Goal: Task Accomplishment & Management: Use online tool/utility

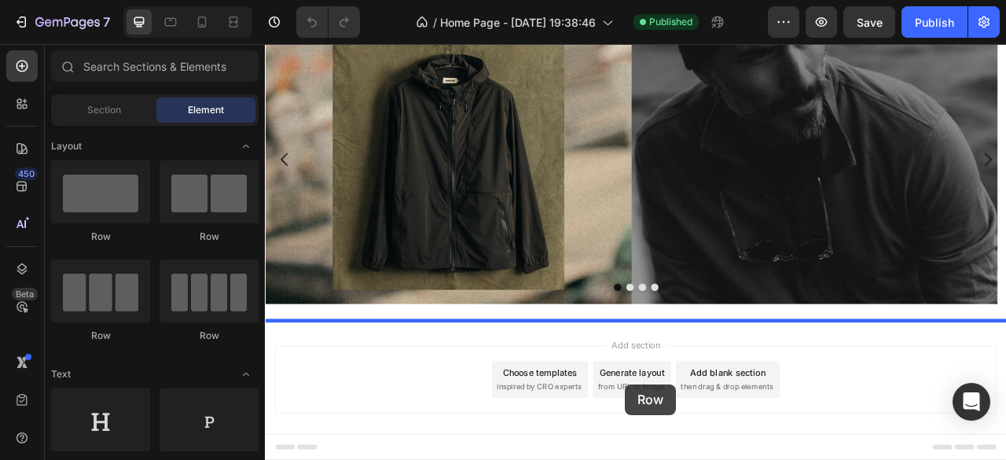
scroll to position [94, 0]
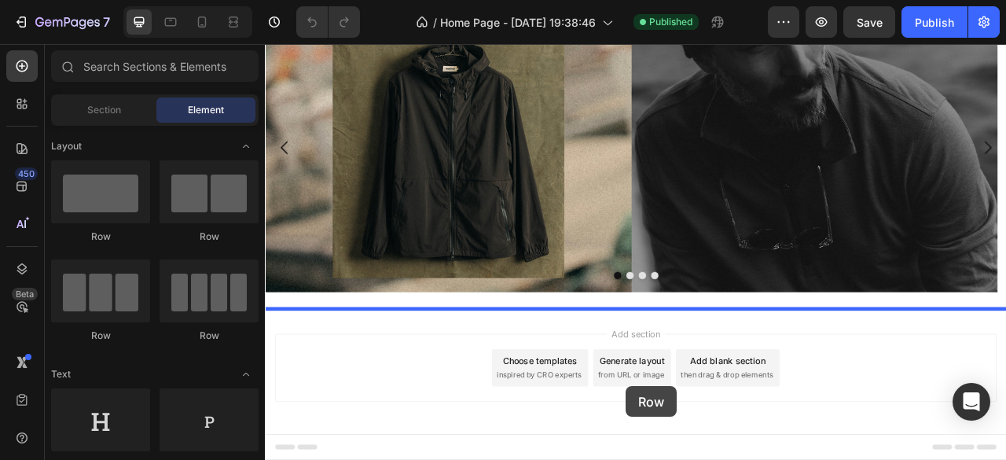
drag, startPoint x: 370, startPoint y: 251, endPoint x: 693, endPoint y: 439, distance: 374.1
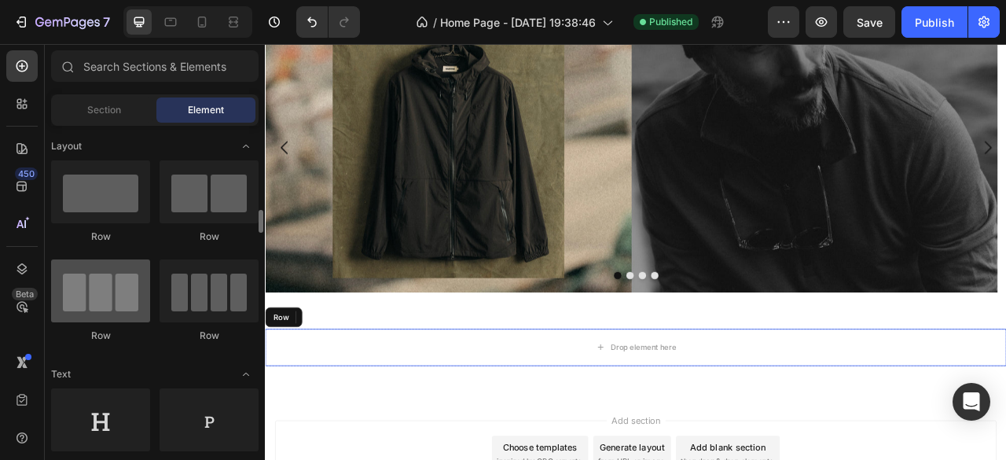
scroll to position [157, 0]
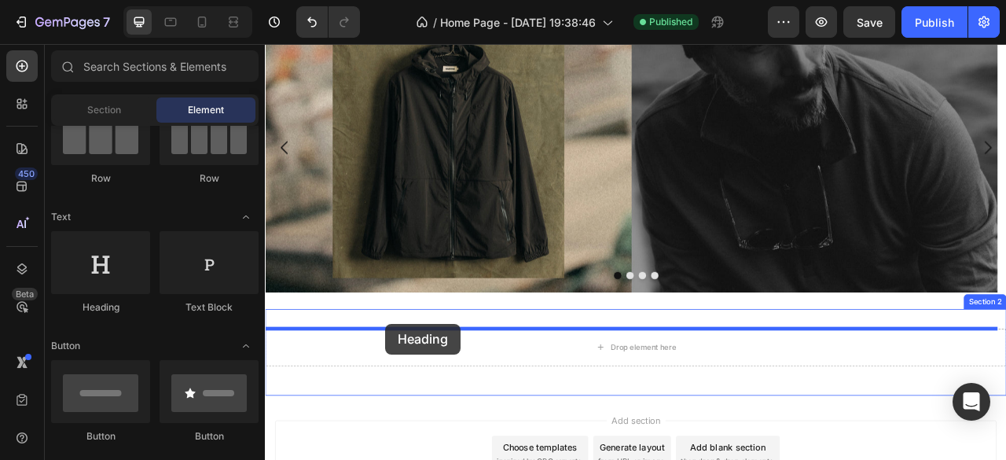
drag, startPoint x: 381, startPoint y: 320, endPoint x: 418, endPoint y: 400, distance: 88.3
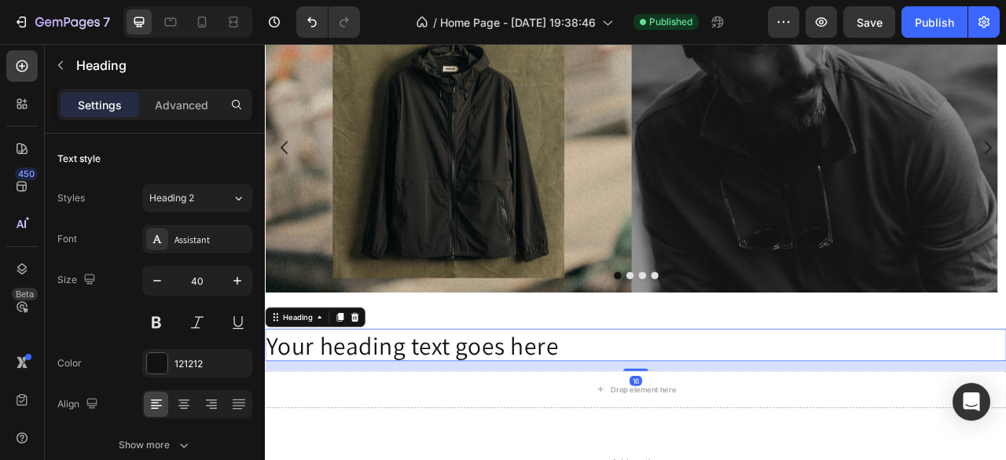
click at [648, 424] on h2 "Your heading text goes here" at bounding box center [736, 426] width 943 height 41
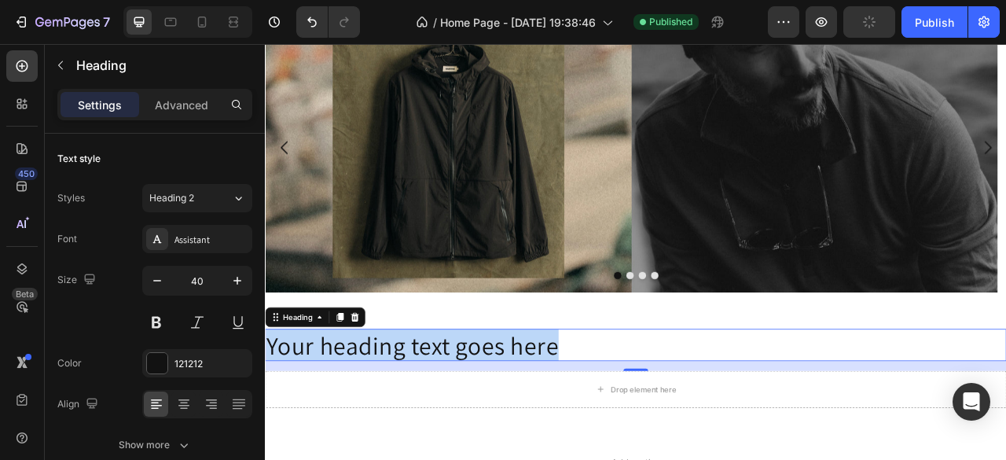
click at [648, 423] on p "Your heading text goes here" at bounding box center [736, 427] width 940 height 38
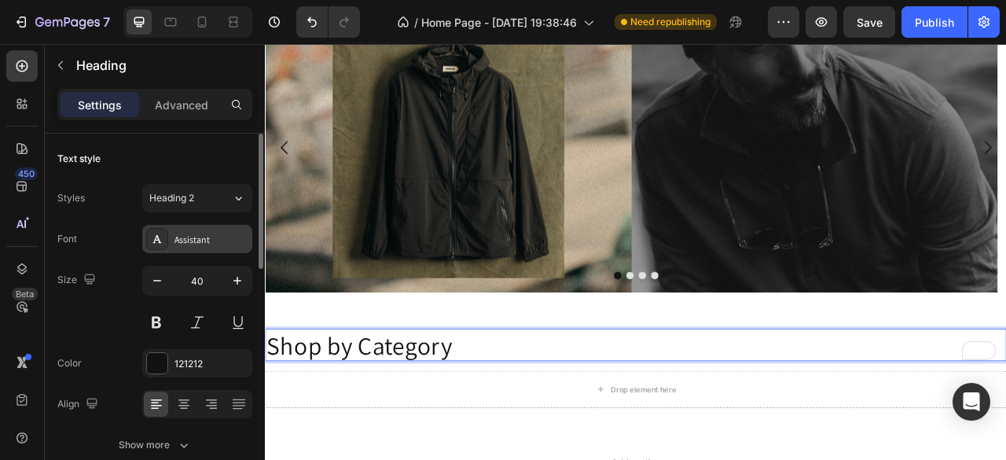
click at [195, 240] on div "Assistant" at bounding box center [211, 240] width 74 height 14
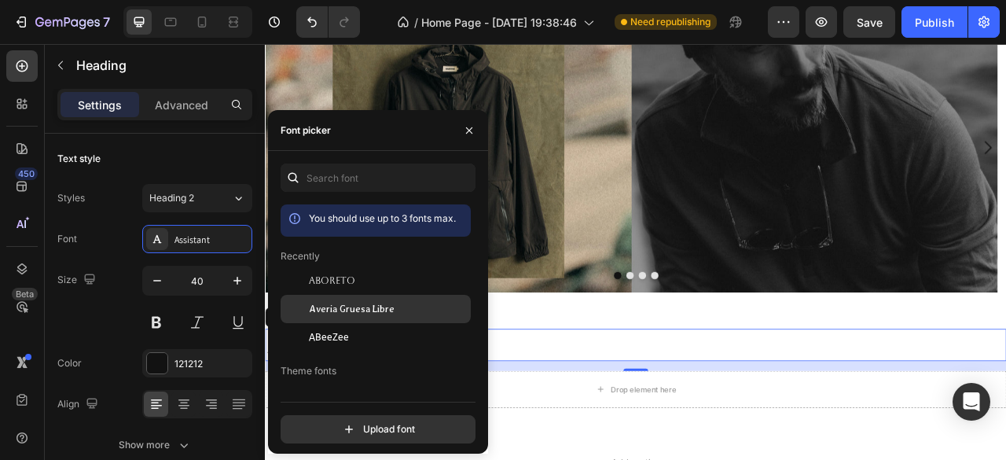
drag, startPoint x: 336, startPoint y: 295, endPoint x: 413, endPoint y: 307, distance: 77.3
click at [336, 288] on span "Aboreto" at bounding box center [332, 281] width 46 height 14
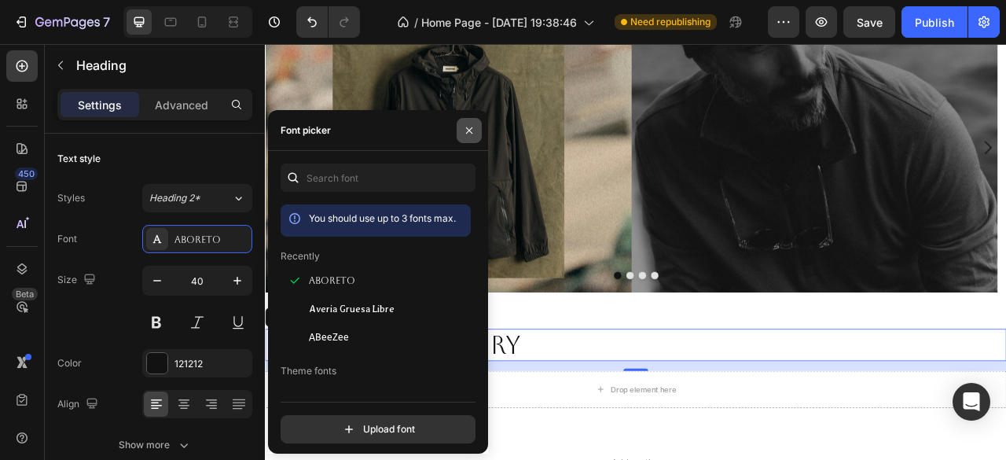
click at [470, 131] on icon "button" at bounding box center [469, 130] width 6 height 6
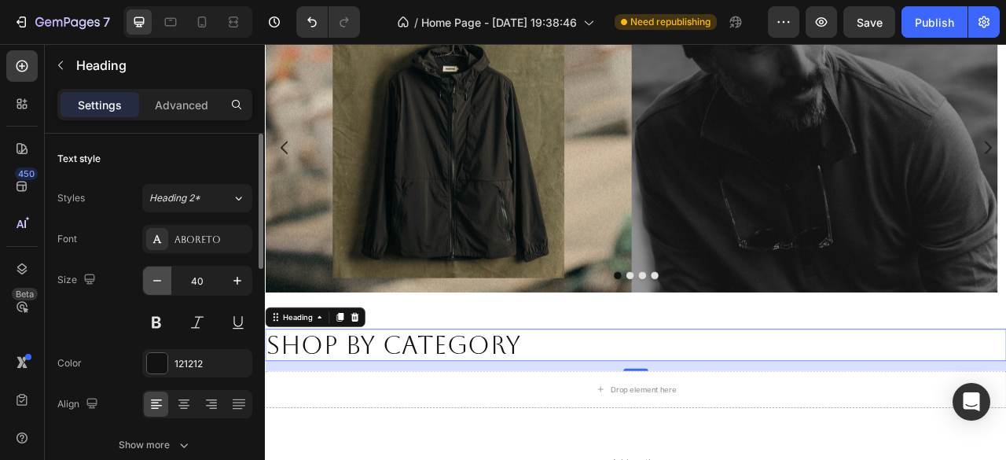
click at [162, 287] on icon "button" at bounding box center [157, 281] width 16 height 16
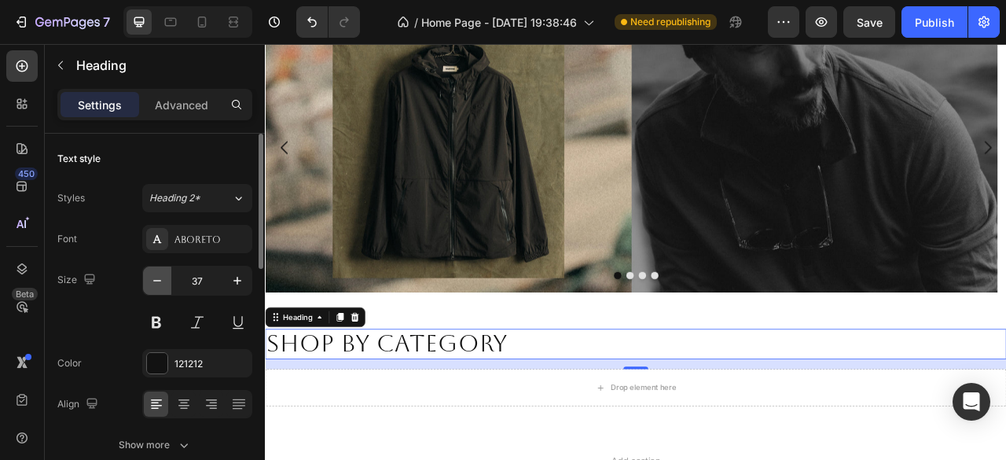
click at [162, 287] on icon "button" at bounding box center [157, 281] width 16 height 16
click at [162, 286] on icon "button" at bounding box center [157, 281] width 16 height 16
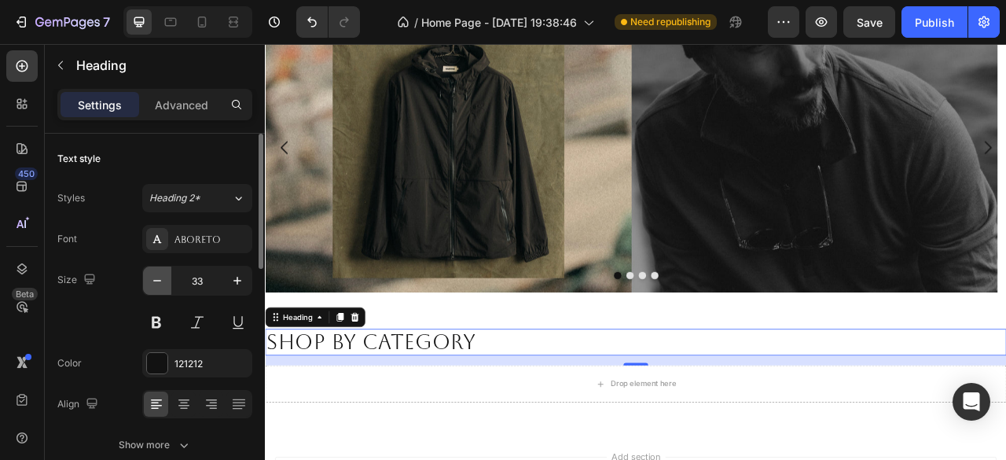
click at [161, 285] on icon "button" at bounding box center [157, 281] width 16 height 16
type input "30"
click at [164, 325] on button at bounding box center [156, 322] width 28 height 28
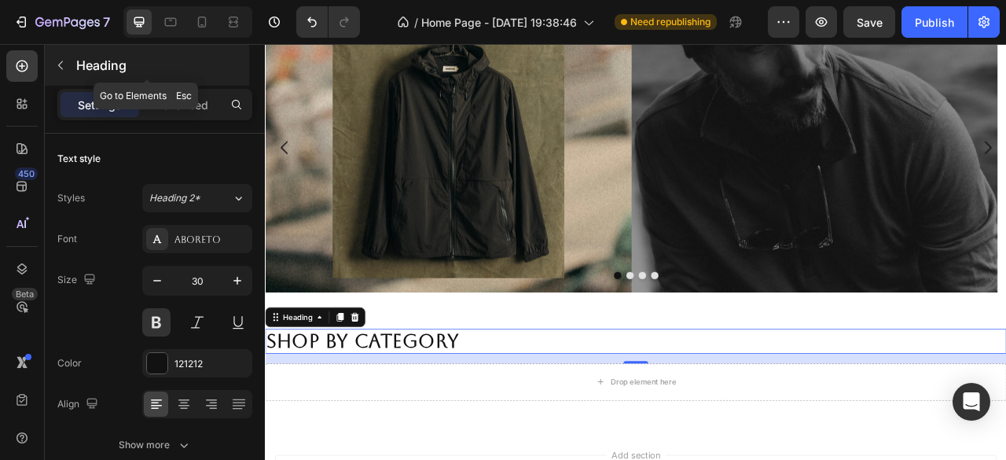
click at [62, 57] on button "button" at bounding box center [60, 65] width 25 height 25
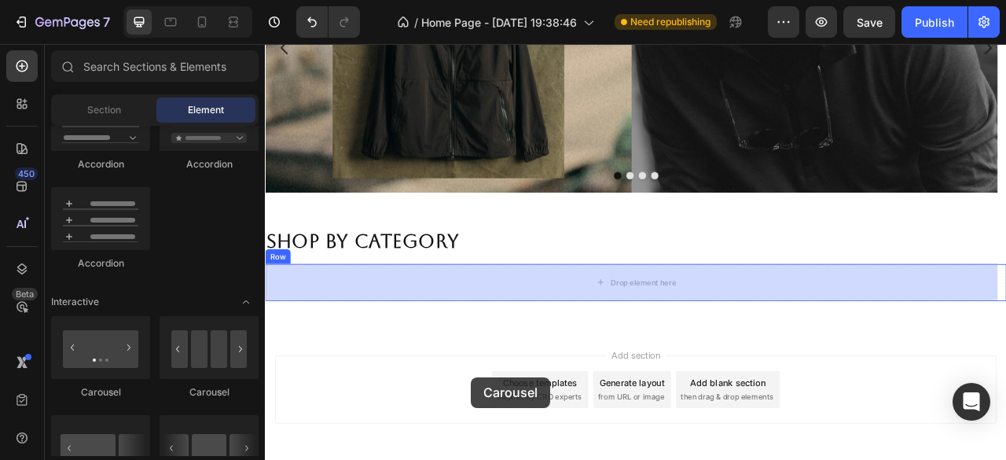
scroll to position [280, 0]
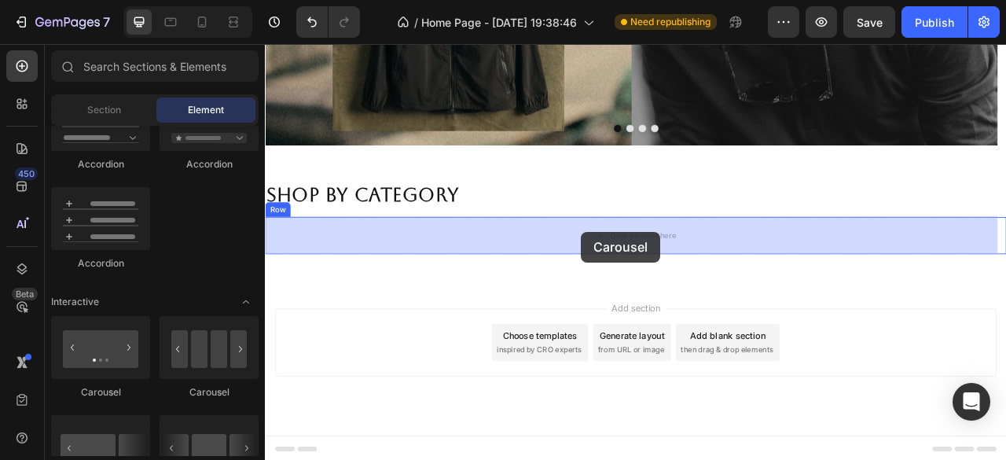
drag, startPoint x: 490, startPoint y: 402, endPoint x: 666, endPoint y: 283, distance: 213.4
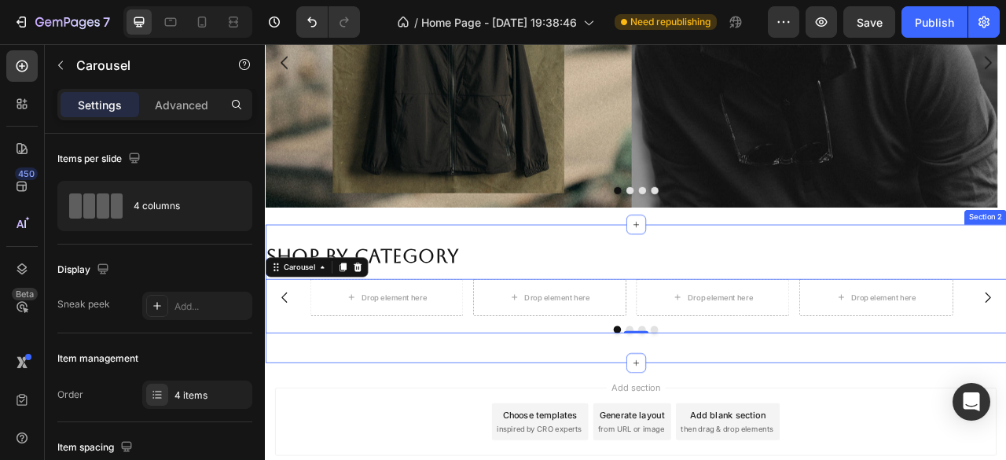
scroll to position [302, 0]
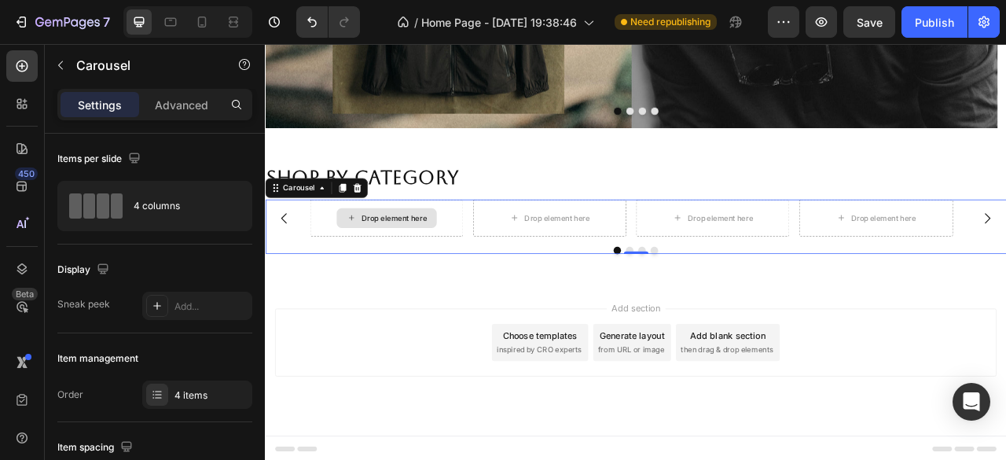
click at [427, 274] on div "Drop element here" at bounding box center [418, 265] width 127 height 25
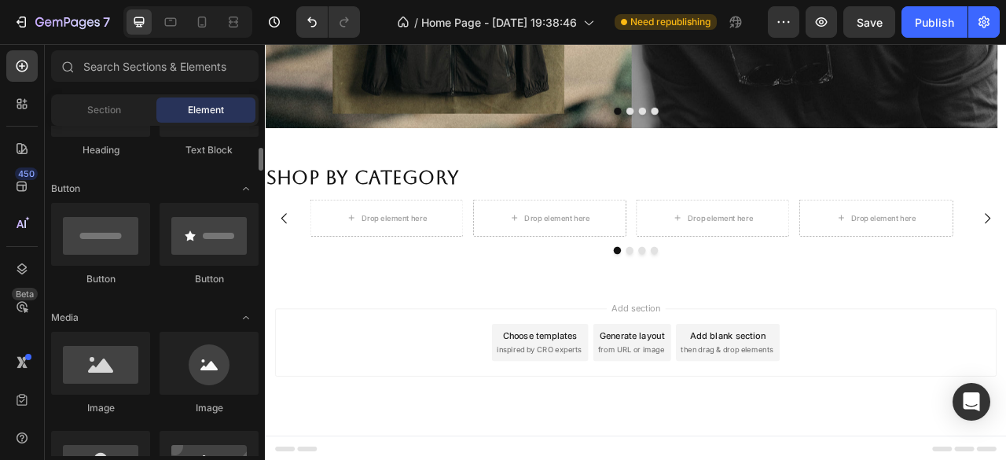
scroll to position [0, 0]
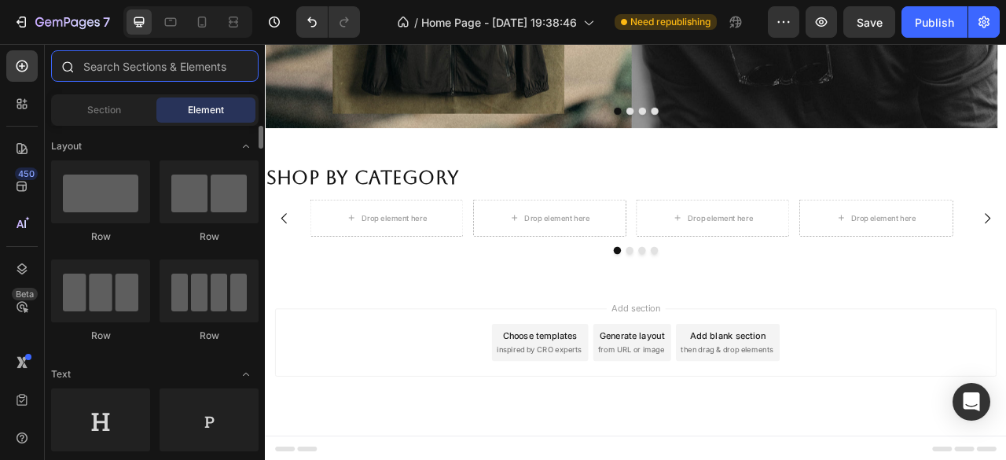
click at [141, 72] on input "text" at bounding box center [154, 65] width 207 height 31
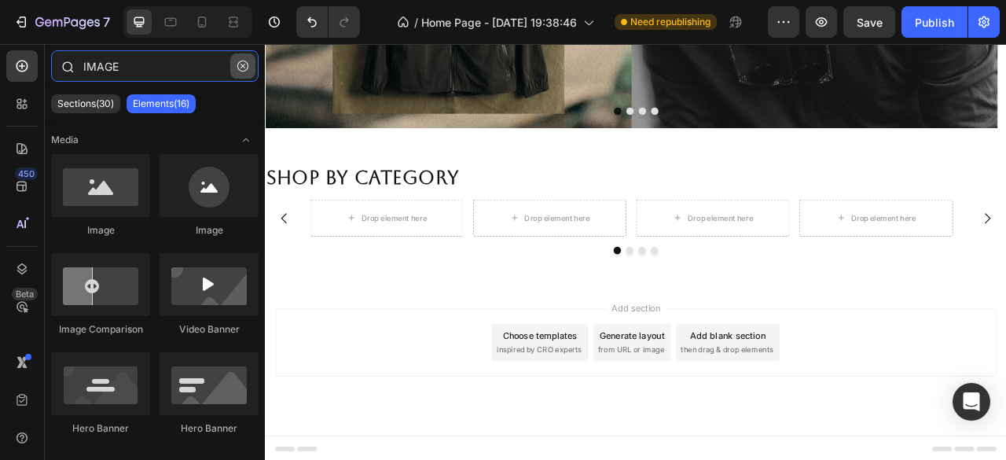
type input "IMAGE"
click at [239, 65] on icon "button" at bounding box center [242, 66] width 11 height 11
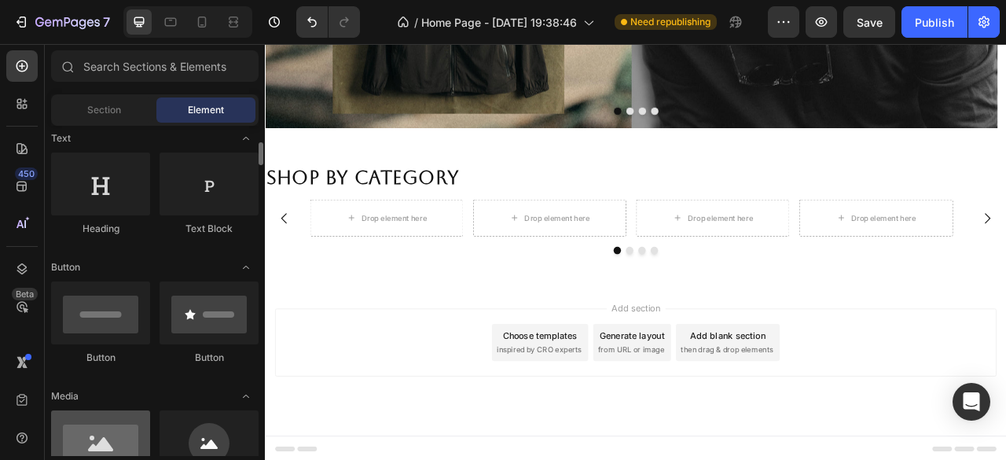
scroll to position [393, 0]
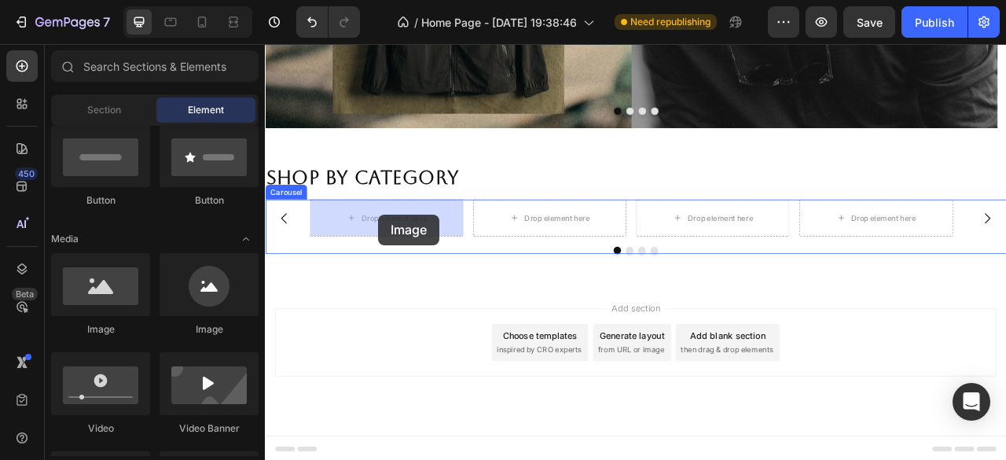
drag, startPoint x: 394, startPoint y: 342, endPoint x: 409, endPoint y: 261, distance: 82.3
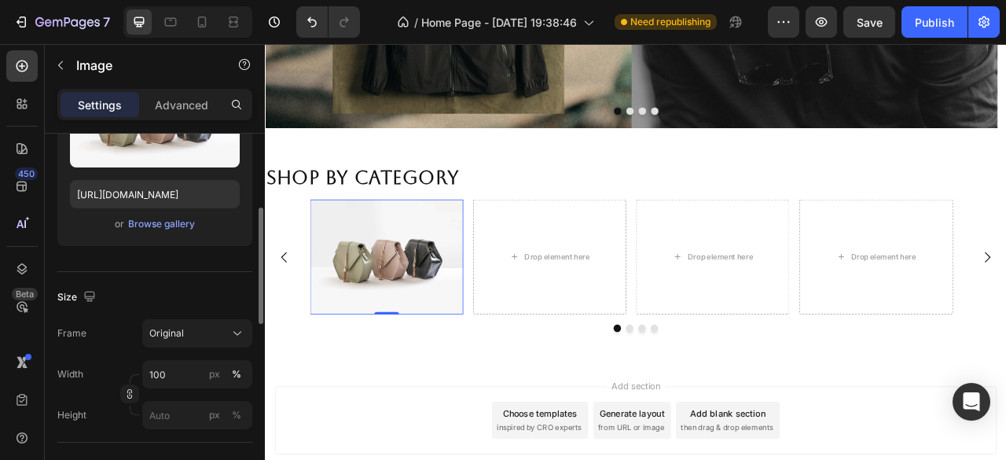
scroll to position [157, 0]
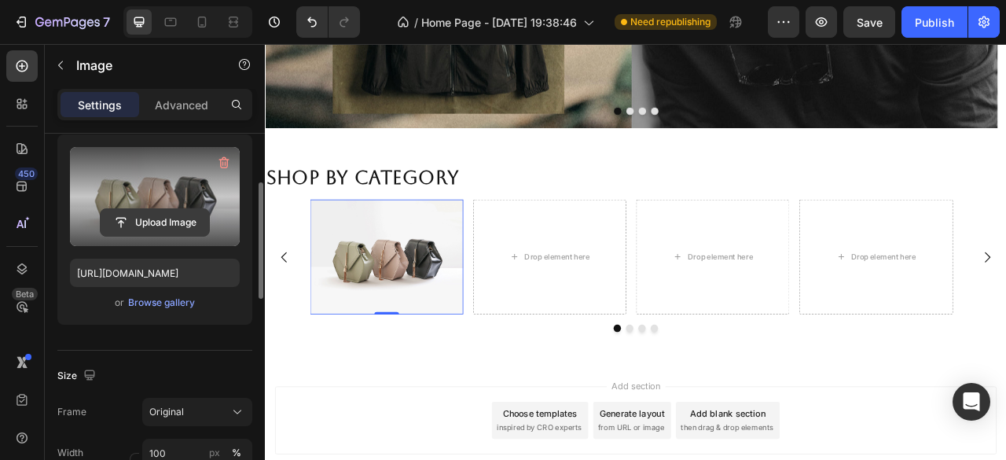
click at [167, 228] on input "file" at bounding box center [155, 222] width 108 height 27
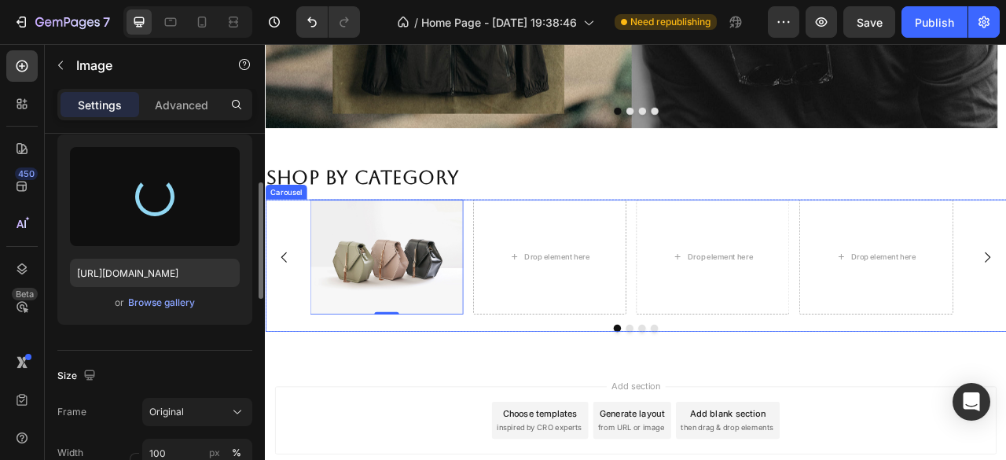
type input "https://cdn.shopify.com/s/files/1/0953/1965/4720/files/gempages_581786678163669…"
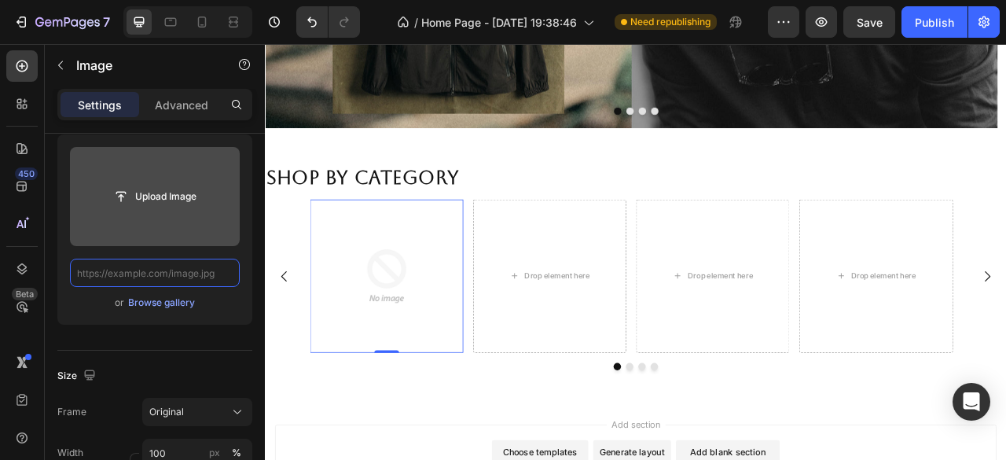
scroll to position [0, 0]
click at [171, 196] on input "file" at bounding box center [155, 196] width 108 height 27
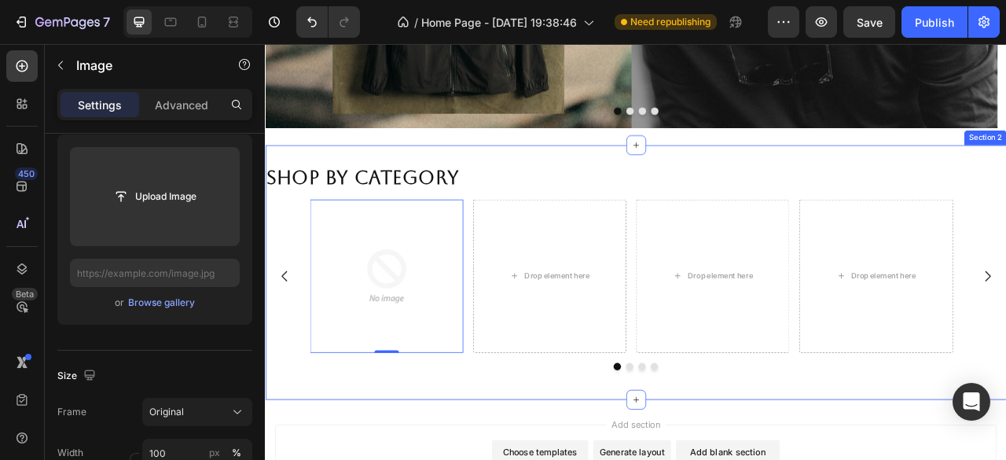
click at [579, 184] on div "Shop by Category Heading Image 0 Drop element here Drop element here Drop eleme…" at bounding box center [736, 335] width 943 height 324
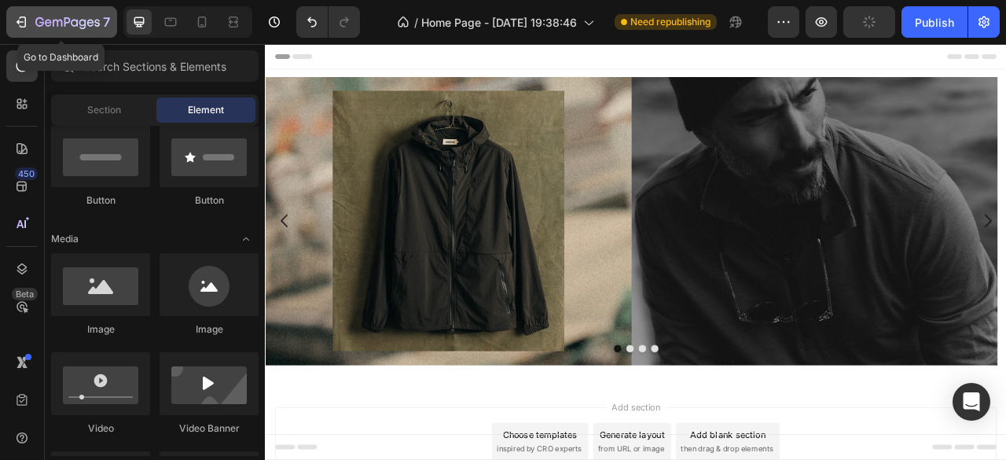
click at [22, 21] on icon "button" at bounding box center [21, 22] width 16 height 16
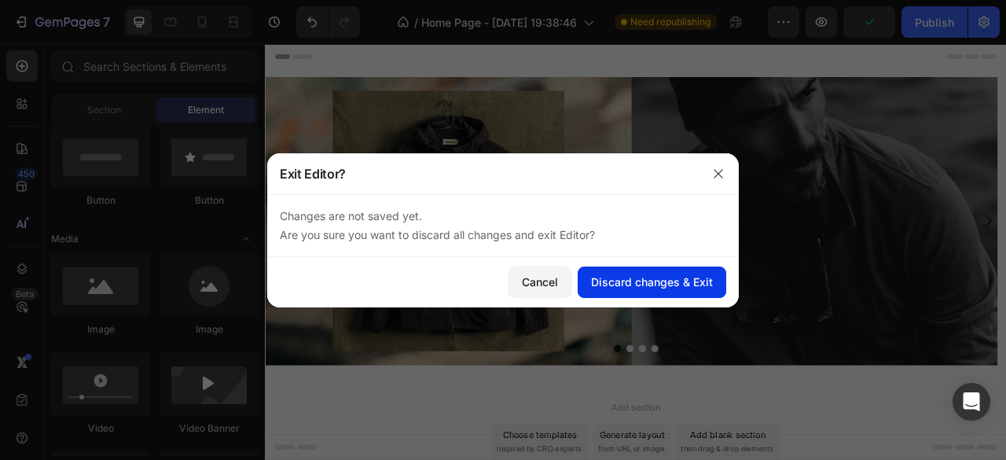
click at [616, 285] on div "Discard changes & Exit" at bounding box center [652, 282] width 122 height 17
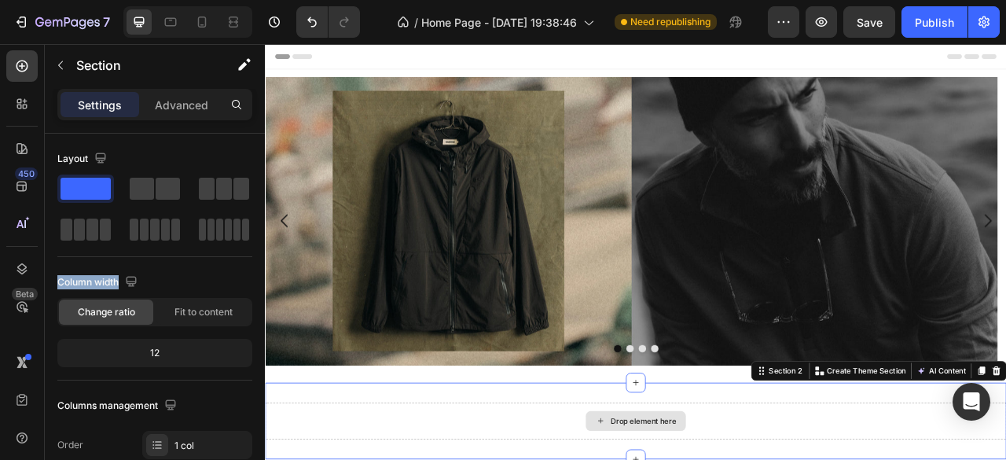
drag, startPoint x: 411, startPoint y: 274, endPoint x: 707, endPoint y: 443, distance: 340.4
click at [146, 232] on span at bounding box center [144, 229] width 9 height 22
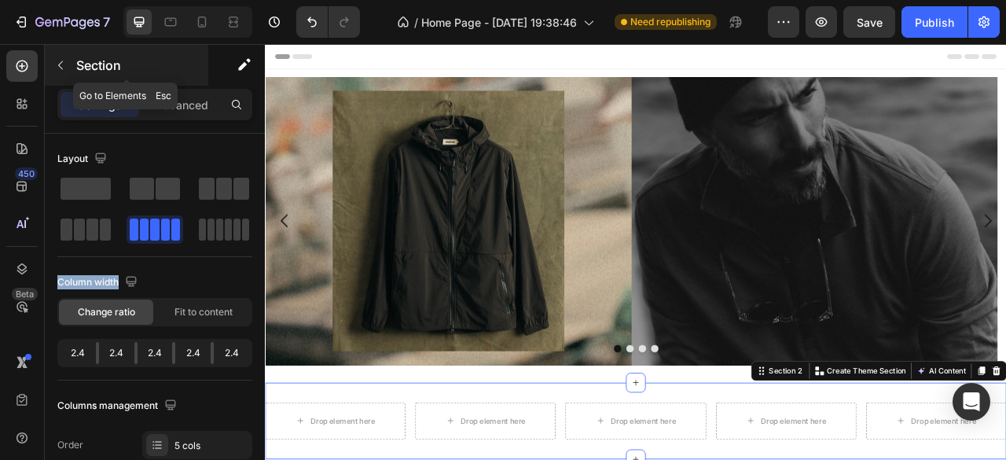
click at [54, 61] on icon "button" at bounding box center [60, 65] width 13 height 13
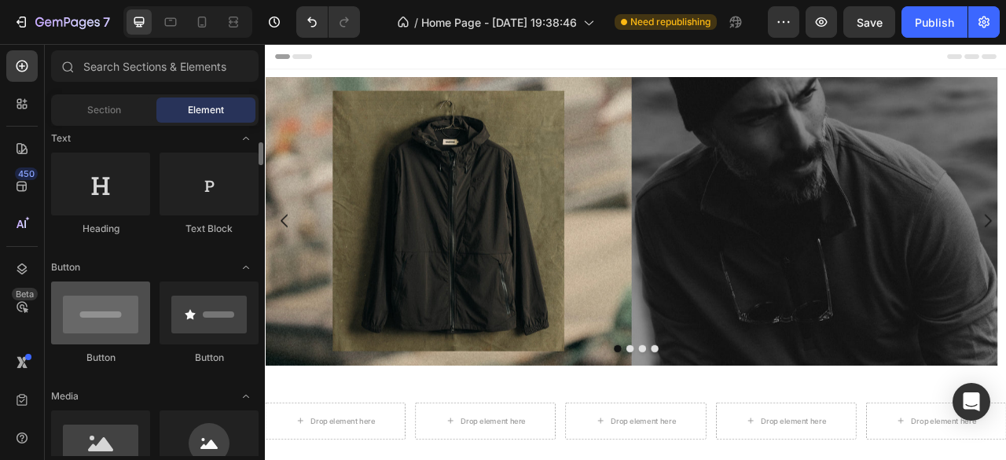
scroll to position [314, 0]
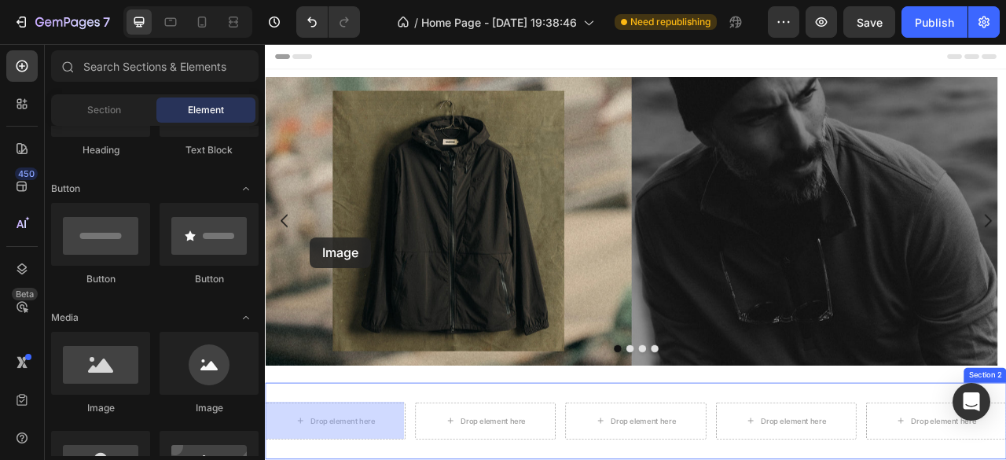
drag, startPoint x: 488, startPoint y: 399, endPoint x: 322, endPoint y: 290, distance: 198.6
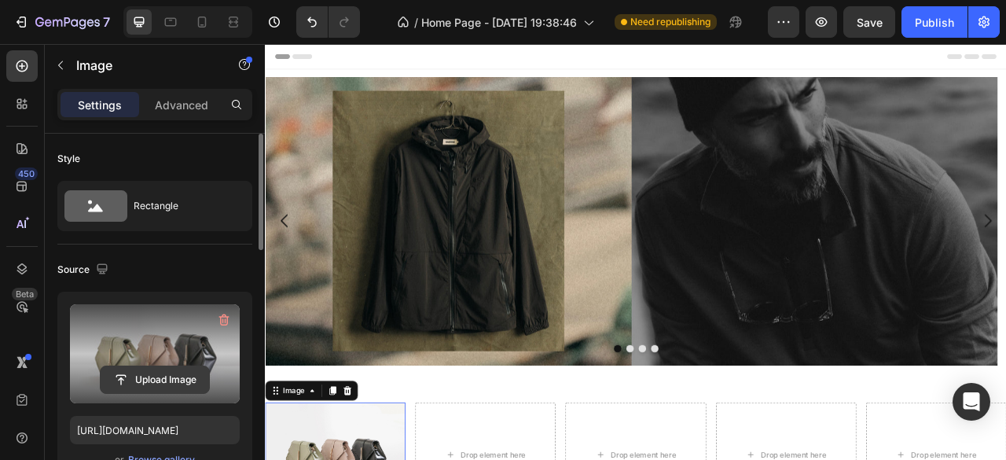
click at [183, 378] on input "file" at bounding box center [155, 379] width 108 height 27
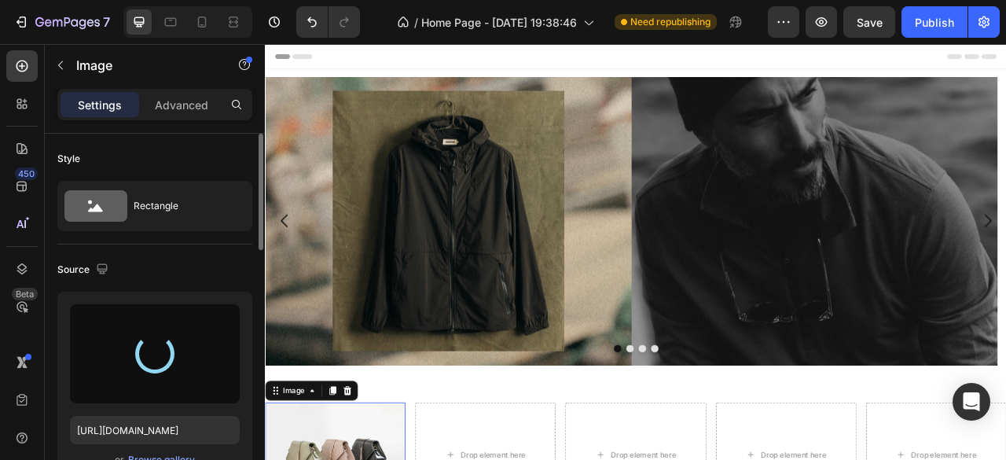
type input "[URL][DOMAIN_NAME]"
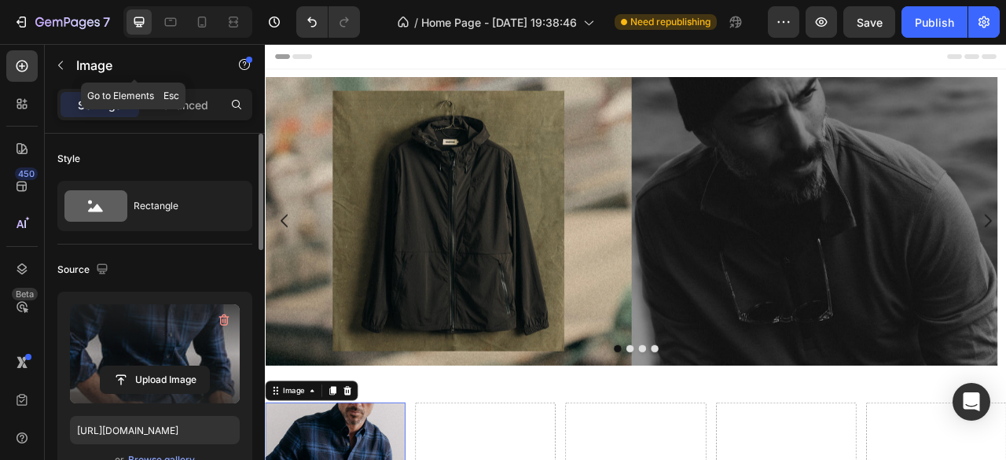
click at [64, 68] on icon "button" at bounding box center [60, 65] width 13 height 13
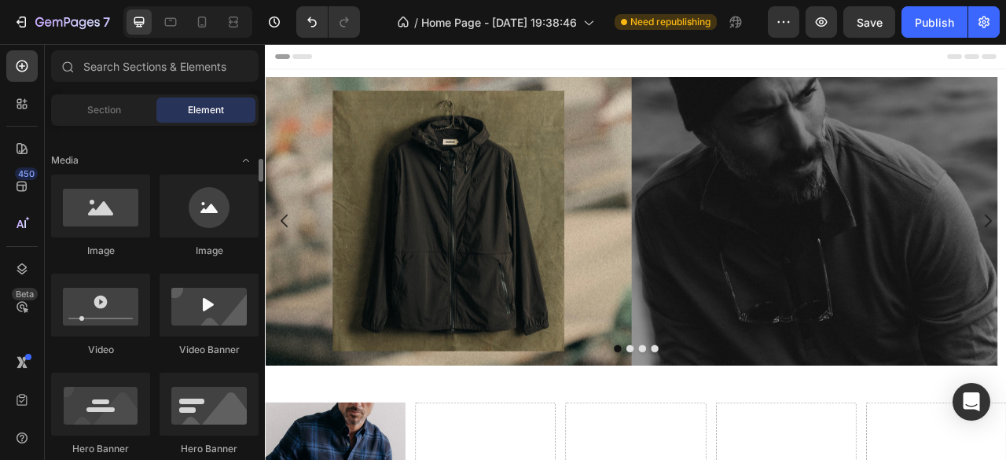
scroll to position [393, 0]
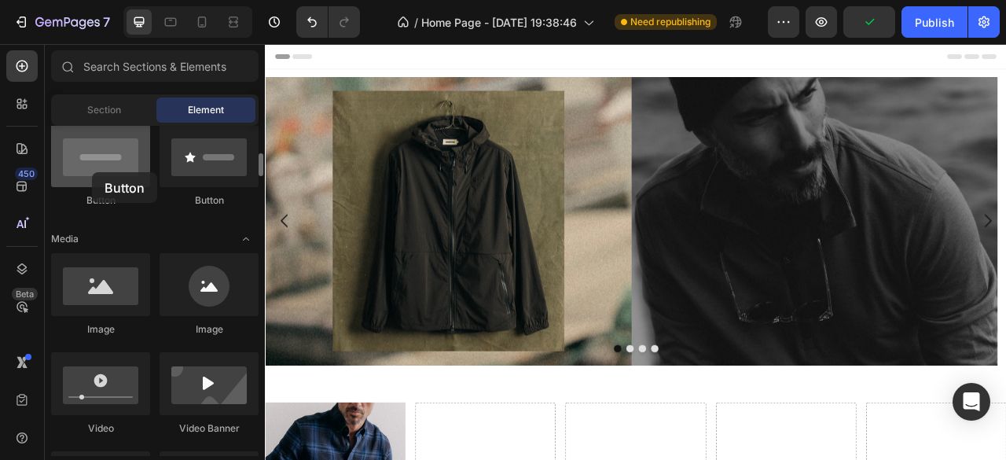
drag, startPoint x: 110, startPoint y: 185, endPoint x: 92, endPoint y: 172, distance: 22.5
click at [92, 172] on div at bounding box center [100, 155] width 99 height 63
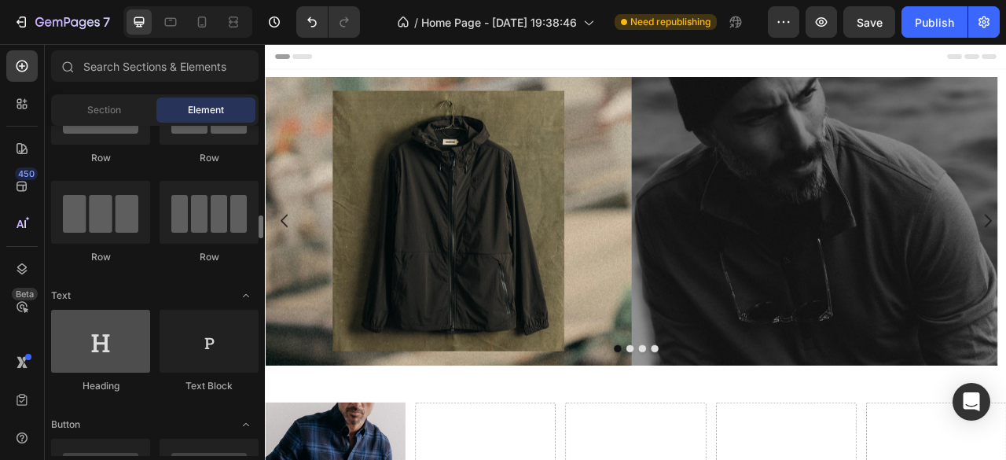
scroll to position [157, 0]
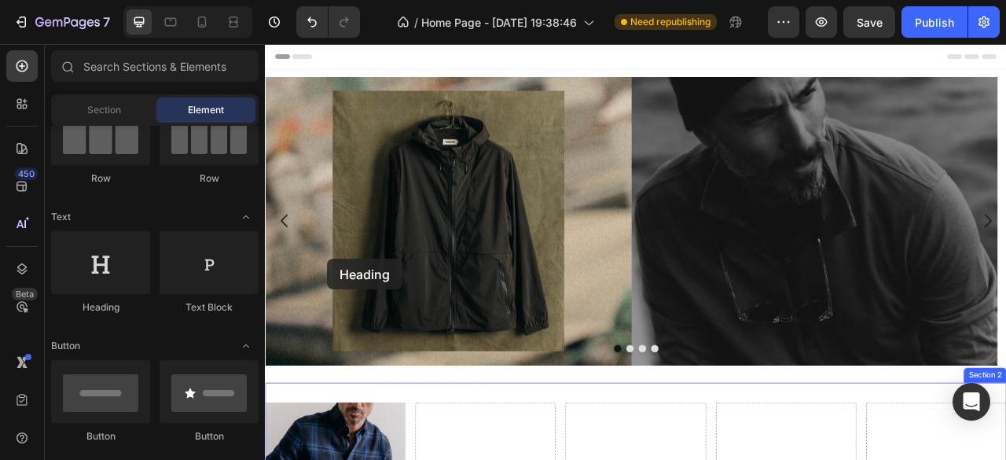
drag, startPoint x: 362, startPoint y: 321, endPoint x: 343, endPoint y: 318, distance: 19.1
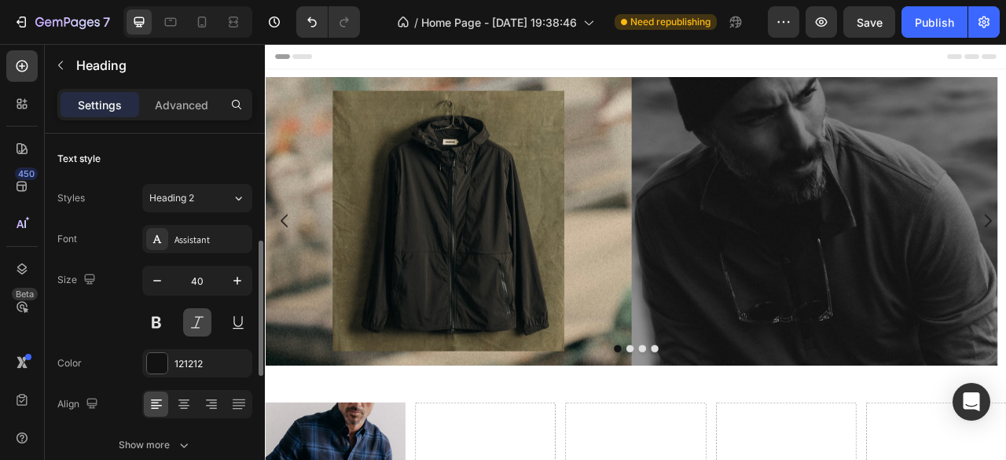
scroll to position [79, 0]
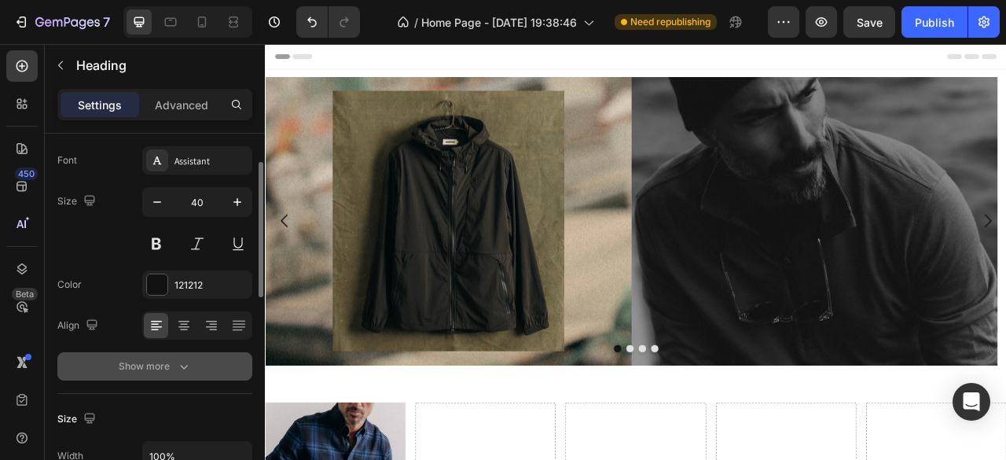
click at [190, 368] on icon "button" at bounding box center [184, 366] width 16 height 16
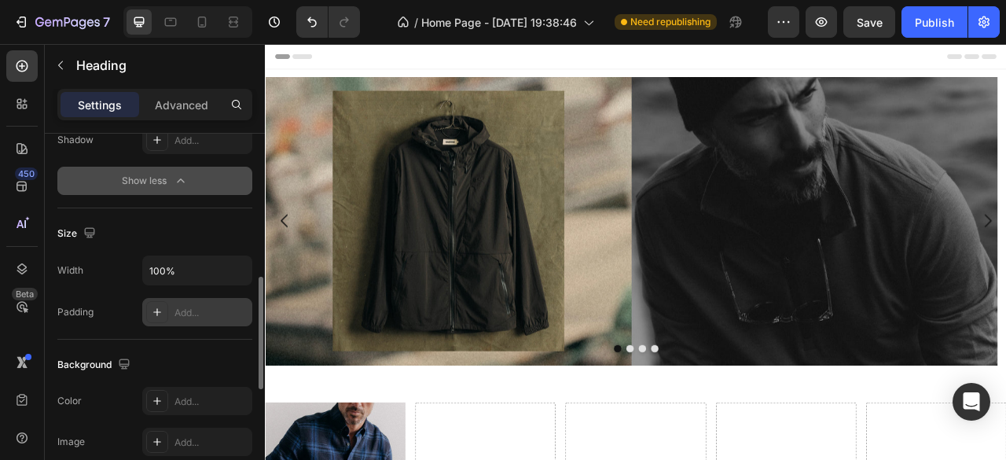
scroll to position [0, 0]
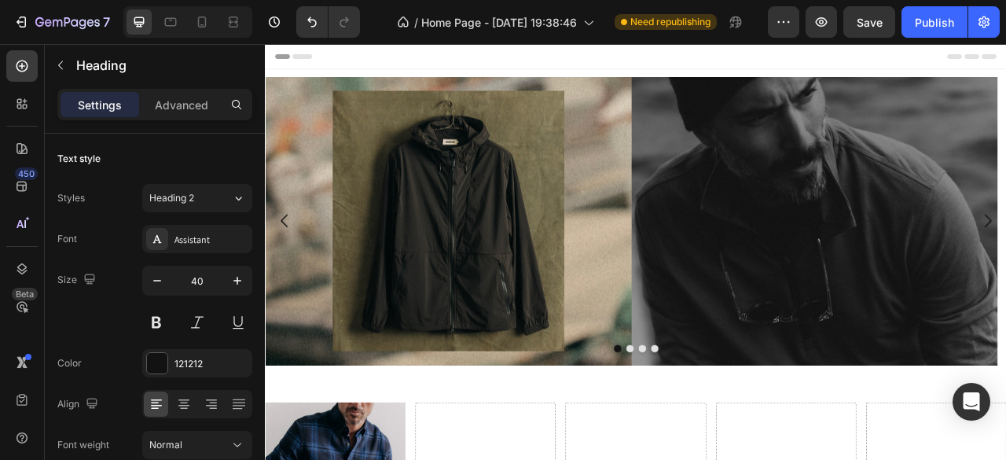
click at [193, 117] on div "Settings Advanced" at bounding box center [154, 104] width 195 height 31
click at [181, 109] on p "Advanced" at bounding box center [181, 105] width 53 height 17
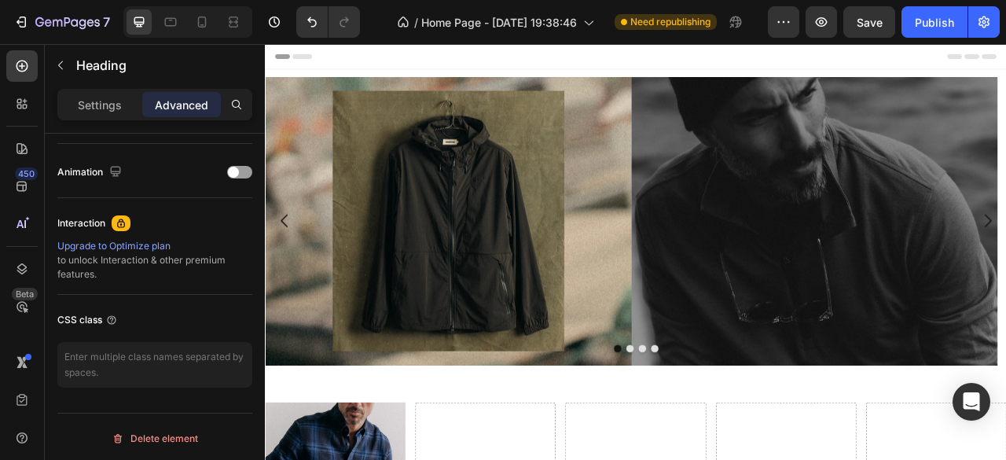
scroll to position [124, 0]
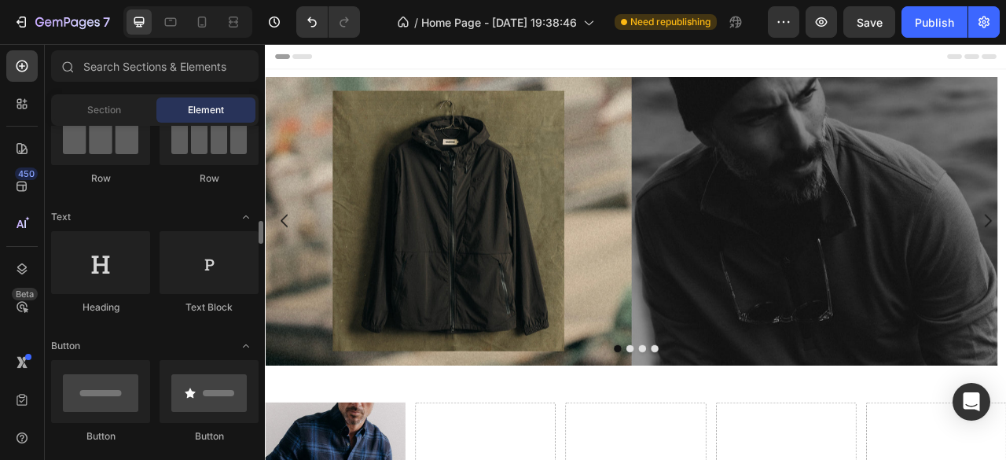
scroll to position [236, 0]
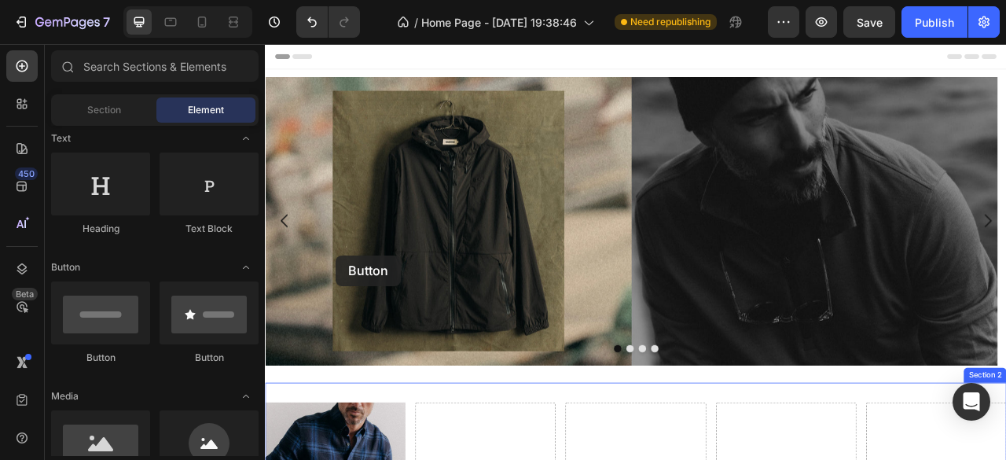
drag, startPoint x: 410, startPoint y: 381, endPoint x: 354, endPoint y: 313, distance: 88.3
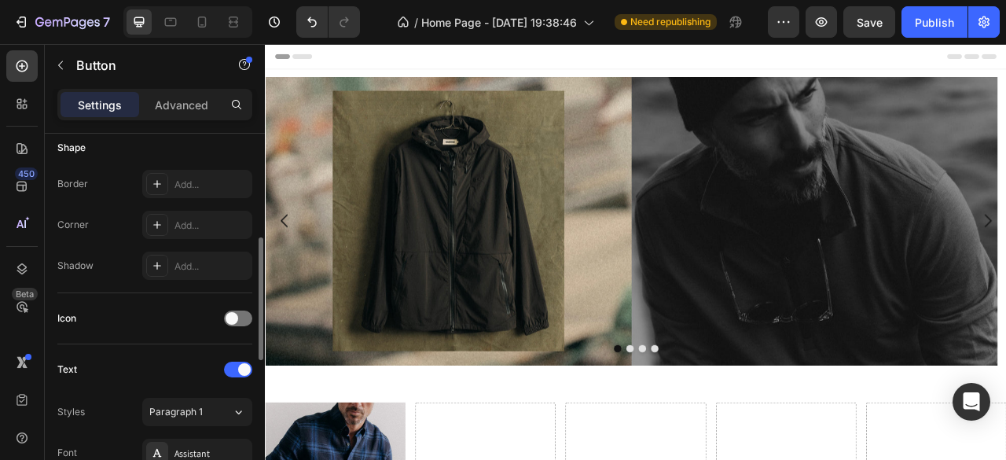
scroll to position [472, 0]
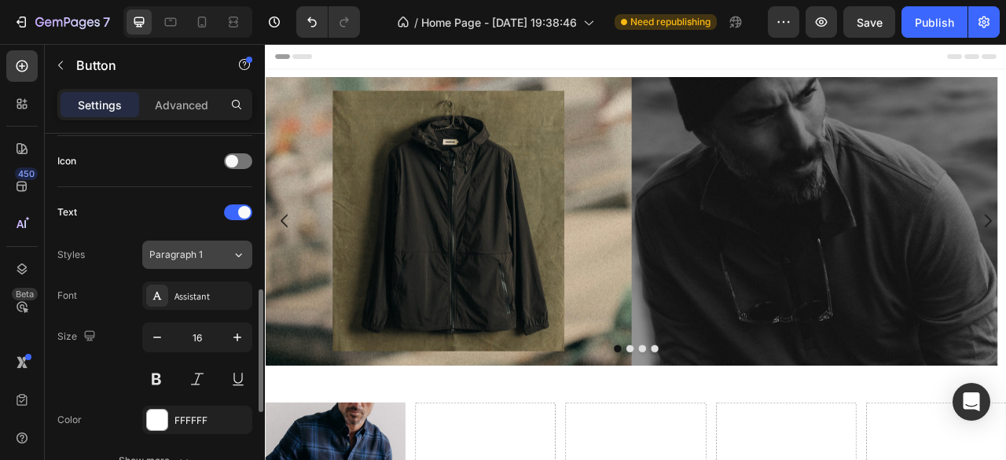
click at [226, 251] on div "Paragraph 1" at bounding box center [190, 255] width 83 height 14
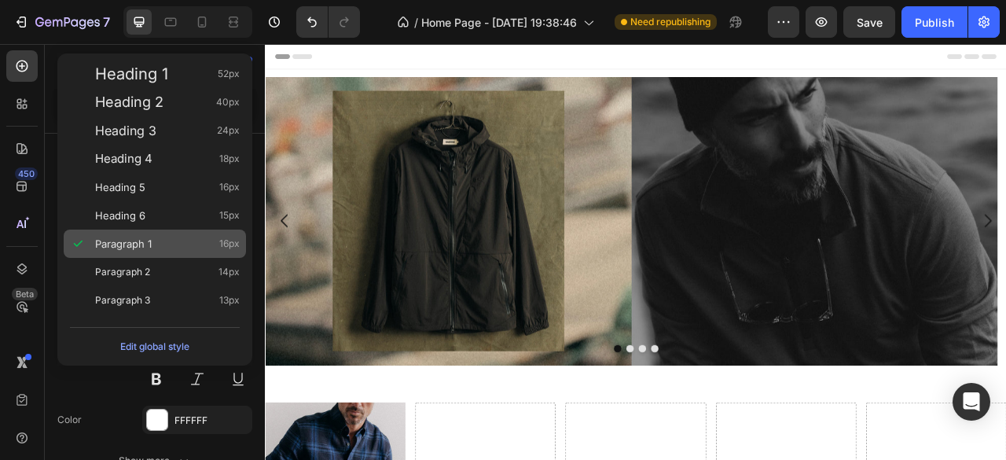
click at [209, 241] on div "Paragraph 1 16px" at bounding box center [167, 244] width 145 height 16
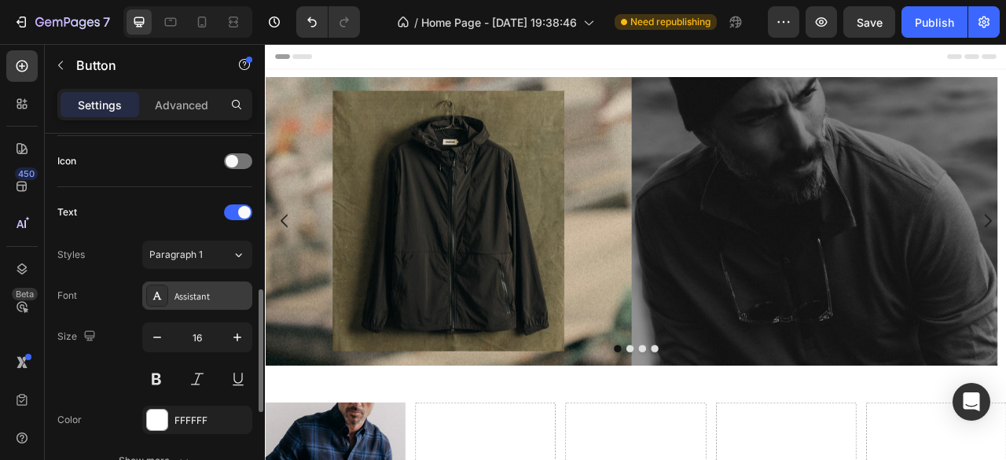
click at [244, 298] on div "Assistant" at bounding box center [211, 296] width 74 height 14
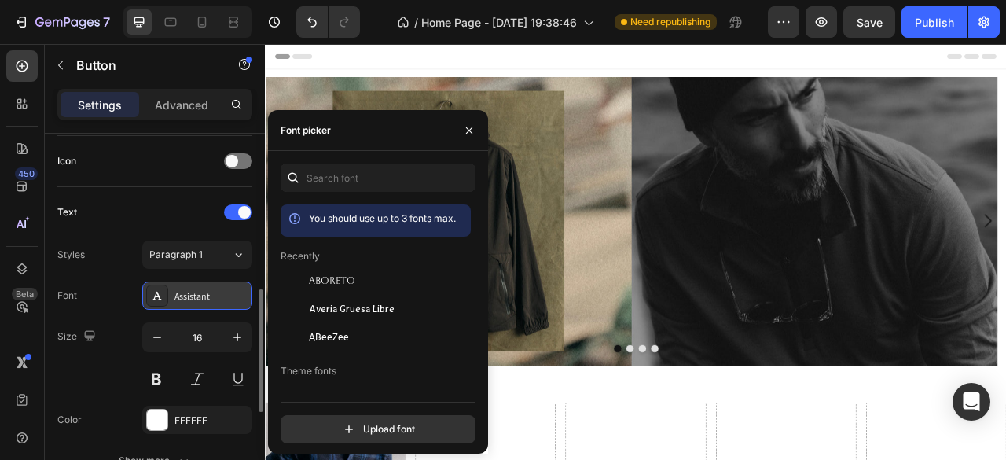
click at [242, 296] on div "Assistant" at bounding box center [211, 296] width 74 height 14
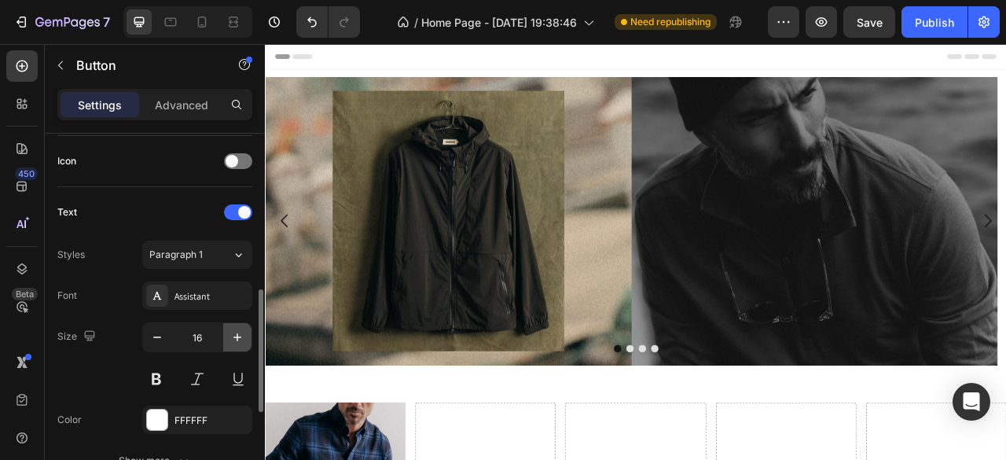
scroll to position [550, 0]
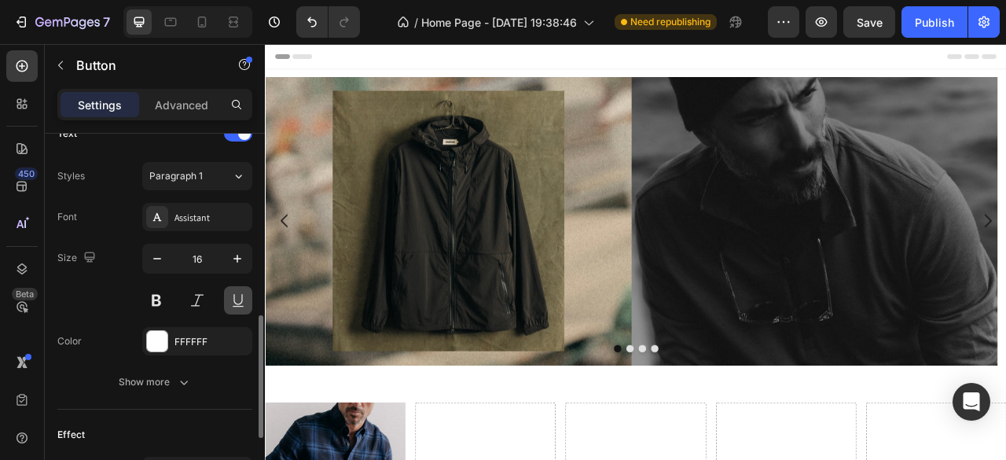
click at [233, 299] on button at bounding box center [238, 300] width 28 height 28
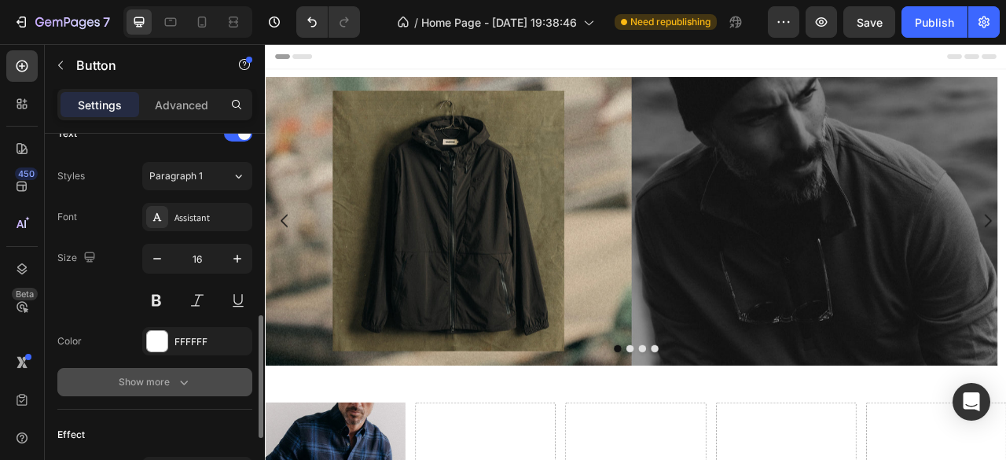
click at [189, 377] on icon "button" at bounding box center [184, 382] width 16 height 16
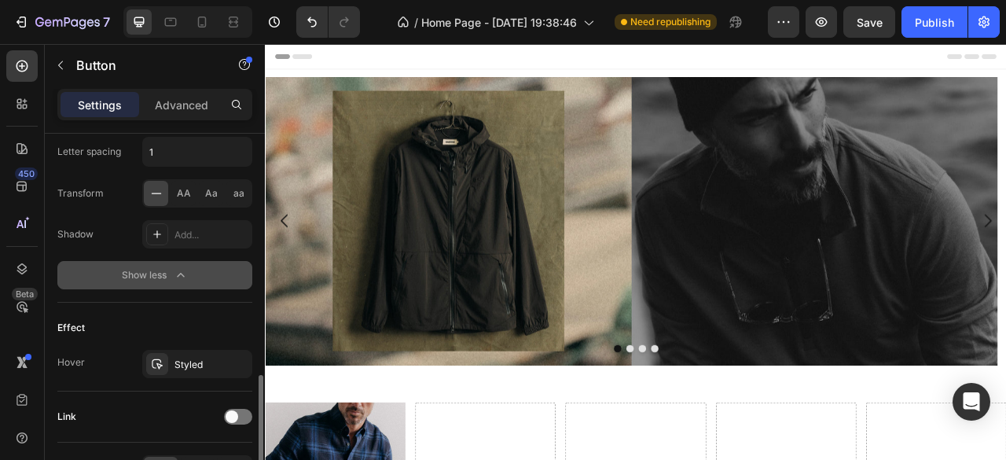
scroll to position [943, 0]
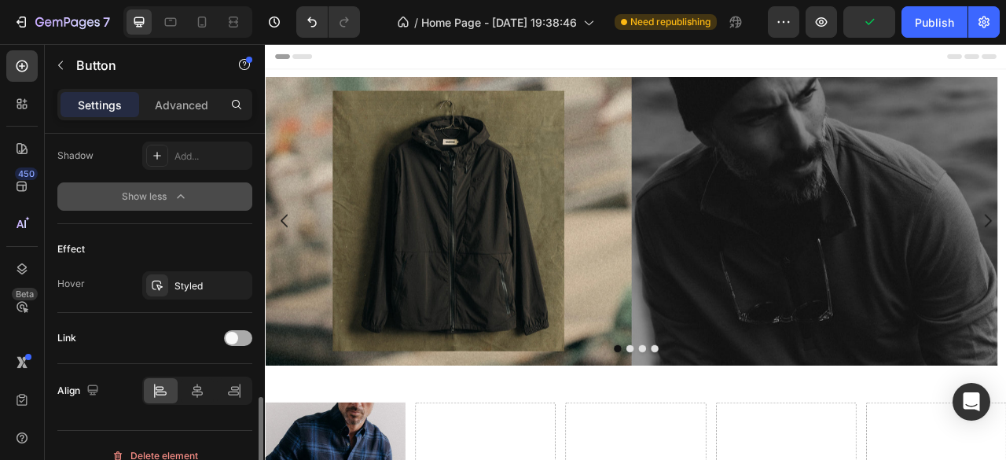
click at [239, 339] on div at bounding box center [238, 338] width 28 height 16
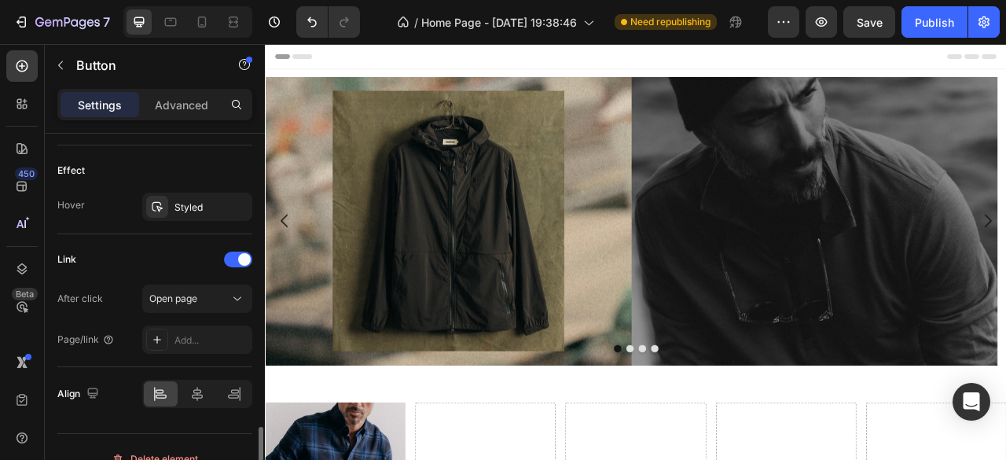
scroll to position [1041, 0]
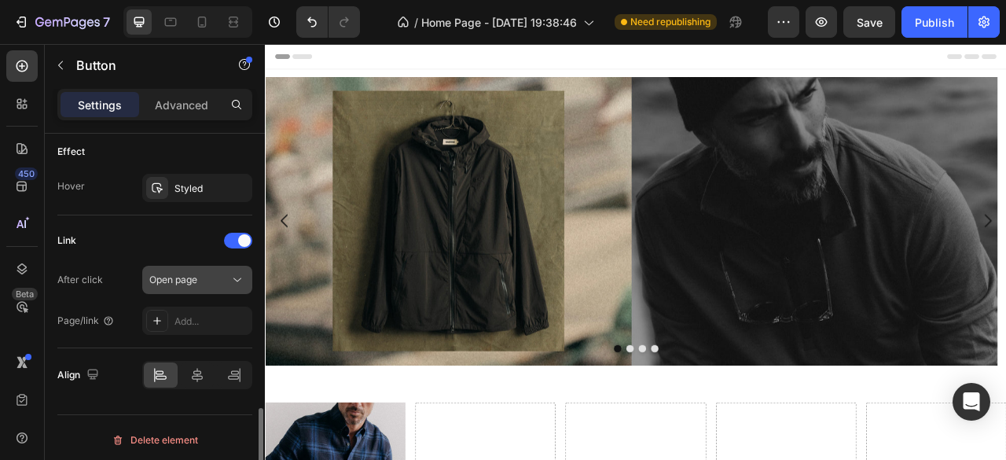
click at [214, 277] on div "Open page" at bounding box center [189, 280] width 80 height 14
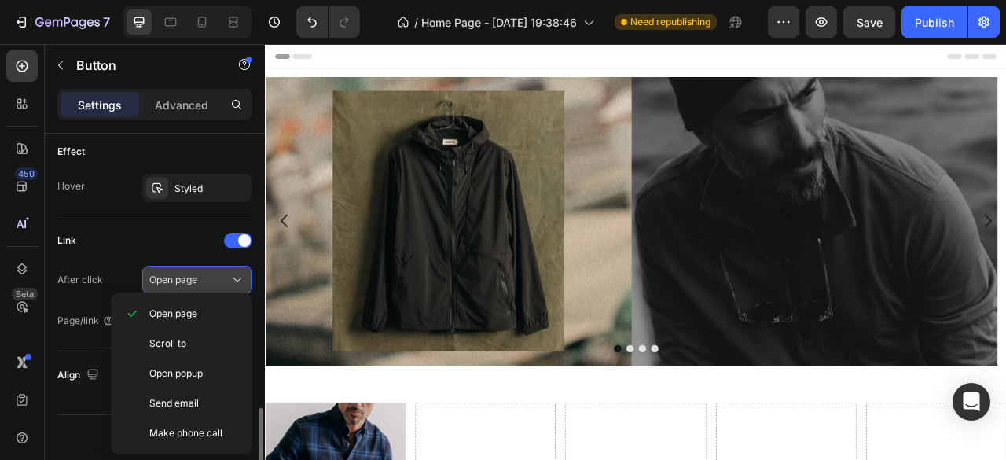
click at [214, 277] on div "Open page" at bounding box center [189, 280] width 80 height 14
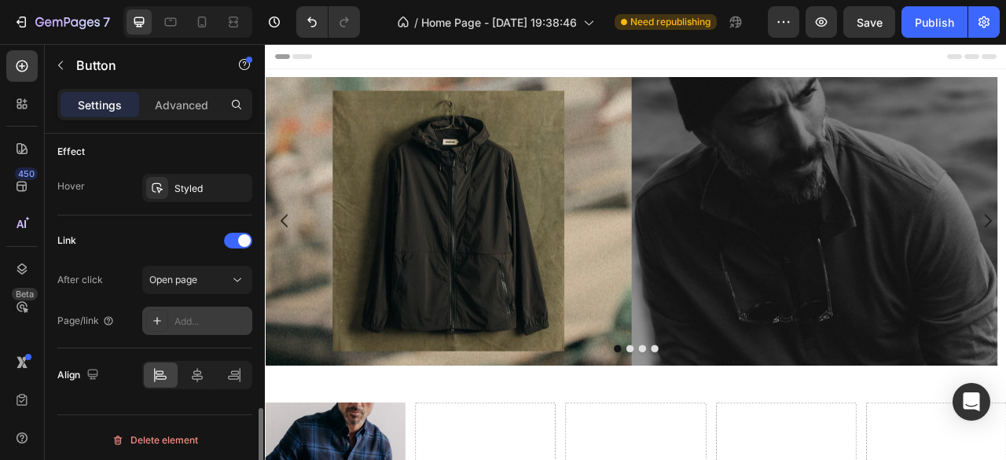
click at [203, 314] on div "Add..." at bounding box center [211, 321] width 74 height 14
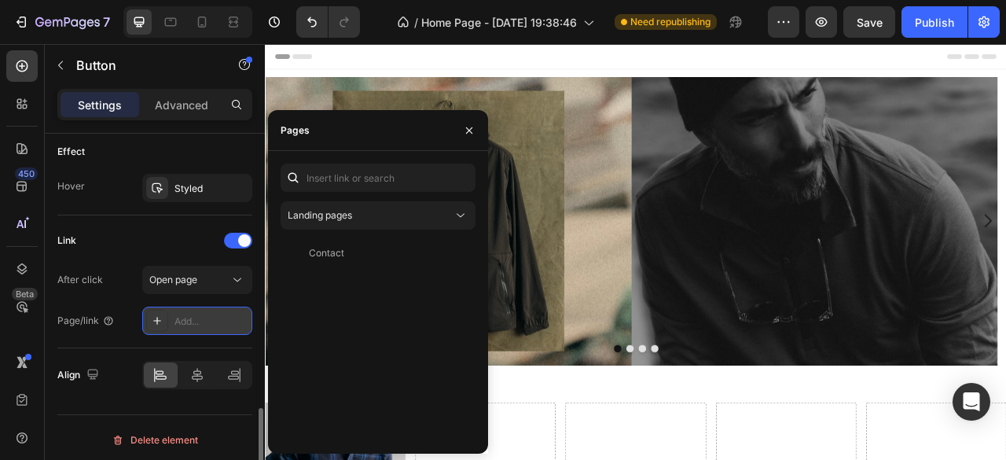
click at [203, 314] on div "Add..." at bounding box center [211, 321] width 74 height 14
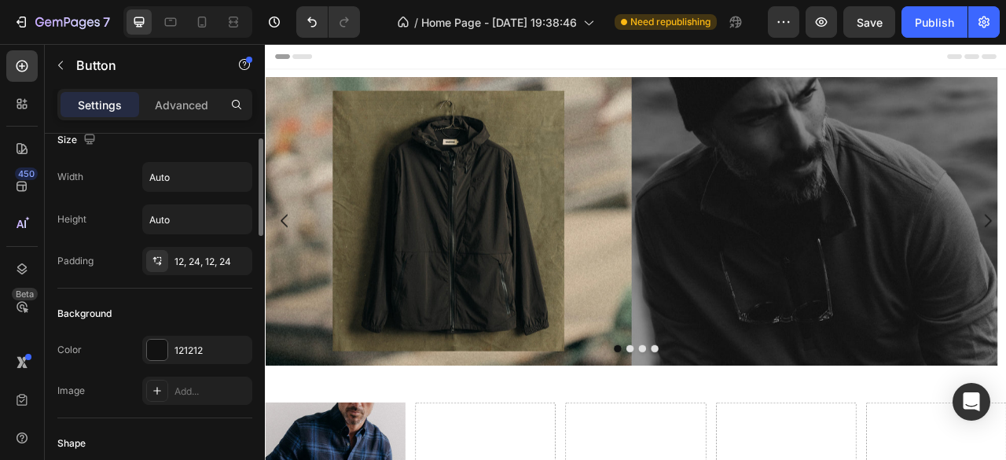
scroll to position [0, 0]
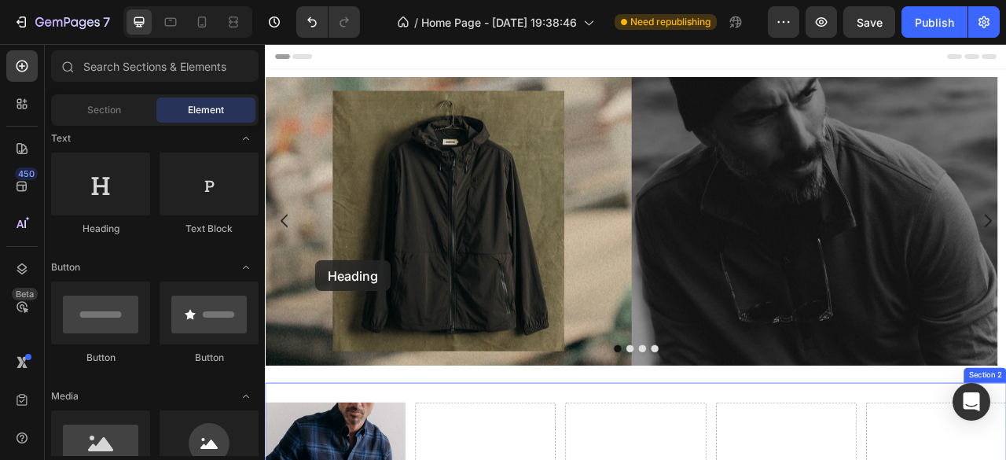
drag, startPoint x: 420, startPoint y: 266, endPoint x: 329, endPoint y: 319, distance: 105.3
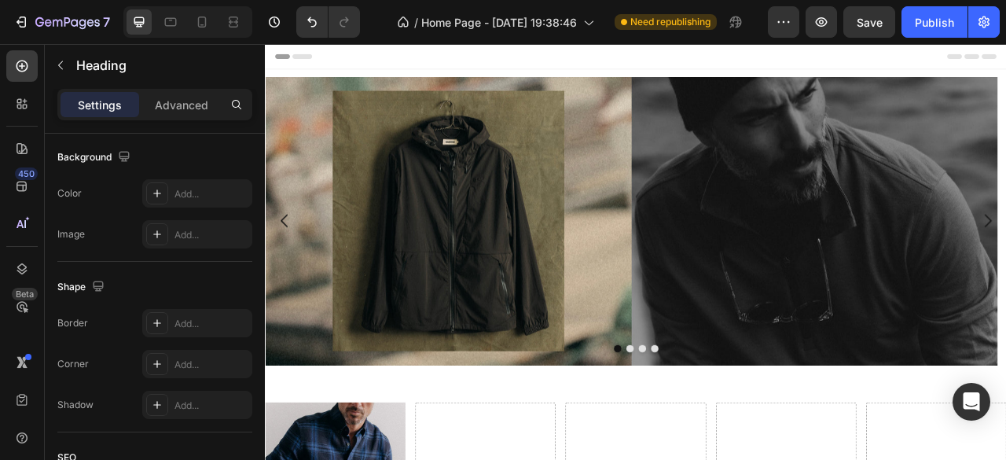
scroll to position [646, 0]
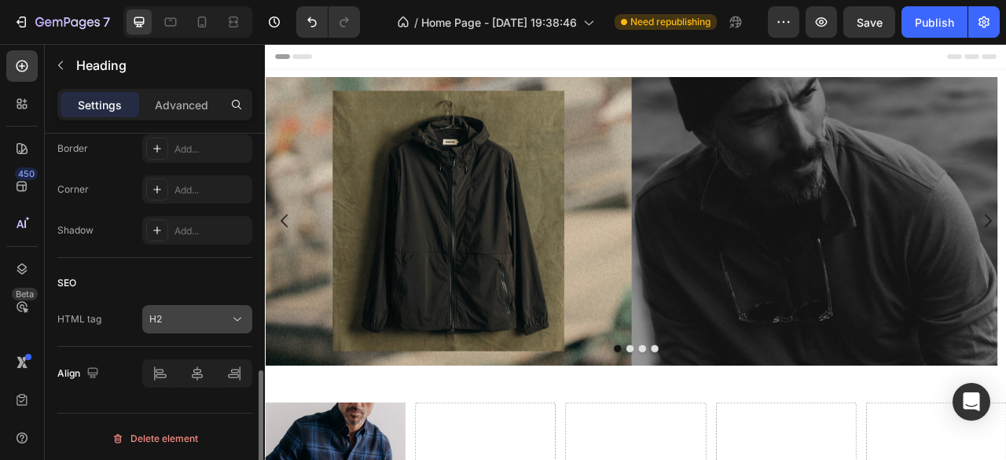
click at [240, 311] on icon at bounding box center [237, 319] width 16 height 16
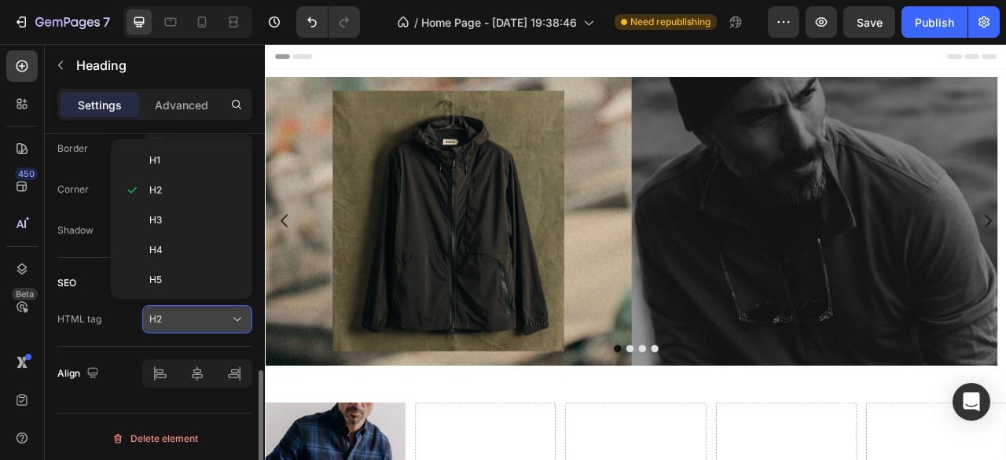
click at [240, 311] on icon at bounding box center [237, 319] width 16 height 16
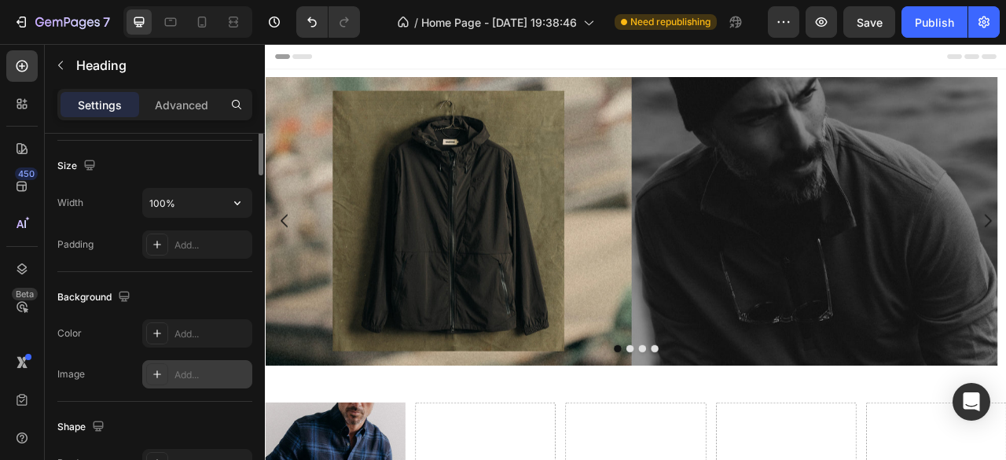
scroll to position [174, 0]
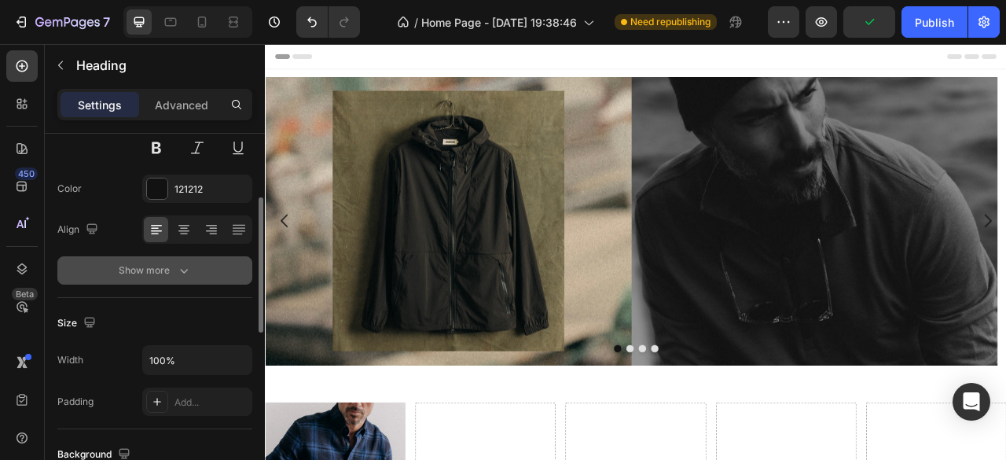
click at [182, 281] on button "Show more" at bounding box center [154, 270] width 195 height 28
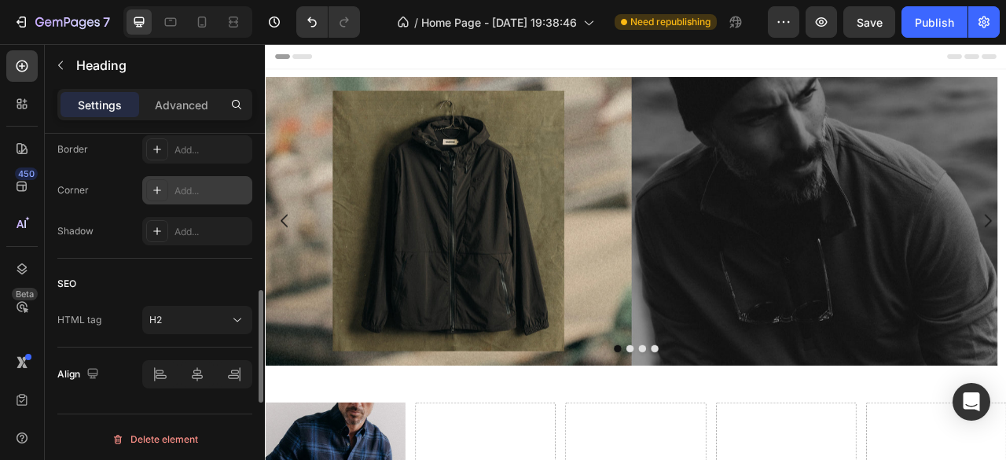
scroll to position [303, 0]
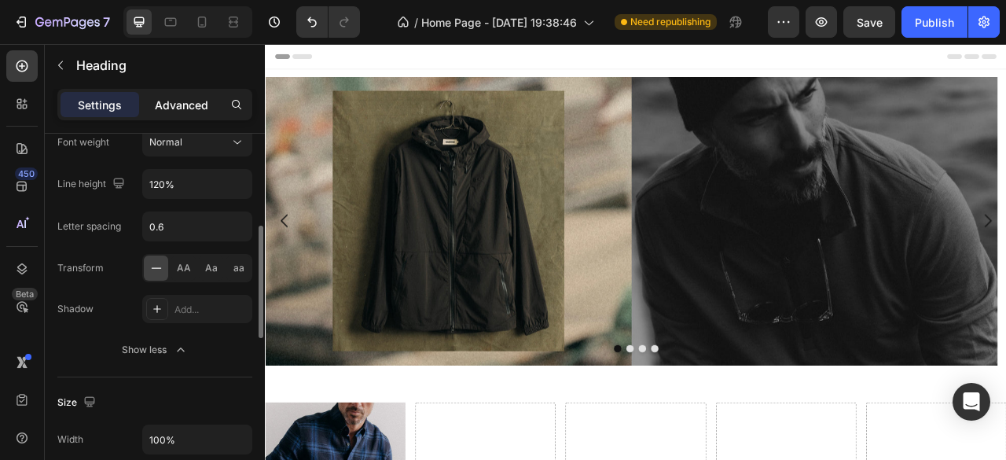
click at [177, 99] on p "Advanced" at bounding box center [181, 105] width 53 height 17
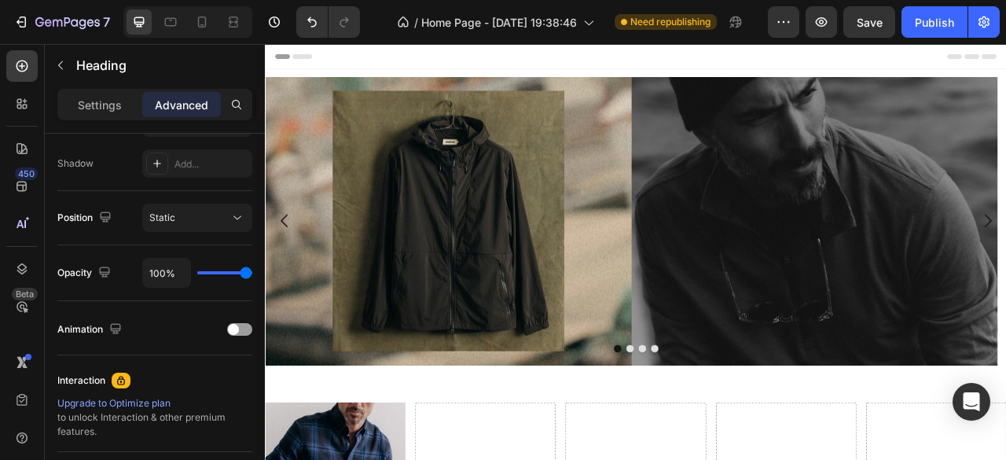
scroll to position [0, 0]
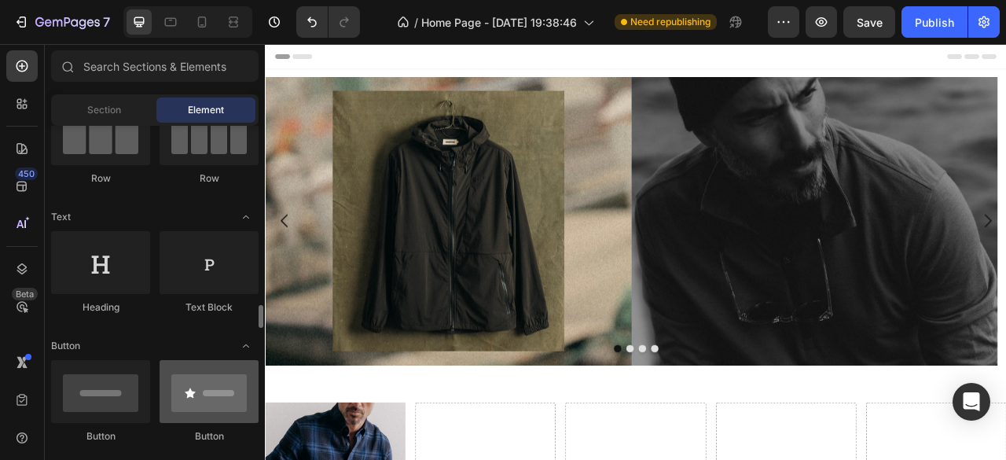
scroll to position [314, 0]
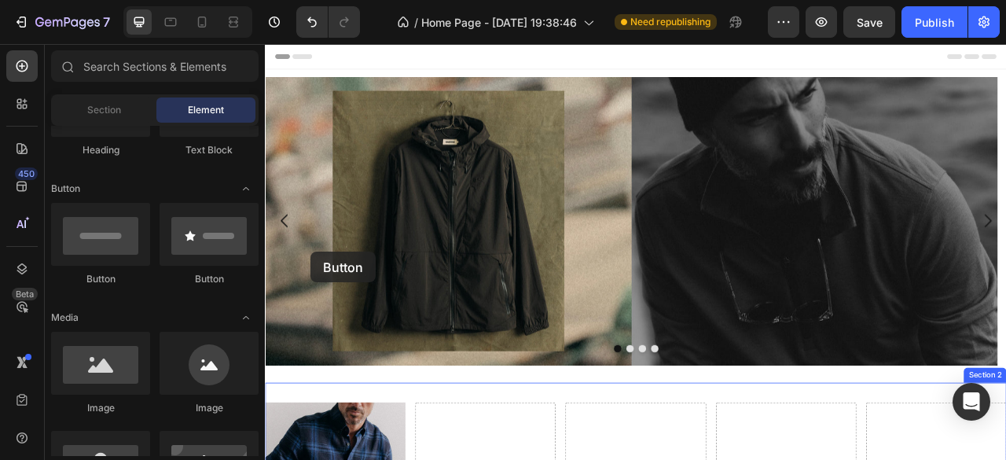
drag, startPoint x: 389, startPoint y: 295, endPoint x: 323, endPoint y: 308, distance: 67.4
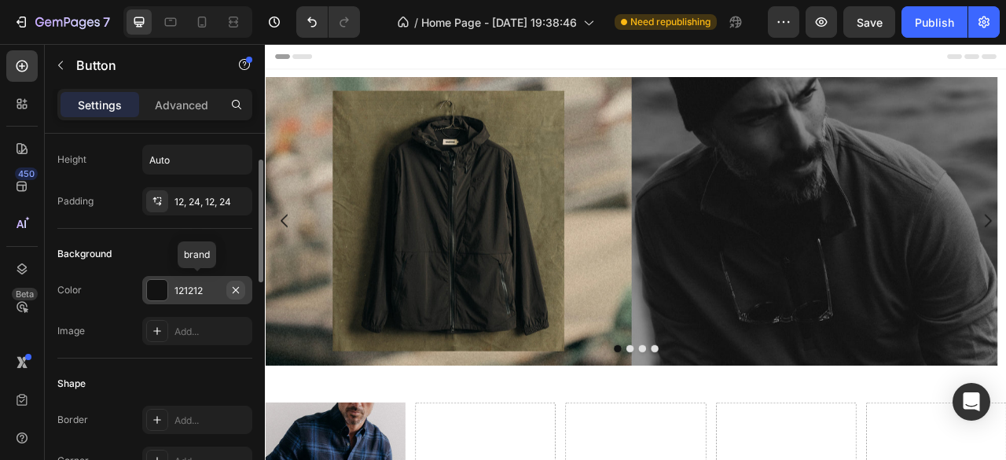
click at [234, 290] on icon "button" at bounding box center [235, 290] width 13 height 13
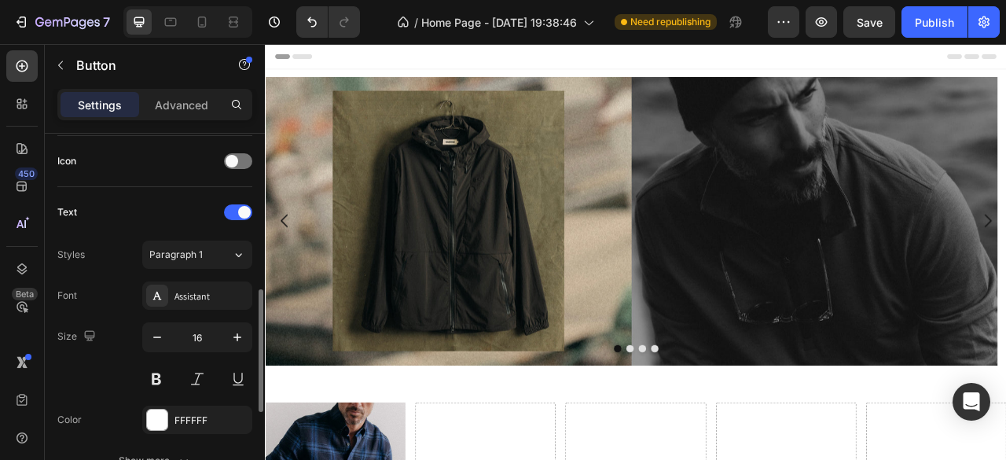
scroll to position [550, 0]
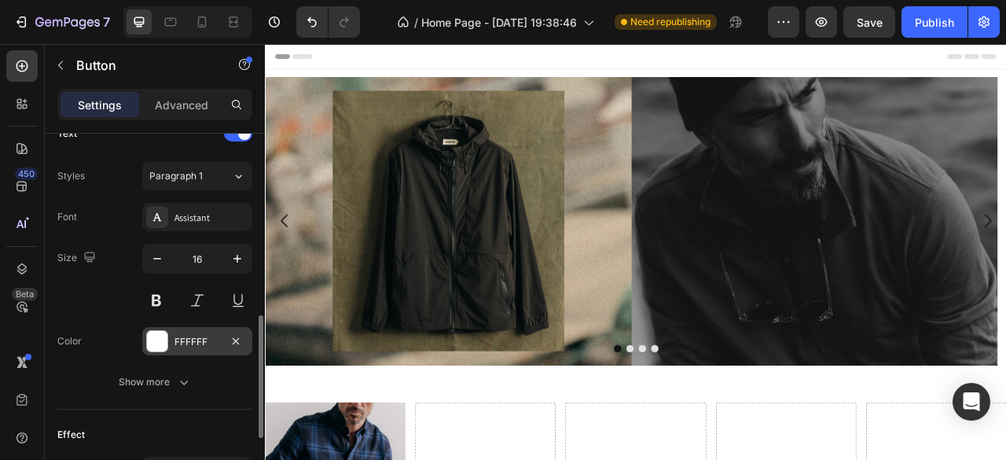
click at [159, 340] on div at bounding box center [157, 341] width 20 height 20
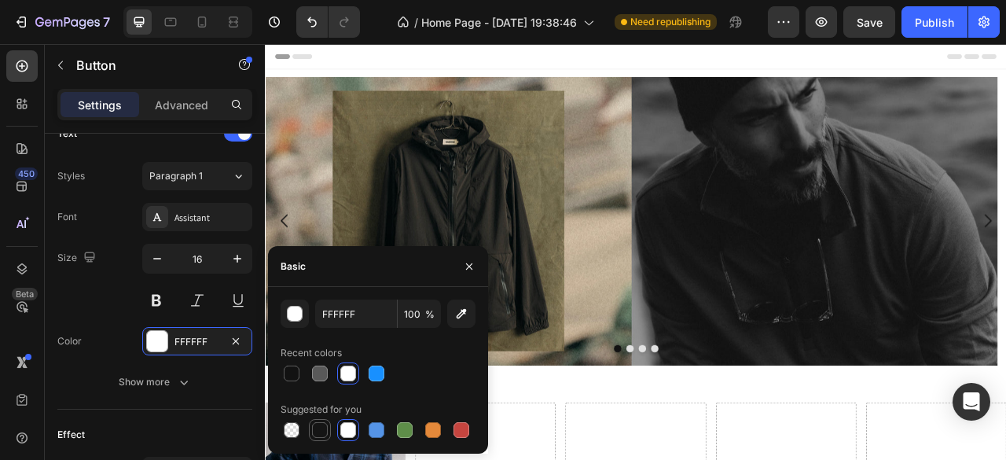
click at [318, 430] on div at bounding box center [320, 430] width 16 height 16
type input "151515"
click at [472, 267] on icon "button" at bounding box center [469, 266] width 13 height 13
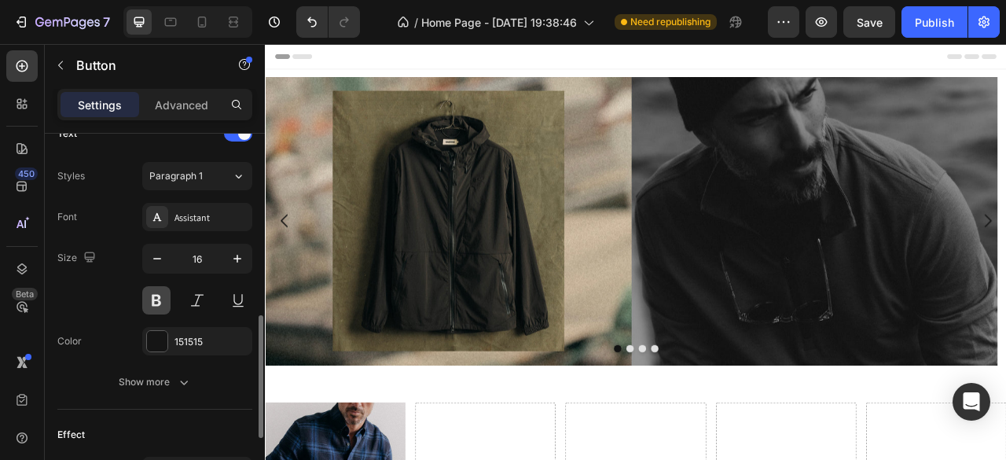
click at [160, 295] on button at bounding box center [156, 300] width 28 height 28
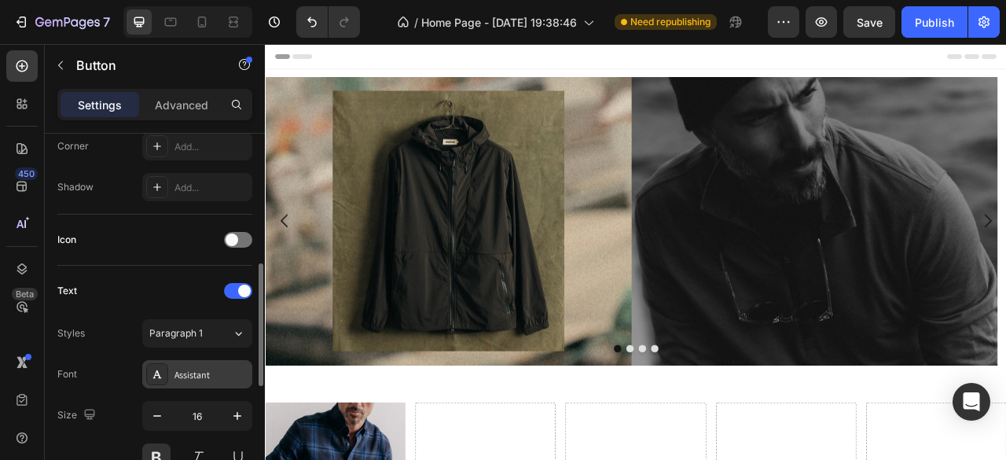
scroll to position [472, 0]
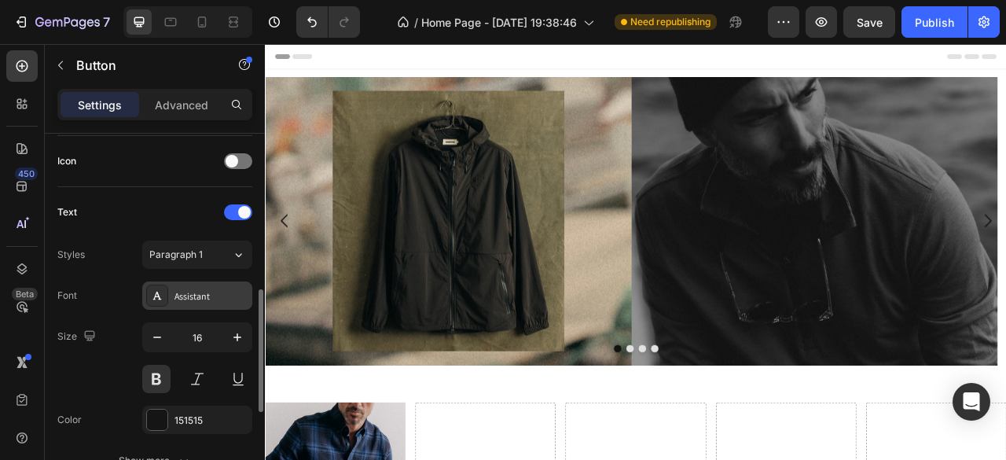
click at [196, 292] on div "Assistant" at bounding box center [211, 296] width 74 height 14
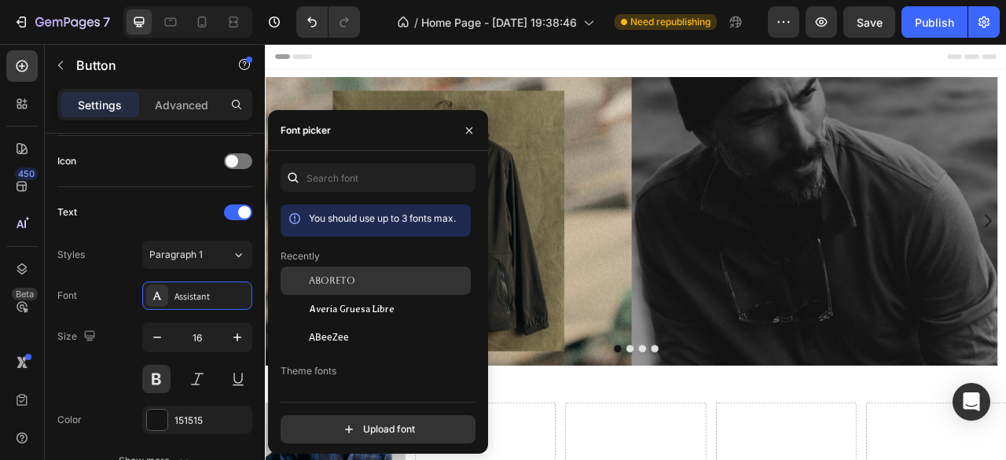
click at [334, 381] on div "Aboreto" at bounding box center [376, 395] width 190 height 28
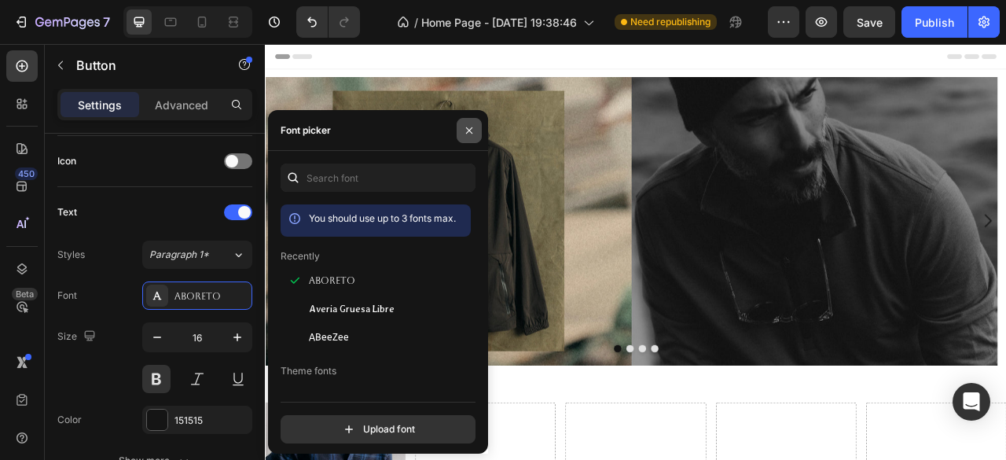
click at [467, 122] on button "button" at bounding box center [469, 130] width 25 height 25
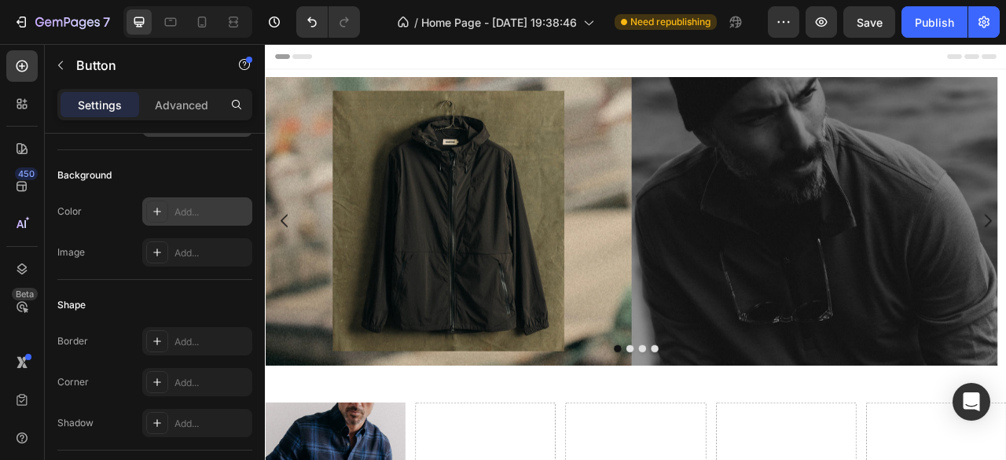
scroll to position [0, 0]
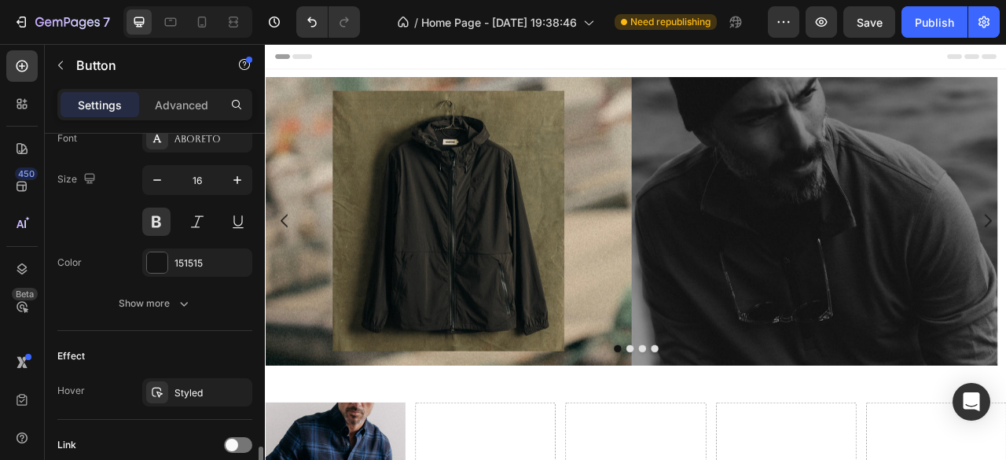
scroll to position [707, 0]
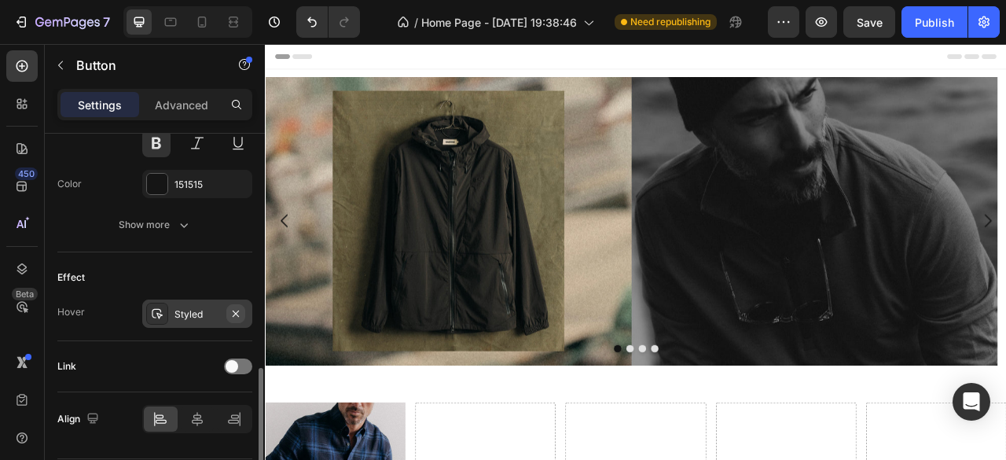
click at [238, 313] on icon "button" at bounding box center [235, 313] width 13 height 13
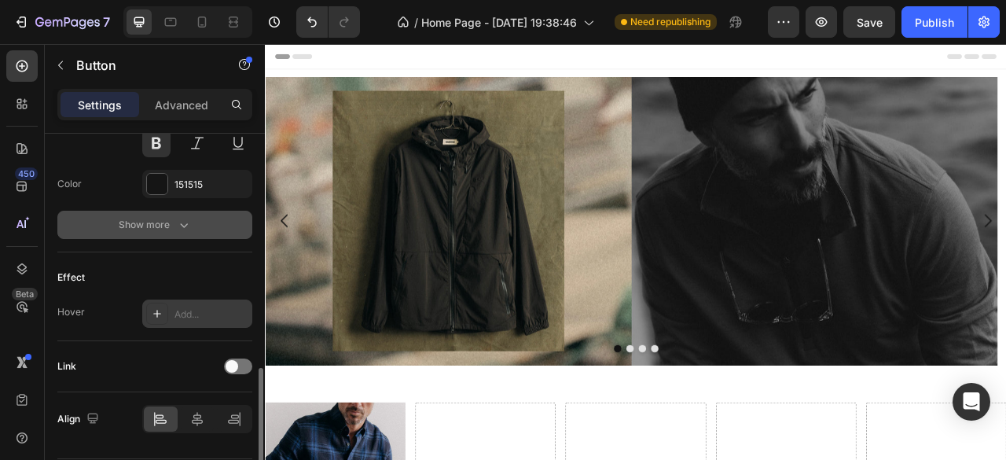
scroll to position [629, 0]
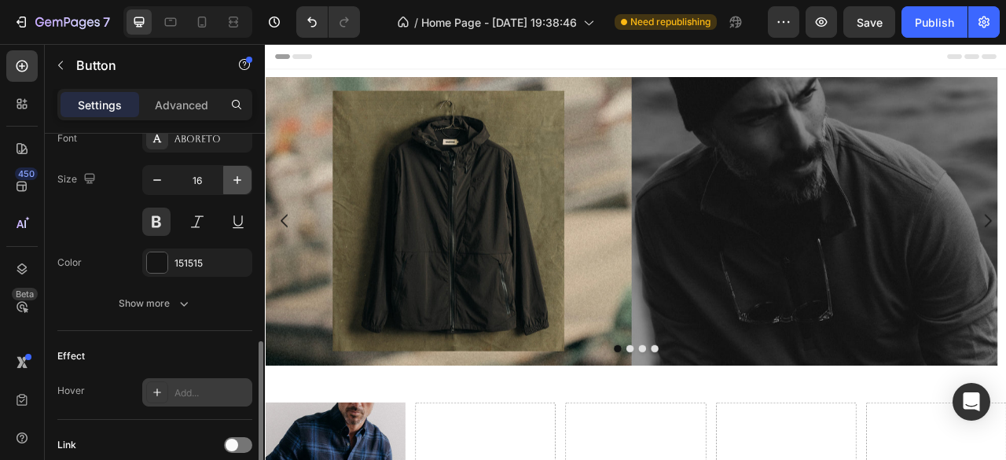
click at [242, 181] on icon "button" at bounding box center [237, 180] width 16 height 16
type input "18"
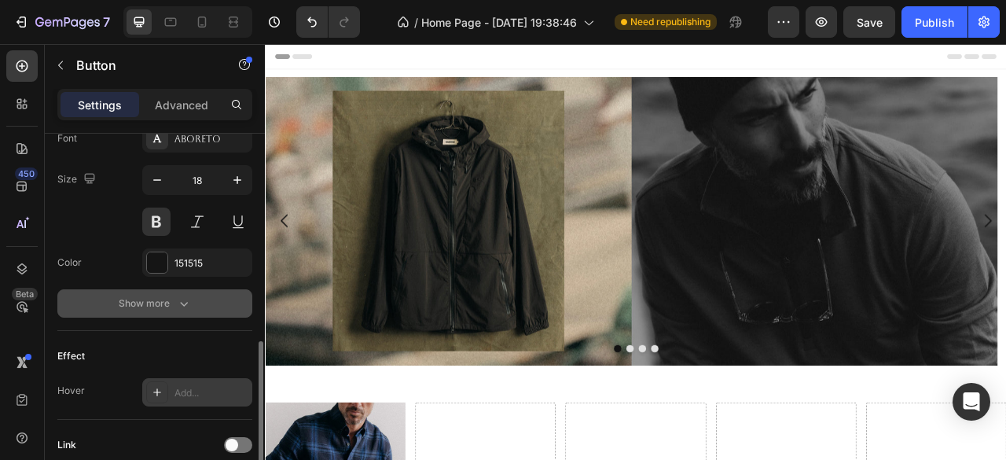
click at [184, 296] on icon "button" at bounding box center [184, 304] width 16 height 16
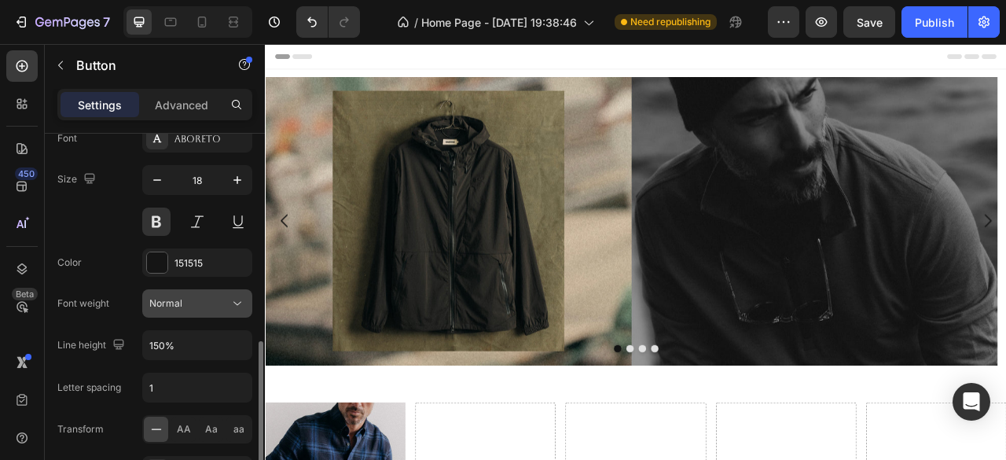
click at [241, 296] on icon at bounding box center [237, 304] width 16 height 16
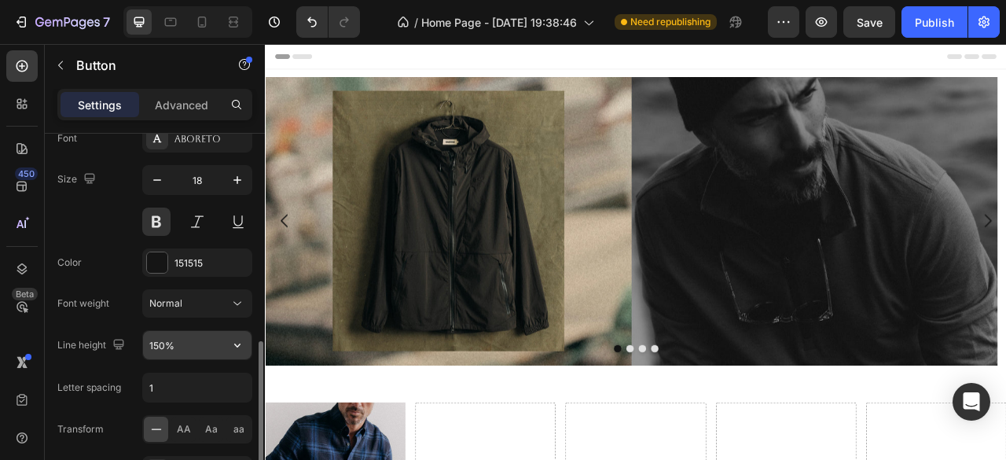
scroll to position [707, 0]
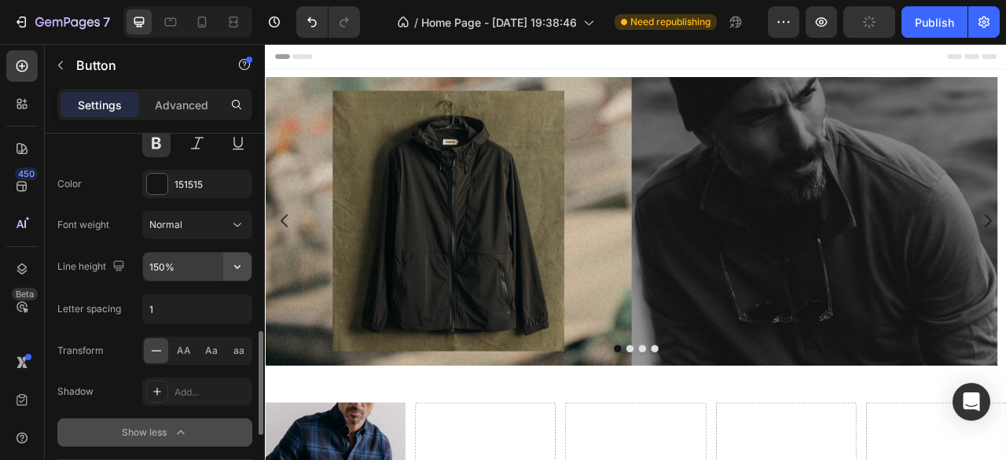
click at [232, 261] on icon "button" at bounding box center [237, 267] width 16 height 16
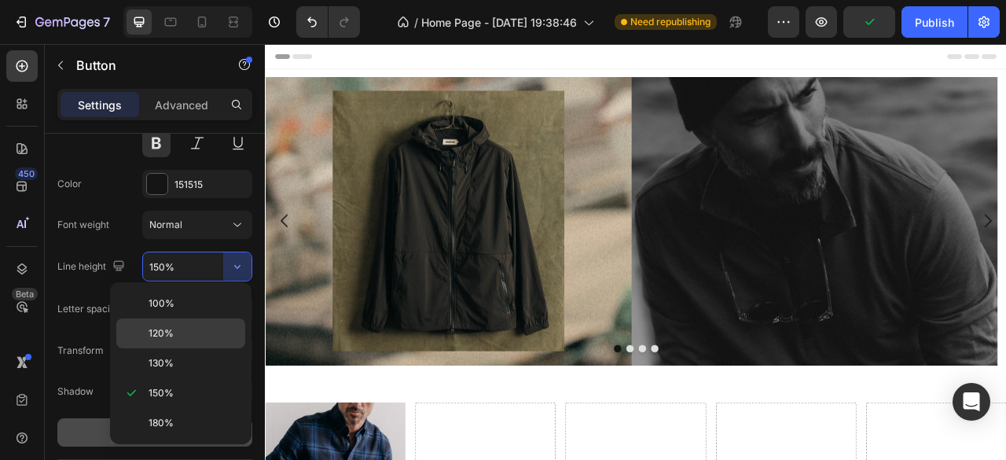
click at [171, 329] on span "120%" at bounding box center [161, 333] width 25 height 14
type input "120%"
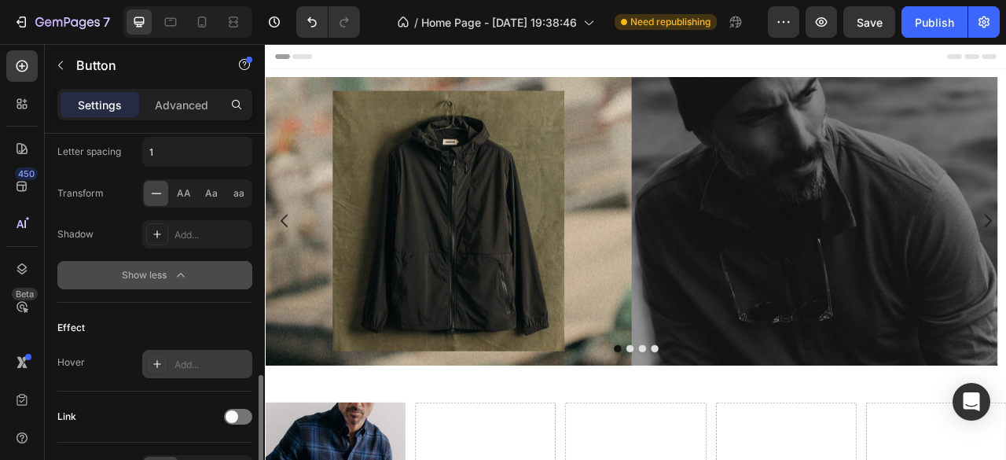
scroll to position [959, 0]
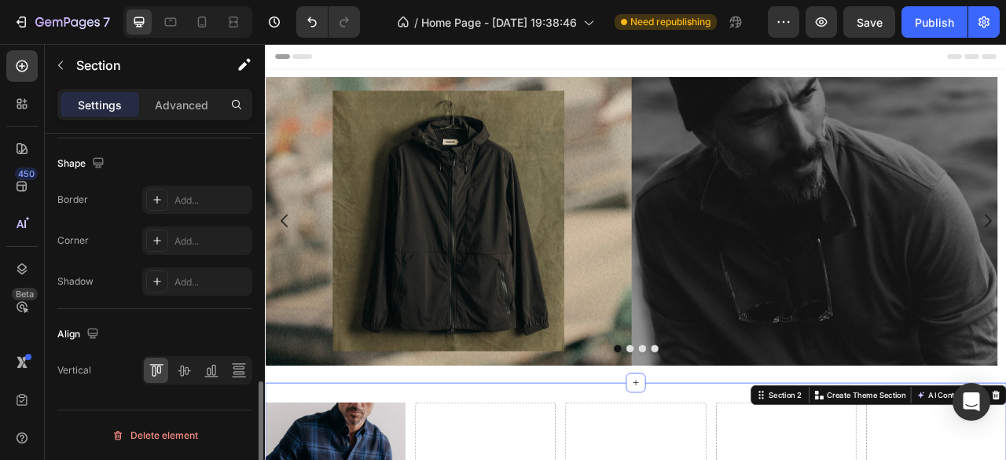
scroll to position [0, 0]
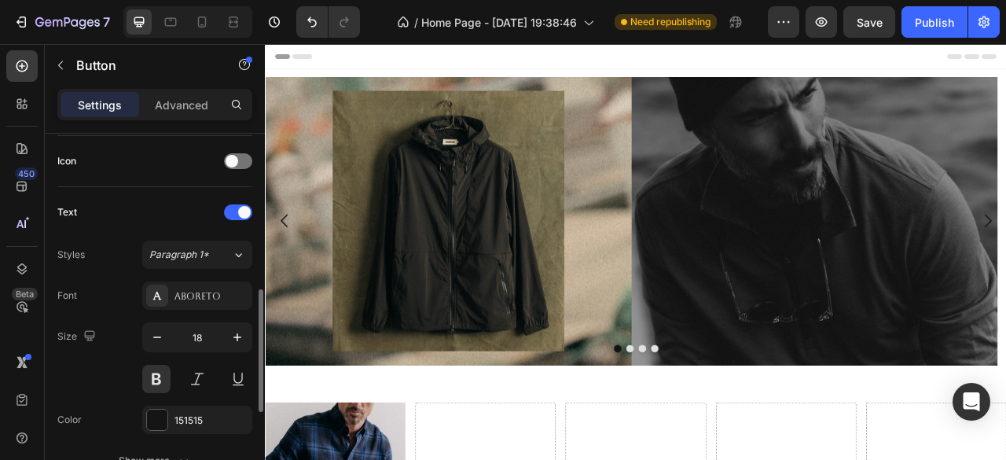
scroll to position [752, 0]
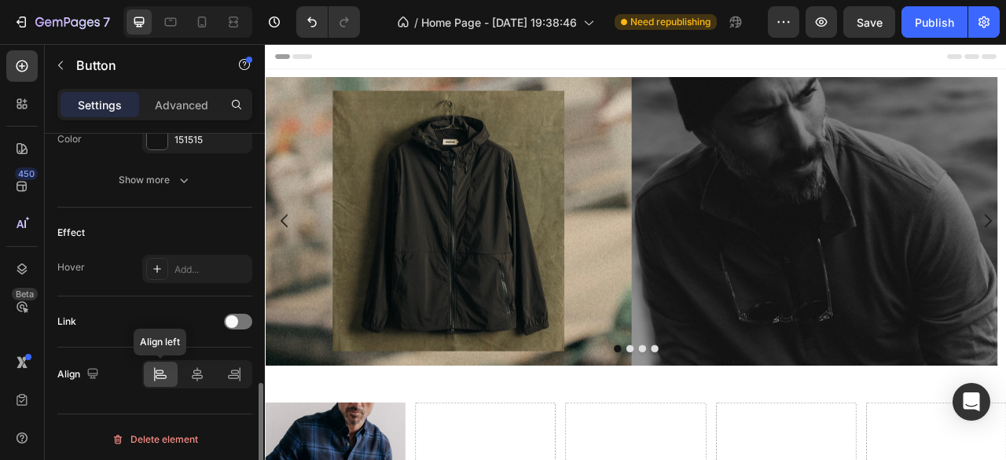
click at [173, 368] on div at bounding box center [161, 374] width 34 height 25
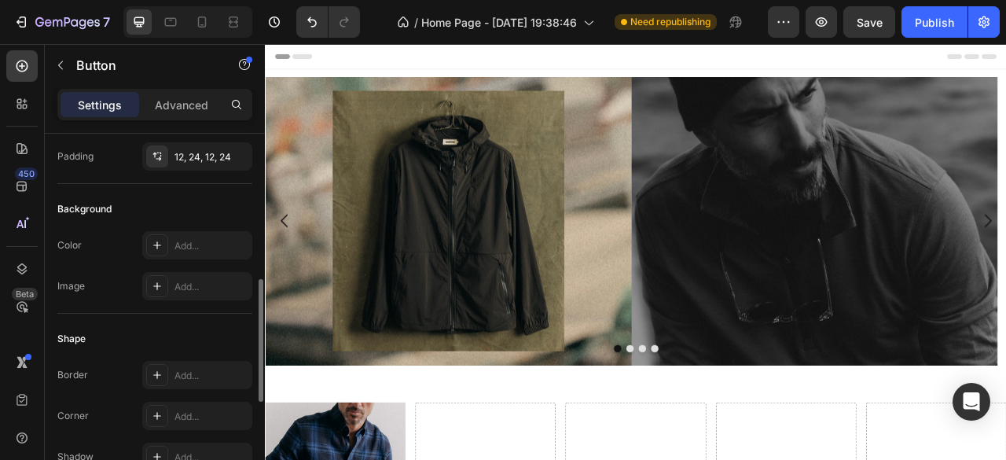
scroll to position [44, 0]
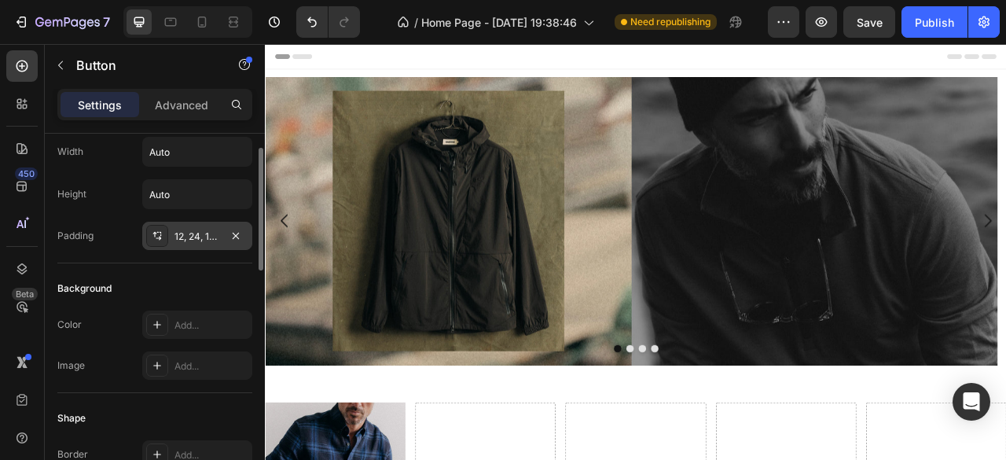
click at [185, 240] on div "12, 24, 12, 24" at bounding box center [197, 236] width 46 height 14
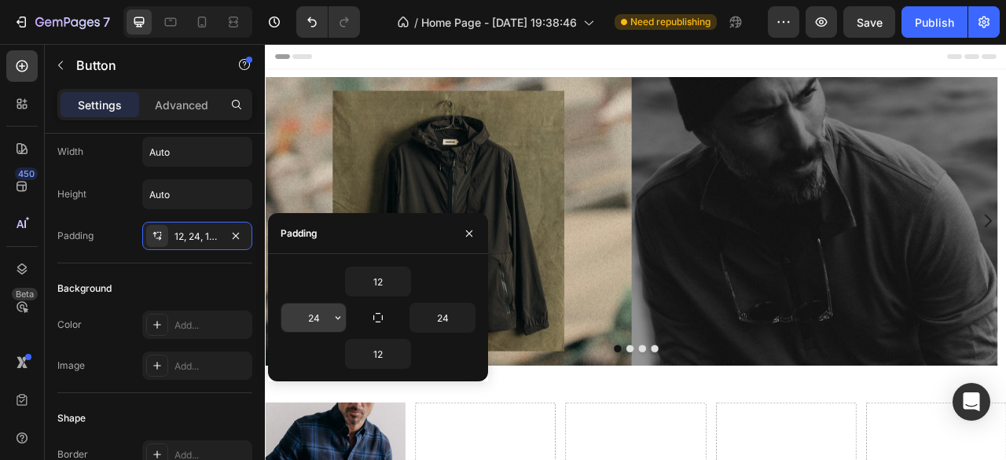
click at [304, 317] on input "24" at bounding box center [313, 317] width 64 height 28
click at [439, 314] on input "24" at bounding box center [442, 317] width 64 height 28
type input "0"
click at [468, 237] on icon "button" at bounding box center [469, 233] width 13 height 13
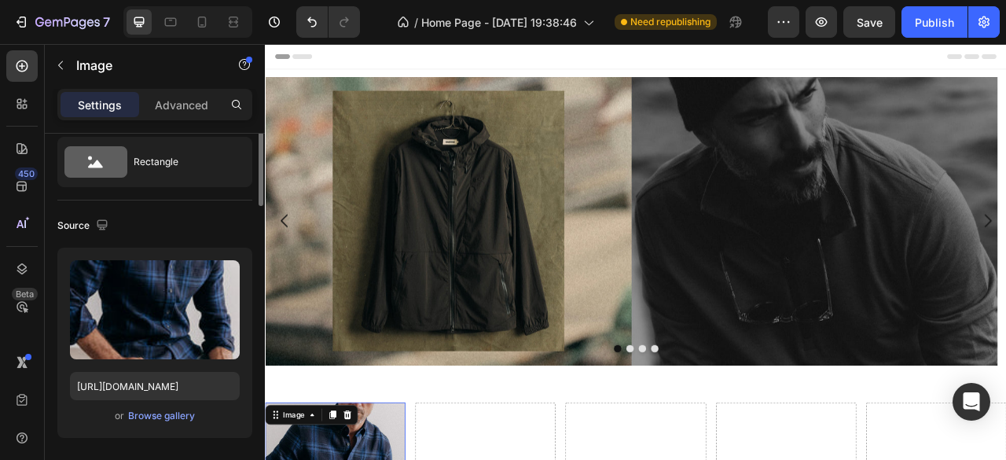
scroll to position [0, 0]
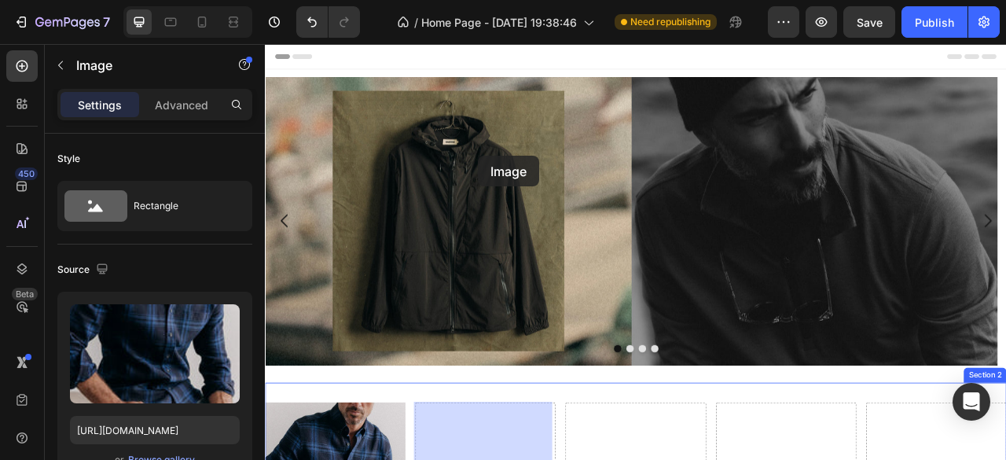
drag, startPoint x: 313, startPoint y: 348, endPoint x: 503, endPoint y: 201, distance: 240.4
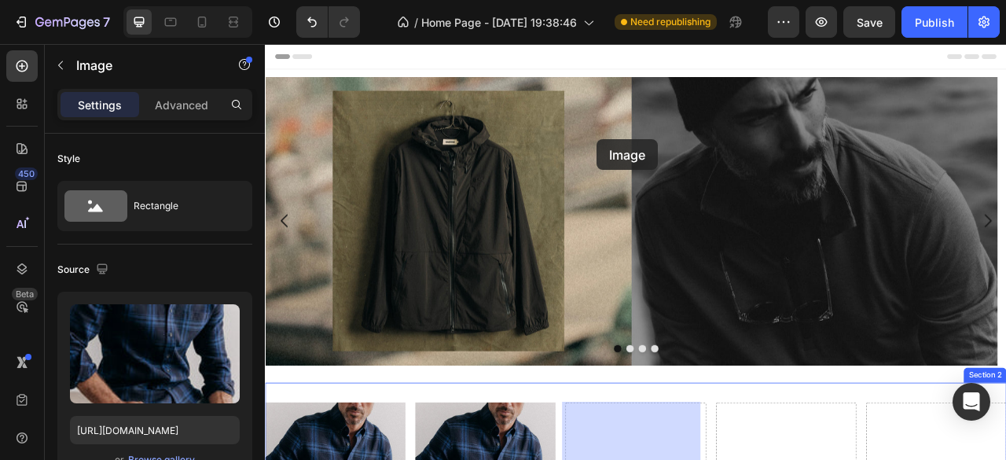
drag, startPoint x: 479, startPoint y: 376, endPoint x: 652, endPoint y: 196, distance: 249.0
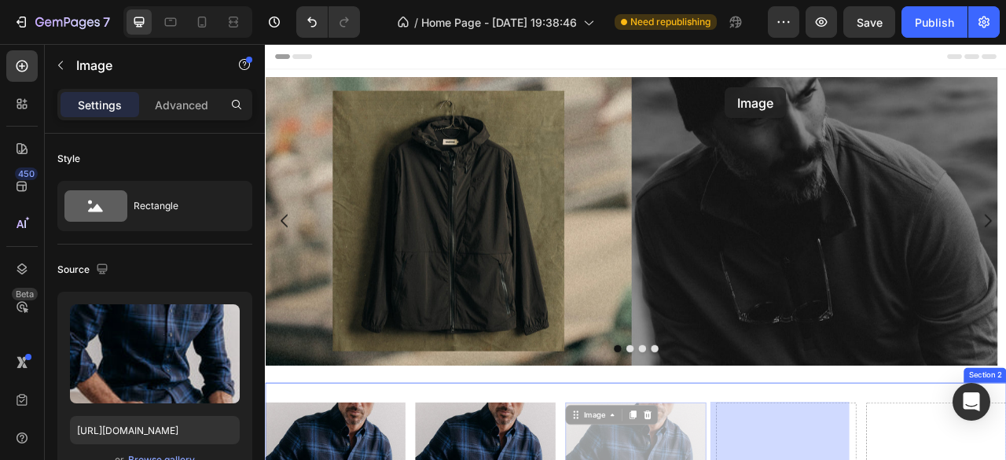
drag, startPoint x: 732, startPoint y: 164, endPoint x: 844, endPoint y: 99, distance: 129.9
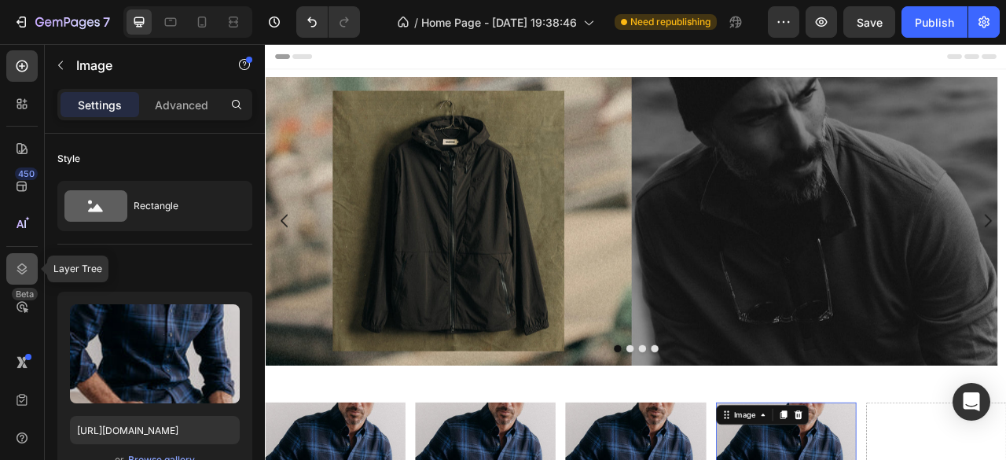
click at [22, 274] on icon at bounding box center [22, 269] width 16 height 16
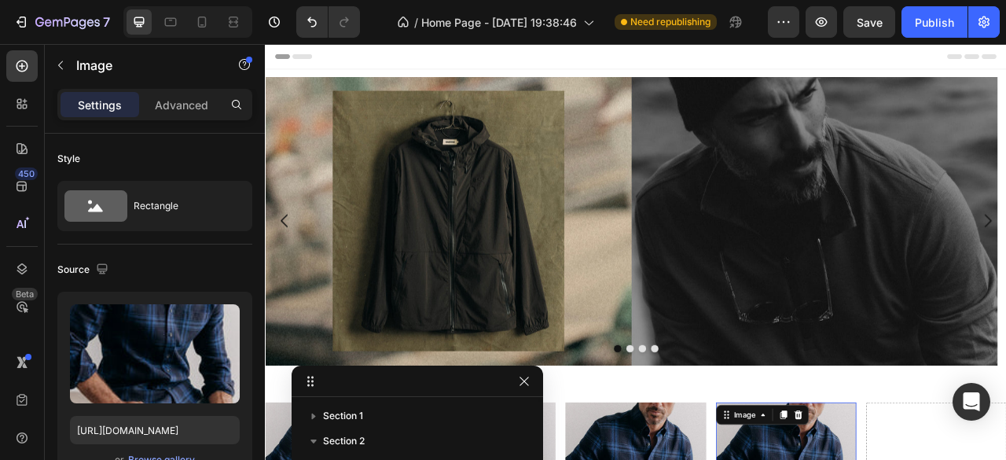
scroll to position [61, 0]
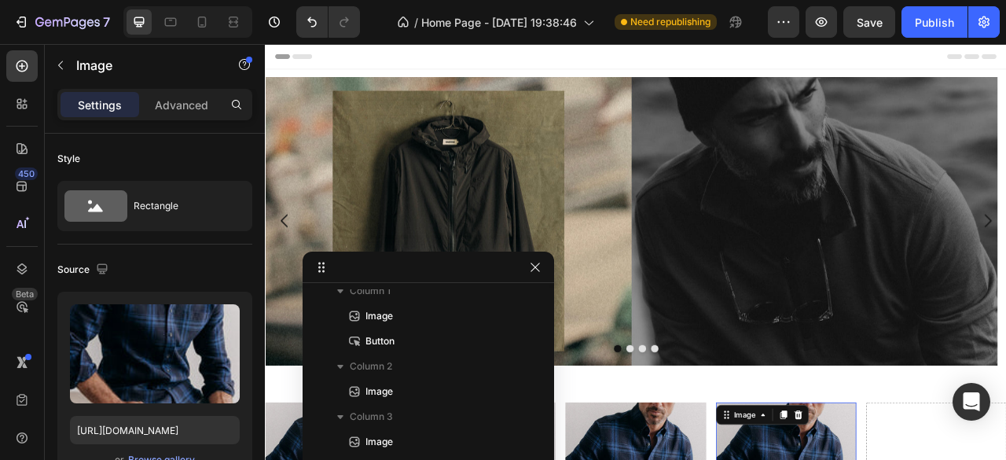
drag, startPoint x: 429, startPoint y: 387, endPoint x: 440, endPoint y: 262, distance: 126.2
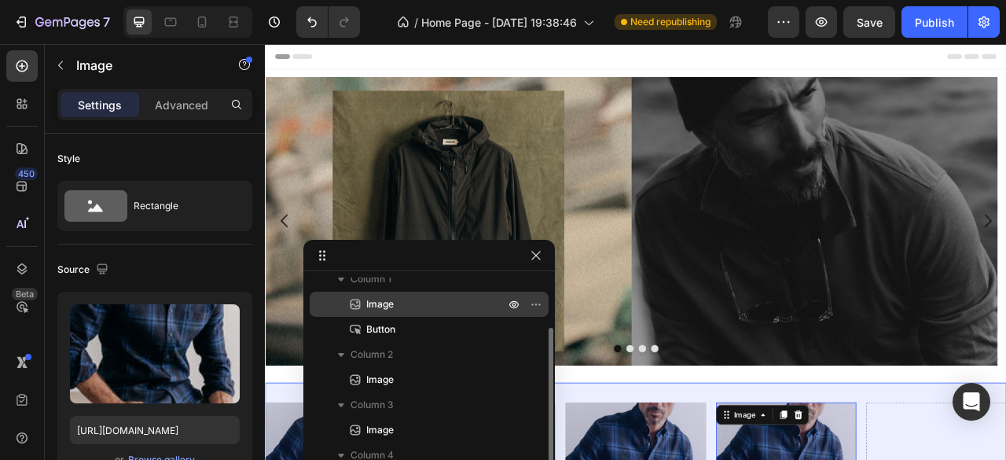
scroll to position [0, 0]
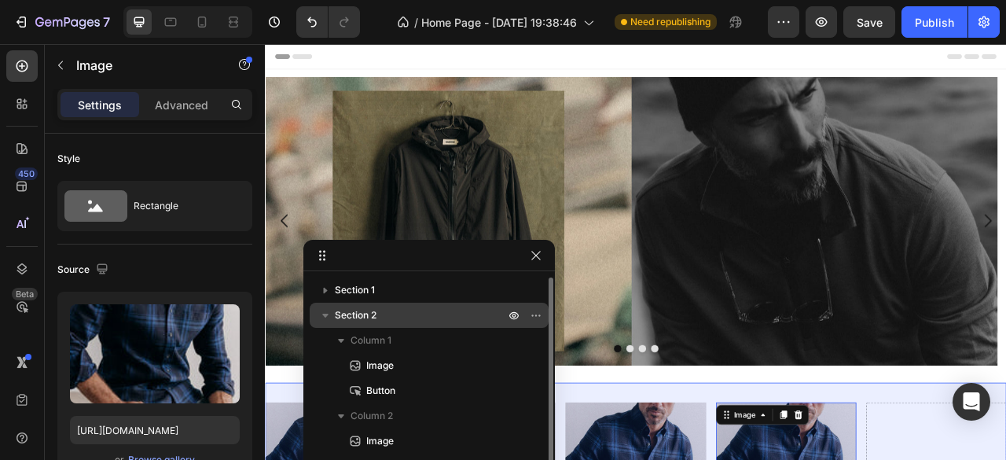
click at [366, 317] on span "Section 2" at bounding box center [356, 315] width 42 height 16
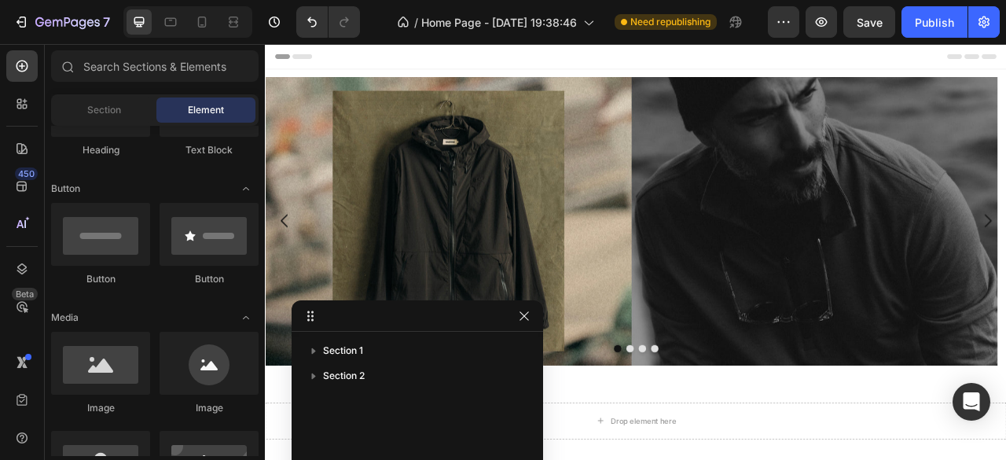
drag, startPoint x: 446, startPoint y: 262, endPoint x: 430, endPoint y: 332, distance: 72.6
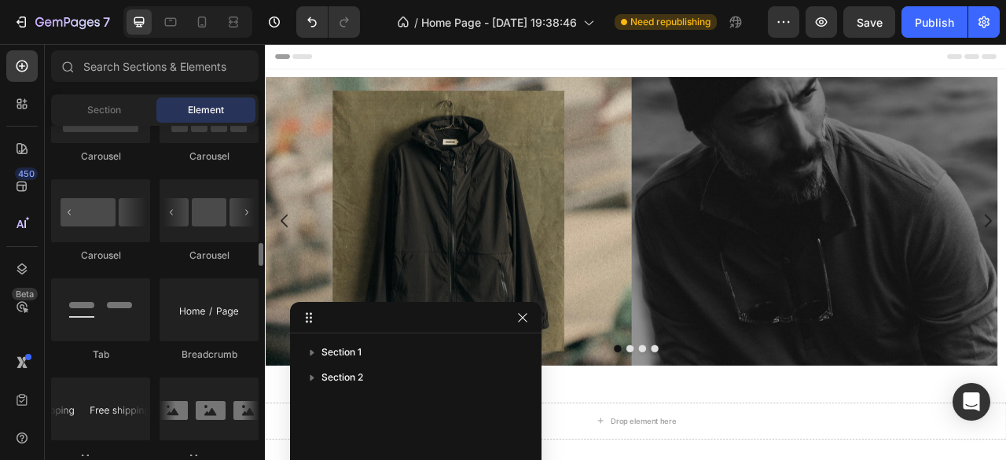
scroll to position [1572, 0]
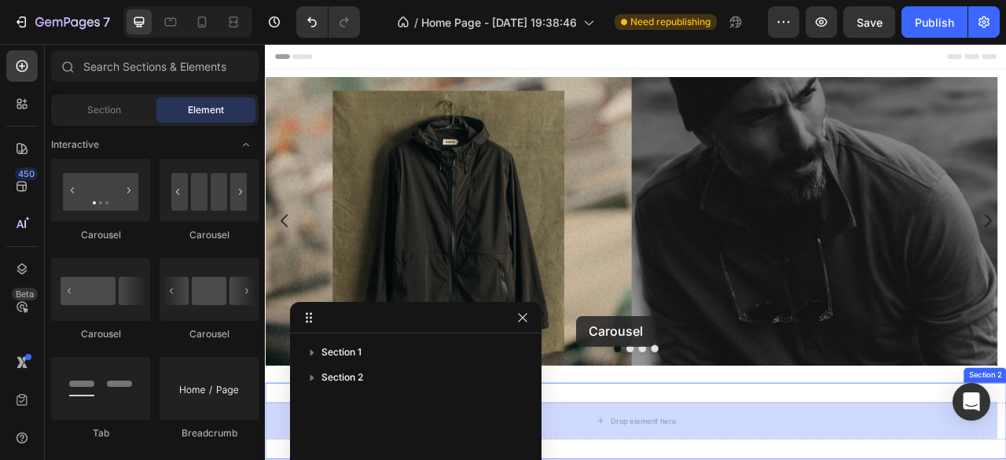
drag, startPoint x: 472, startPoint y: 246, endPoint x: 708, endPoint y: 366, distance: 265.4
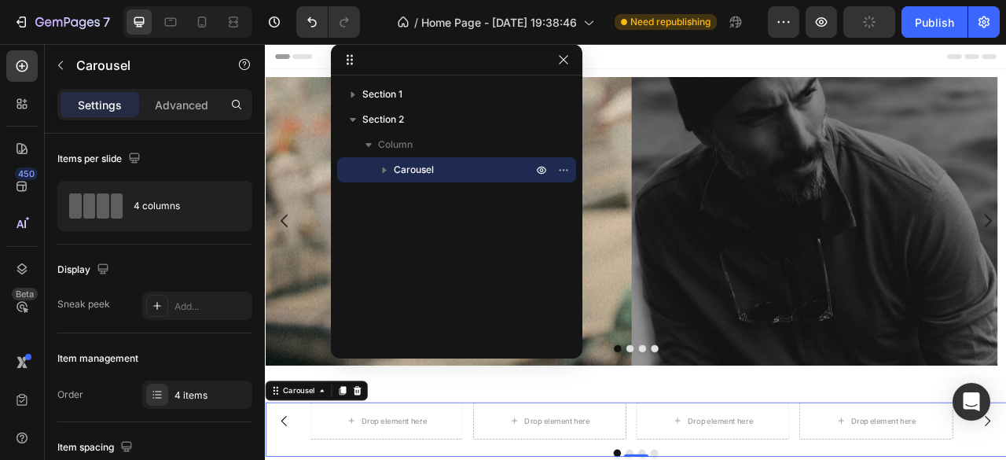
drag, startPoint x: 415, startPoint y: 322, endPoint x: 482, endPoint y: -11, distance: 339.9
click at [482, 0] on html "7 Version history / Home Page - Aug 27, 19:38:46 Need republishing Preview Publ…" at bounding box center [503, 0] width 1006 height 0
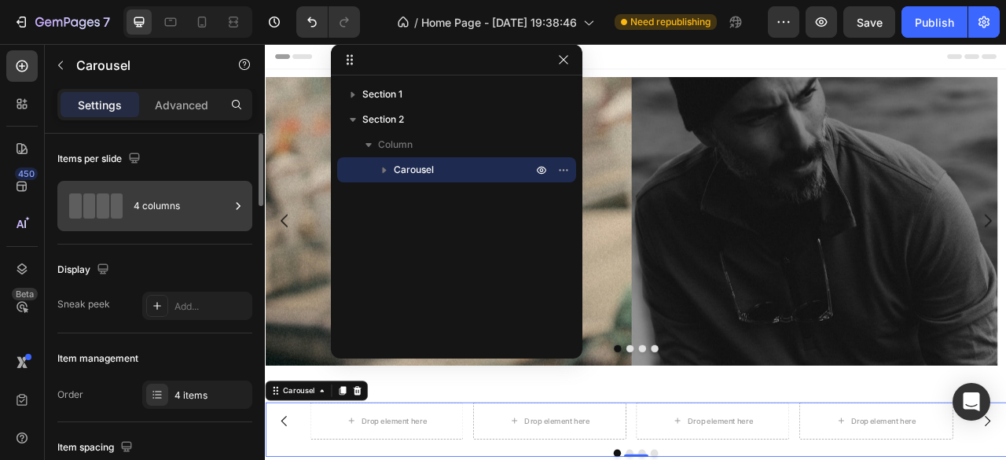
click at [239, 207] on icon at bounding box center [238, 206] width 16 height 16
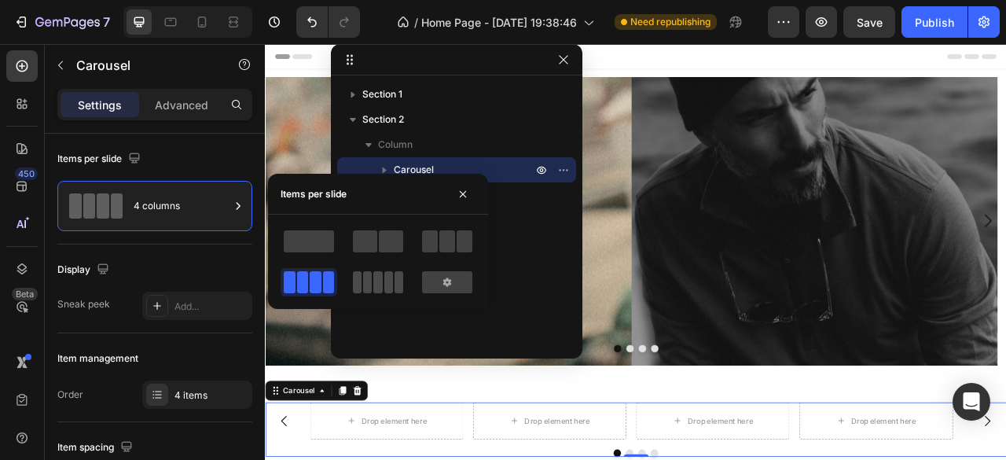
click at [365, 286] on span at bounding box center [367, 282] width 9 height 22
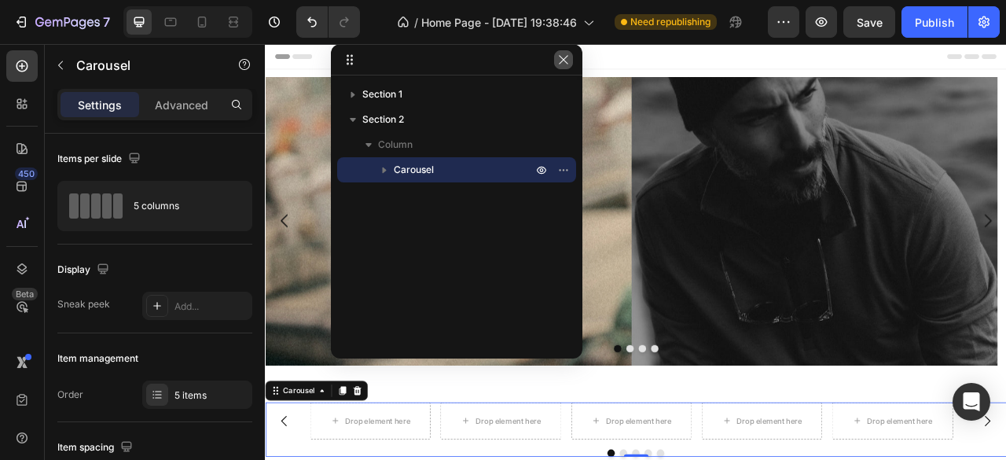
click at [564, 65] on icon "button" at bounding box center [563, 59] width 13 height 13
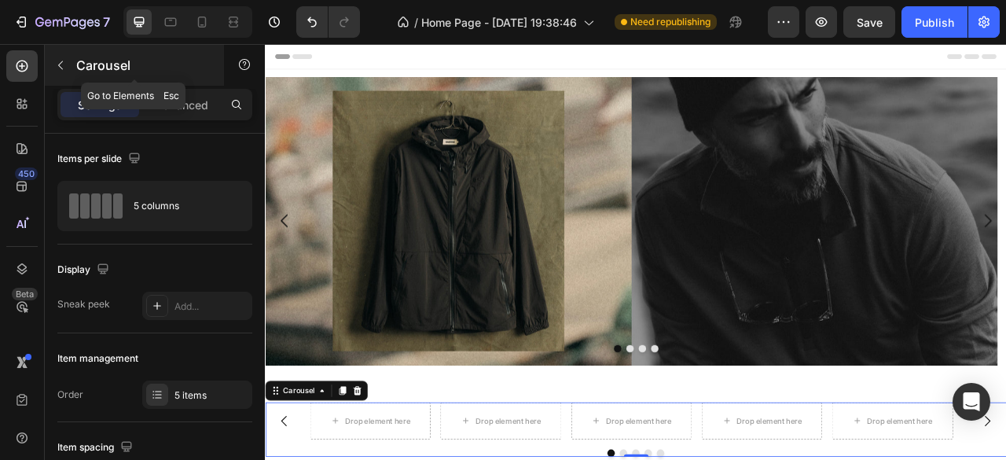
click at [55, 67] on icon "button" at bounding box center [60, 65] width 13 height 13
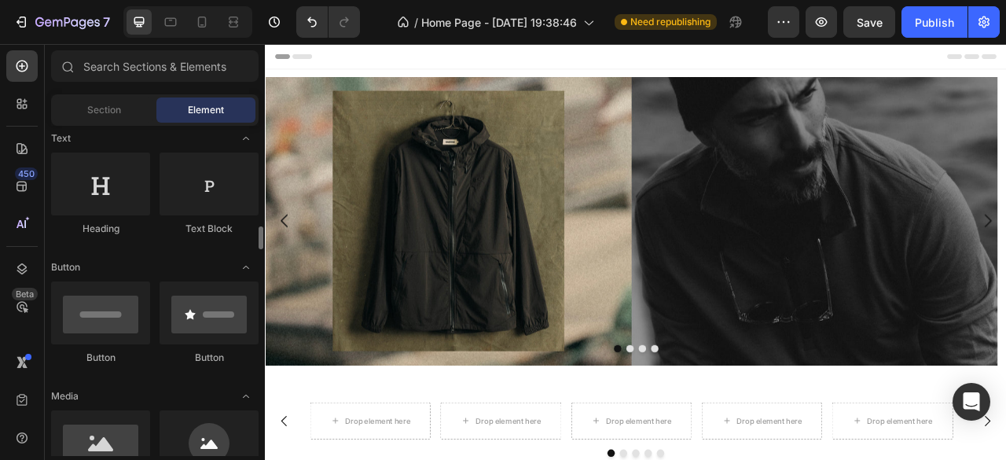
scroll to position [314, 0]
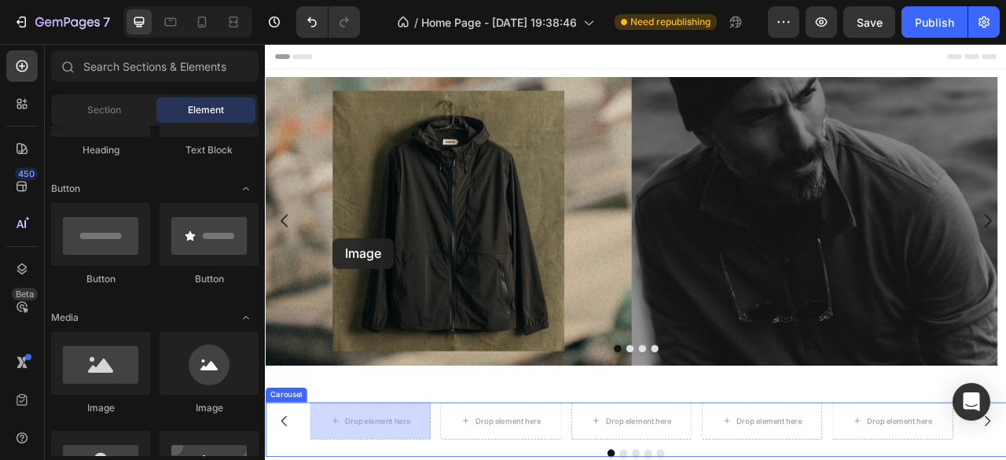
drag, startPoint x: 417, startPoint y: 414, endPoint x: 351, endPoint y: 291, distance: 139.9
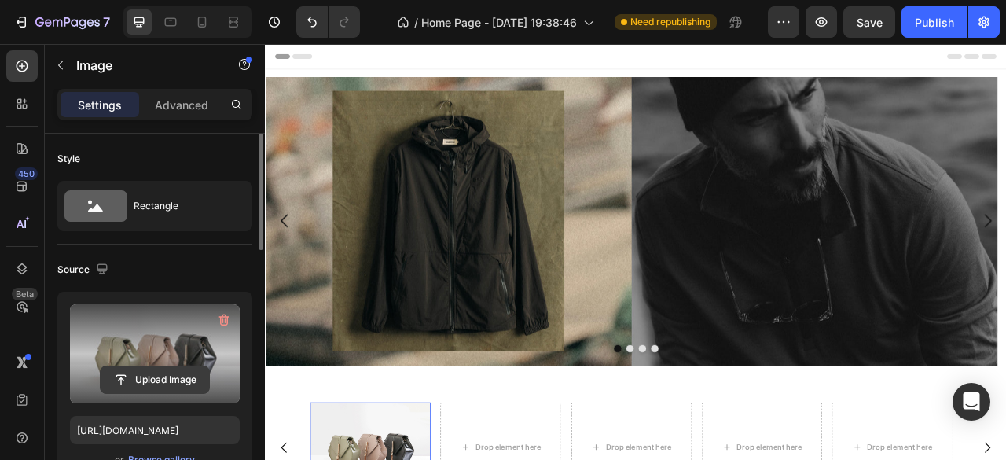
click at [162, 376] on input "file" at bounding box center [155, 379] width 108 height 27
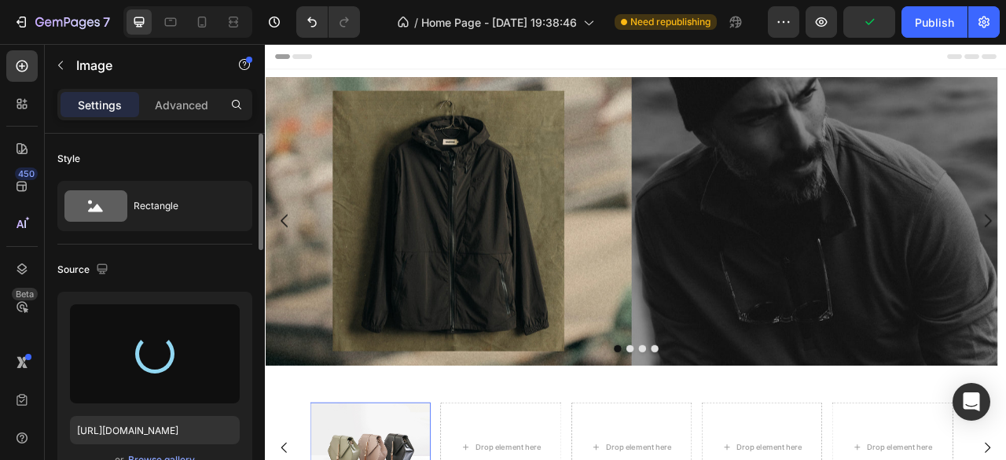
type input "https://cdn.shopify.com/s/files/1/0953/1965/4720/files/gempages_581786678163669…"
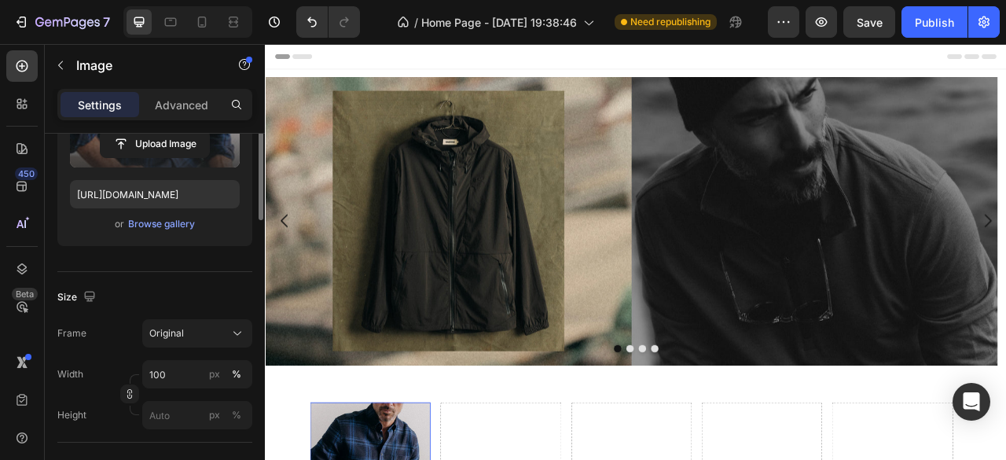
scroll to position [0, 0]
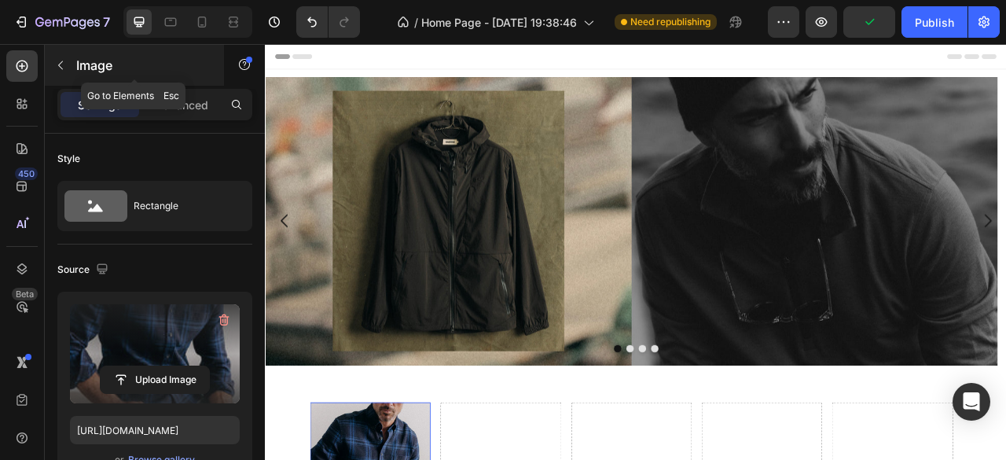
click at [60, 68] on icon "button" at bounding box center [60, 65] width 13 height 13
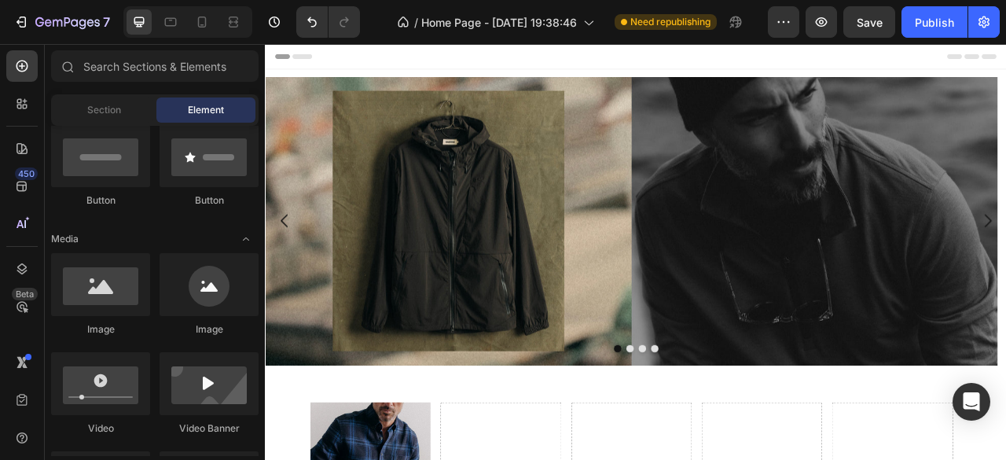
scroll to position [314, 0]
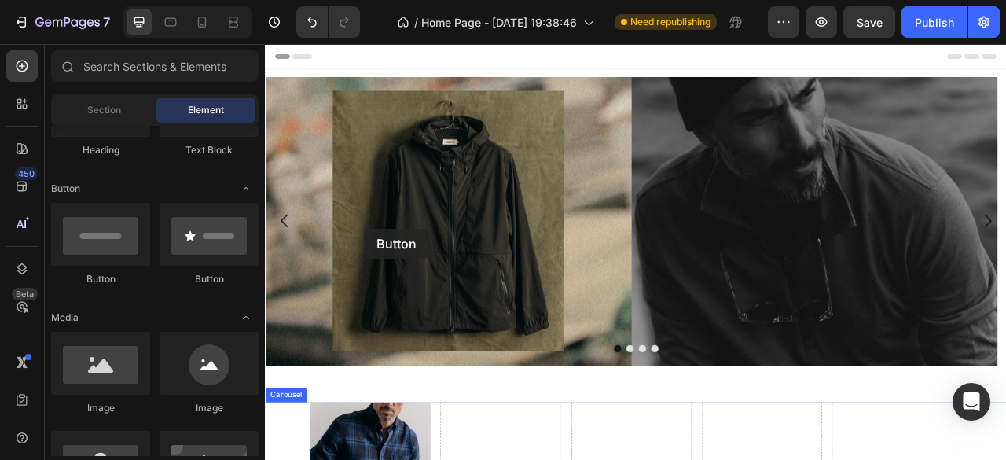
drag, startPoint x: 373, startPoint y: 304, endPoint x: 391, endPoint y: 279, distance: 31.0
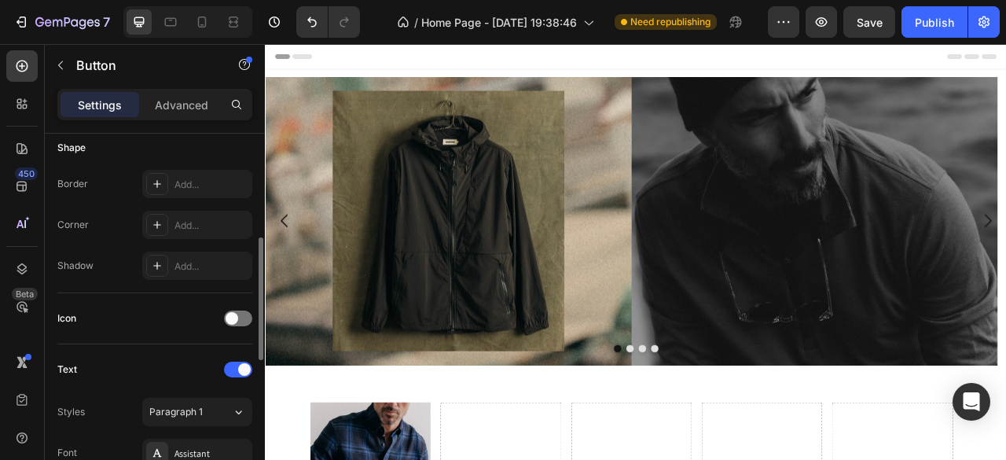
scroll to position [393, 0]
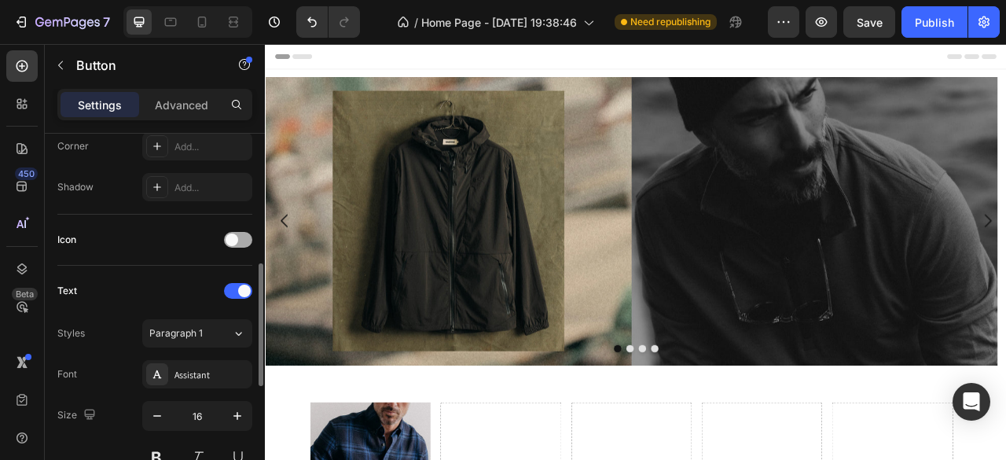
click at [244, 236] on div at bounding box center [238, 240] width 28 height 16
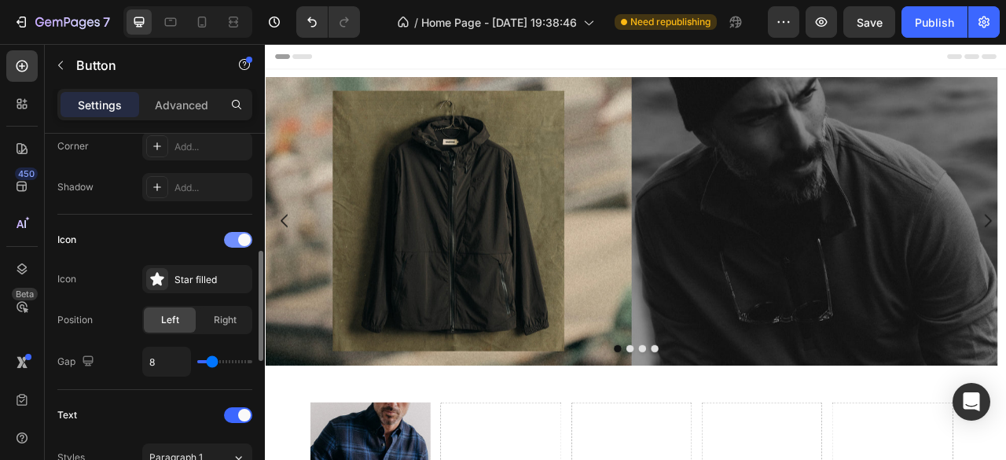
click at [244, 236] on span at bounding box center [244, 239] width 13 height 13
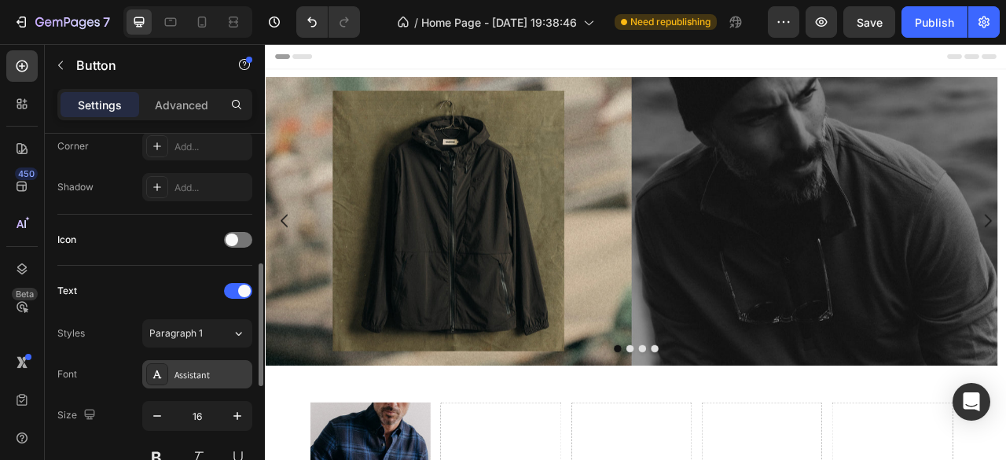
scroll to position [472, 0]
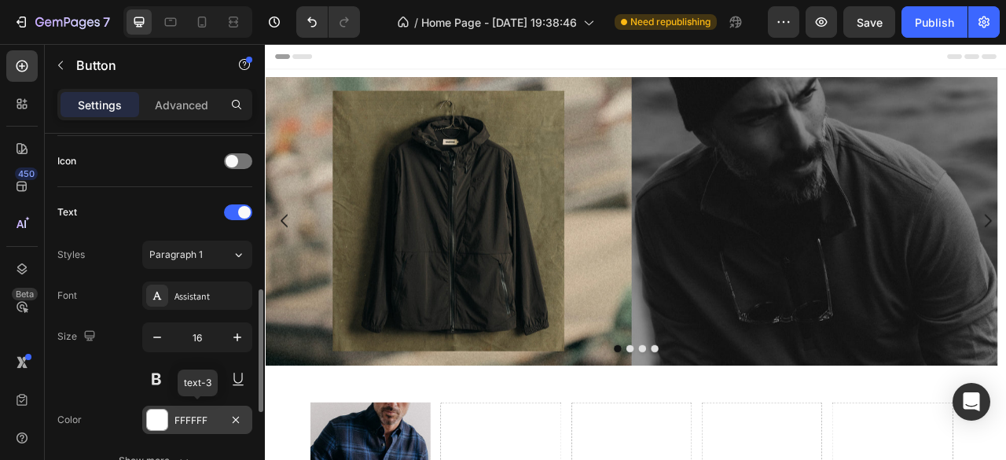
click at [169, 416] on div "FFFFFF" at bounding box center [197, 420] width 110 height 28
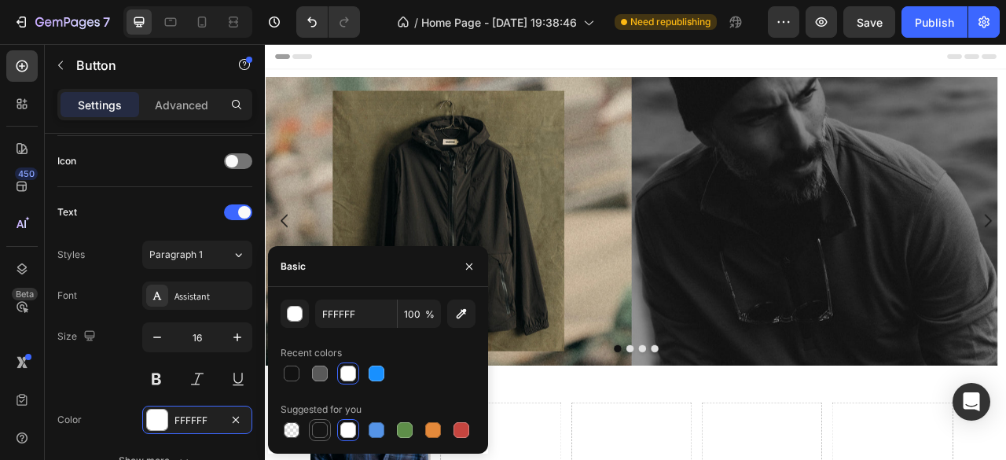
click at [323, 433] on div at bounding box center [320, 430] width 16 height 16
type input "151515"
click at [472, 264] on icon "button" at bounding box center [469, 266] width 13 height 13
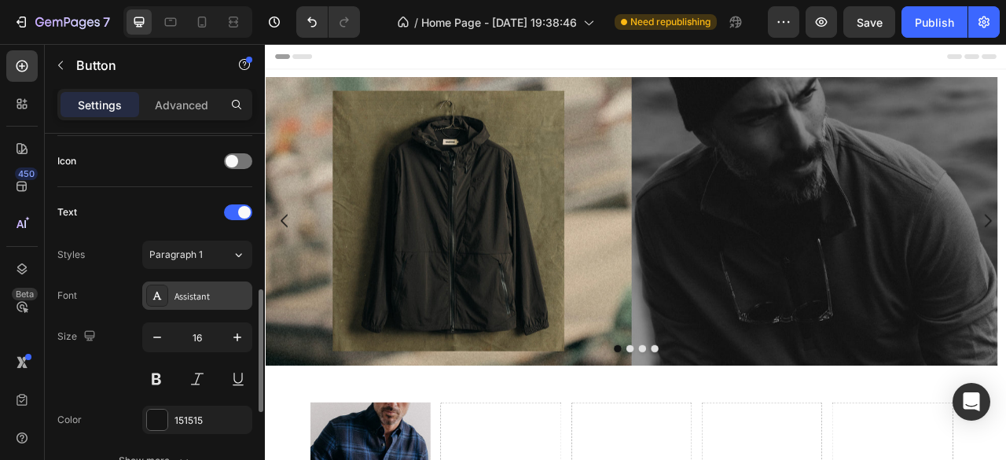
click at [212, 299] on div "Assistant" at bounding box center [211, 296] width 74 height 14
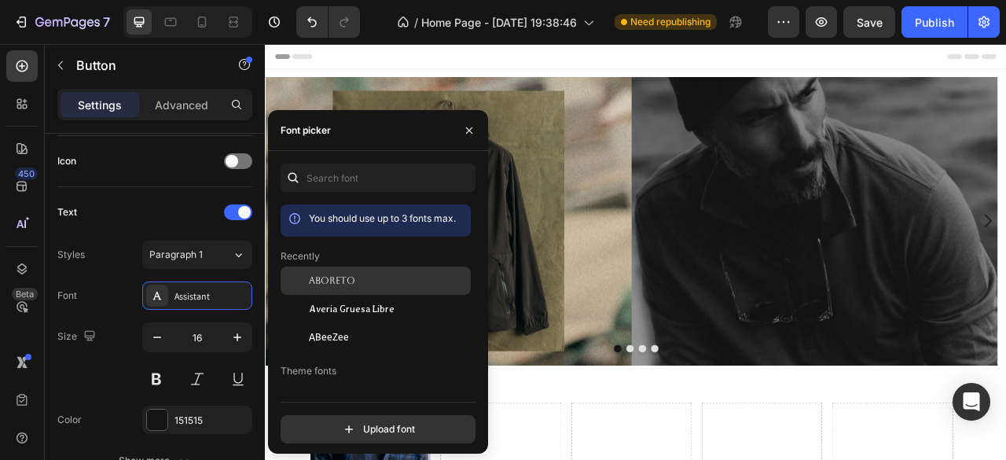
click at [317, 288] on span "Aboreto" at bounding box center [332, 281] width 46 height 14
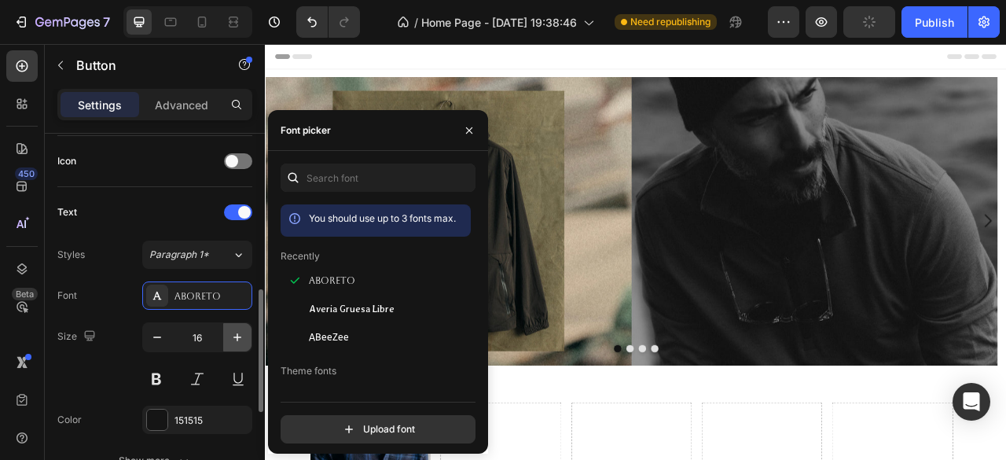
click at [234, 336] on icon "button" at bounding box center [237, 337] width 16 height 16
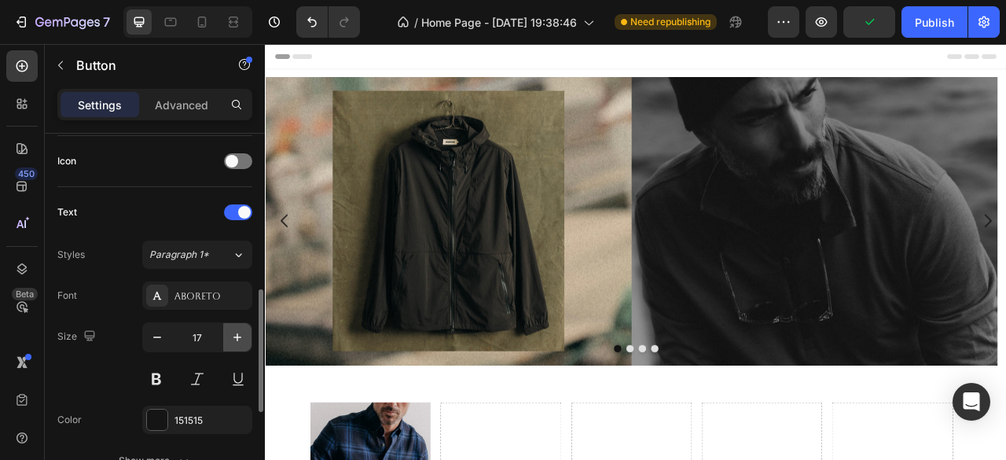
click at [234, 336] on icon "button" at bounding box center [237, 337] width 16 height 16
type input "18"
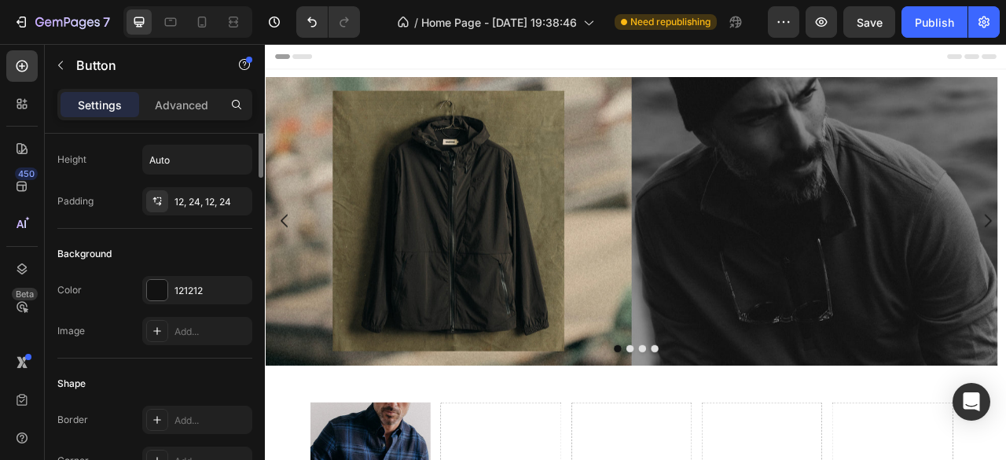
scroll to position [0, 0]
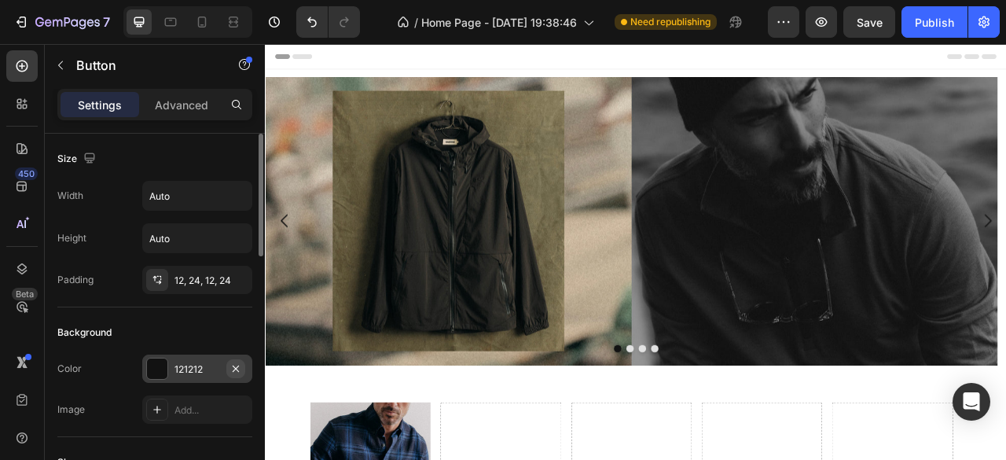
click at [237, 370] on icon "button" at bounding box center [235, 368] width 13 height 13
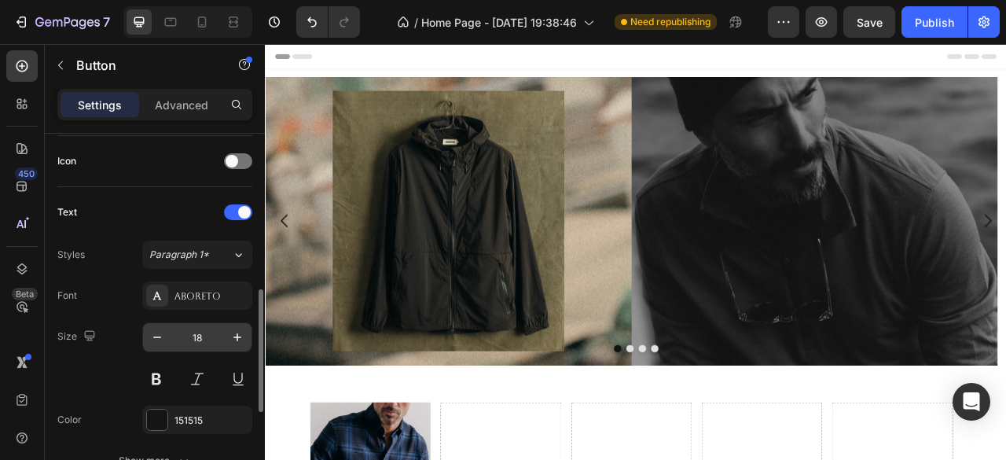
scroll to position [550, 0]
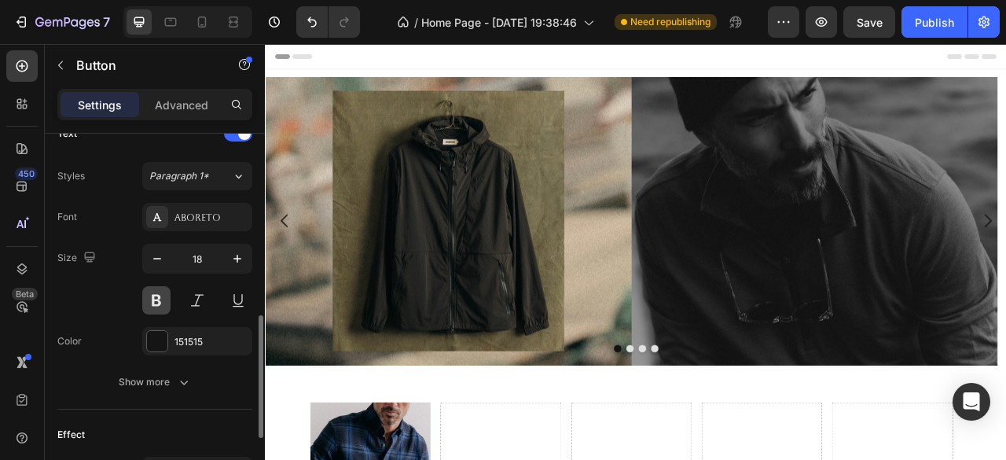
click at [157, 302] on button at bounding box center [156, 300] width 28 height 28
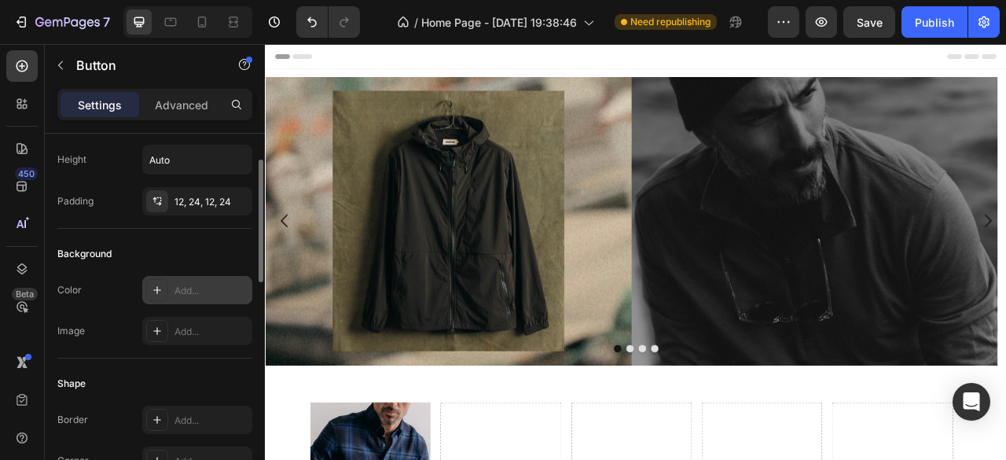
scroll to position [0, 0]
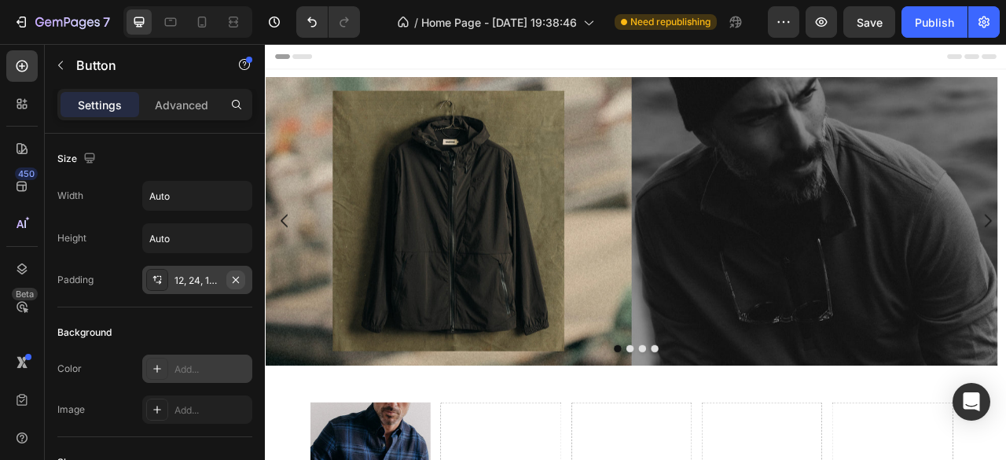
click at [237, 281] on icon "button" at bounding box center [235, 280] width 13 height 13
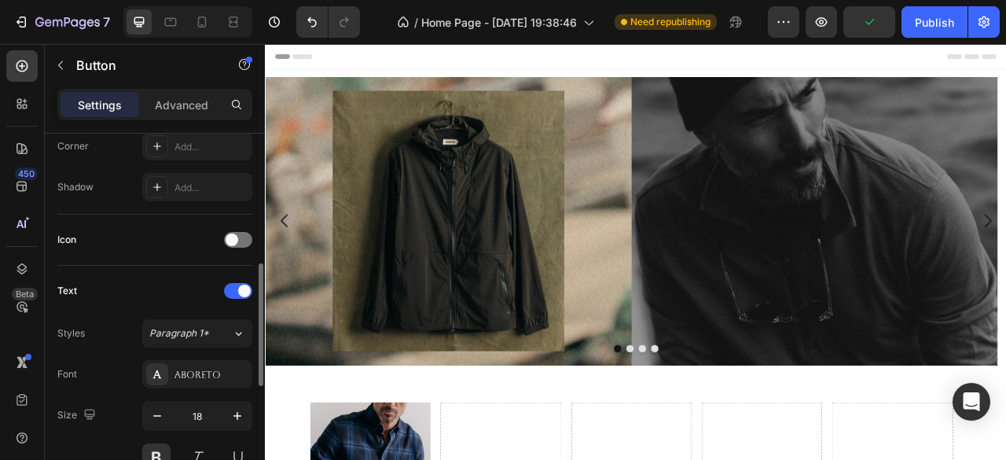
scroll to position [550, 0]
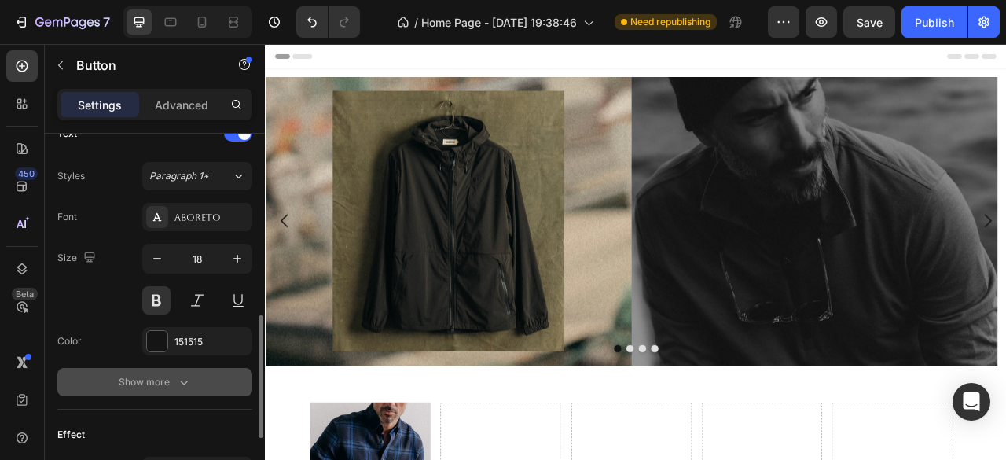
click at [185, 381] on icon "button" at bounding box center [184, 382] width 16 height 16
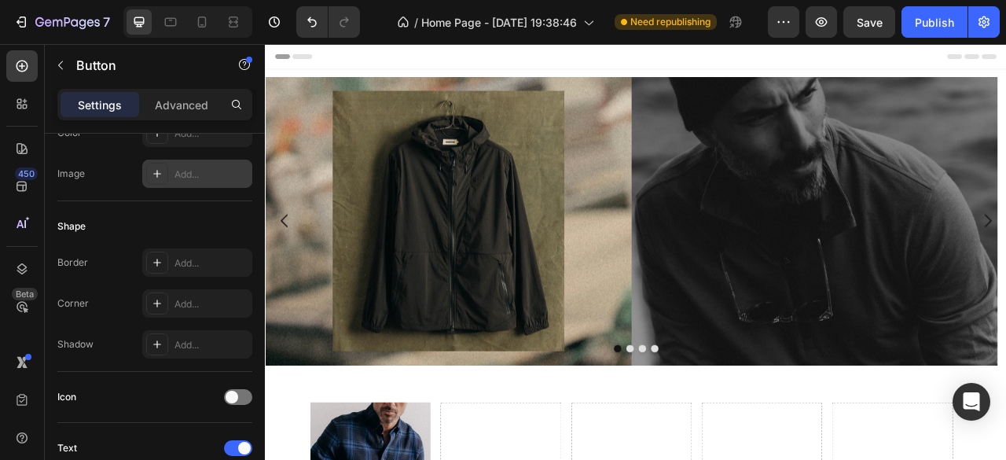
scroll to position [0, 0]
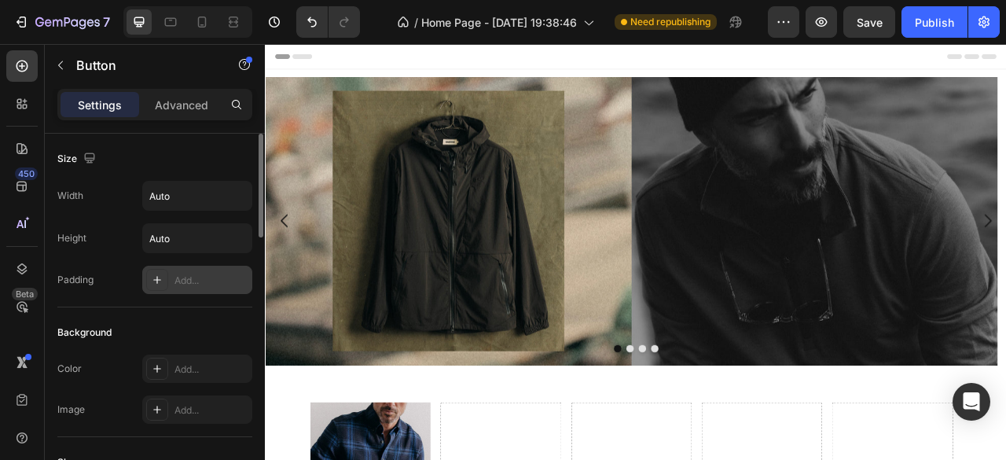
click at [171, 277] on div "Add..." at bounding box center [197, 280] width 110 height 28
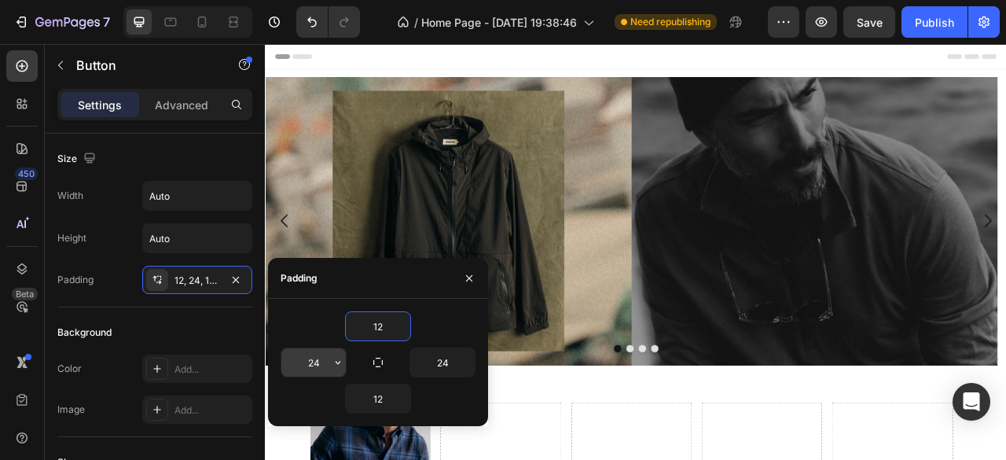
click at [316, 362] on input "24" at bounding box center [313, 362] width 64 height 28
type input "0"
click at [459, 358] on button "button" at bounding box center [467, 362] width 16 height 28
click at [442, 365] on input "24" at bounding box center [442, 362] width 64 height 28
click at [468, 283] on icon "button" at bounding box center [469, 278] width 13 height 13
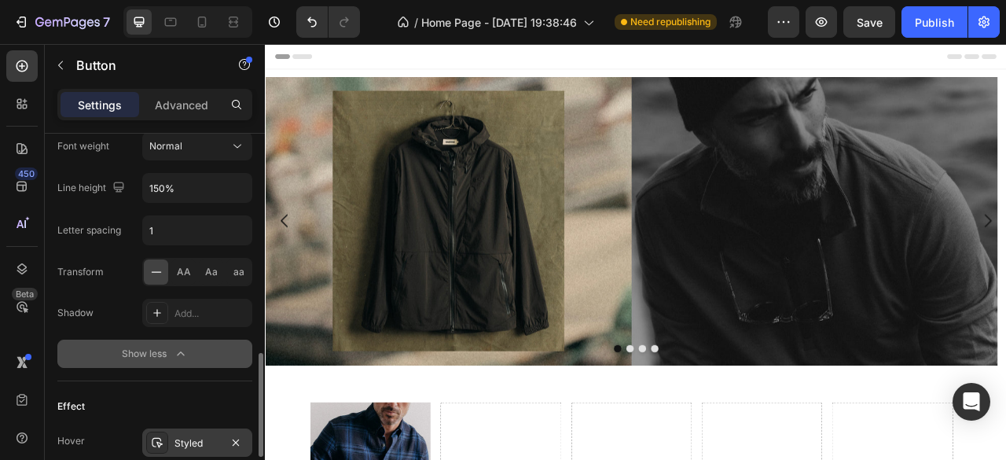
scroll to position [865, 0]
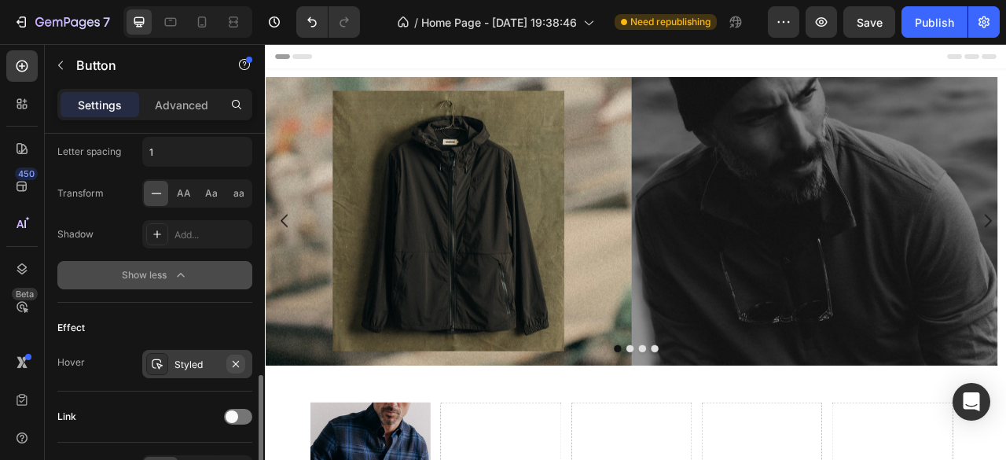
click at [237, 364] on icon "button" at bounding box center [235, 364] width 13 height 13
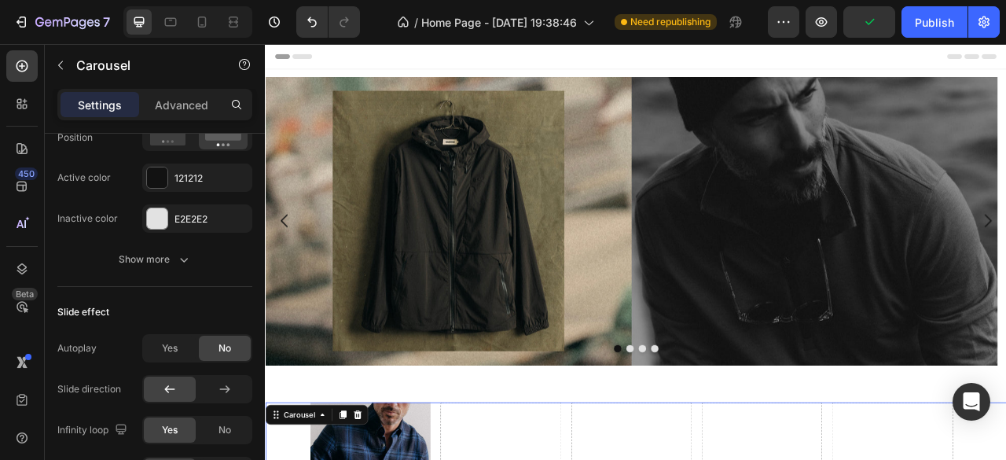
scroll to position [0, 0]
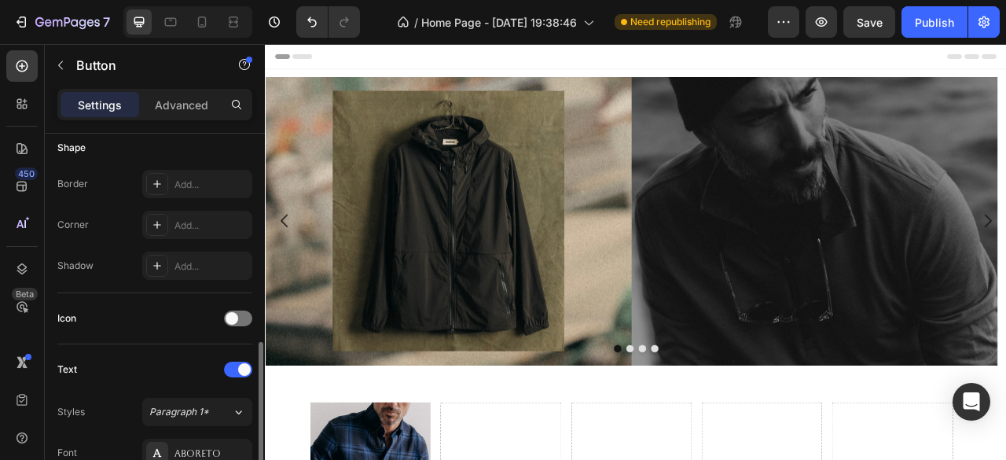
scroll to position [472, 0]
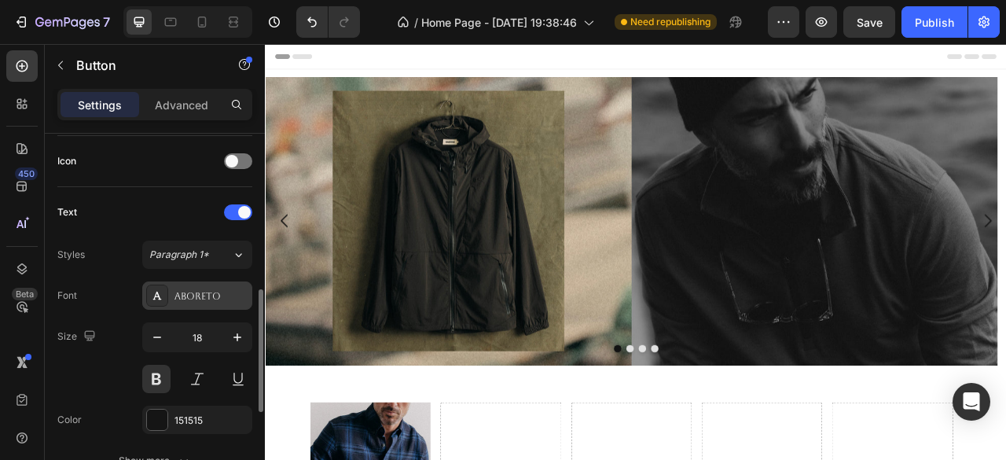
click at [179, 304] on div "Aboreto" at bounding box center [197, 295] width 110 height 28
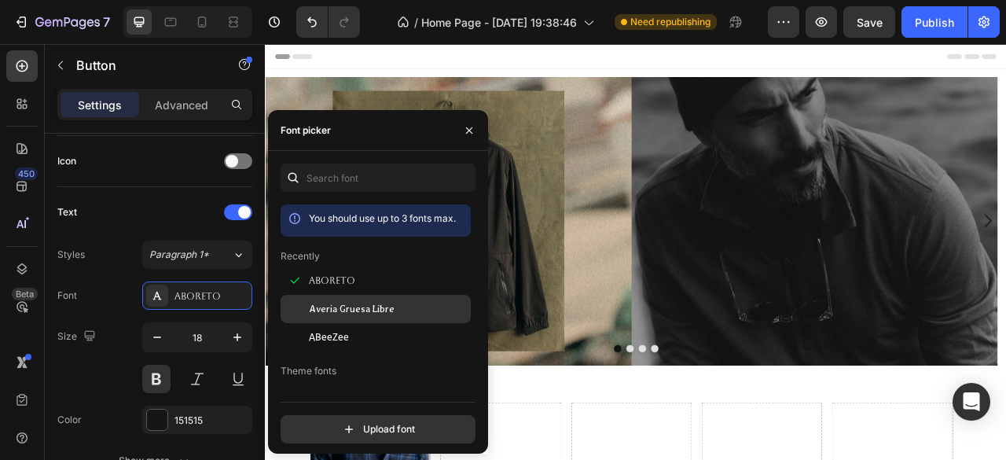
click at [347, 316] on span "Averia Gruesa Libre" at bounding box center [352, 309] width 86 height 14
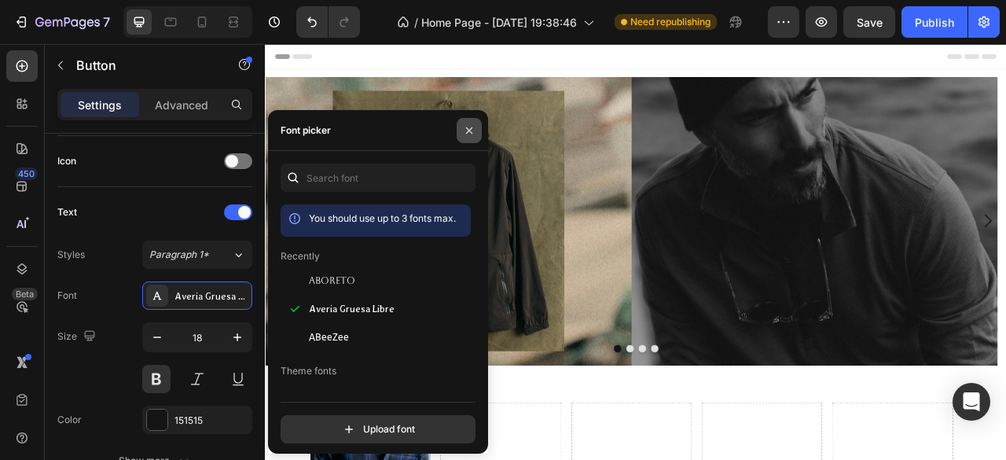
click at [472, 130] on icon "button" at bounding box center [469, 130] width 13 height 13
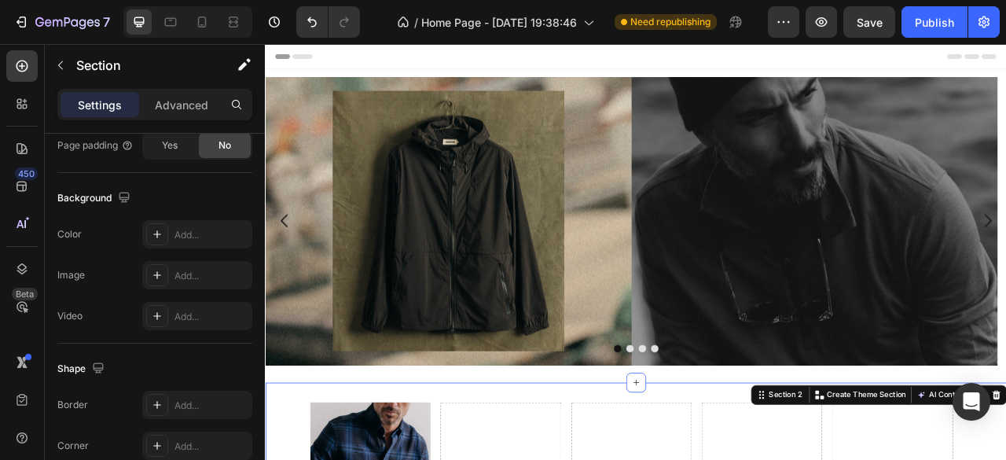
scroll to position [0, 0]
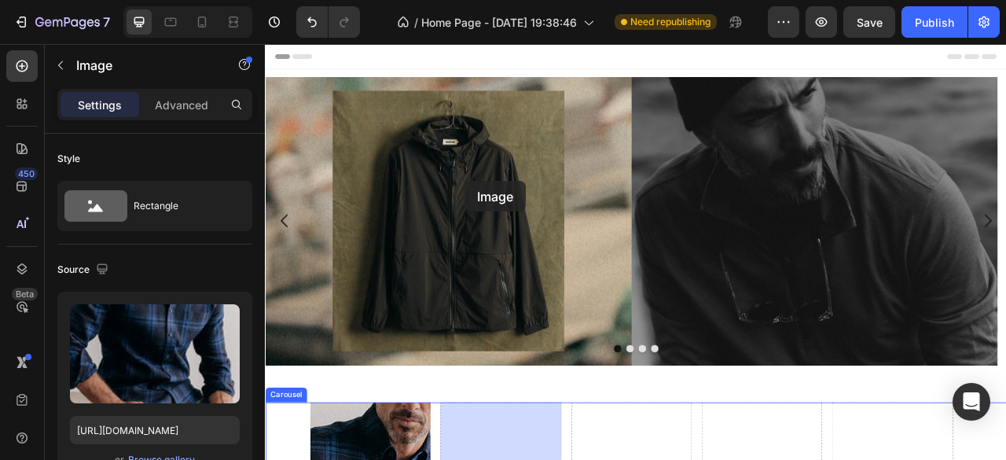
drag, startPoint x: 388, startPoint y: 340, endPoint x: 495, endPoint y: 237, distance: 149.0
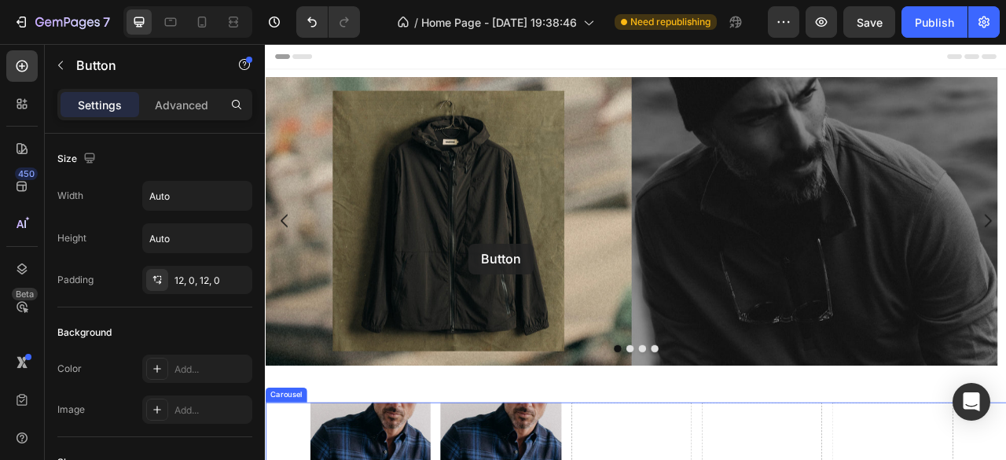
drag, startPoint x: 386, startPoint y: 358, endPoint x: 524, endPoint y: 298, distance: 150.7
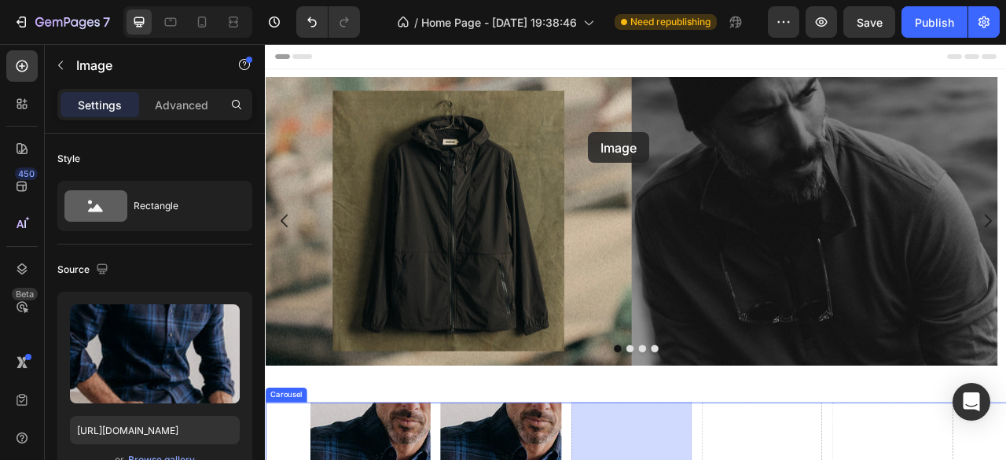
drag, startPoint x: 531, startPoint y: 334, endPoint x: 676, endPoint y: 156, distance: 229.5
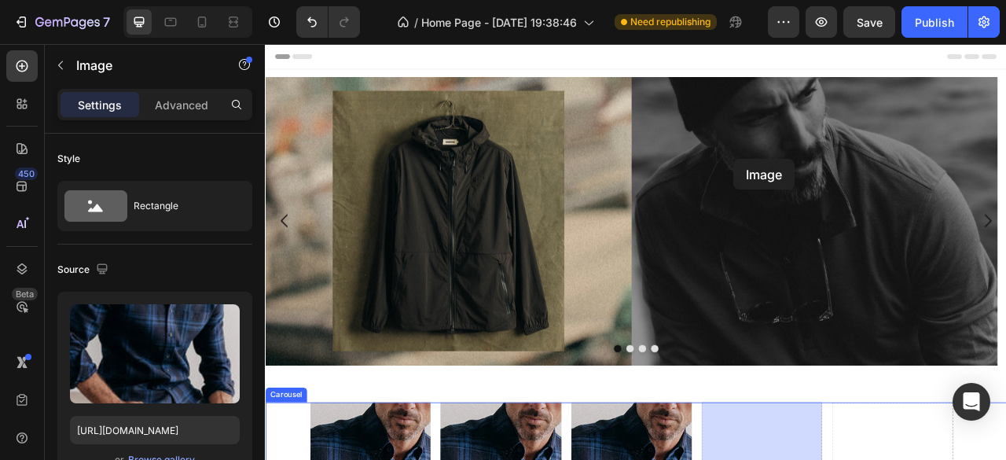
drag, startPoint x: 702, startPoint y: 325, endPoint x: 856, endPoint y: 199, distance: 198.9
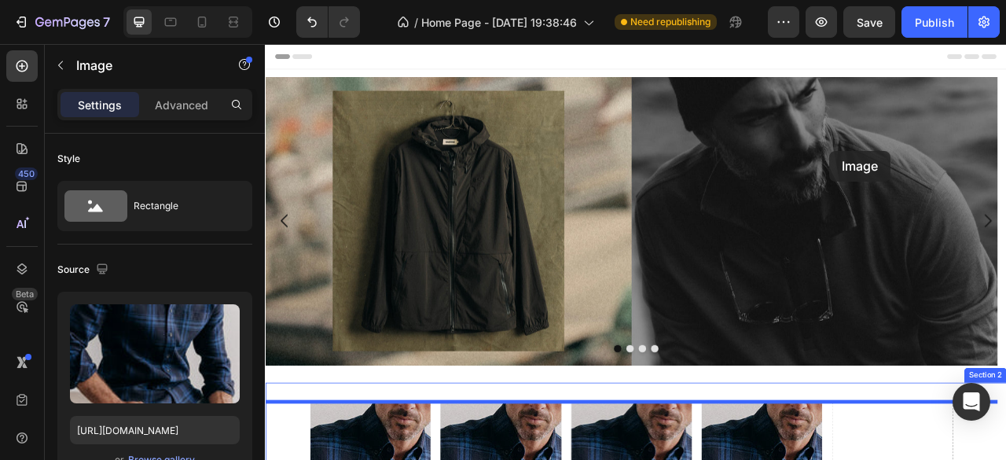
drag, startPoint x: 856, startPoint y: 351, endPoint x: 983, endPoint y: 180, distance: 212.8
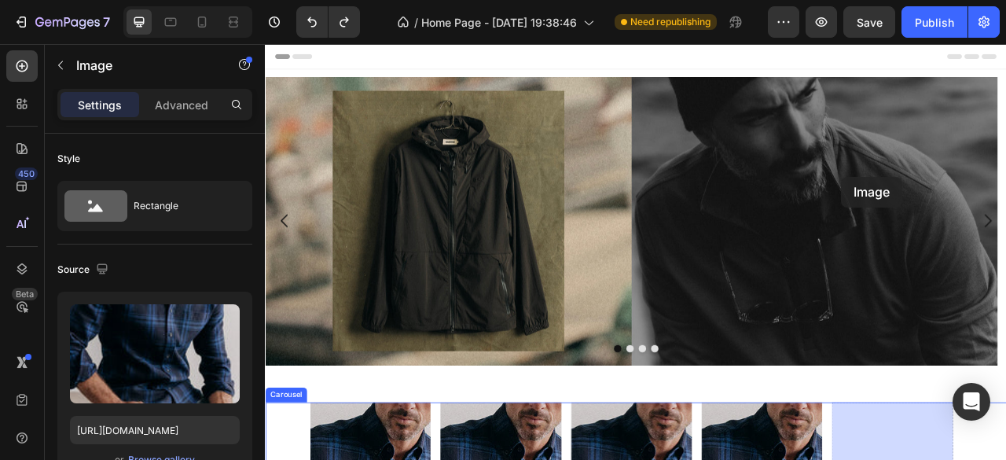
drag, startPoint x: 843, startPoint y: 348, endPoint x: 998, endPoint y: 213, distance: 206.1
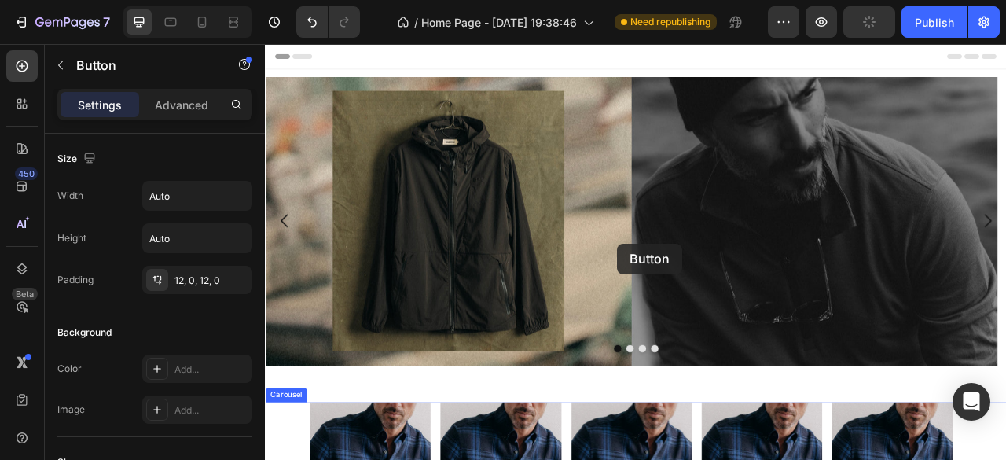
drag, startPoint x: 561, startPoint y: 355, endPoint x: 713, endPoint y: 298, distance: 162.2
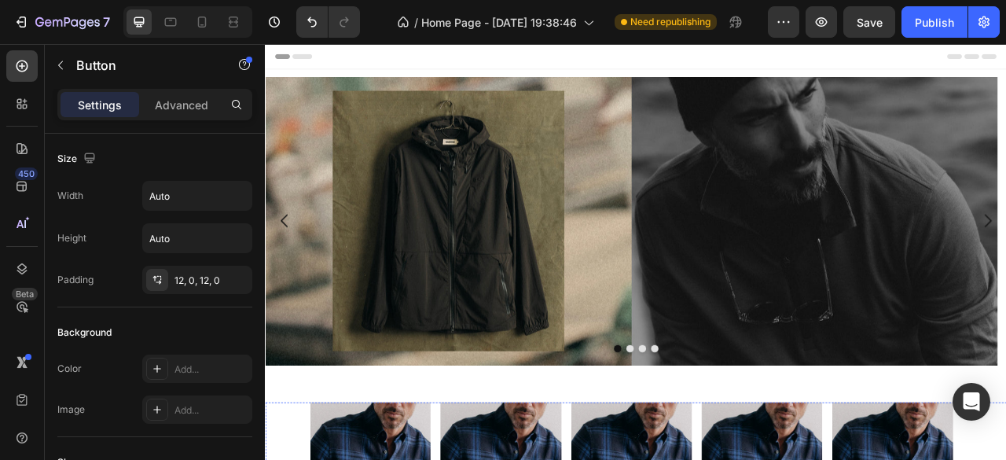
drag, startPoint x: 738, startPoint y: 331, endPoint x: 790, endPoint y: 318, distance: 53.4
drag, startPoint x: 743, startPoint y: 325, endPoint x: 909, endPoint y: 289, distance: 169.0
drag, startPoint x: 751, startPoint y: 365, endPoint x: 869, endPoint y: 288, distance: 141.5
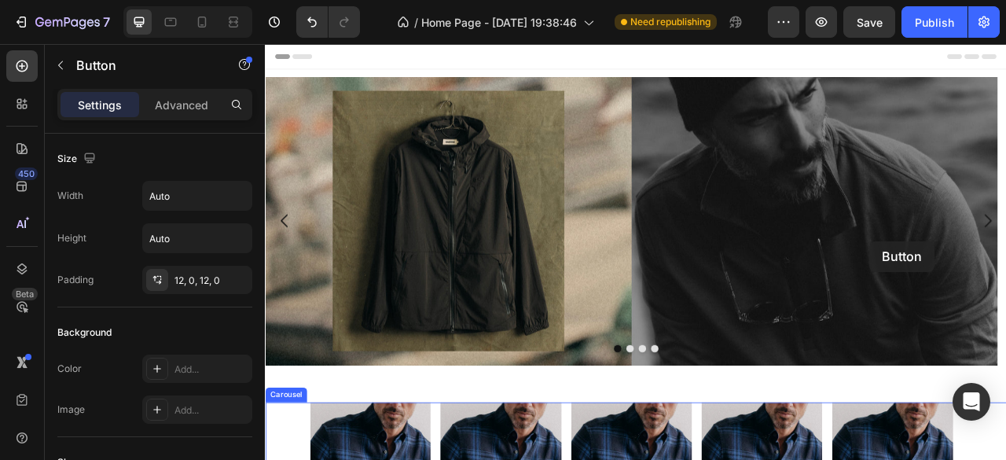
drag, startPoint x: 928, startPoint y: 353, endPoint x: 1034, endPoint y: 295, distance: 120.3
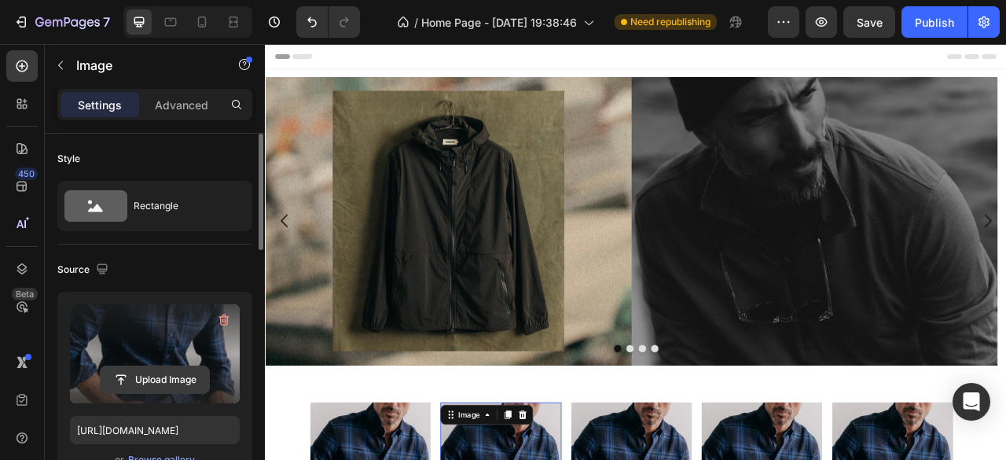
click at [159, 373] on input "file" at bounding box center [155, 379] width 108 height 27
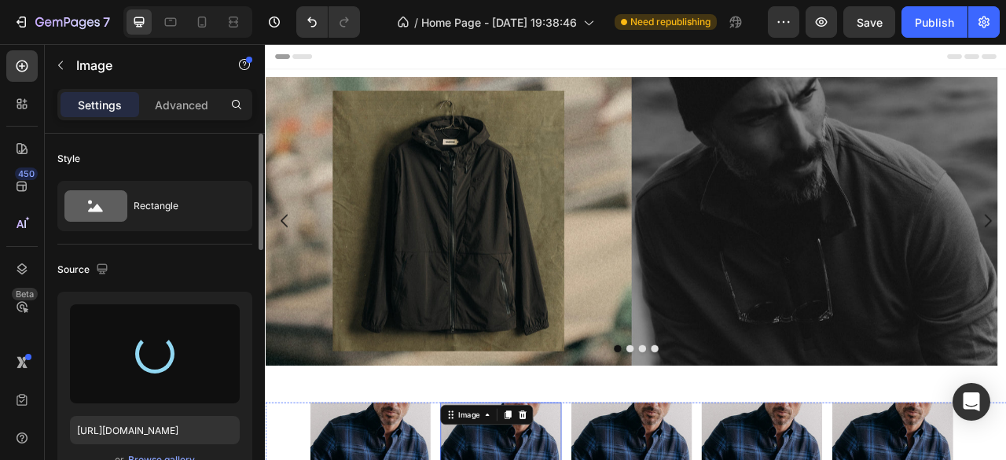
type input "https://cdn.shopify.com/s/files/1/0953/1965/4720/files/gempages_581786678163669…"
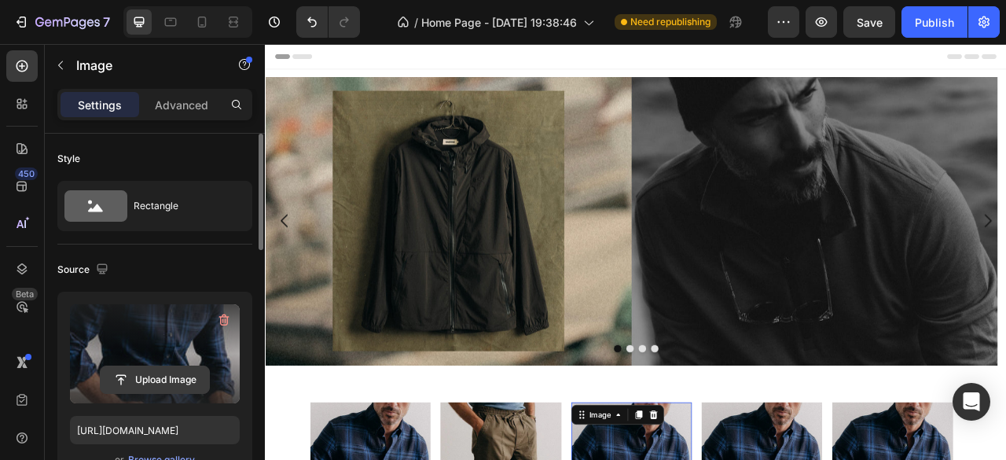
click at [178, 380] on input "file" at bounding box center [155, 379] width 108 height 27
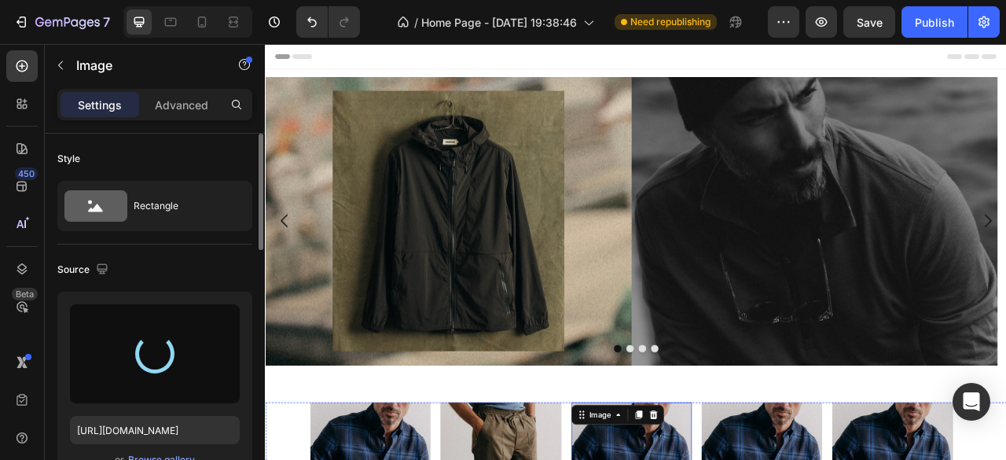
type input "https://cdn.shopify.com/s/files/1/0953/1965/4720/files/gempages_581786678163669…"
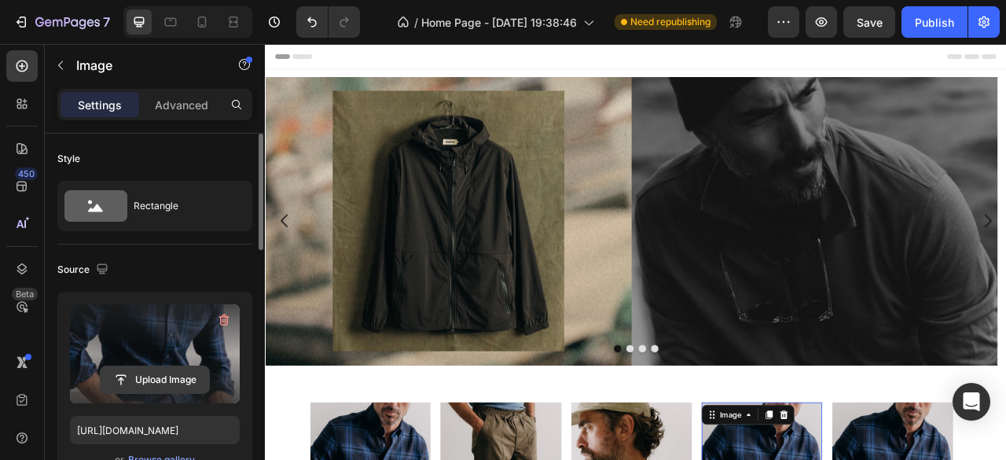
click at [178, 377] on input "file" at bounding box center [155, 379] width 108 height 27
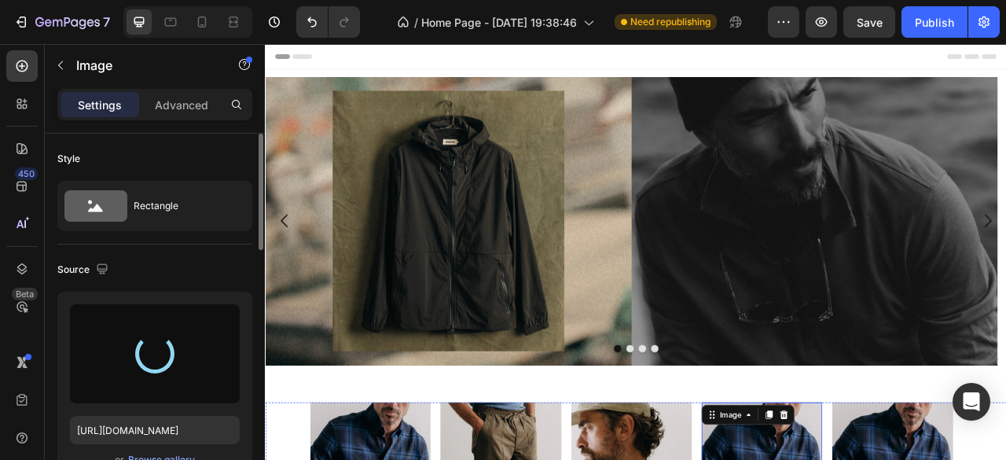
type input "https://cdn.shopify.com/s/files/1/0953/1965/4720/files/gempages_581786678163669…"
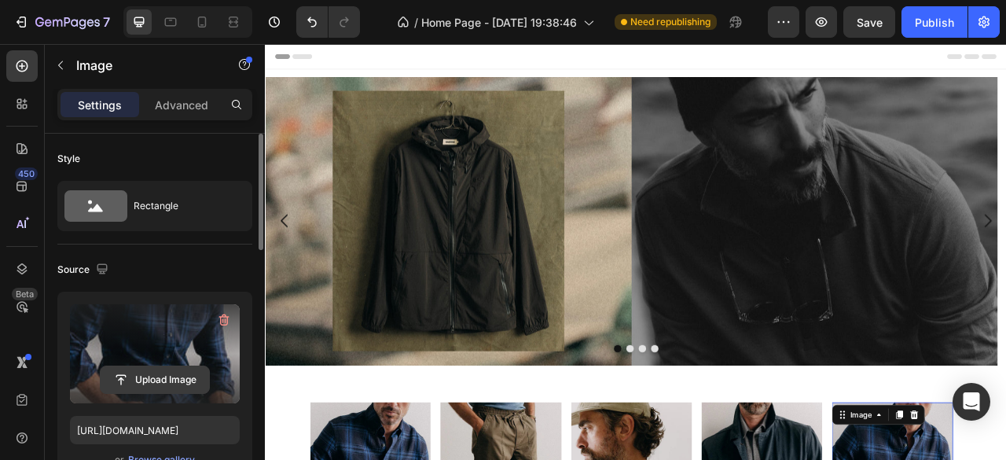
click at [178, 384] on input "file" at bounding box center [155, 379] width 108 height 27
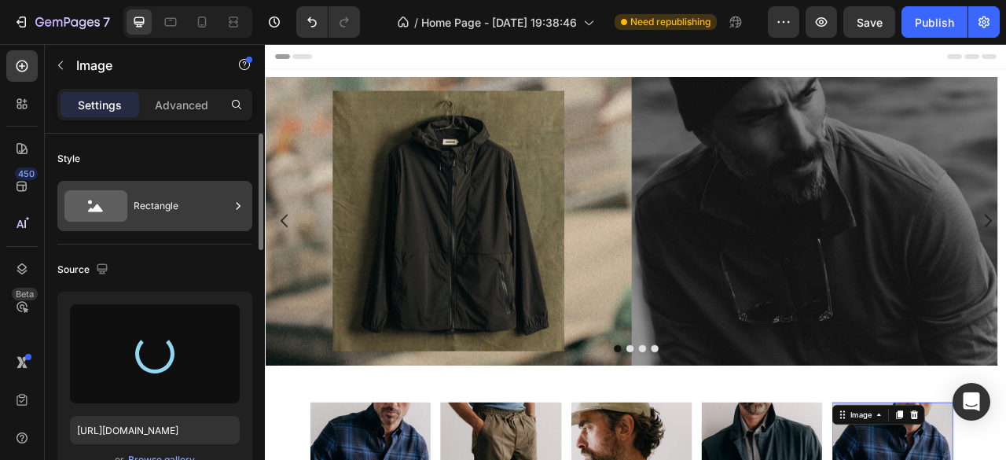
type input "https://cdn.shopify.com/s/files/1/0953/1965/4720/files/gempages_581786678163669…"
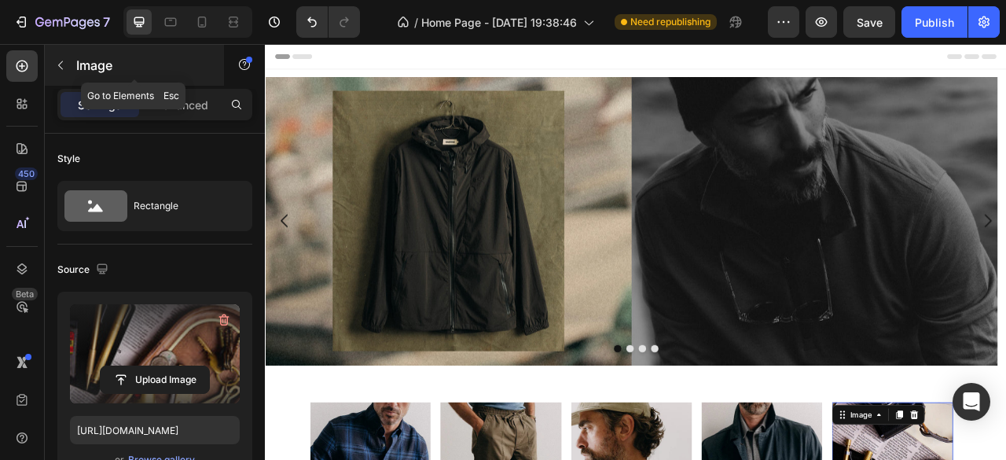
click at [68, 69] on button "button" at bounding box center [60, 65] width 25 height 25
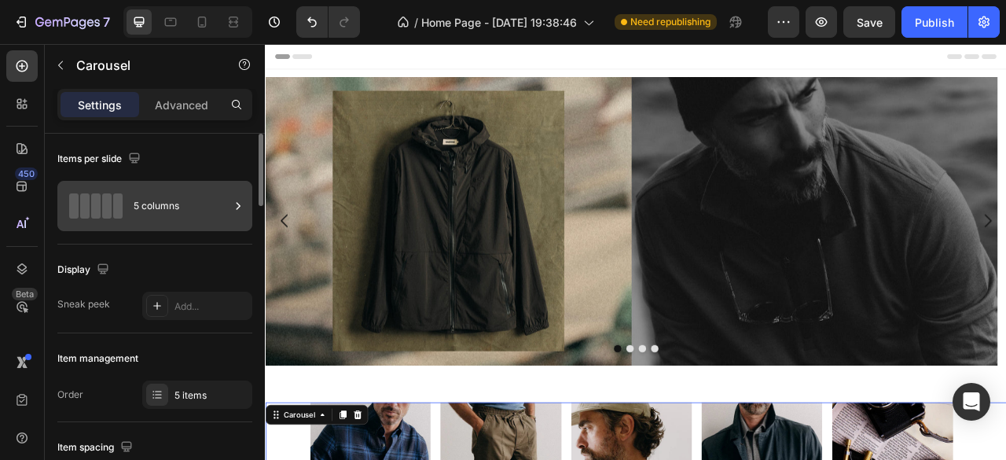
click at [236, 198] on icon at bounding box center [238, 206] width 16 height 16
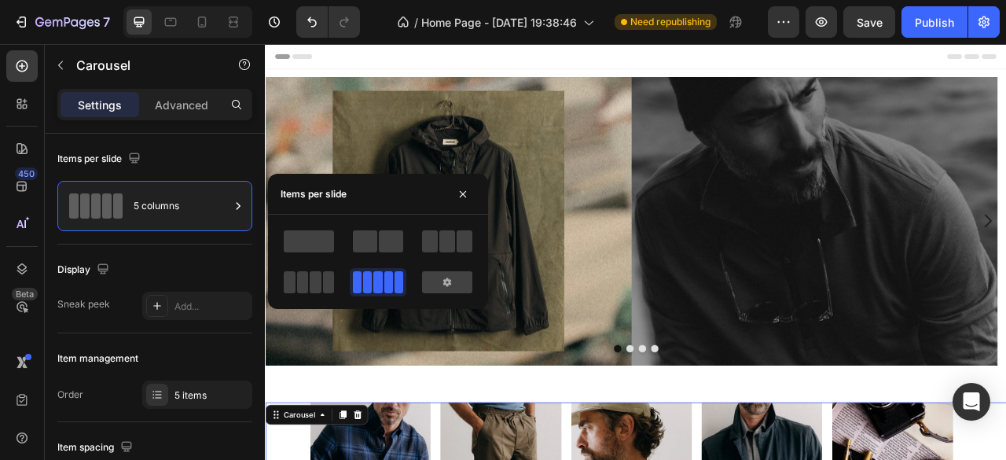
click at [383, 286] on div at bounding box center [378, 282] width 50 height 22
click at [446, 285] on icon at bounding box center [447, 282] width 8 height 9
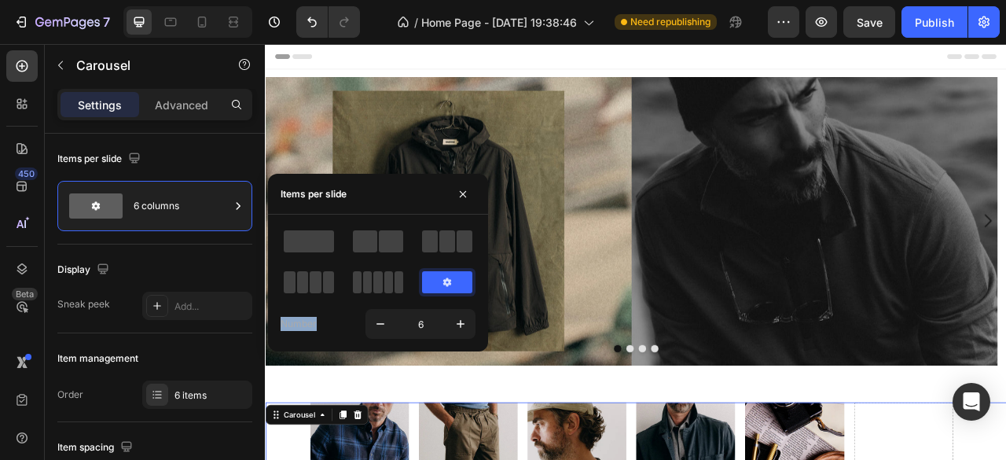
drag, startPoint x: 412, startPoint y: 185, endPoint x: 439, endPoint y: 303, distance: 121.6
click at [439, 303] on div "Items per slide Number 6" at bounding box center [378, 263] width 220 height 178
click at [465, 192] on icon "button" at bounding box center [463, 194] width 13 height 13
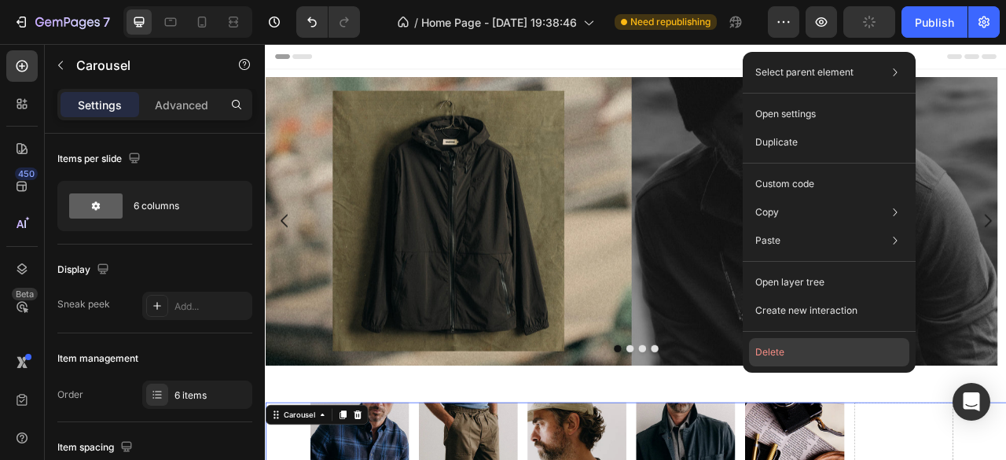
click at [817, 365] on button "Delete" at bounding box center [829, 352] width 160 height 28
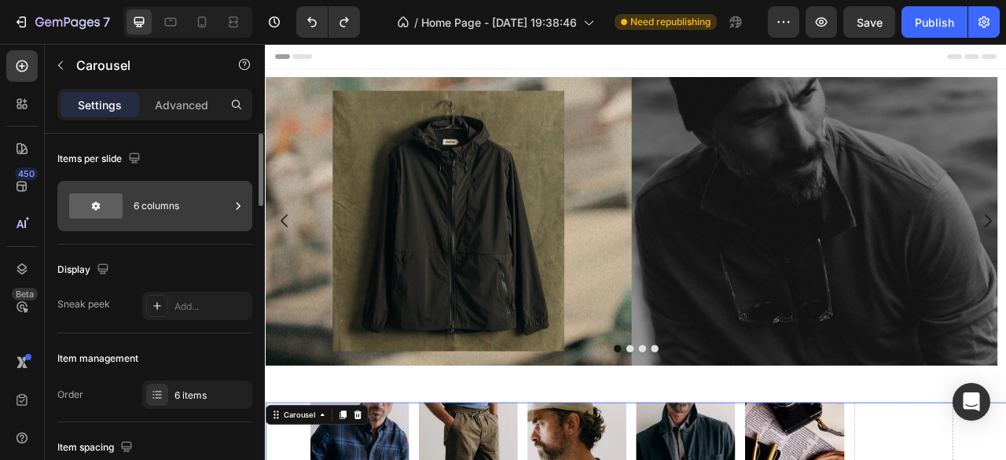
click at [168, 210] on div "6 columns" at bounding box center [182, 206] width 96 height 36
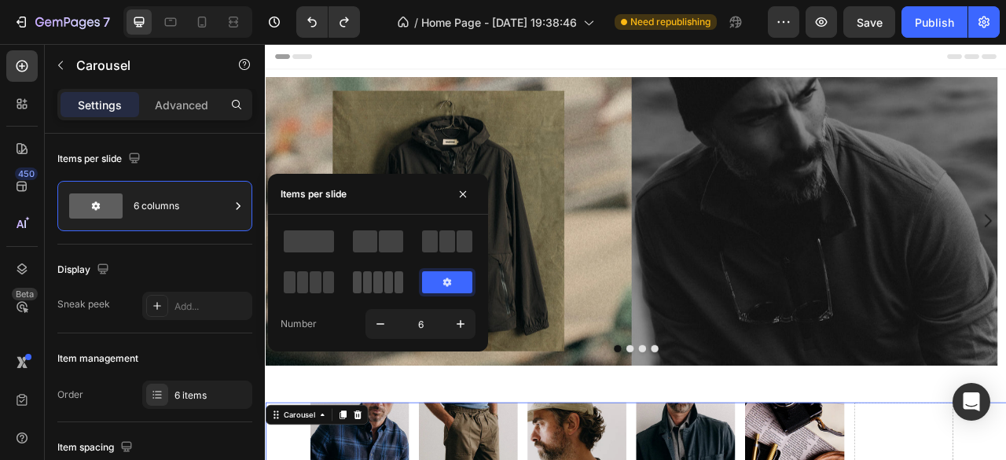
click at [395, 285] on span at bounding box center [399, 282] width 9 height 22
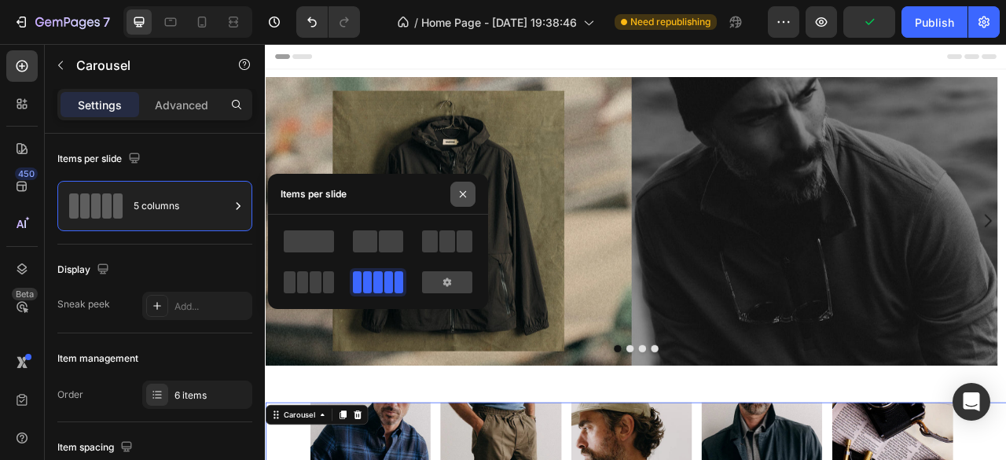
click at [461, 198] on icon "button" at bounding box center [463, 194] width 13 height 13
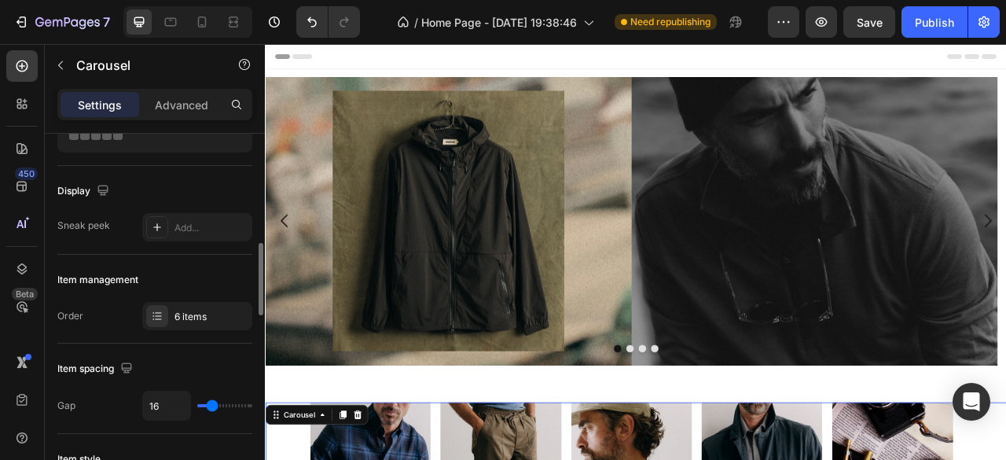
scroll to position [157, 0]
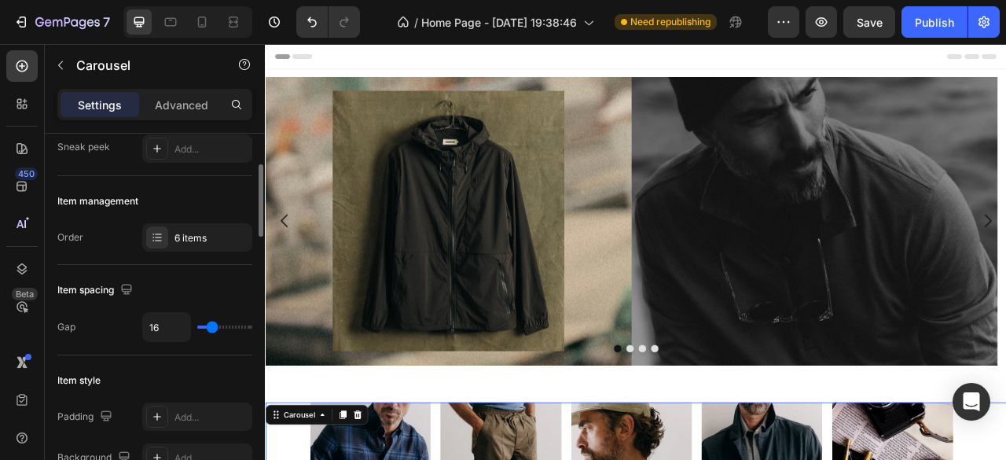
type input "0"
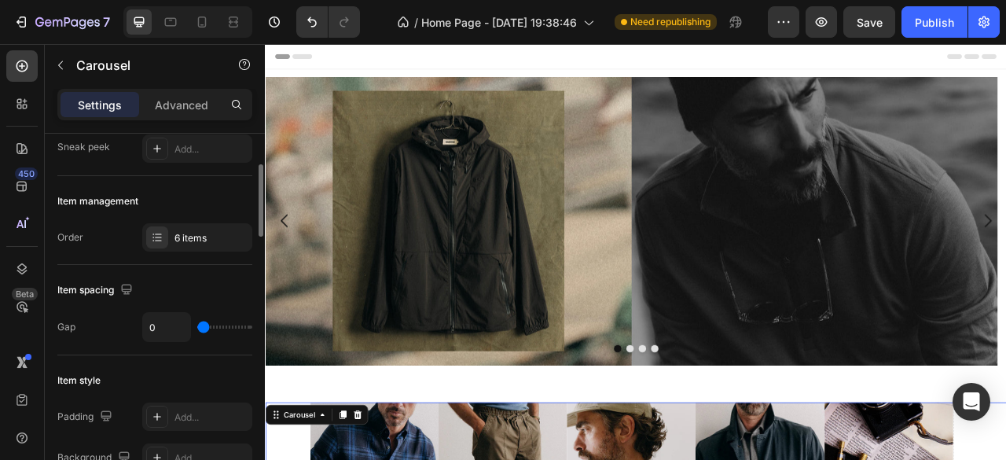
type input "10"
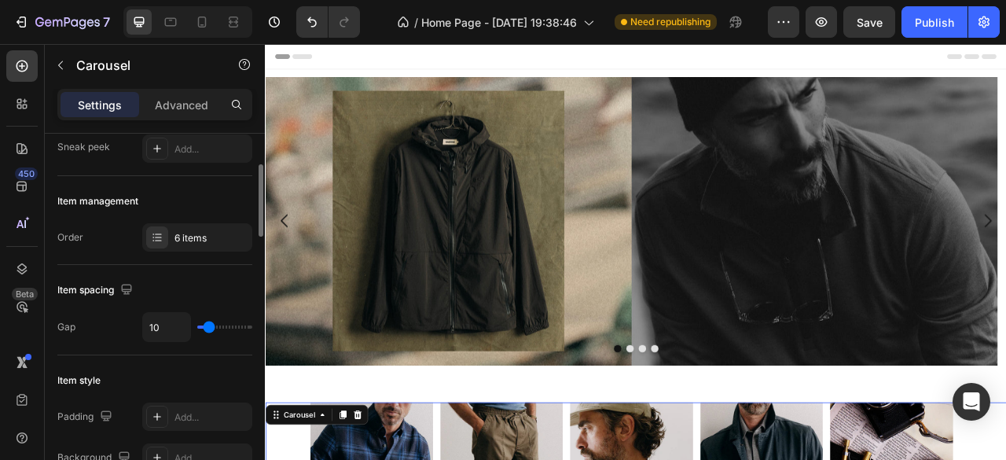
type input "12"
type input "13"
type input "15"
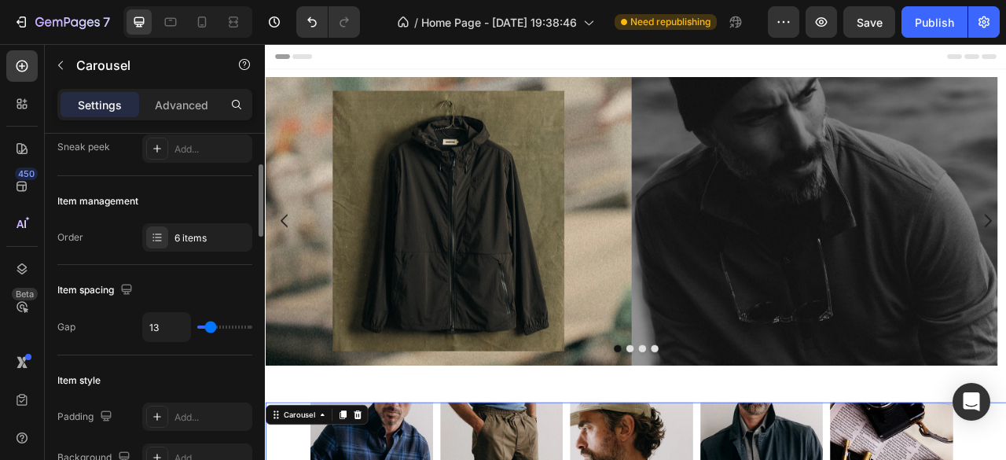
type input "15"
type input "13"
type input "12"
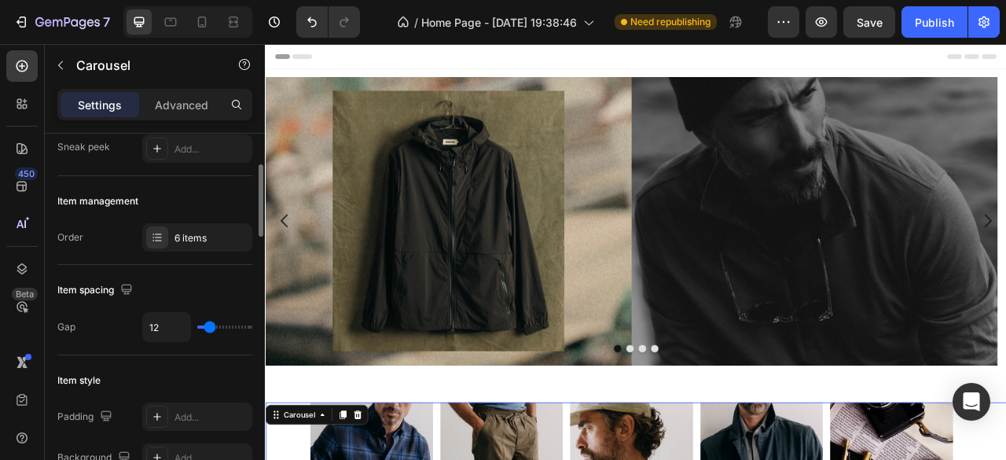
type input "10"
type input "8"
type input "6"
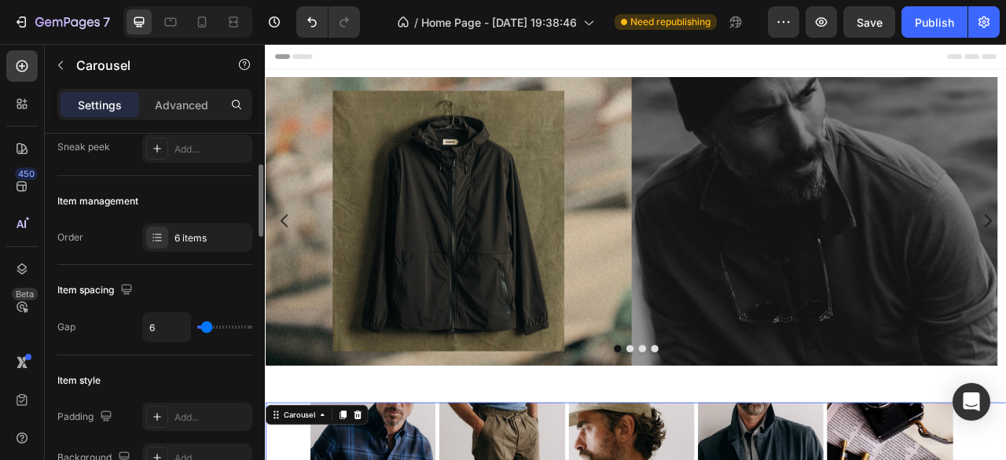
type input "6"
click at [207, 326] on input "range" at bounding box center [224, 326] width 55 height 3
click at [205, 326] on input "range" at bounding box center [224, 326] width 55 height 3
type input "0"
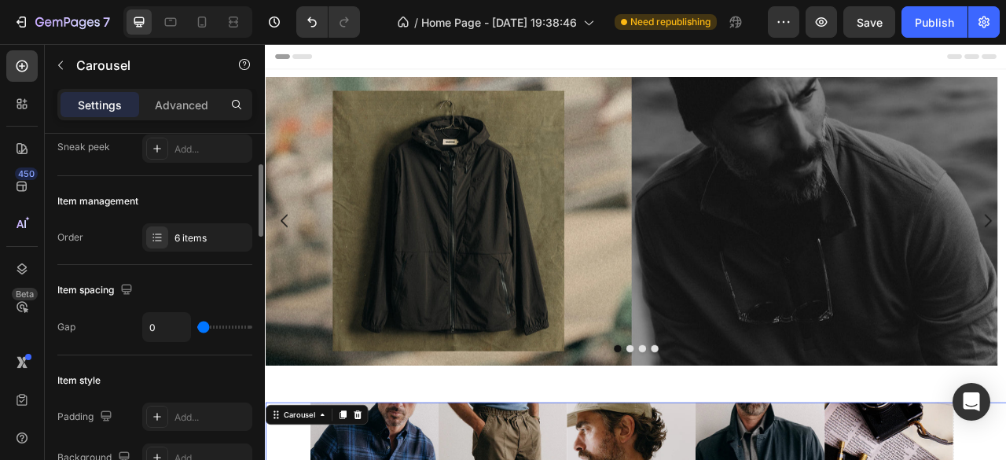
type input "1"
type input "2"
type input "5"
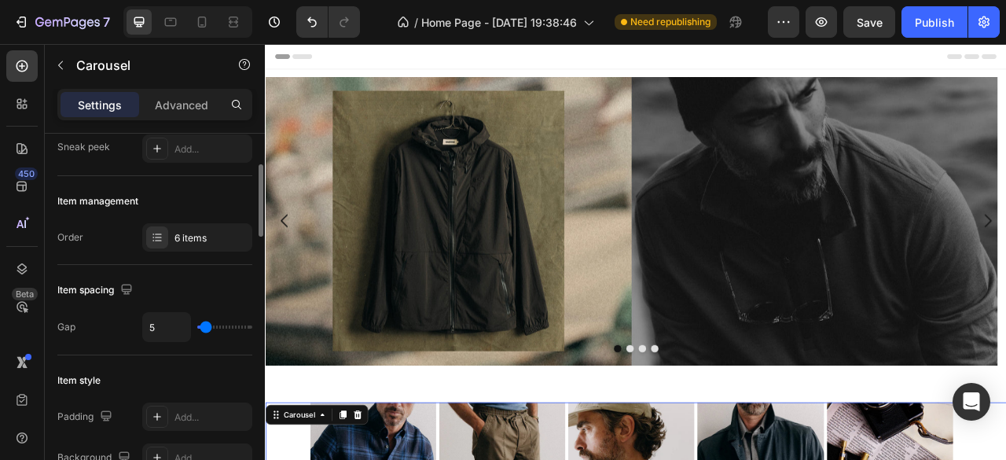
type input "5"
click at [206, 325] on input "range" at bounding box center [224, 326] width 55 height 3
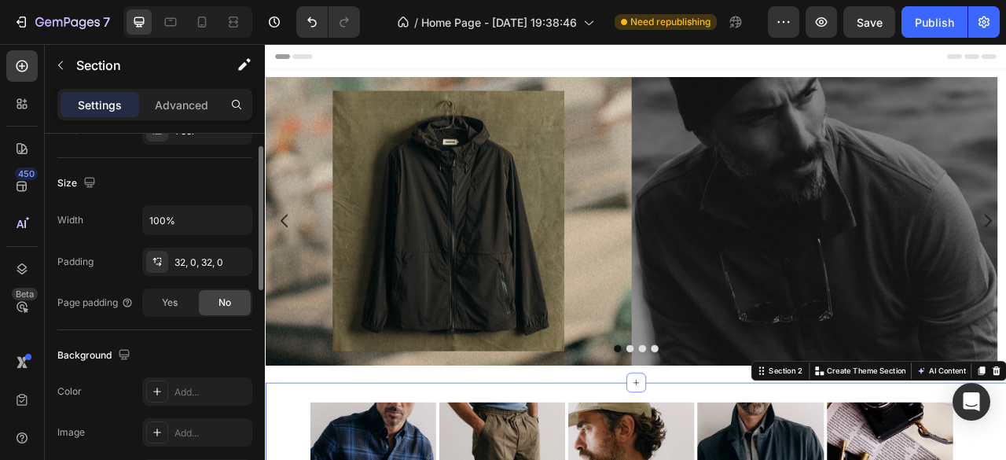
scroll to position [393, 0]
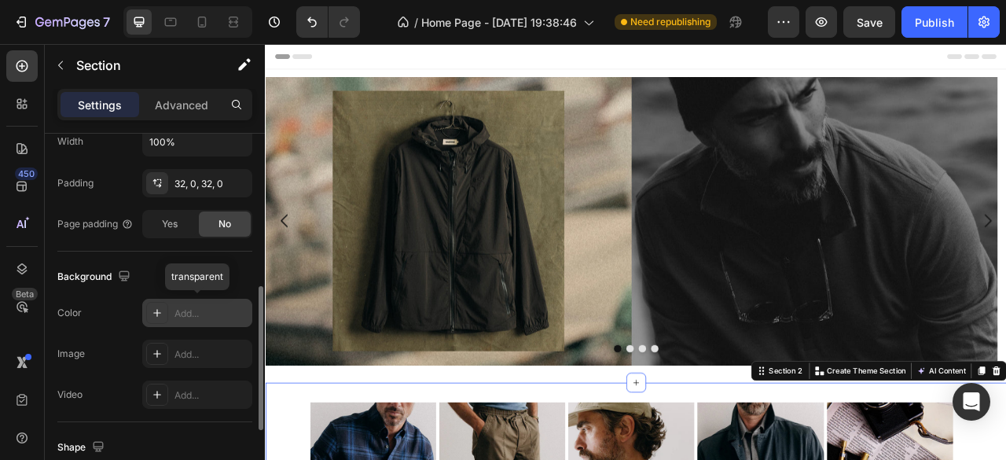
drag, startPoint x: 189, startPoint y: 314, endPoint x: 2, endPoint y: 370, distance: 195.4
click at [189, 314] on div "Add..." at bounding box center [211, 314] width 74 height 14
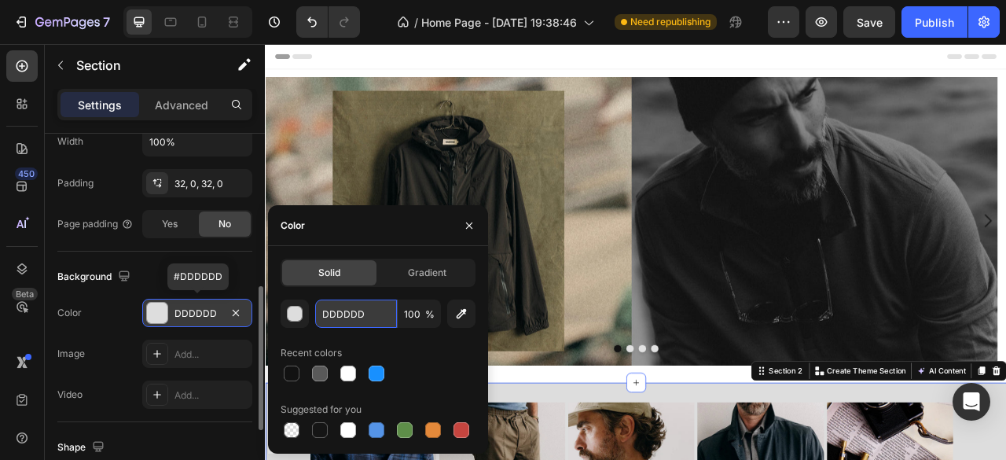
click at [341, 316] on input "DDDDDD" at bounding box center [356, 313] width 82 height 28
paste input "#F2F2F2"
type input "#F2F2F2"
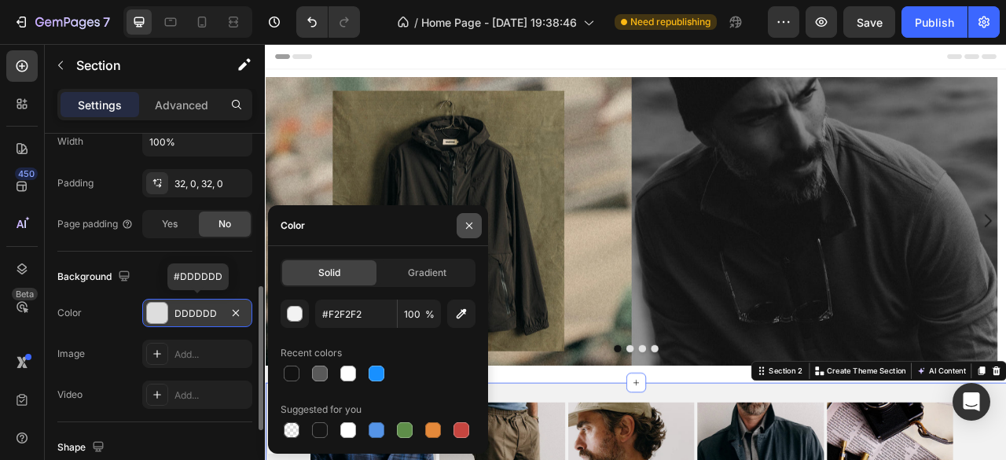
click at [469, 225] on icon "button" at bounding box center [469, 225] width 6 height 6
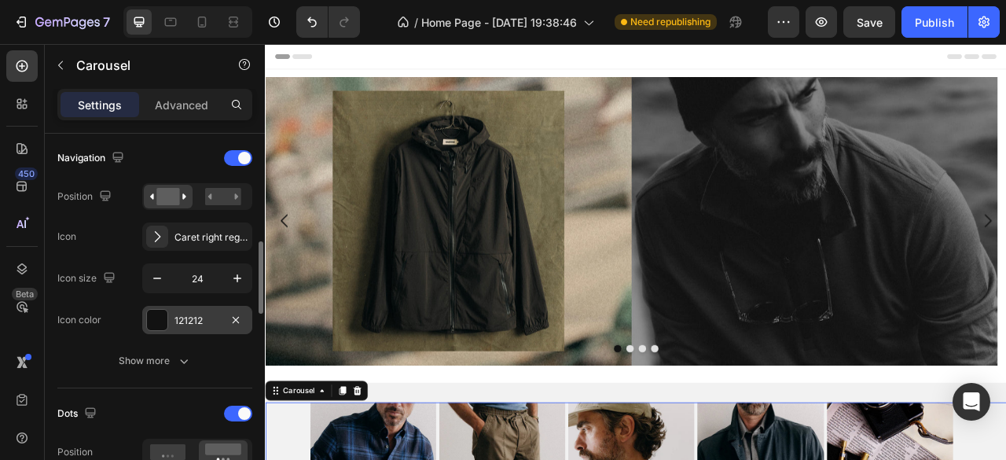
scroll to position [629, 0]
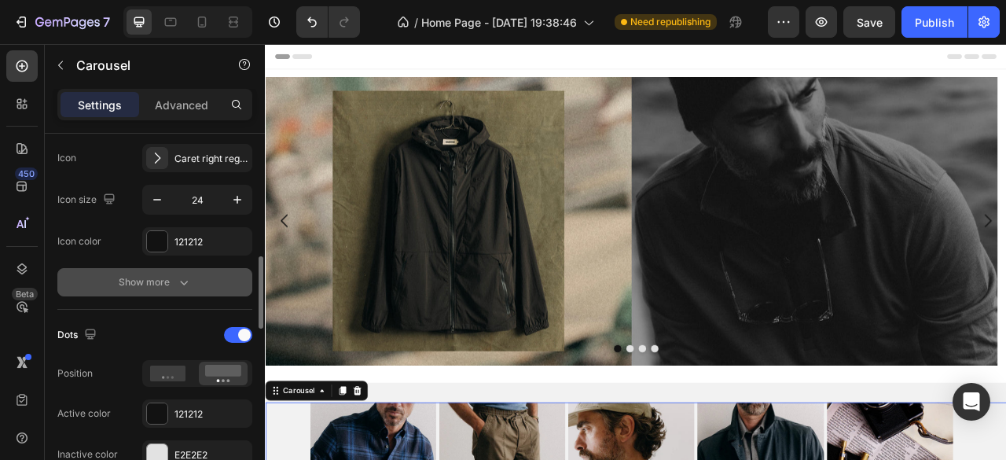
click at [182, 282] on icon "button" at bounding box center [184, 282] width 16 height 16
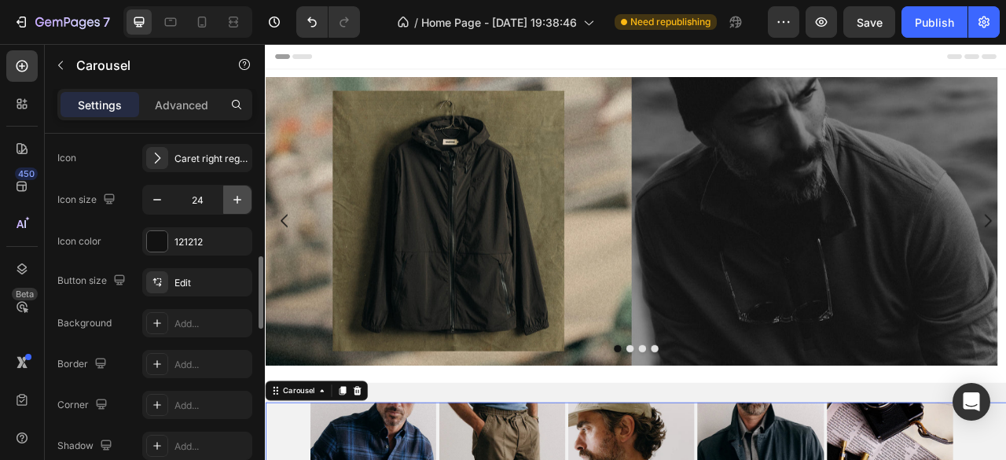
click at [240, 197] on icon "button" at bounding box center [237, 200] width 16 height 16
click at [236, 193] on icon "button" at bounding box center [237, 200] width 16 height 16
click at [149, 201] on icon "button" at bounding box center [157, 200] width 16 height 16
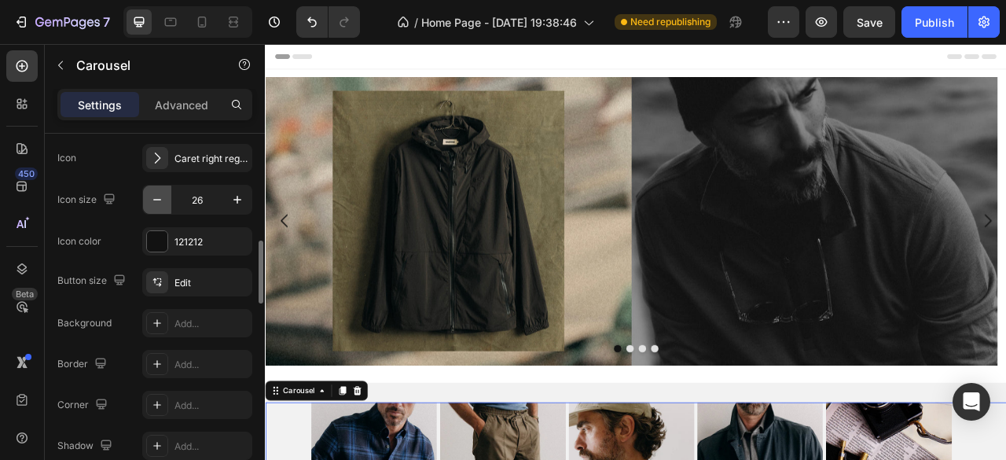
click at [149, 201] on icon "button" at bounding box center [157, 200] width 16 height 16
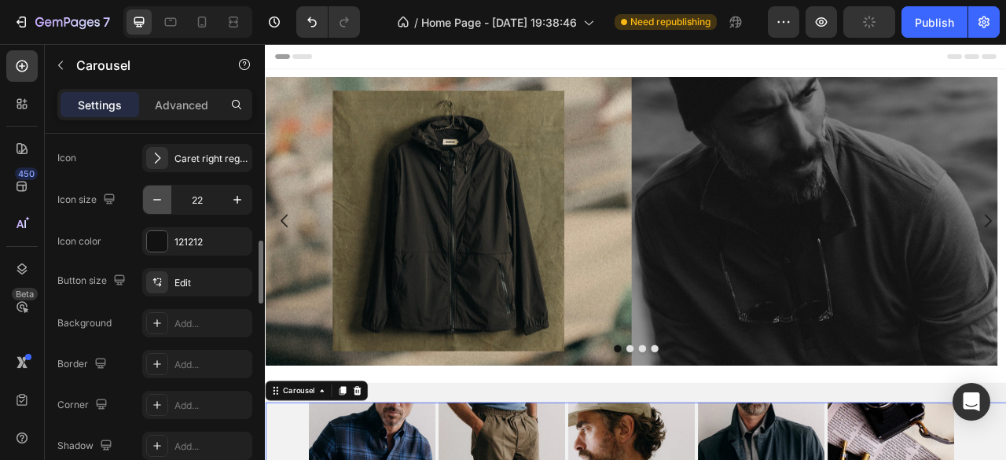
click at [150, 201] on icon "button" at bounding box center [157, 200] width 16 height 16
click at [235, 204] on icon "button" at bounding box center [237, 200] width 16 height 16
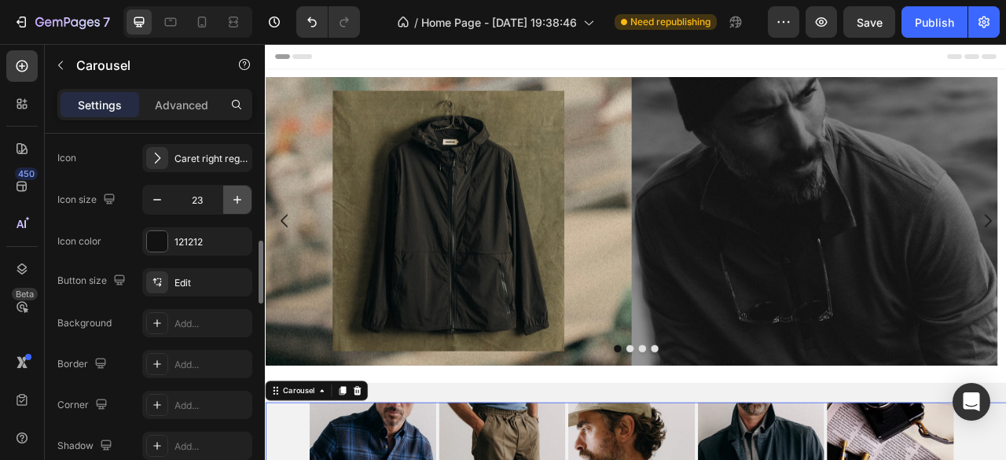
click at [235, 204] on icon "button" at bounding box center [237, 200] width 16 height 16
type input "24"
click at [170, 284] on div "Edit" at bounding box center [197, 282] width 110 height 28
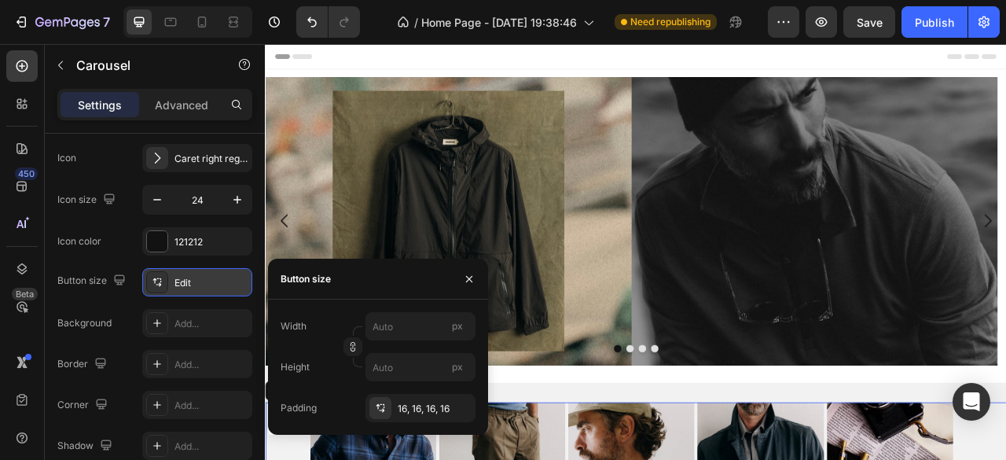
click at [170, 284] on div "Edit" at bounding box center [197, 282] width 110 height 28
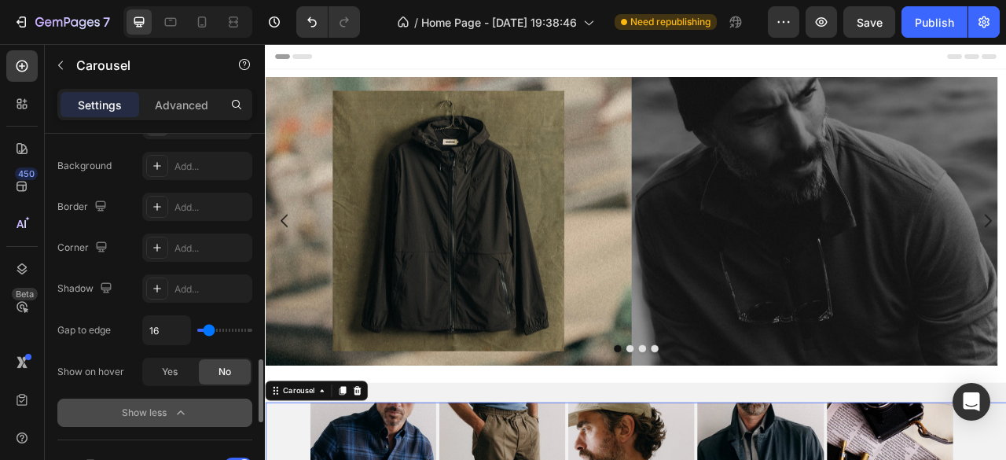
scroll to position [865, 0]
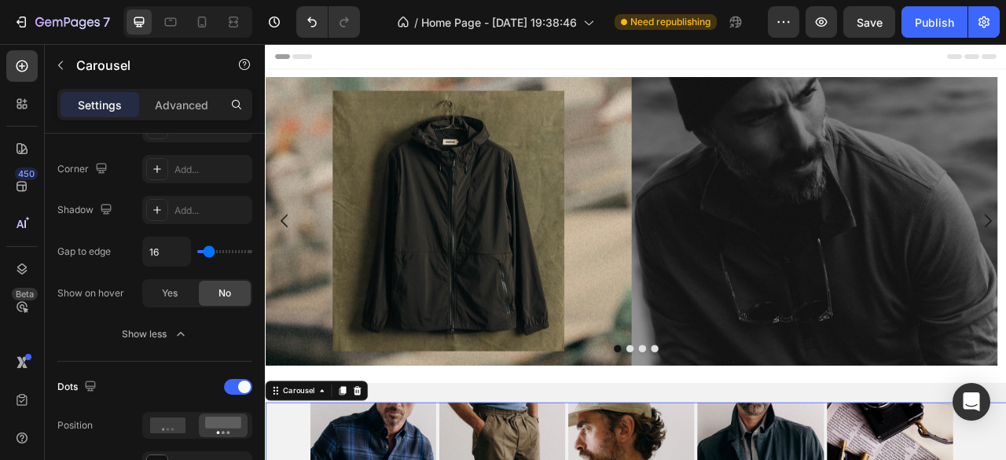
type input "0"
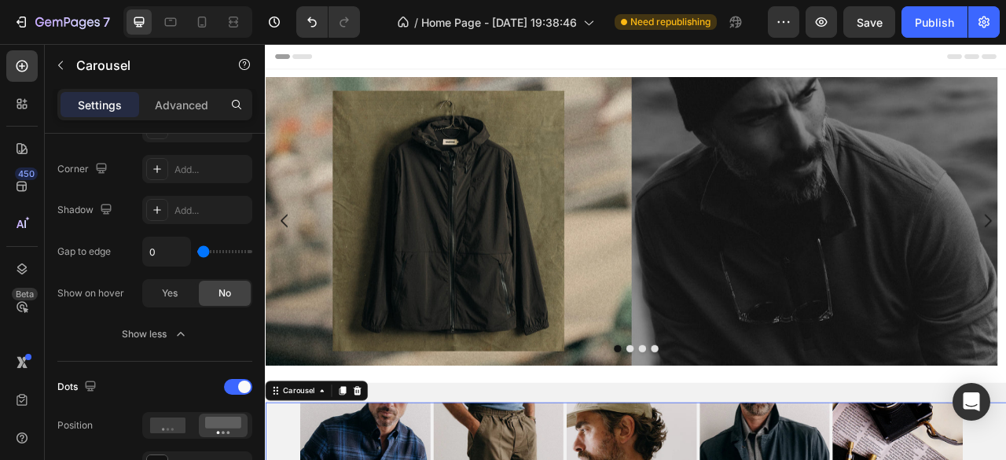
drag, startPoint x: 204, startPoint y: 244, endPoint x: 233, endPoint y: 312, distance: 73.3
type input "0"
click at [197, 250] on input "range" at bounding box center [224, 251] width 55 height 3
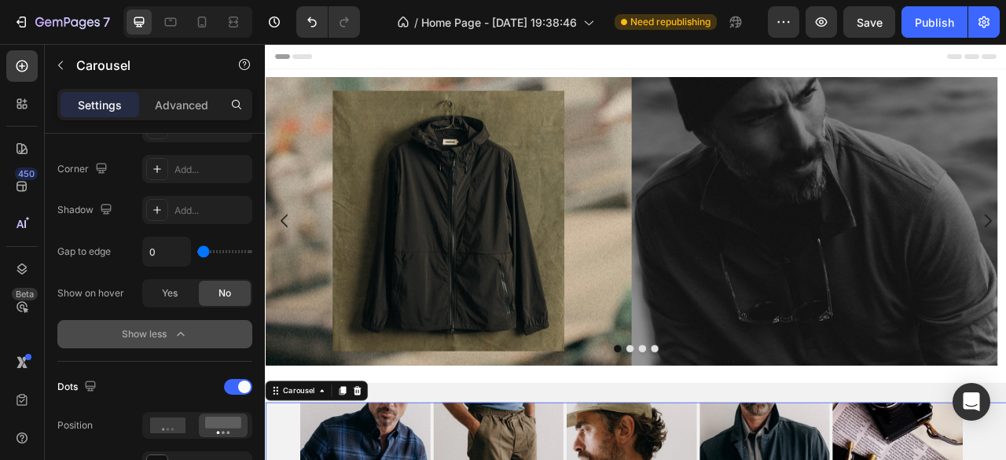
click at [203, 329] on button "Show less" at bounding box center [154, 334] width 195 height 28
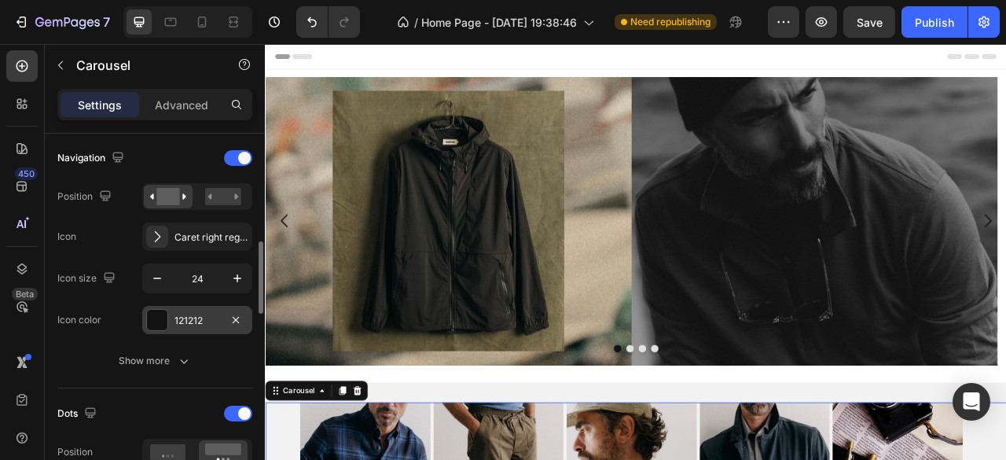
scroll to position [629, 0]
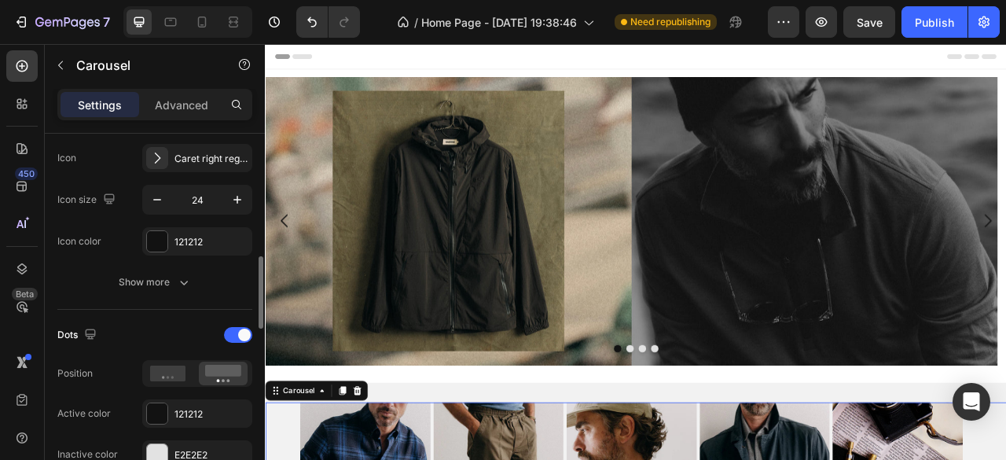
click at [180, 281] on icon "button" at bounding box center [184, 282] width 16 height 16
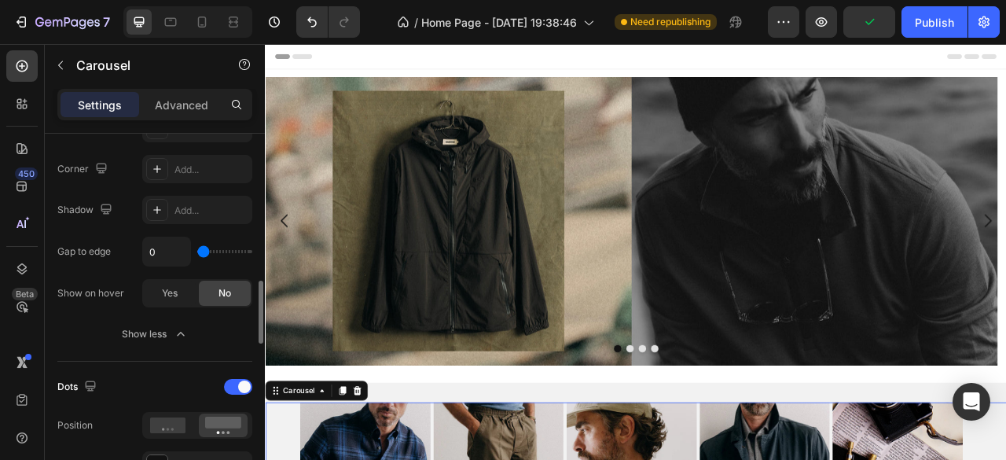
scroll to position [943, 0]
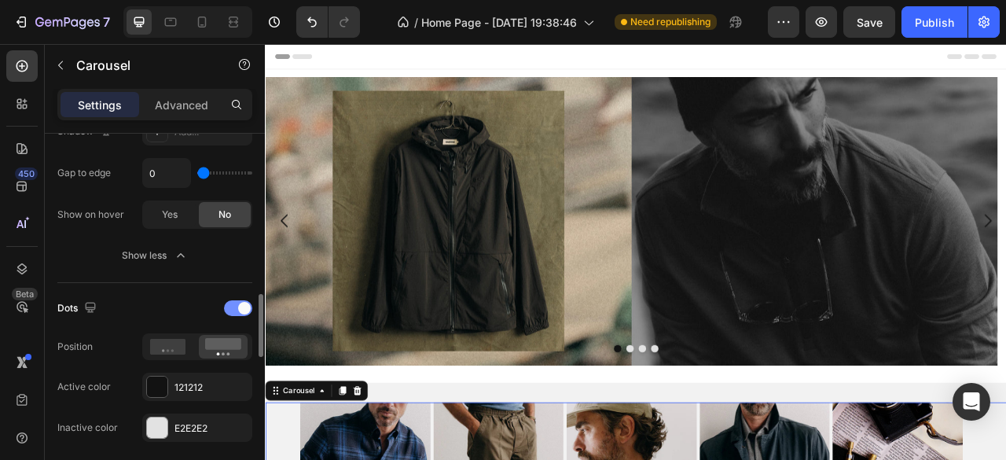
click at [240, 306] on span at bounding box center [244, 308] width 13 height 13
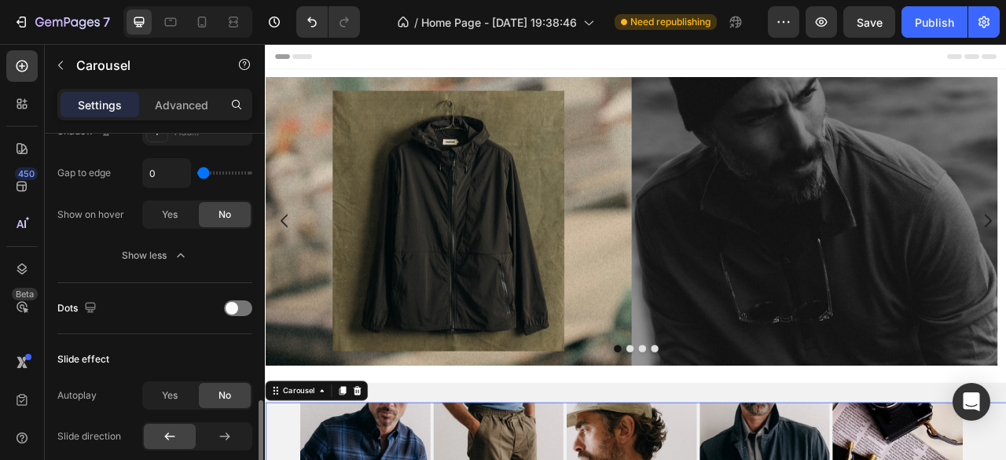
scroll to position [1022, 0]
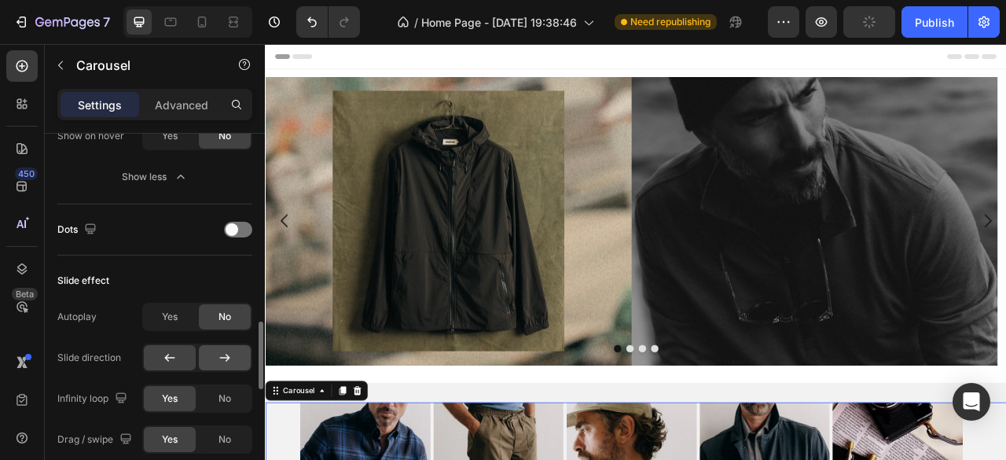
click at [220, 353] on icon at bounding box center [225, 358] width 16 height 16
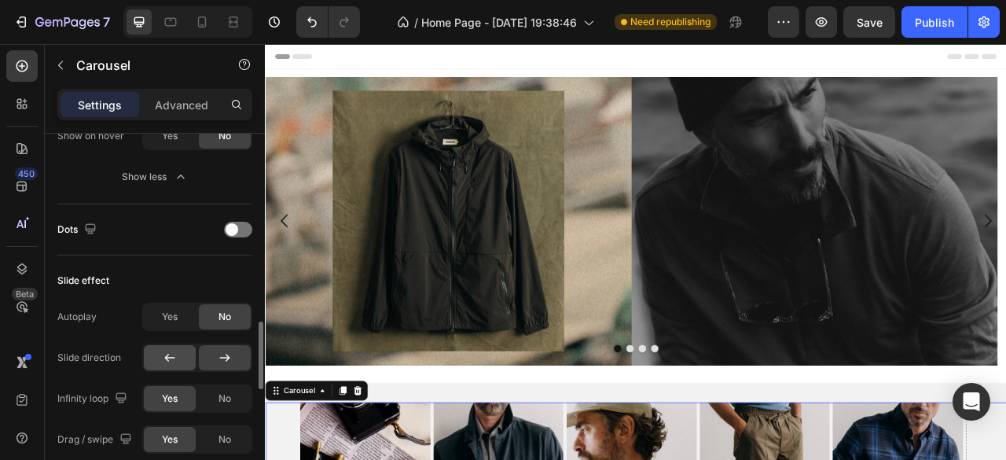
click at [182, 354] on div at bounding box center [170, 357] width 52 height 25
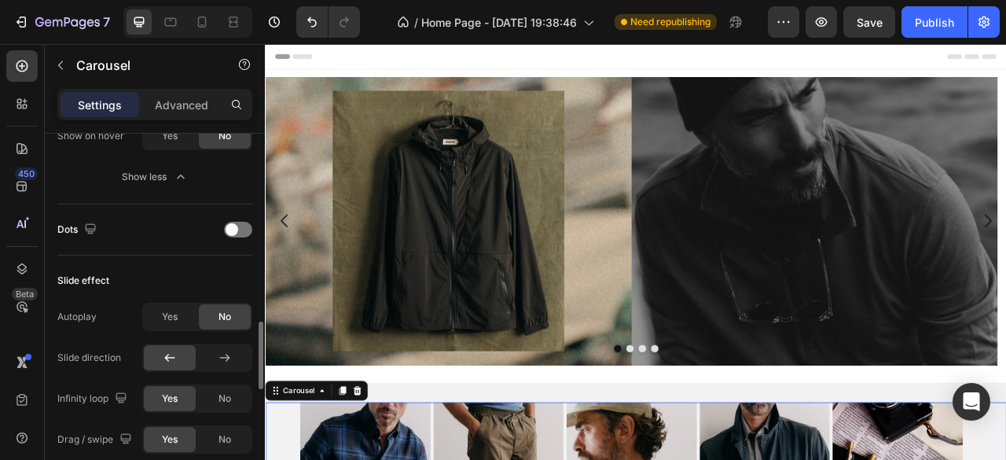
scroll to position [1100, 0]
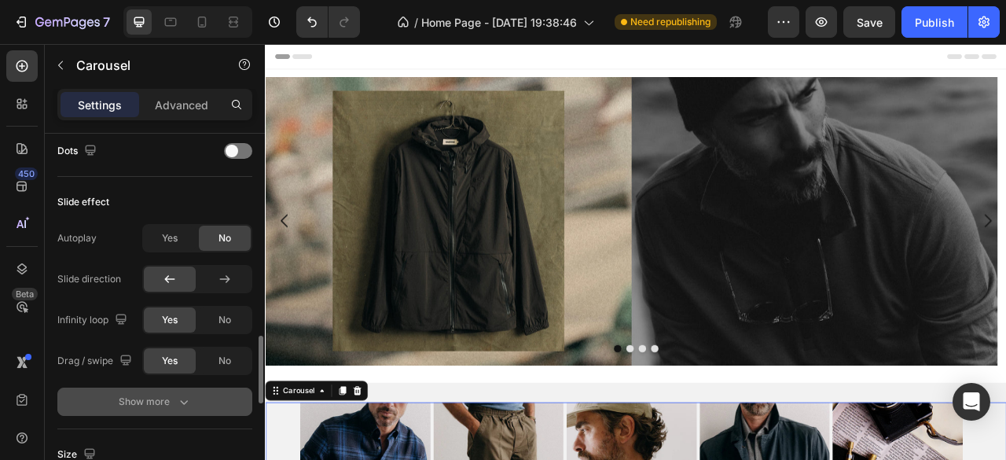
click at [182, 400] on icon "button" at bounding box center [184, 402] width 8 height 5
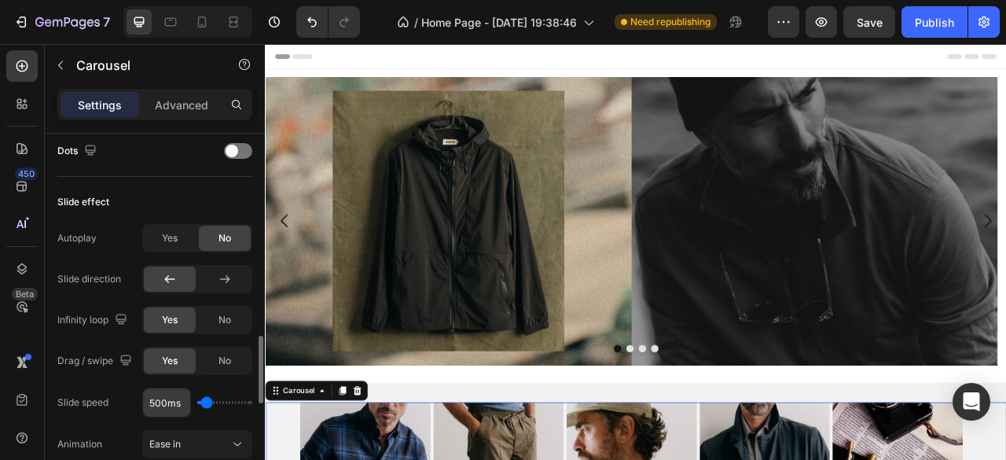
scroll to position [1179, 0]
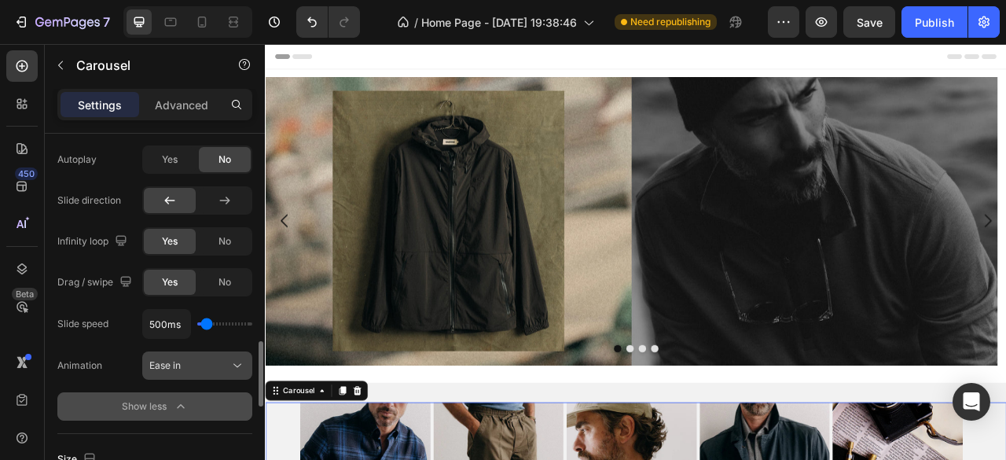
click at [236, 364] on icon at bounding box center [237, 366] width 8 height 4
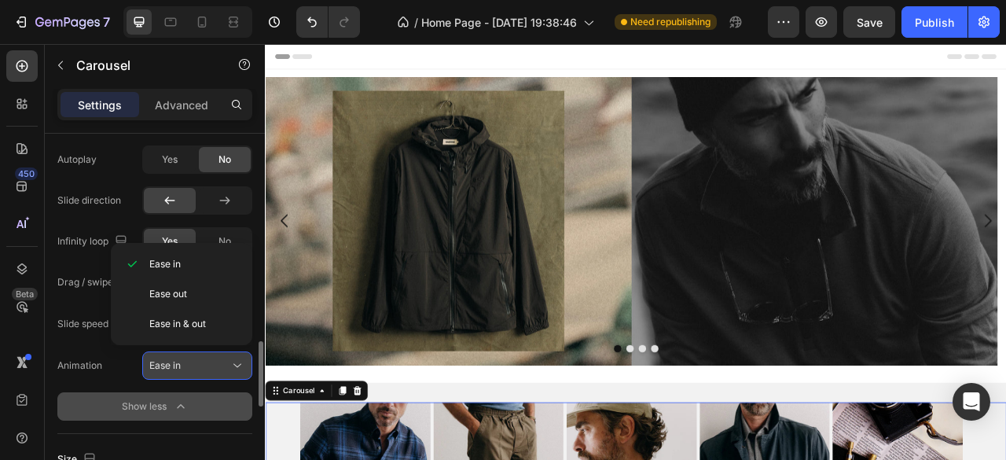
click at [236, 364] on icon at bounding box center [237, 366] width 8 height 4
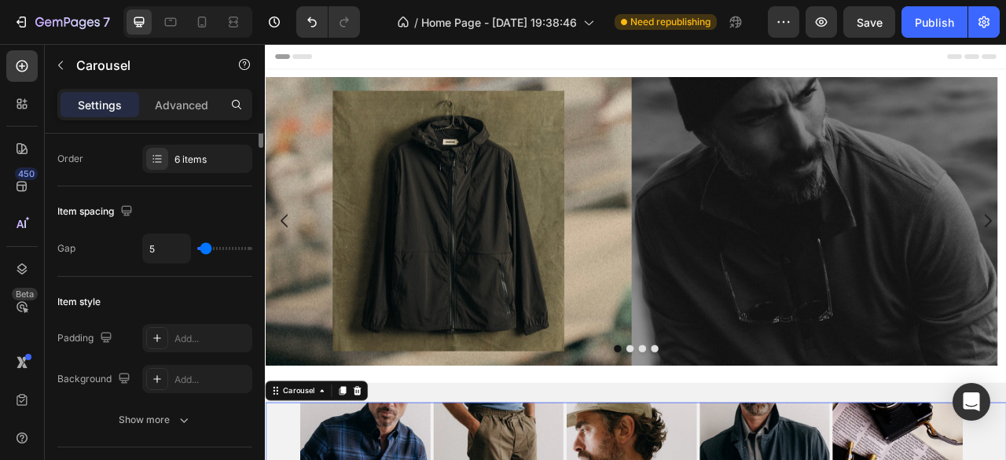
scroll to position [0, 0]
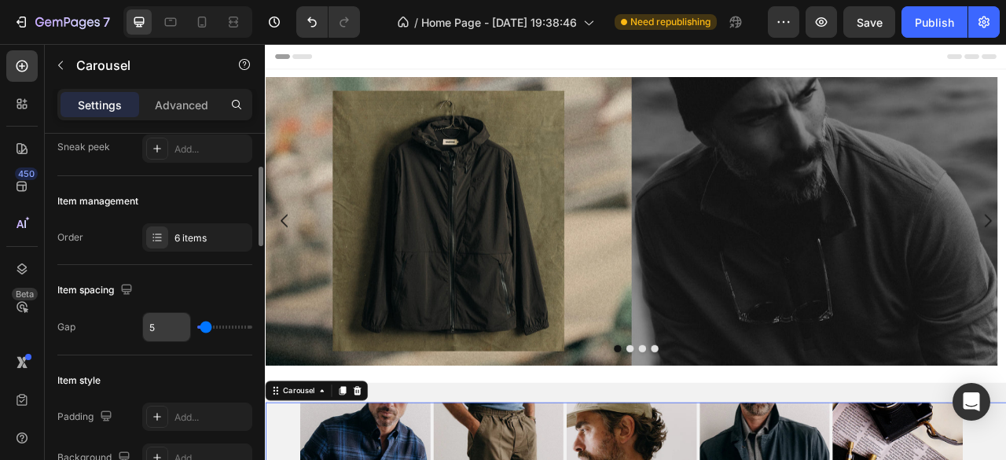
scroll to position [236, 0]
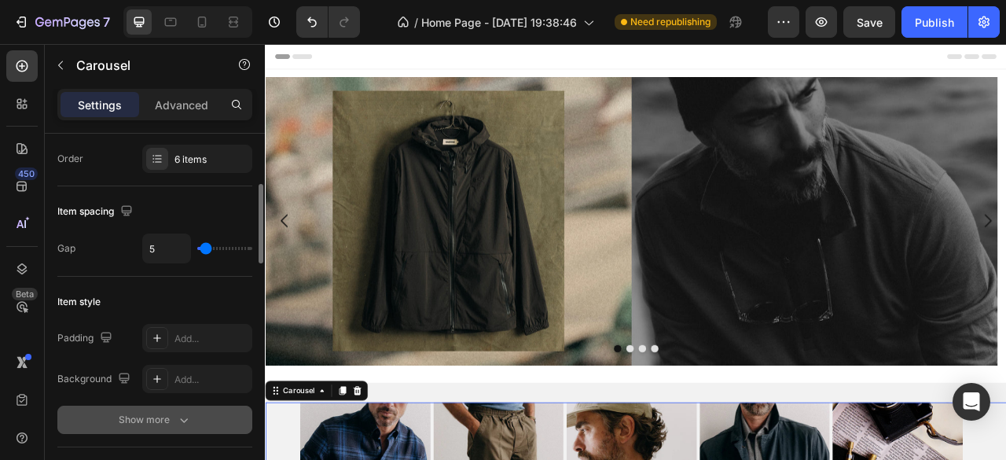
click at [186, 420] on icon "button" at bounding box center [184, 420] width 16 height 16
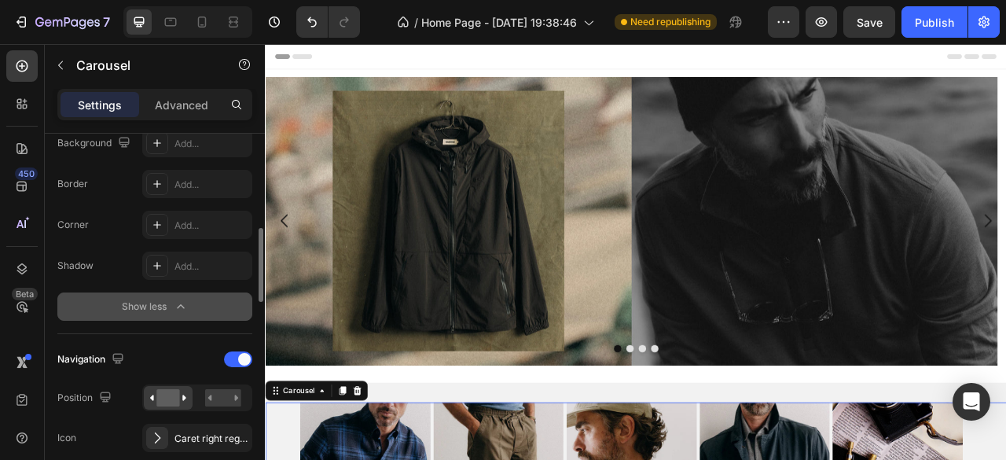
scroll to position [629, 0]
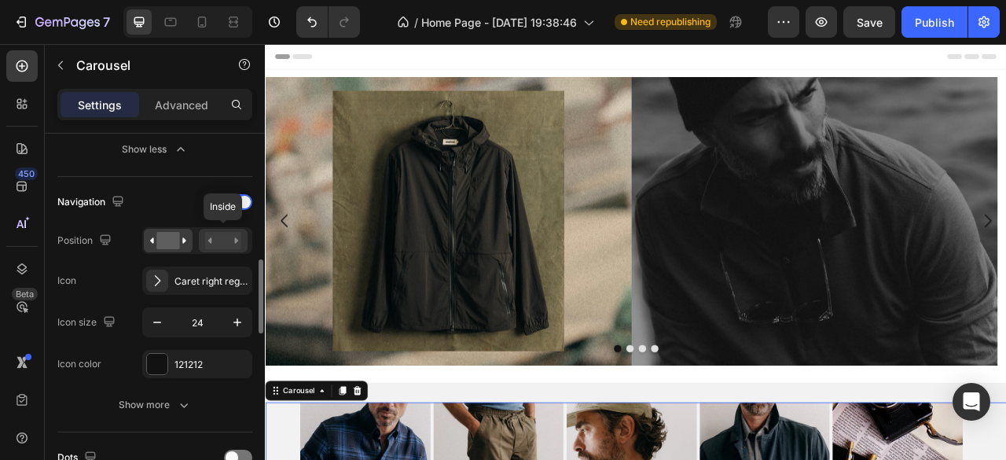
click at [217, 240] on rect at bounding box center [223, 240] width 36 height 17
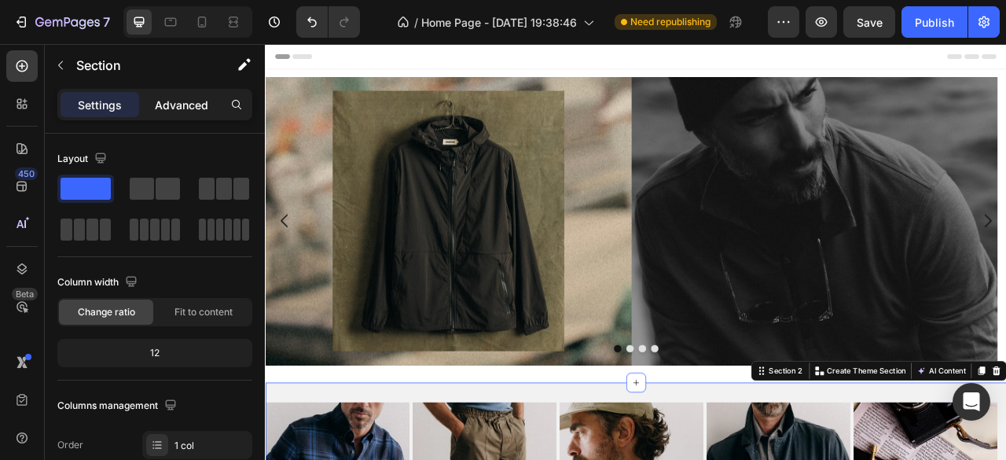
click at [173, 108] on p "Advanced" at bounding box center [181, 105] width 53 height 17
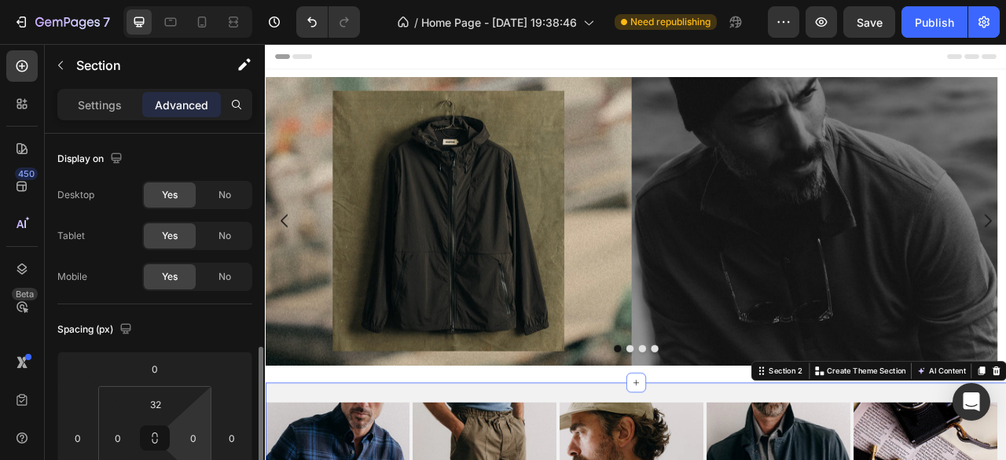
scroll to position [157, 0]
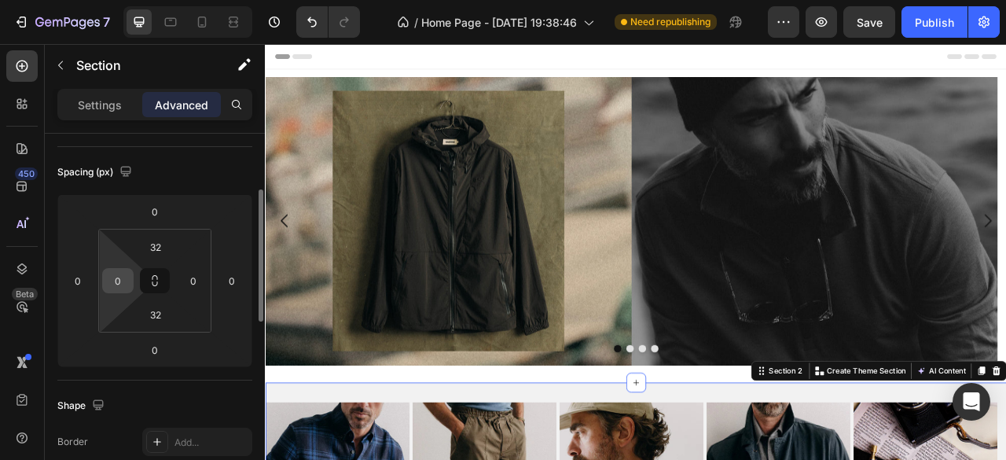
click at [126, 281] on input "0" at bounding box center [118, 281] width 24 height 24
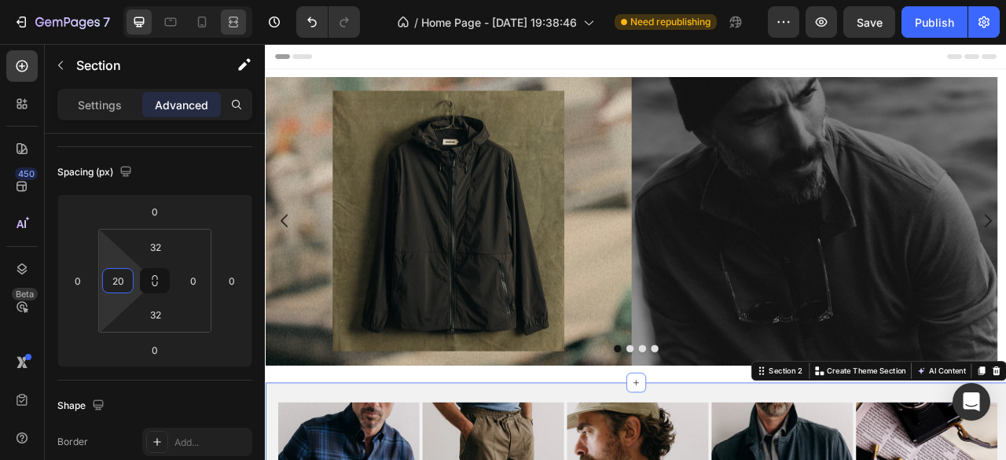
type input "20"
click at [195, 288] on input "0" at bounding box center [194, 281] width 24 height 24
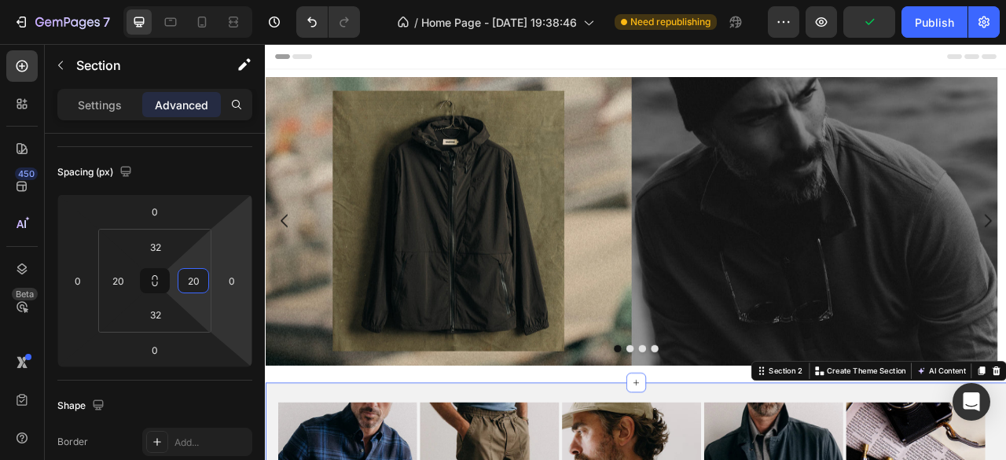
type input "20"
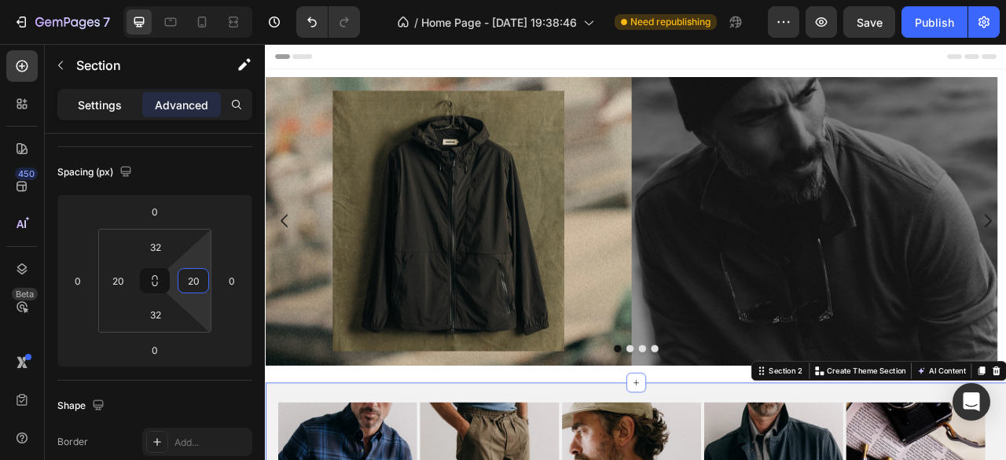
click at [102, 106] on p "Settings" at bounding box center [100, 105] width 44 height 17
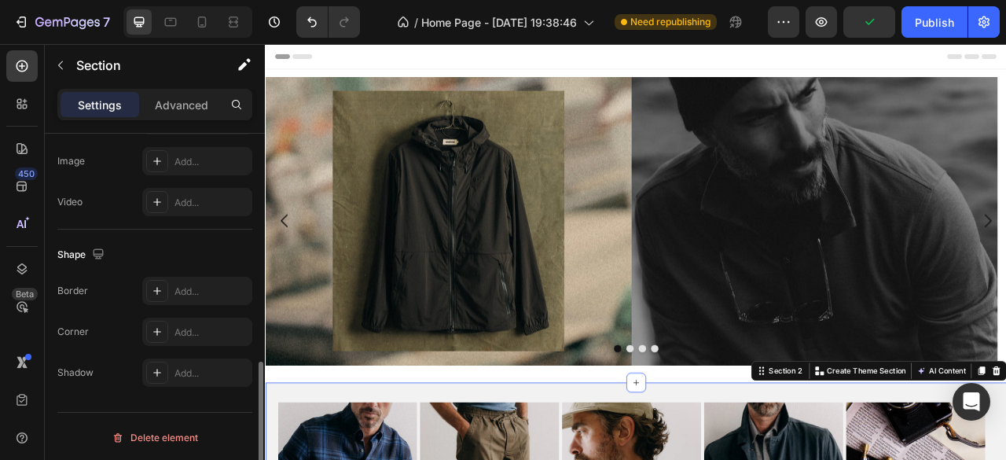
scroll to position [114, 0]
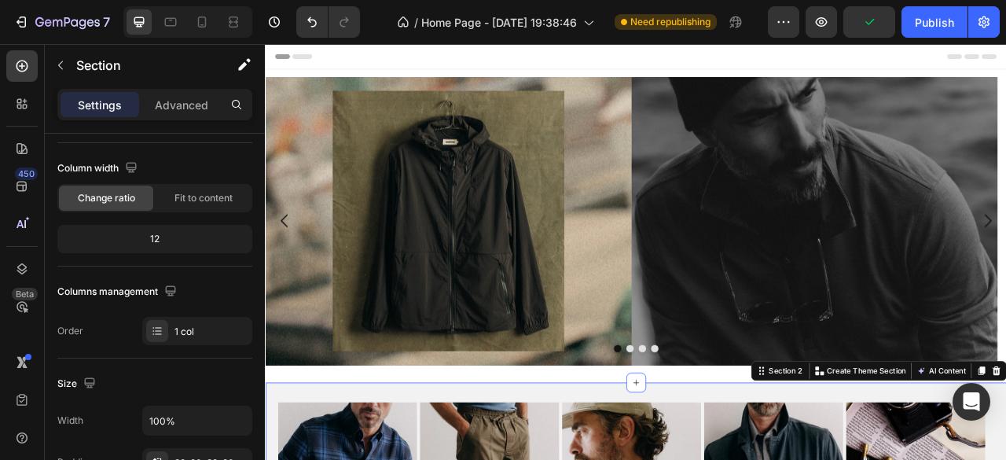
click at [24, 257] on div at bounding box center [21, 268] width 31 height 31
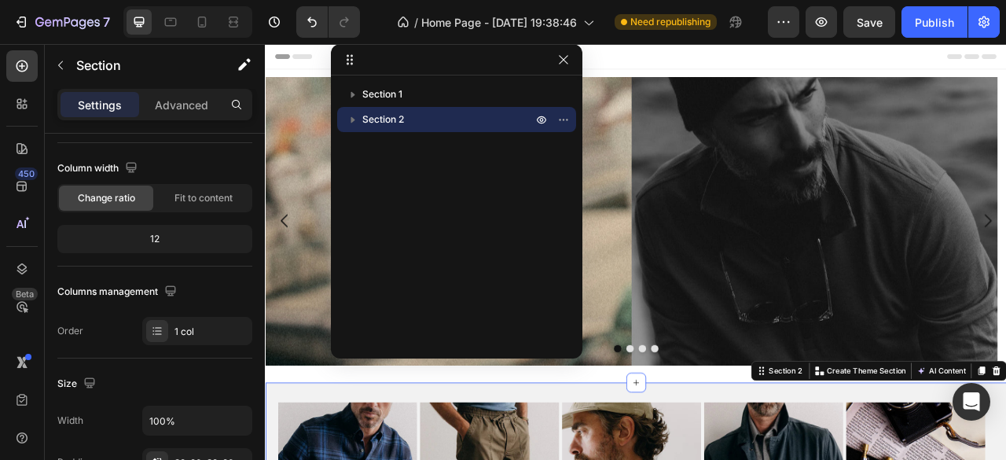
click at [391, 121] on span "Section 2" at bounding box center [383, 120] width 42 height 16
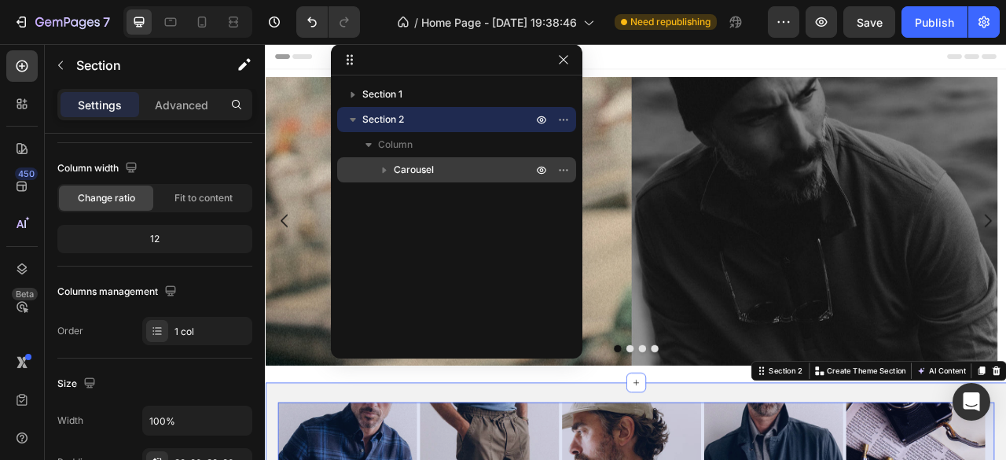
click at [409, 162] on span "Carousel" at bounding box center [414, 170] width 40 height 16
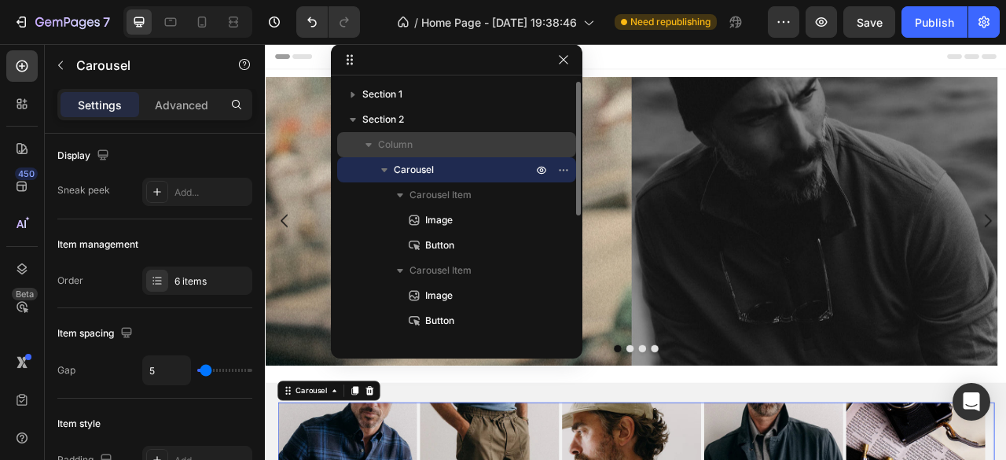
scroll to position [0, 0]
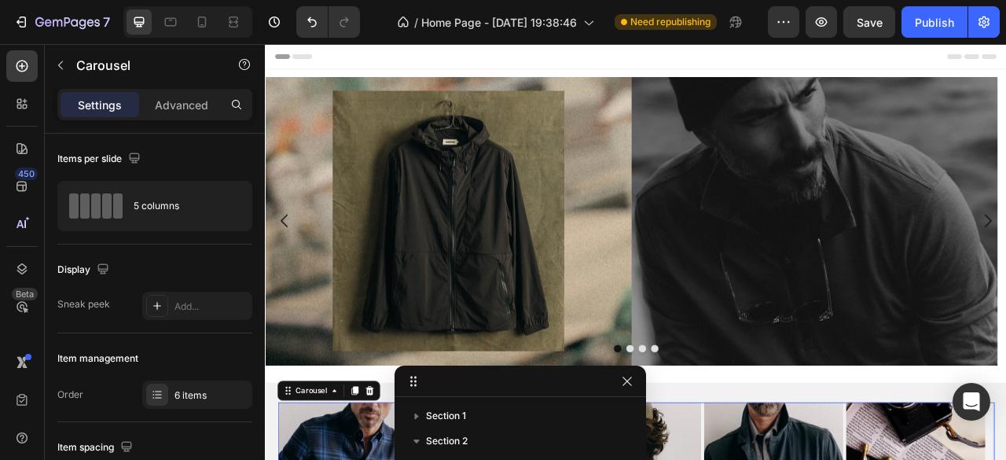
drag, startPoint x: 419, startPoint y: 71, endPoint x: 483, endPoint y: 408, distance: 343.1
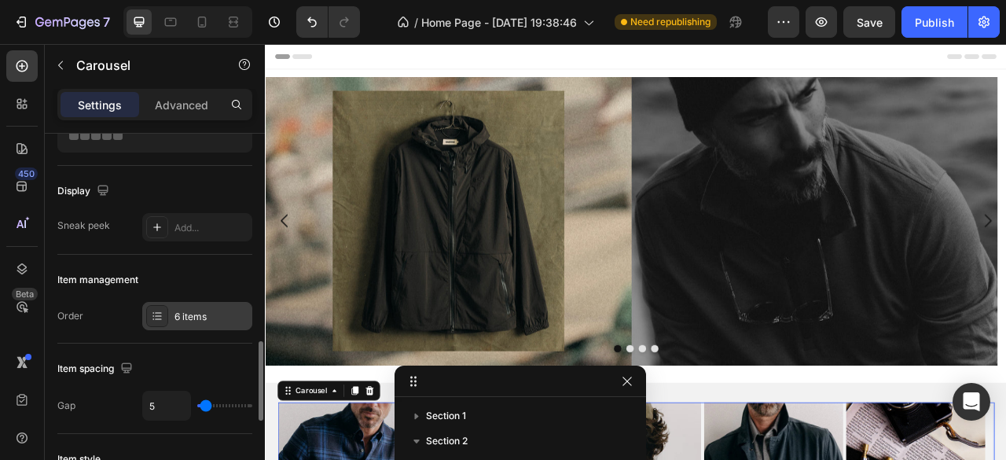
scroll to position [236, 0]
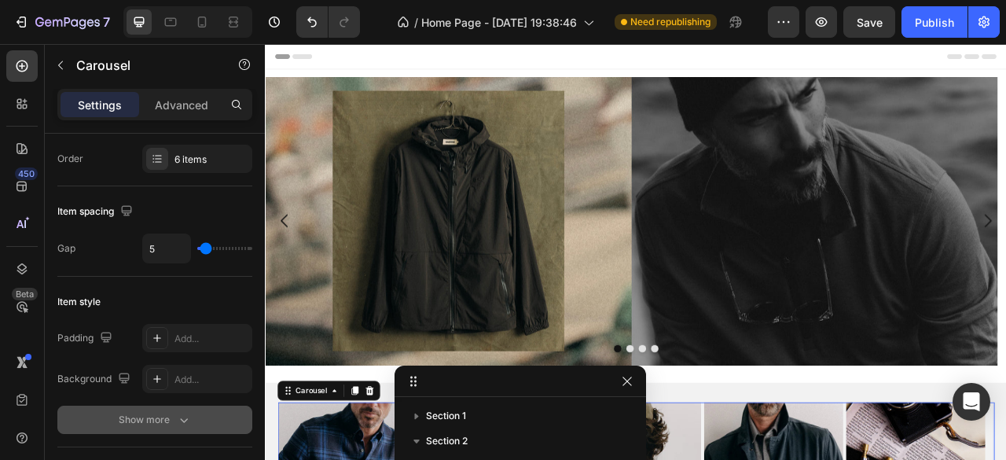
click at [181, 418] on icon "button" at bounding box center [184, 420] width 8 height 5
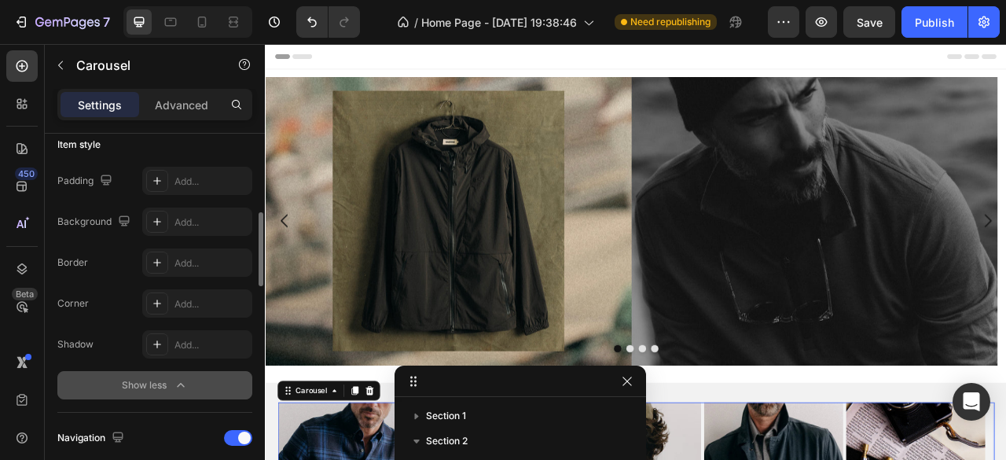
scroll to position [707, 0]
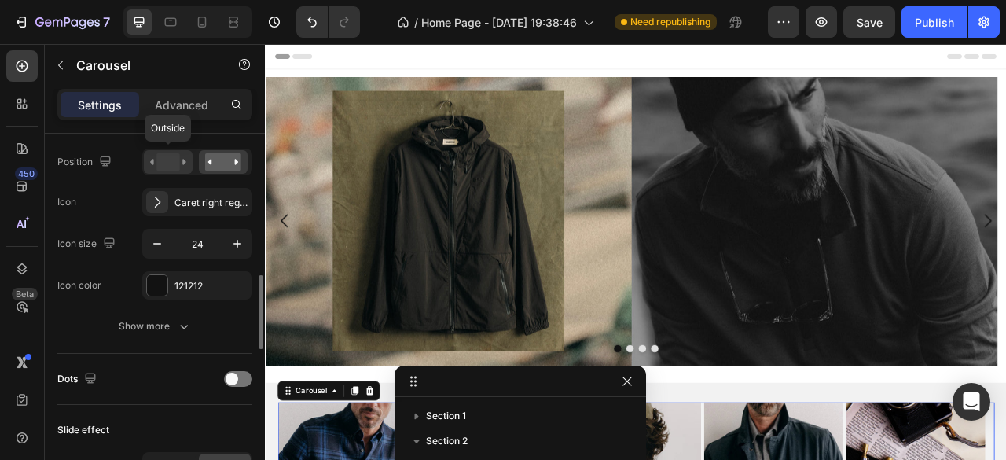
click at [179, 157] on rect at bounding box center [167, 161] width 23 height 17
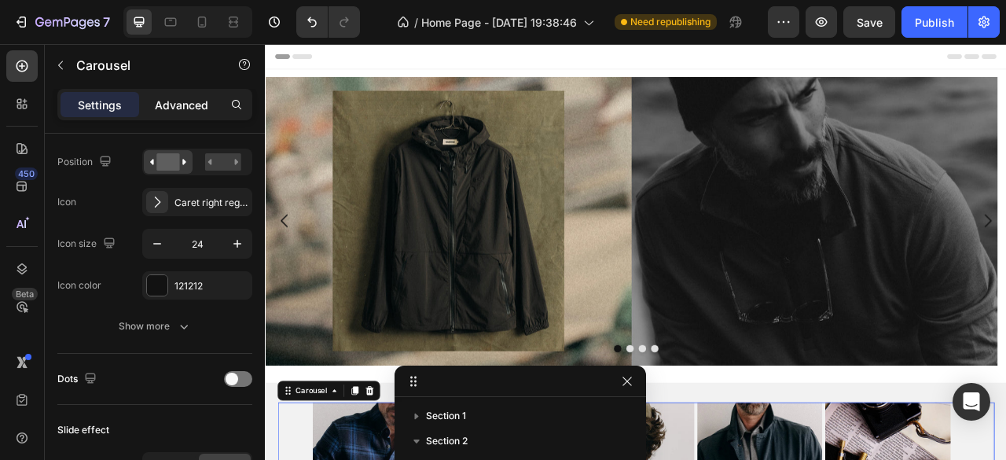
click at [195, 109] on p "Advanced" at bounding box center [181, 105] width 53 height 17
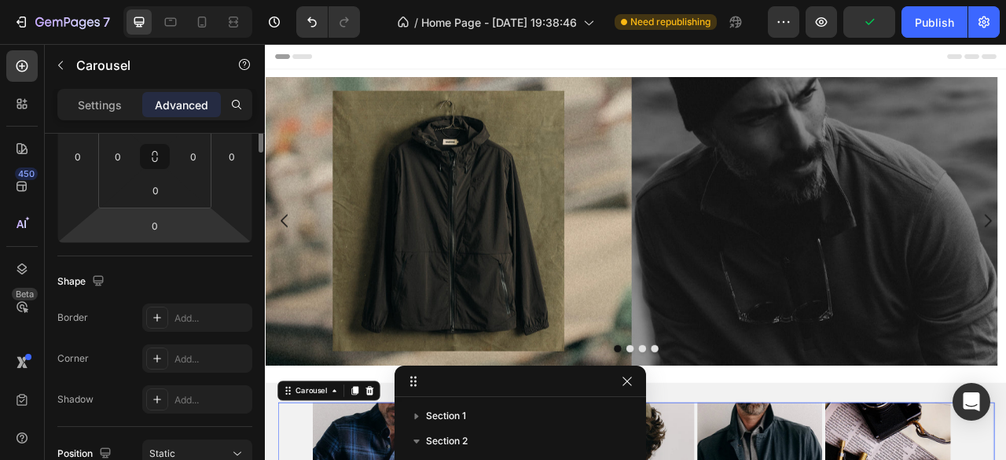
scroll to position [124, 0]
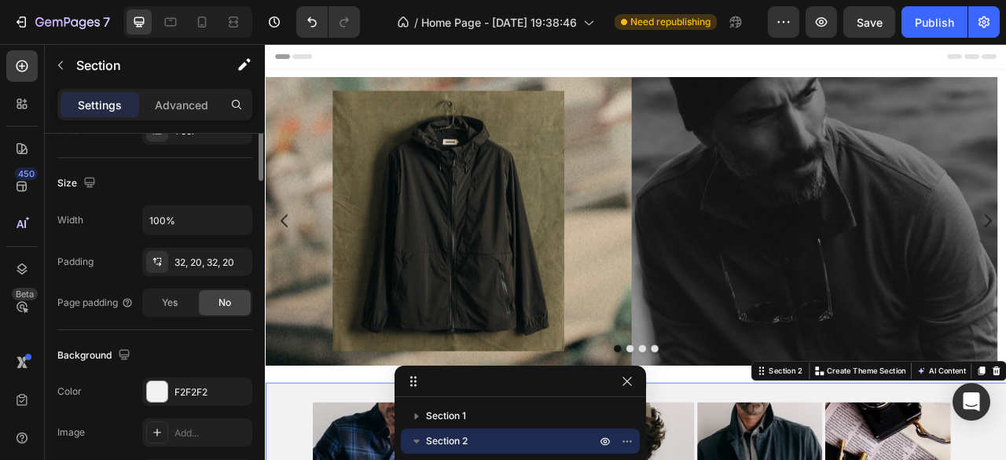
scroll to position [393, 0]
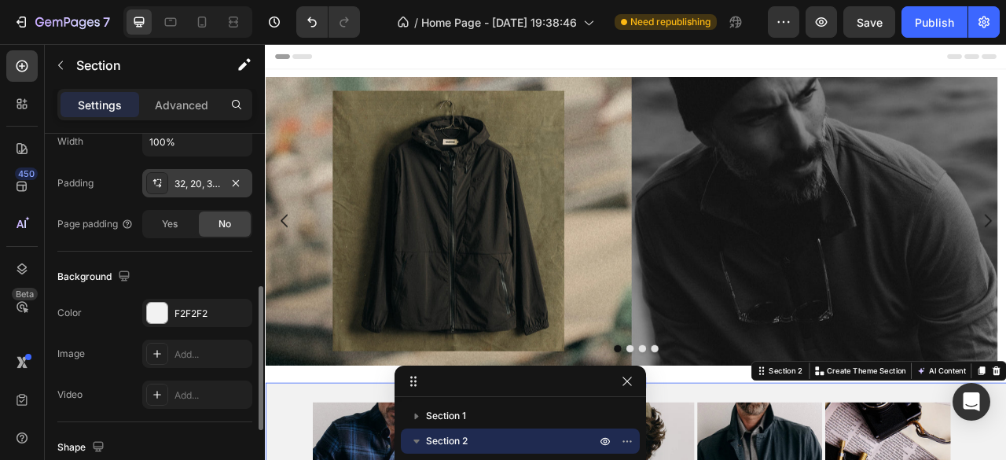
click at [202, 182] on div "32, 20, 32, 20" at bounding box center [197, 184] width 46 height 14
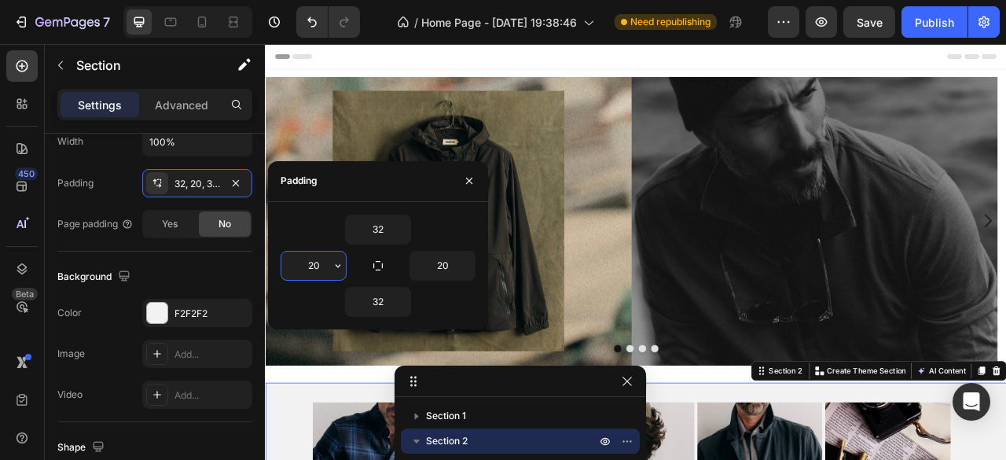
click at [312, 264] on input "20" at bounding box center [313, 265] width 64 height 28
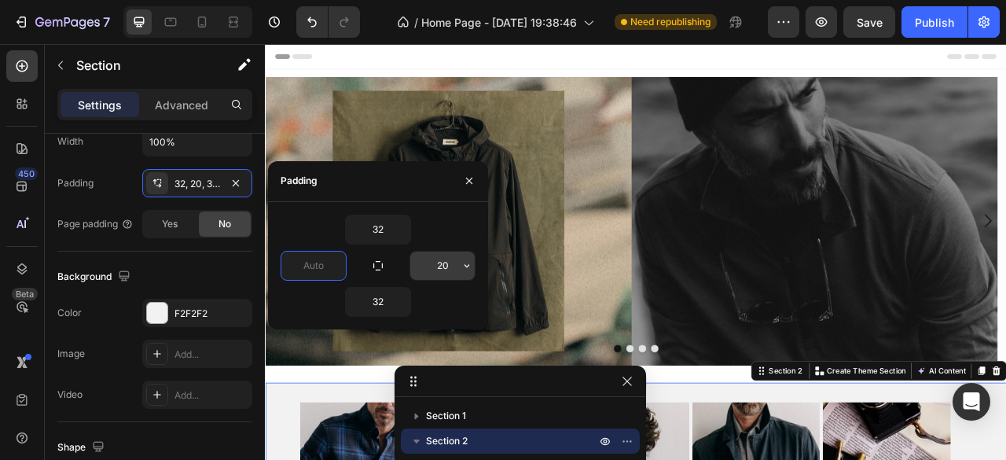
click at [457, 266] on input "20" at bounding box center [442, 265] width 64 height 28
type input "0"
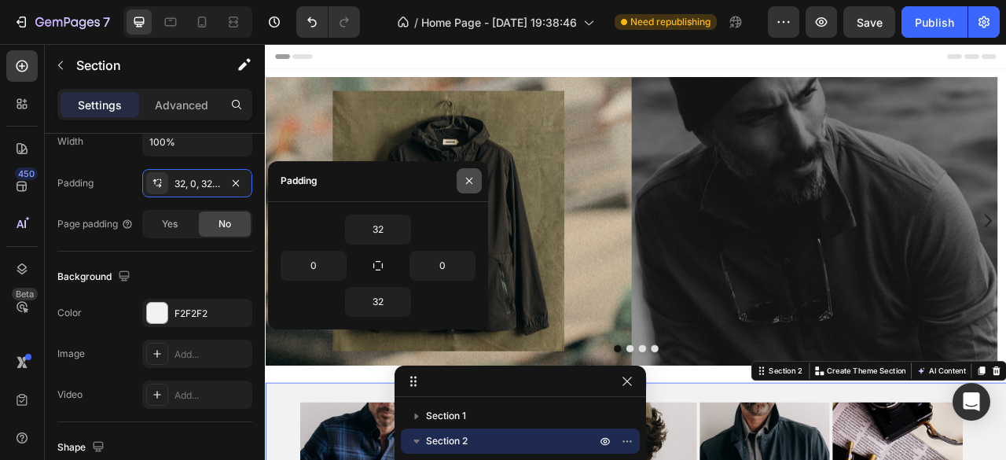
click at [470, 178] on icon "button" at bounding box center [469, 180] width 13 height 13
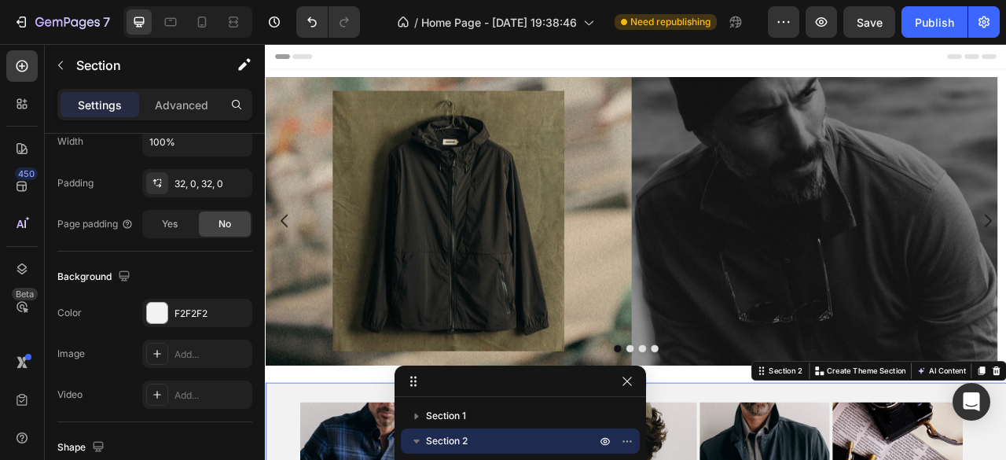
click at [173, 97] on p "Advanced" at bounding box center [181, 105] width 53 height 17
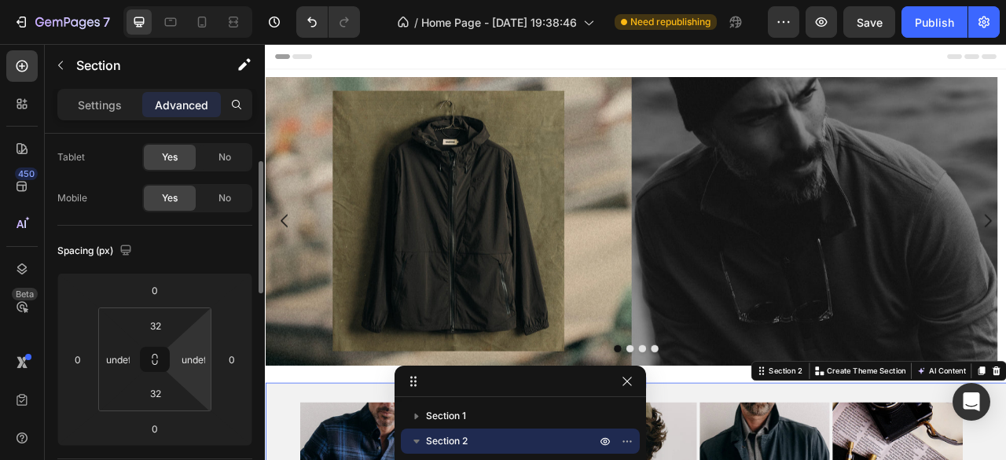
scroll to position [157, 0]
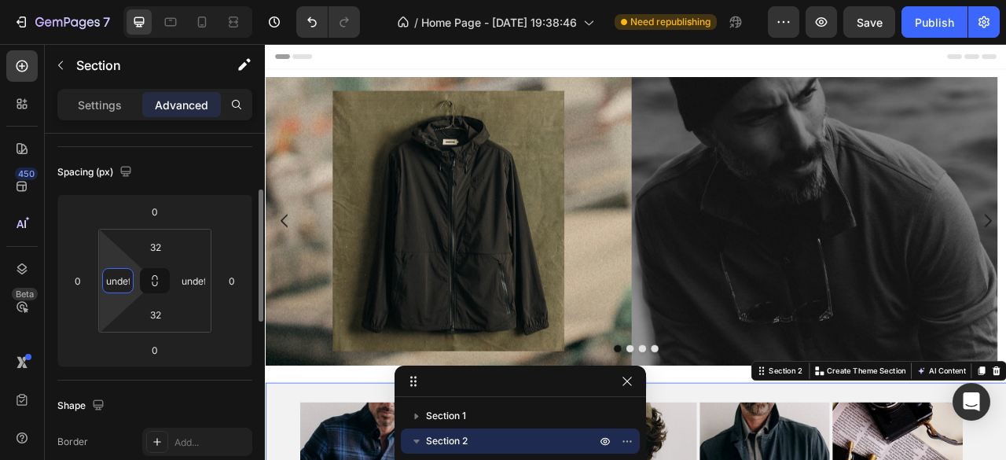
click at [110, 277] on input "undefined" at bounding box center [118, 281] width 24 height 24
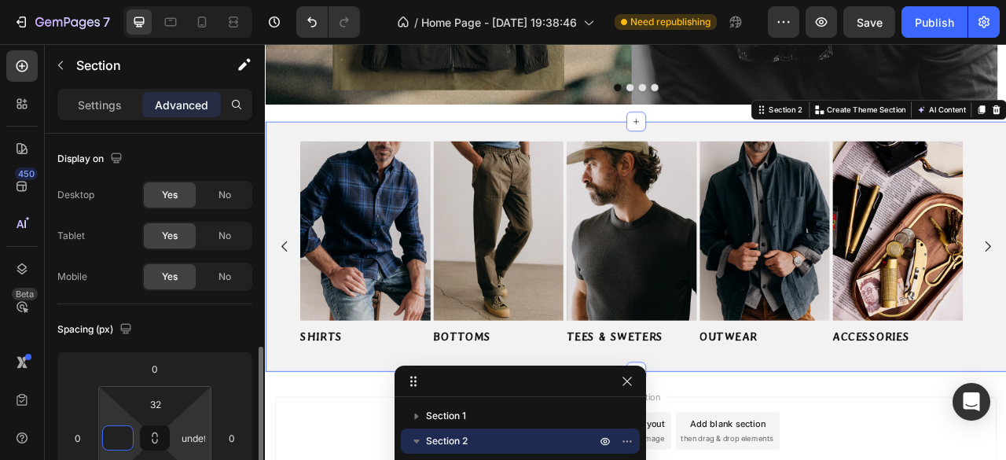
scroll to position [157, 0]
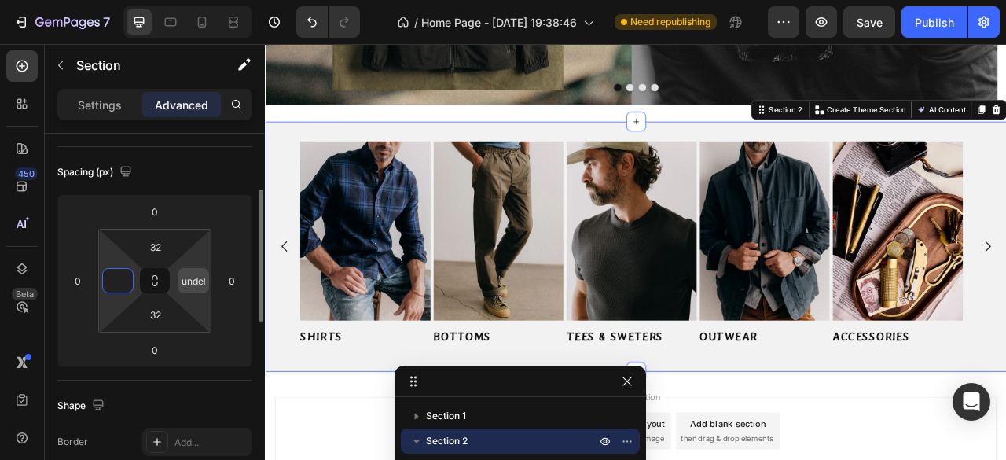
type input "0"
click at [193, 288] on input "undefined" at bounding box center [194, 281] width 24 height 24
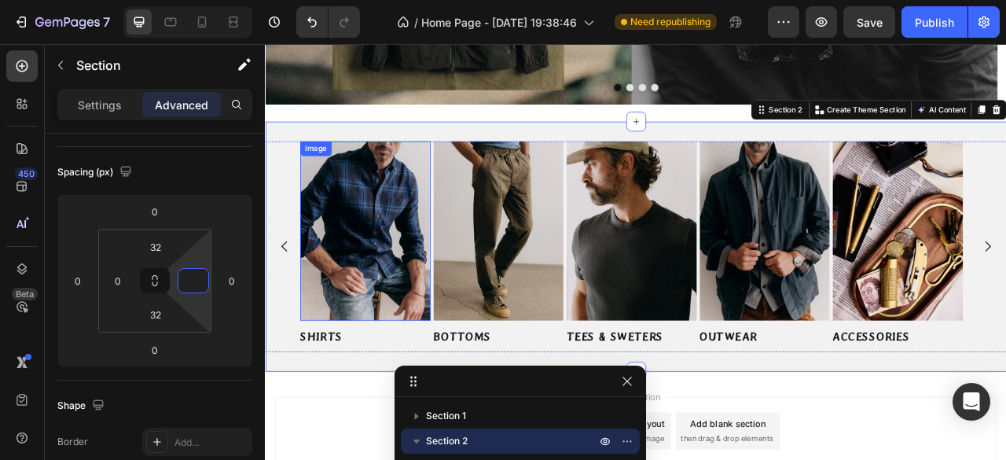
scroll to position [410, 0]
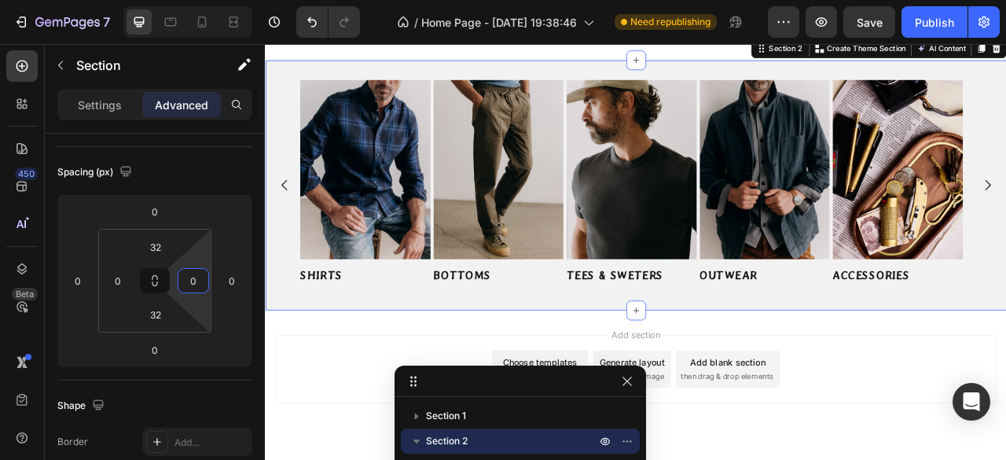
click at [356, 428] on div "Add section Choose templates inspired by CRO experts Generate layout from URL o…" at bounding box center [736, 457] width 918 height 86
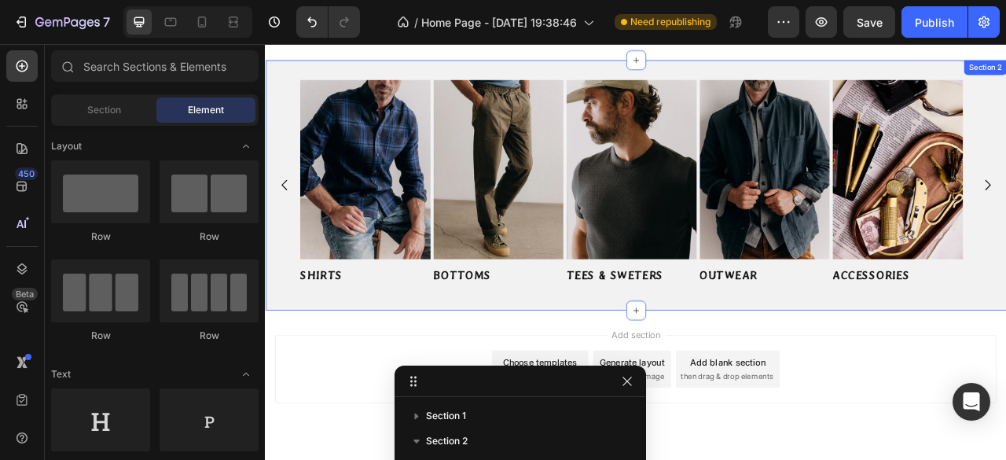
click at [543, 75] on div "Image SHIRTS Button Image BOTTOMS Button Image TEES & SWETERS Button Image OUTW…" at bounding box center [736, 223] width 943 height 318
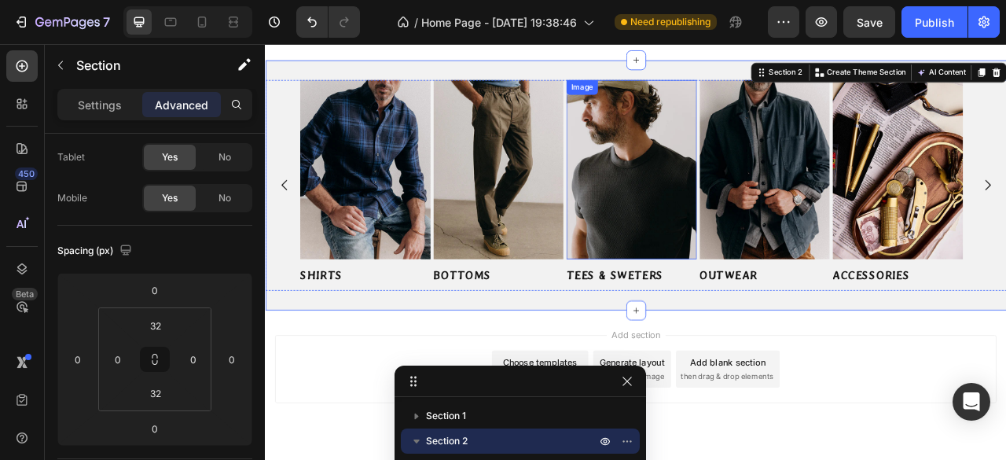
scroll to position [332, 0]
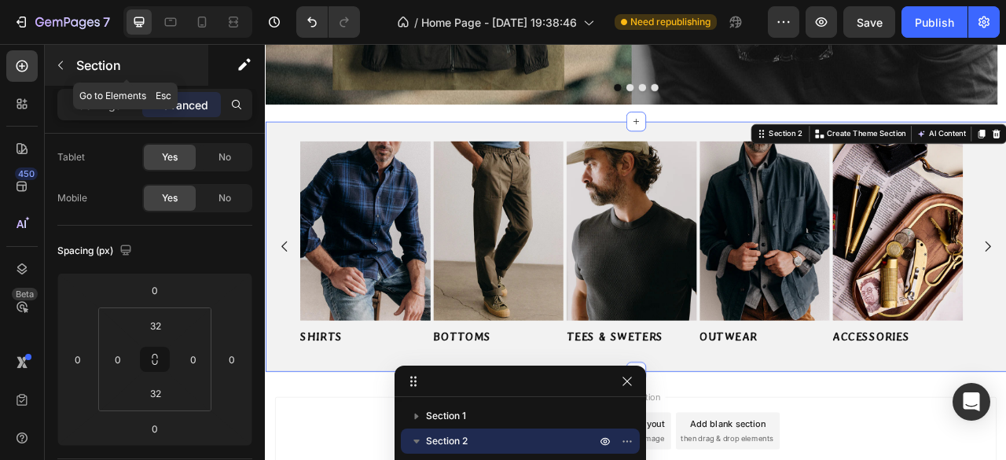
click at [62, 65] on icon "button" at bounding box center [60, 65] width 13 height 13
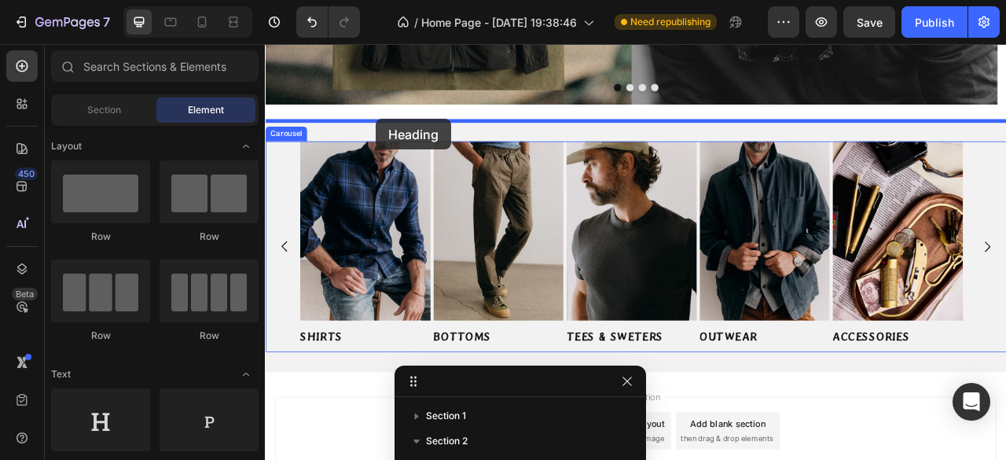
drag, startPoint x: 363, startPoint y: 451, endPoint x: 406, endPoint y: 139, distance: 314.9
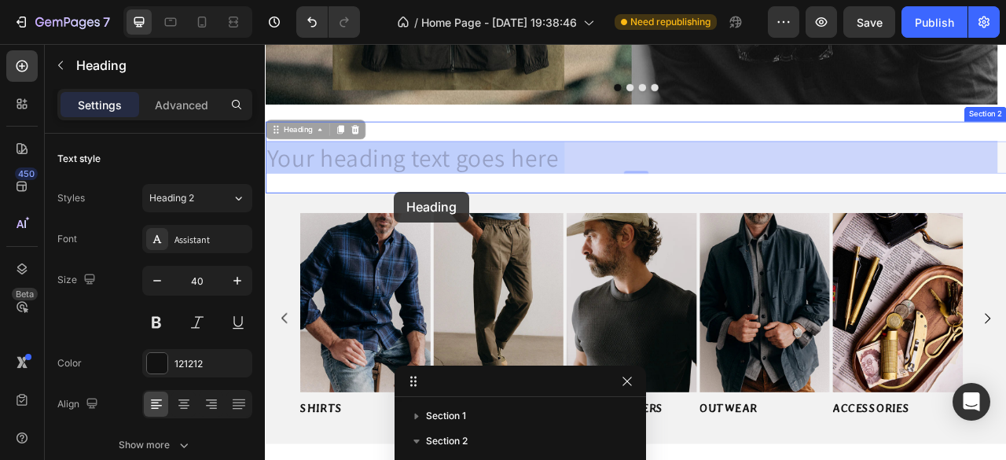
drag, startPoint x: 405, startPoint y: 180, endPoint x: 429, endPoint y: 232, distance: 57.3
click at [429, 232] on div "Header Image Image Image Image Carousel Section 1 Your heading text goes here H…" at bounding box center [736, 245] width 943 height 1067
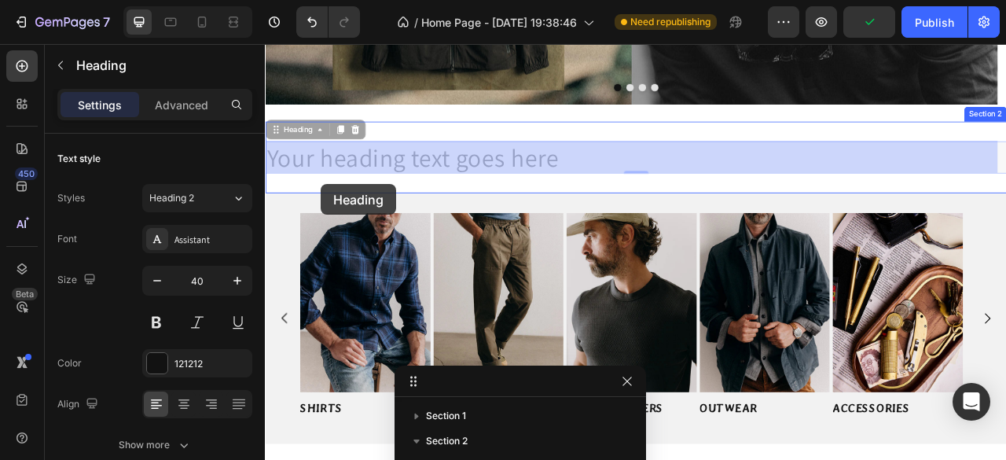
drag, startPoint x: 278, startPoint y: 160, endPoint x: 336, endPoint y: 222, distance: 84.5
click at [336, 222] on div "Header Image Image Image Image Carousel Section 1 Your heading text goes here H…" at bounding box center [736, 245] width 943 height 1067
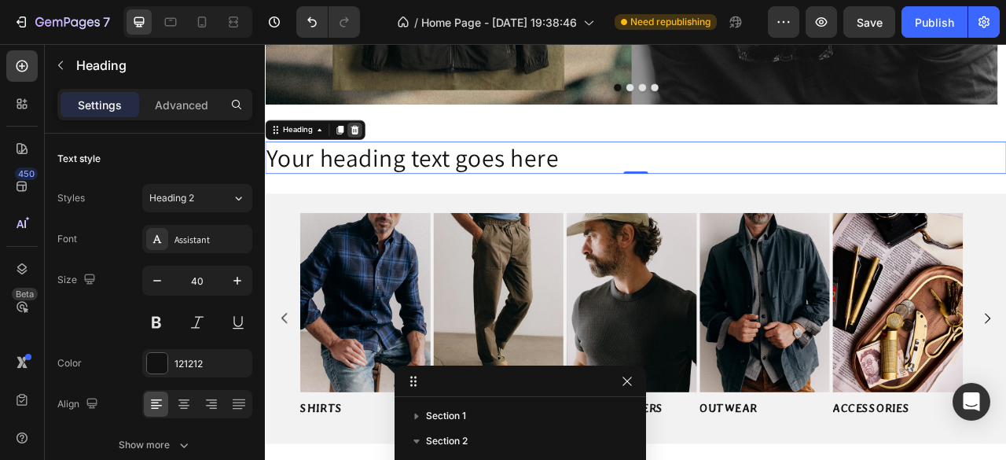
click at [380, 152] on icon at bounding box center [379, 153] width 13 height 13
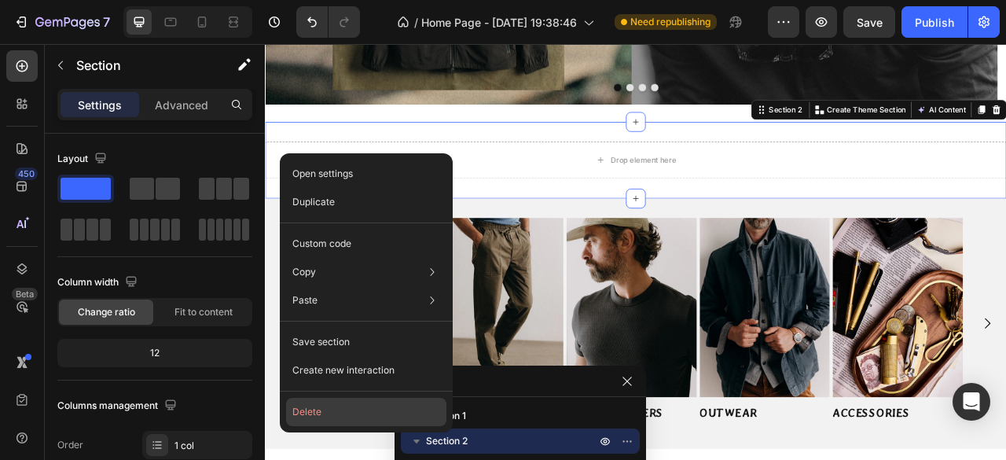
click at [323, 407] on button "Delete" at bounding box center [366, 412] width 160 height 28
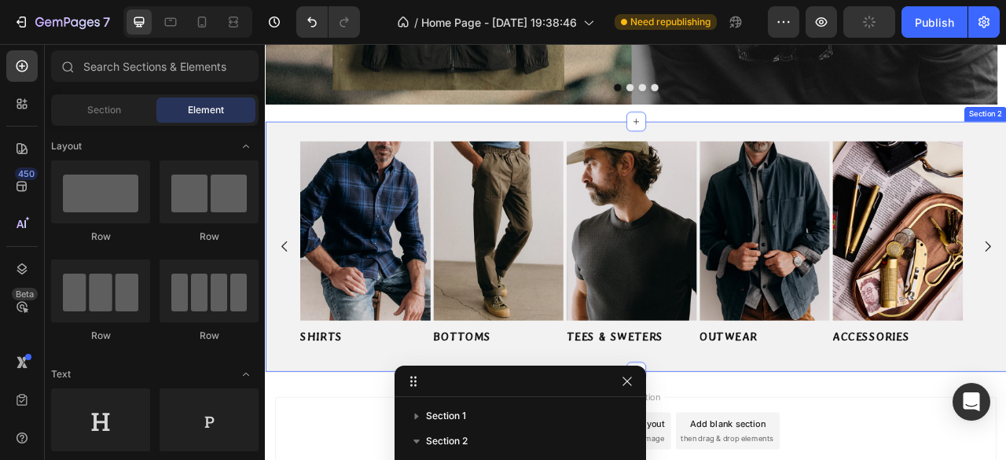
click at [453, 145] on div "Image SHIRTS Button Image BOTTOMS Button Image TEES & SWETERS Button Image OUTW…" at bounding box center [736, 302] width 943 height 318
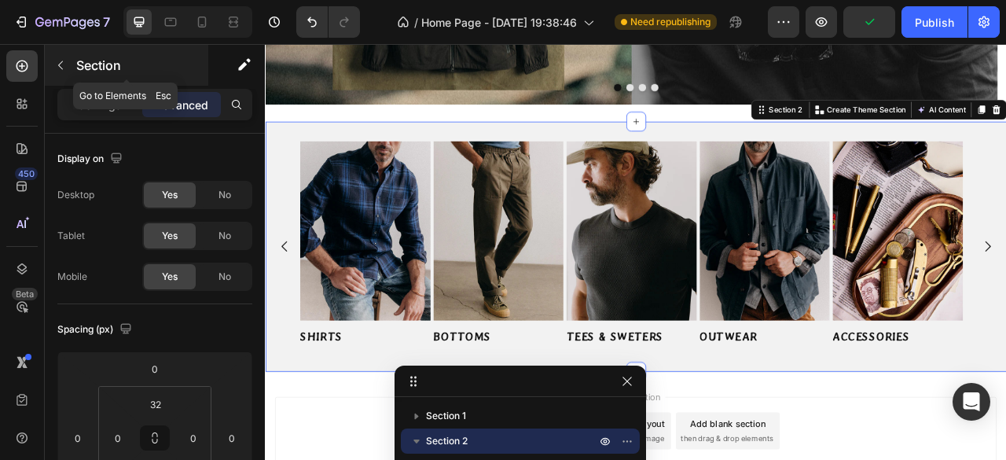
click at [68, 68] on button "button" at bounding box center [60, 65] width 25 height 25
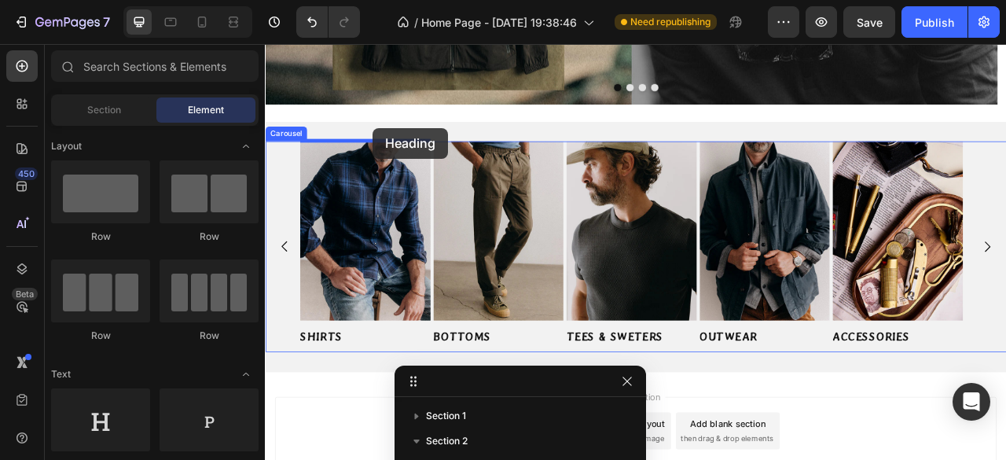
drag, startPoint x: 406, startPoint y: 452, endPoint x: 402, endPoint y: 151, distance: 301.0
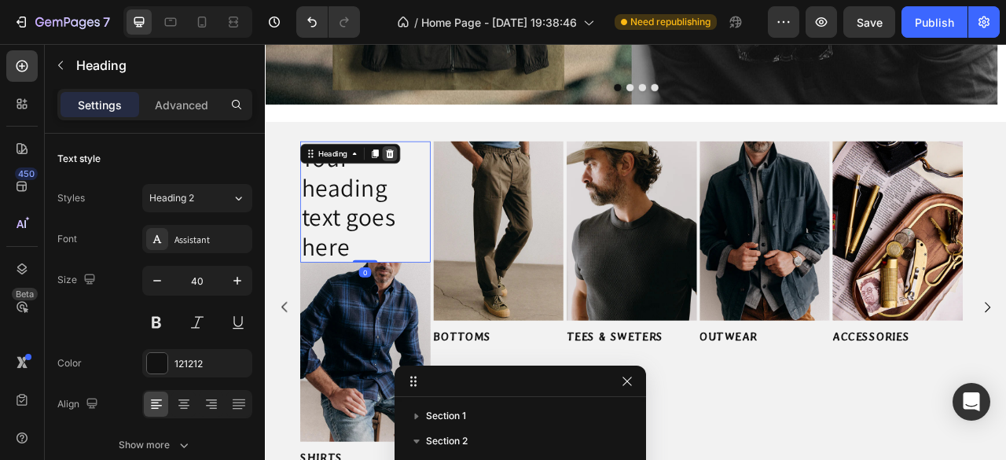
click at [426, 185] on icon at bounding box center [423, 183] width 10 height 11
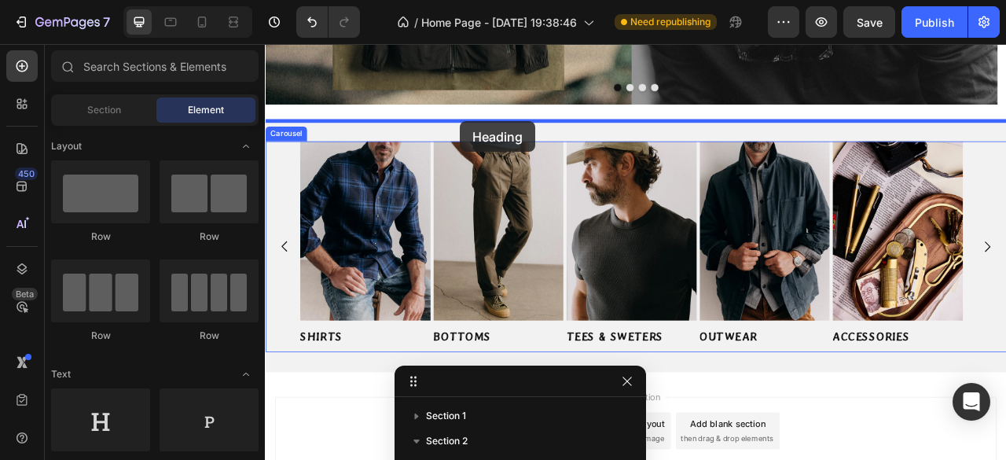
drag, startPoint x: 435, startPoint y: 379, endPoint x: 513, endPoint y: 142, distance: 249.0
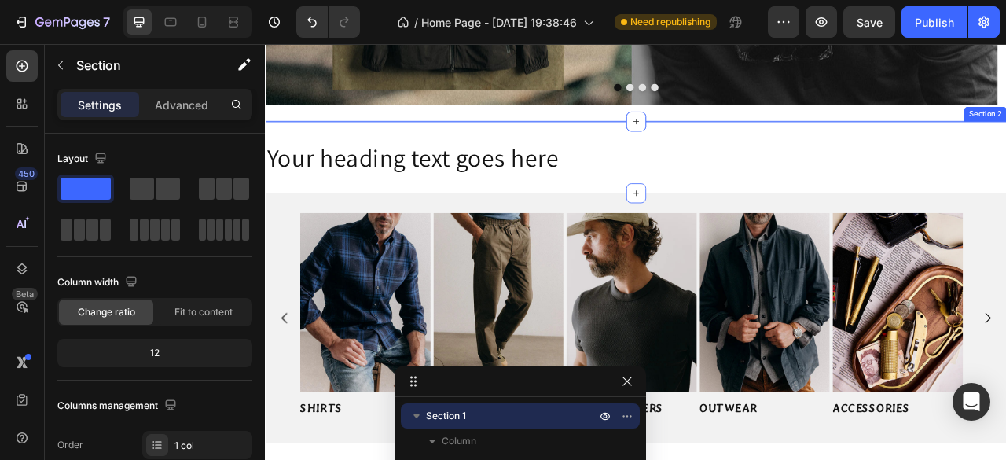
click at [545, 152] on div "Your heading text goes here Heading Section 2" at bounding box center [736, 188] width 943 height 91
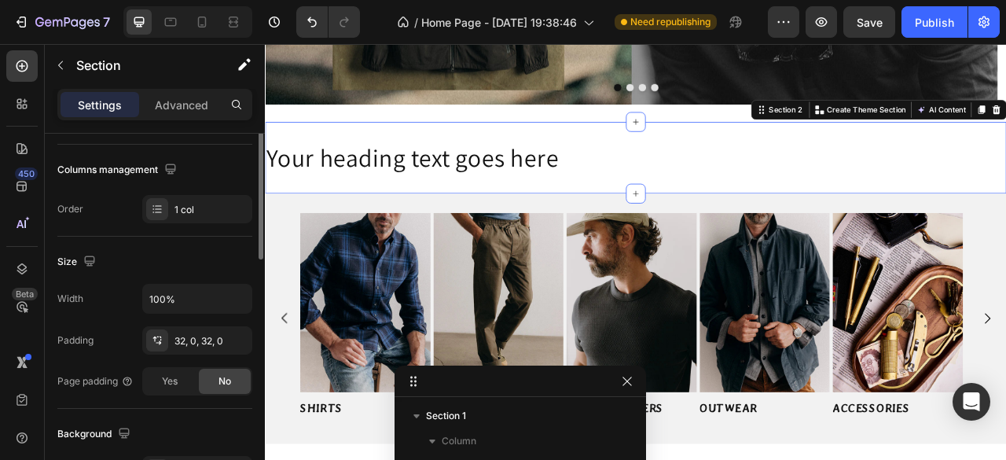
scroll to position [157, 0]
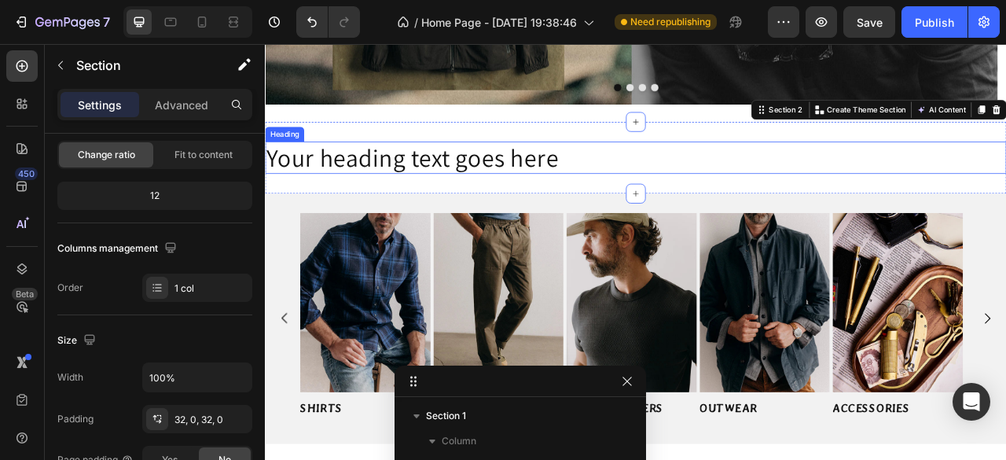
click at [650, 185] on h2 "Your heading text goes here" at bounding box center [736, 188] width 943 height 41
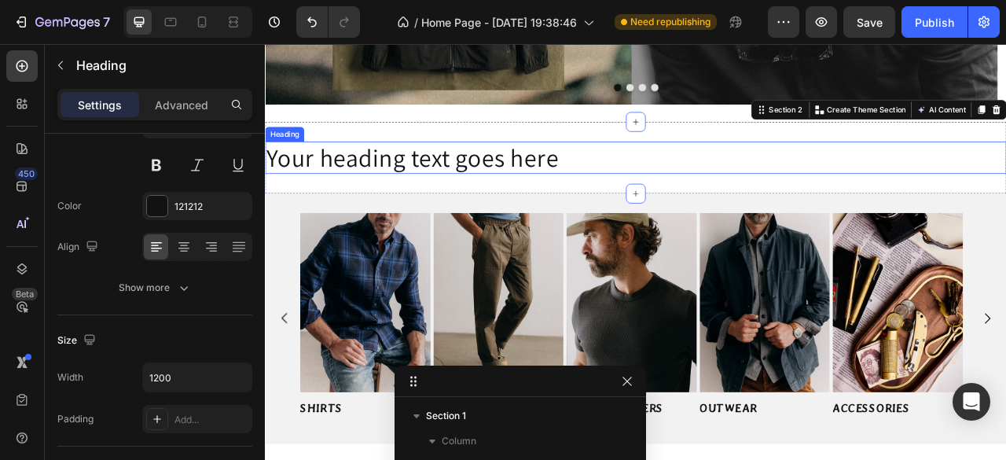
click at [652, 185] on h2 "Your heading text goes here" at bounding box center [736, 188] width 943 height 41
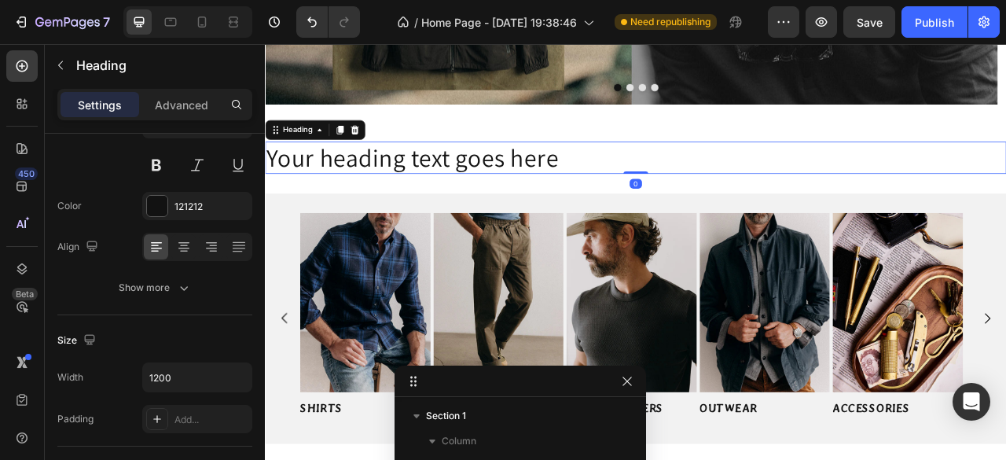
click at [652, 185] on p "Your heading text goes here" at bounding box center [736, 189] width 940 height 38
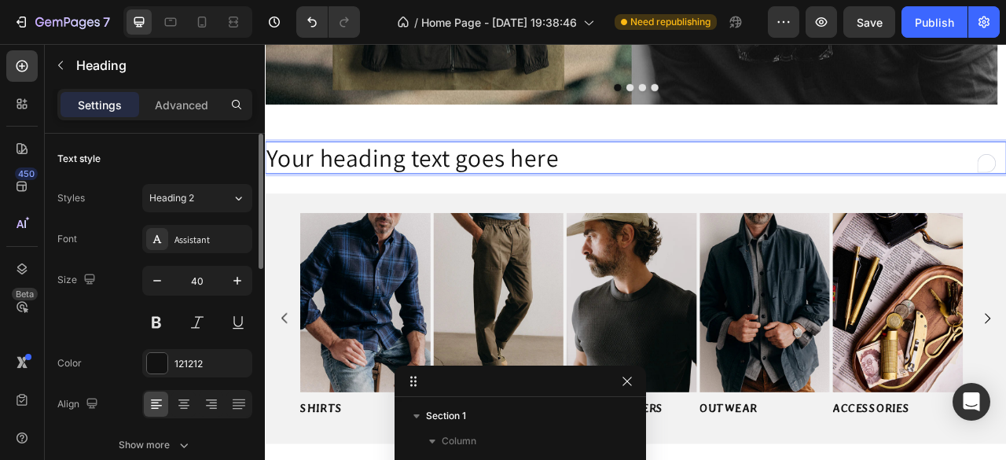
click at [652, 185] on p "Your heading text goes here" at bounding box center [736, 189] width 940 height 38
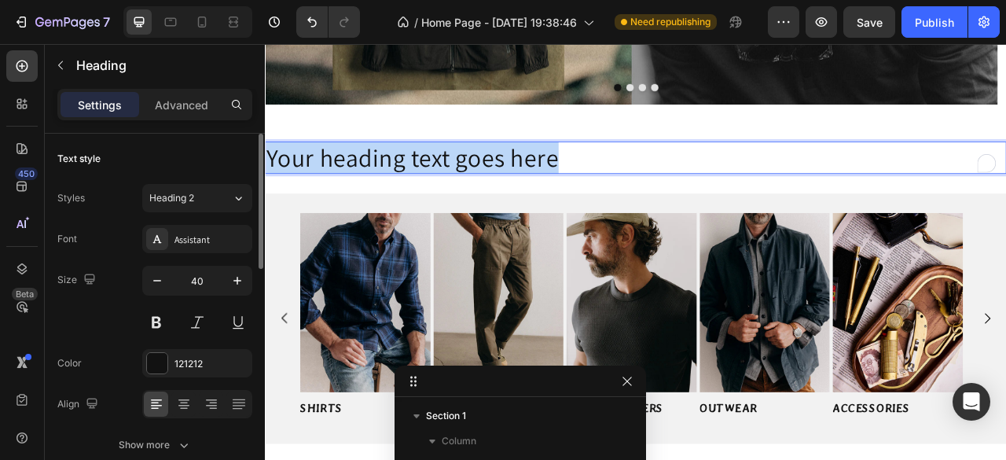
click at [652, 185] on p "Your heading text goes here" at bounding box center [736, 189] width 940 height 38
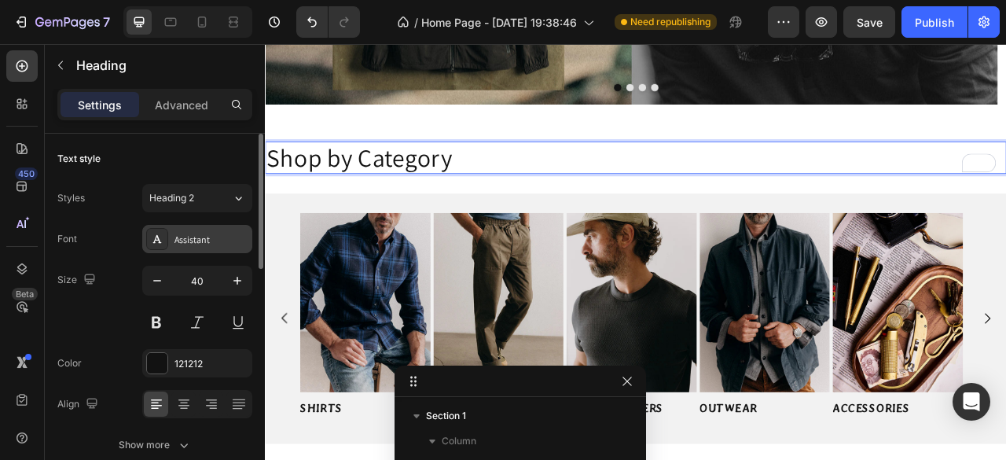
click at [213, 249] on div "Assistant" at bounding box center [197, 239] width 110 height 28
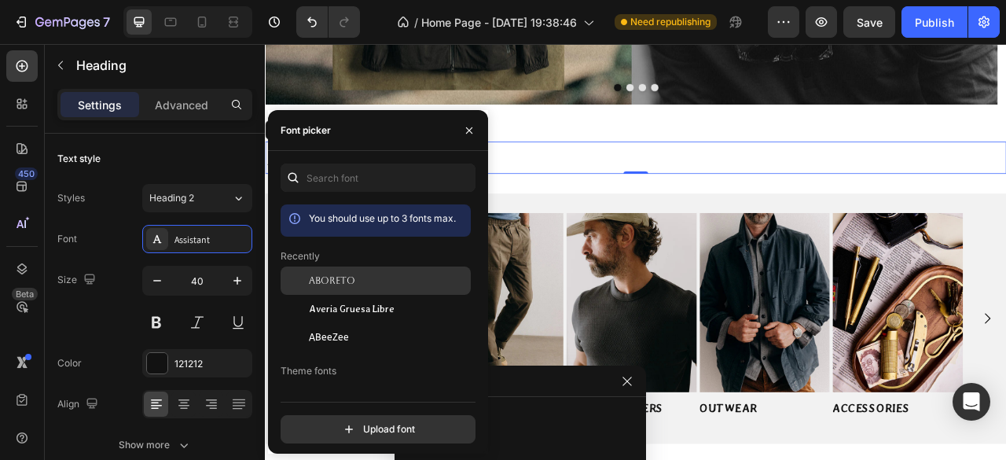
click at [347, 288] on span "Aboreto" at bounding box center [332, 281] width 46 height 14
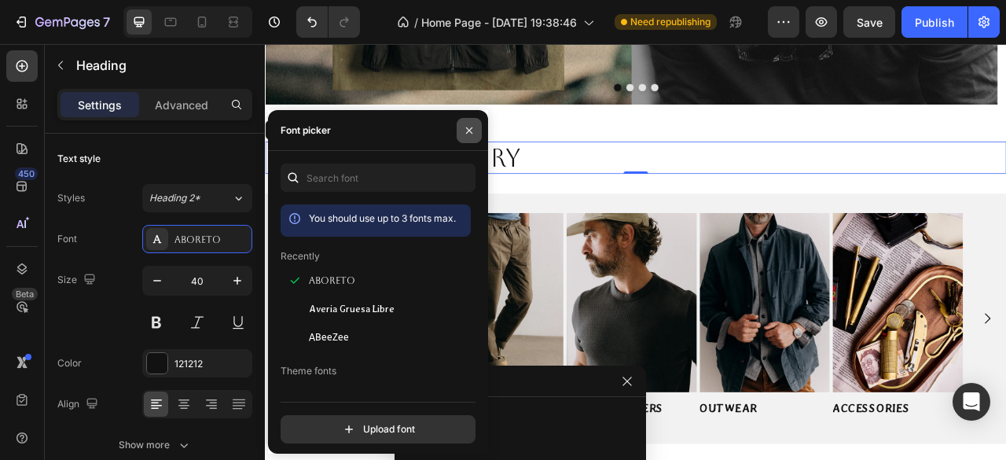
click at [467, 131] on icon "button" at bounding box center [469, 130] width 13 height 13
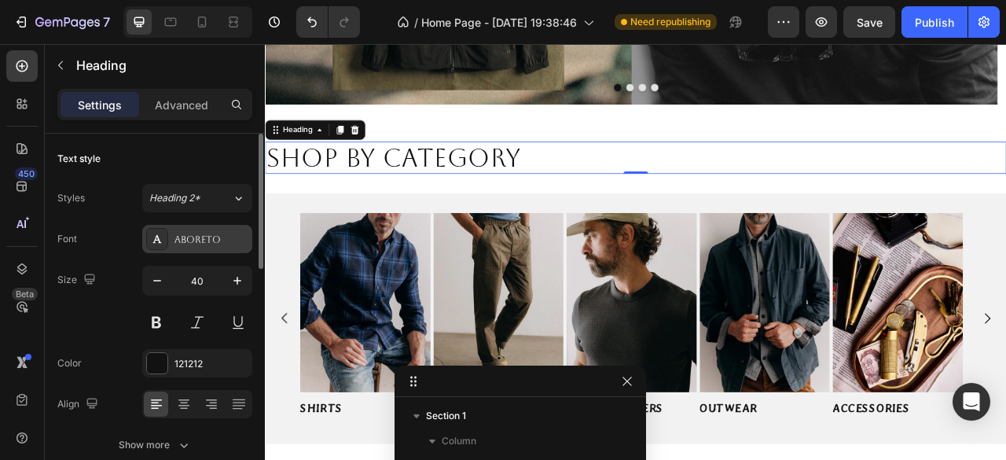
click at [201, 242] on div "Aboreto" at bounding box center [211, 240] width 74 height 14
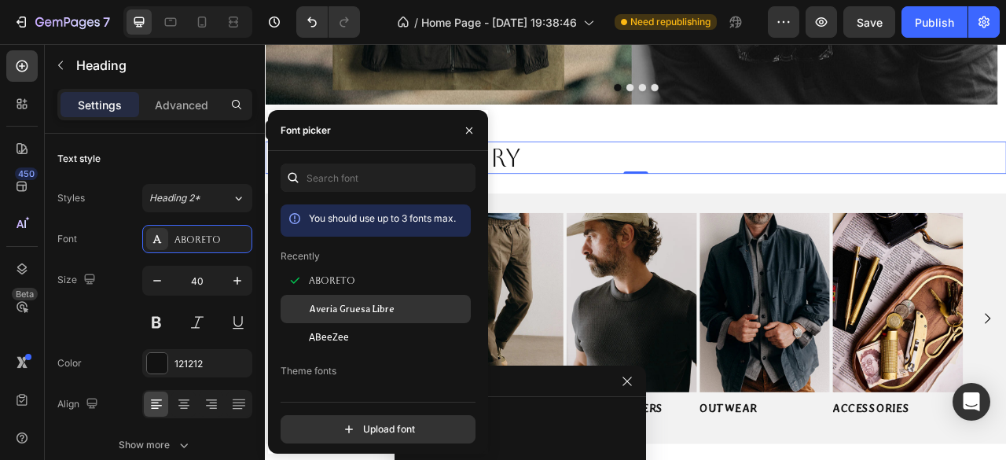
click at [343, 314] on span "Averia Gruesa Libre" at bounding box center [352, 309] width 86 height 14
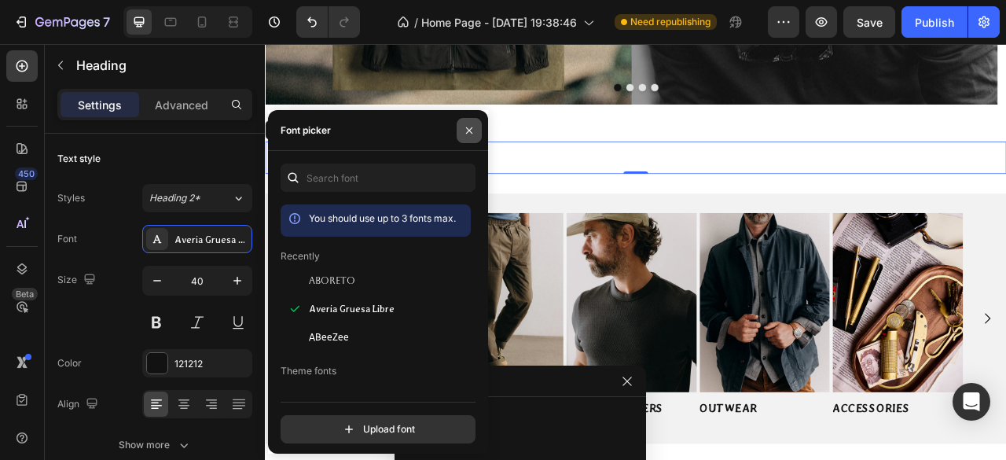
click at [465, 128] on icon "button" at bounding box center [469, 130] width 13 height 13
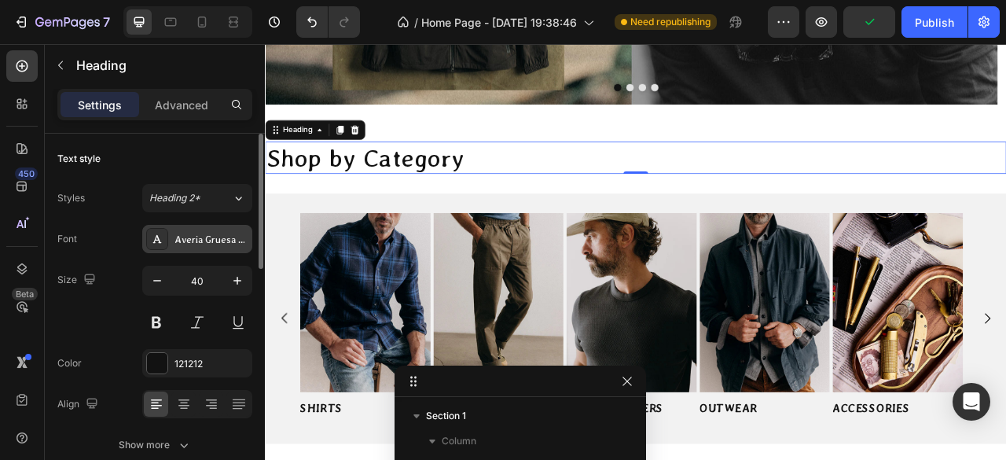
click at [223, 237] on div "Averia Gruesa Libre" at bounding box center [211, 240] width 74 height 14
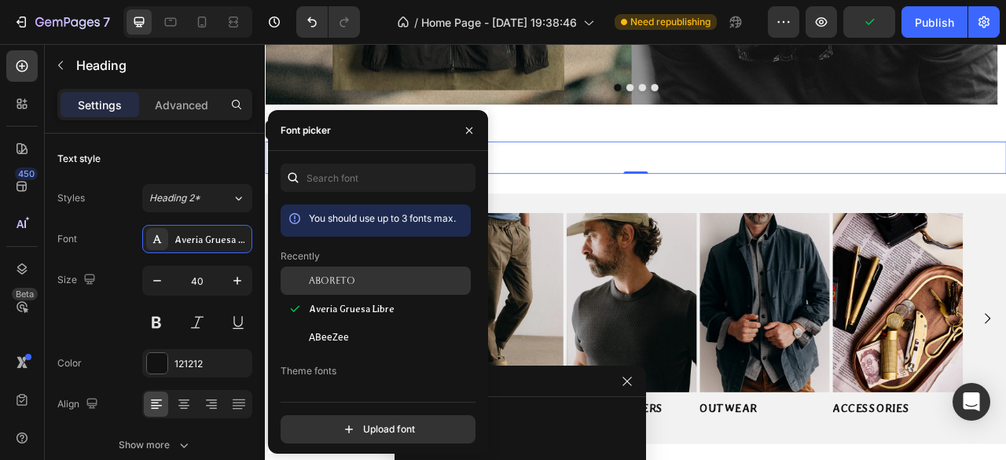
click at [351, 288] on span "Aboreto" at bounding box center [332, 281] width 46 height 14
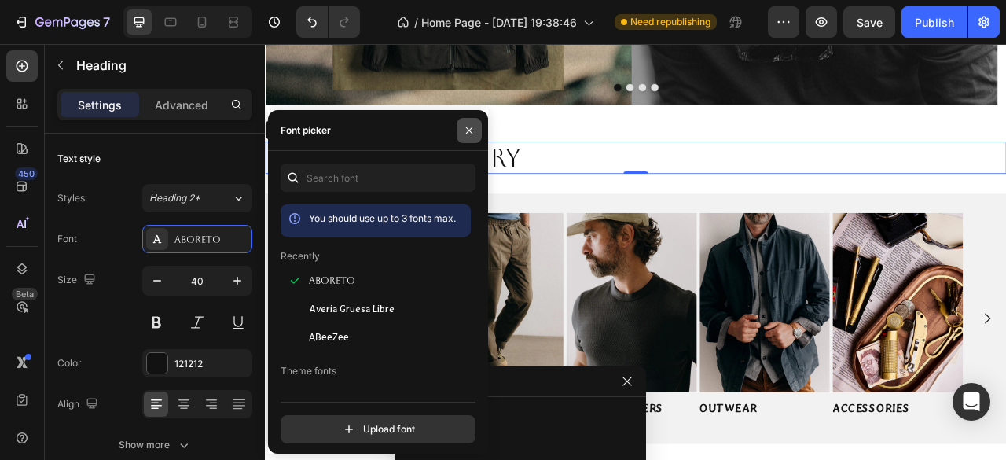
click at [472, 134] on icon "button" at bounding box center [469, 130] width 13 height 13
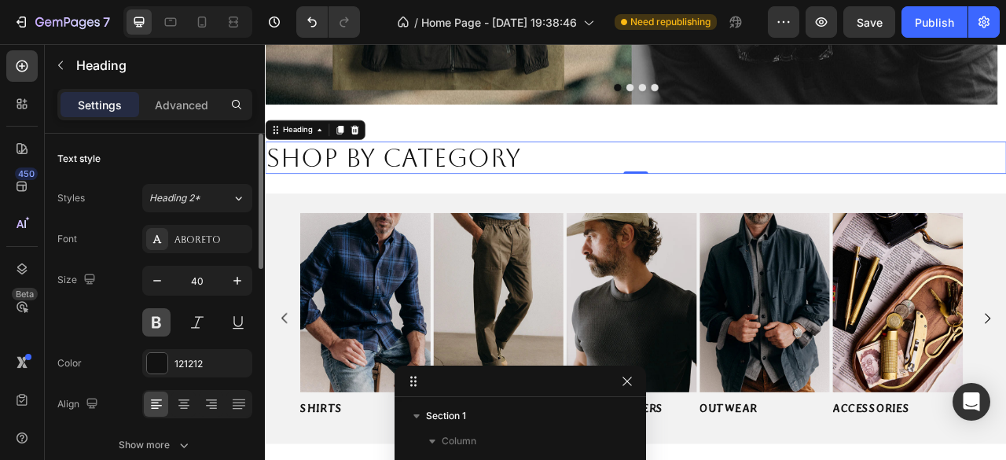
click at [157, 327] on button at bounding box center [156, 322] width 28 height 28
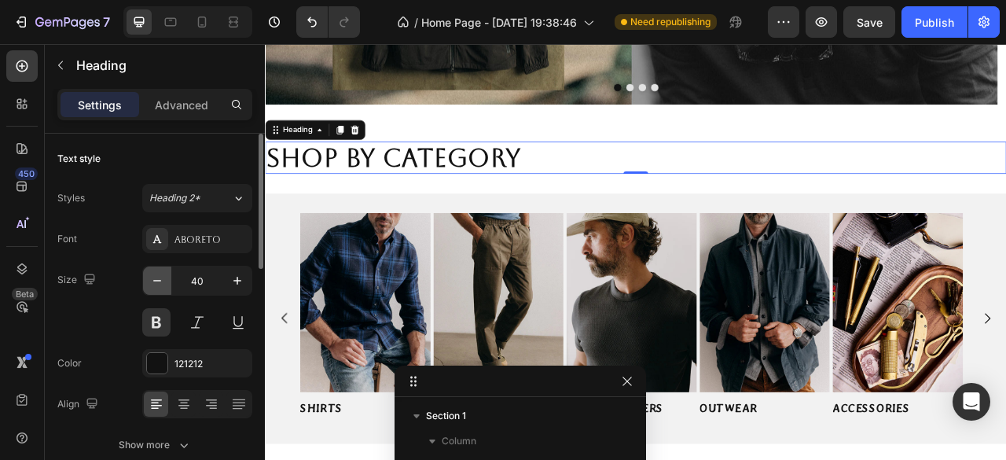
click at [151, 280] on icon "button" at bounding box center [157, 281] width 16 height 16
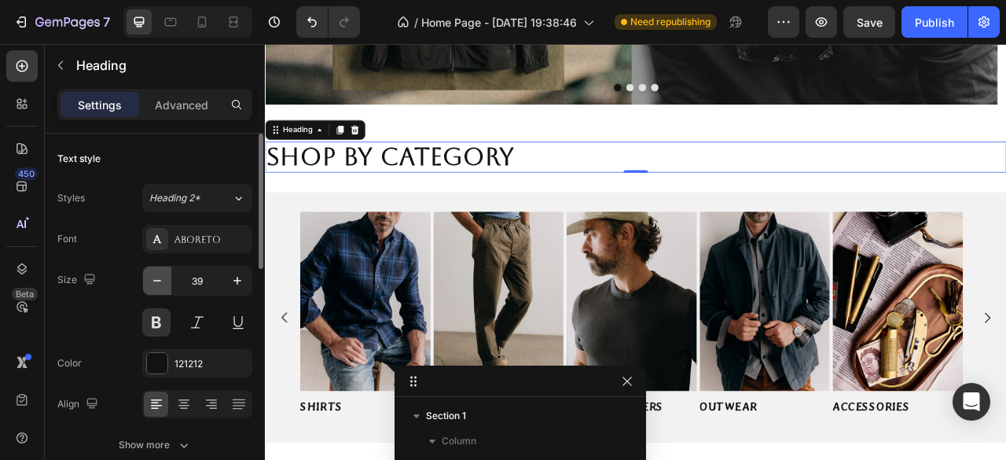
click at [151, 280] on icon "button" at bounding box center [157, 281] width 16 height 16
click at [150, 279] on icon "button" at bounding box center [157, 281] width 16 height 16
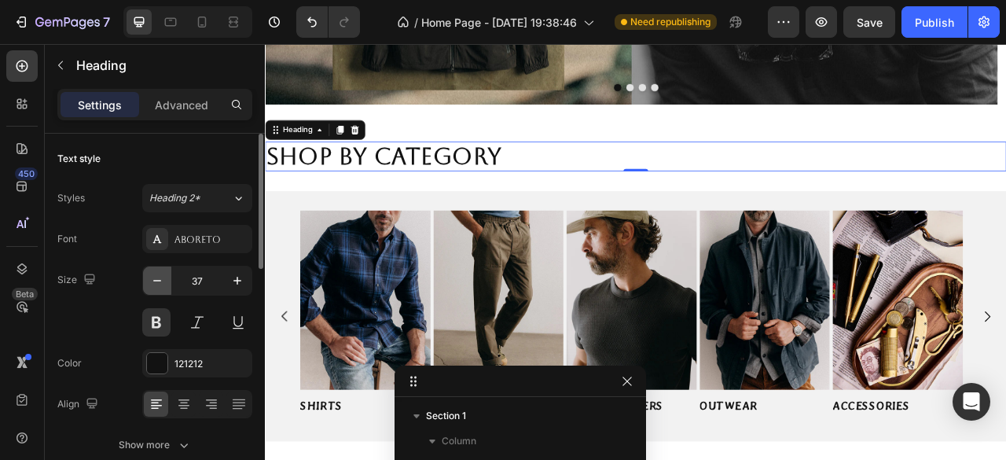
click at [150, 279] on icon "button" at bounding box center [157, 281] width 16 height 16
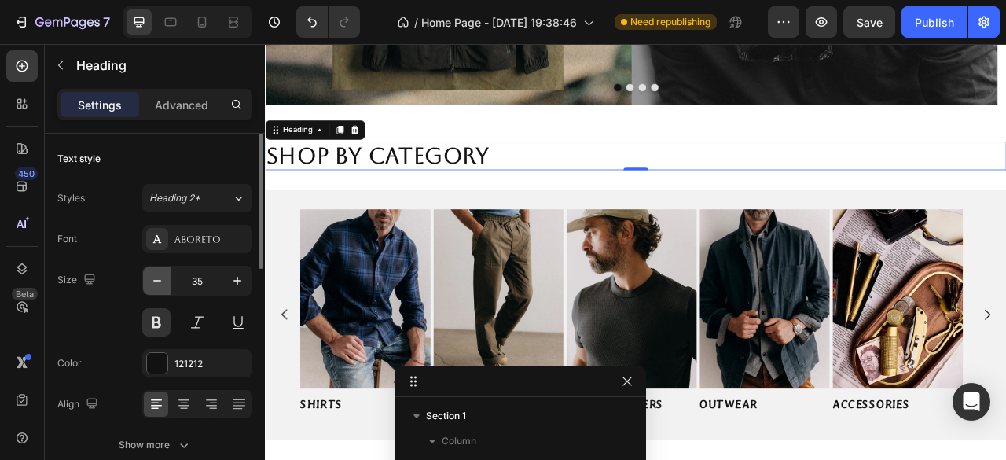
click at [150, 279] on icon "button" at bounding box center [157, 281] width 16 height 16
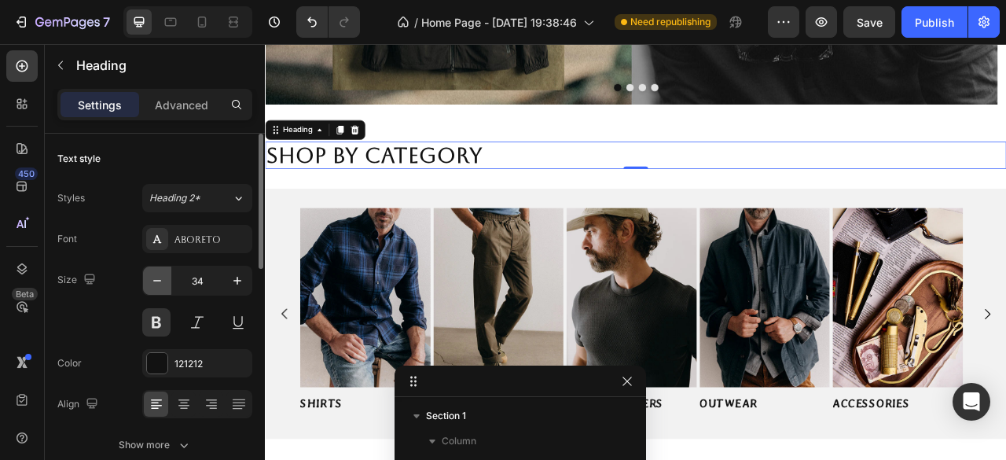
click at [150, 279] on icon "button" at bounding box center [157, 281] width 16 height 16
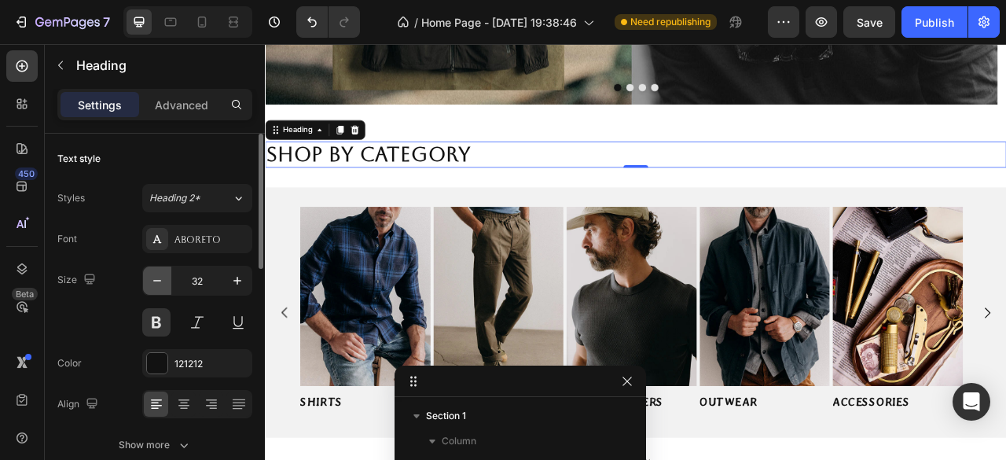
click at [150, 279] on icon "button" at bounding box center [157, 281] width 16 height 16
type input "30"
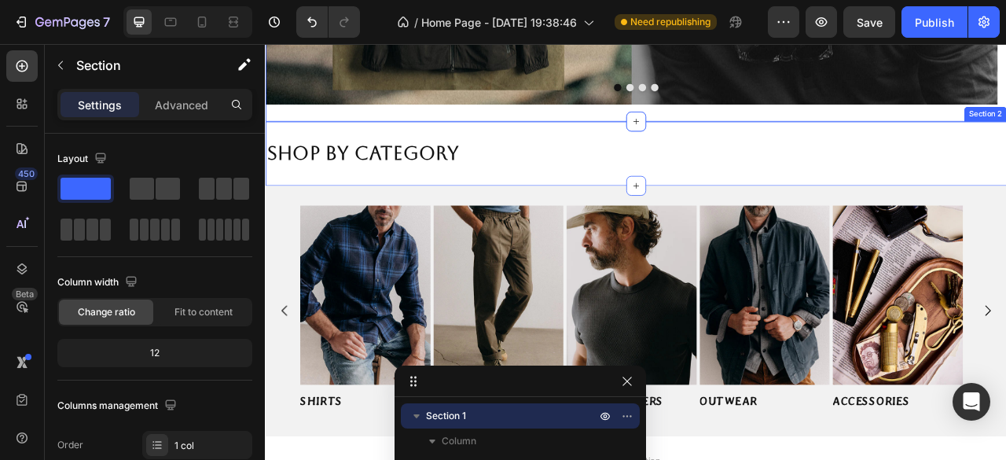
click at [536, 150] on div "Shop by Category Heading Section 2" at bounding box center [736, 184] width 943 height 82
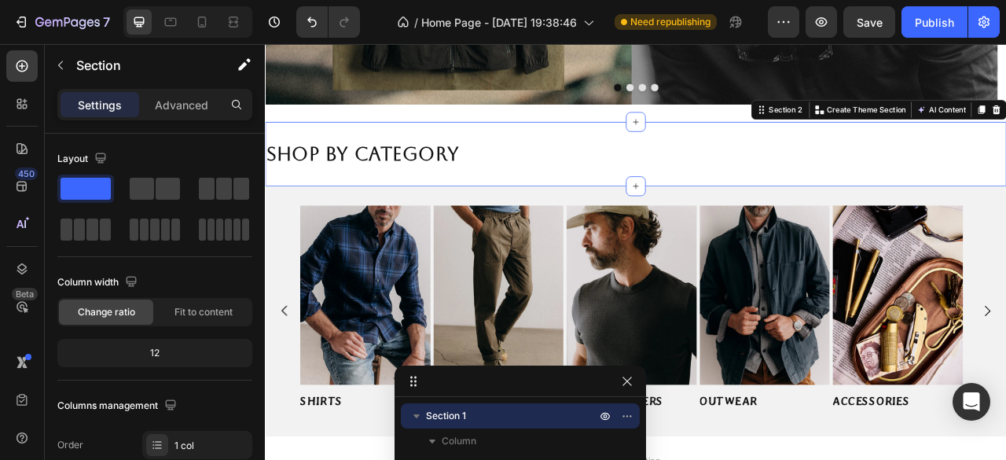
scroll to position [118, 0]
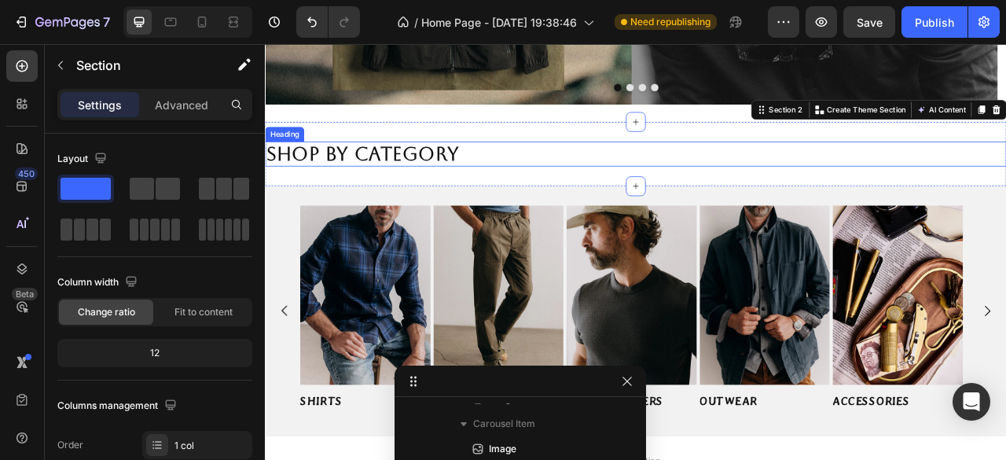
click at [526, 179] on p "Shop by Category" at bounding box center [736, 184] width 940 height 28
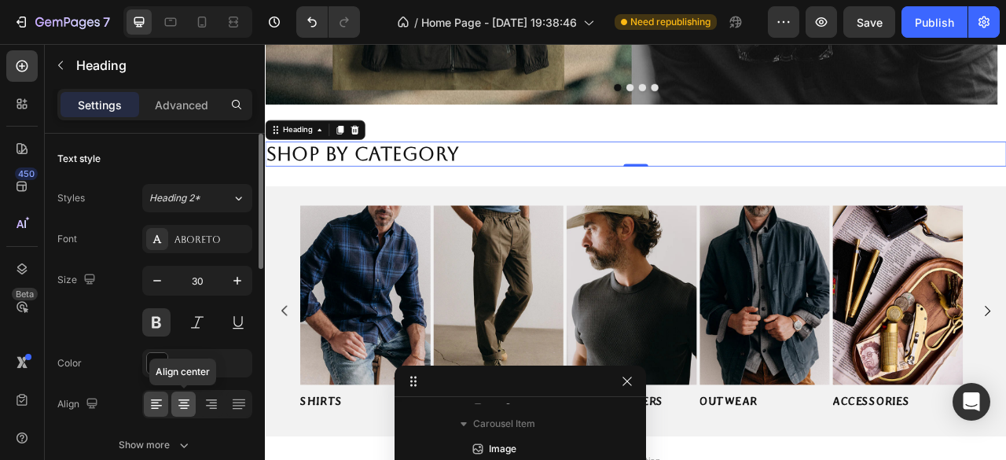
click at [181, 402] on icon at bounding box center [184, 403] width 8 height 2
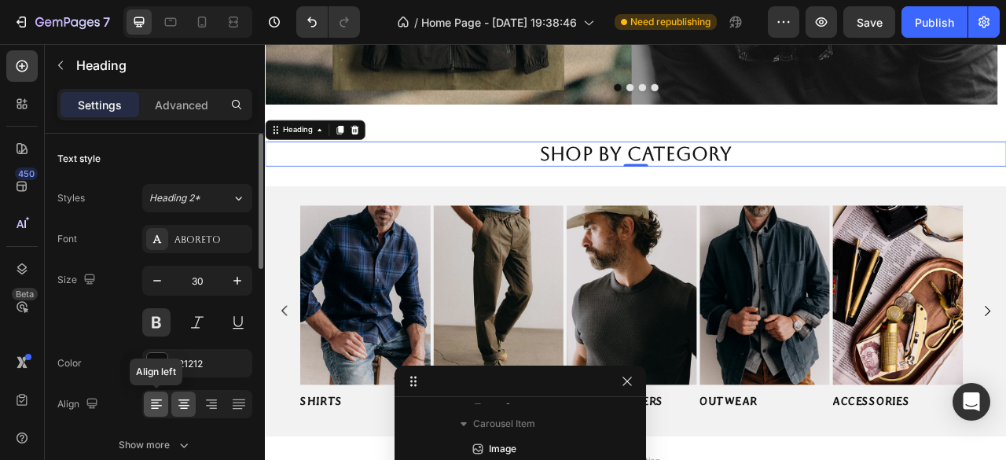
click at [155, 405] on icon at bounding box center [156, 406] width 11 height 2
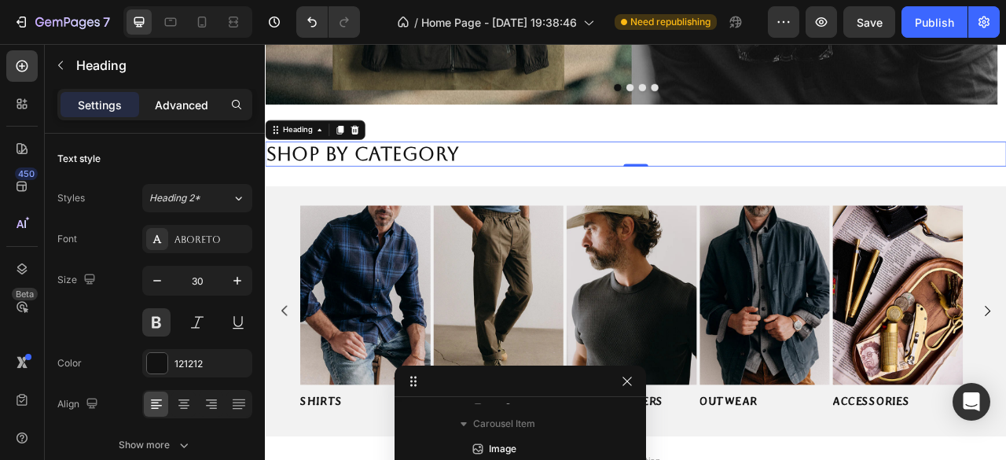
click at [199, 105] on p "Advanced" at bounding box center [181, 105] width 53 height 17
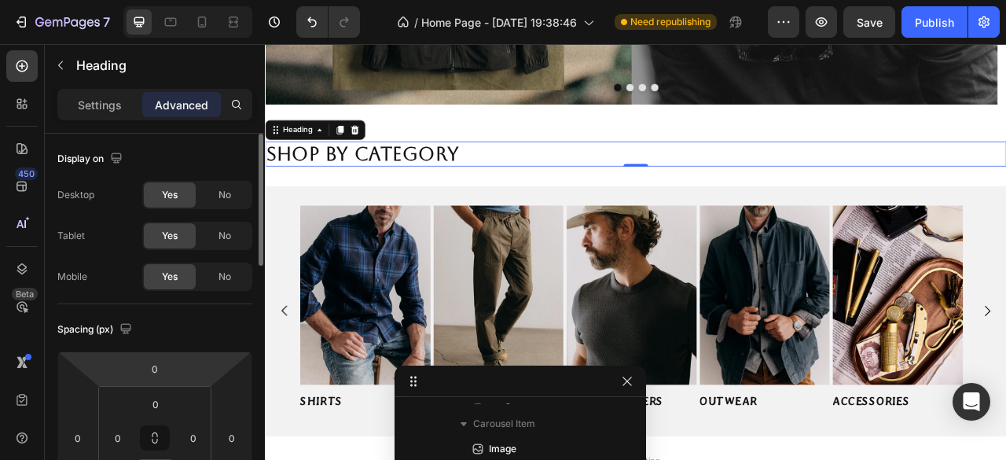
scroll to position [79, 0]
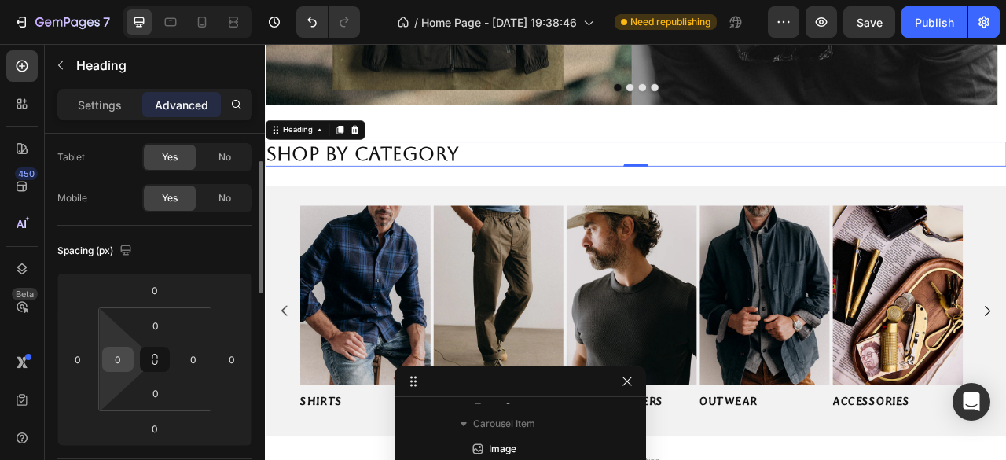
click at [121, 366] on input "0" at bounding box center [118, 359] width 24 height 24
click at [129, 361] on input "20" at bounding box center [118, 359] width 24 height 24
click at [127, 361] on input "20" at bounding box center [118, 359] width 24 height 24
click at [119, 361] on input "20" at bounding box center [118, 359] width 24 height 24
click at [124, 367] on input "20" at bounding box center [118, 359] width 24 height 24
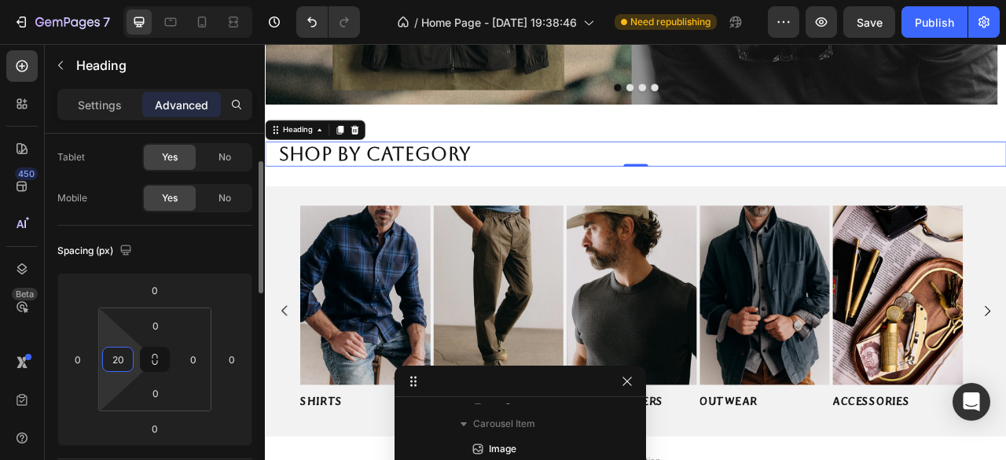
click at [124, 367] on input "20" at bounding box center [118, 359] width 24 height 24
type input "50"
click at [192, 356] on input "0" at bounding box center [194, 359] width 24 height 24
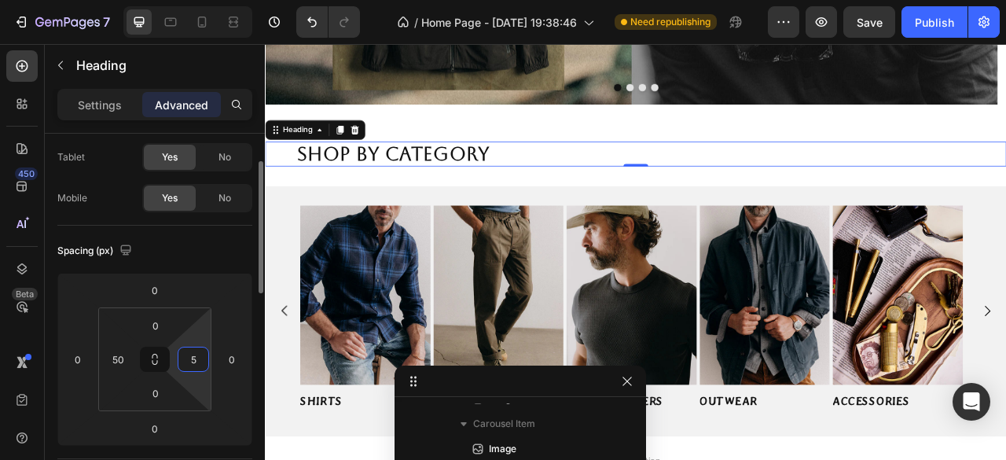
type input "50"
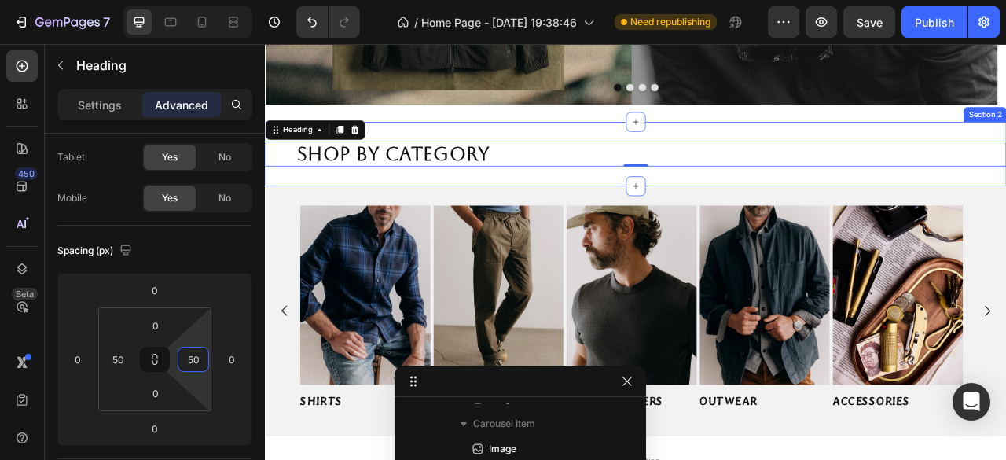
click at [596, 147] on div "Shop by Category Heading 0 Section 2" at bounding box center [736, 184] width 943 height 82
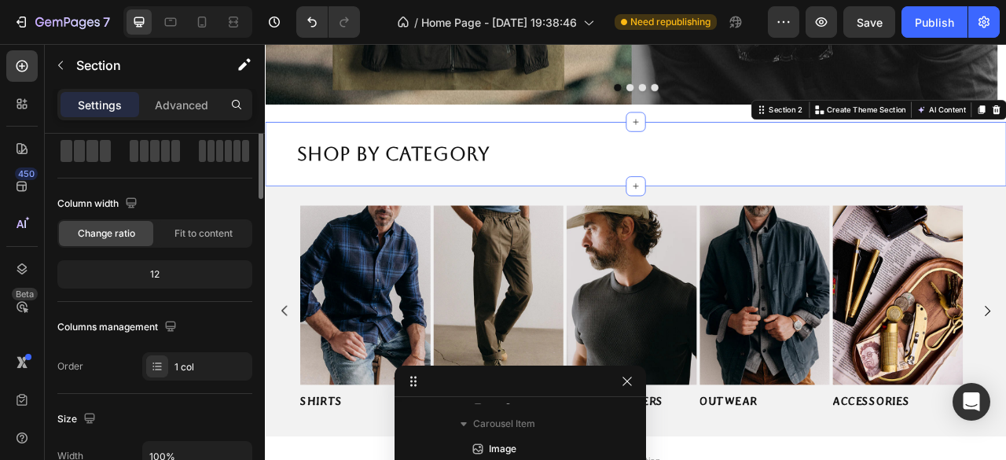
scroll to position [0, 0]
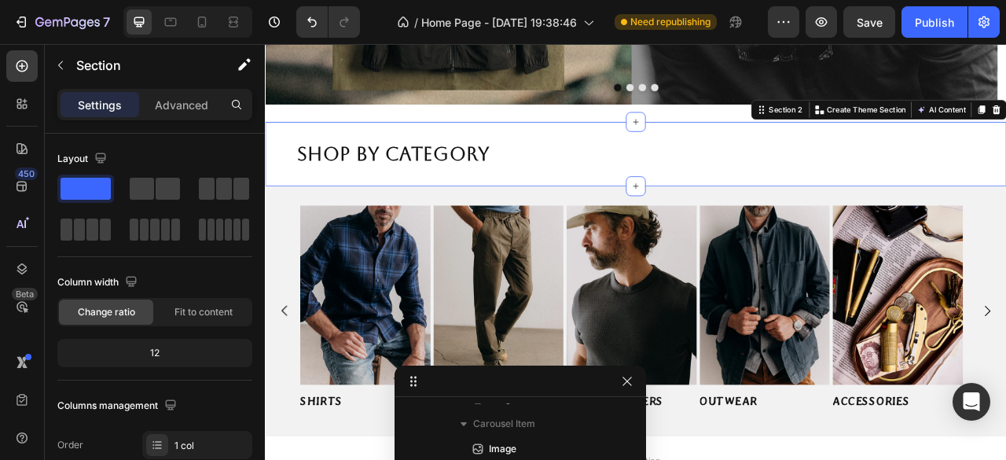
click at [603, 147] on div "Shop by Category Heading Section 2 You can create reusable sections Create Them…" at bounding box center [736, 184] width 943 height 82
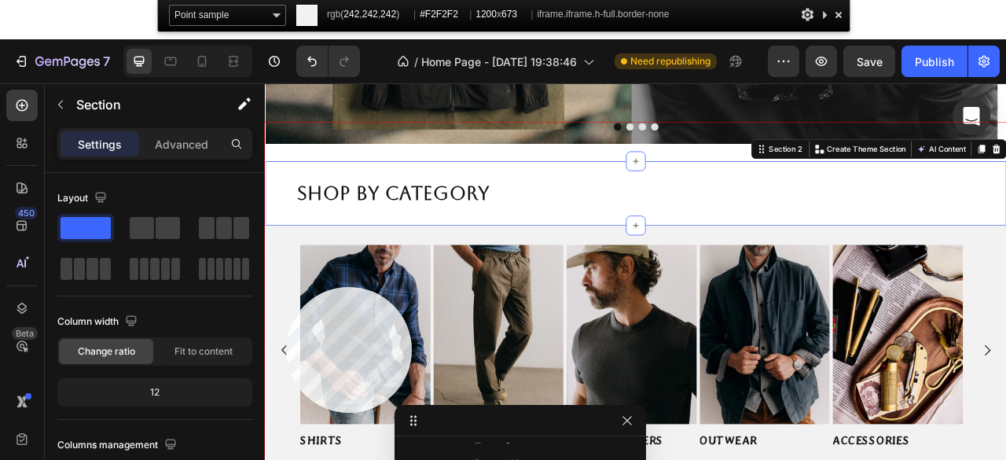
drag, startPoint x: 286, startPoint y: 287, endPoint x: 310, endPoint y: 281, distance: 24.2
click at [286, 287] on div at bounding box center [736, 387] width 943 height 529
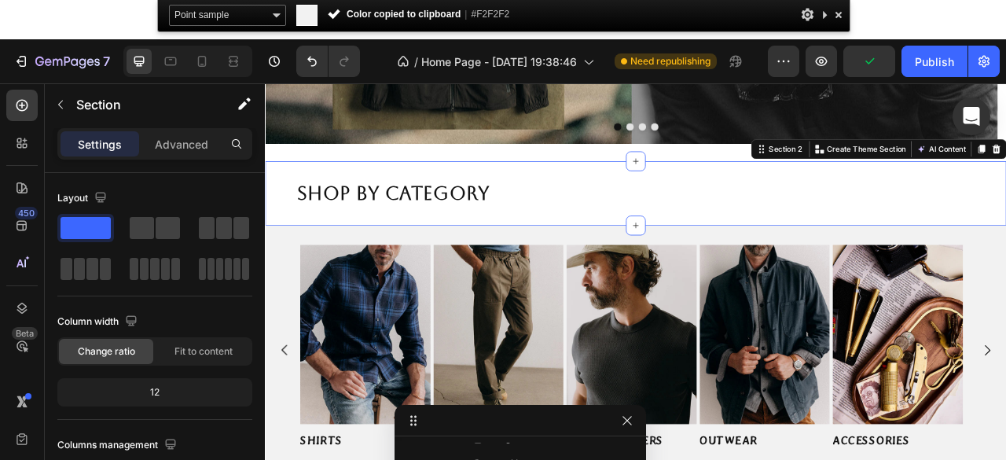
click at [583, 239] on div "Shop by Category Heading Section 2 You can create reusable sections Create Them…" at bounding box center [736, 223] width 943 height 82
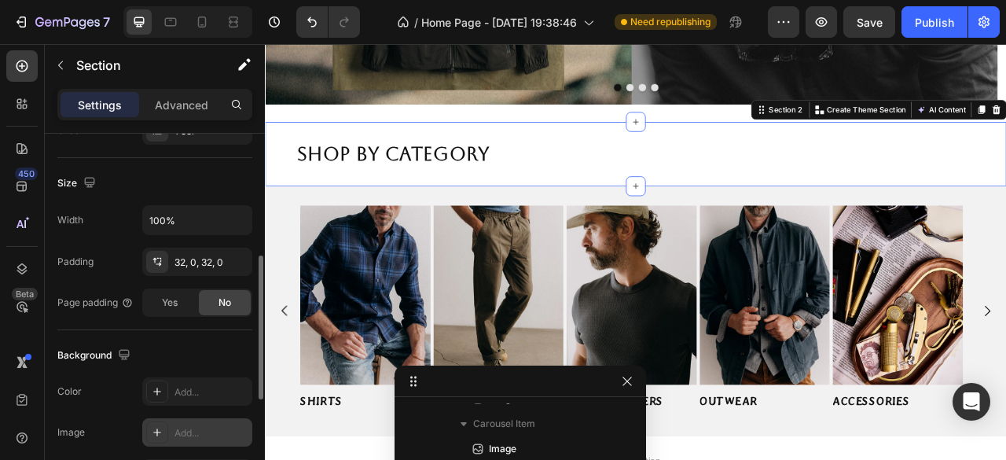
scroll to position [393, 0]
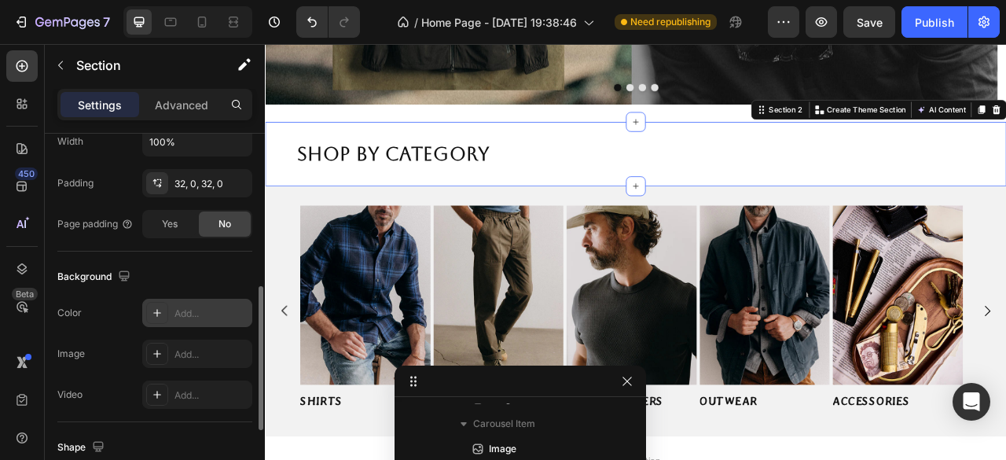
click at [190, 307] on div "Add..." at bounding box center [211, 314] width 74 height 14
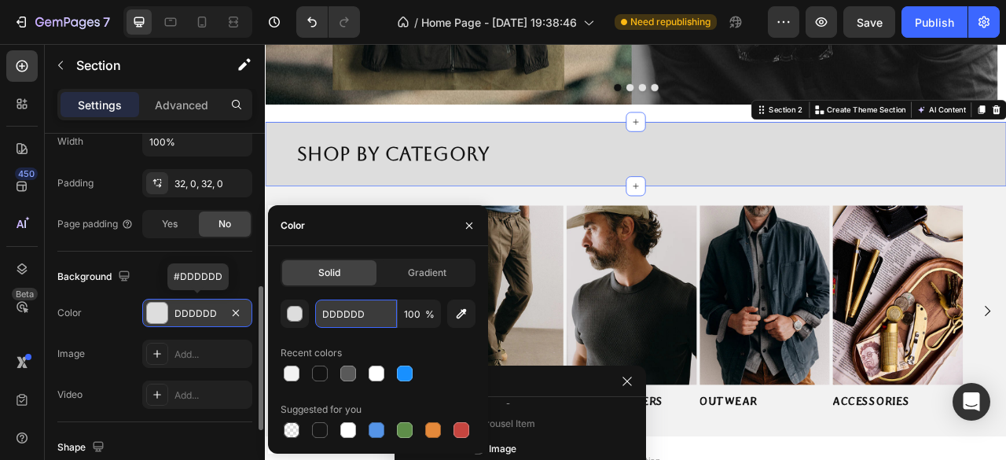
click at [351, 315] on input "DDDDDD" at bounding box center [356, 313] width 82 height 28
paste input "#F2F2F2"
type input "#F2F2F2"
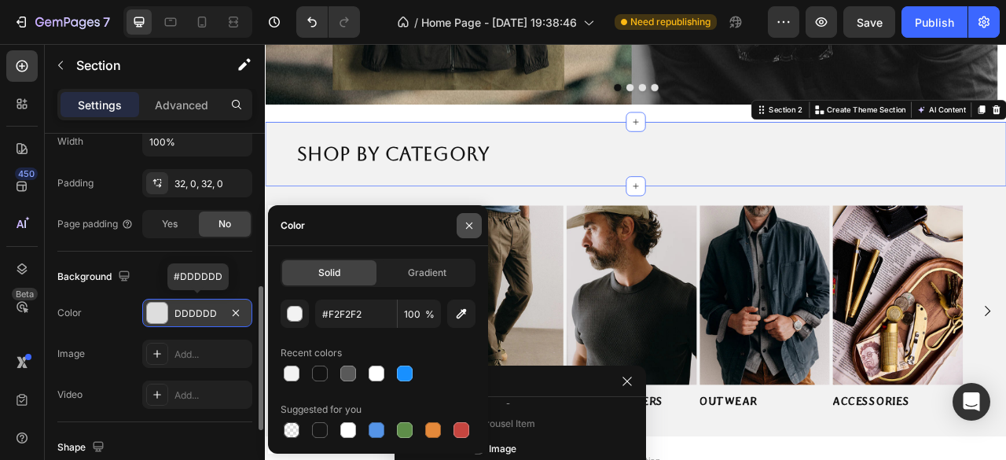
click at [471, 224] on icon "button" at bounding box center [469, 225] width 6 height 6
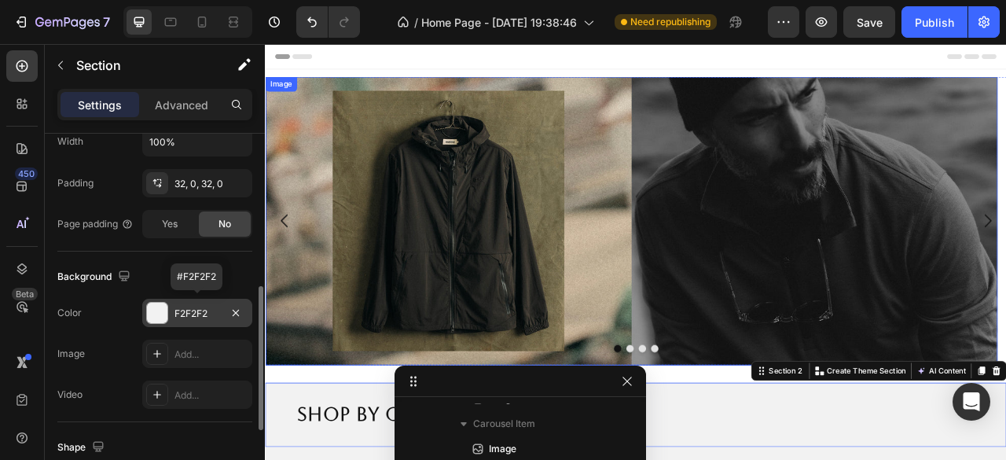
scroll to position [236, 0]
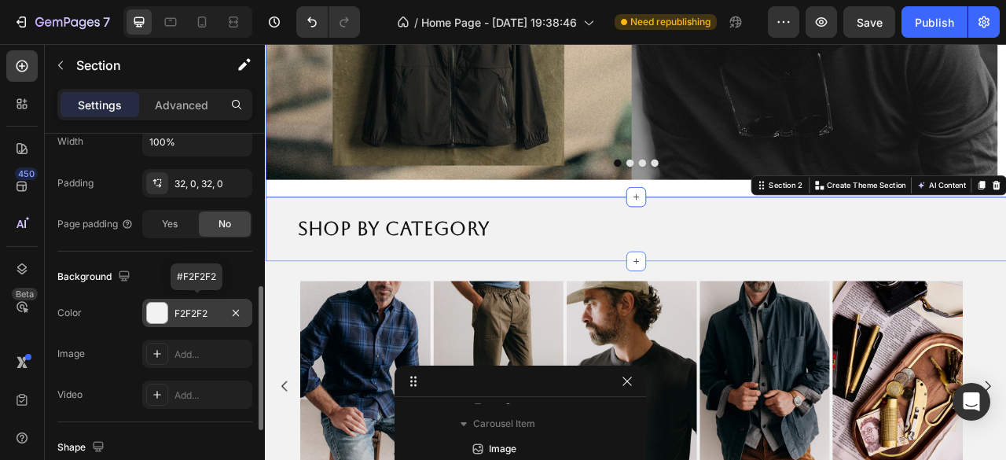
click at [571, 222] on div "Image Image Image Image Carousel" at bounding box center [736, 40] width 943 height 380
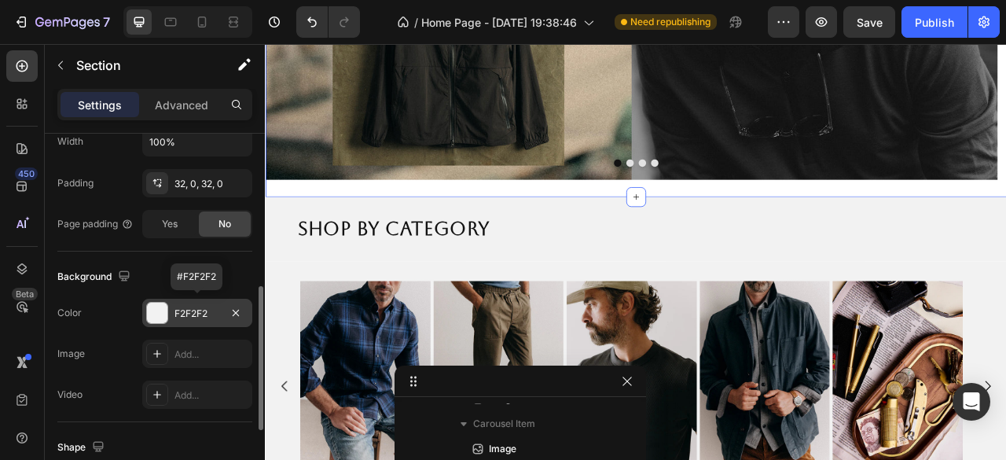
scroll to position [0, 0]
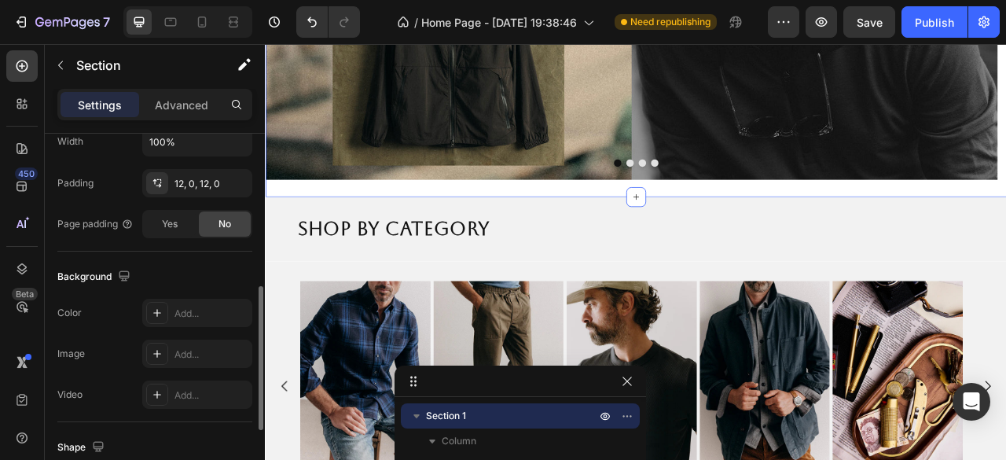
click at [589, 220] on div "Image Image Image Image Carousel" at bounding box center [736, 40] width 943 height 380
click at [185, 105] on p "Advanced" at bounding box center [181, 105] width 53 height 17
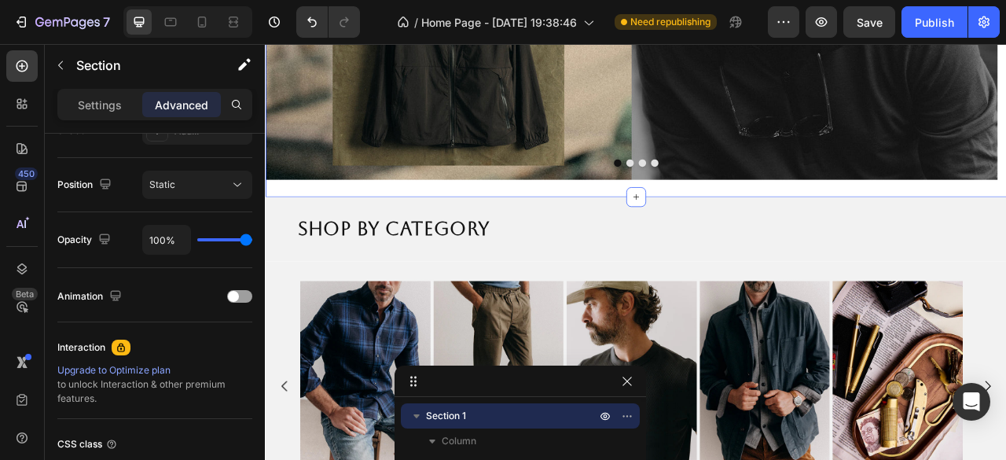
scroll to position [79, 0]
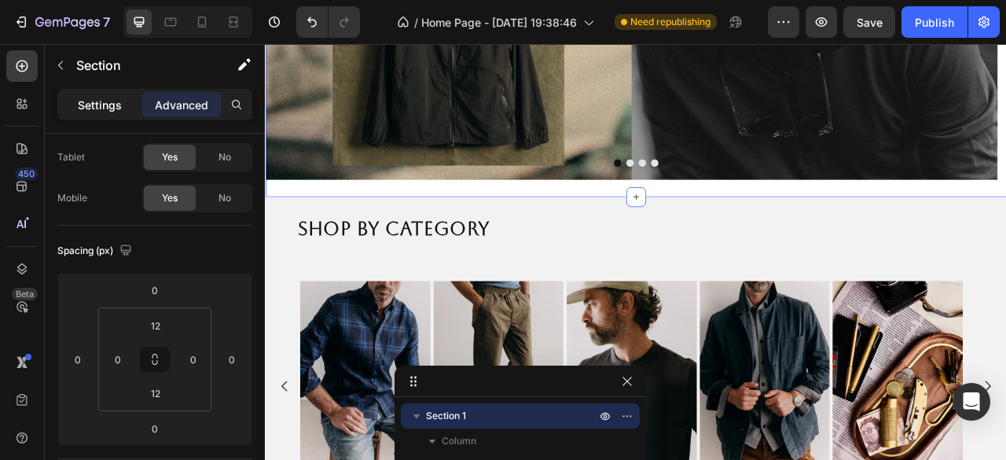
click at [100, 103] on p "Settings" at bounding box center [100, 105] width 44 height 17
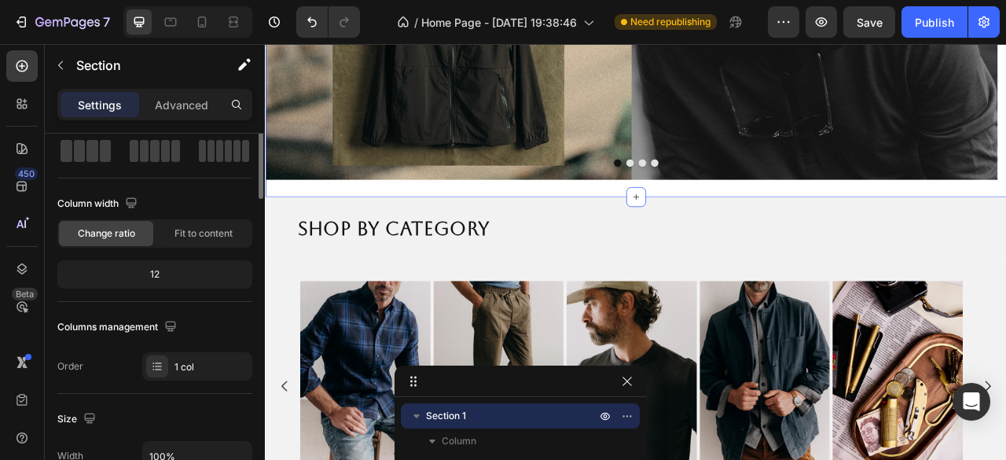
scroll to position [0, 0]
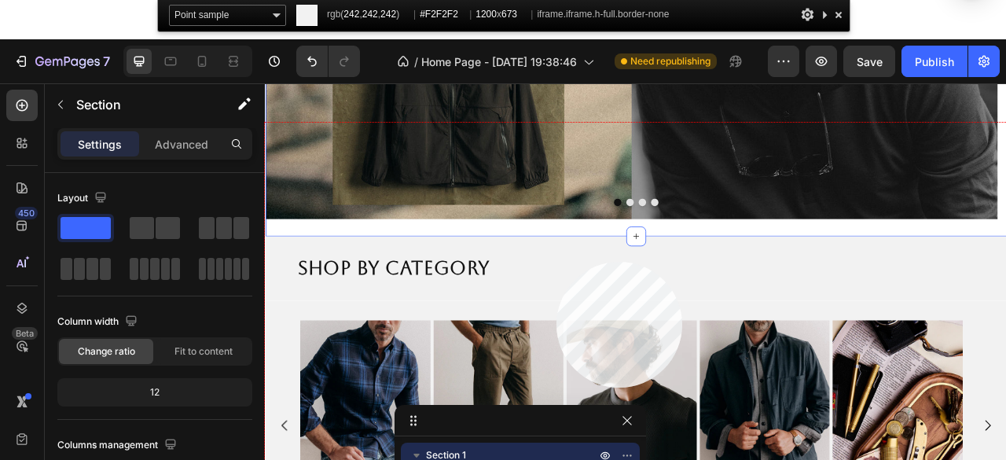
click at [556, 262] on div at bounding box center [736, 387] width 943 height 529
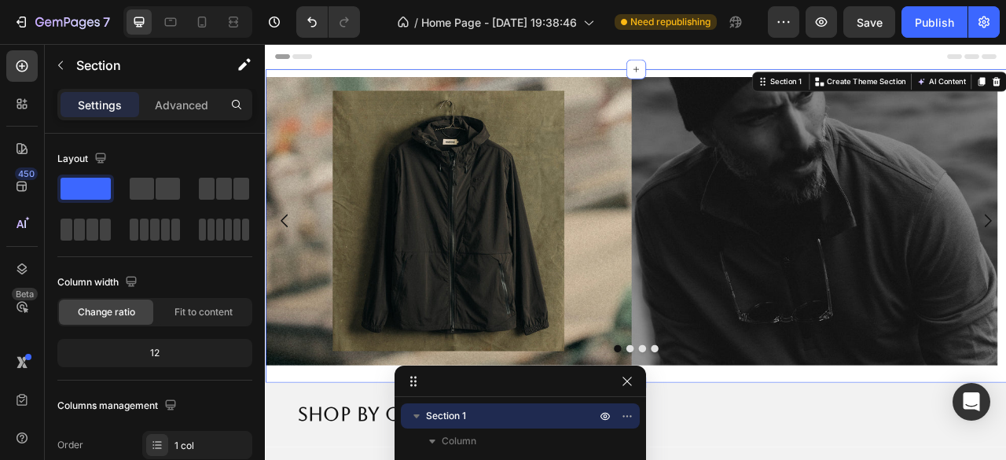
click at [517, 76] on div "Image Image Image Image Carousel Section 1 You can create reusable sections Cre…" at bounding box center [736, 275] width 943 height 398
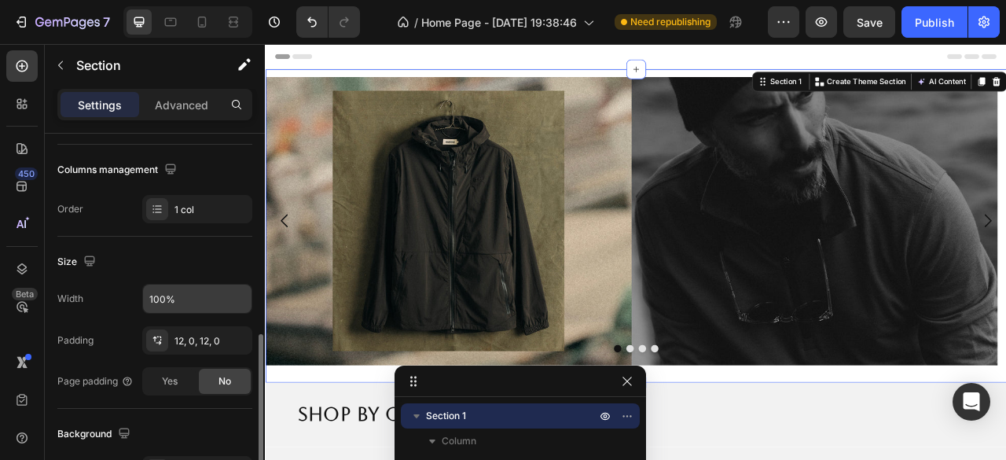
scroll to position [472, 0]
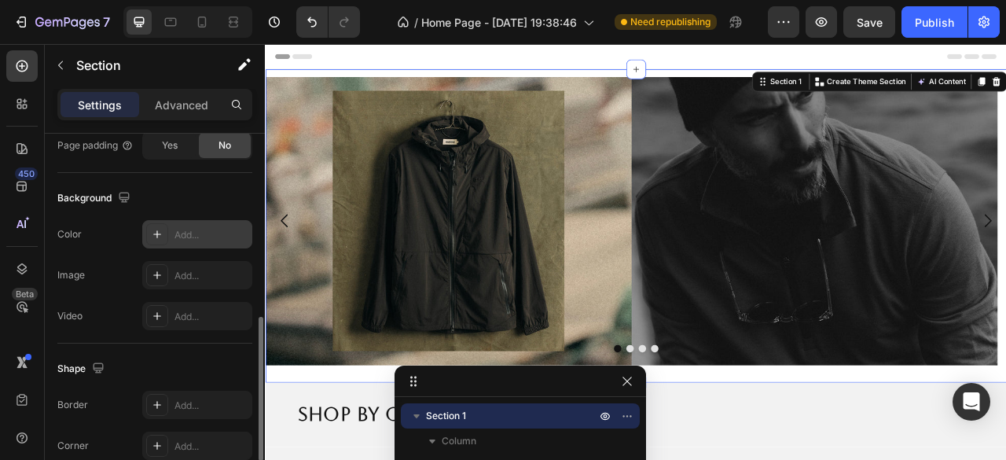
click at [192, 243] on div "Add..." at bounding box center [197, 234] width 110 height 28
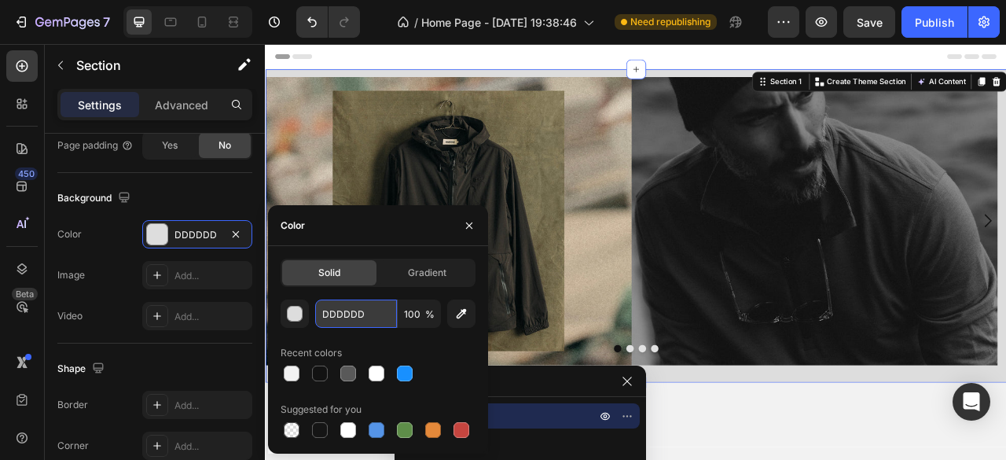
click at [355, 316] on input "DDDDDD" at bounding box center [356, 313] width 82 height 28
paste input "#F2F2F2"
type input "#F2F2F2"
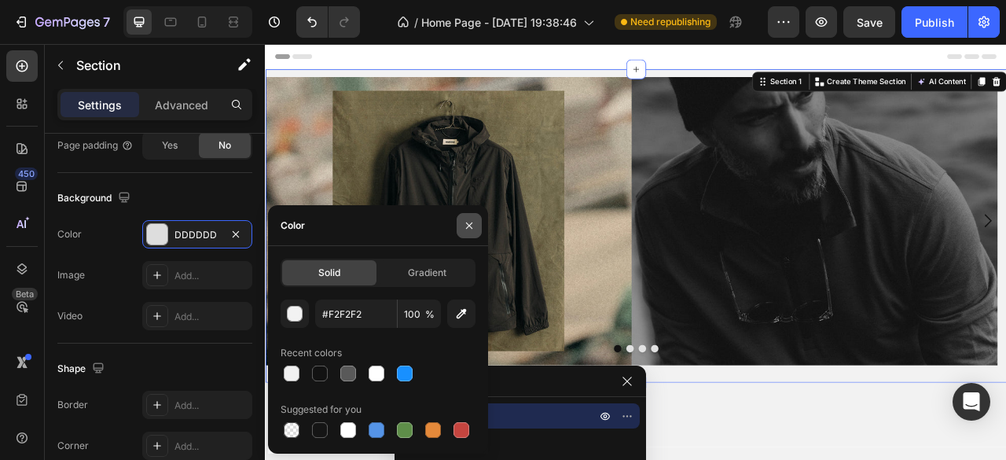
click at [472, 227] on icon "button" at bounding box center [469, 225] width 13 height 13
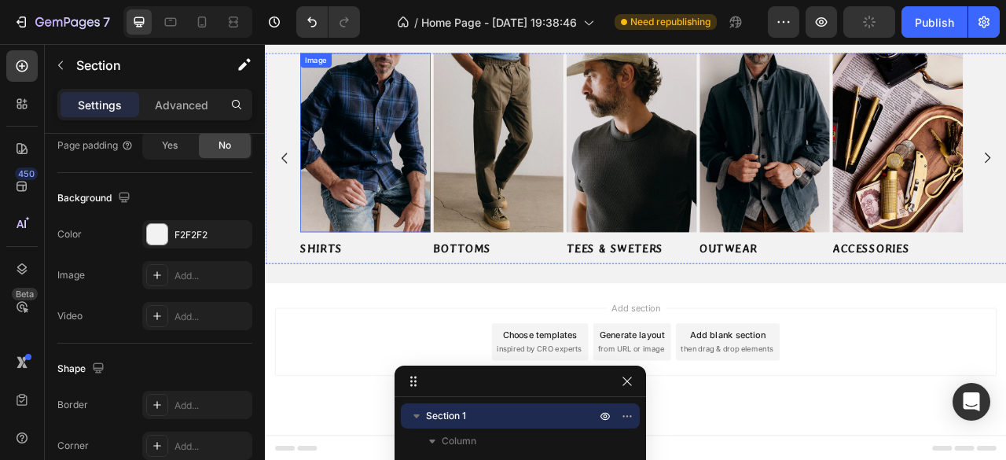
scroll to position [369, 0]
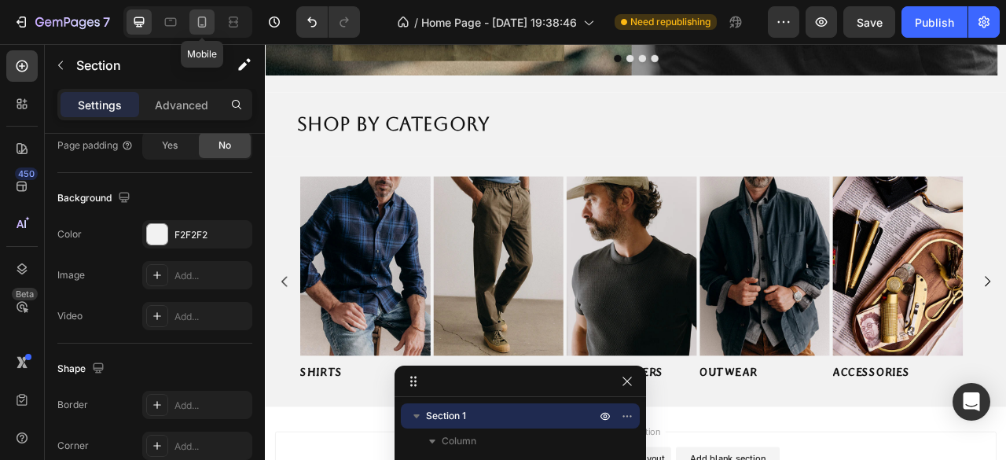
click at [203, 23] on icon at bounding box center [202, 22] width 16 height 16
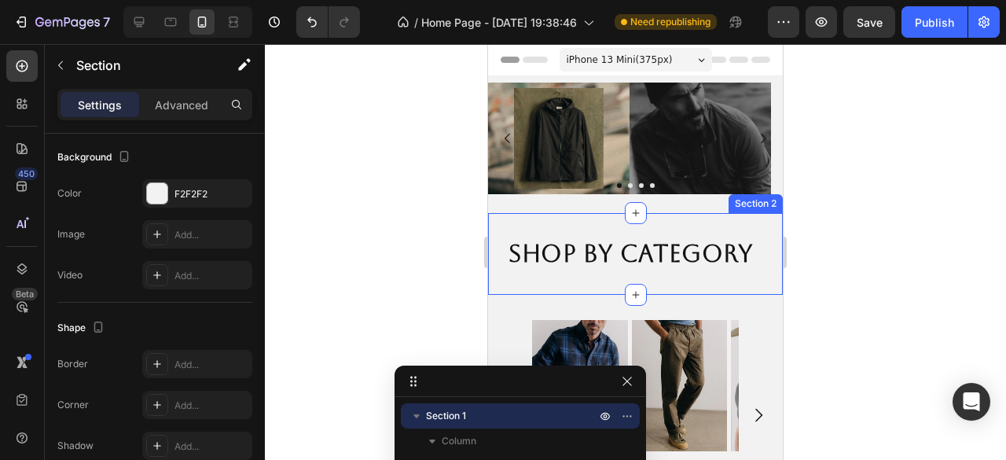
click at [635, 232] on div "Shop by Category Heading Section 2" at bounding box center [635, 254] width 295 height 82
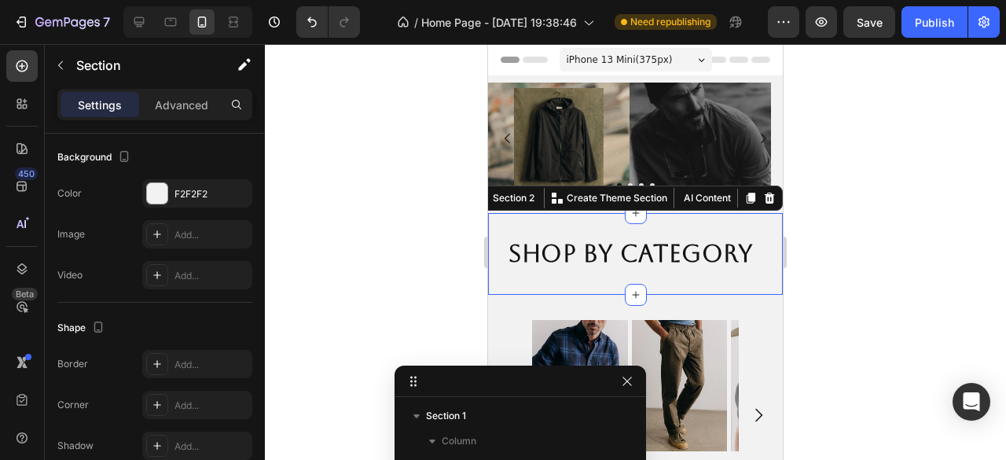
scroll to position [118, 0]
click at [184, 112] on p "Advanced" at bounding box center [181, 105] width 53 height 17
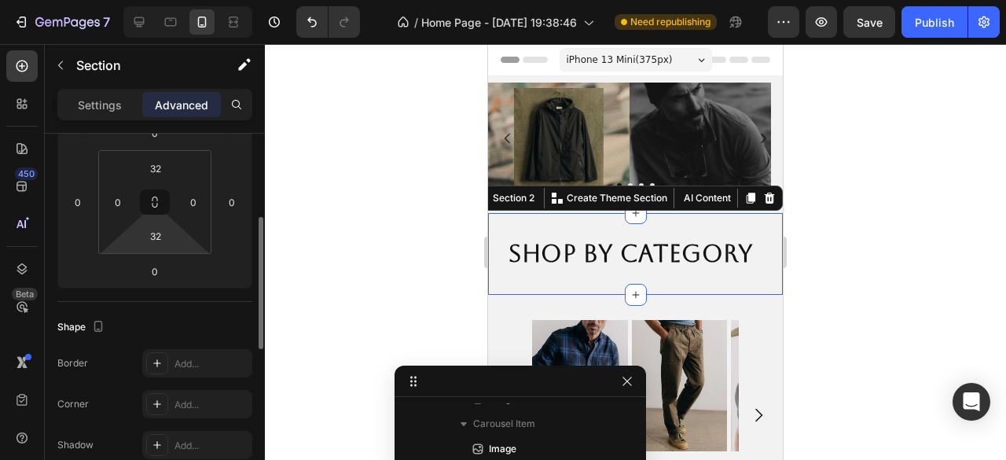
scroll to position [157, 0]
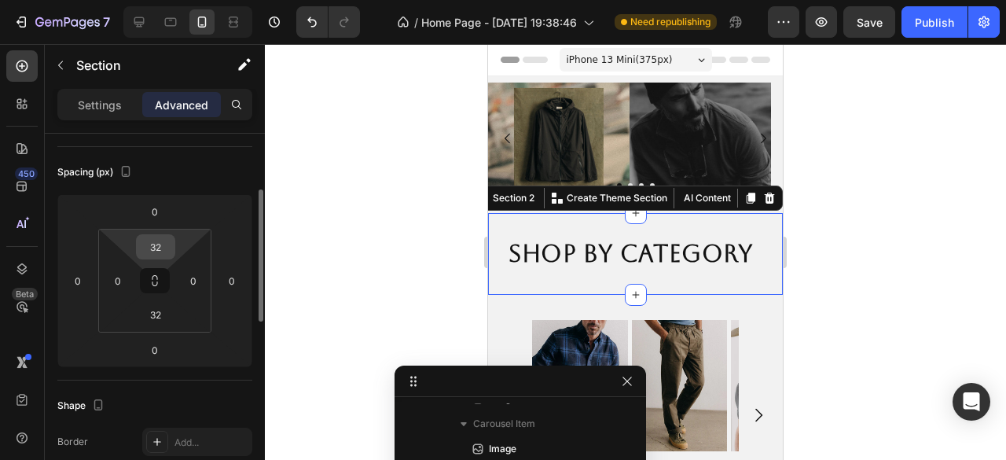
click at [149, 251] on input "32" at bounding box center [155, 247] width 31 height 24
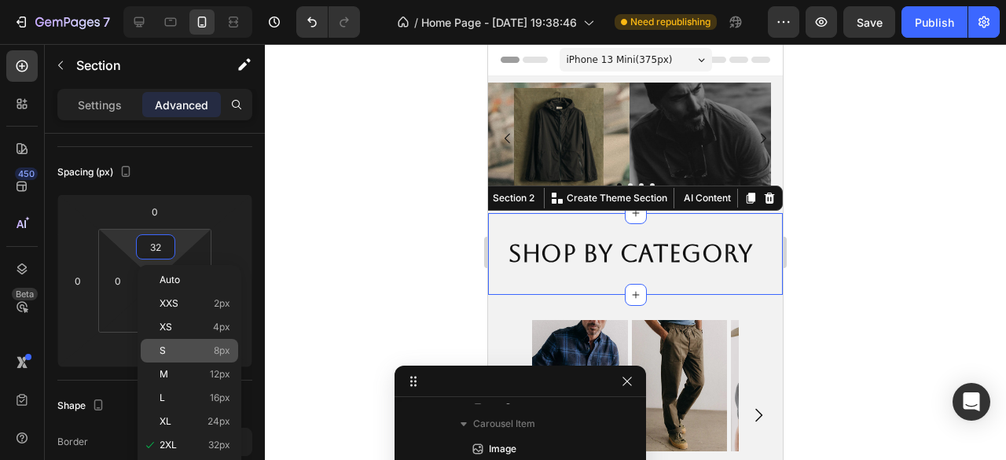
click at [220, 346] on span "8px" at bounding box center [222, 350] width 17 height 11
type input "8"
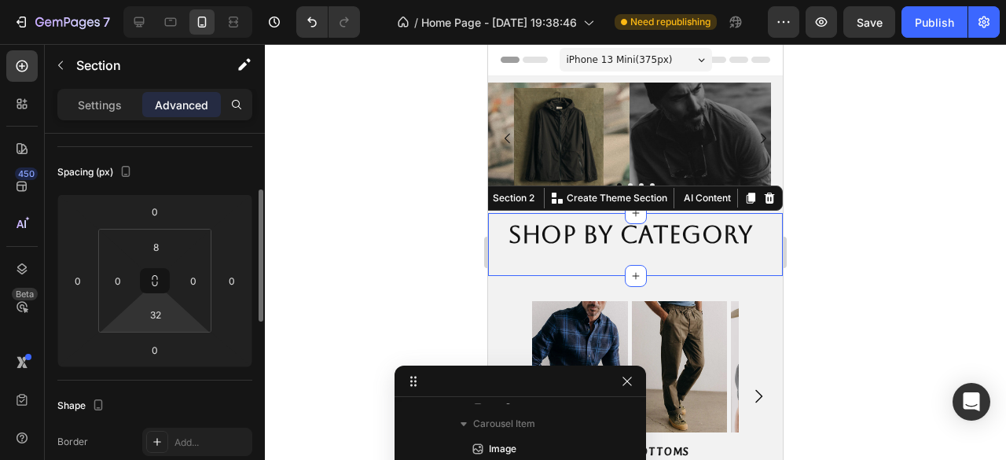
click at [167, 0] on html "7 Version history / Home Page - Aug 27, 19:38:46 Need republishing Preview Save…" at bounding box center [503, 0] width 1006 height 0
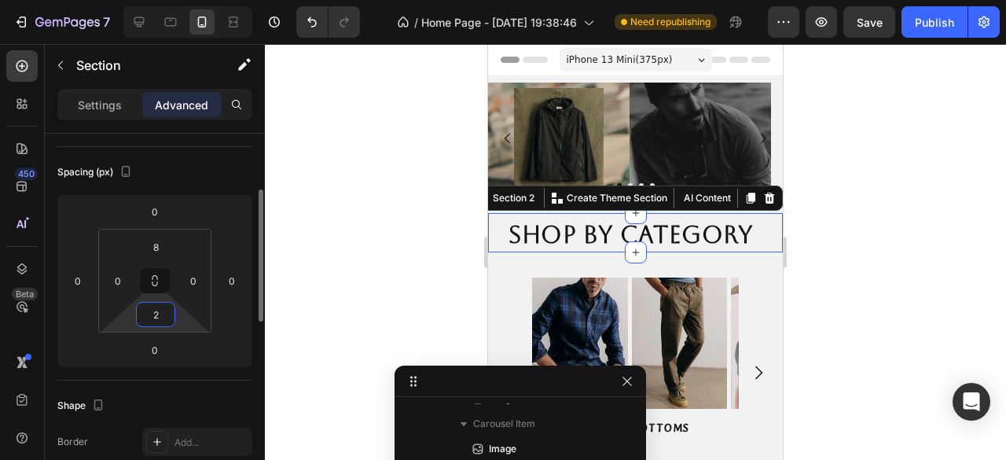
click at [178, 135] on html "7 Version history / Home Page - Aug 27, 19:38:46 Need republishing Preview Save…" at bounding box center [503, 67] width 1006 height 135
click at [157, 320] on input "2" at bounding box center [155, 315] width 31 height 24
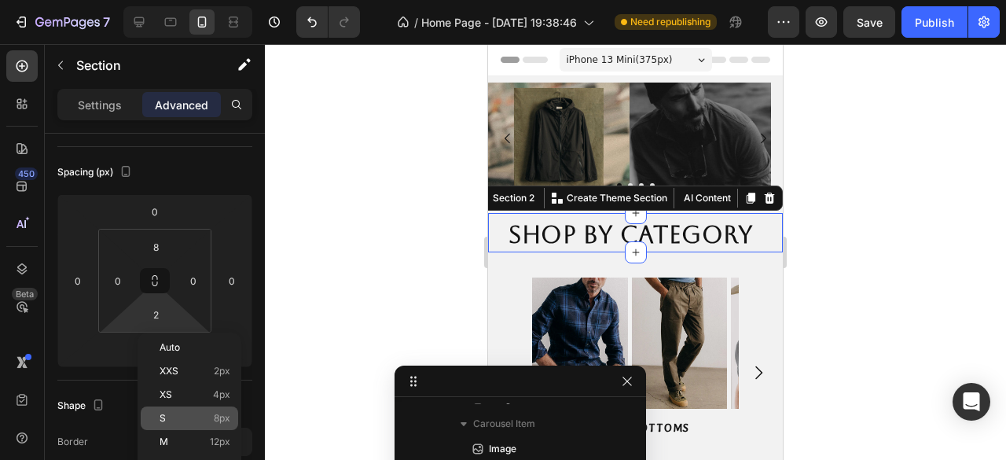
click at [220, 417] on span "8px" at bounding box center [222, 418] width 17 height 11
type input "8"
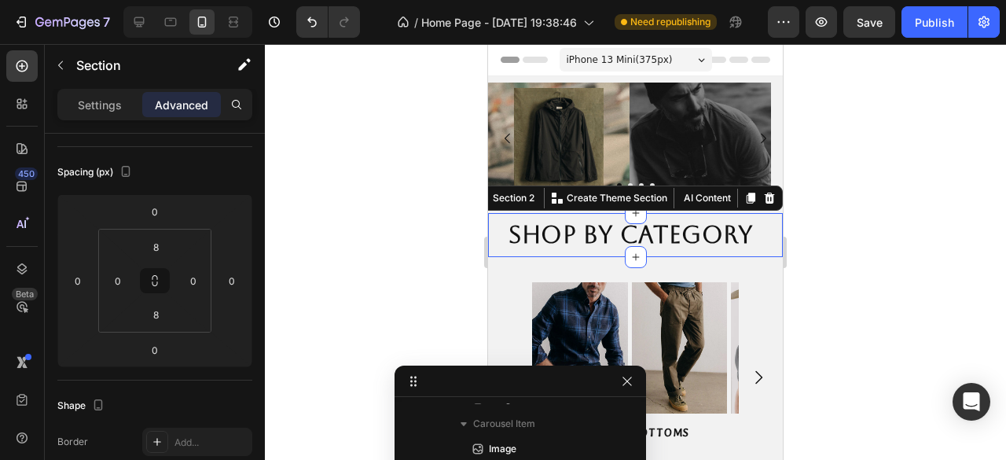
click at [440, 251] on div at bounding box center [635, 252] width 741 height 416
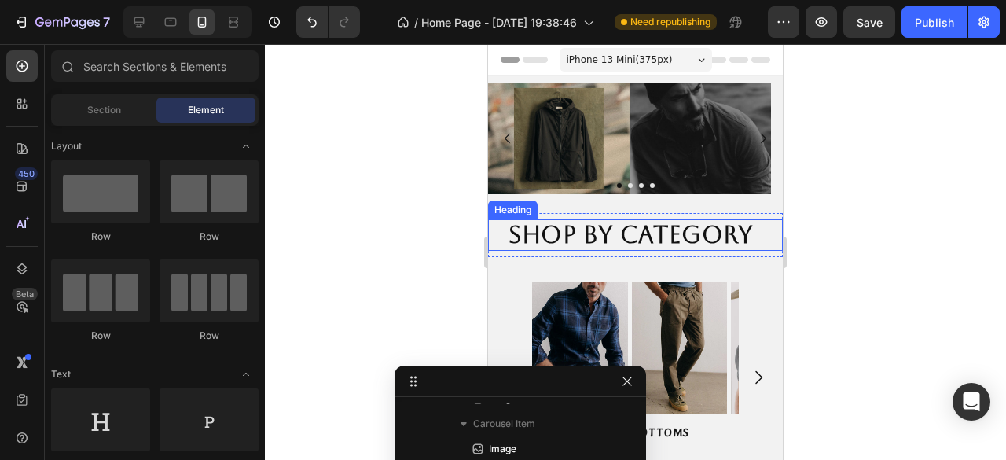
click at [648, 246] on h2 "Shop by Category" at bounding box center [635, 234] width 257 height 31
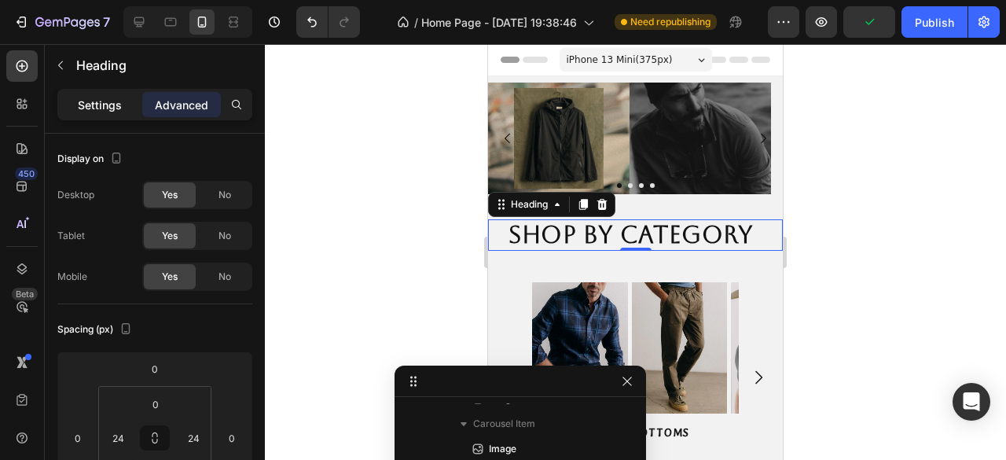
click at [105, 94] on div "Settings" at bounding box center [100, 104] width 79 height 25
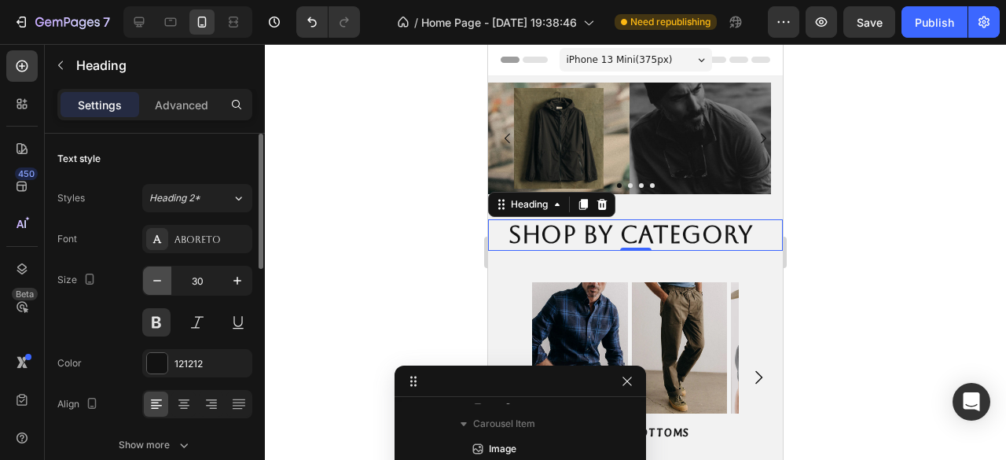
click at [162, 288] on button "button" at bounding box center [157, 280] width 28 height 28
click at [162, 287] on icon "button" at bounding box center [157, 281] width 16 height 16
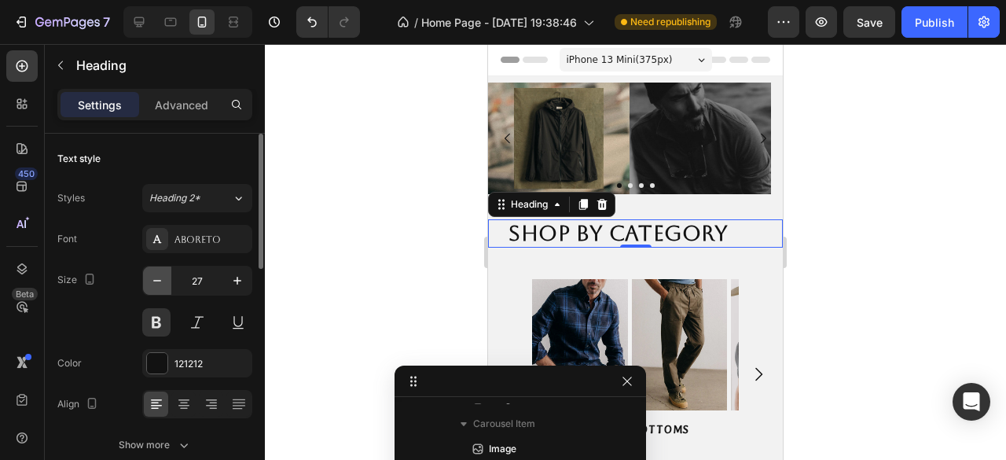
click at [162, 287] on icon "button" at bounding box center [157, 281] width 16 height 16
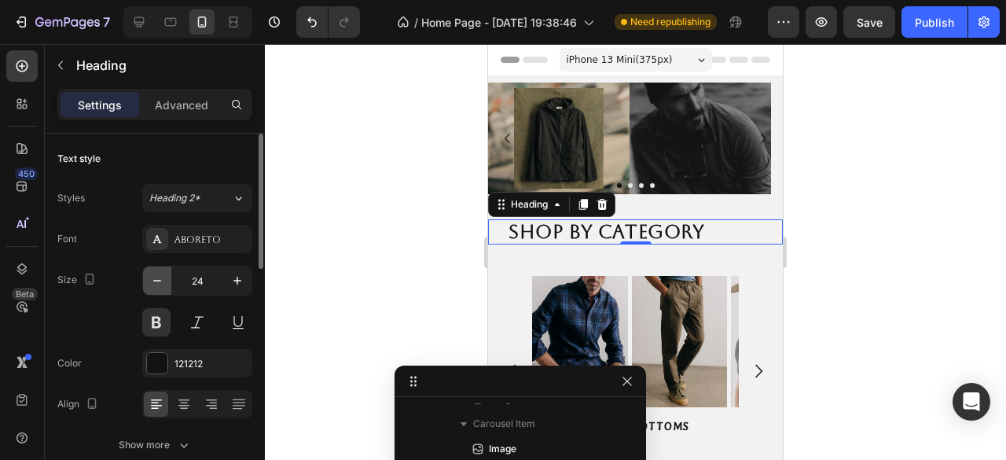
click at [162, 287] on icon "button" at bounding box center [157, 281] width 16 height 16
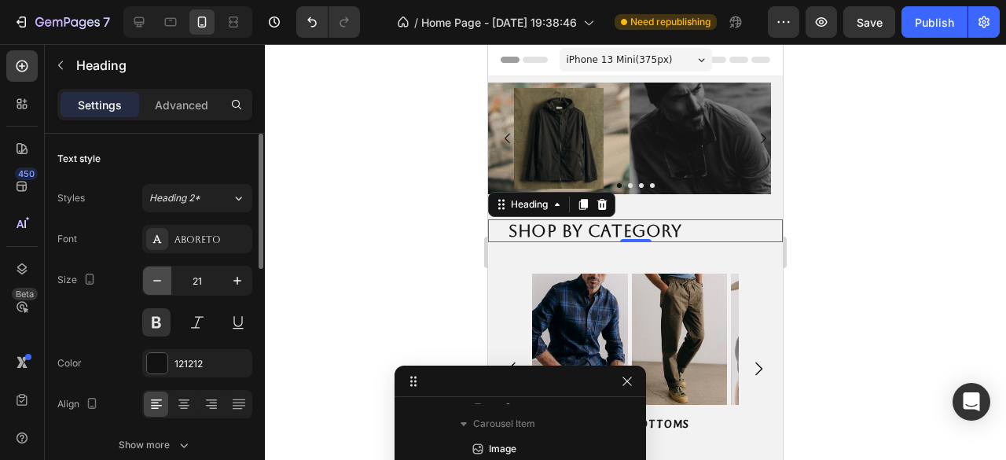
click at [162, 287] on icon "button" at bounding box center [157, 281] width 16 height 16
type input "20"
click at [392, 252] on div at bounding box center [635, 252] width 741 height 416
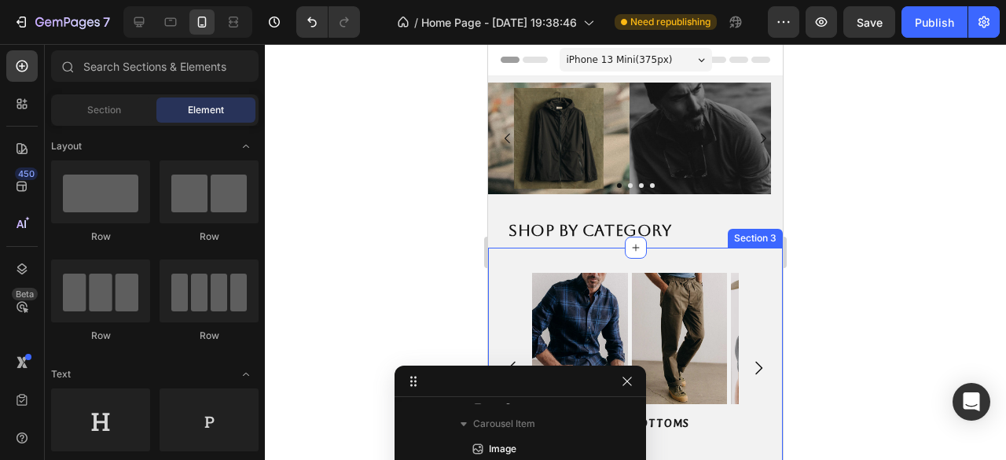
scroll to position [79, 0]
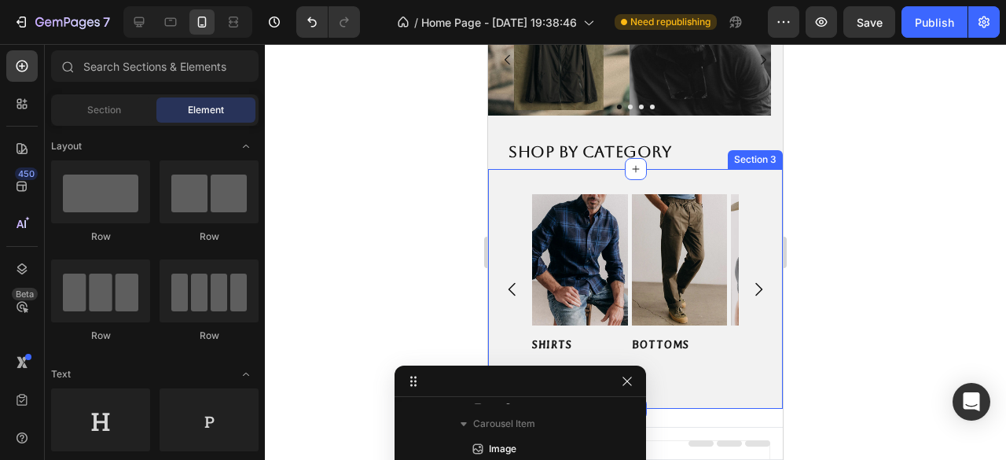
click at [562, 176] on div "Image SHIRTS Button Image BOTTOMS Button Image TEES & SWETERS Button Image OUTW…" at bounding box center [635, 289] width 295 height 240
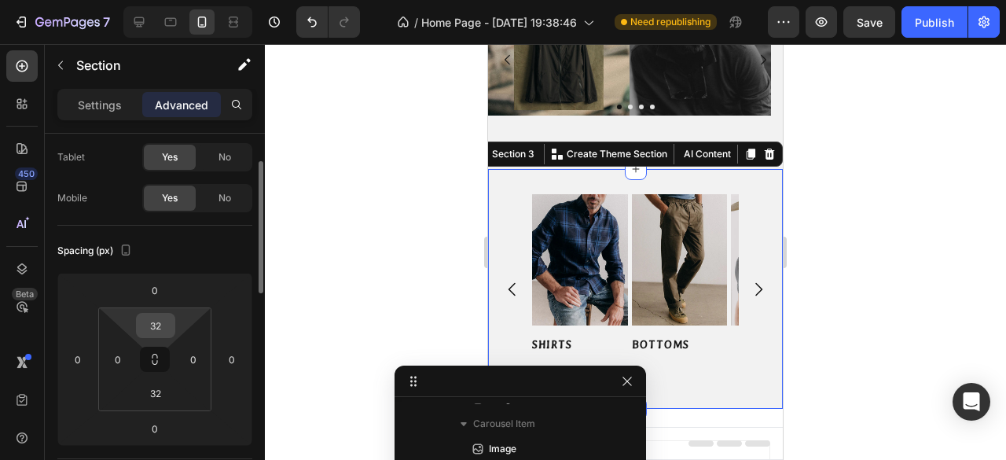
click at [159, 323] on input "32" at bounding box center [155, 326] width 31 height 24
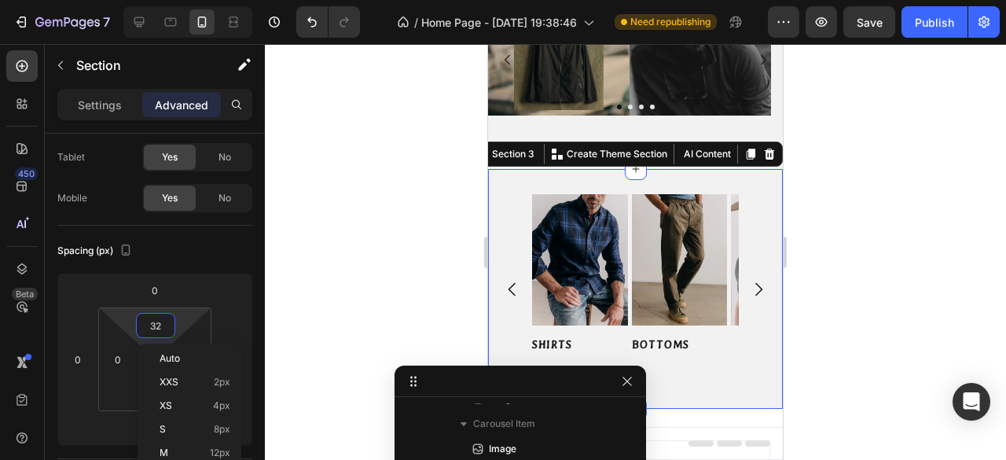
click at [307, 260] on div at bounding box center [635, 252] width 741 height 416
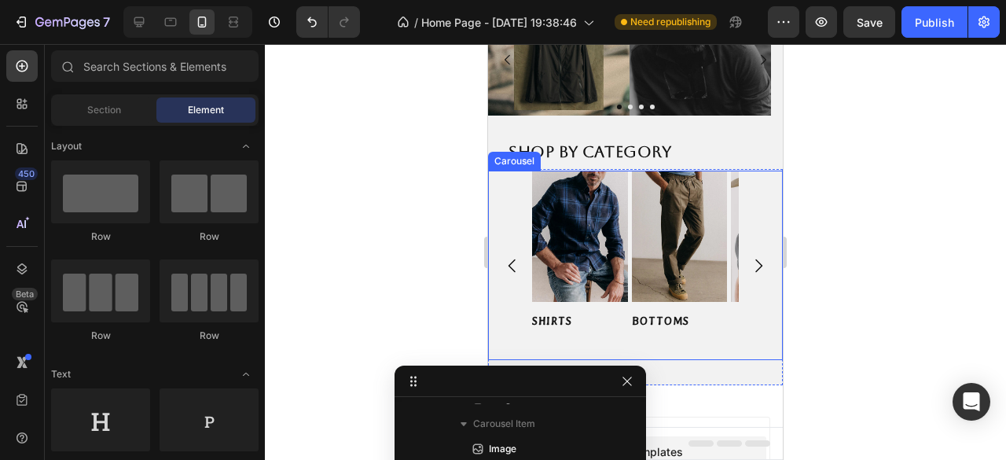
click at [506, 182] on div "Image SHIRTS Button Image BOTTOMS Button Image TEES & SWETERS Button Image OUTW…" at bounding box center [635, 266] width 295 height 190
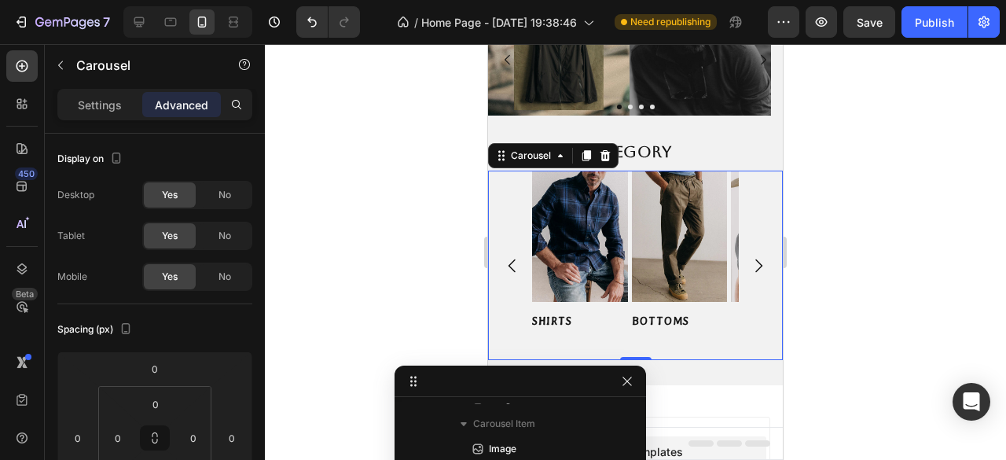
scroll to position [297, 0]
click at [96, 97] on p "Settings" at bounding box center [100, 105] width 44 height 17
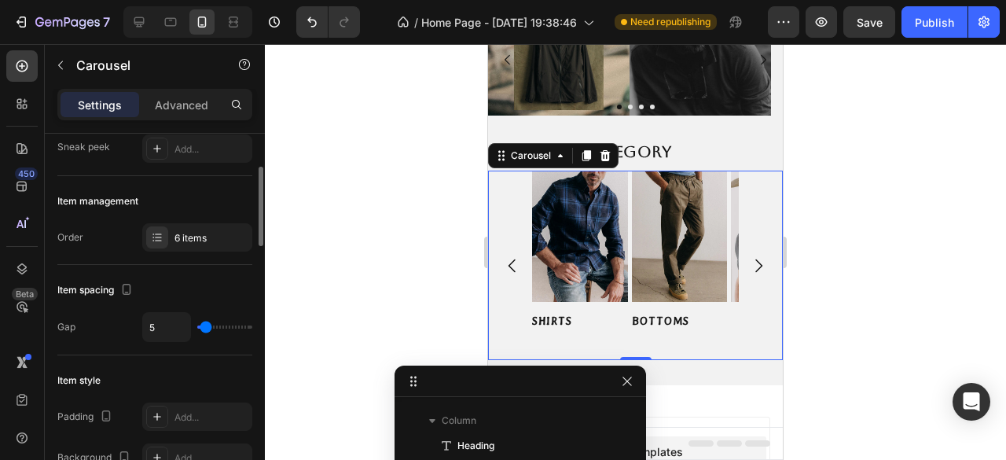
scroll to position [0, 0]
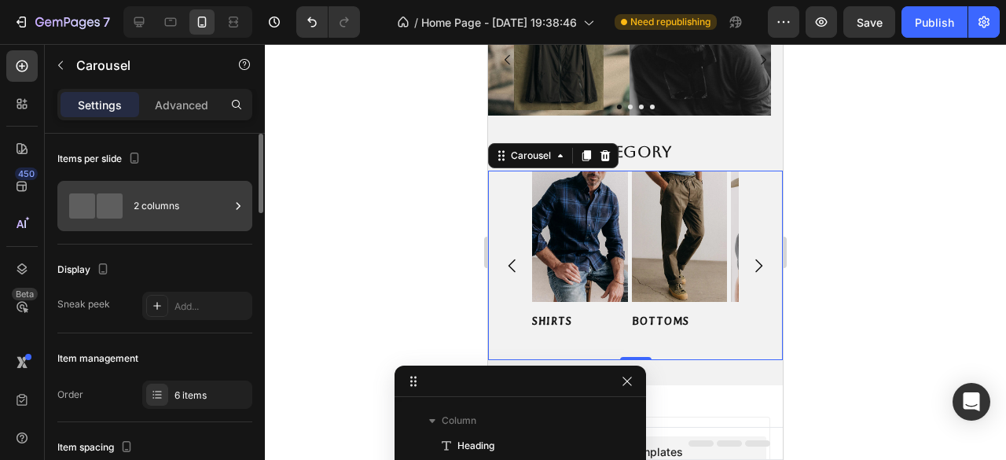
click at [186, 213] on div "2 columns" at bounding box center [182, 206] width 96 height 36
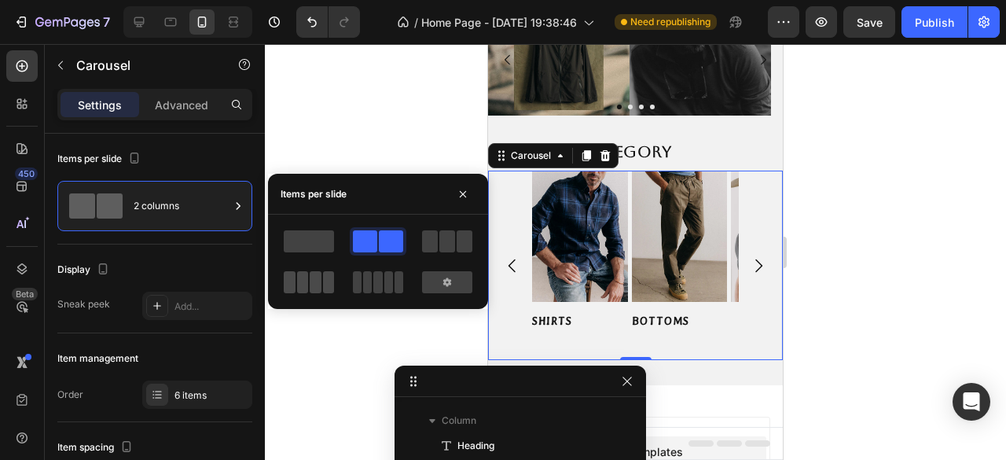
click at [312, 286] on span at bounding box center [316, 282] width 12 height 22
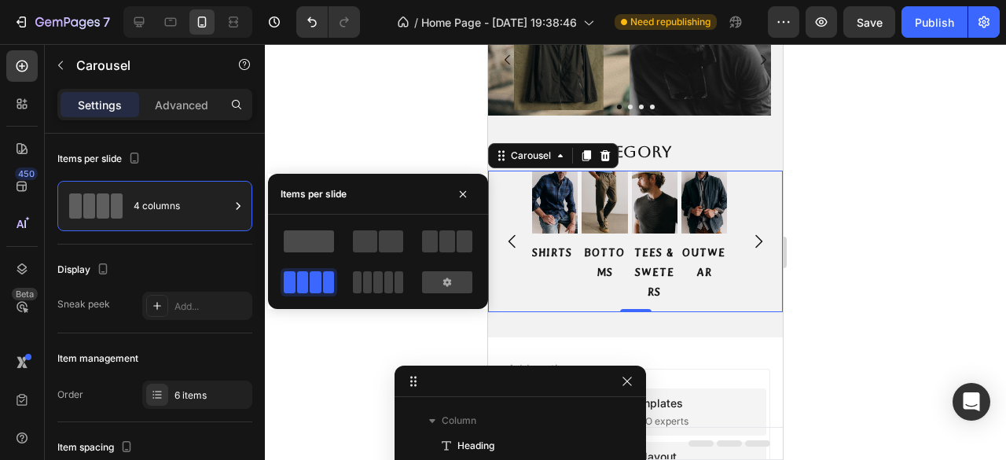
click at [321, 242] on span at bounding box center [309, 241] width 50 height 22
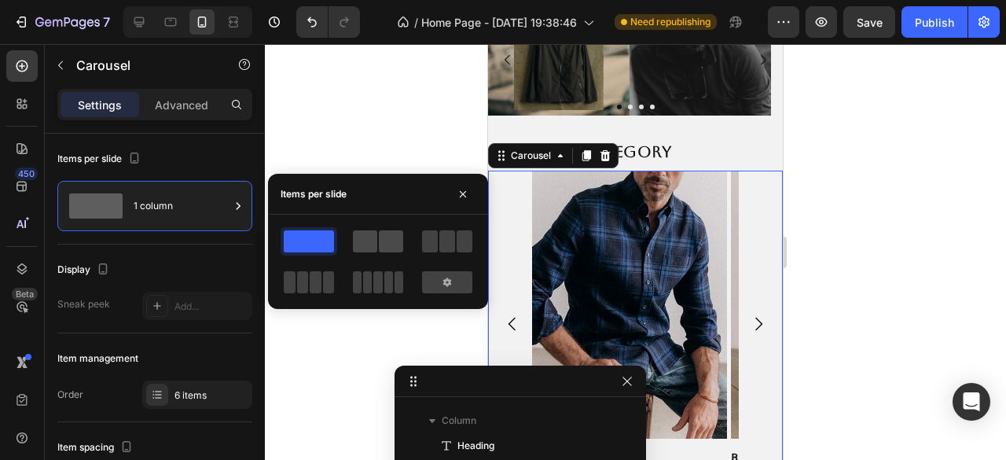
click at [380, 250] on span at bounding box center [391, 241] width 24 height 22
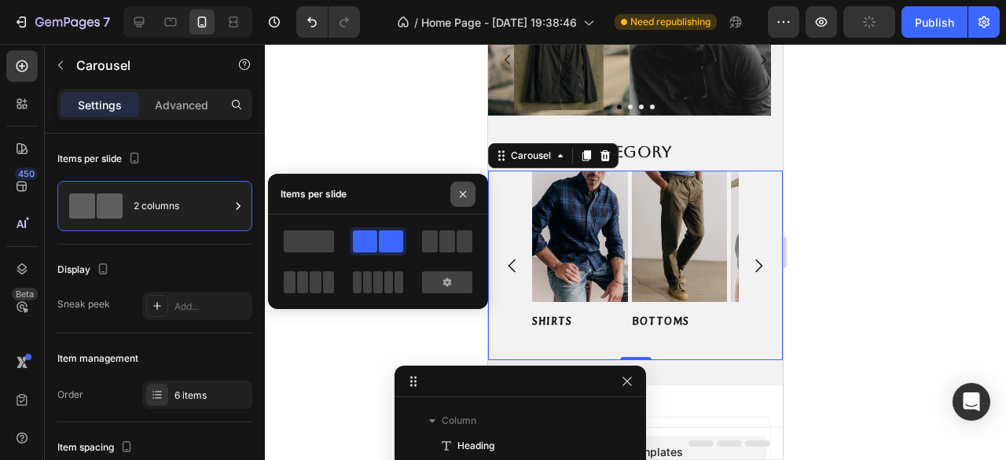
click at [464, 193] on icon "button" at bounding box center [463, 194] width 13 height 13
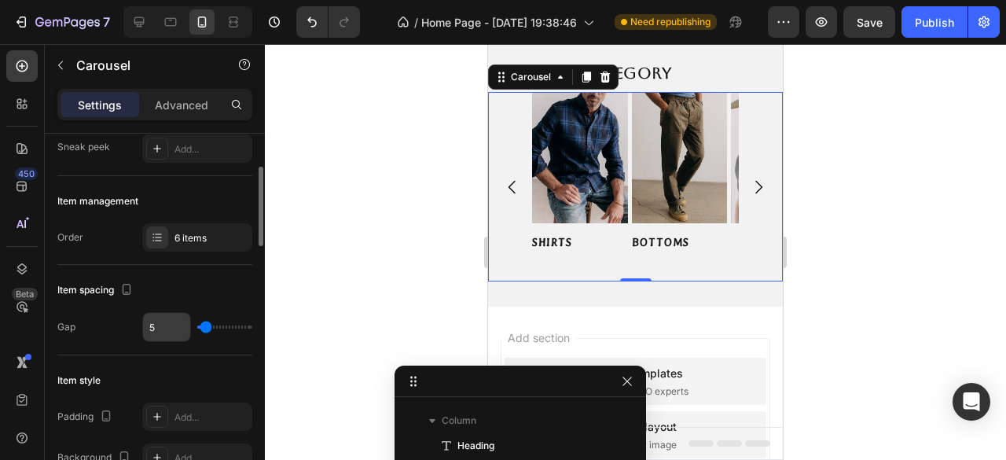
scroll to position [236, 0]
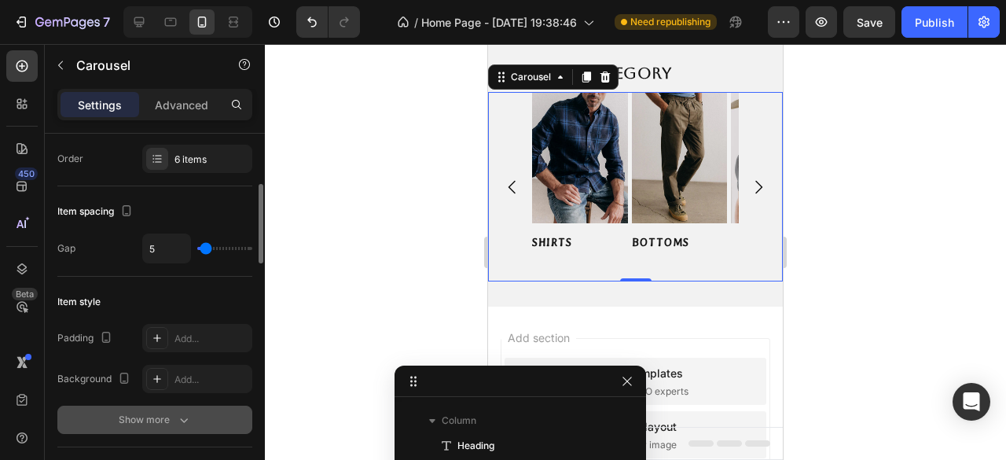
click at [193, 414] on button "Show more" at bounding box center [154, 420] width 195 height 28
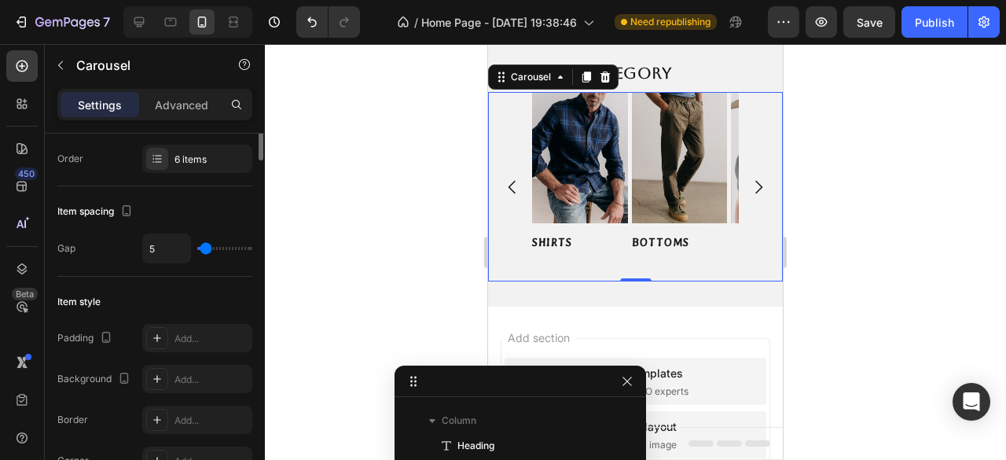
scroll to position [0, 0]
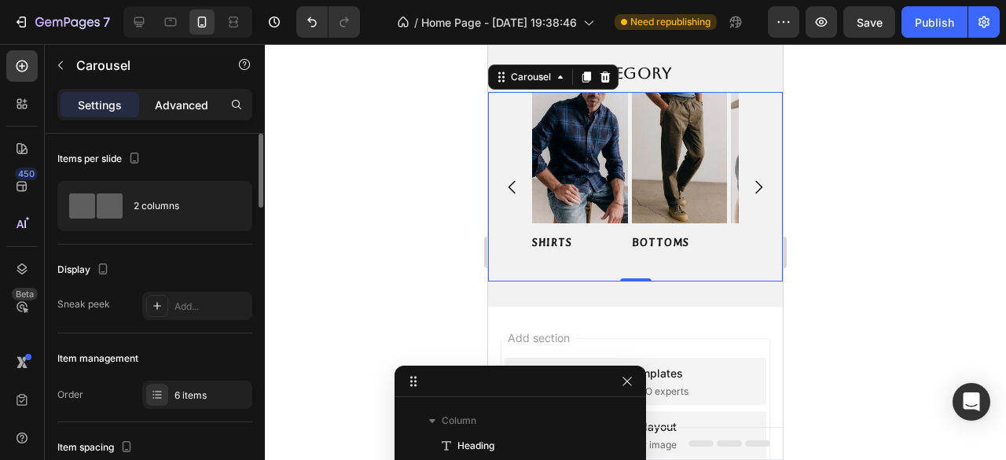
click at [186, 92] on div "Advanced" at bounding box center [181, 104] width 79 height 25
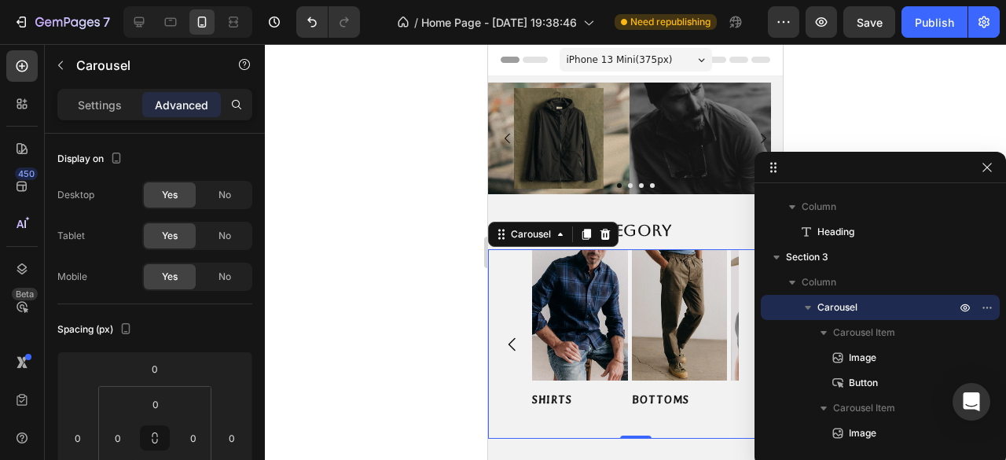
drag, startPoint x: 0, startPoint y: 497, endPoint x: 874, endPoint y: 171, distance: 932.8
click at [988, 167] on icon "button" at bounding box center [986, 167] width 9 height 9
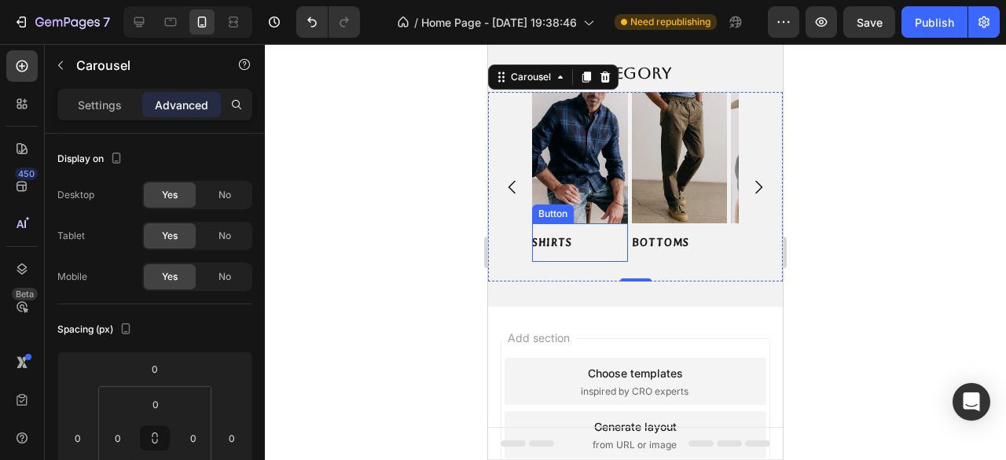
scroll to position [79, 0]
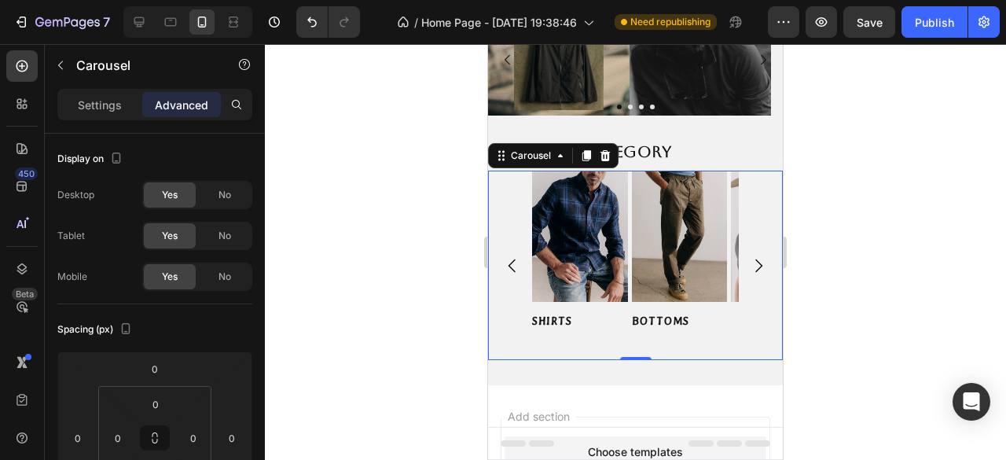
click at [751, 266] on icon "Carousel Next Arrow" at bounding box center [758, 265] width 19 height 19
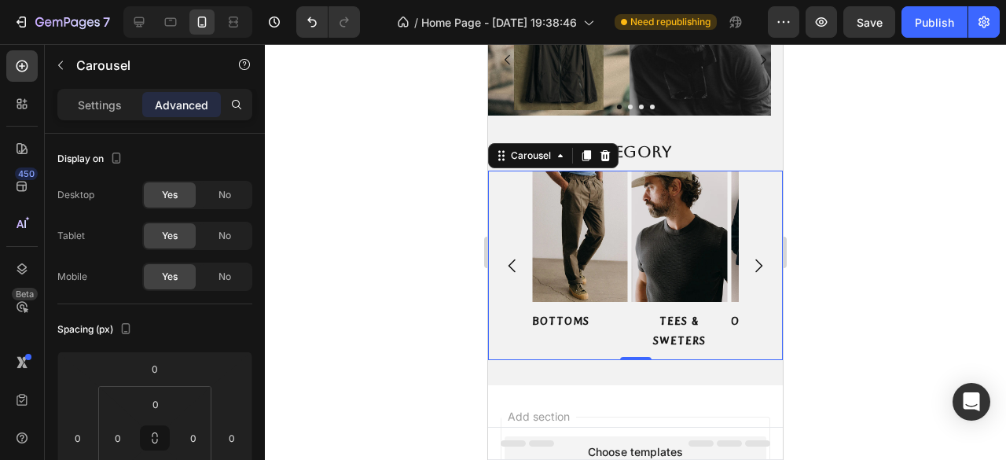
click at [759, 263] on button "Carousel Next Arrow" at bounding box center [758, 266] width 44 height 44
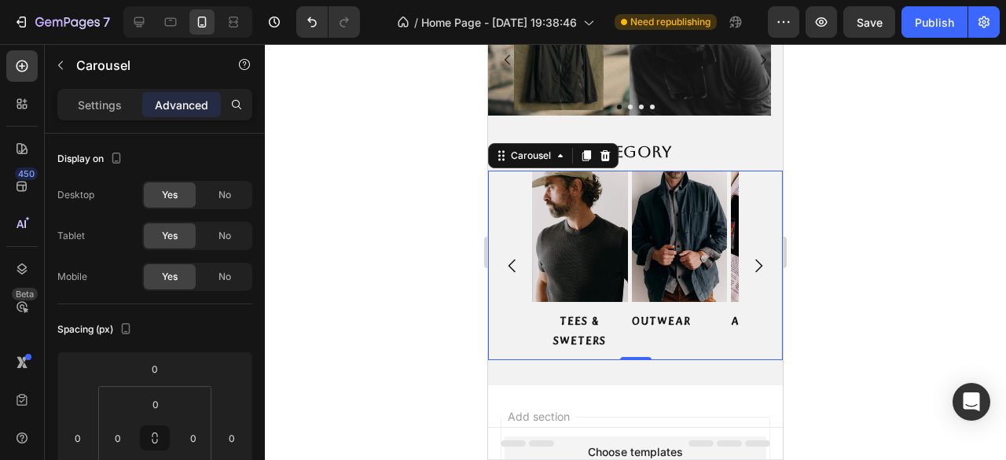
click at [759, 263] on button "Carousel Next Arrow" at bounding box center [758, 266] width 44 height 44
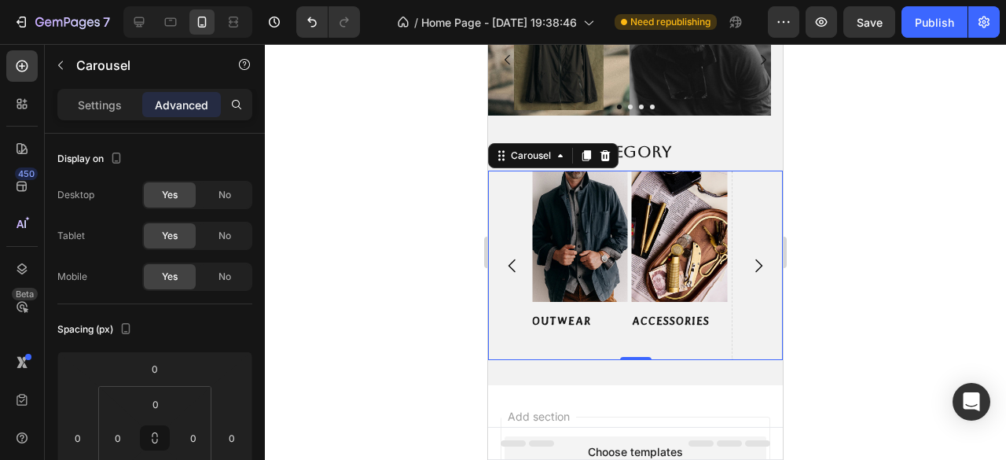
click at [759, 263] on button "Carousel Next Arrow" at bounding box center [758, 266] width 44 height 44
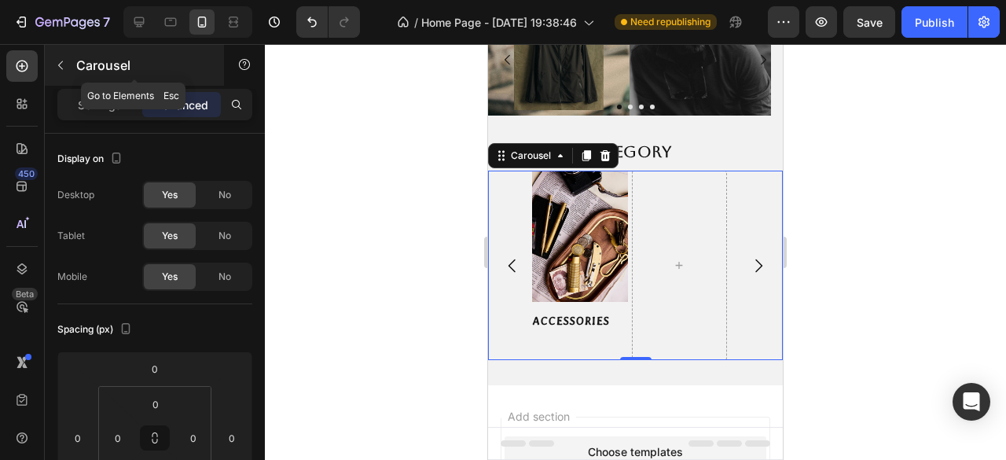
click at [66, 62] on icon "button" at bounding box center [60, 65] width 13 height 13
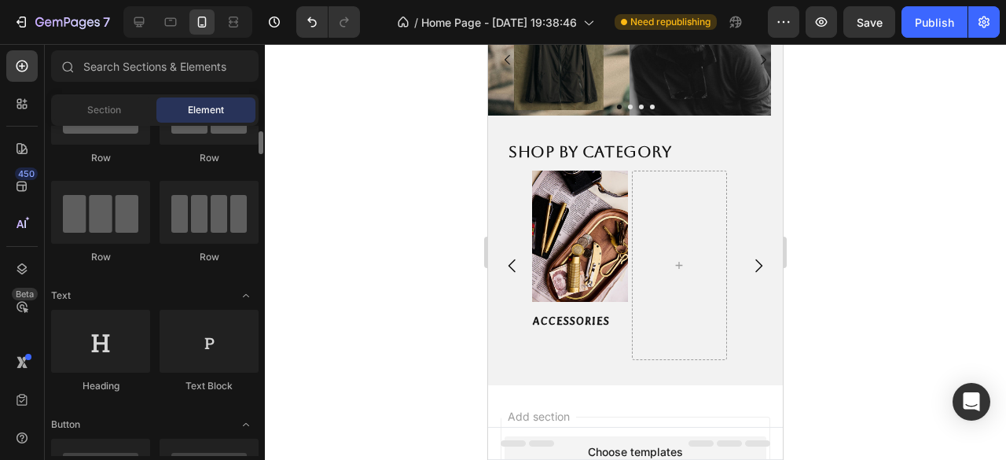
scroll to position [314, 0]
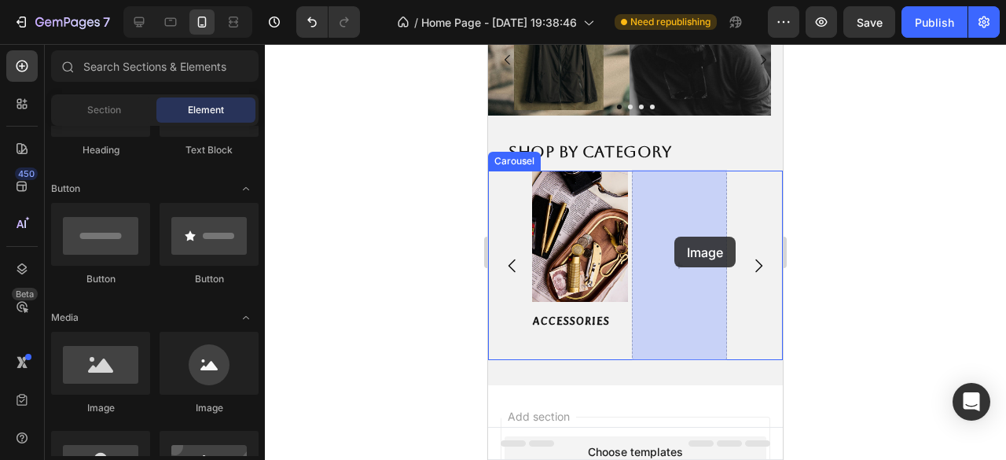
drag, startPoint x: 609, startPoint y: 416, endPoint x: 674, endPoint y: 237, distance: 190.7
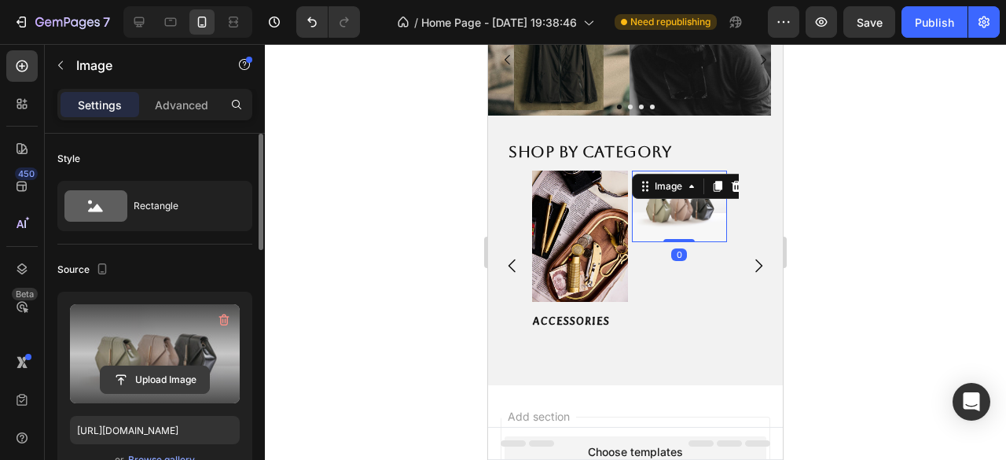
click at [163, 376] on input "file" at bounding box center [155, 379] width 108 height 27
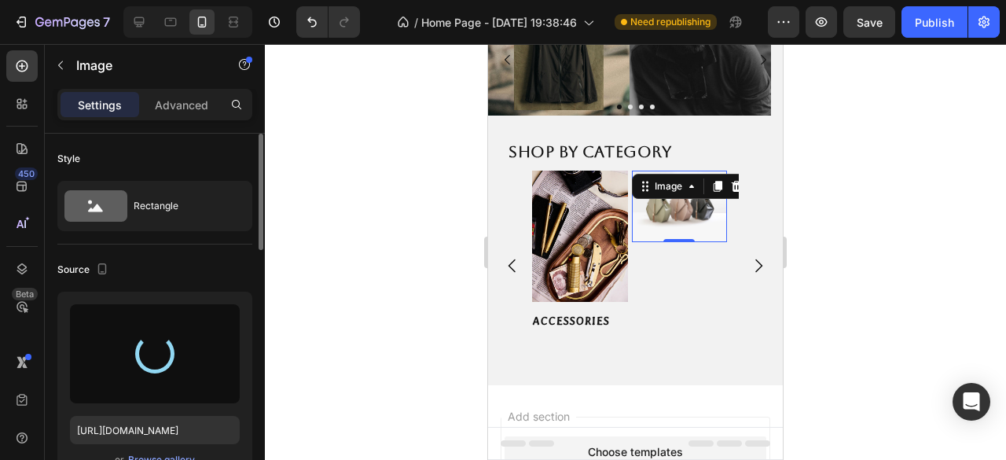
type input "https://cdn.shopify.com/s/files/1/0953/1965/4720/files/gempages_581786678163669…"
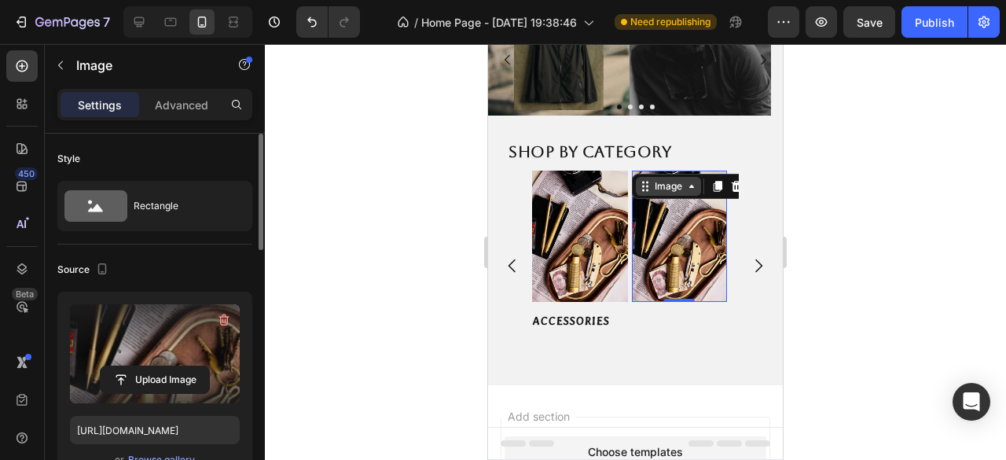
scroll to position [0, 0]
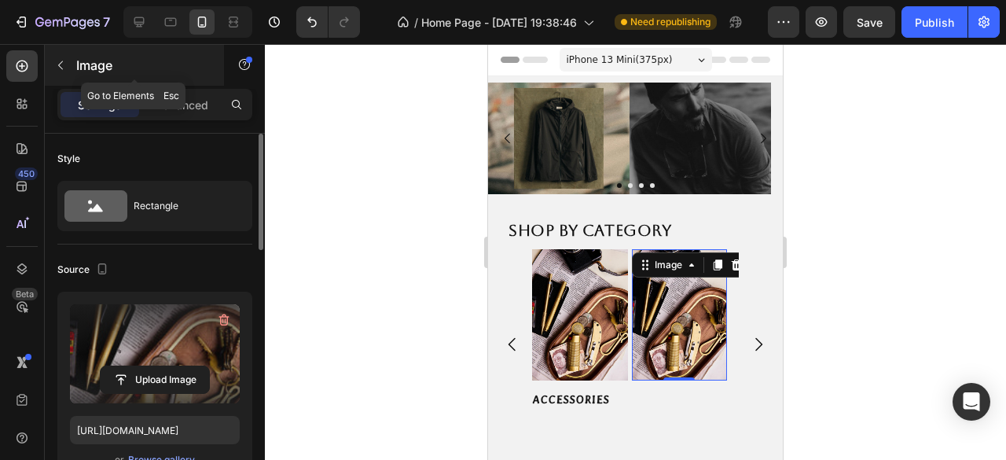
click at [64, 61] on icon "button" at bounding box center [60, 65] width 13 height 13
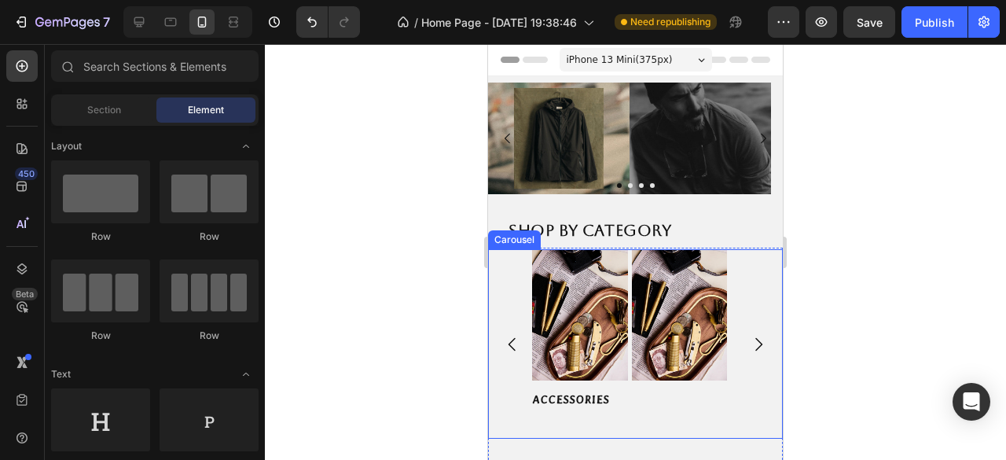
click at [504, 261] on div "Image SHIRTS Button Image BOTTOMS Button Image TEES & SWETERS Button Image OUTW…" at bounding box center [635, 344] width 295 height 190
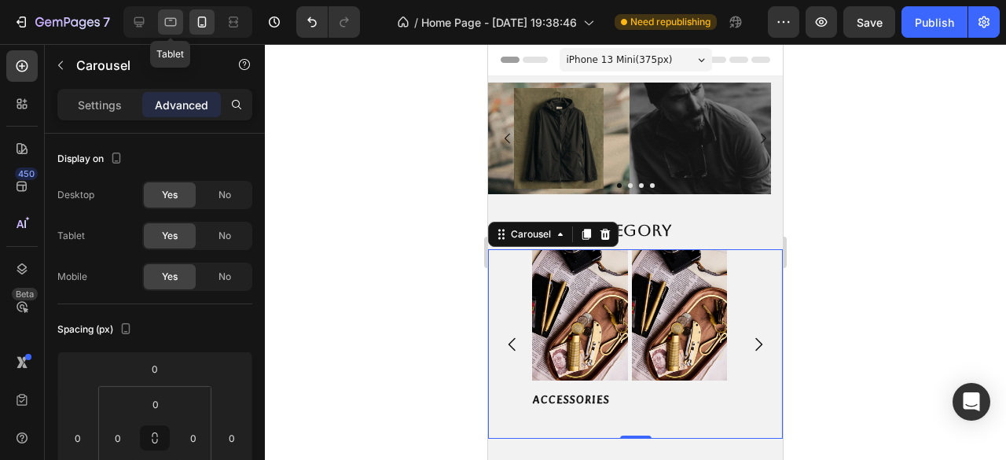
click at [167, 25] on icon at bounding box center [171, 22] width 12 height 9
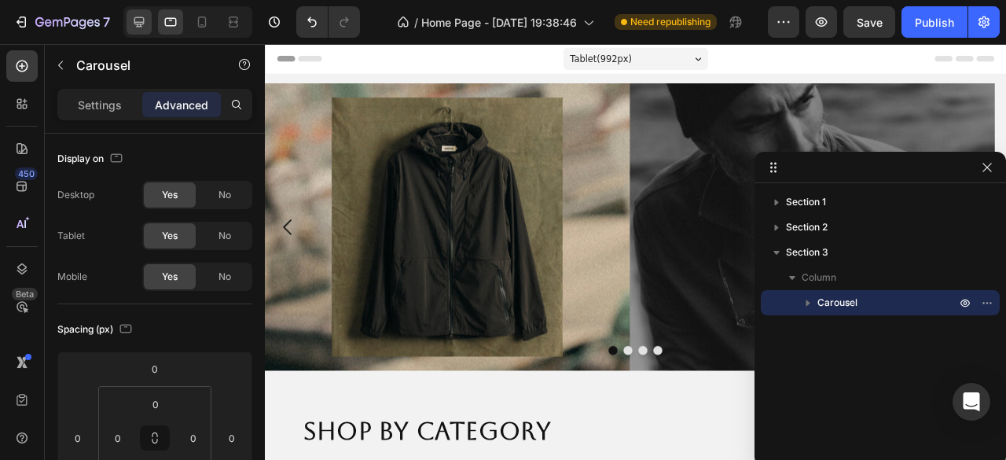
click at [141, 26] on icon at bounding box center [139, 22] width 10 height 10
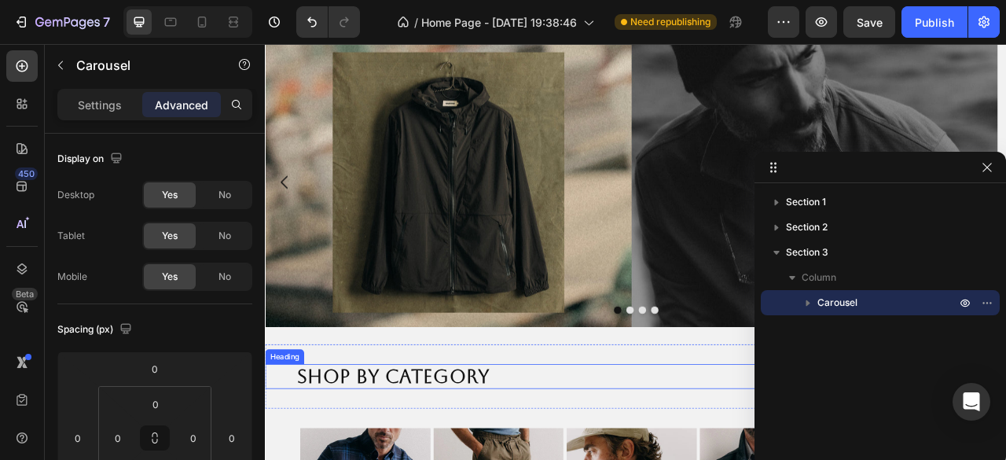
scroll to position [127, 0]
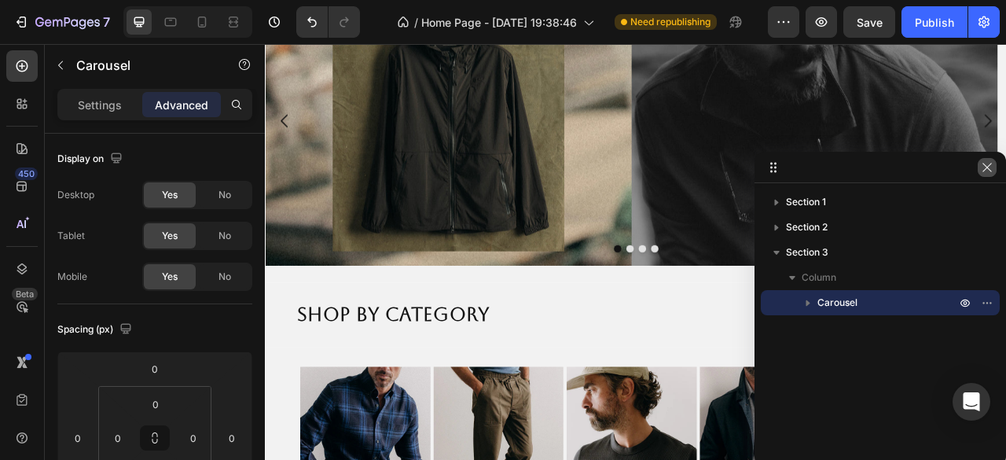
click at [990, 174] on button "button" at bounding box center [987, 167] width 19 height 19
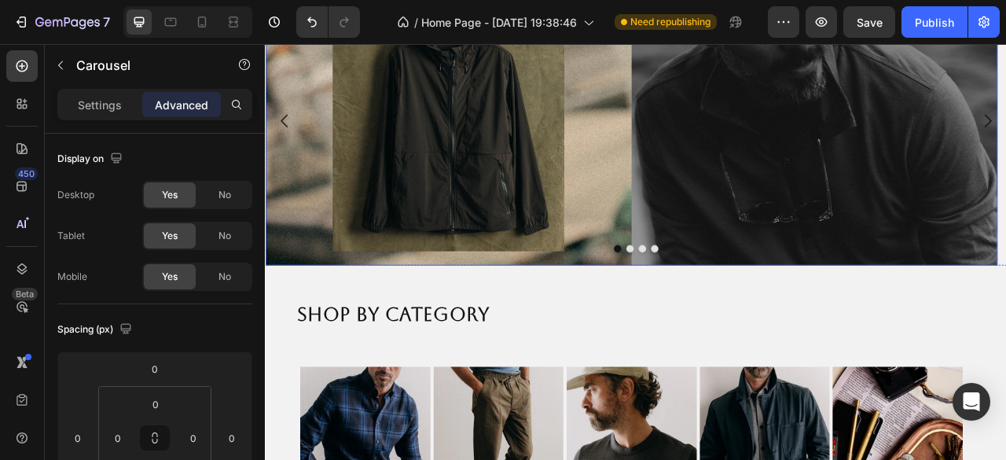
scroll to position [285, 0]
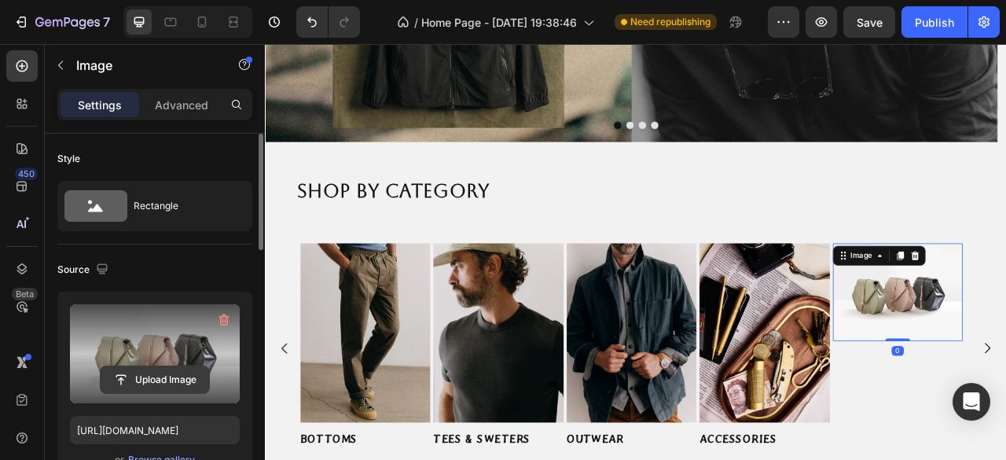
click at [155, 381] on input "file" at bounding box center [155, 379] width 108 height 27
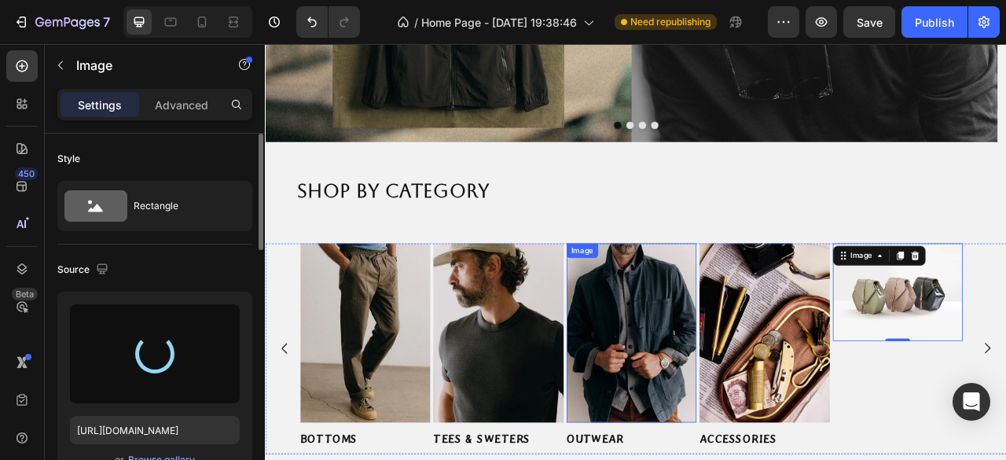
scroll to position [363, 0]
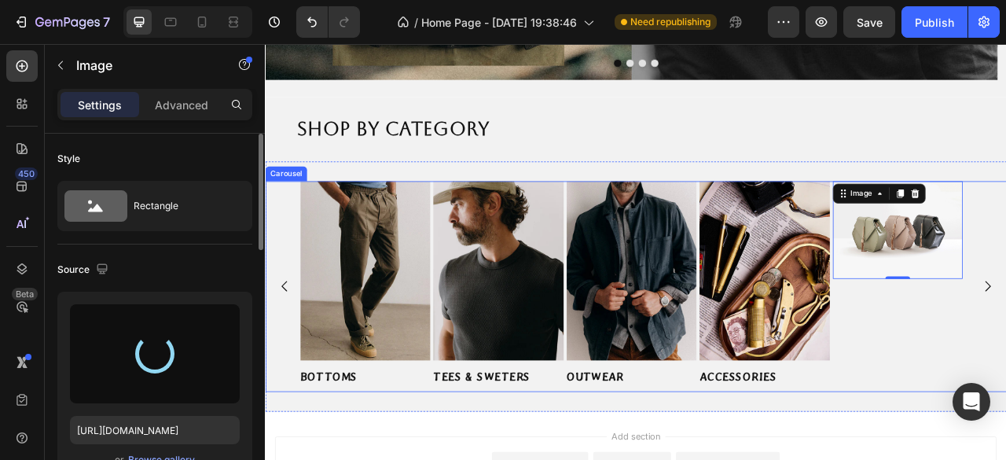
type input "https://cdn.shopify.com/s/files/1/0953/1965/4720/files/gempages_581786678163669…"
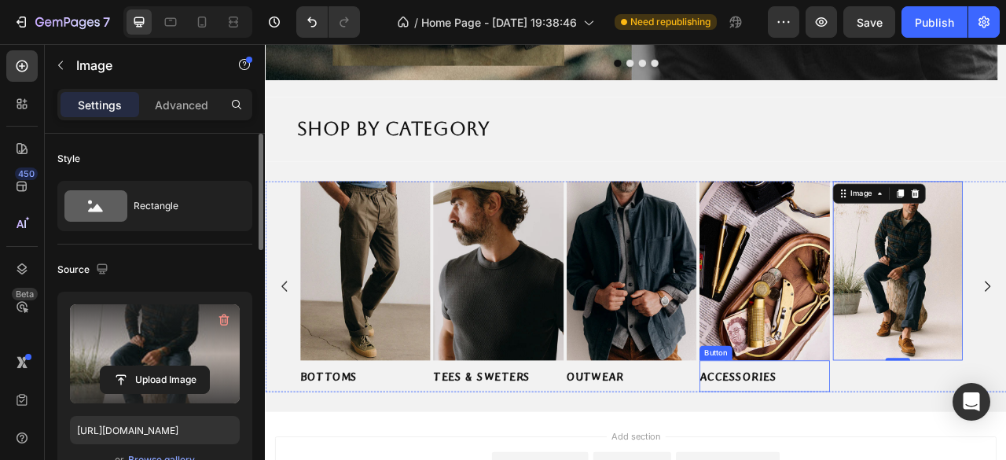
click at [932, 459] on div "ACCESSORIES Button" at bounding box center [900, 466] width 166 height 40
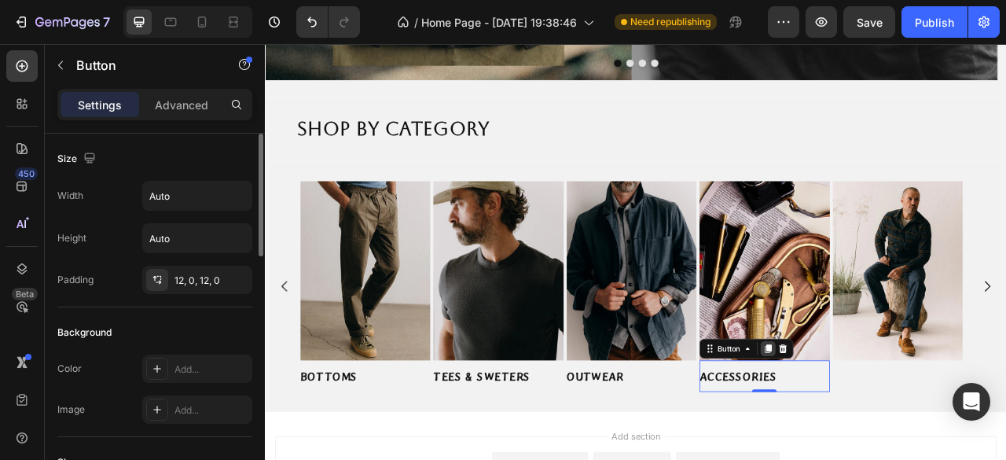
click at [911, 433] on div at bounding box center [904, 431] width 19 height 19
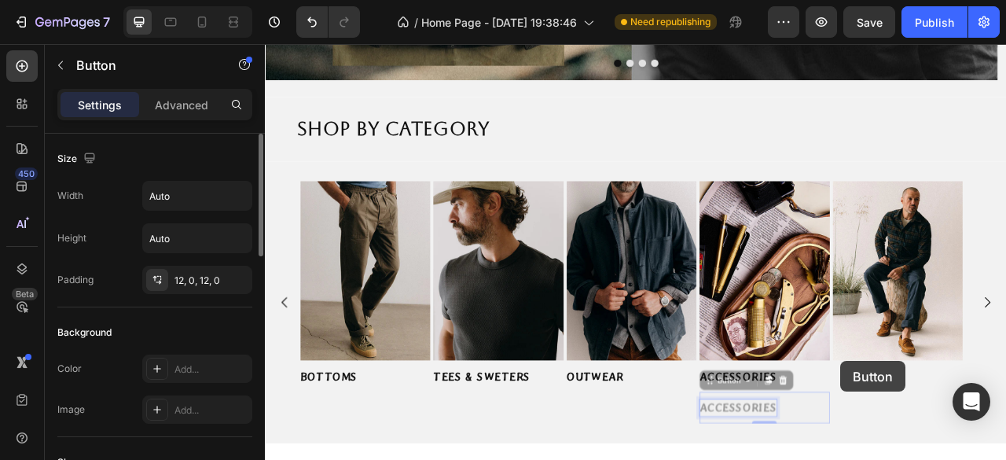
type input "16"
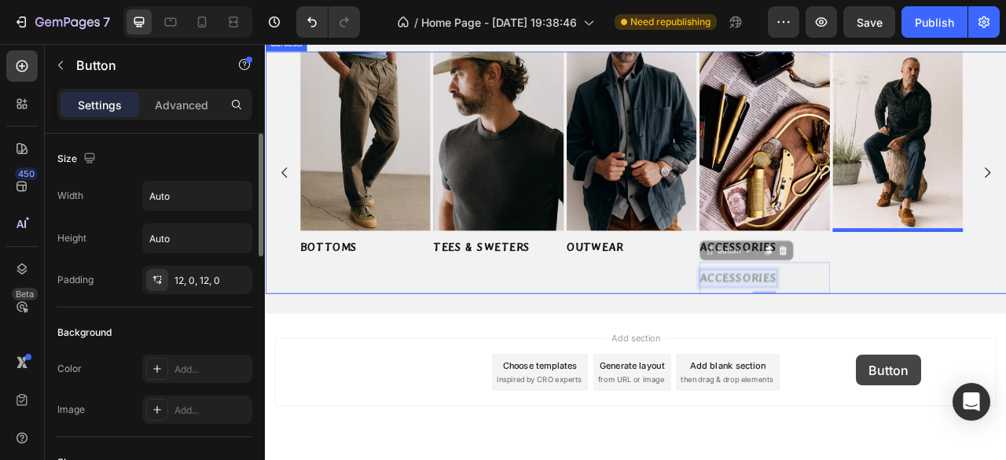
scroll to position [566, 0]
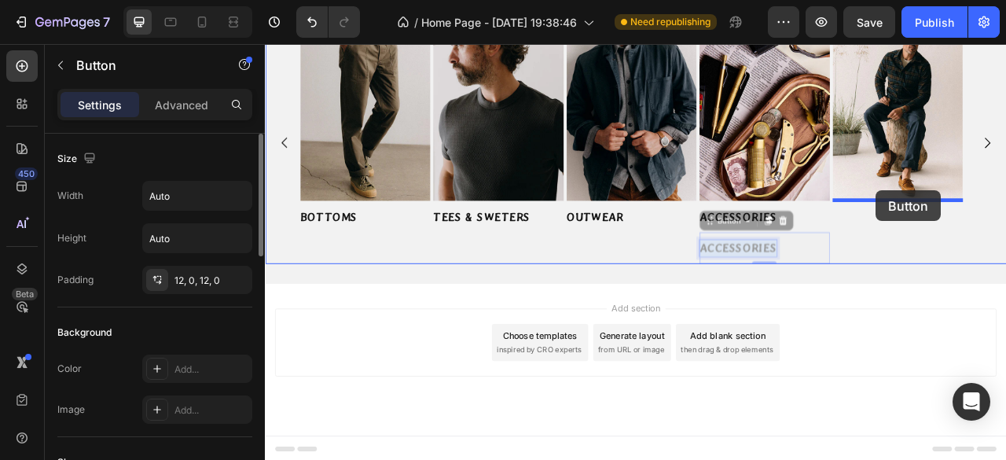
drag, startPoint x: 846, startPoint y: 512, endPoint x: 1042, endPoint y: 230, distance: 343.2
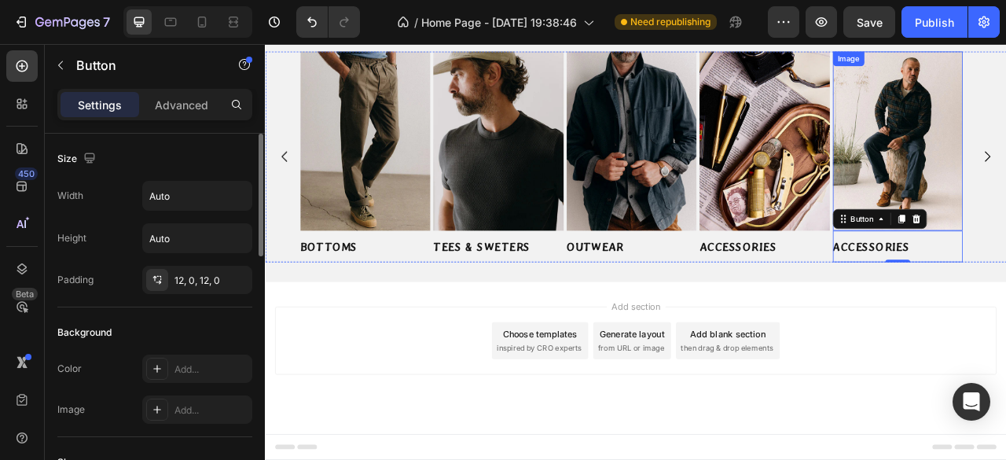
scroll to position [527, 0]
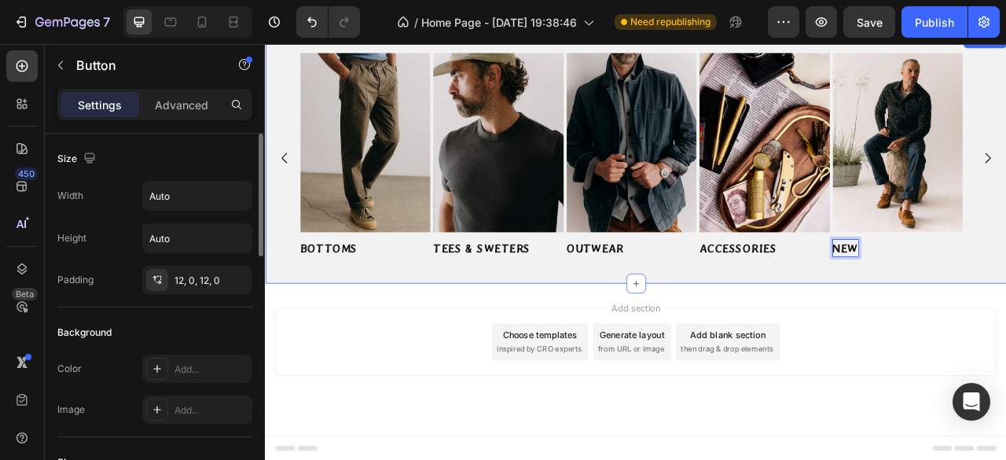
click at [986, 283] on button "NEW" at bounding box center [1002, 303] width 32 height 40
click at [291, 190] on icon "Carousel Back Arrow" at bounding box center [289, 188] width 19 height 19
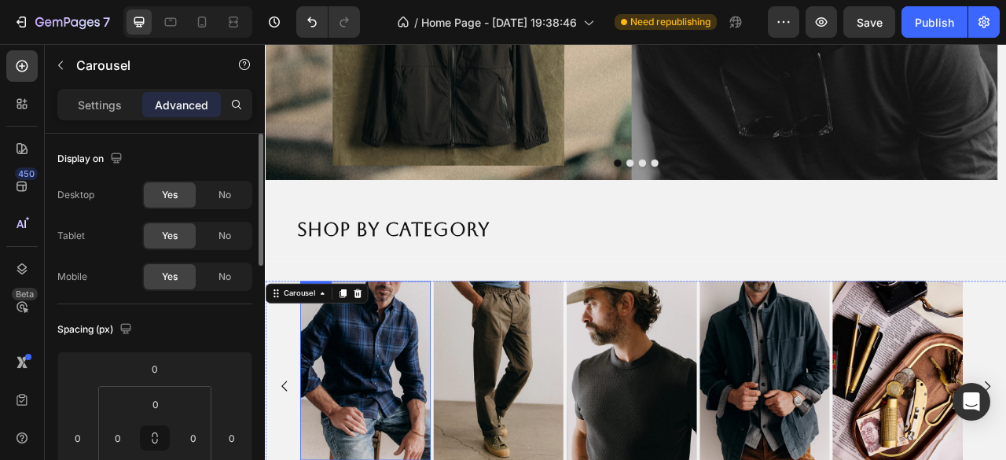
scroll to position [314, 0]
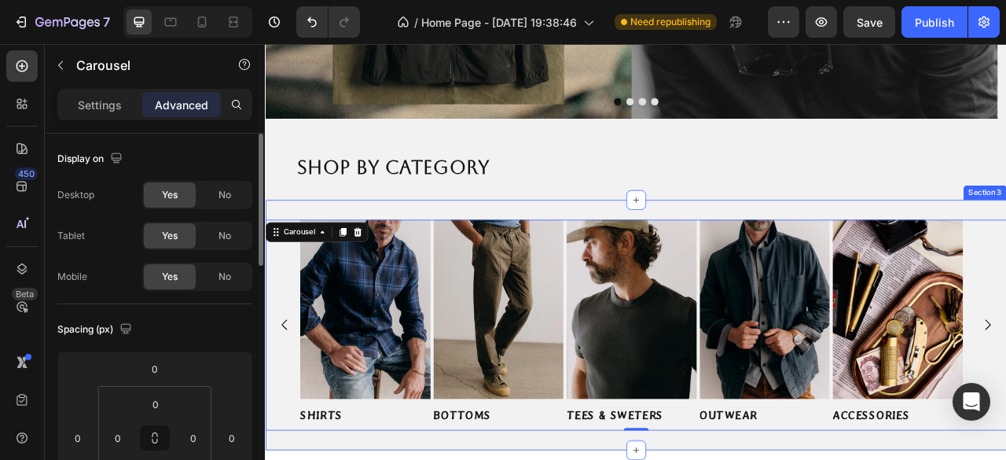
click at [332, 251] on div "Image SHIRTS Button Image BOTTOMS Button Image TEES & SWETERS Button Image OUTW…" at bounding box center [736, 401] width 943 height 318
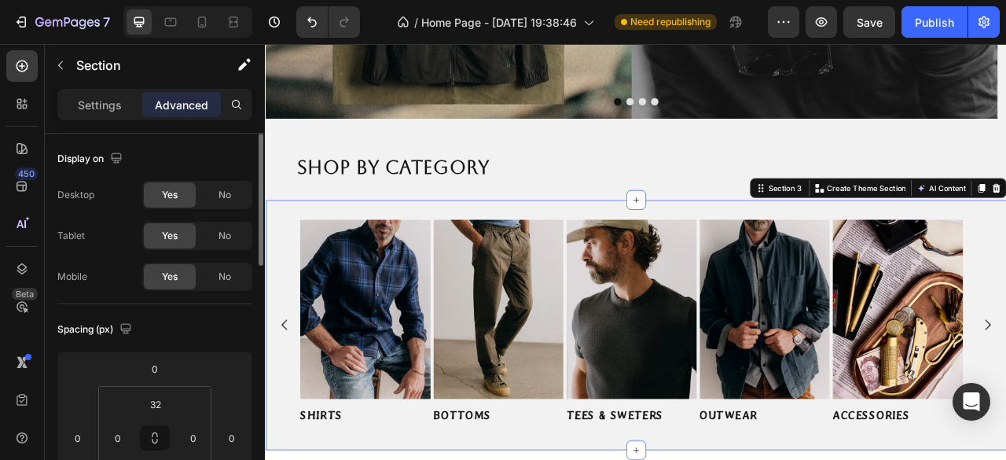
click at [110, 90] on div "Settings Advanced" at bounding box center [154, 104] width 195 height 31
click at [112, 108] on p "Settings" at bounding box center [100, 105] width 44 height 17
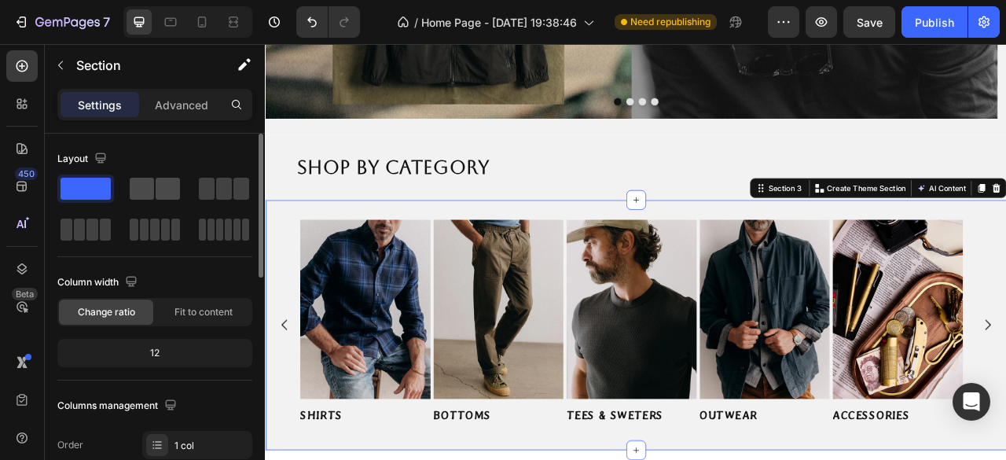
click at [149, 194] on span at bounding box center [142, 189] width 24 height 22
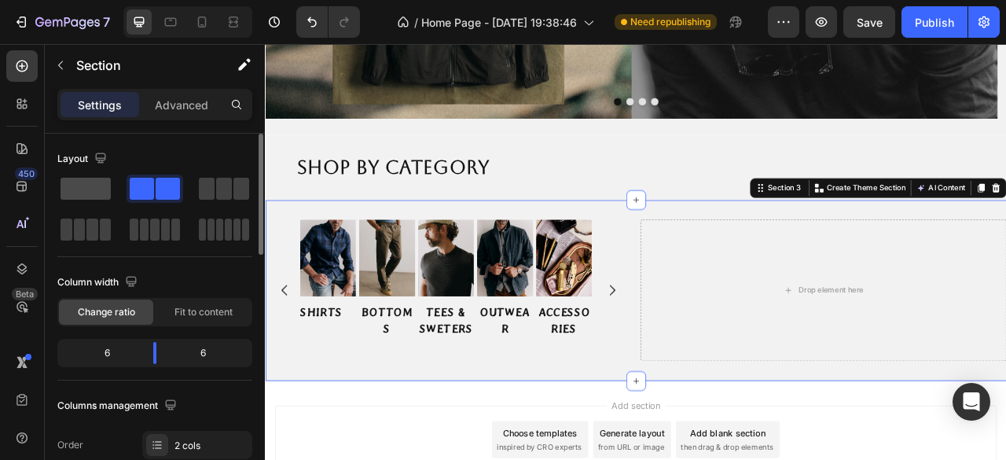
click at [93, 196] on span at bounding box center [86, 189] width 50 height 22
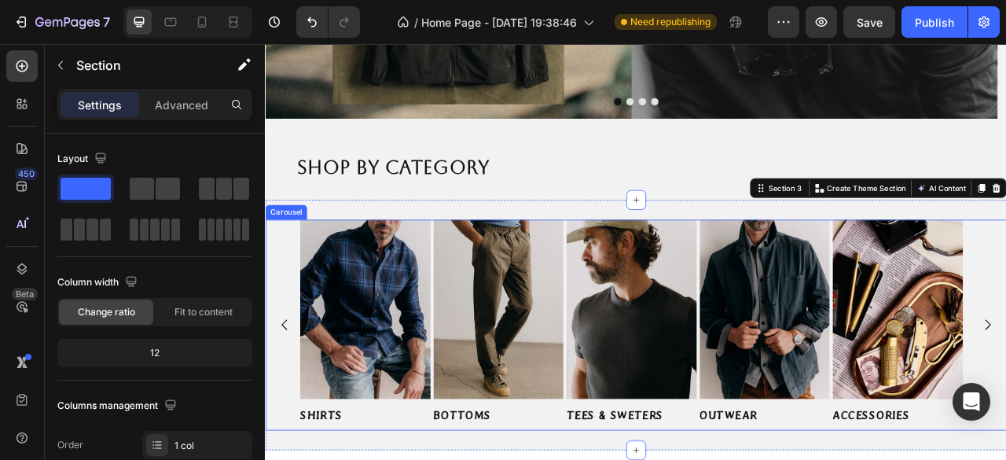
click at [299, 296] on div "Image SHIRTS Button Image BOTTOMS Button Image TEES & SWETERS Button Image OUTW…" at bounding box center [736, 401] width 943 height 268
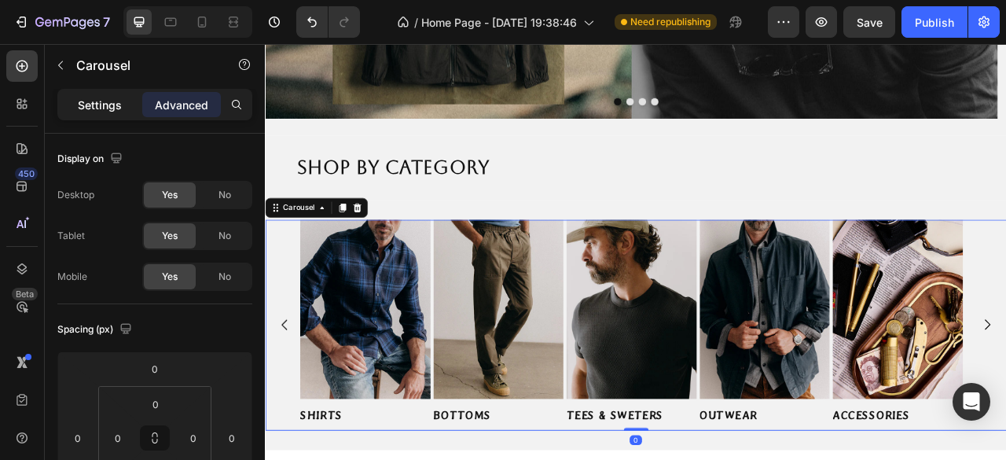
click at [89, 87] on div "Carousel" at bounding box center [134, 66] width 179 height 45
click at [102, 107] on p "Settings" at bounding box center [100, 105] width 44 height 17
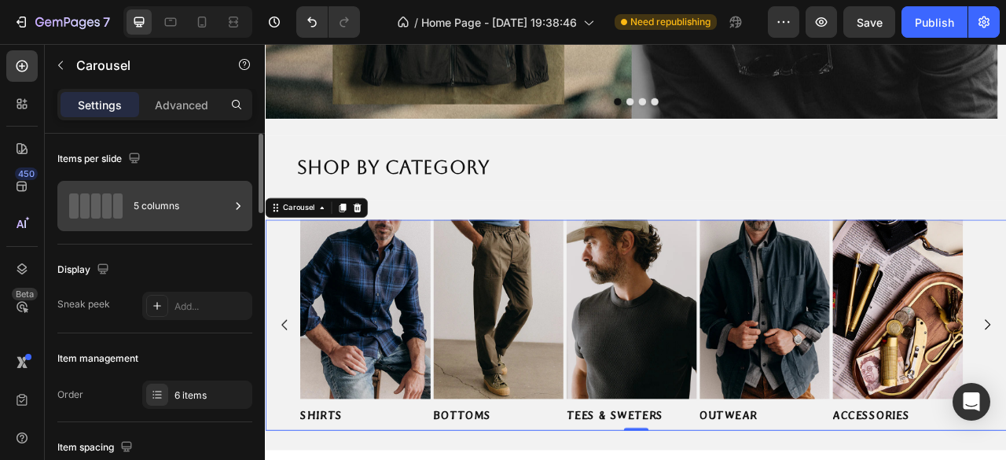
click at [195, 209] on div "5 columns" at bounding box center [182, 206] width 96 height 36
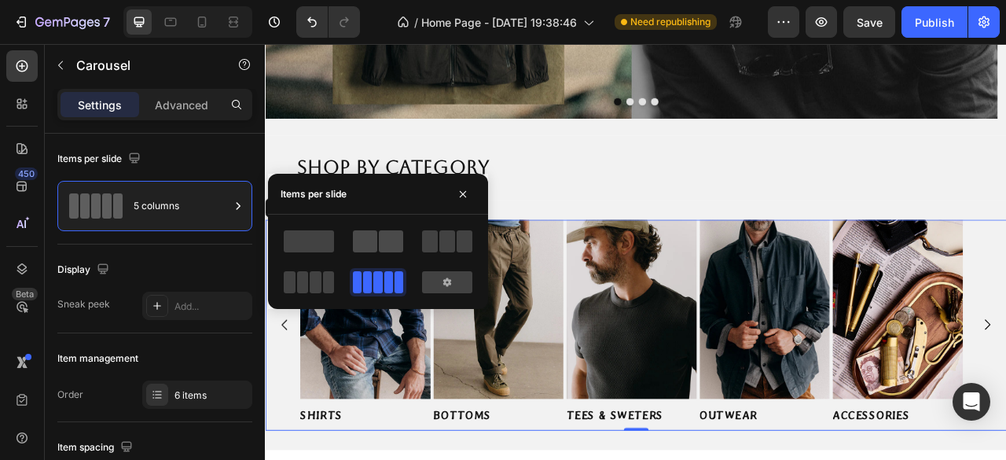
click at [380, 250] on span at bounding box center [391, 241] width 24 height 22
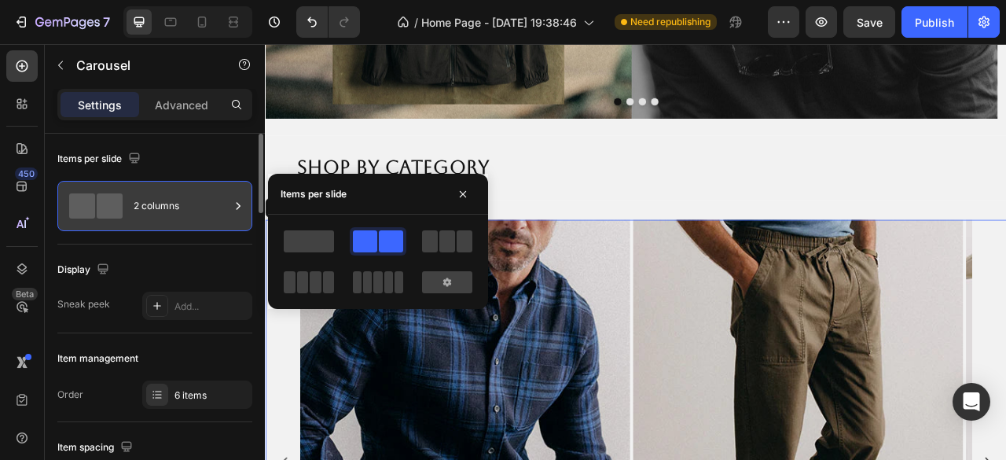
click at [152, 211] on div "2 columns" at bounding box center [182, 206] width 96 height 36
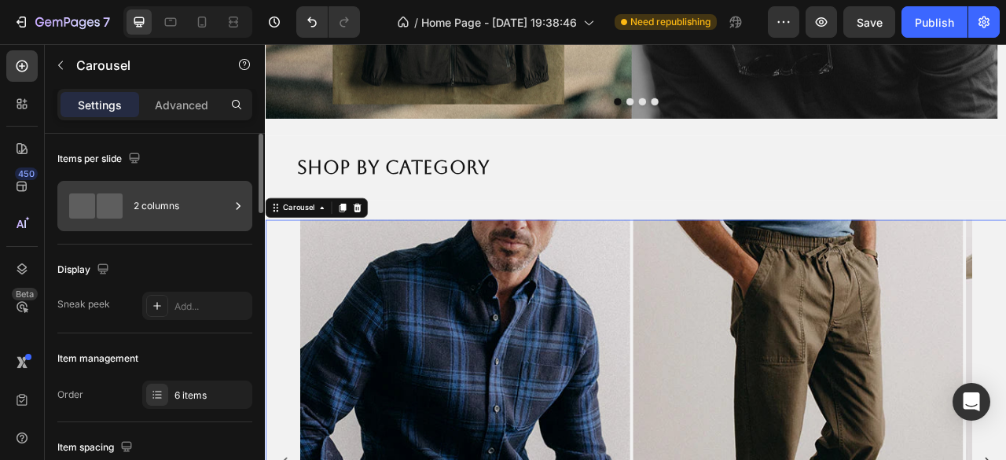
click at [236, 213] on icon at bounding box center [238, 206] width 16 height 16
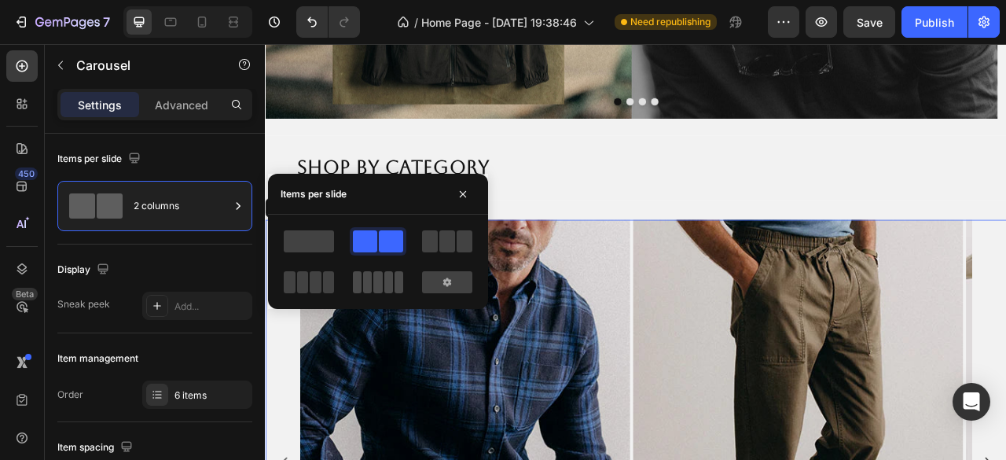
click at [375, 285] on span at bounding box center [377, 282] width 9 height 22
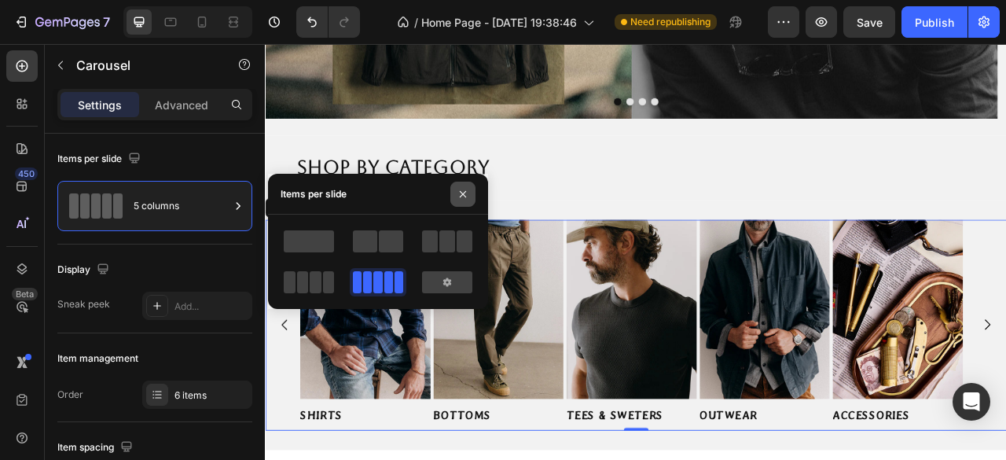
click at [465, 199] on icon "button" at bounding box center [463, 194] width 13 height 13
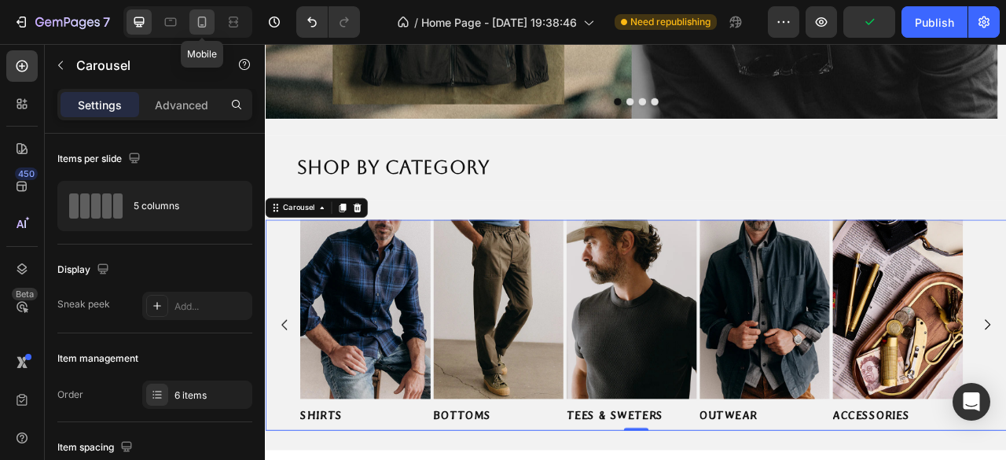
click at [201, 30] on div at bounding box center [201, 21] width 25 height 25
type input "100%"
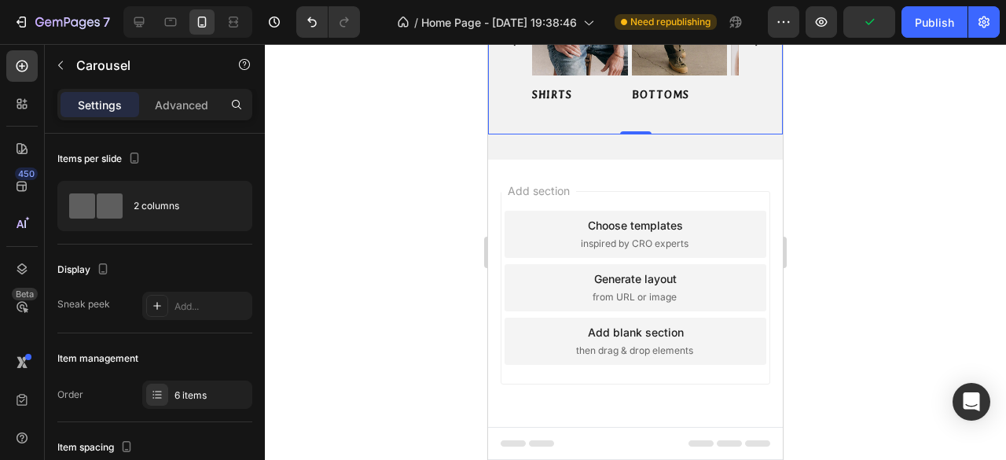
scroll to position [150, 0]
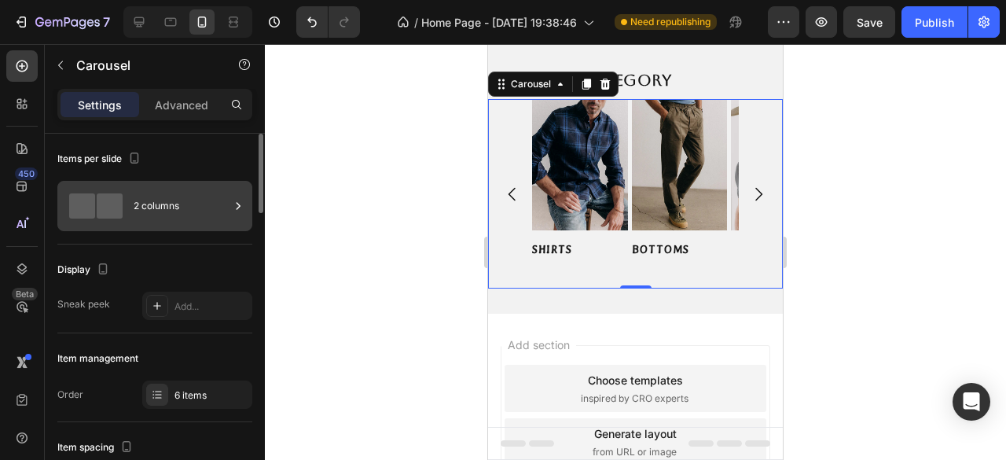
click at [206, 217] on div "2 columns" at bounding box center [182, 206] width 96 height 36
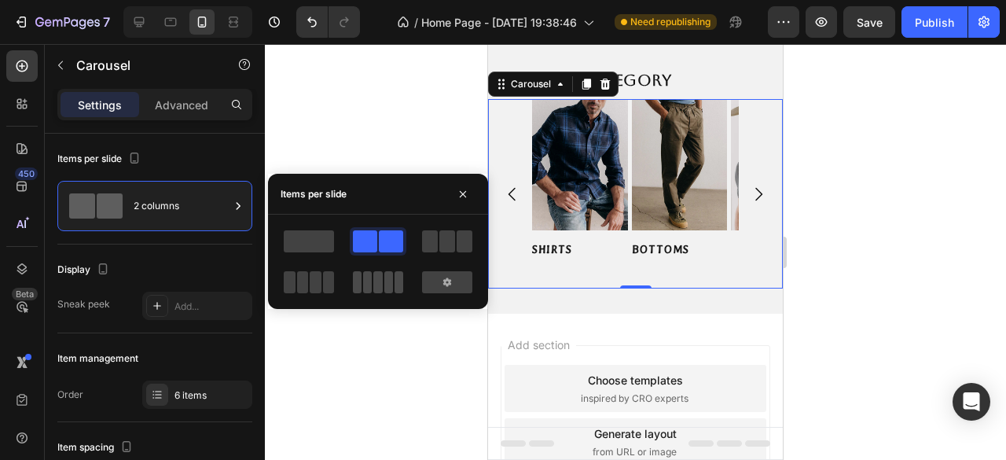
click at [369, 290] on span at bounding box center [367, 282] width 9 height 22
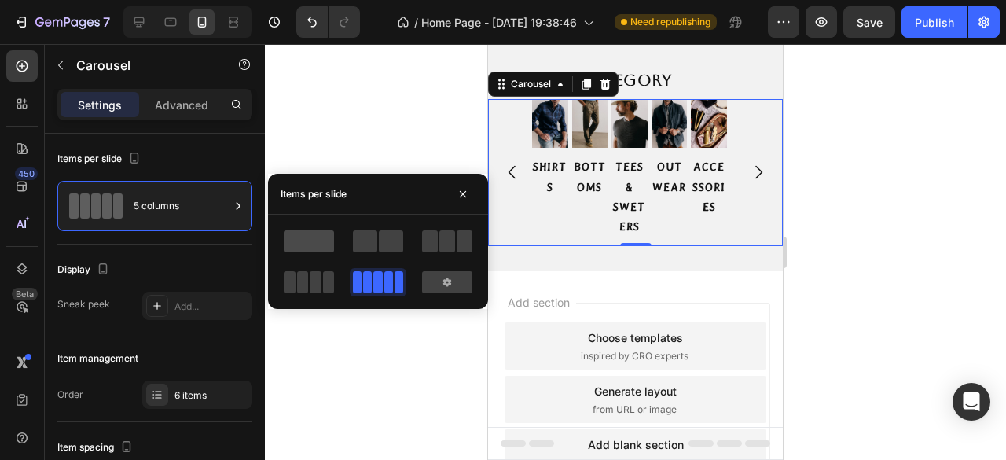
click at [307, 239] on span at bounding box center [309, 241] width 50 height 22
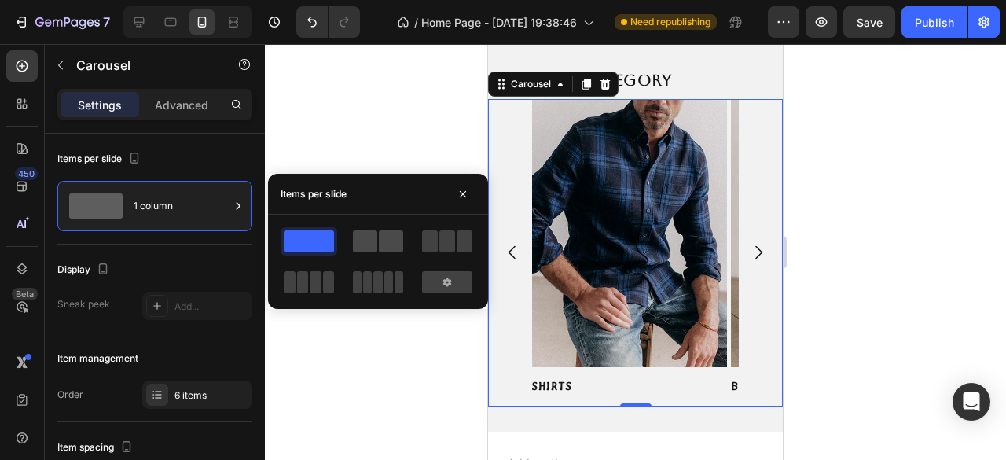
click at [382, 245] on span at bounding box center [391, 241] width 24 height 22
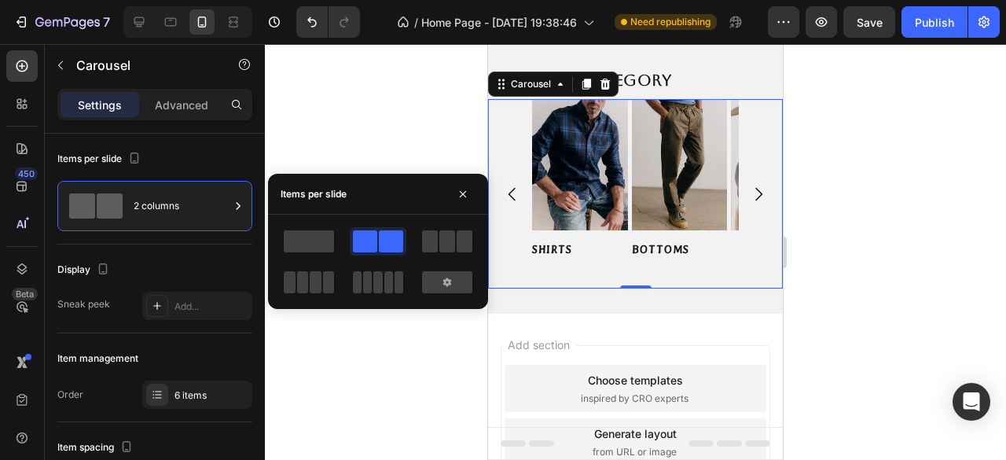
scroll to position [0, 0]
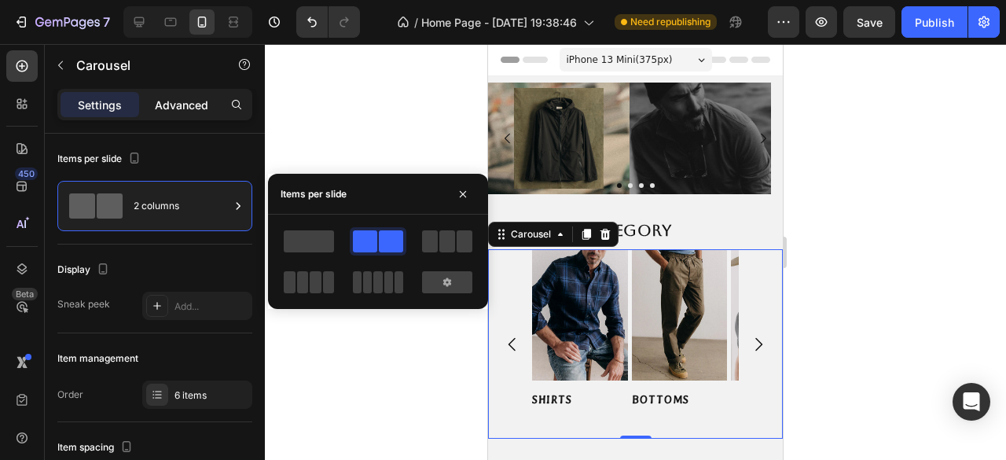
click at [211, 112] on div "Advanced" at bounding box center [181, 104] width 79 height 25
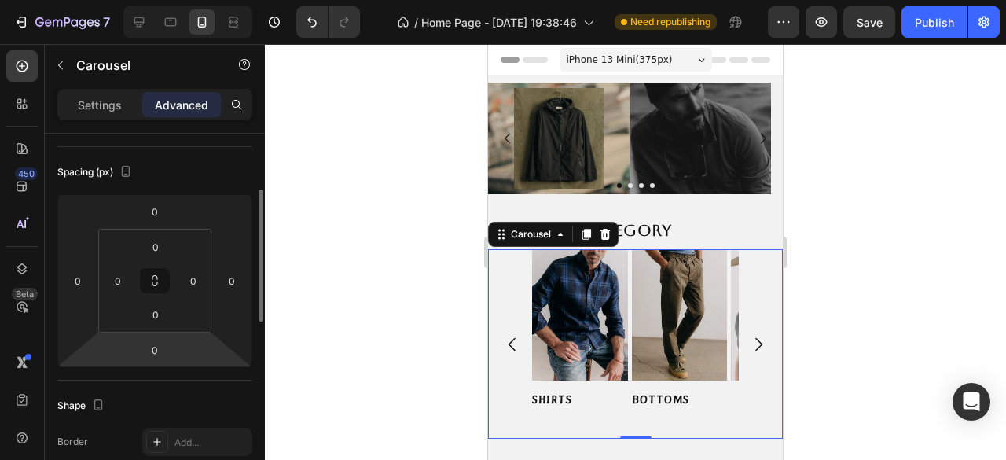
scroll to position [236, 0]
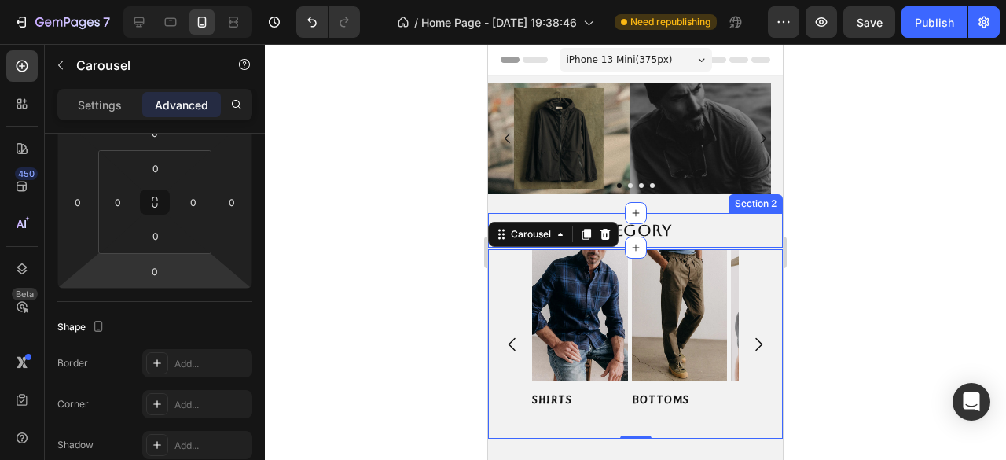
click at [720, 215] on div "Shop by Category Heading Section 2" at bounding box center [635, 230] width 295 height 35
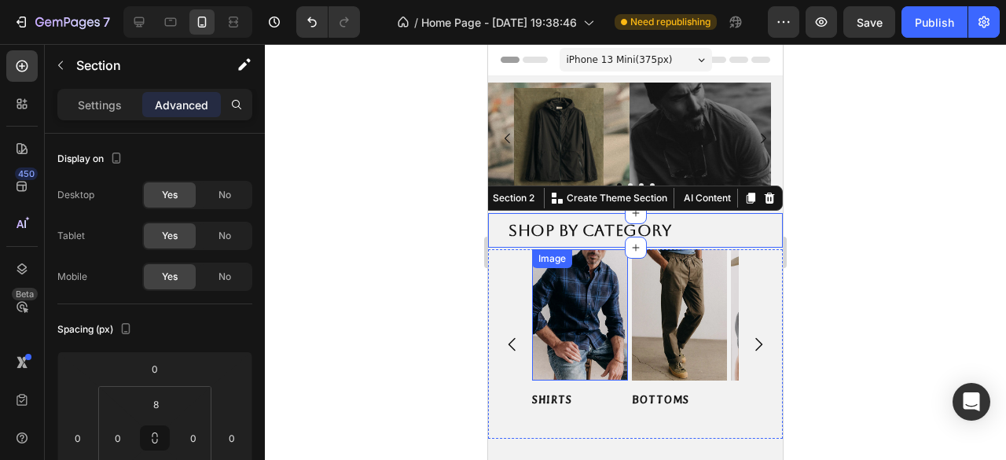
scroll to position [157, 0]
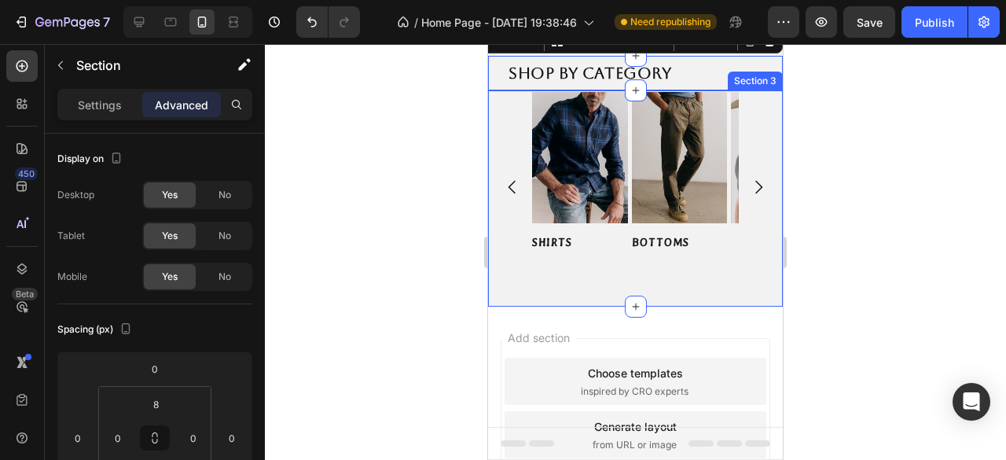
click at [527, 287] on div "Image SHIRTS Button Image BOTTOMS Button Image TEES & SWETERS Button Image OUTW…" at bounding box center [635, 198] width 295 height 217
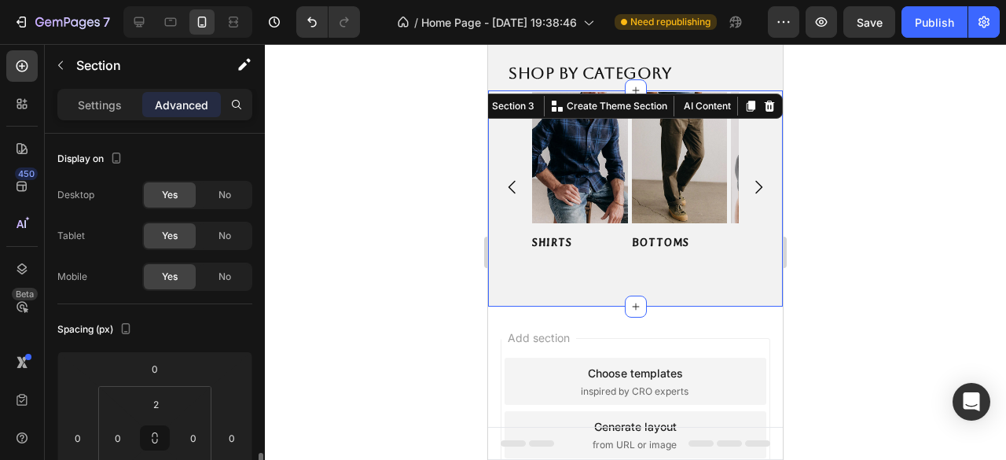
scroll to position [236, 0]
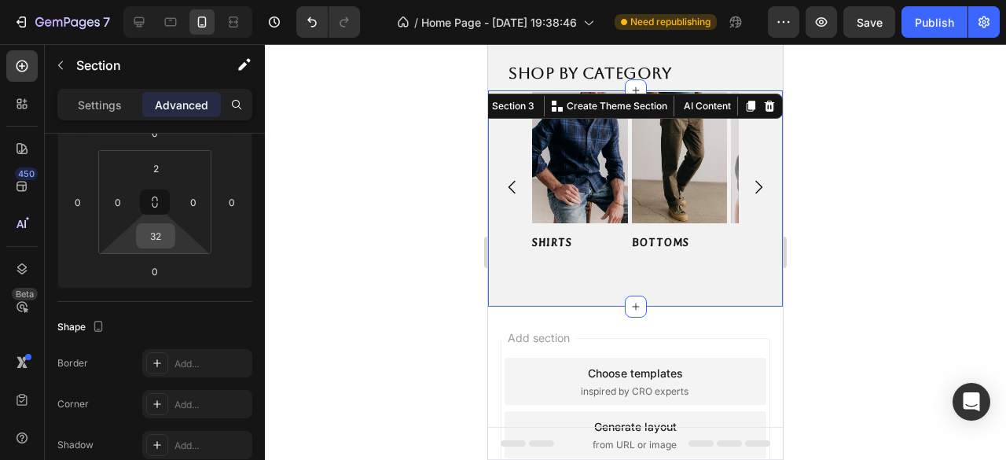
click at [159, 244] on input "32" at bounding box center [155, 236] width 31 height 24
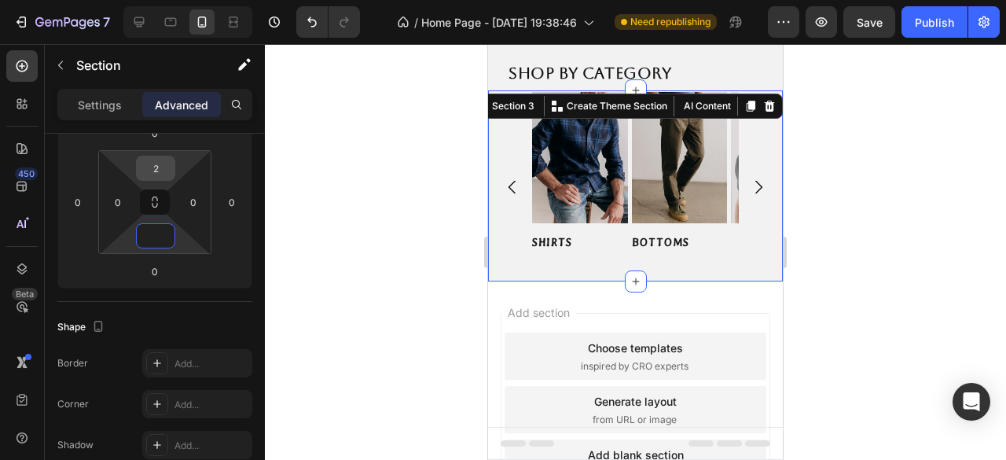
type input "0"
click at [152, 171] on input "2" at bounding box center [155, 168] width 31 height 24
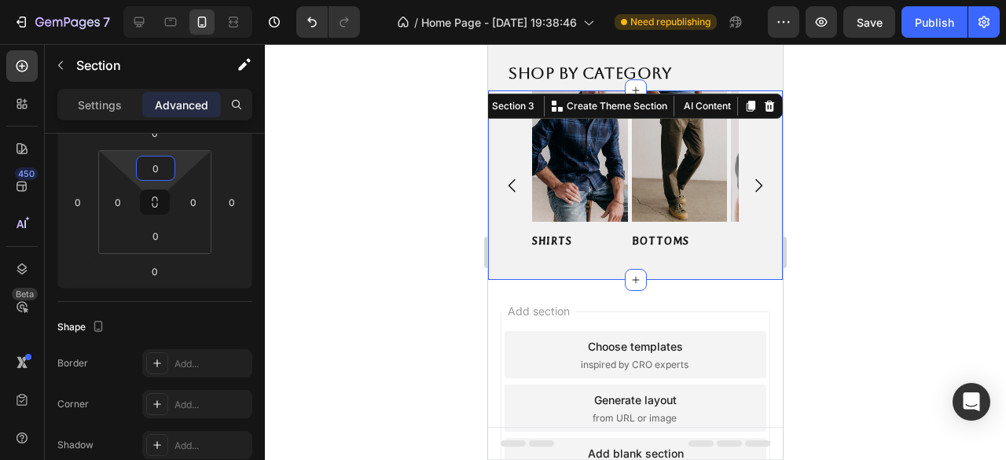
click at [313, 279] on div at bounding box center [635, 252] width 741 height 416
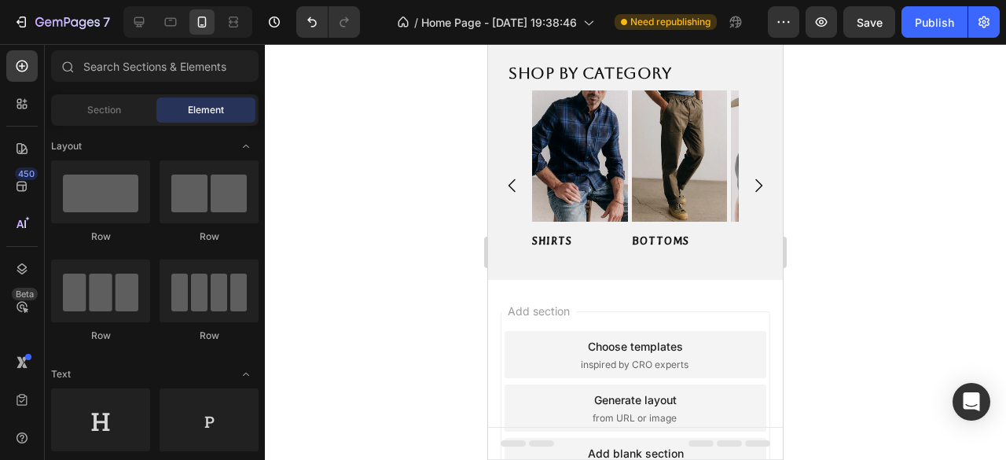
scroll to position [79, 0]
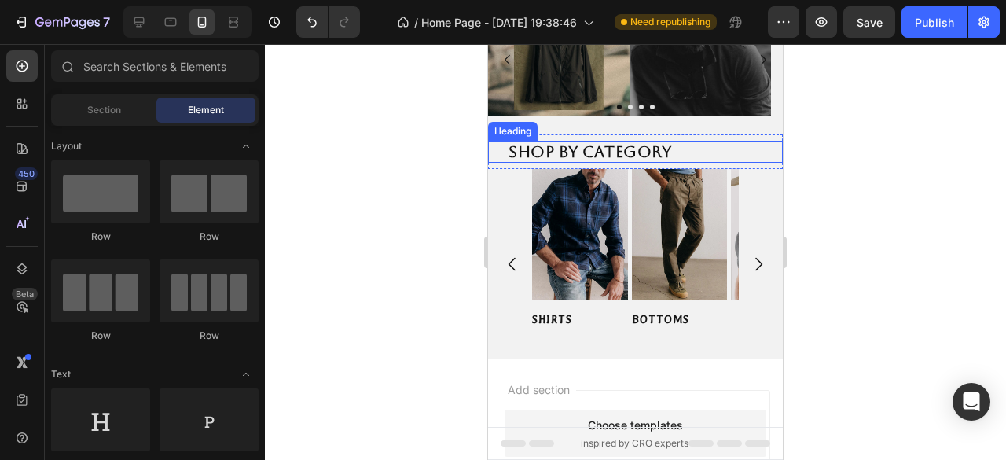
click at [690, 149] on h2 "Shop by Category" at bounding box center [635, 152] width 257 height 22
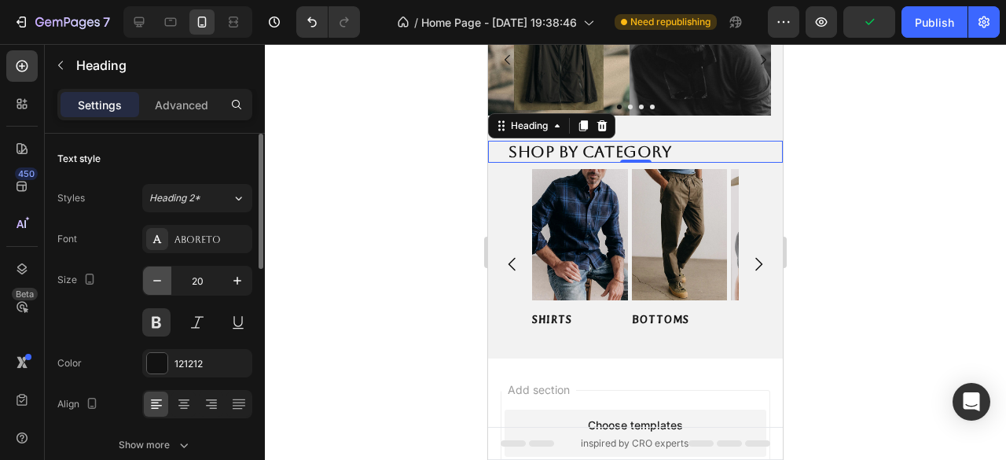
click at [162, 278] on icon "button" at bounding box center [157, 281] width 16 height 16
click at [161, 278] on icon "button" at bounding box center [157, 281] width 16 height 16
type input "18"
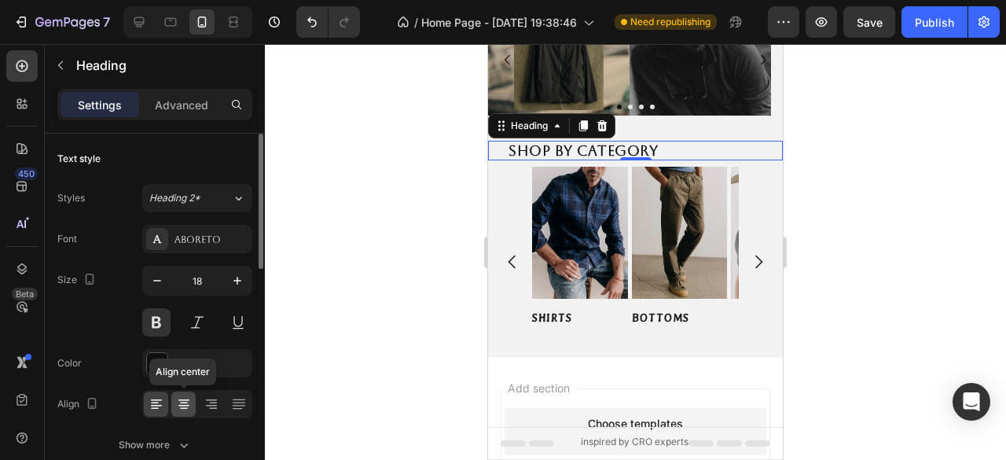
click at [190, 404] on icon at bounding box center [184, 404] width 16 height 16
click at [161, 408] on icon at bounding box center [157, 404] width 16 height 16
click at [184, 408] on icon at bounding box center [184, 409] width 8 height 2
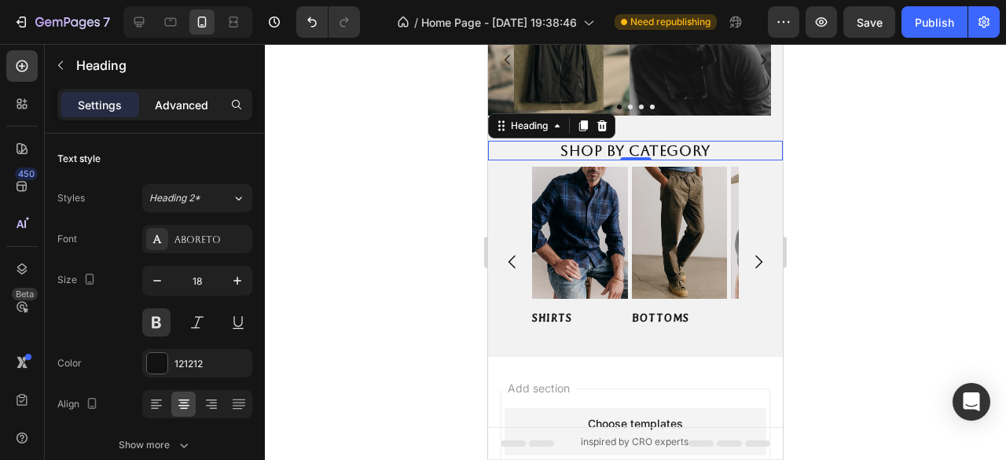
click at [184, 109] on p "Advanced" at bounding box center [181, 105] width 53 height 17
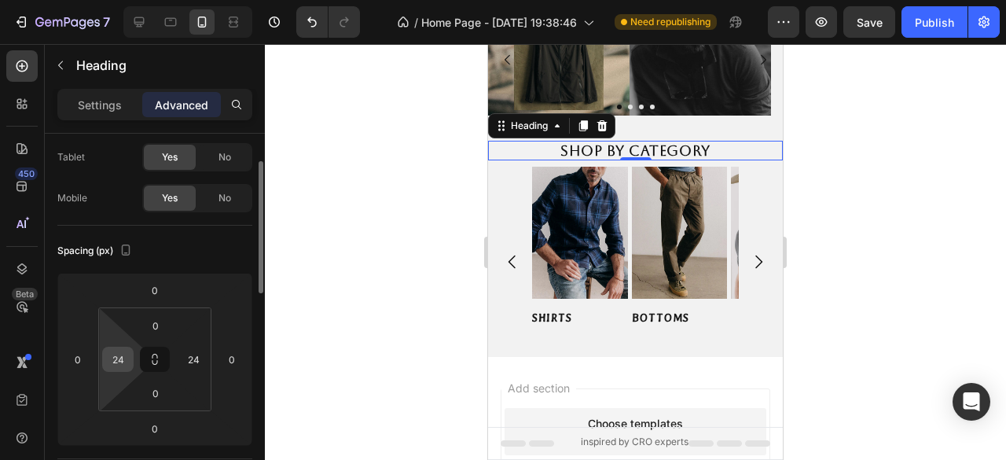
click at [127, 359] on input "24" at bounding box center [118, 359] width 24 height 24
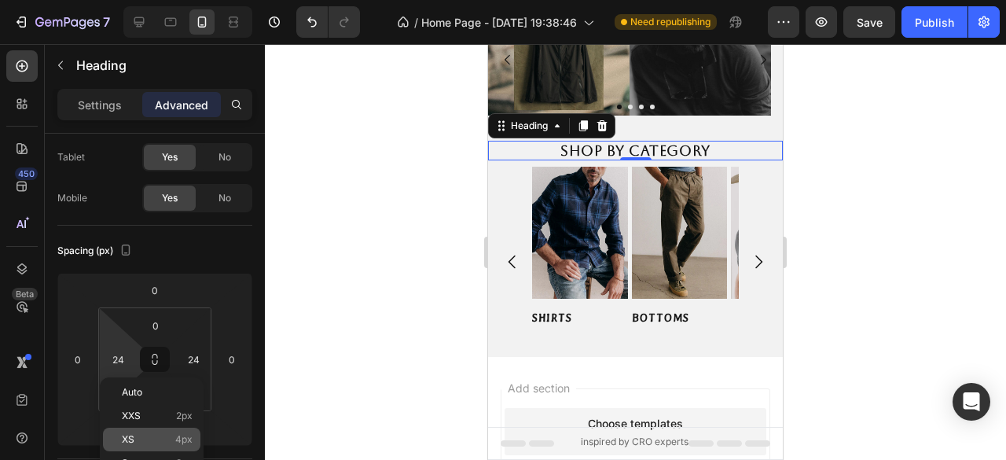
click at [177, 449] on div "XS 4px" at bounding box center [151, 440] width 97 height 24
type input "4"
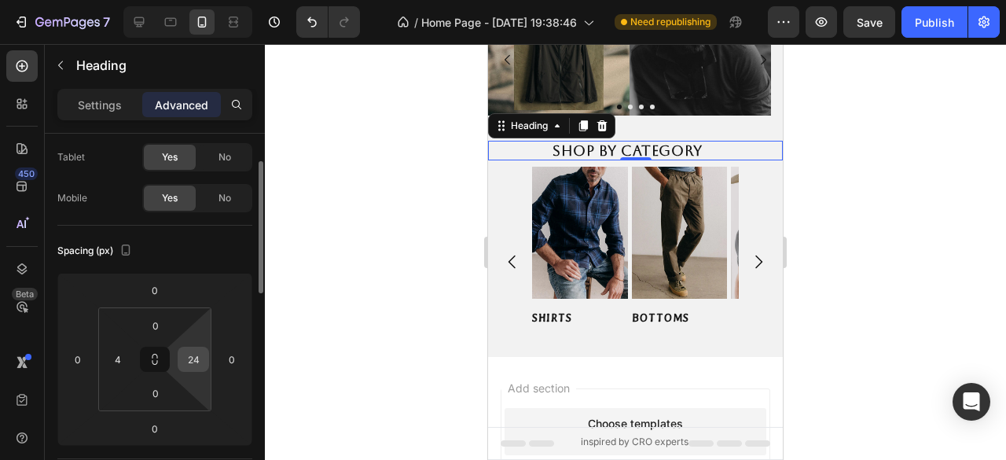
click at [184, 365] on input "24" at bounding box center [194, 359] width 24 height 24
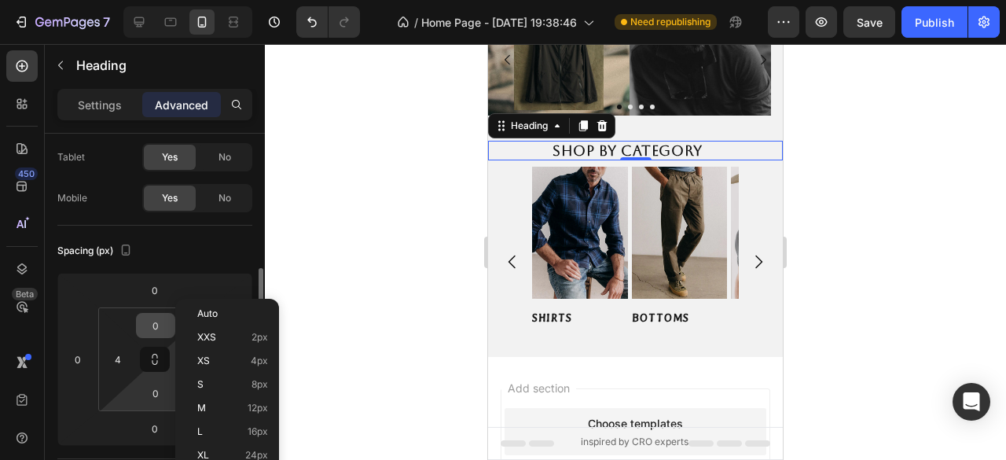
scroll to position [157, 0]
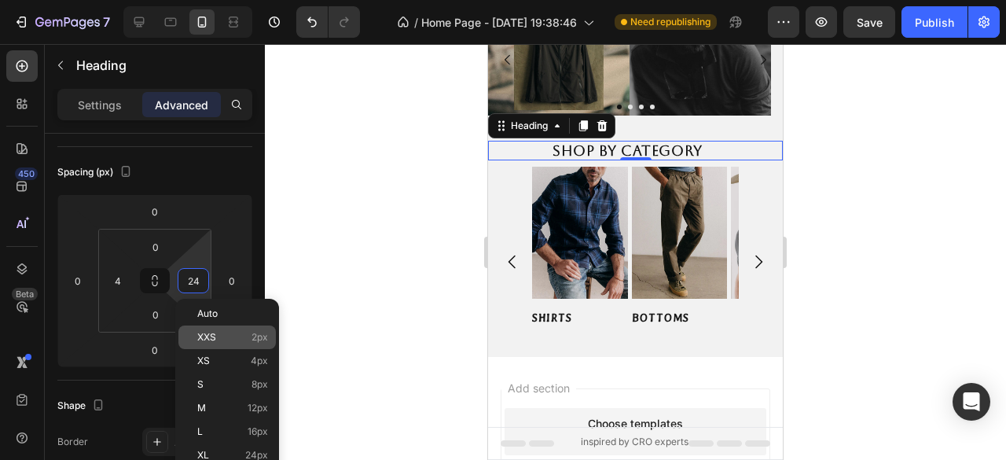
click at [241, 336] on p "XXS 2px" at bounding box center [232, 337] width 71 height 11
type input "2"
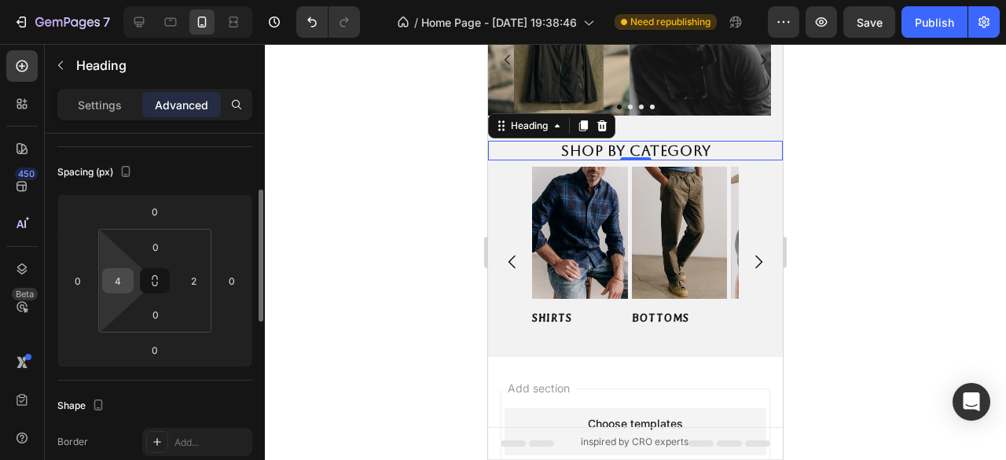
click at [112, 286] on input "4" at bounding box center [118, 281] width 24 height 24
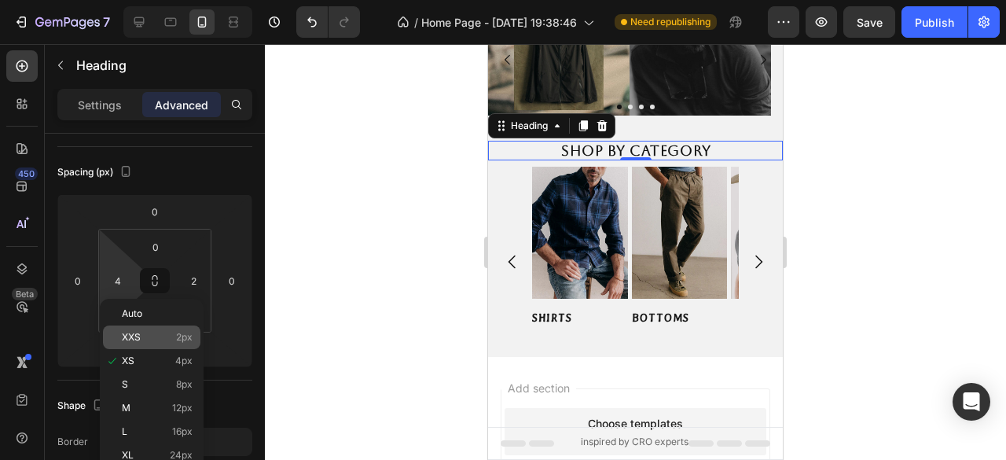
click at [152, 332] on p "XXS 2px" at bounding box center [157, 337] width 71 height 11
type input "2"
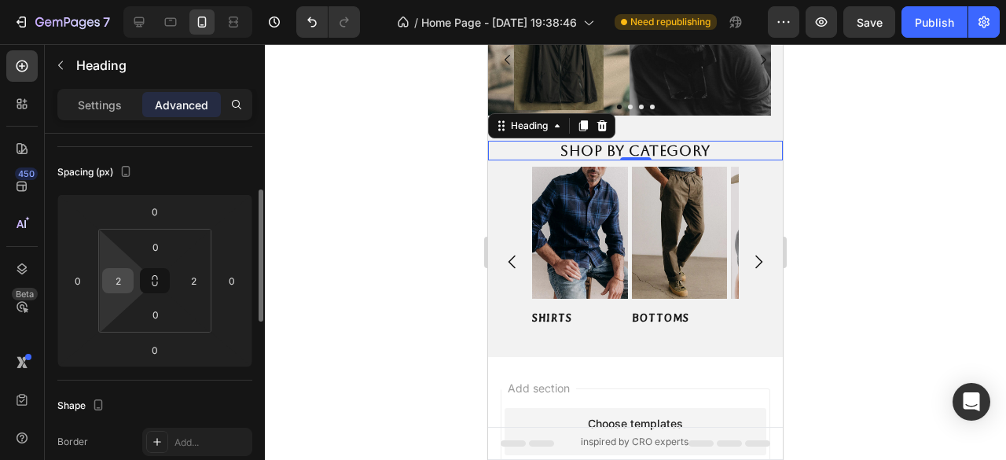
click at [125, 289] on input "2" at bounding box center [118, 281] width 24 height 24
click at [123, 288] on input "2" at bounding box center [118, 281] width 24 height 24
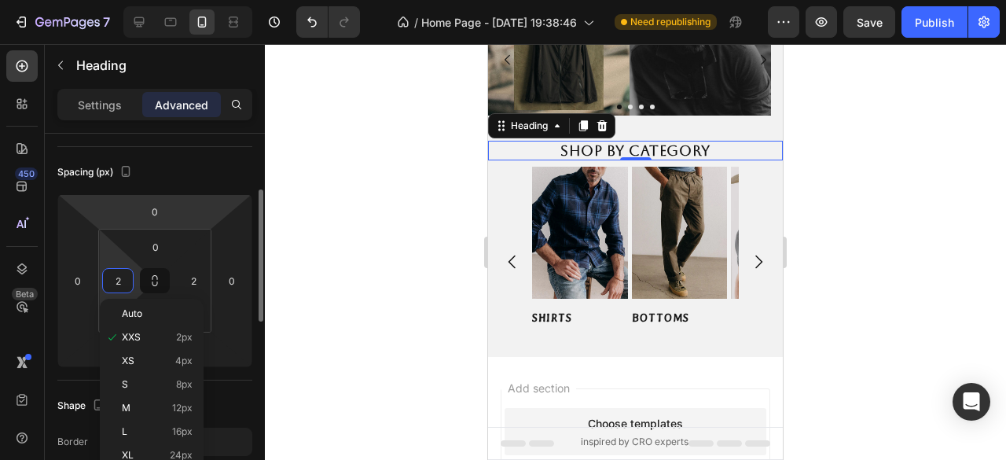
click at [173, 380] on div "Display on Desktop Yes No Tablet Yes No Mobile Yes No" at bounding box center [154, 465] width 195 height 171
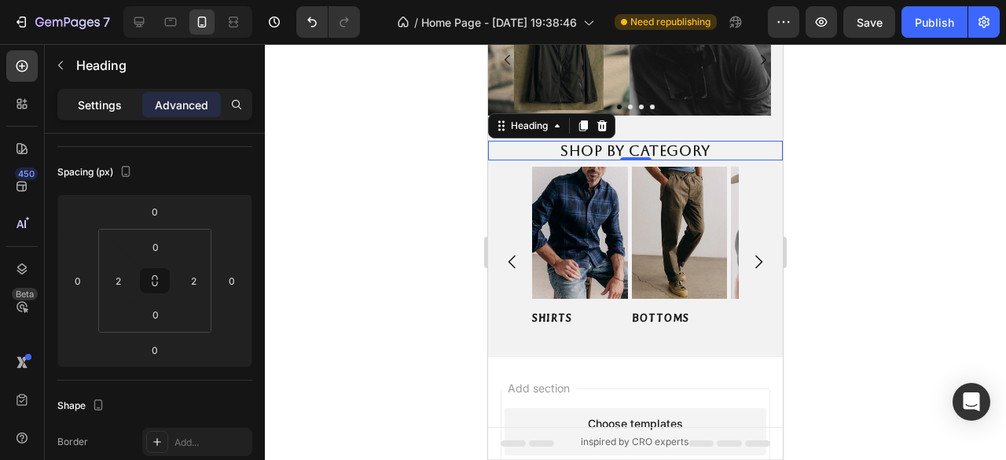
click at [119, 108] on p "Settings" at bounding box center [100, 105] width 44 height 17
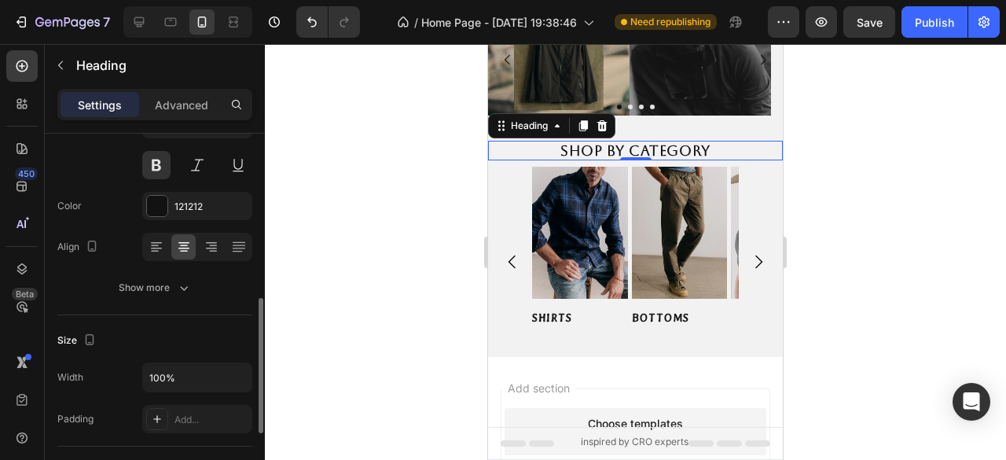
scroll to position [79, 0]
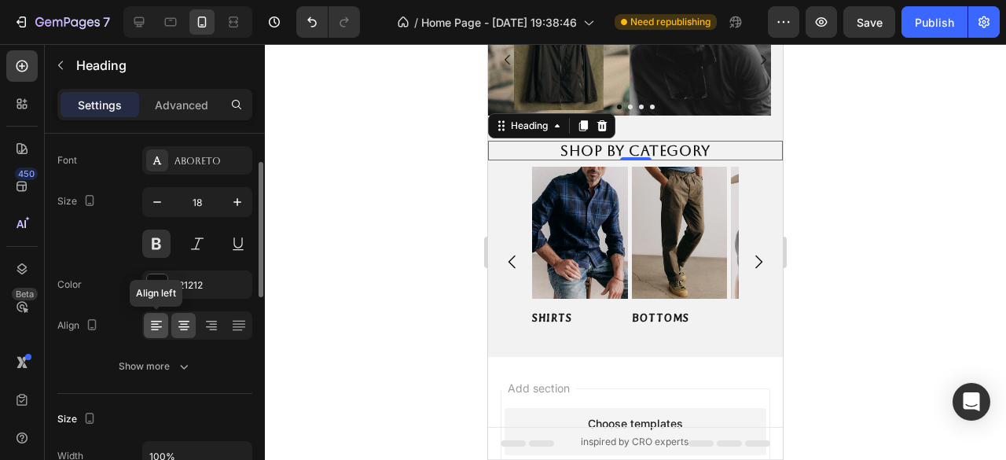
click at [156, 326] on icon at bounding box center [156, 327] width 11 height 2
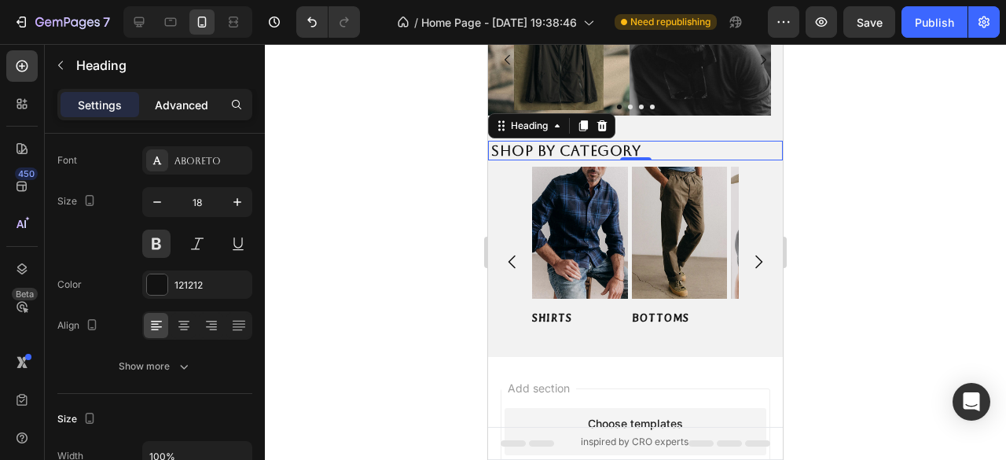
click at [185, 100] on p "Advanced" at bounding box center [181, 105] width 53 height 17
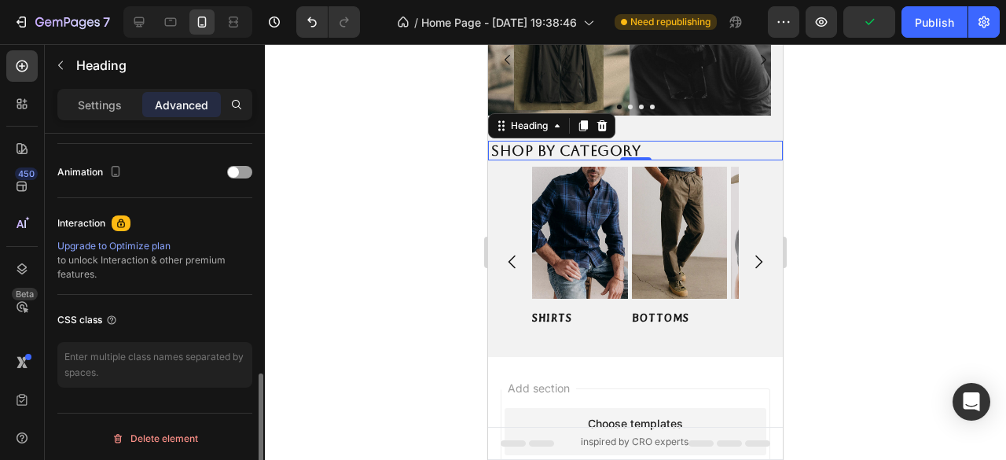
scroll to position [281, 0]
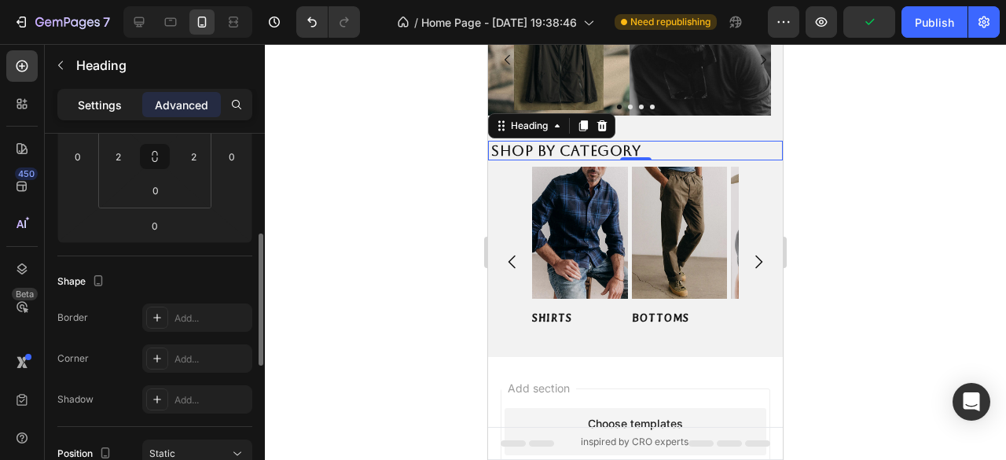
click at [108, 101] on p "Settings" at bounding box center [100, 105] width 44 height 17
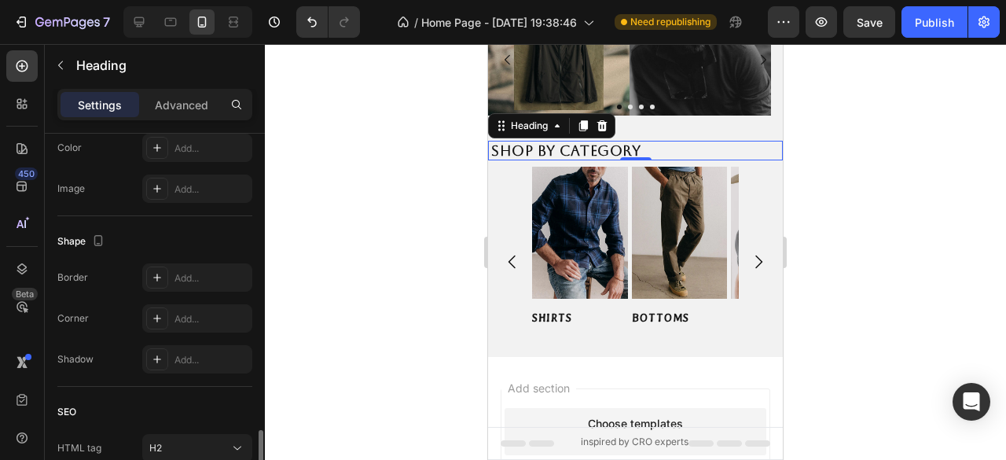
scroll to position [646, 0]
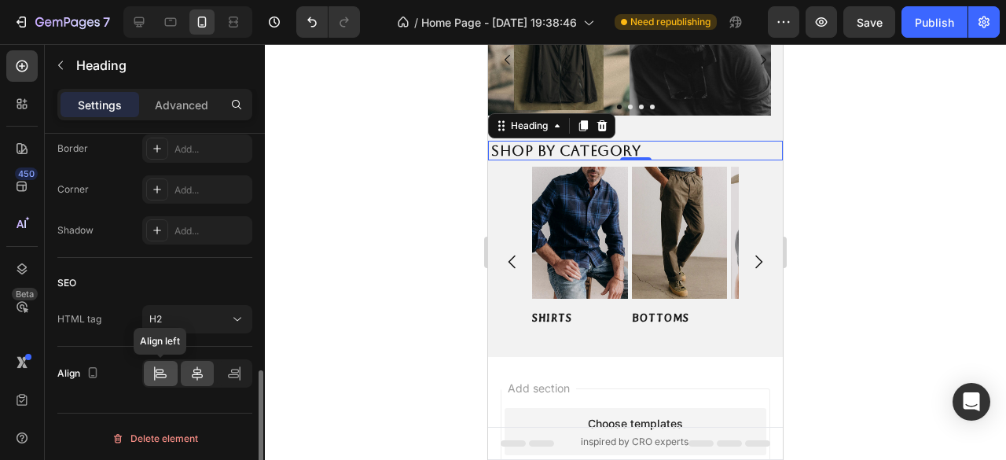
click at [166, 374] on icon at bounding box center [161, 376] width 11 height 4
click at [184, 373] on div at bounding box center [198, 373] width 34 height 25
click at [197, 372] on icon at bounding box center [197, 373] width 16 height 16
click at [160, 372] on icon at bounding box center [160, 373] width 16 height 16
click at [189, 370] on div at bounding box center [198, 373] width 34 height 25
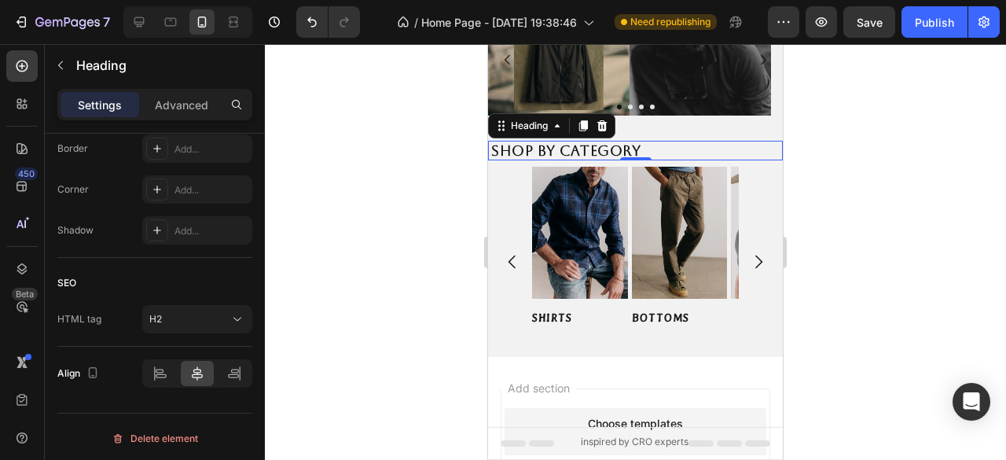
click at [668, 143] on h2 "Shop by Category" at bounding box center [636, 151] width 292 height 20
click at [164, 379] on div at bounding box center [161, 373] width 34 height 25
click at [193, 373] on icon at bounding box center [197, 373] width 16 height 16
click at [173, 111] on p "Advanced" at bounding box center [181, 105] width 53 height 17
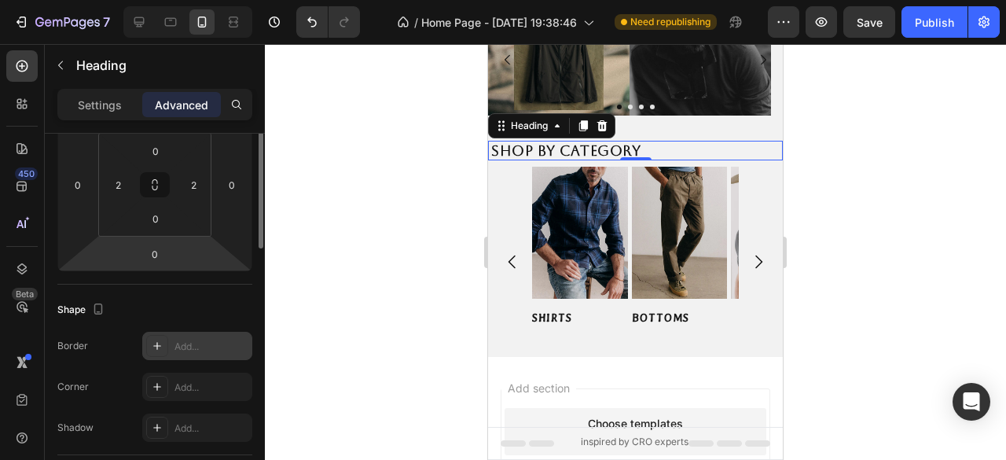
scroll to position [96, 0]
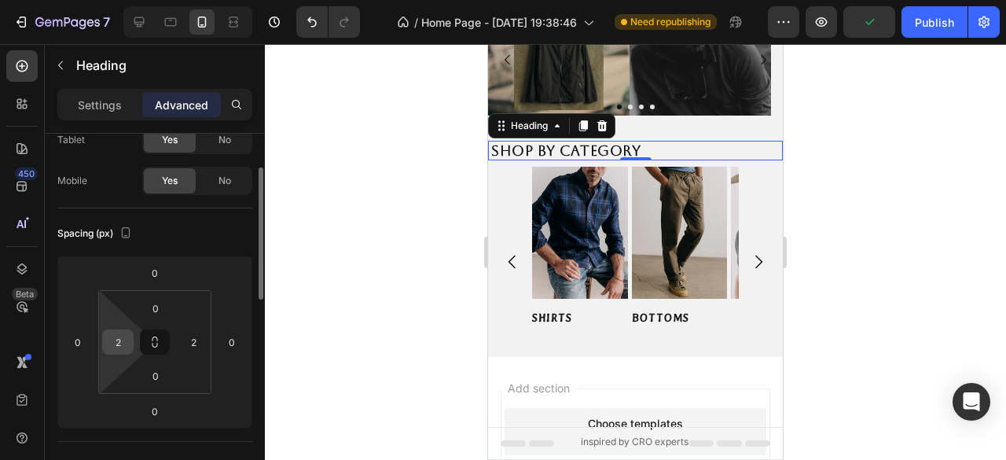
click at [130, 336] on div "2" at bounding box center [117, 341] width 31 height 25
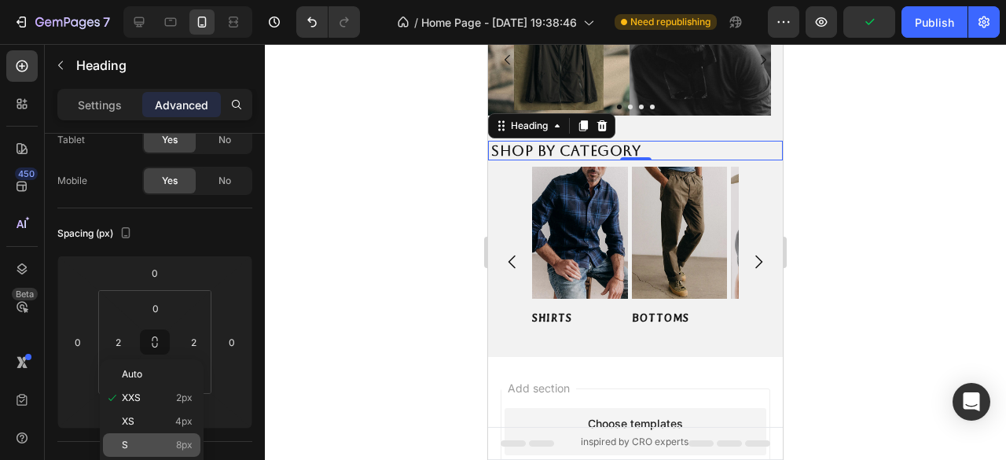
click at [178, 446] on span "8px" at bounding box center [184, 444] width 17 height 11
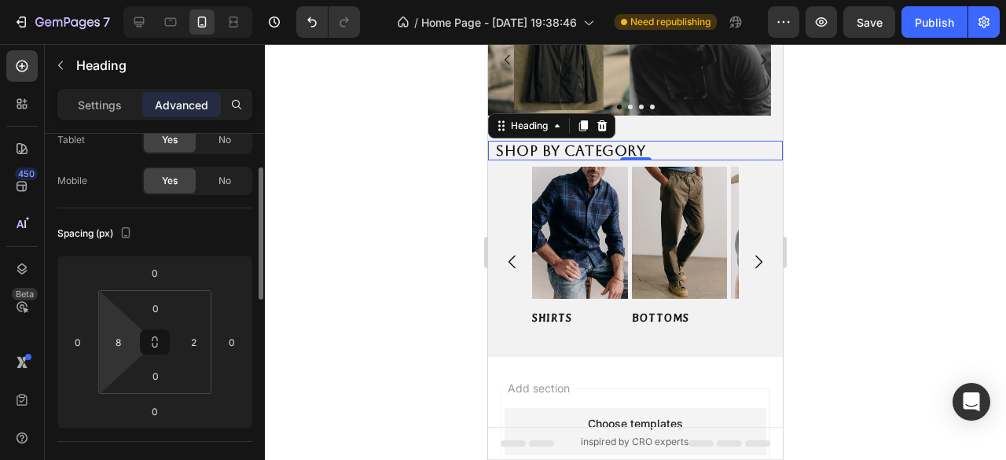
scroll to position [174, 0]
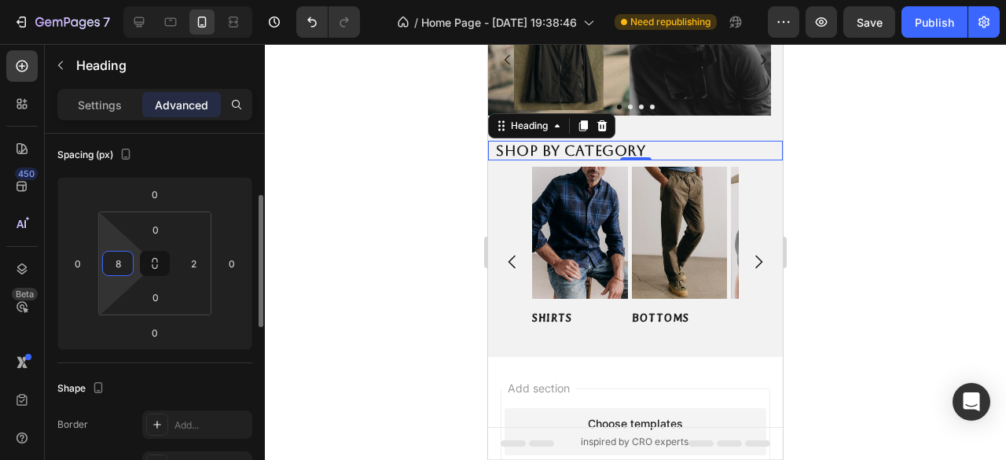
click at [118, 256] on input "8" at bounding box center [118, 263] width 24 height 24
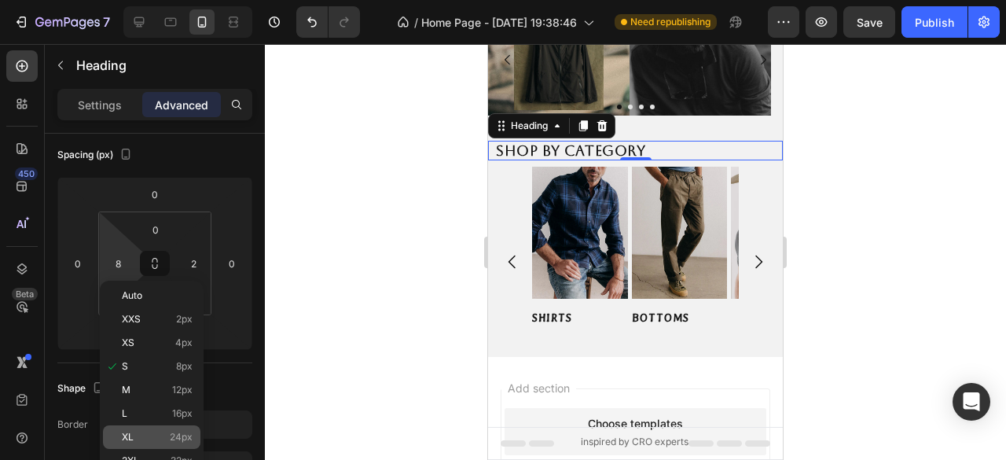
click at [173, 430] on div "XL 24px" at bounding box center [151, 437] width 97 height 24
type input "24"
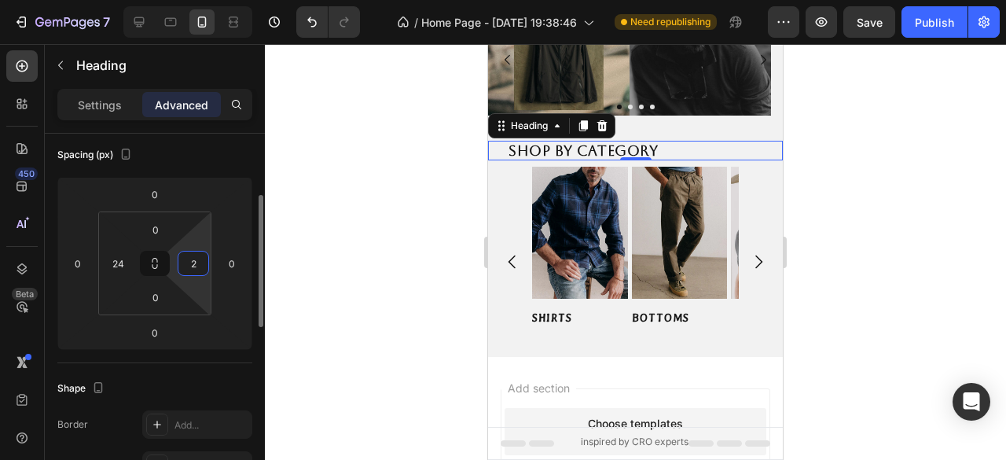
click at [192, 270] on input "2" at bounding box center [194, 263] width 24 height 24
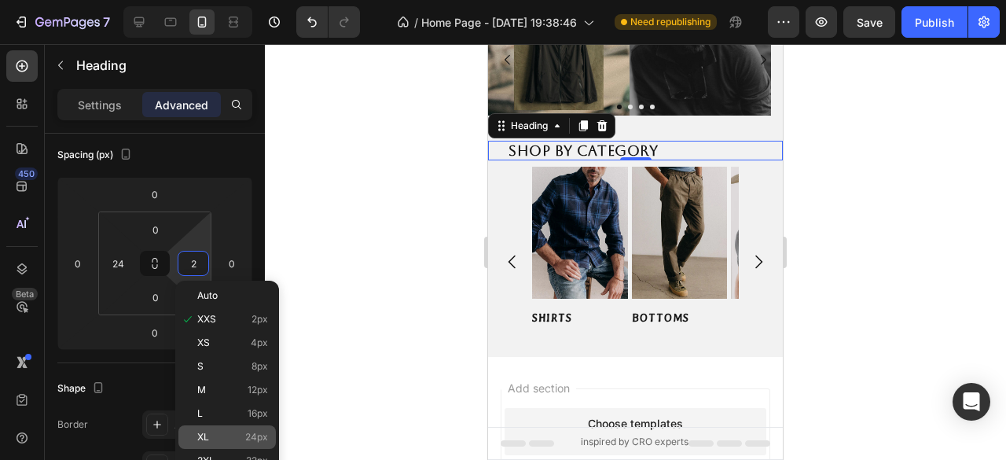
click at [236, 428] on div "XL 24px" at bounding box center [226, 437] width 97 height 24
type input "24"
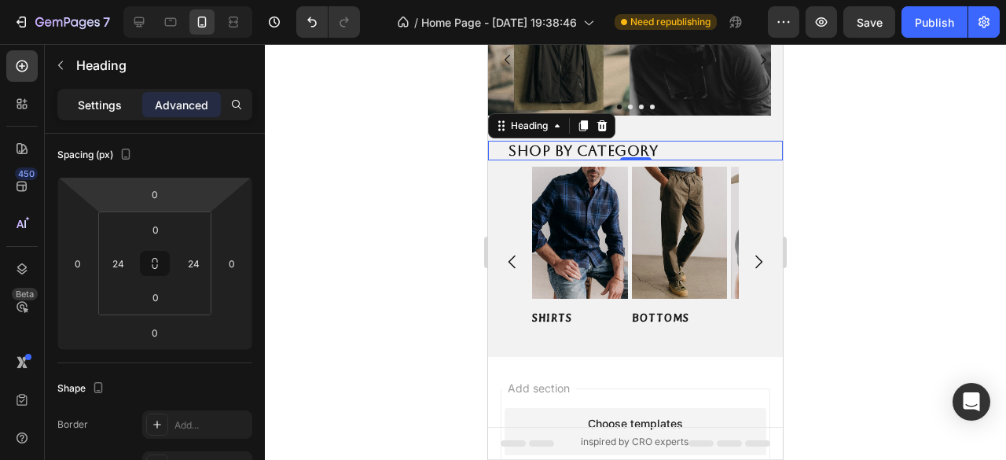
click at [107, 104] on p "Settings" at bounding box center [100, 105] width 44 height 17
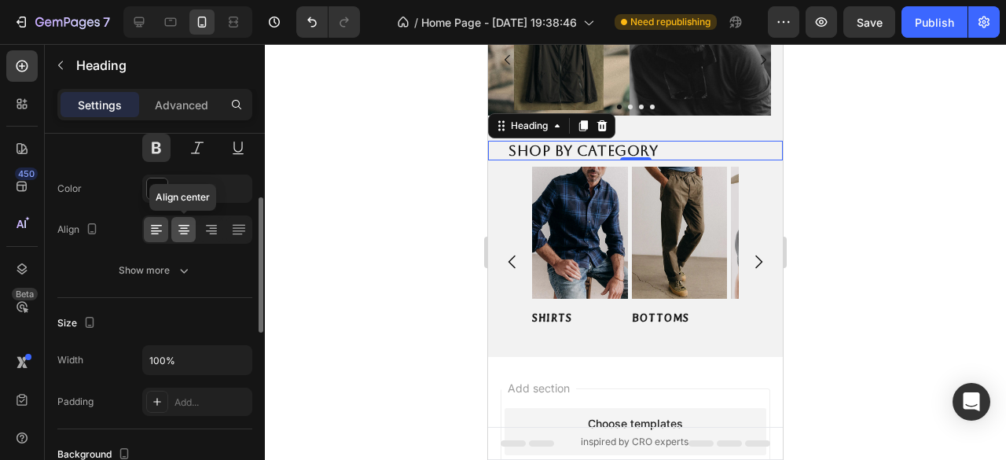
click at [183, 222] on icon at bounding box center [184, 230] width 16 height 16
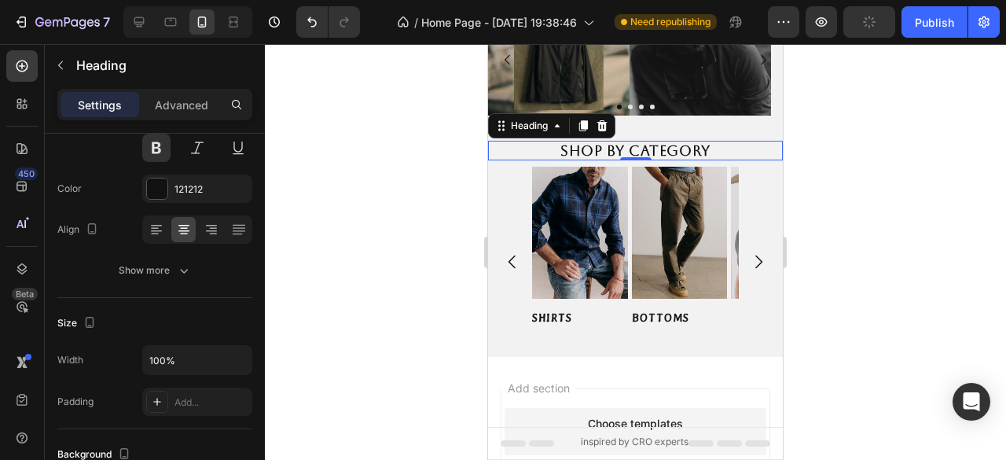
click at [338, 263] on div at bounding box center [635, 252] width 741 height 416
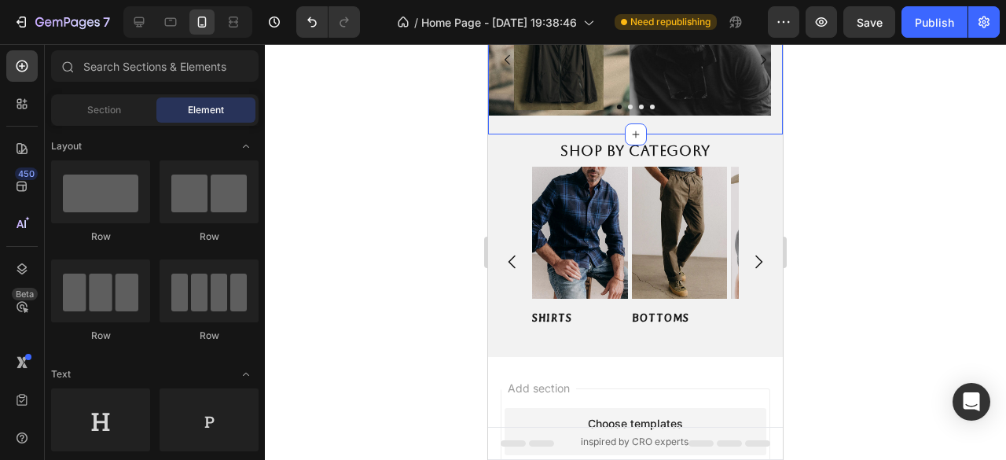
click at [594, 123] on div "Image Image Image Image Carousel" at bounding box center [635, 66] width 295 height 124
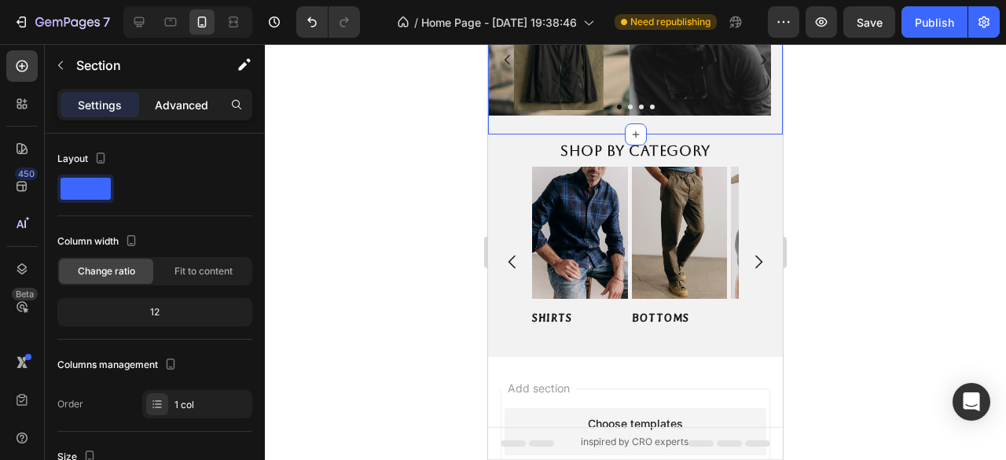
click at [175, 105] on p "Advanced" at bounding box center [181, 105] width 53 height 17
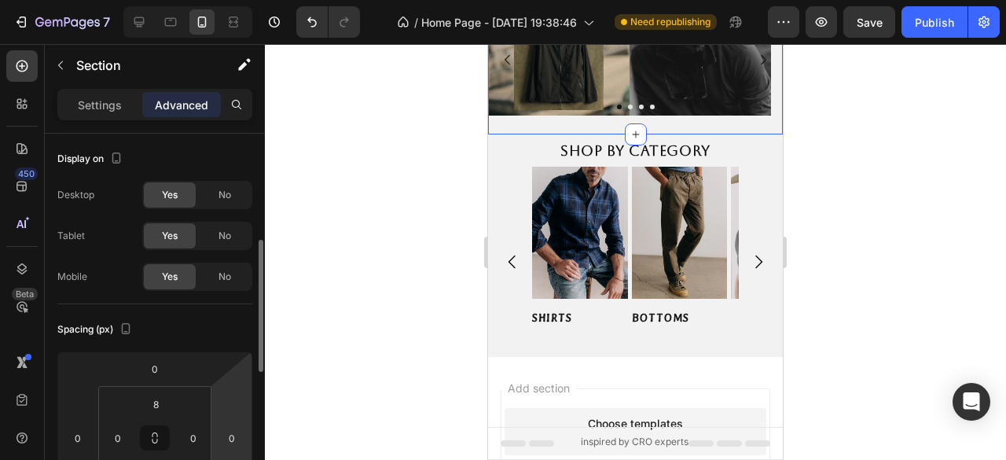
scroll to position [157, 0]
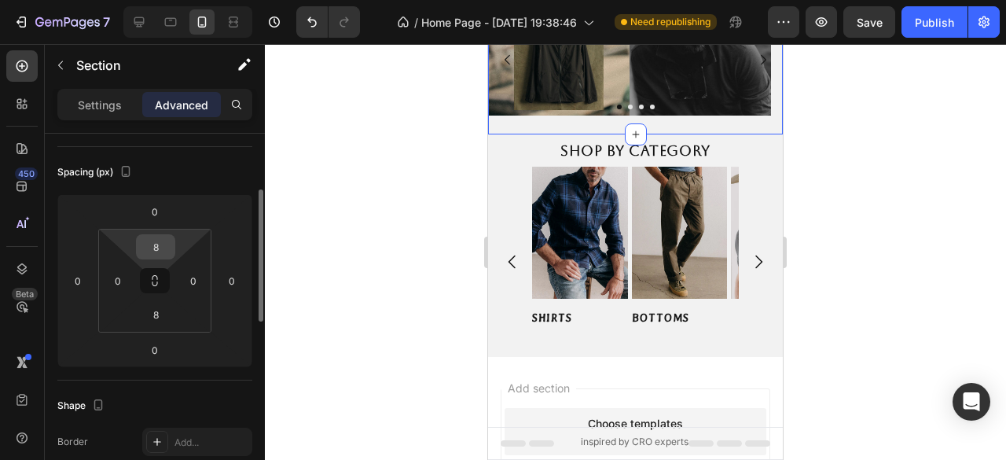
click at [156, 243] on input "8" at bounding box center [155, 247] width 31 height 24
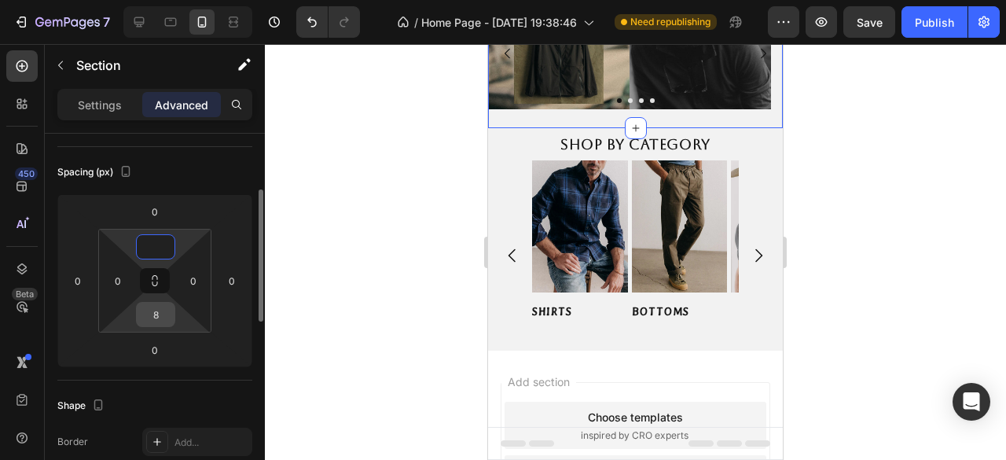
type input "0"
click at [141, 314] on input "8" at bounding box center [155, 315] width 31 height 24
click at [149, 315] on input "8" at bounding box center [155, 315] width 31 height 24
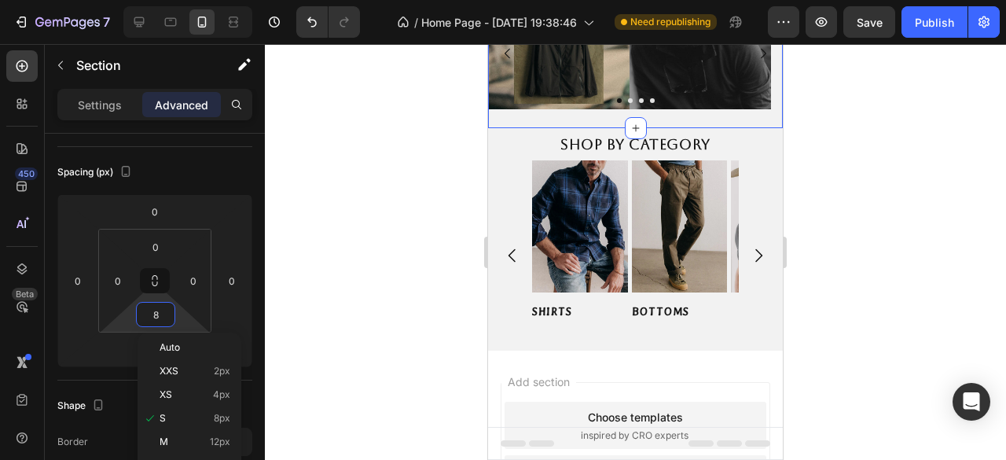
click at [329, 301] on div at bounding box center [635, 252] width 741 height 416
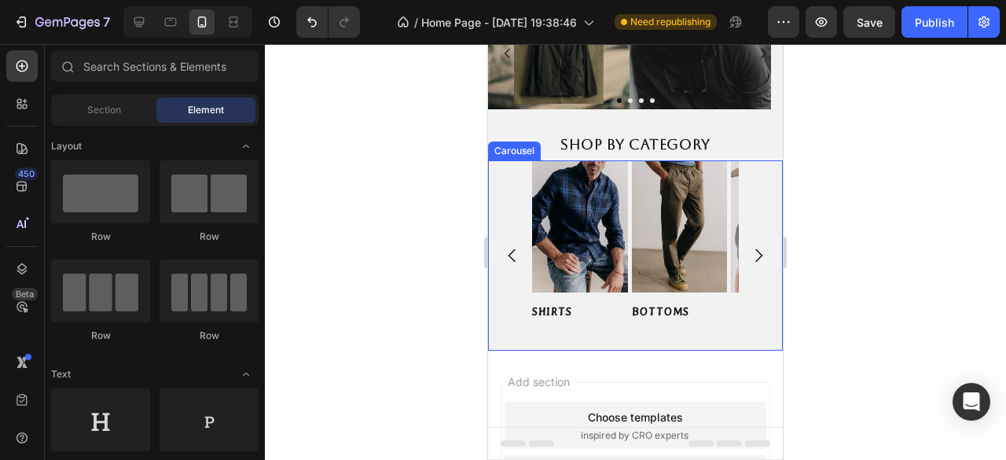
click at [504, 174] on div "Image SHIRTS Button Image BOTTOMS Button Image TEES & SWETERS Button Image OUTW…" at bounding box center [635, 255] width 295 height 190
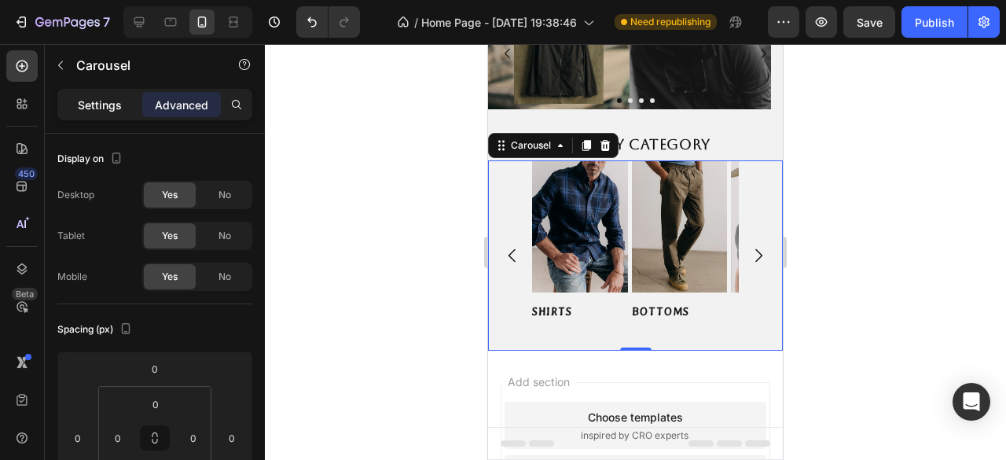
click at [123, 111] on div "Settings" at bounding box center [100, 104] width 79 height 25
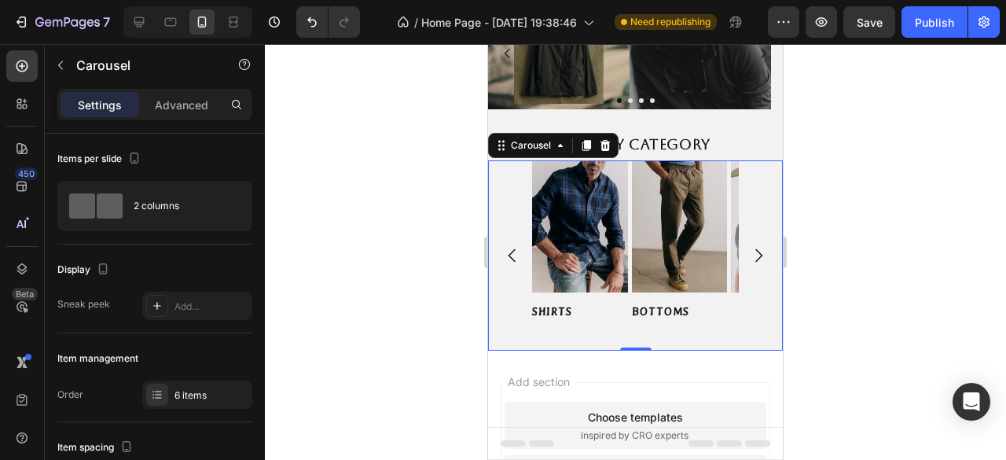
click at [512, 197] on div "Image SHIRTS Button Image BOTTOMS Button Image TEES & SWETERS Button Image OUTW…" at bounding box center [635, 255] width 295 height 190
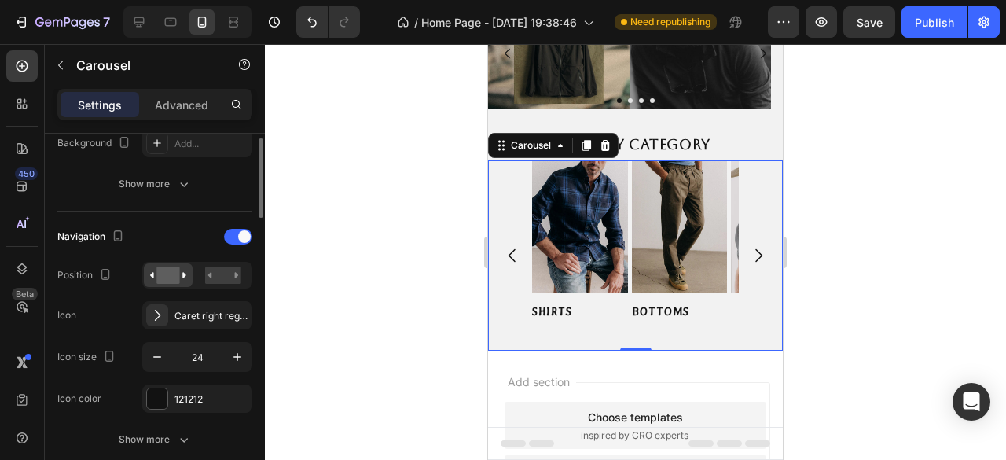
scroll to position [314, 0]
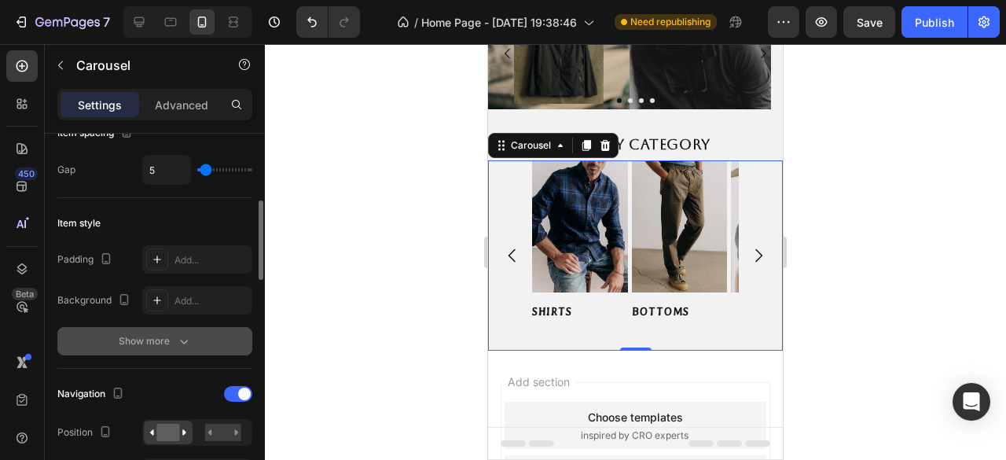
click at [200, 334] on button "Show more" at bounding box center [154, 341] width 195 height 28
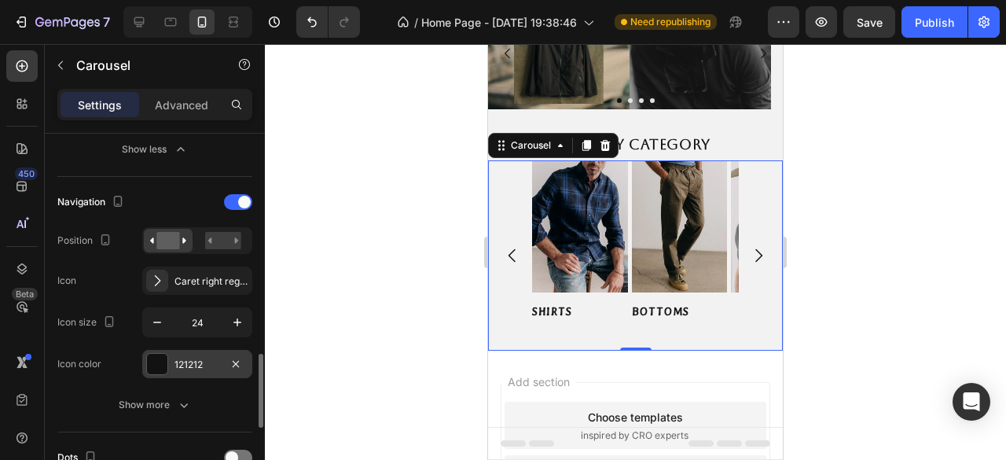
scroll to position [707, 0]
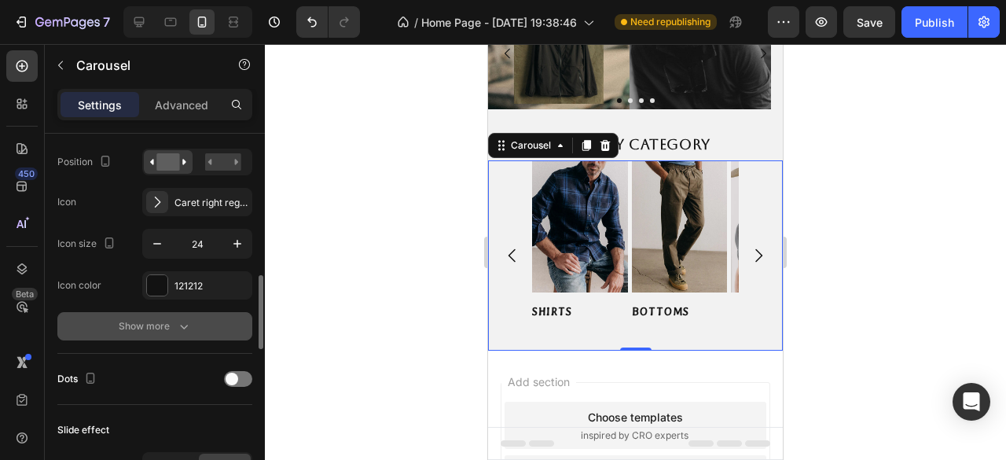
click at [191, 329] on icon "button" at bounding box center [184, 326] width 16 height 16
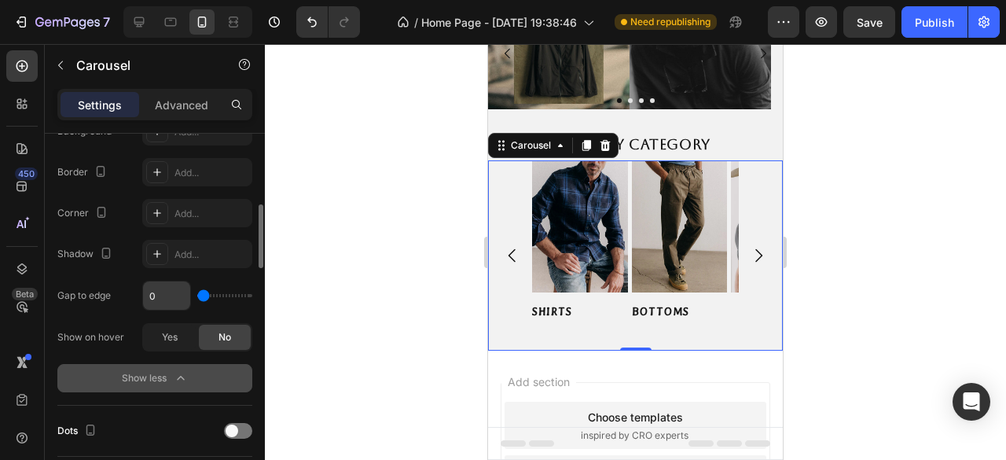
scroll to position [865, 0]
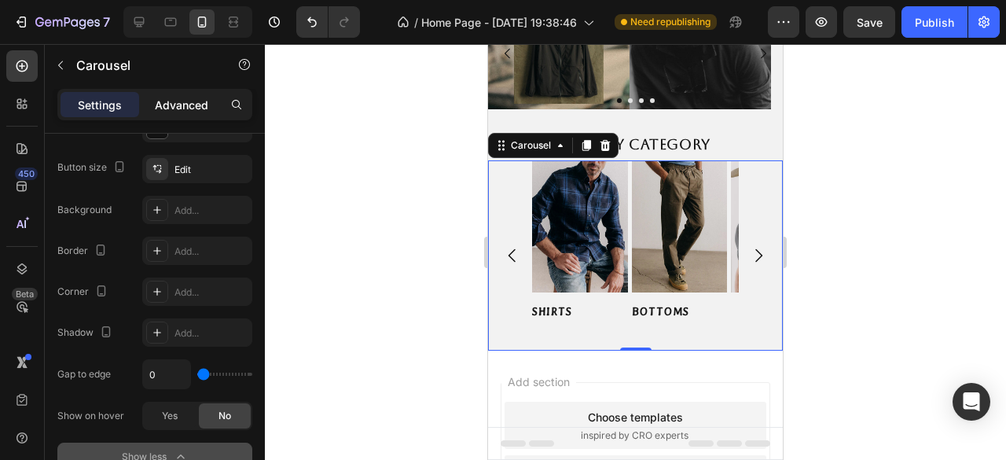
click at [174, 97] on div "Advanced" at bounding box center [181, 104] width 79 height 25
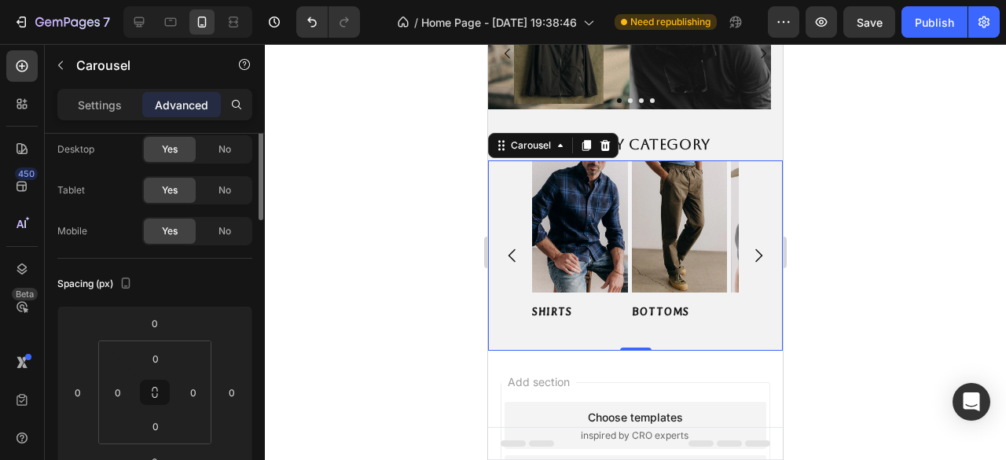
scroll to position [0, 0]
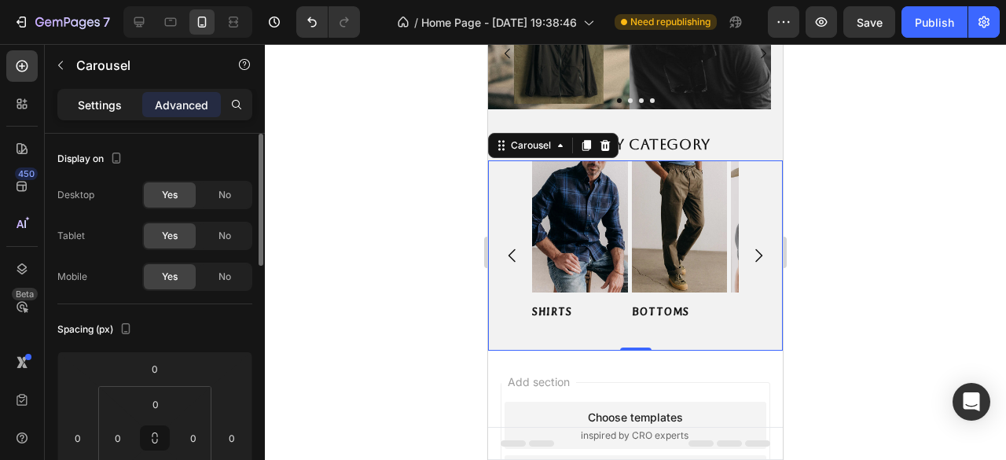
click at [93, 116] on div "Settings" at bounding box center [100, 104] width 79 height 25
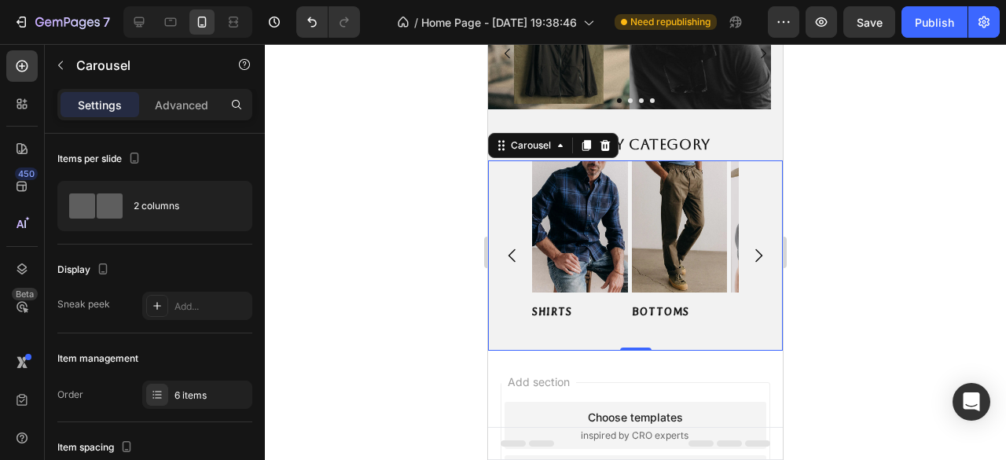
click at [511, 175] on div "Image SHIRTS Button Image BOTTOMS Button Image TEES & SWETERS Button Image OUTW…" at bounding box center [635, 255] width 295 height 190
click at [104, 269] on icon "button" at bounding box center [103, 269] width 16 height 16
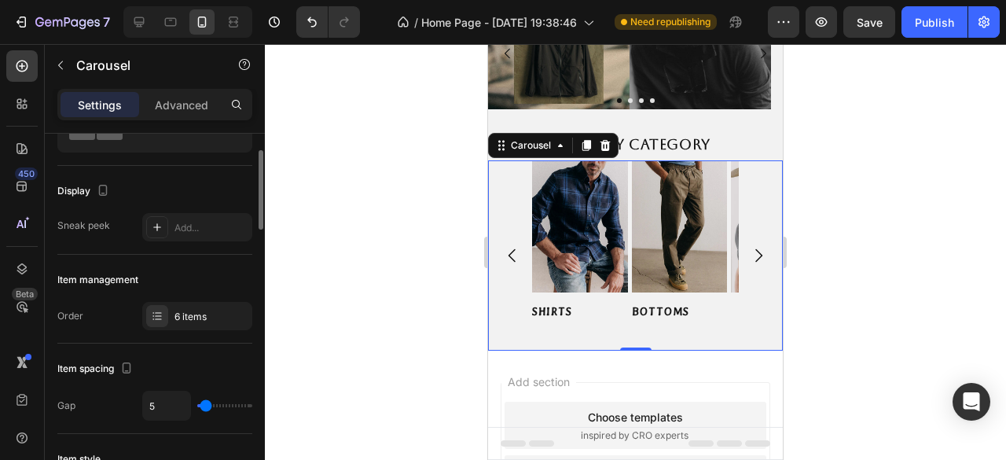
scroll to position [236, 0]
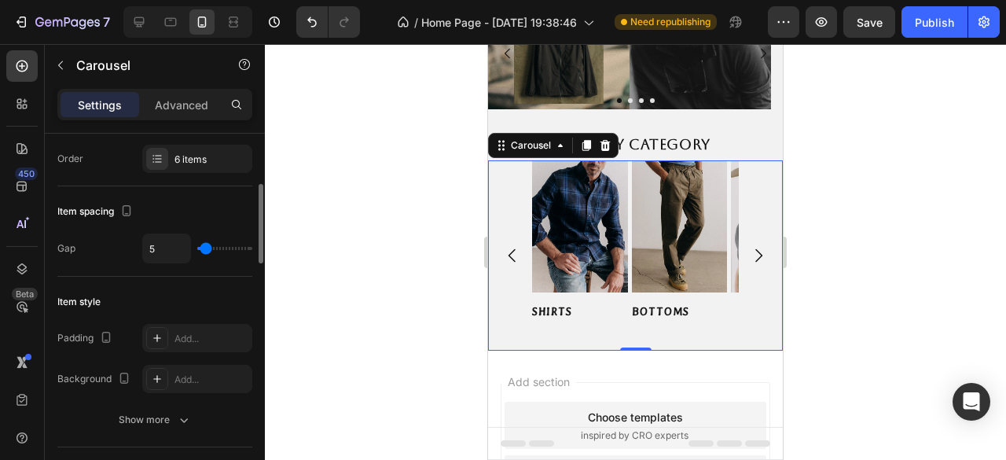
click at [179, 417] on icon "button" at bounding box center [184, 420] width 16 height 16
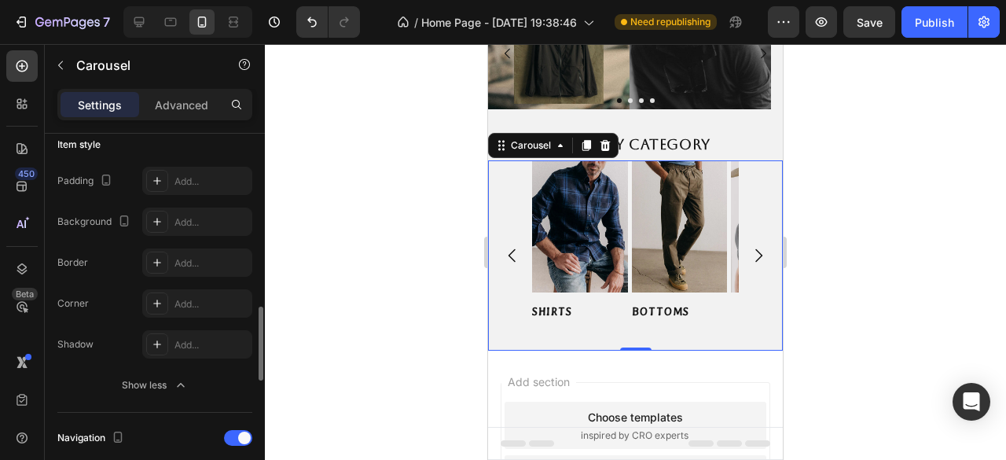
scroll to position [472, 0]
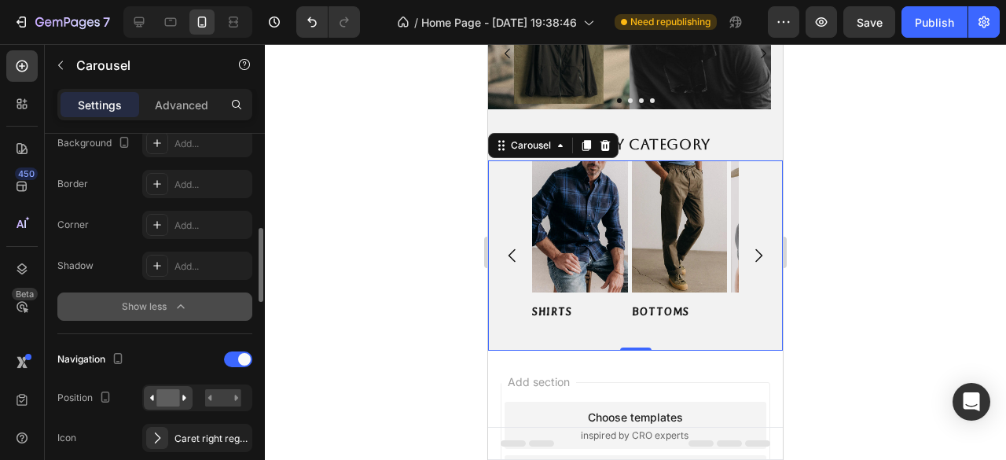
click at [186, 304] on icon "button" at bounding box center [181, 307] width 16 height 16
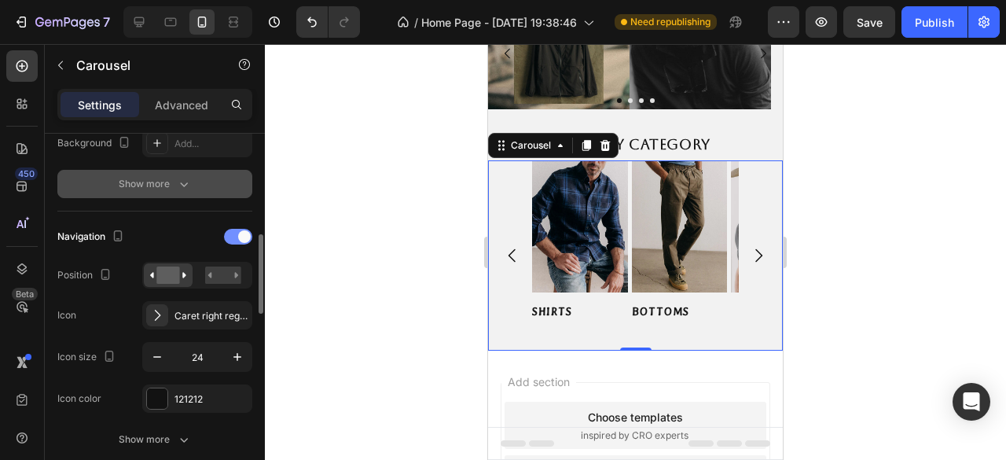
click at [237, 238] on div at bounding box center [238, 237] width 28 height 16
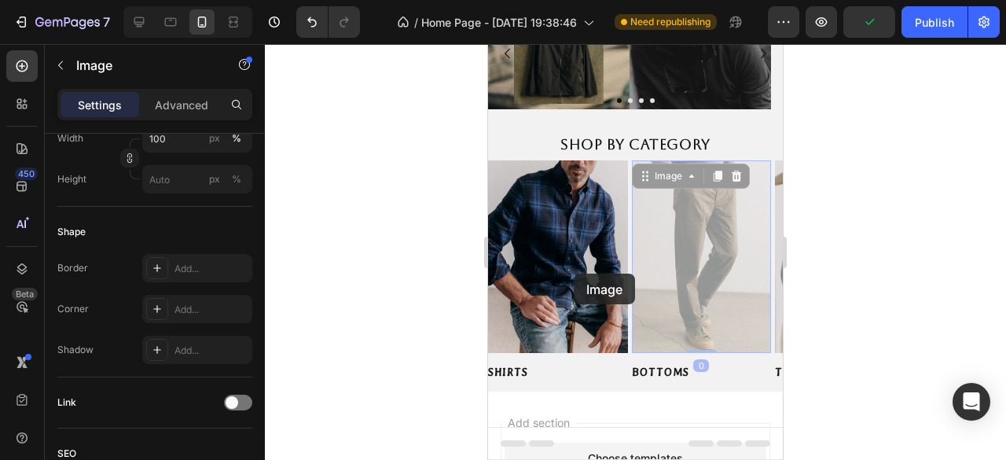
scroll to position [0, 0]
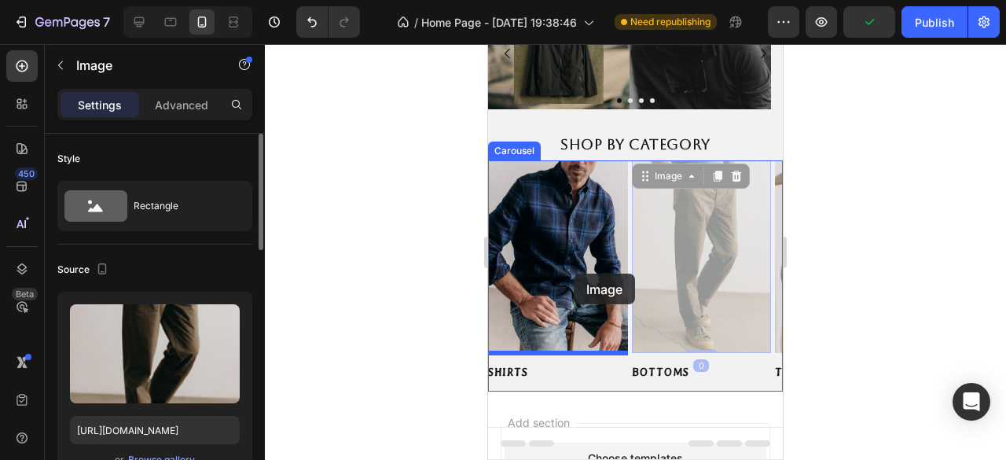
drag, startPoint x: 645, startPoint y: 274, endPoint x: 972, endPoint y: 326, distance: 331.2
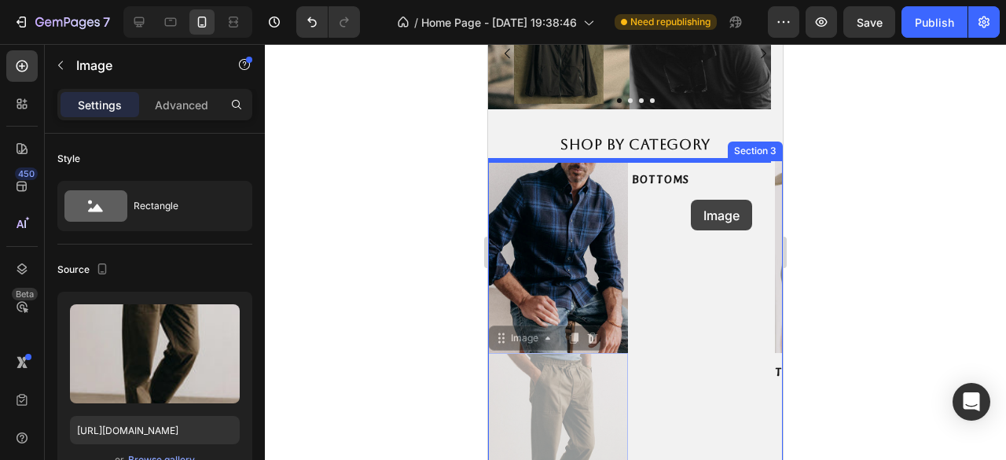
drag, startPoint x: 583, startPoint y: 412, endPoint x: 691, endPoint y: 200, distance: 238.0
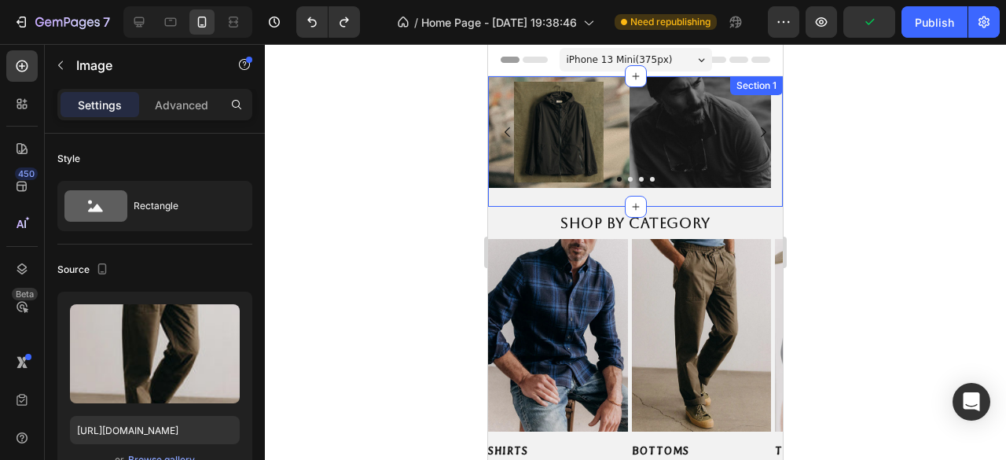
click at [699, 189] on div "Image Image Image Image Carousel" at bounding box center [635, 138] width 295 height 124
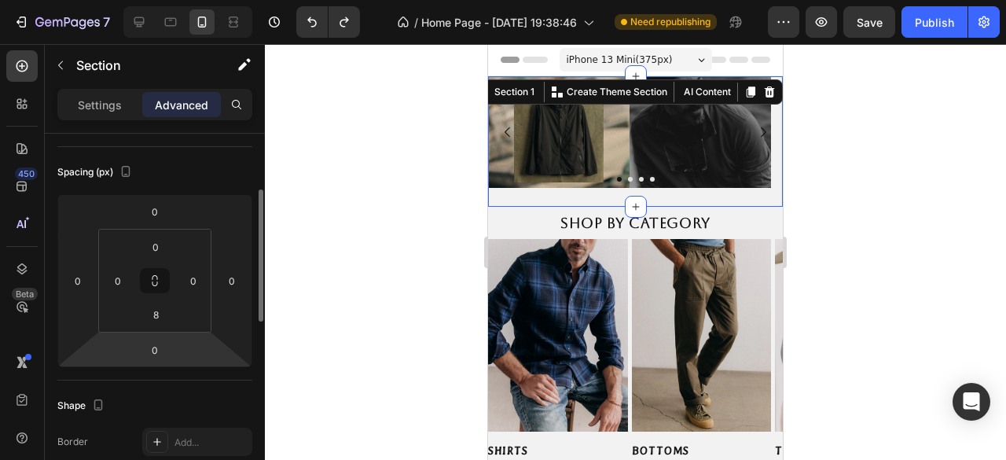
scroll to position [79, 0]
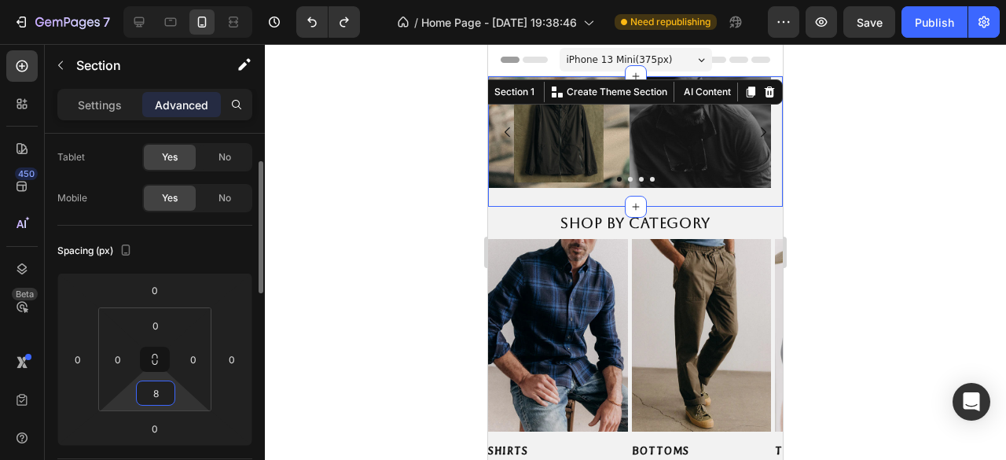
click at [159, 395] on input "8" at bounding box center [155, 393] width 31 height 24
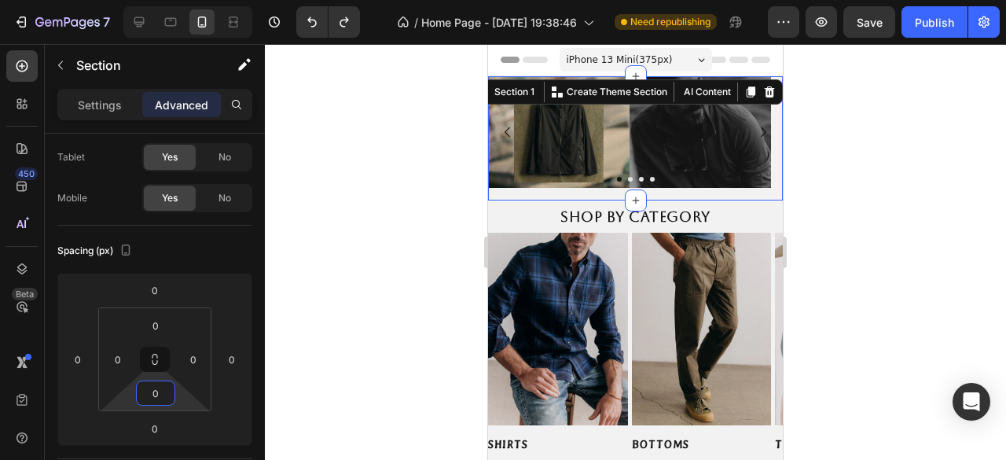
click at [370, 331] on div at bounding box center [635, 252] width 741 height 416
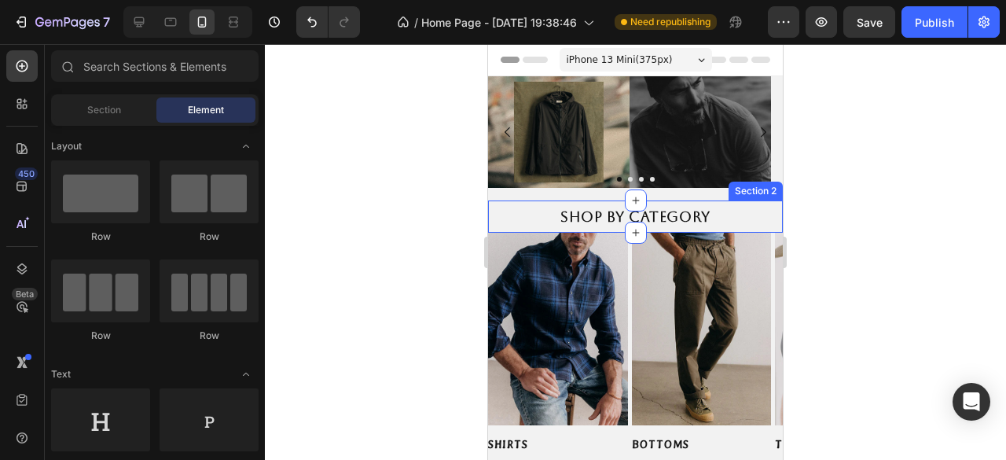
click at [724, 203] on div "Shop by Category Heading Section 2" at bounding box center [635, 216] width 295 height 33
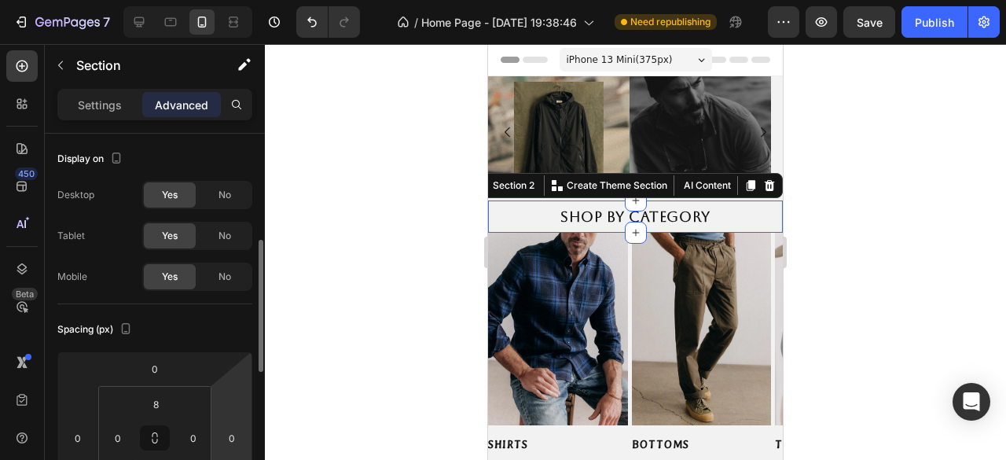
scroll to position [157, 0]
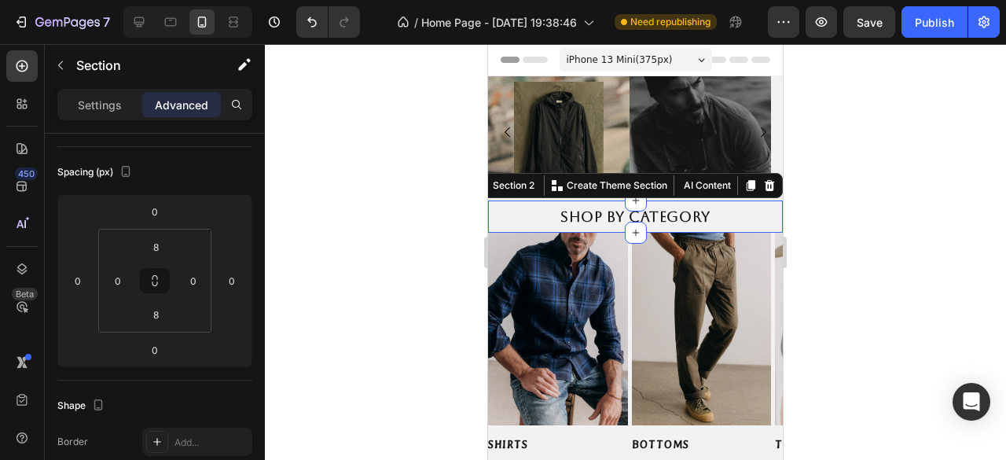
click at [373, 277] on div at bounding box center [635, 252] width 741 height 416
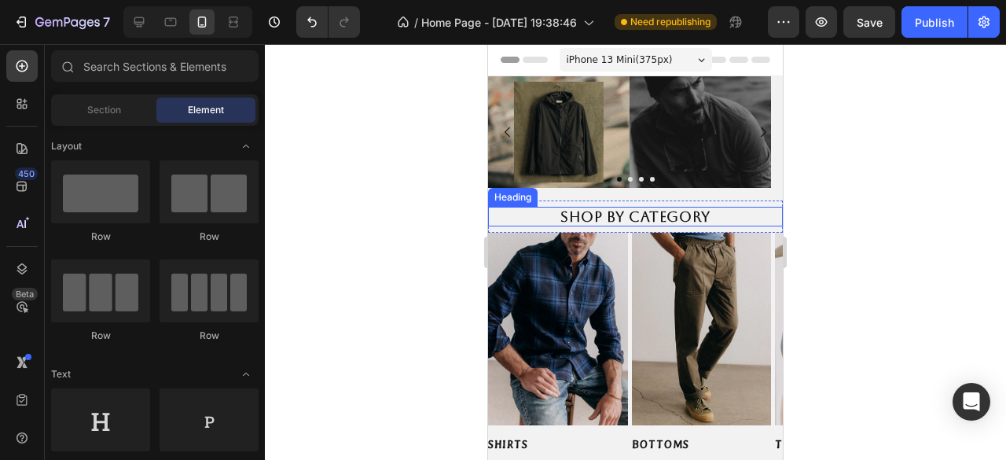
click at [501, 219] on div "Shop by Category Heading" at bounding box center [635, 217] width 295 height 20
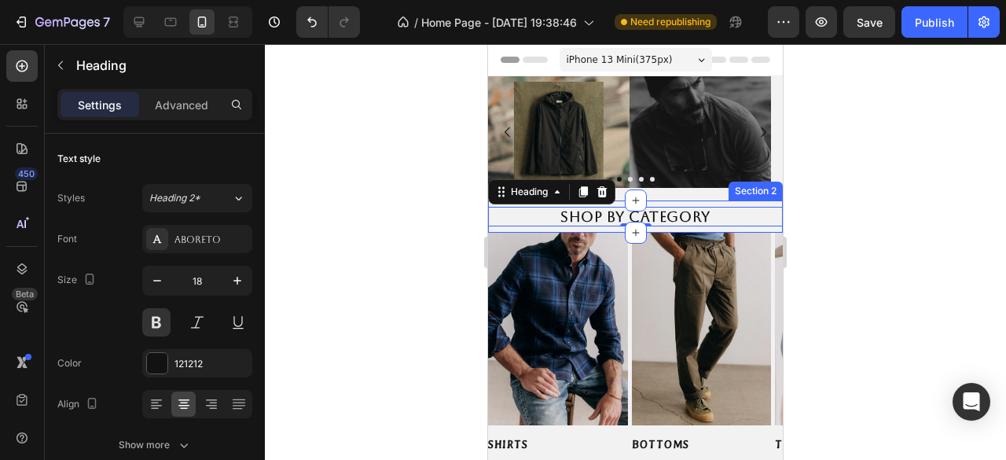
click at [764, 230] on div "Shop by Category Heading 0 Section 2" at bounding box center [635, 216] width 295 height 33
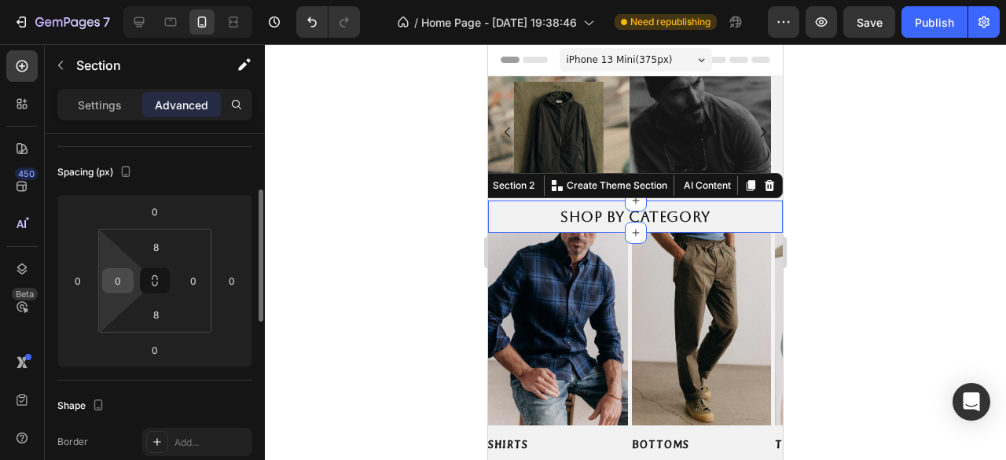
click at [122, 287] on input "0" at bounding box center [118, 281] width 24 height 24
type input "2"
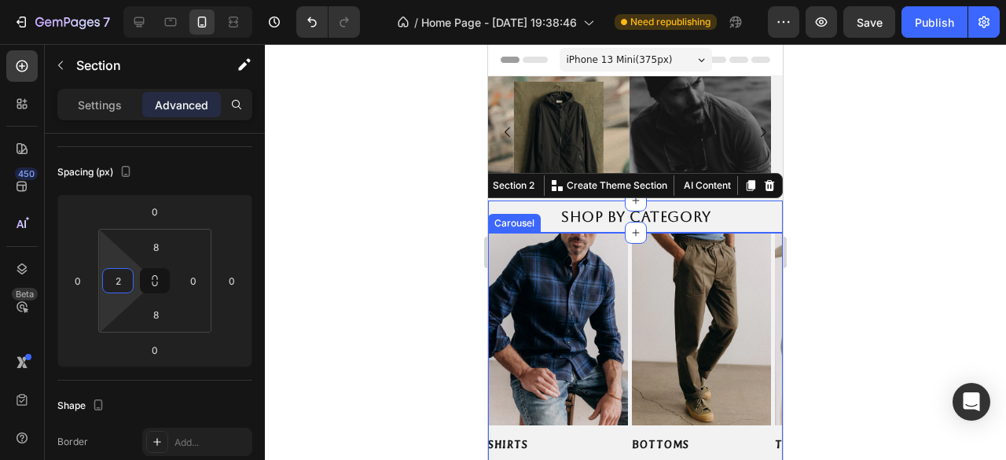
click at [628, 329] on div "Image SHIRTS Button Image BOTTOMS Button Image TEES & SWETERS Button Image OUTW…" at bounding box center [635, 348] width 295 height 231
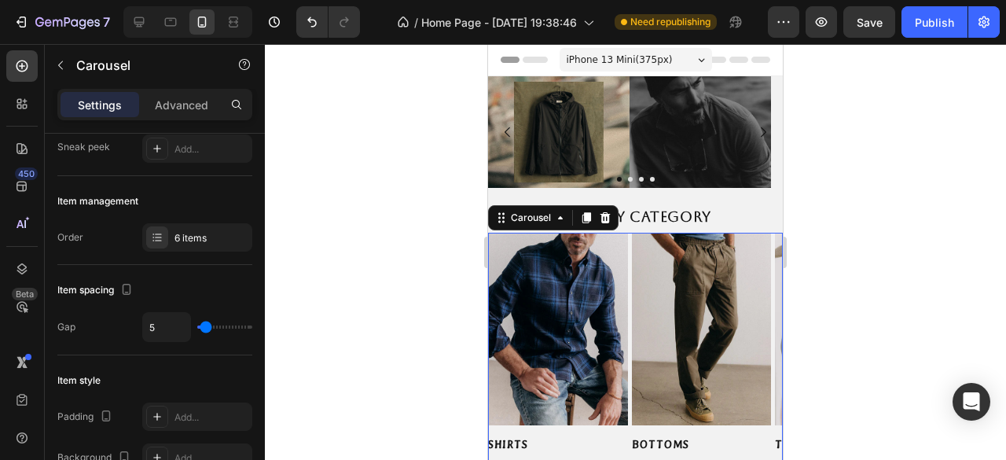
scroll to position [0, 0]
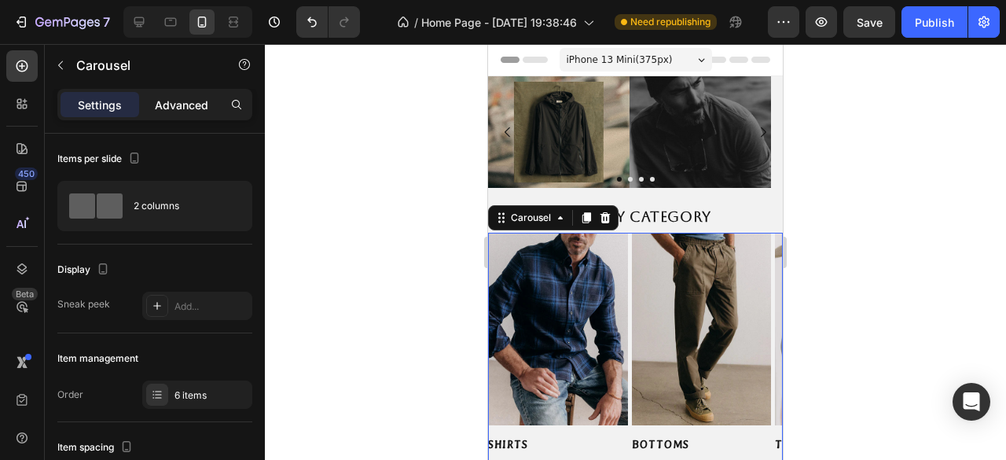
click at [185, 111] on p "Advanced" at bounding box center [181, 105] width 53 height 17
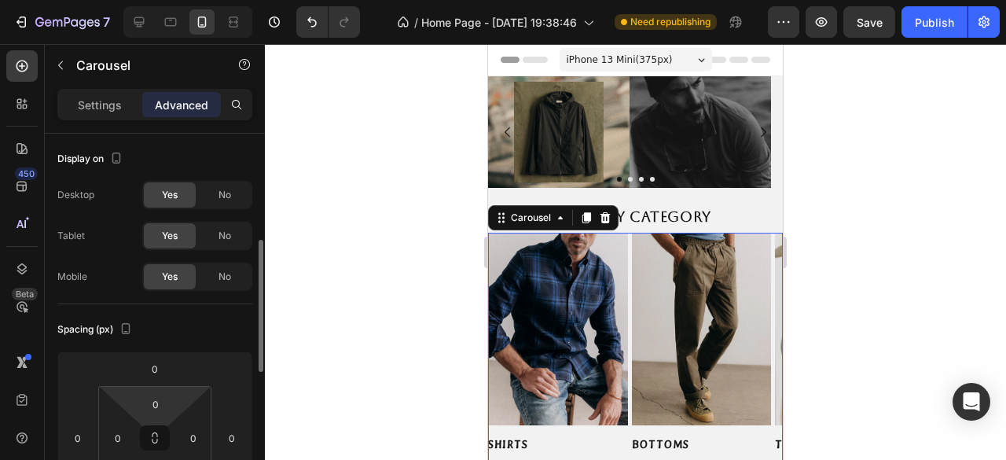
scroll to position [157, 0]
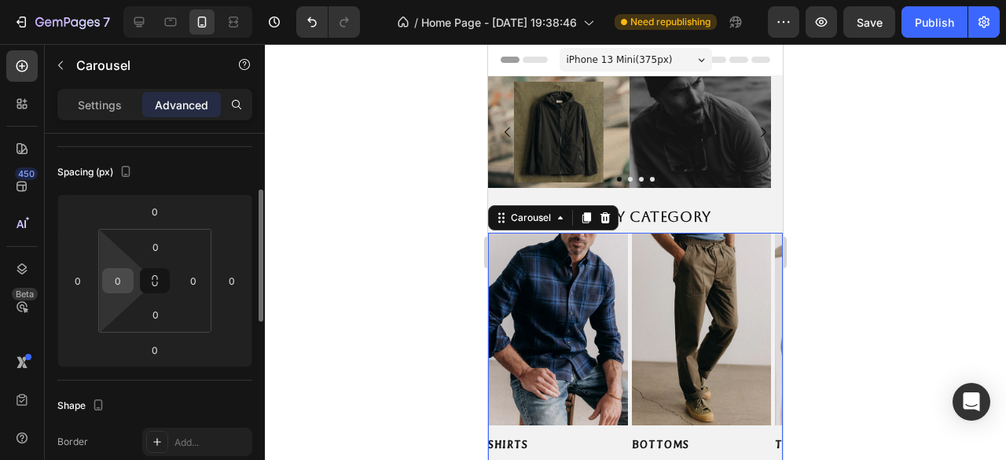
click at [119, 287] on input "0" at bounding box center [118, 281] width 24 height 24
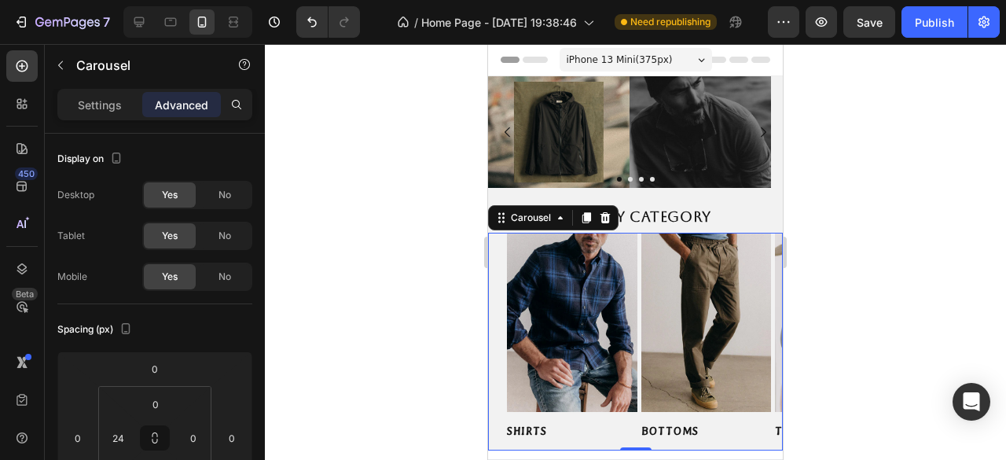
scroll to position [157, 0]
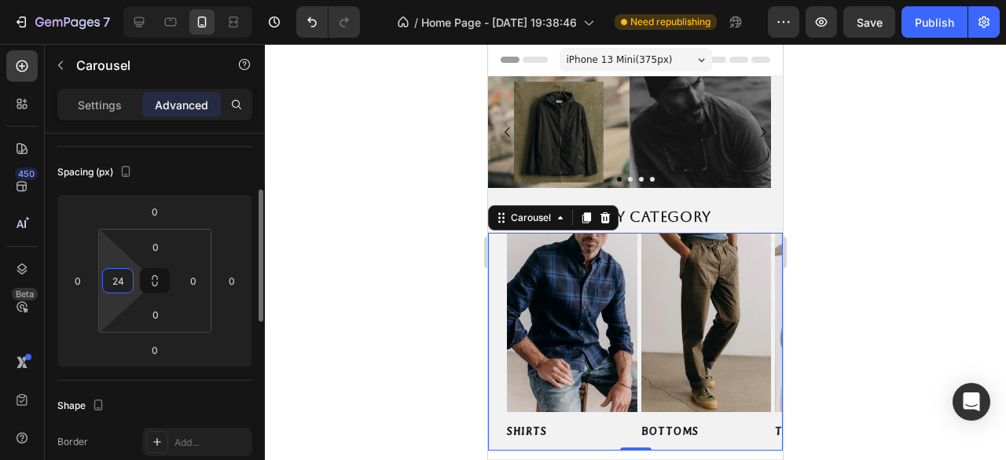
click at [129, 285] on input "24" at bounding box center [118, 281] width 24 height 24
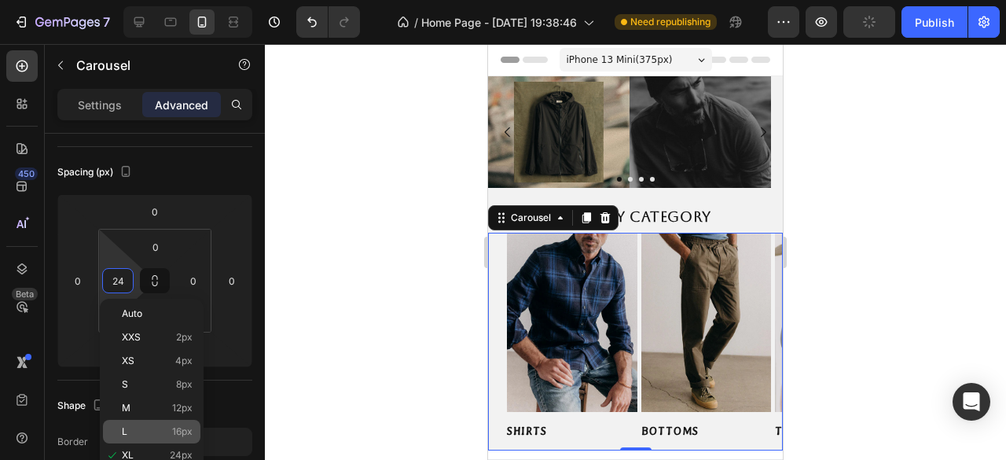
click at [174, 430] on span "16px" at bounding box center [182, 431] width 20 height 11
type input "16"
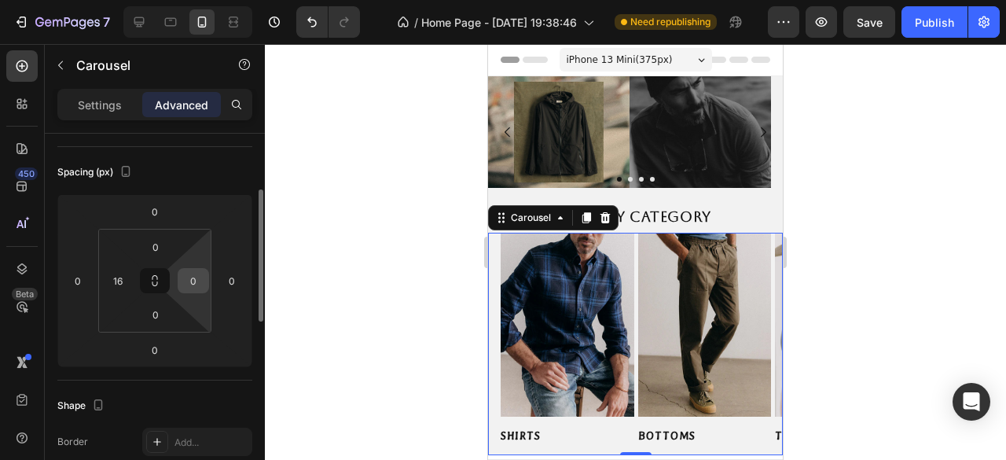
click at [184, 285] on input "0" at bounding box center [194, 281] width 24 height 24
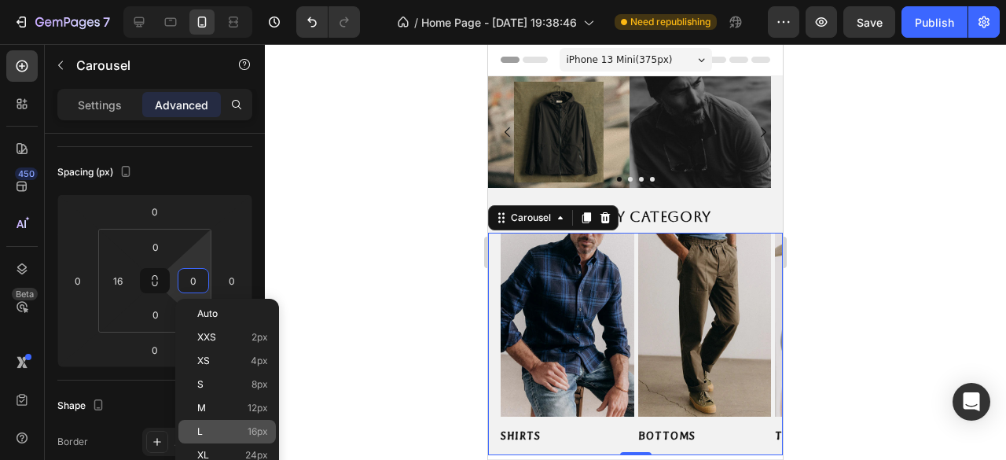
click at [242, 421] on div "L 16px" at bounding box center [226, 432] width 97 height 24
type input "16"
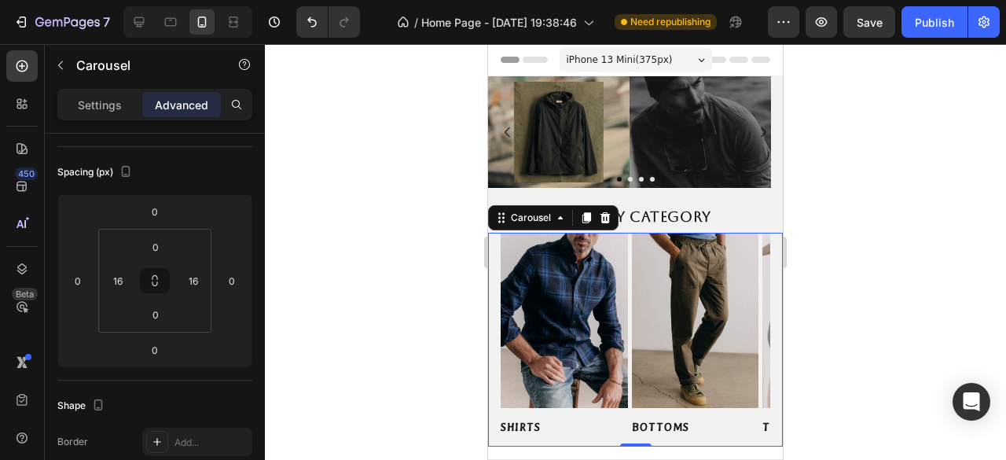
click at [393, 344] on div at bounding box center [635, 252] width 741 height 416
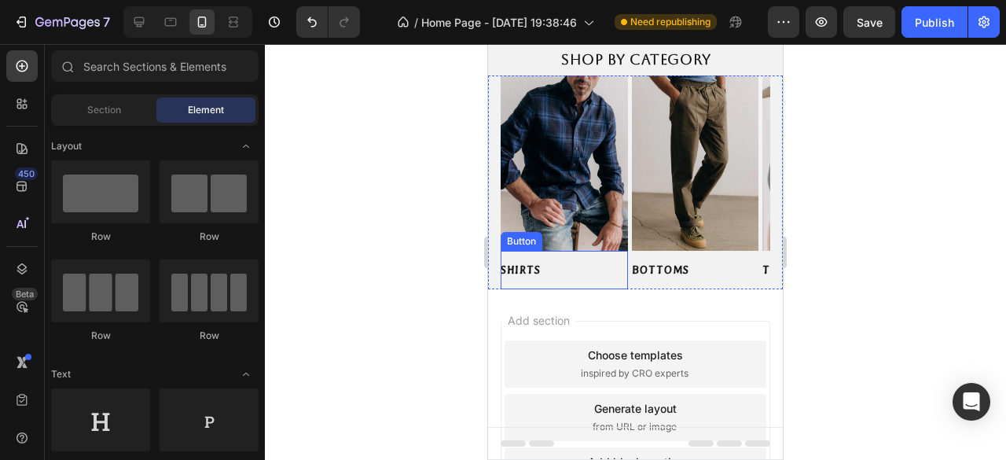
click at [579, 264] on div "SHIRTS Button" at bounding box center [564, 270] width 127 height 39
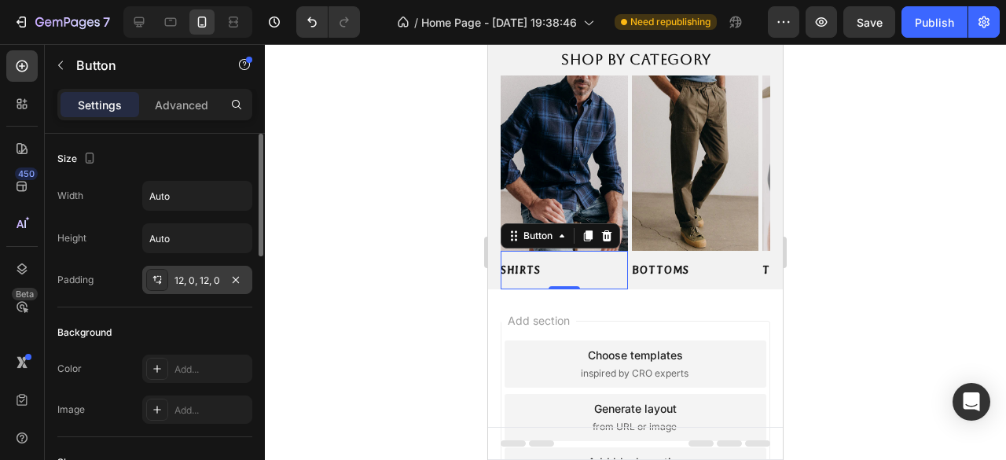
click at [201, 268] on div "12, 0, 12, 0" at bounding box center [197, 280] width 110 height 28
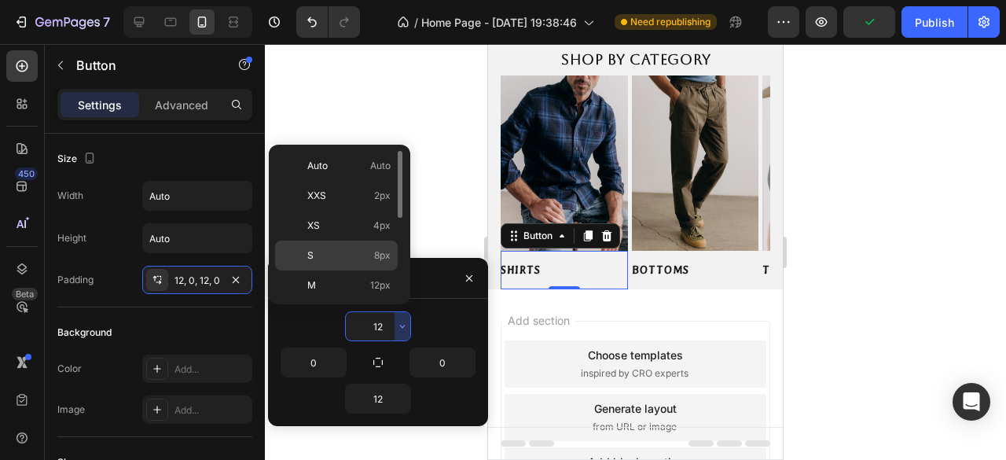
click at [373, 251] on p "S 8px" at bounding box center [348, 255] width 83 height 14
type input "8"
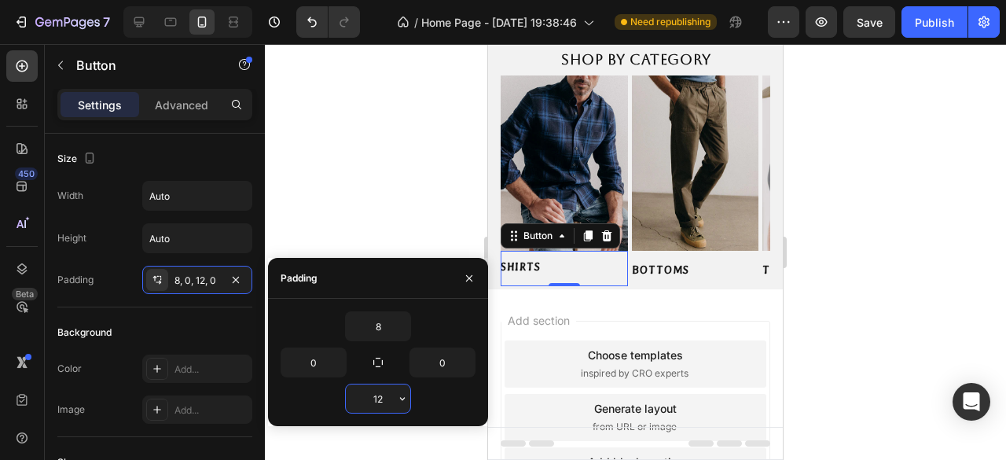
click at [387, 399] on input "12" at bounding box center [378, 398] width 64 height 28
click at [408, 398] on icon "button" at bounding box center [402, 398] width 13 height 13
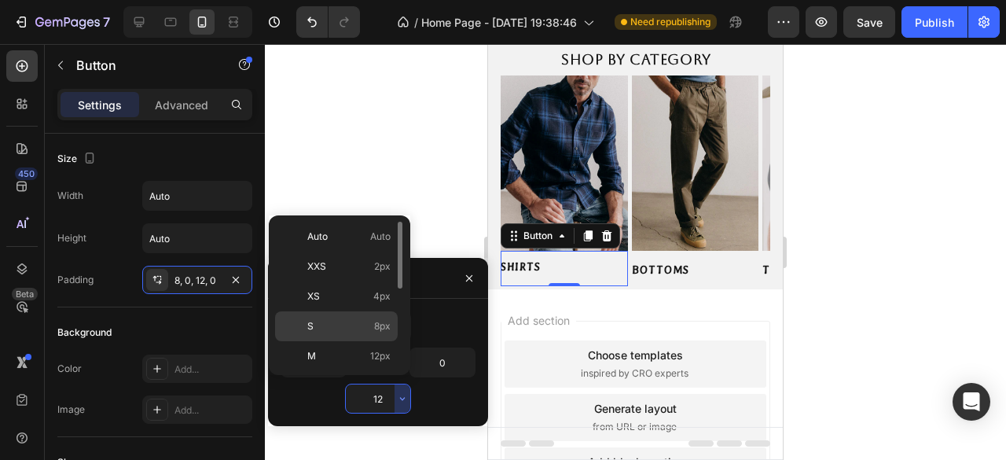
click at [357, 329] on p "S 8px" at bounding box center [348, 326] width 83 height 14
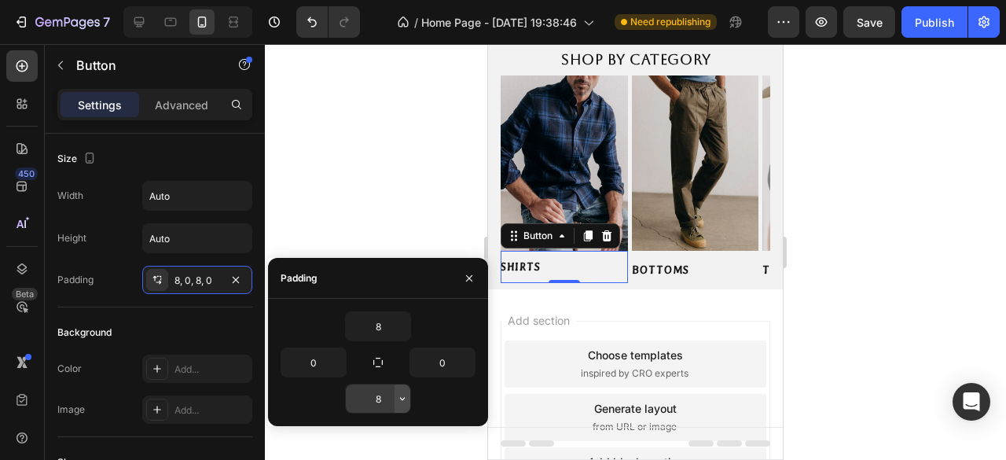
click at [399, 401] on icon "button" at bounding box center [402, 398] width 13 height 13
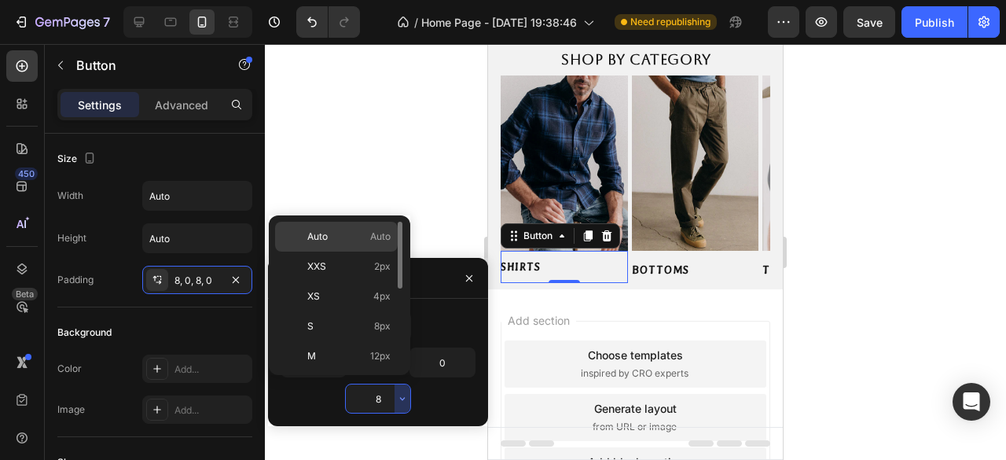
click at [382, 240] on span "Auto" at bounding box center [380, 236] width 20 height 14
type input "Auto"
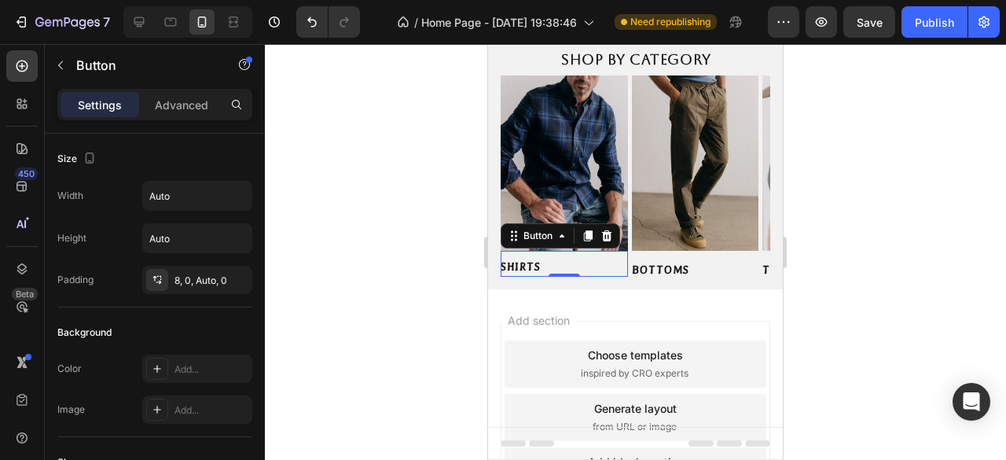
click at [384, 130] on div at bounding box center [635, 252] width 741 height 416
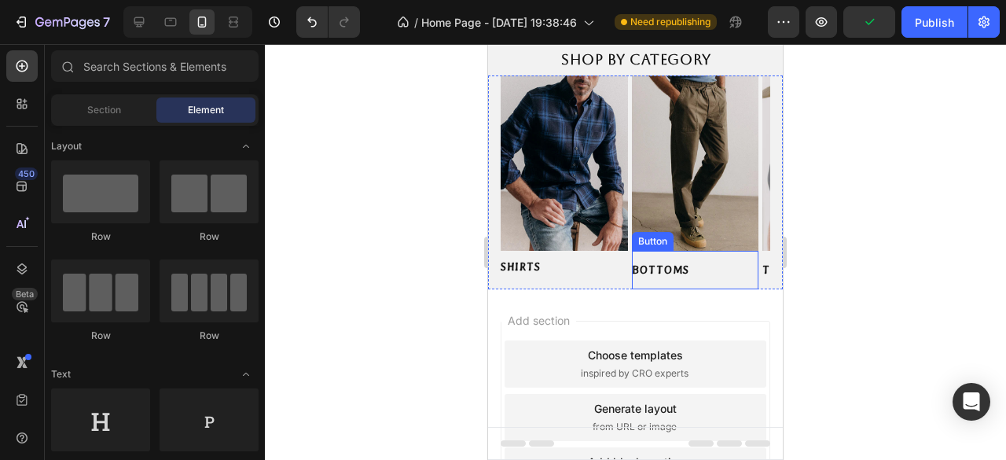
click at [715, 263] on div "BOTTOMS Button" at bounding box center [695, 270] width 127 height 39
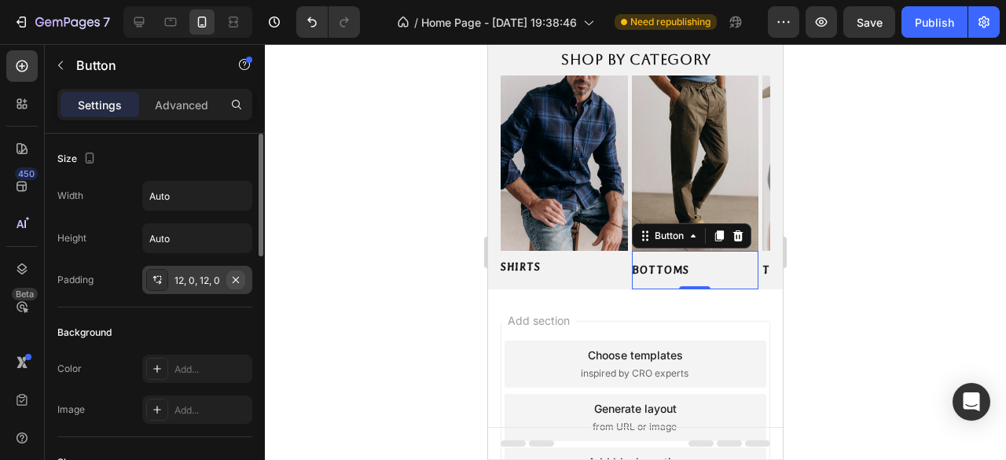
click at [232, 282] on icon "button" at bounding box center [235, 280] width 13 height 13
click at [174, 281] on div "Add..." at bounding box center [211, 281] width 74 height 14
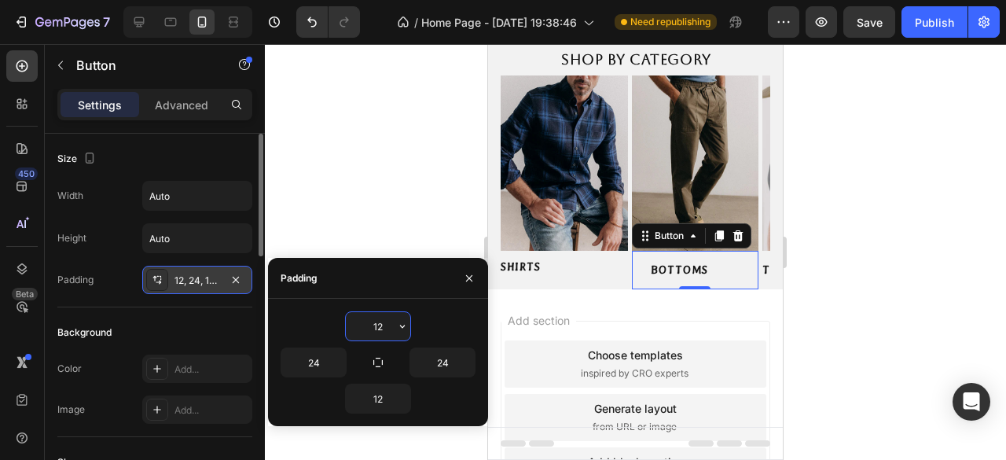
click at [380, 325] on input "12" at bounding box center [378, 326] width 64 height 28
click at [399, 326] on icon "button" at bounding box center [402, 326] width 13 height 13
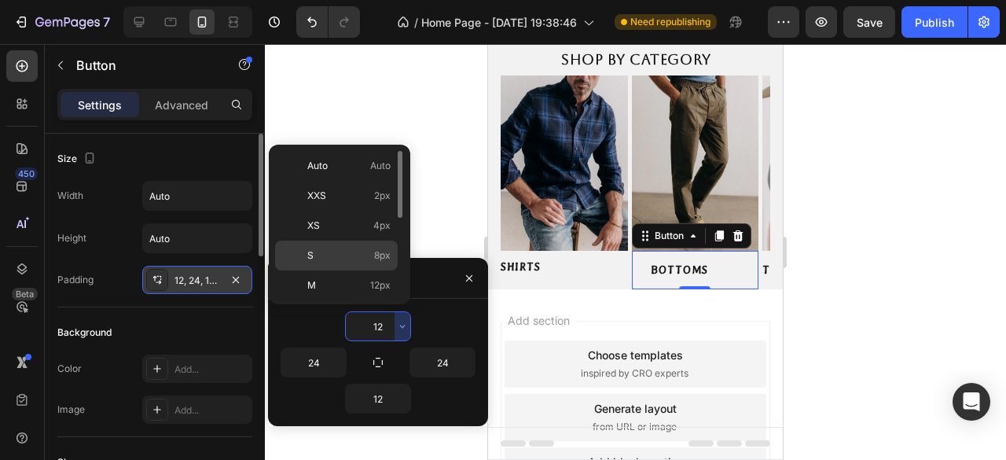
click at [363, 249] on p "S 8px" at bounding box center [348, 255] width 83 height 14
type input "8"
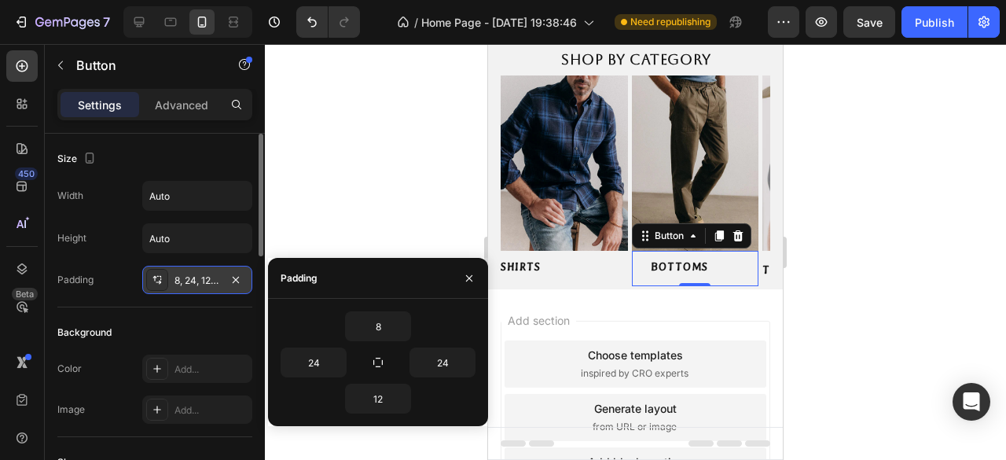
click at [423, 180] on div at bounding box center [635, 252] width 741 height 416
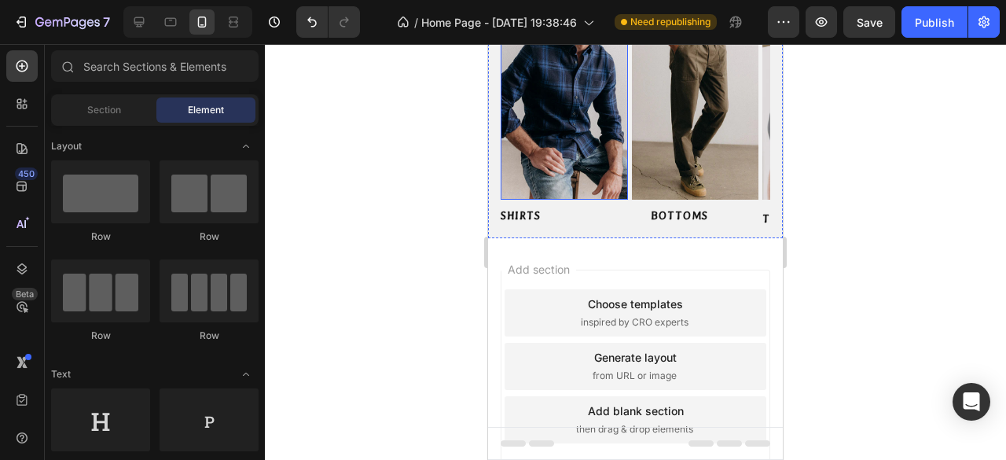
scroll to position [0, 0]
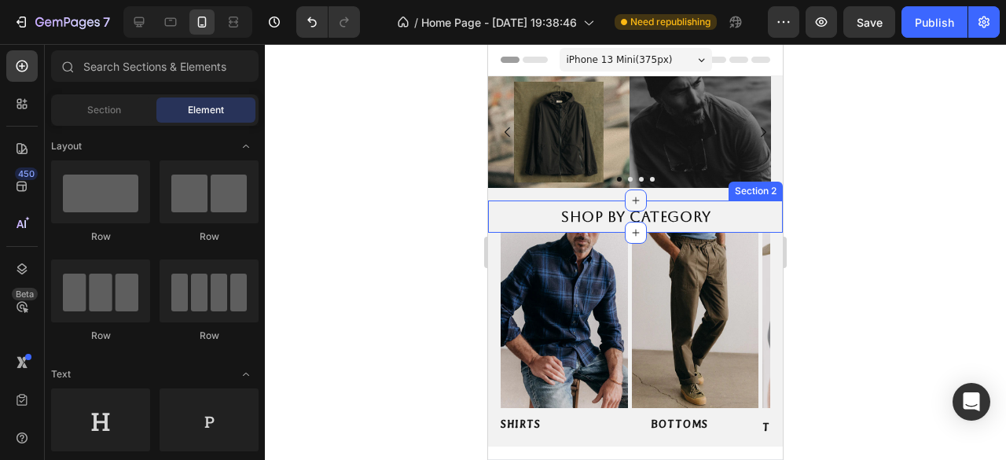
click at [630, 195] on icon at bounding box center [636, 200] width 13 height 13
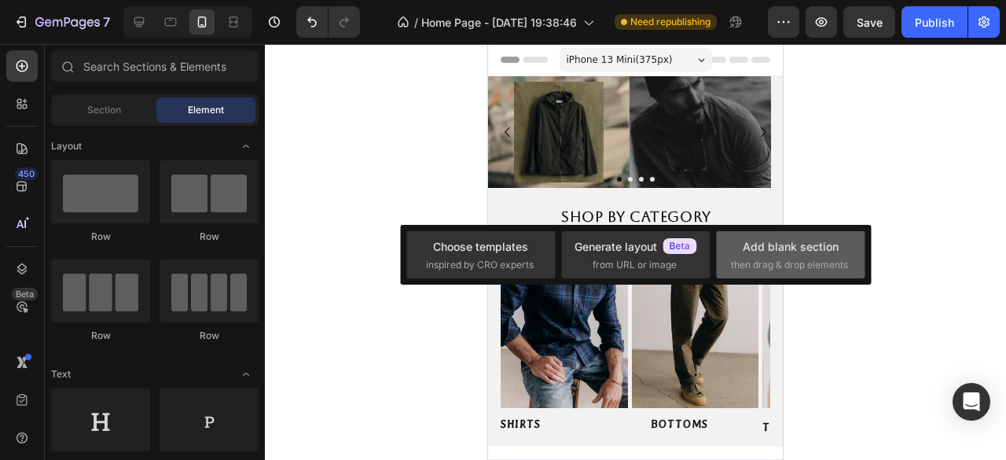
click at [771, 252] on div "Add blank section" at bounding box center [791, 246] width 96 height 17
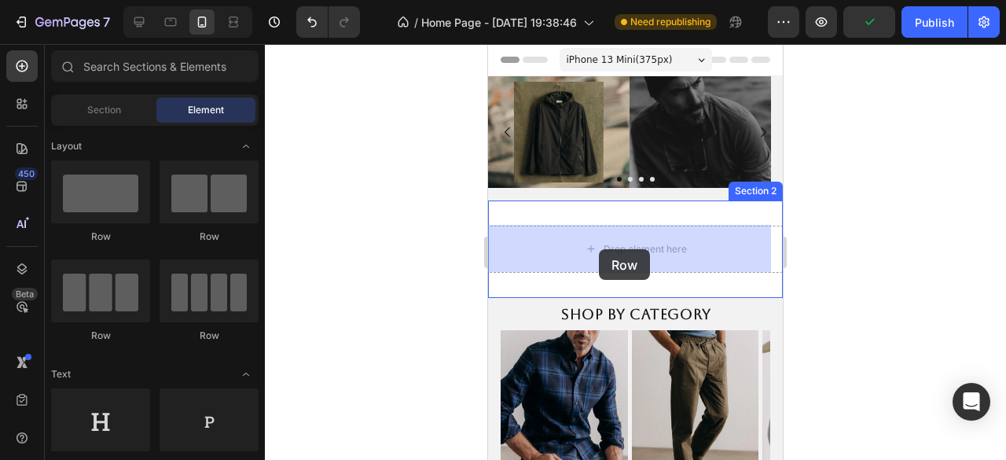
drag, startPoint x: 606, startPoint y: 251, endPoint x: 894, endPoint y: 312, distance: 293.9
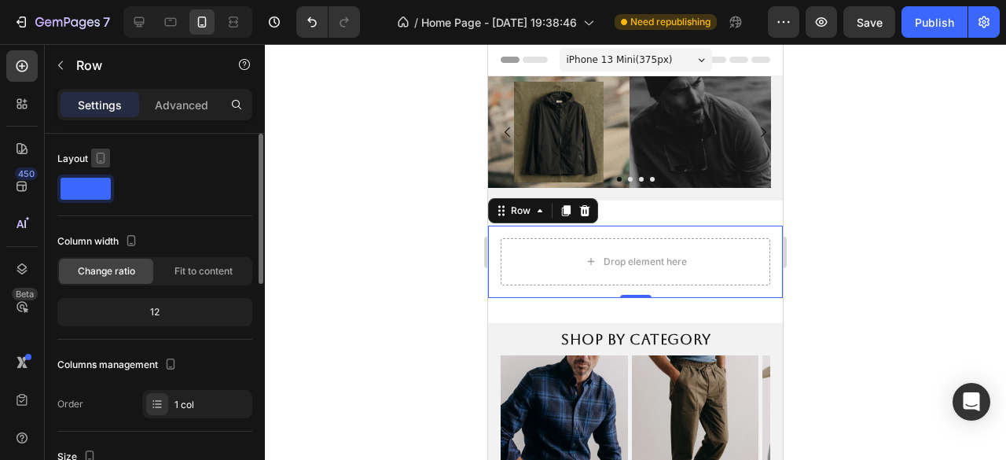
click at [101, 159] on icon "button" at bounding box center [101, 158] width 16 height 16
click at [160, 171] on div "Layout" at bounding box center [154, 158] width 195 height 25
click at [112, 189] on div at bounding box center [85, 188] width 57 height 28
click at [104, 190] on span at bounding box center [86, 189] width 50 height 22
click at [203, 264] on span "Fit to content" at bounding box center [203, 271] width 58 height 14
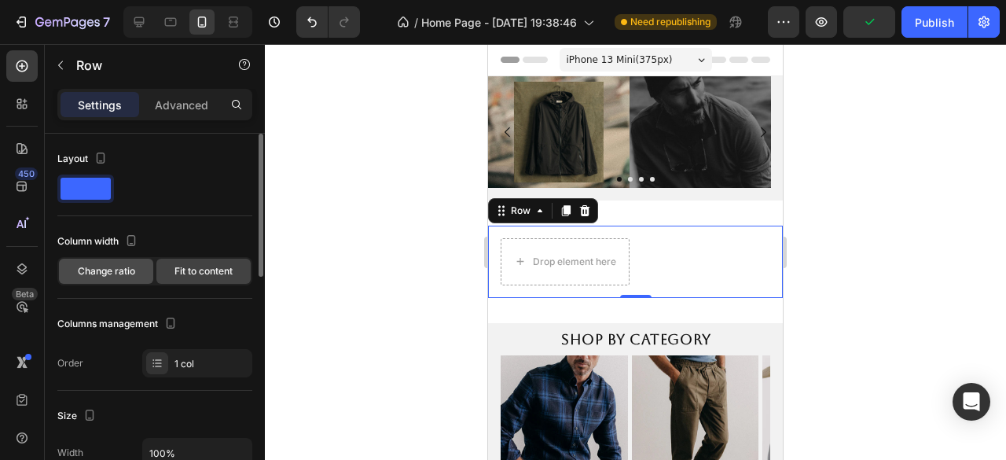
click at [119, 271] on span "Change ratio" at bounding box center [106, 271] width 57 height 14
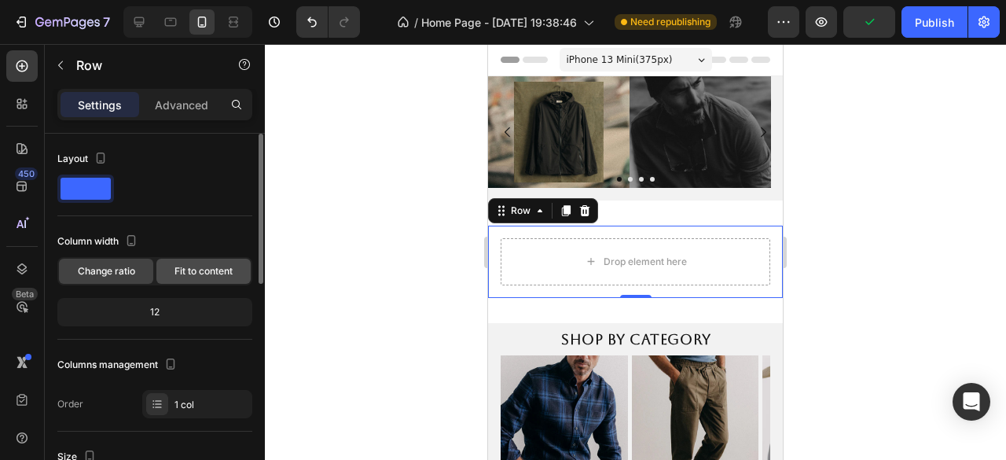
click at [215, 266] on span "Fit to content" at bounding box center [203, 271] width 58 height 14
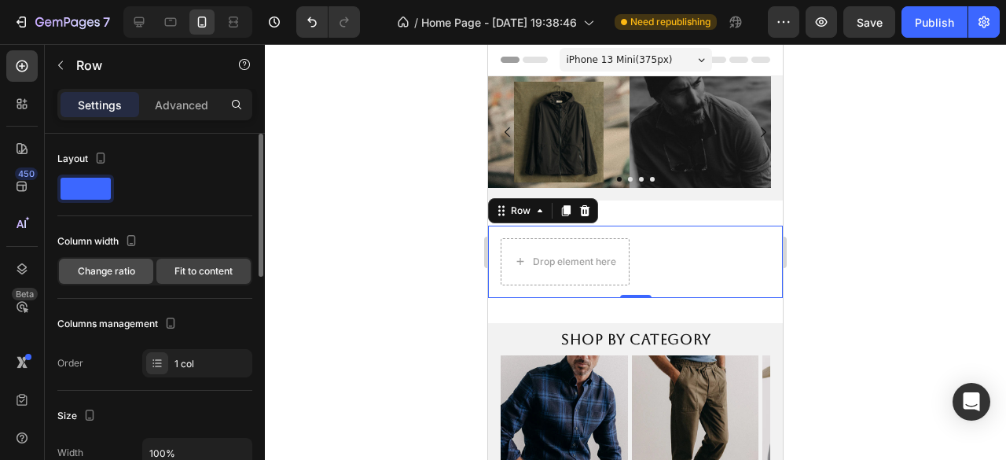
click at [140, 270] on div "Change ratio" at bounding box center [106, 271] width 94 height 25
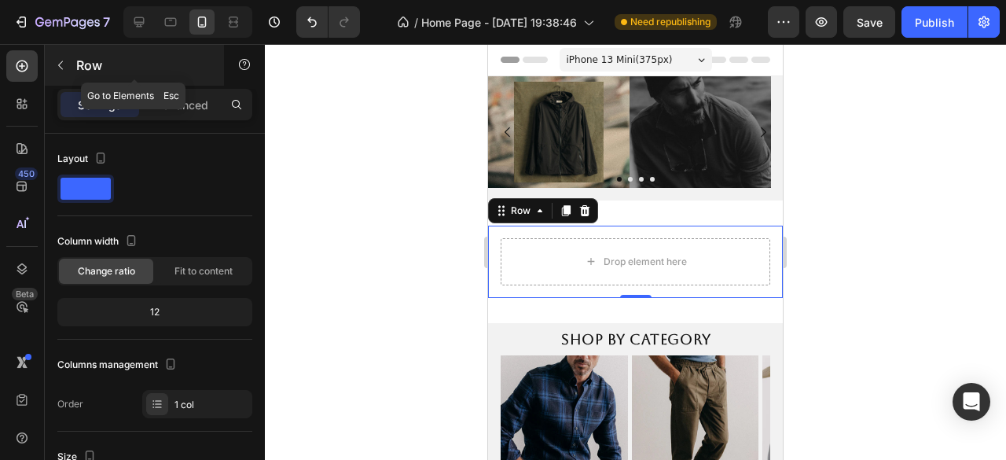
click at [61, 65] on icon "button" at bounding box center [60, 65] width 13 height 13
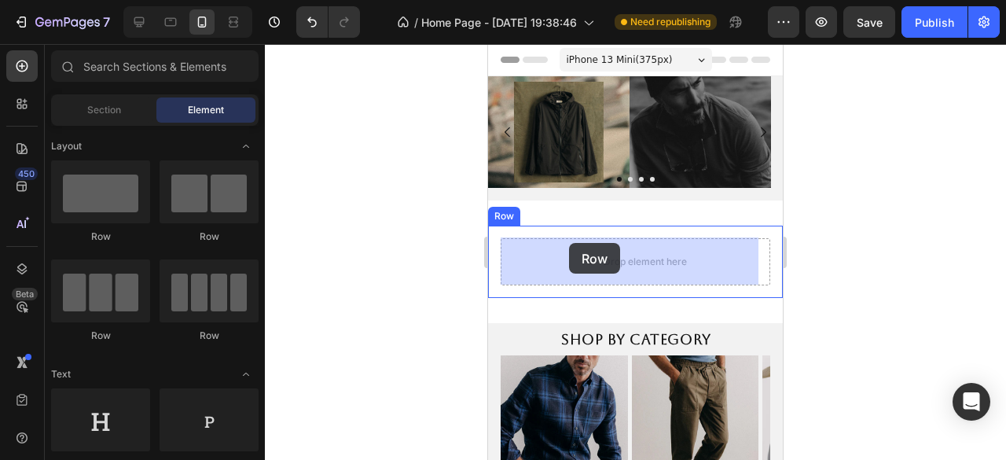
drag, startPoint x: 921, startPoint y: 245, endPoint x: 569, endPoint y: 243, distance: 352.1
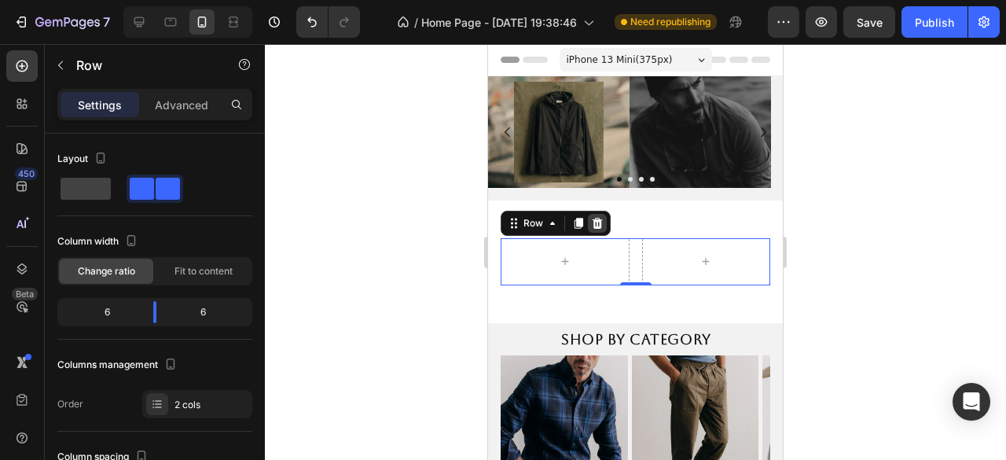
click at [600, 224] on icon at bounding box center [598, 223] width 10 height 11
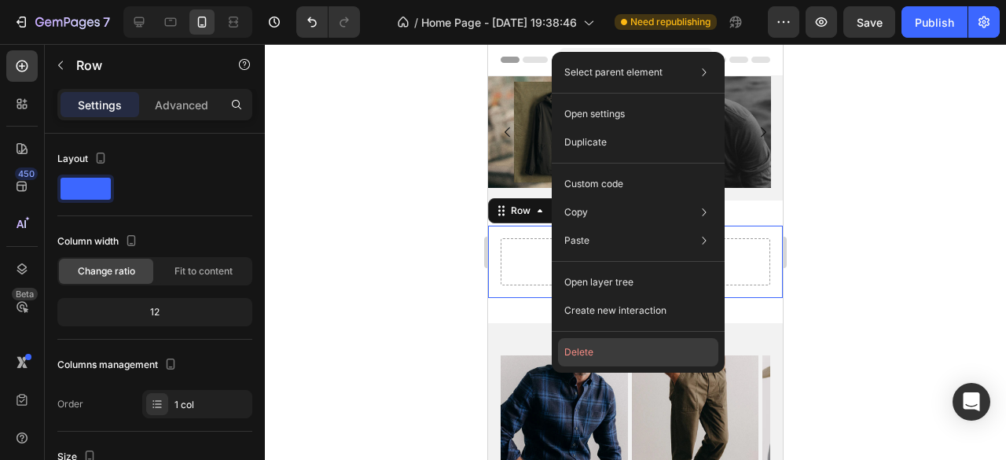
click at [604, 343] on button "Delete" at bounding box center [638, 352] width 160 height 28
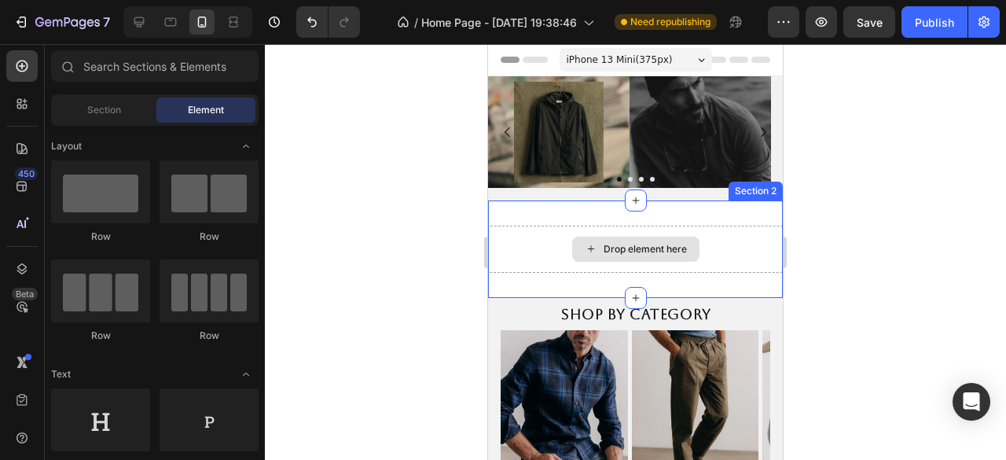
click at [615, 252] on div "Drop element here" at bounding box center [645, 249] width 83 height 13
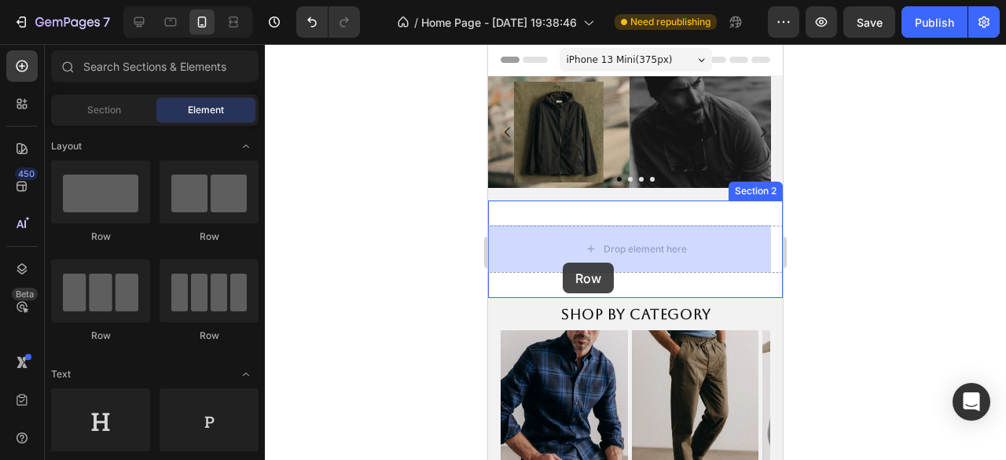
drag, startPoint x: 664, startPoint y: 249, endPoint x: 563, endPoint y: 263, distance: 102.3
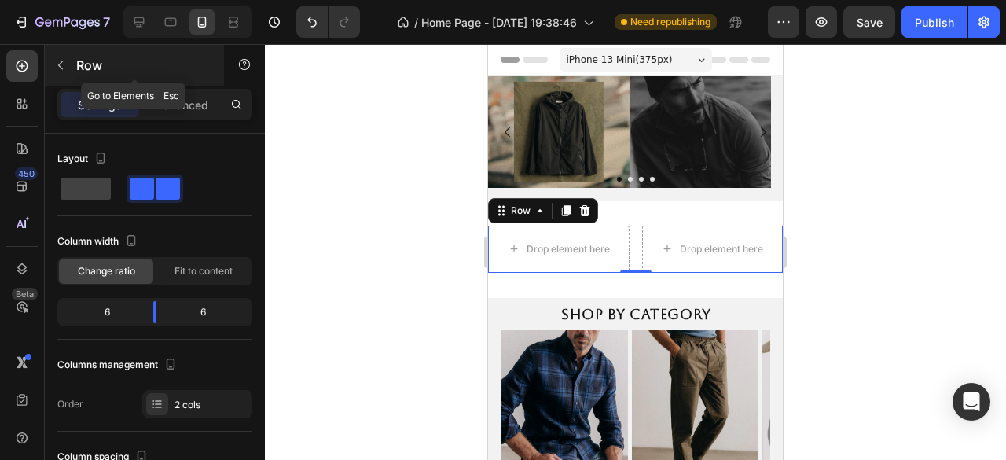
click at [64, 61] on icon "button" at bounding box center [60, 65] width 13 height 13
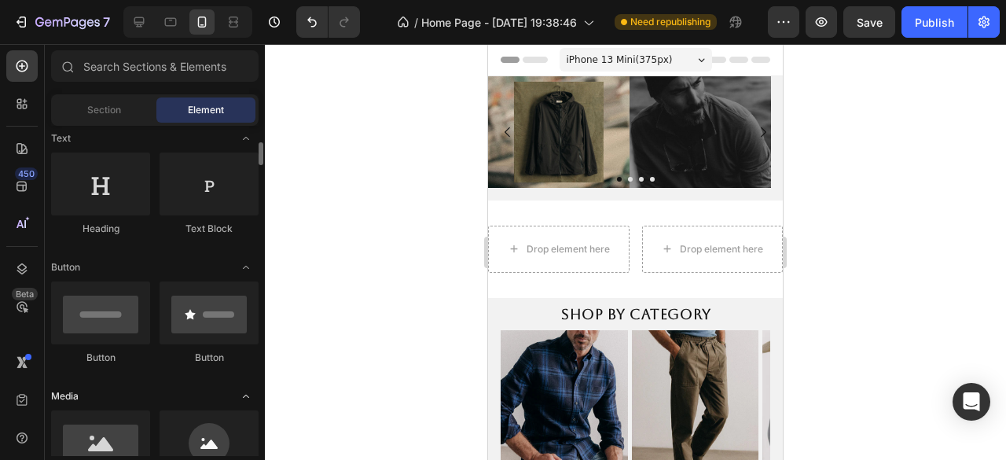
scroll to position [393, 0]
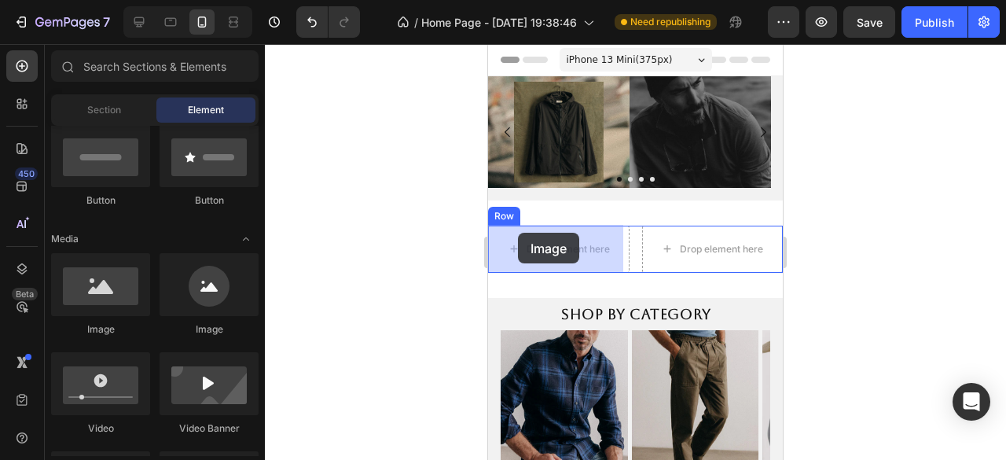
drag, startPoint x: 909, startPoint y: 310, endPoint x: 518, endPoint y: 233, distance: 399.1
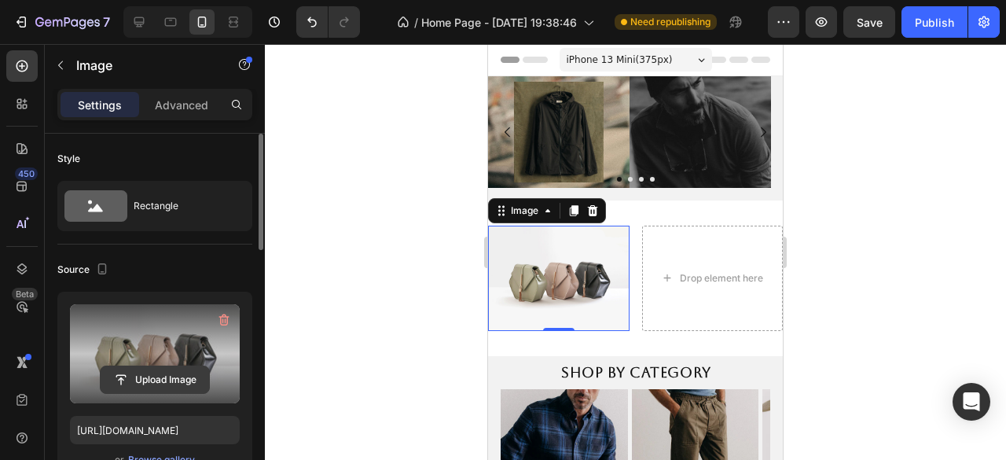
click at [145, 369] on input "file" at bounding box center [155, 379] width 108 height 27
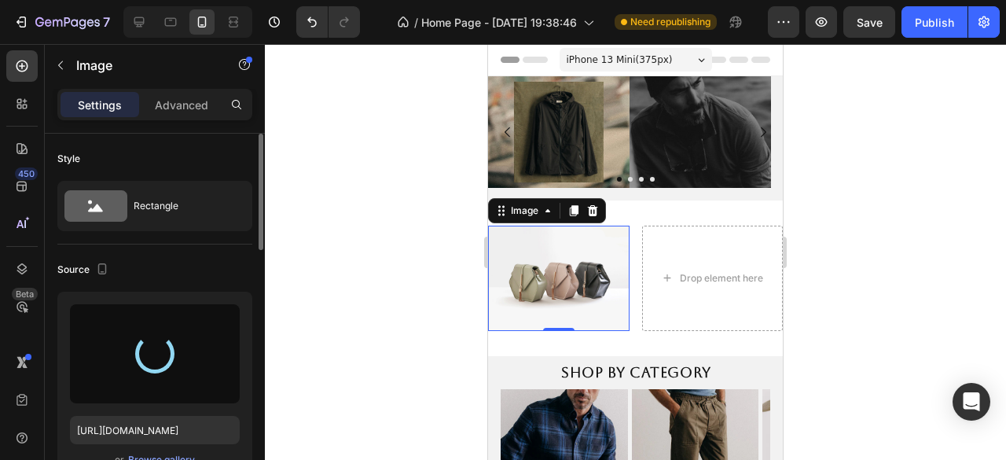
type input "https://cdn.shopify.com/s/files/1/0953/1965/4720/files/gempages_581786678163669…"
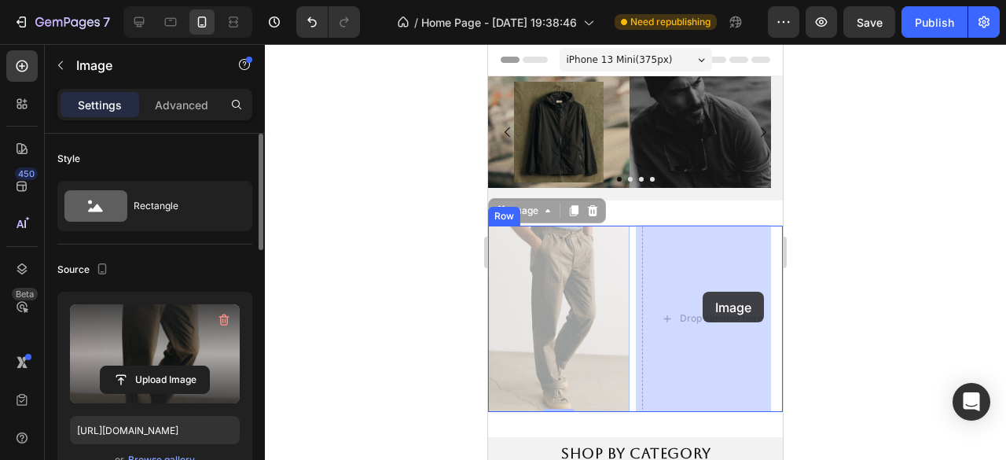
drag, startPoint x: 537, startPoint y: 315, endPoint x: 703, endPoint y: 292, distance: 167.5
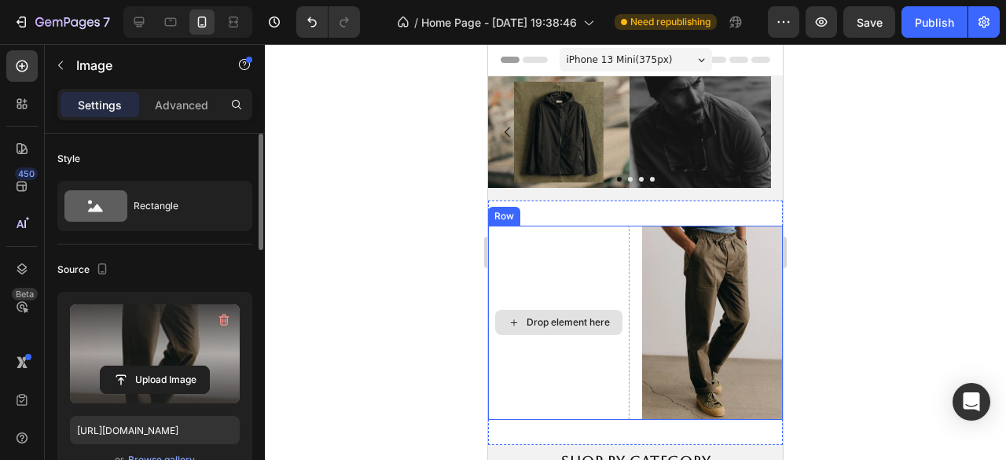
click at [542, 317] on div "Drop element here" at bounding box center [568, 322] width 83 height 13
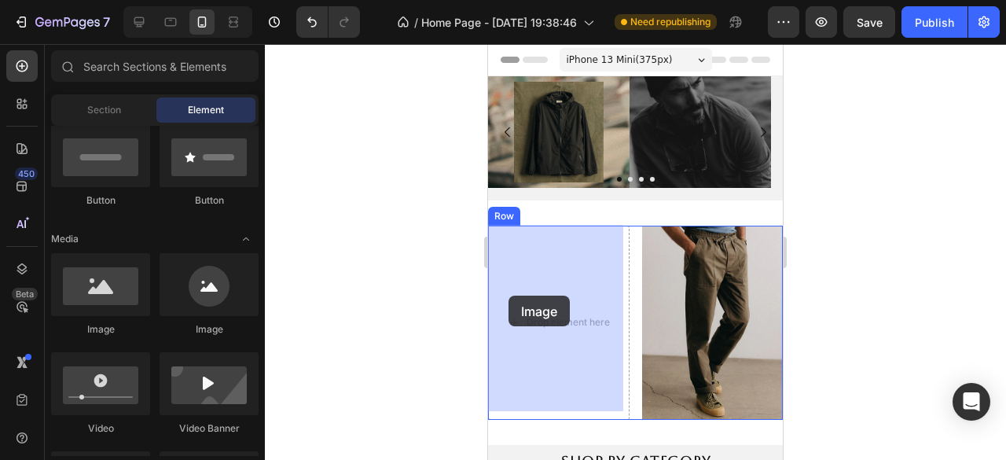
drag, startPoint x: 595, startPoint y: 340, endPoint x: 509, endPoint y: 295, distance: 97.0
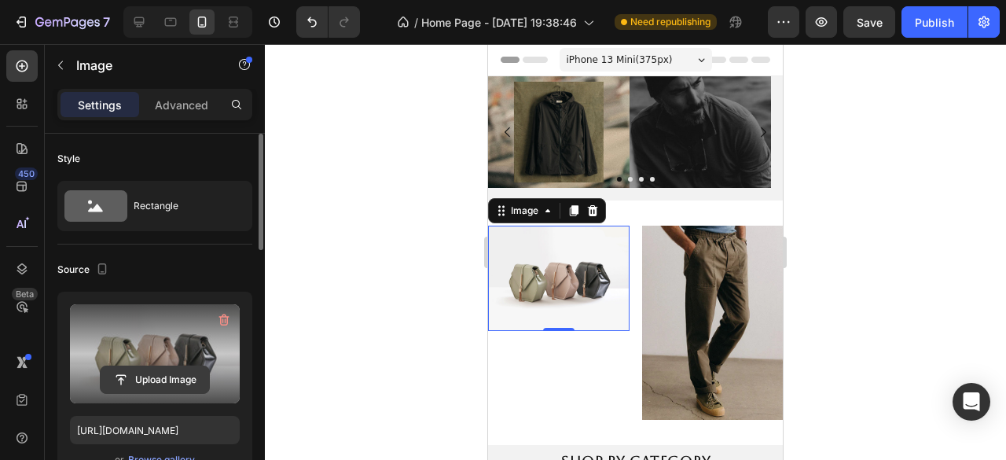
click at [148, 380] on input "file" at bounding box center [155, 379] width 108 height 27
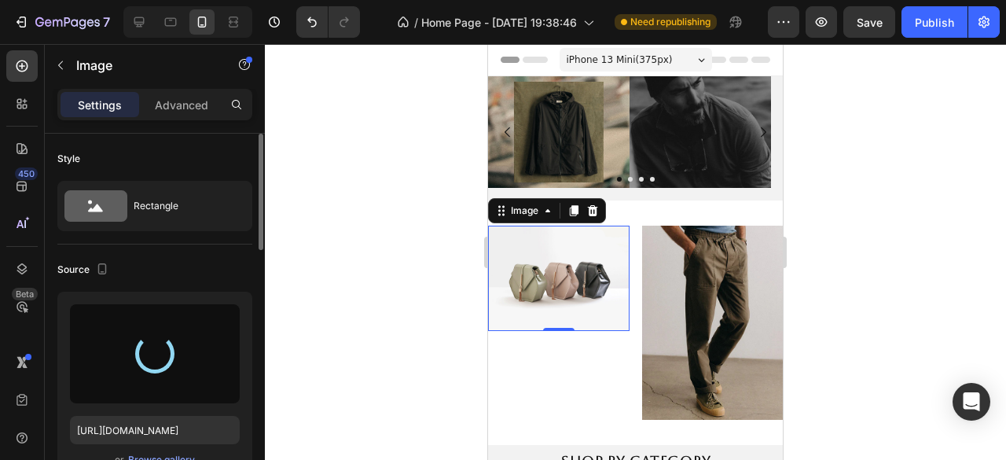
type input "https://cdn.shopify.com/s/files/1/0953/1965/4720/files/gempages_581786678163669…"
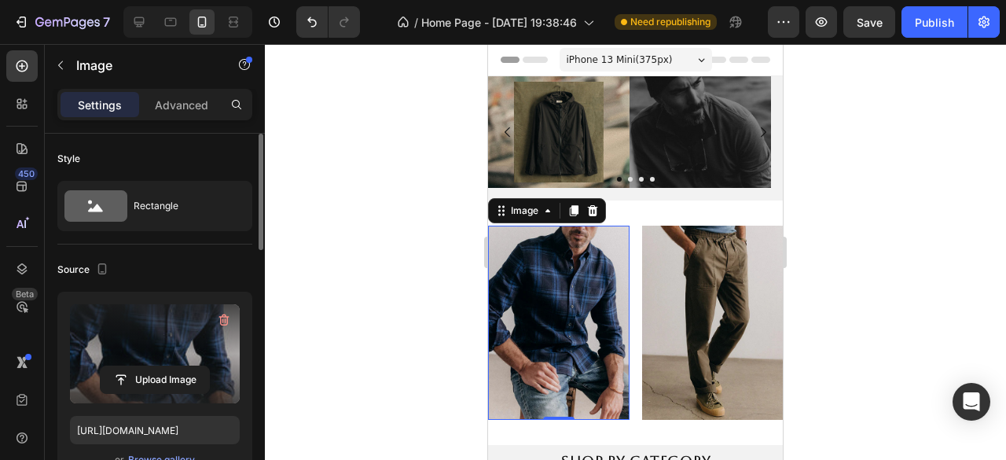
scroll to position [157, 0]
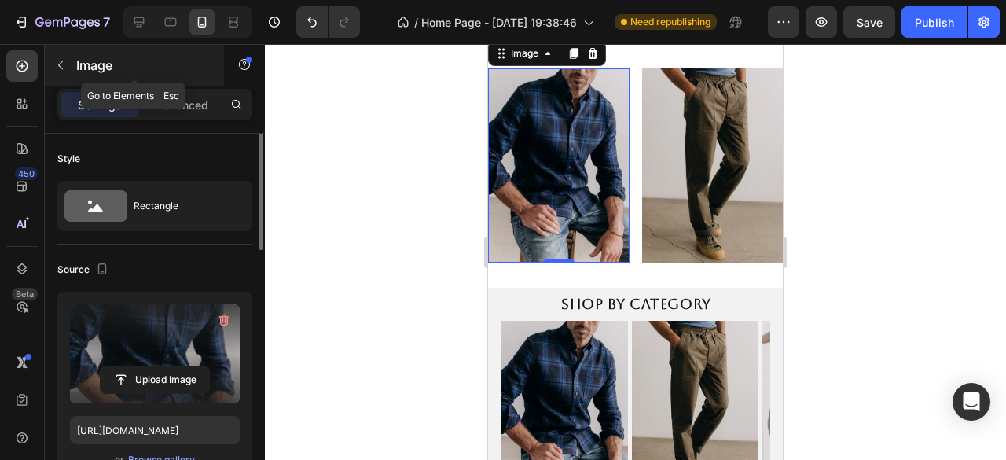
click at [63, 67] on icon "button" at bounding box center [60, 65] width 13 height 13
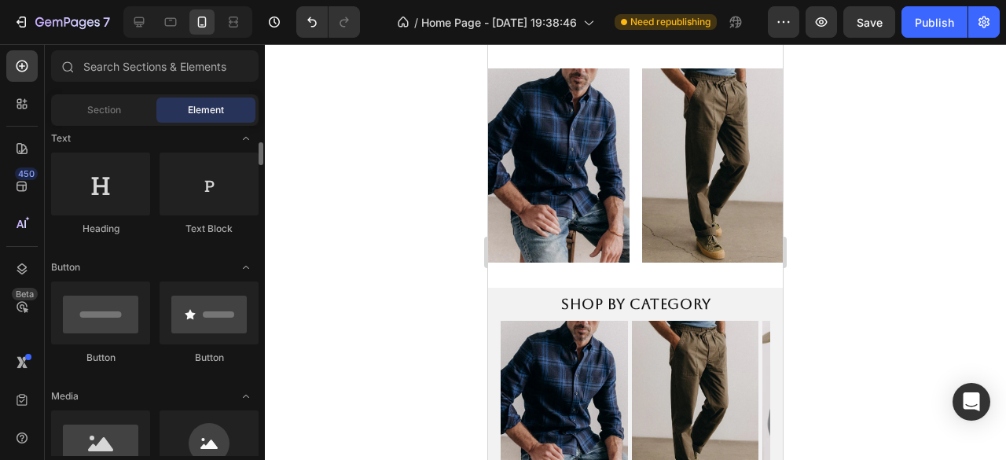
scroll to position [314, 0]
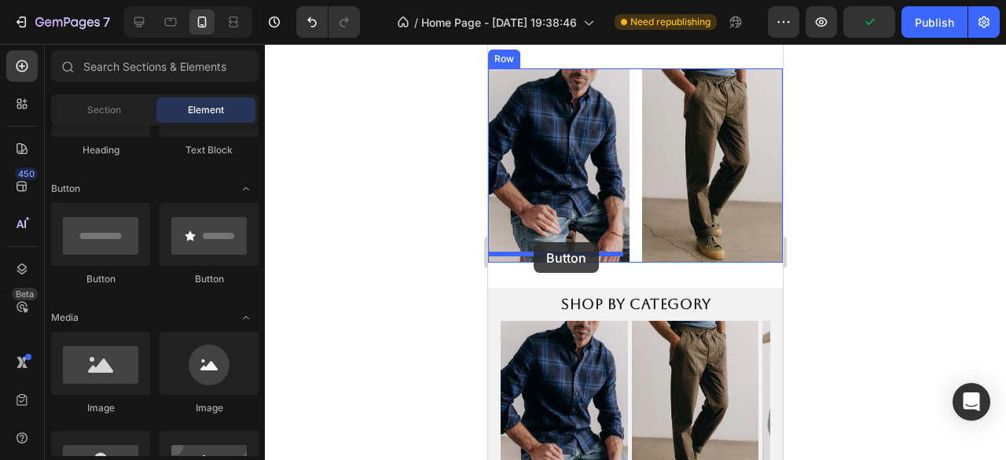
drag, startPoint x: 601, startPoint y: 307, endPoint x: 534, endPoint y: 242, distance: 93.4
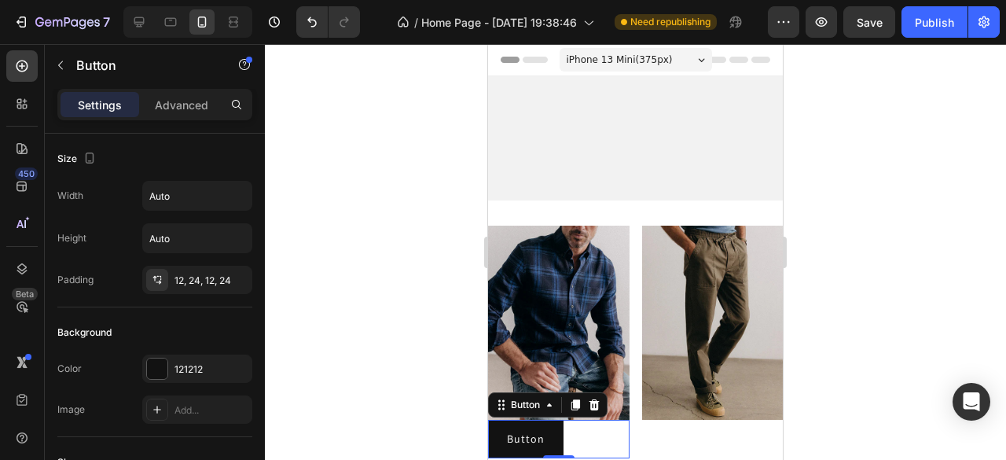
scroll to position [157, 0]
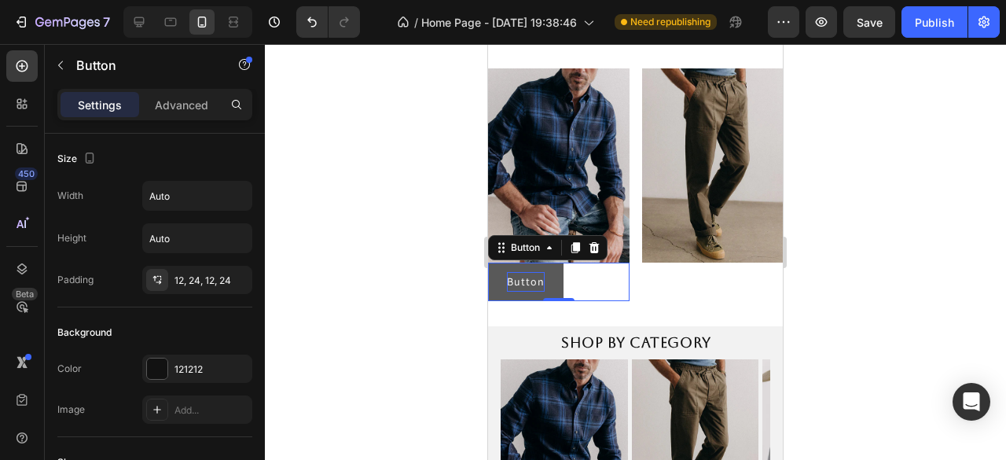
click at [526, 281] on p "Button" at bounding box center [526, 282] width 38 height 20
click at [527, 280] on p "Button" at bounding box center [526, 282] width 38 height 20
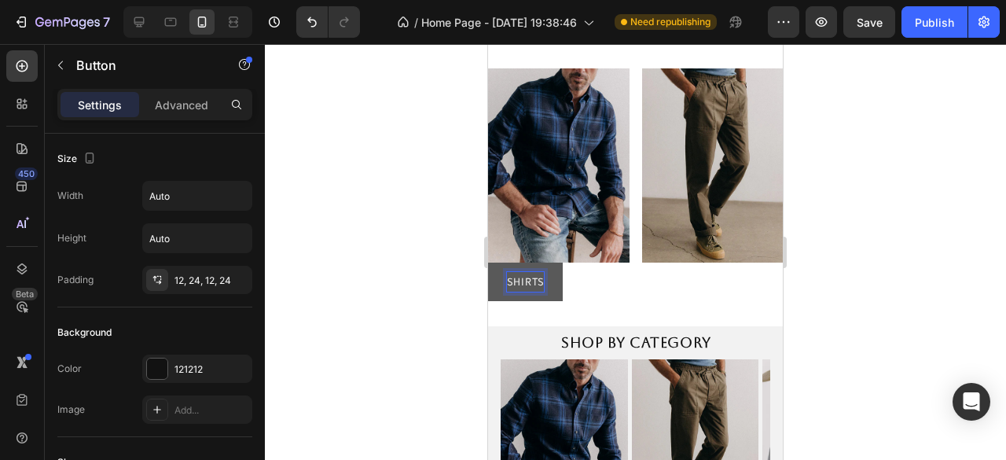
click at [527, 272] on p "SHIRTS" at bounding box center [525, 282] width 37 height 20
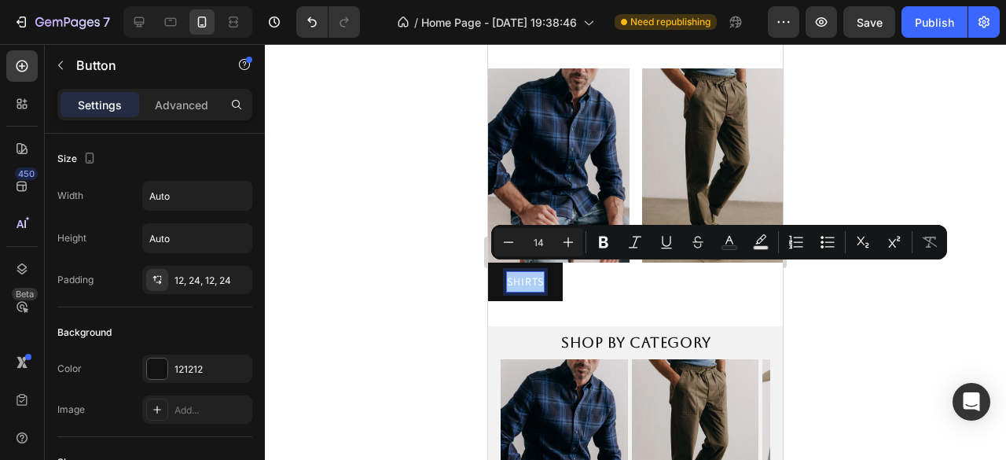
click at [442, 292] on div at bounding box center [635, 252] width 741 height 416
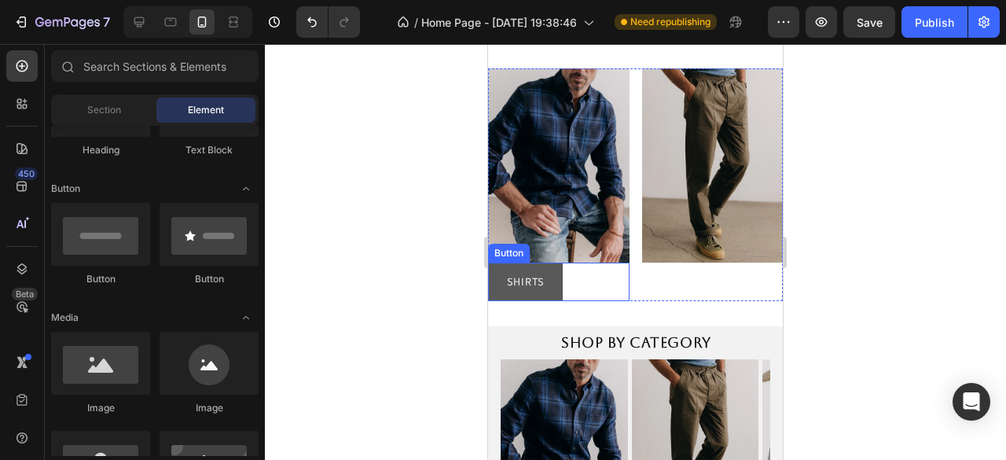
click at [554, 282] on button "SHIRTS" at bounding box center [525, 282] width 75 height 39
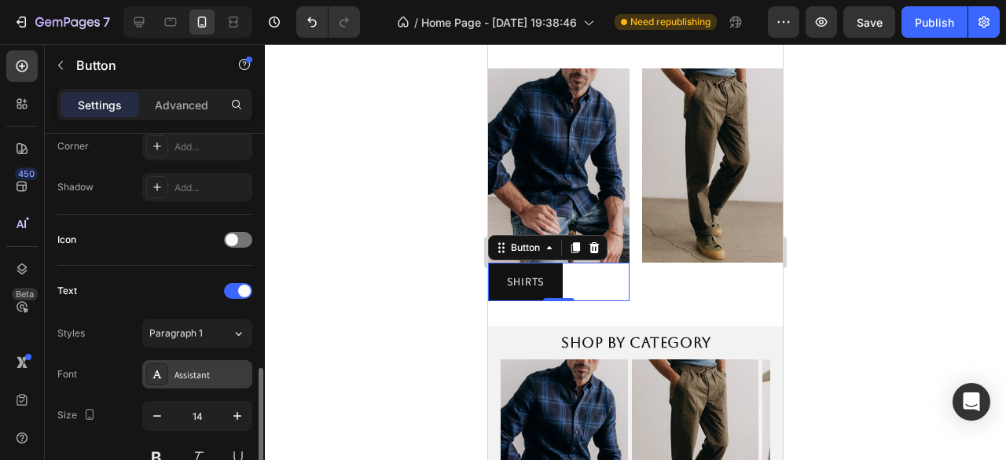
scroll to position [550, 0]
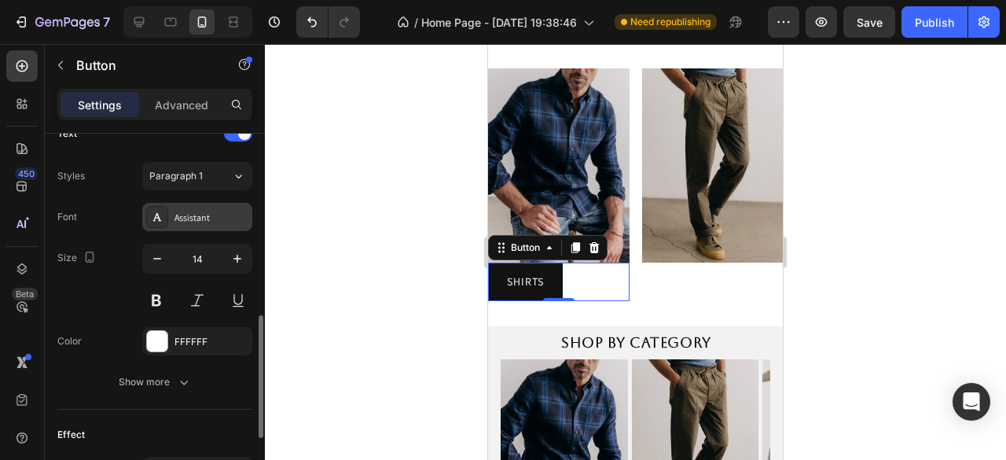
click at [185, 215] on div "Assistant" at bounding box center [211, 218] width 74 height 14
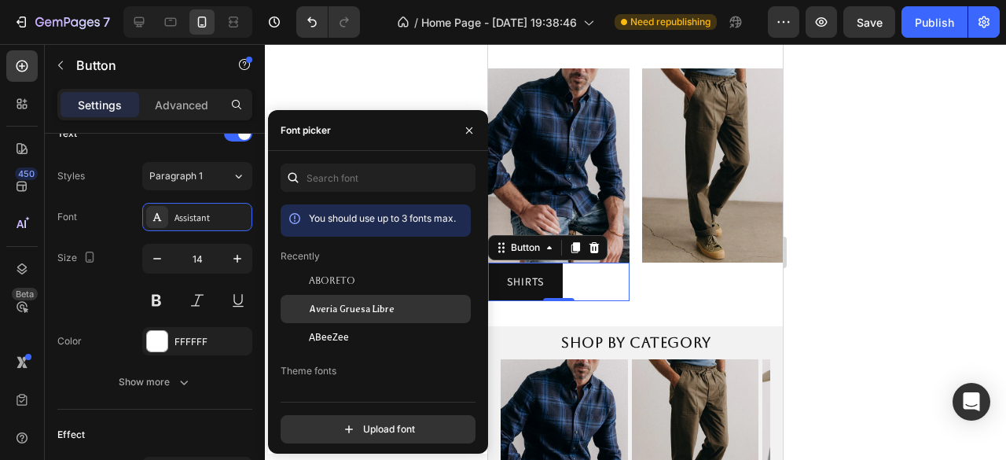
click at [340, 316] on span "Averia Gruesa Libre" at bounding box center [352, 309] width 86 height 14
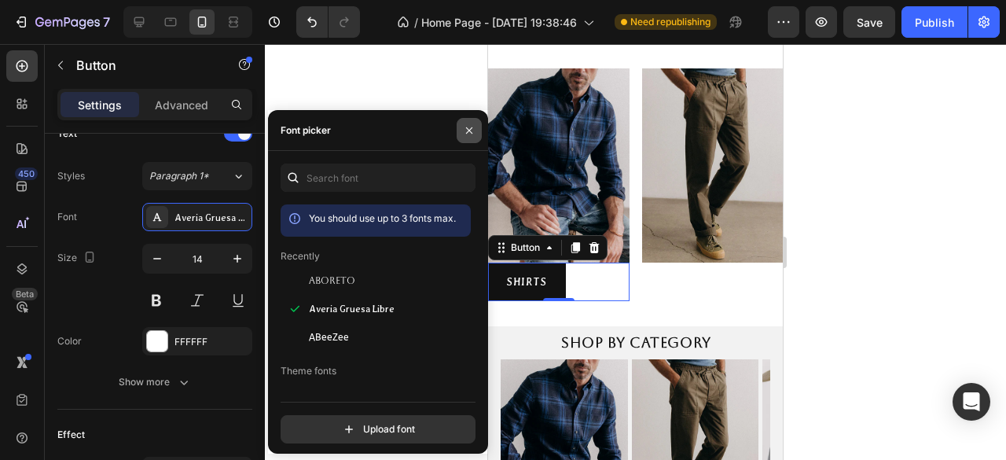
click at [468, 135] on icon "button" at bounding box center [469, 130] width 13 height 13
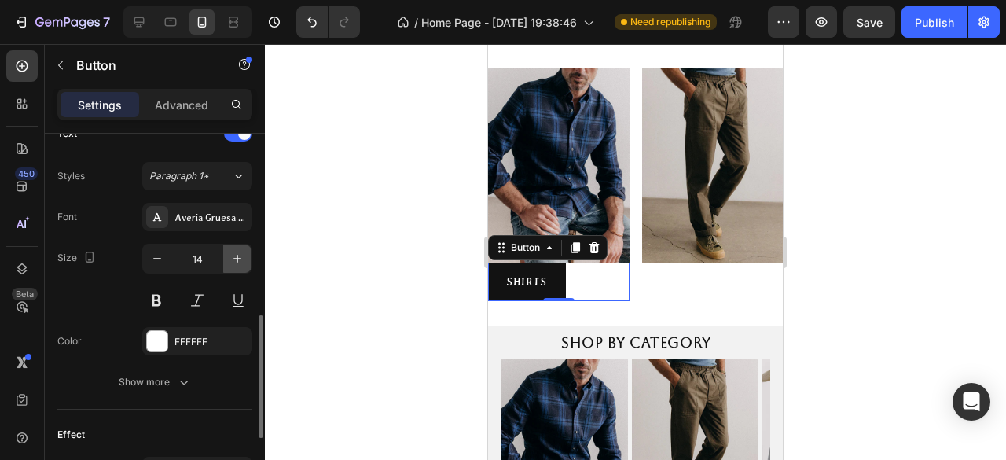
click at [236, 258] on icon "button" at bounding box center [237, 259] width 16 height 16
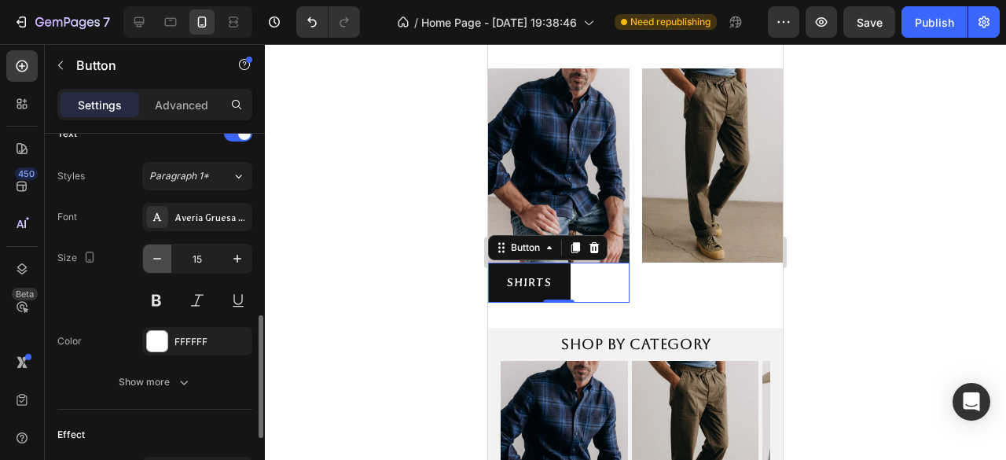
click at [165, 265] on button "button" at bounding box center [157, 258] width 28 height 28
type input "14"
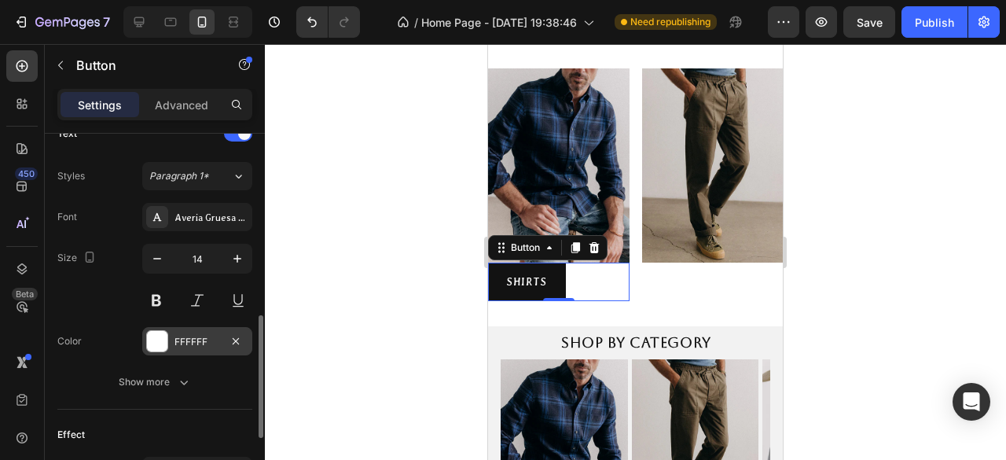
click at [158, 337] on div at bounding box center [157, 341] width 20 height 20
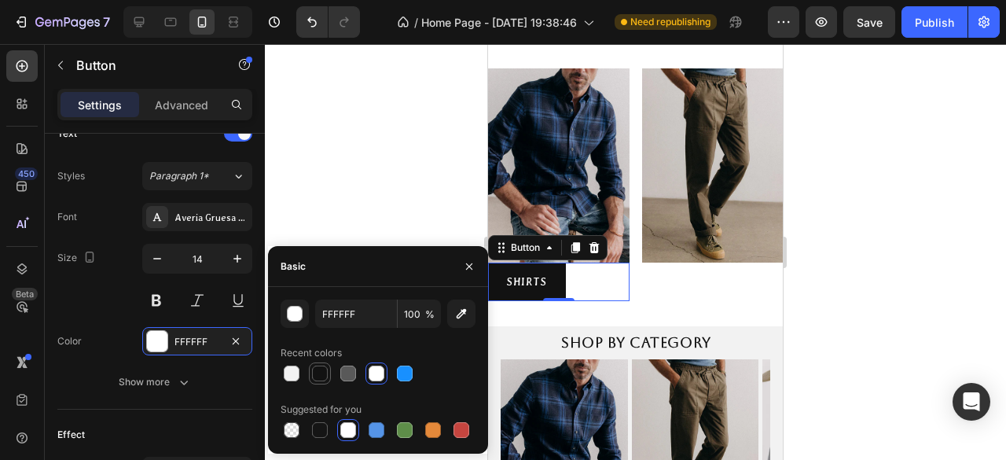
click at [322, 380] on div at bounding box center [320, 373] width 16 height 16
type input "121212"
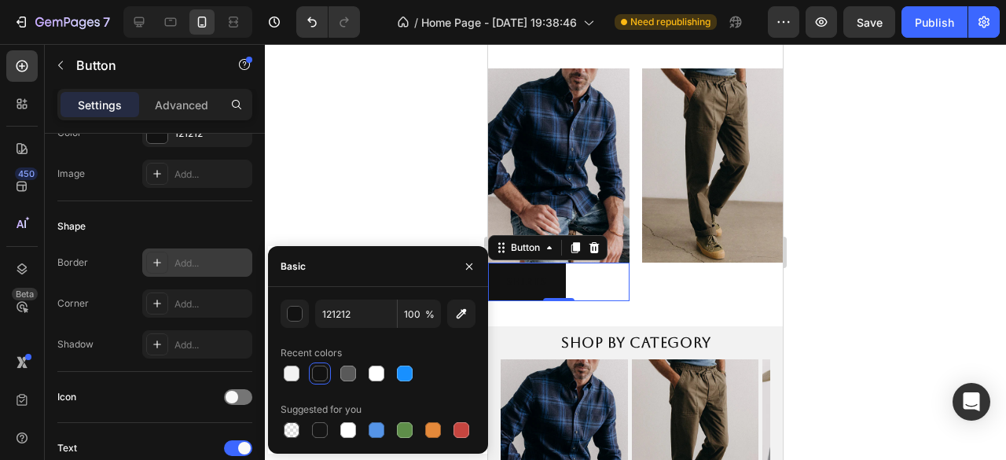
scroll to position [0, 0]
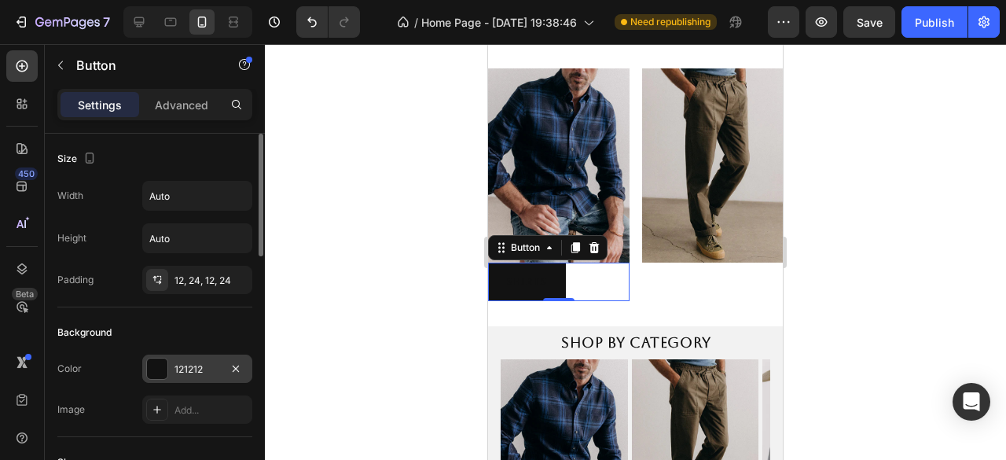
click at [171, 371] on div "121212" at bounding box center [197, 368] width 110 height 28
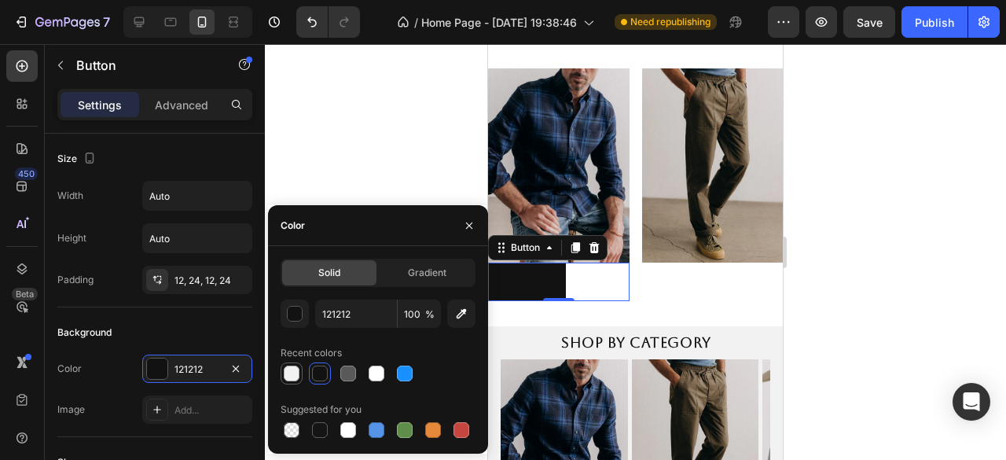
click at [281, 380] on div at bounding box center [292, 373] width 22 height 22
type input "F2F2F2"
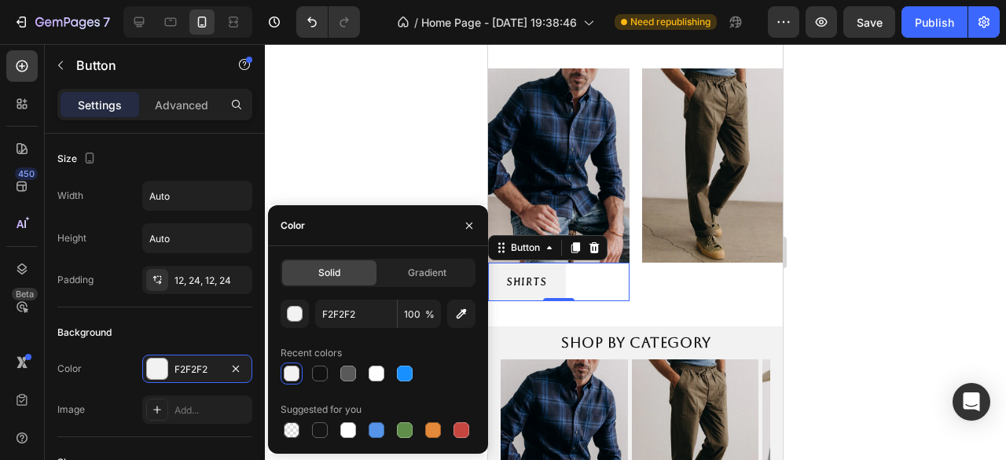
click at [325, 128] on div at bounding box center [635, 252] width 741 height 416
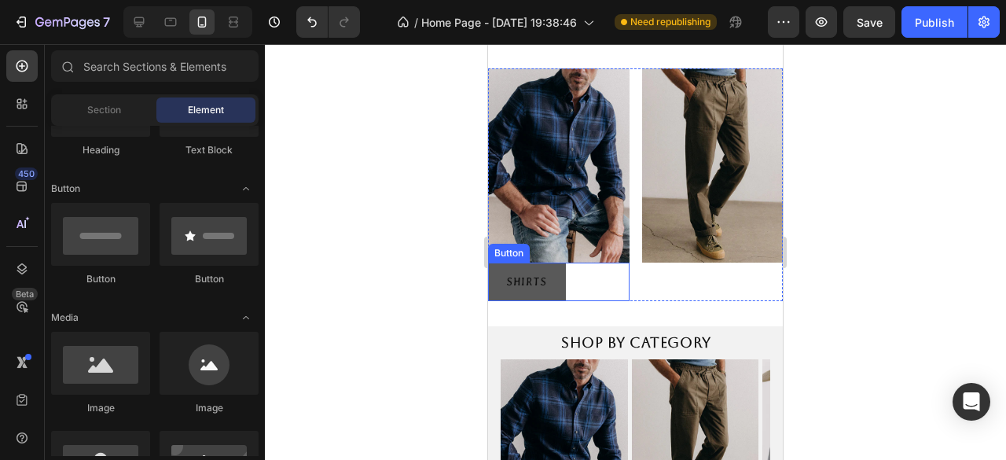
click at [566, 274] on button "SHIRTS" at bounding box center [527, 282] width 78 height 39
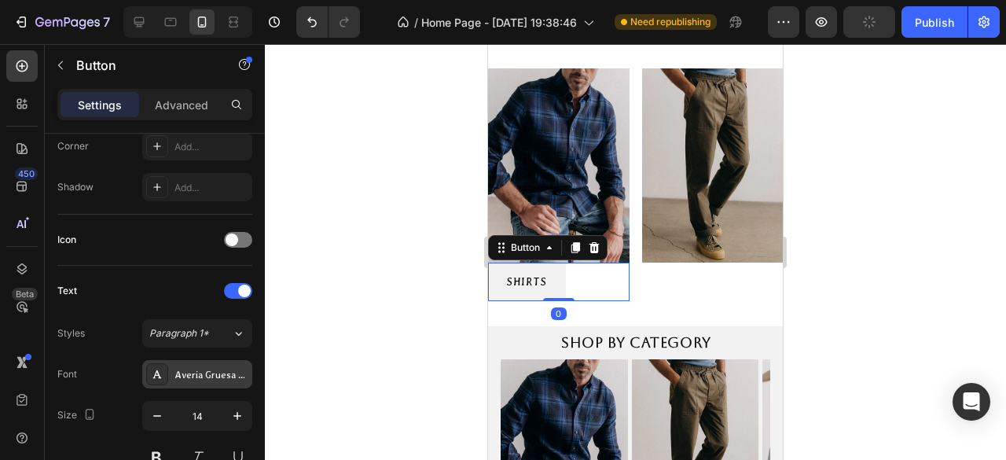
scroll to position [629, 0]
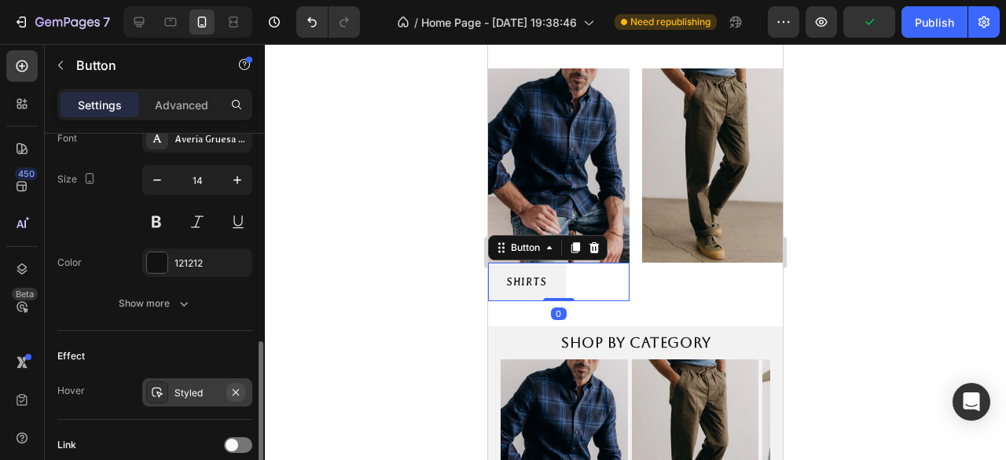
click at [238, 391] on icon "button" at bounding box center [236, 391] width 6 height 6
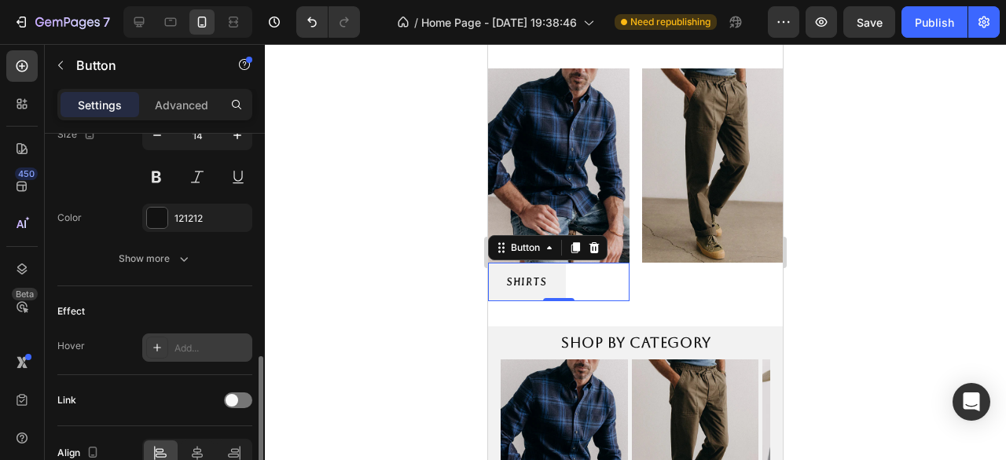
scroll to position [752, 0]
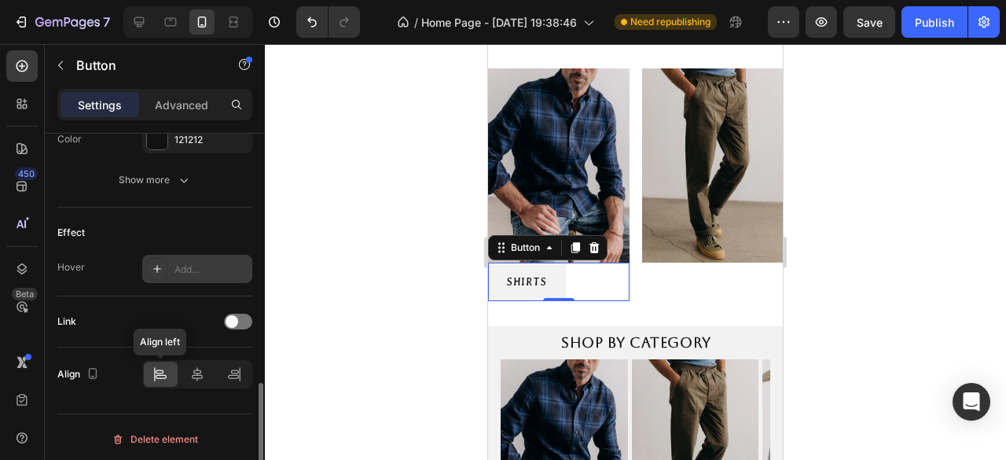
click at [160, 375] on icon at bounding box center [160, 374] width 16 height 16
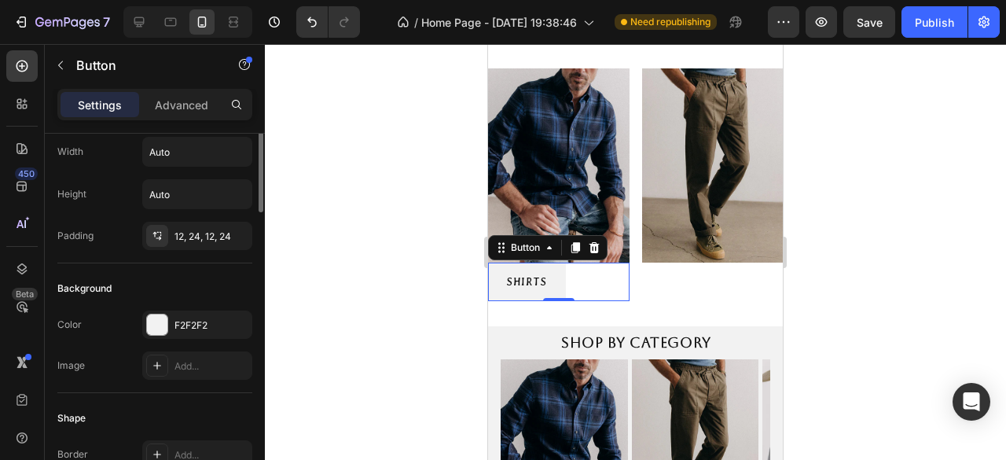
scroll to position [0, 0]
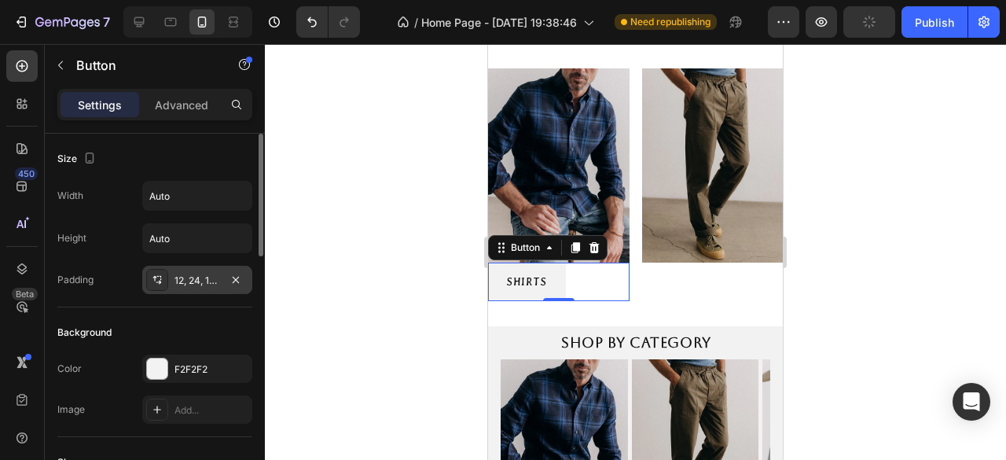
click at [204, 288] on div "12, 24, 12, 24" at bounding box center [197, 280] width 110 height 28
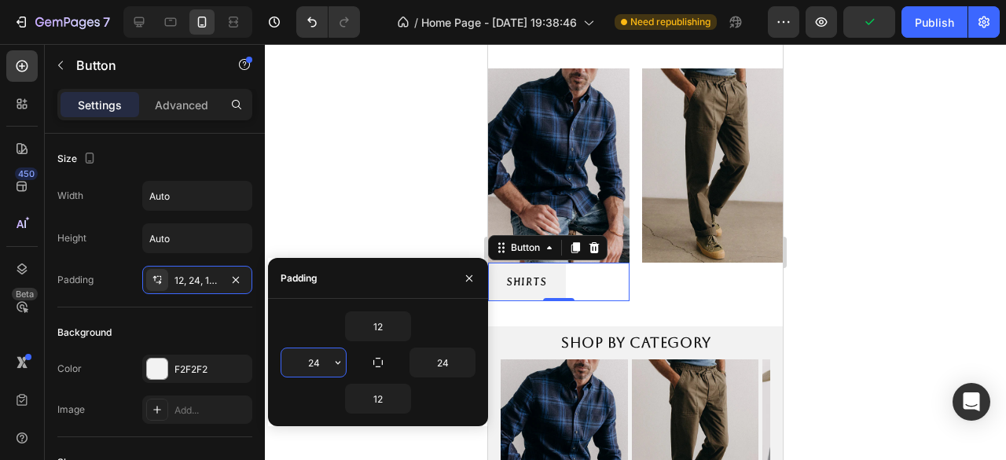
click at [323, 370] on input "24" at bounding box center [313, 362] width 64 height 28
click at [439, 367] on input "24" at bounding box center [442, 362] width 64 height 28
type input "0"
click at [342, 376] on div "0" at bounding box center [314, 362] width 66 height 30
type input "0"
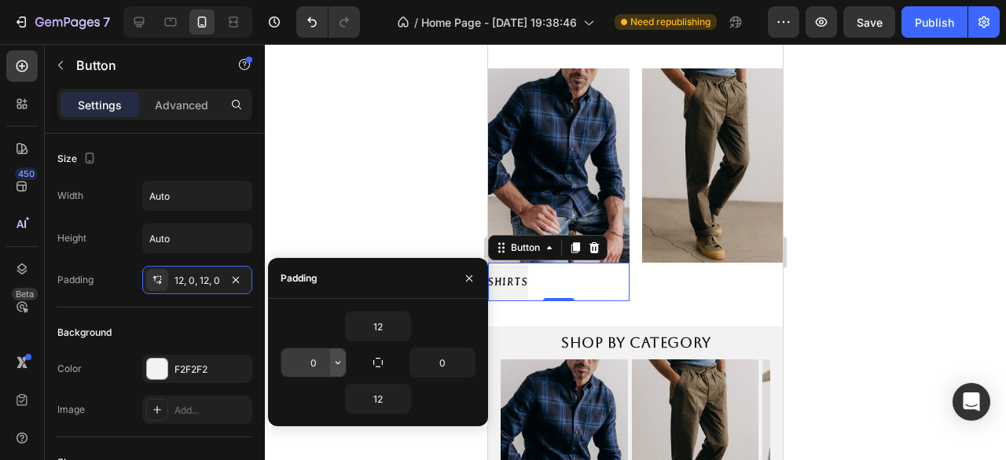
click at [336, 365] on icon "button" at bounding box center [338, 362] width 13 height 13
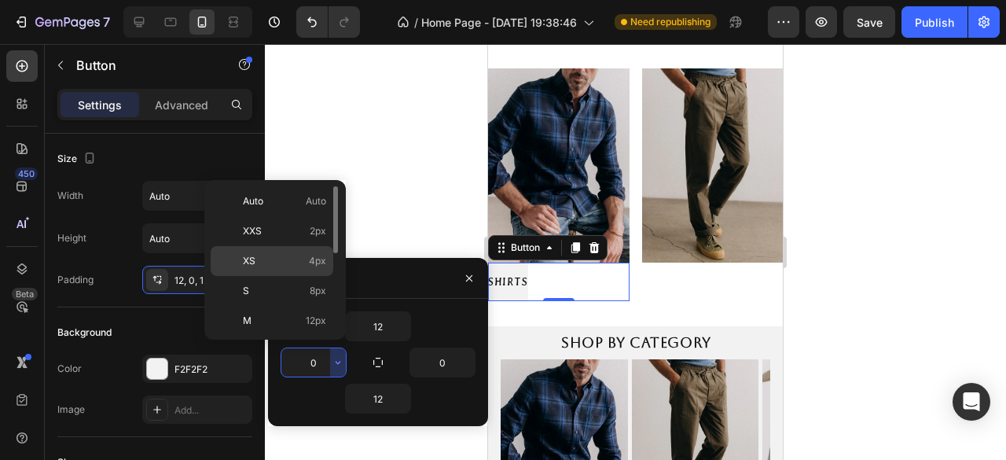
click at [315, 259] on span "4px" at bounding box center [317, 261] width 17 height 14
type input "4"
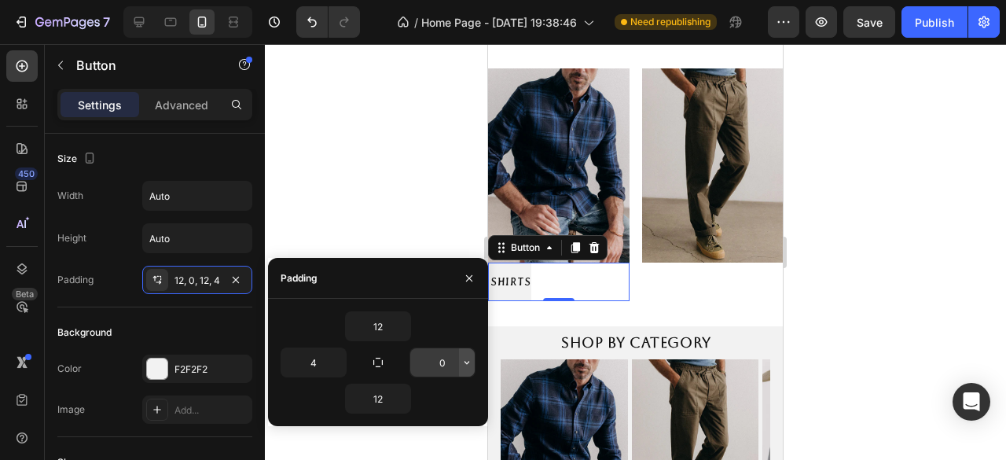
click at [467, 362] on icon "button" at bounding box center [466, 362] width 5 height 3
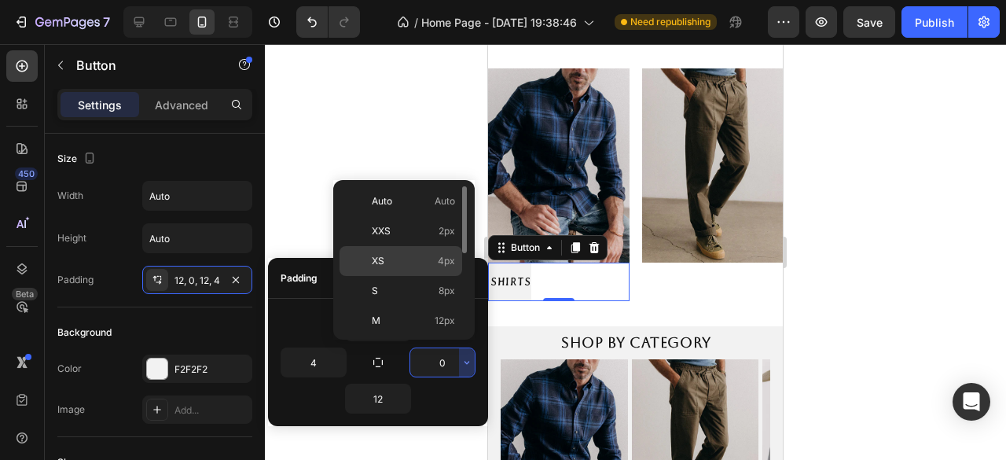
click at [435, 264] on p "XS 4px" at bounding box center [413, 261] width 83 height 14
type input "4"
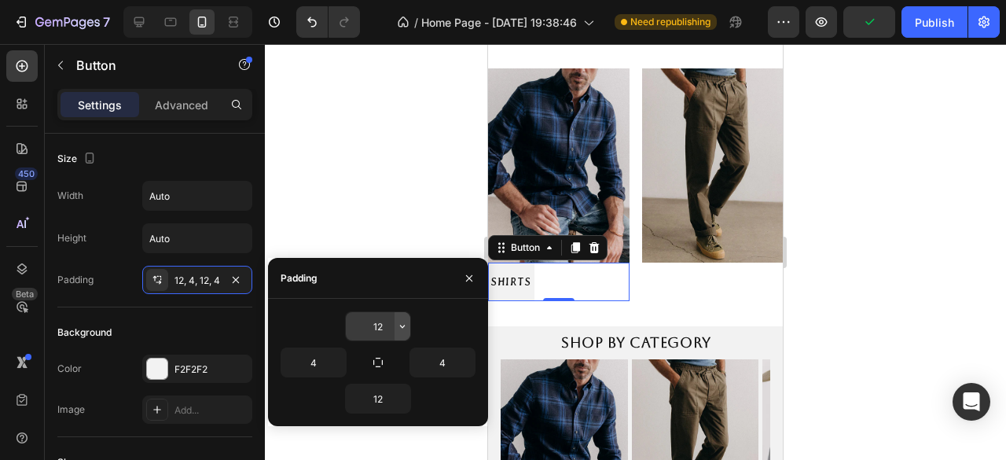
click at [404, 328] on icon "button" at bounding box center [402, 326] width 13 height 13
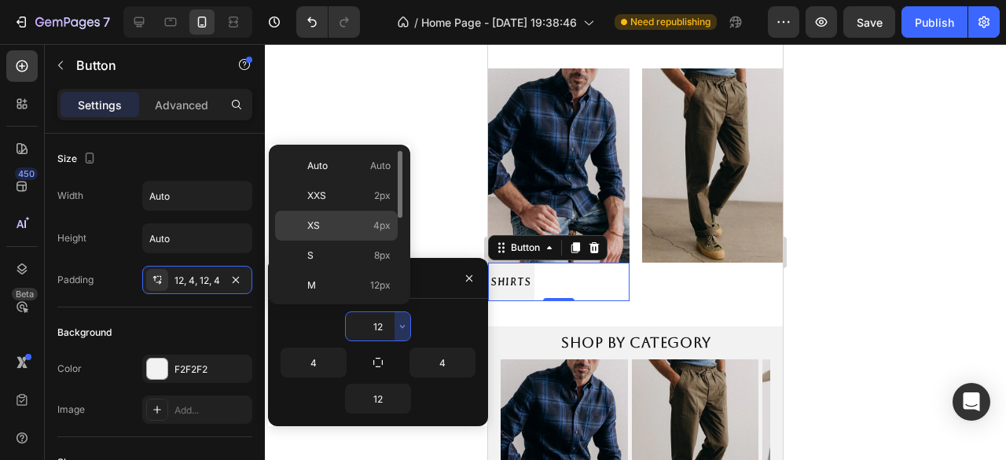
click at [338, 223] on p "XS 4px" at bounding box center [348, 225] width 83 height 14
type input "4"
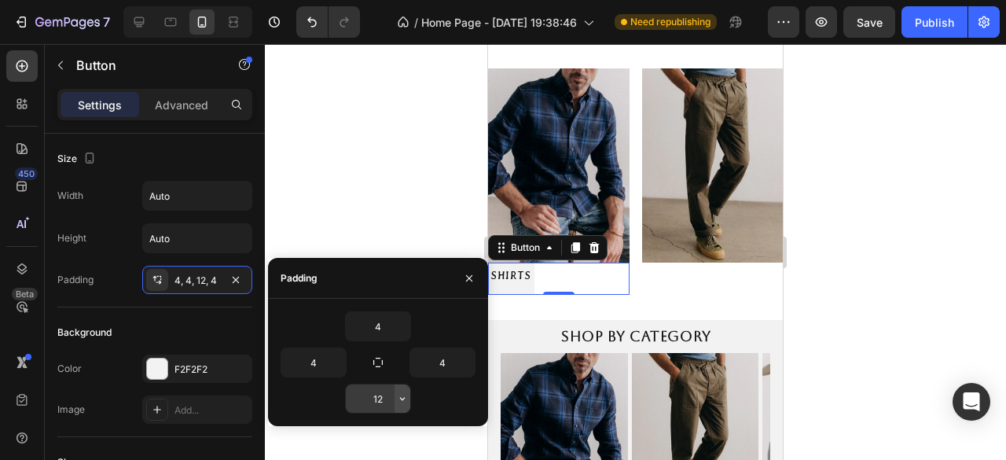
click at [402, 402] on icon "button" at bounding box center [402, 398] width 13 height 13
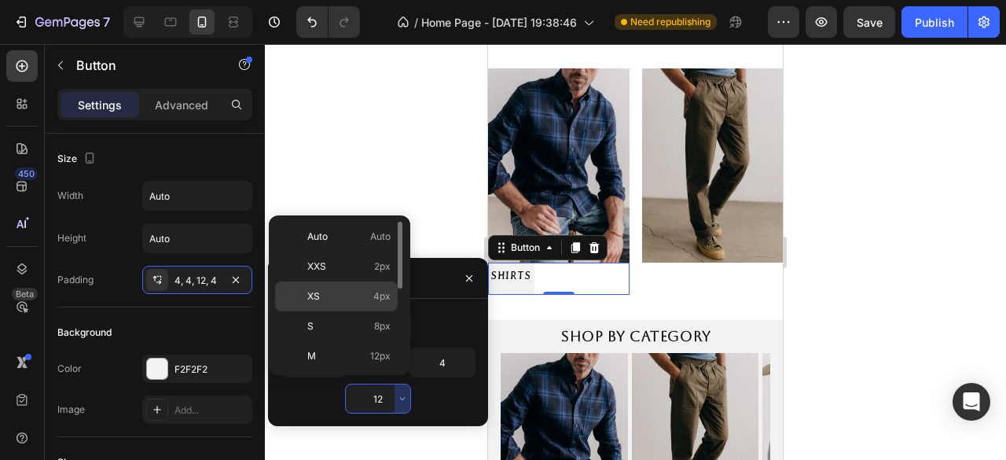
click at [347, 311] on div "XS 4px" at bounding box center [336, 326] width 123 height 30
type input "4"
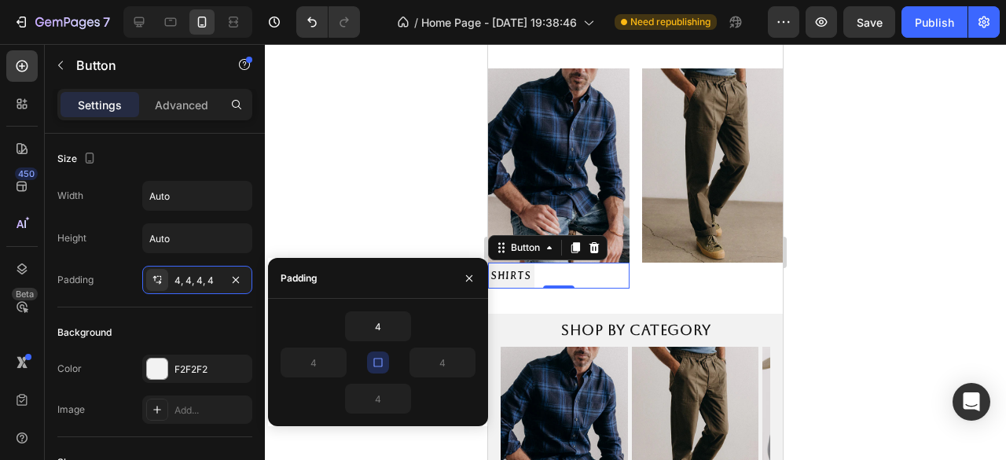
click at [333, 145] on div at bounding box center [635, 252] width 741 height 416
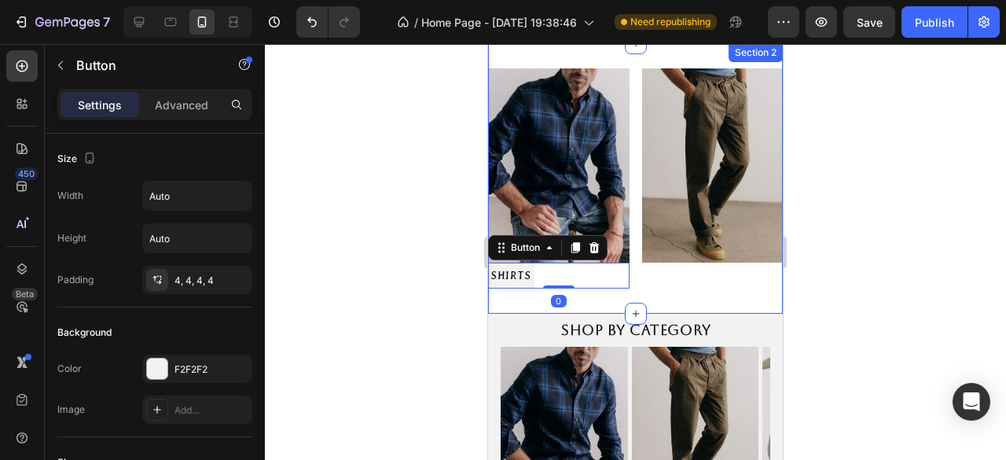
click at [439, 274] on div at bounding box center [635, 252] width 741 height 416
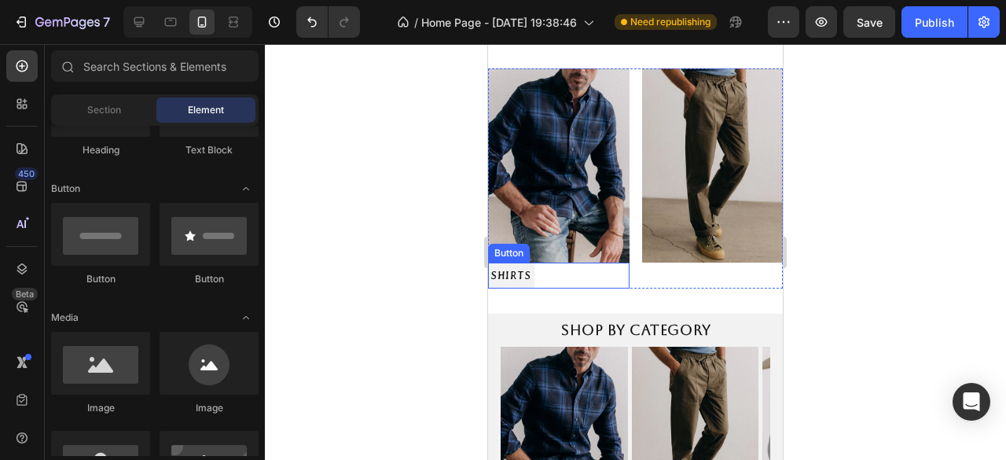
click at [578, 266] on div "SHIRTS Button" at bounding box center [558, 276] width 141 height 26
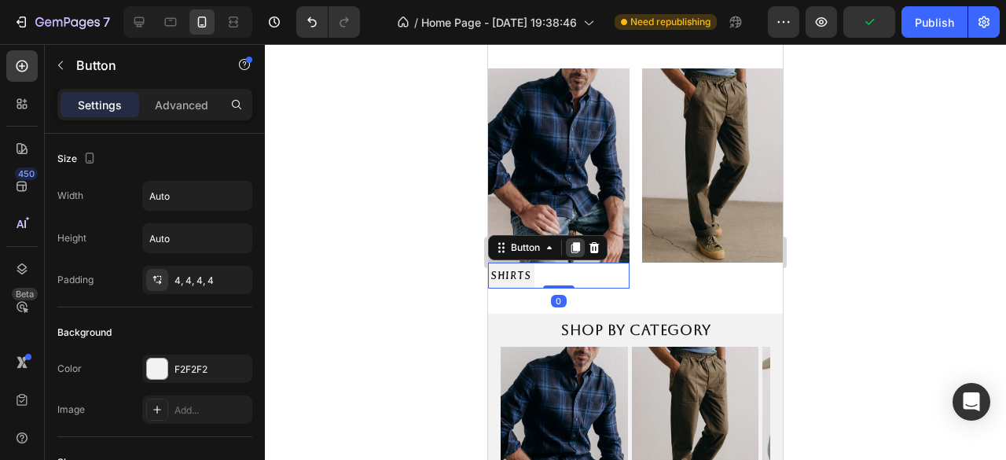
click at [575, 242] on icon at bounding box center [575, 247] width 9 height 11
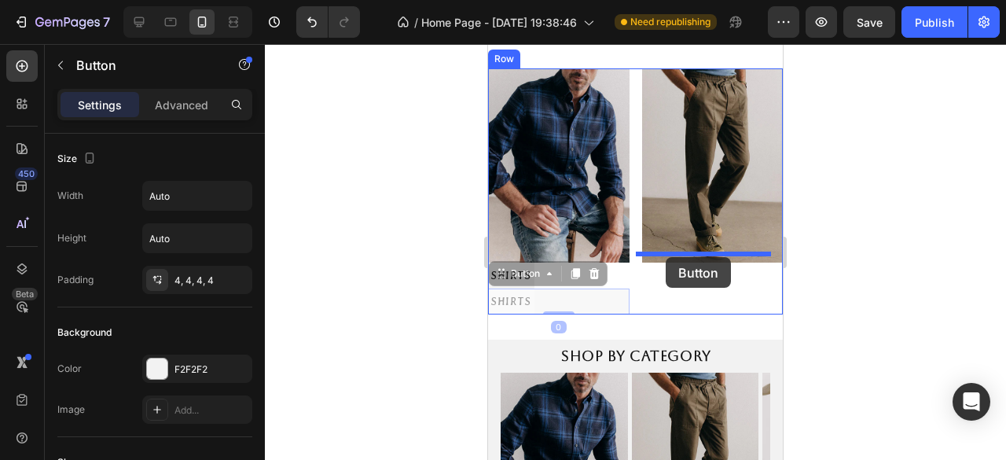
drag, startPoint x: 547, startPoint y: 285, endPoint x: 666, endPoint y: 257, distance: 122.0
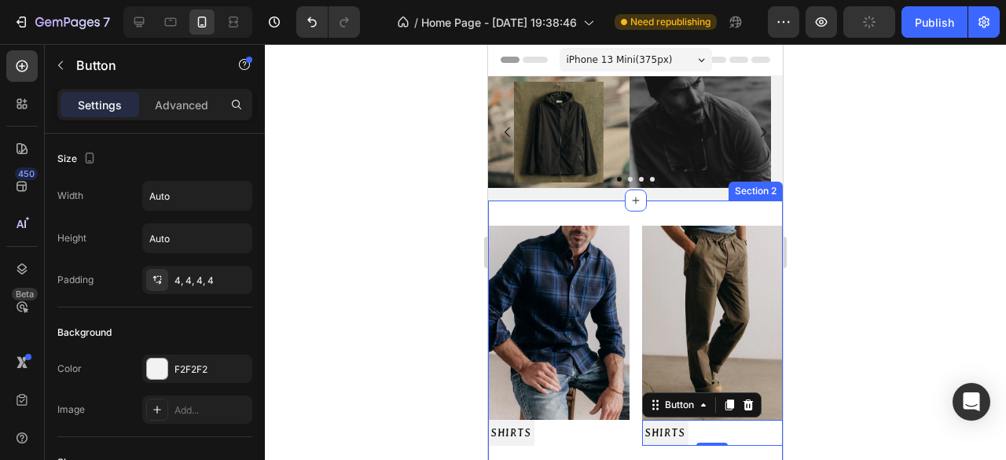
click at [522, 211] on div "Image SHIRTS Button Image SHIRTS Button 0 Row Section 2" at bounding box center [635, 335] width 295 height 271
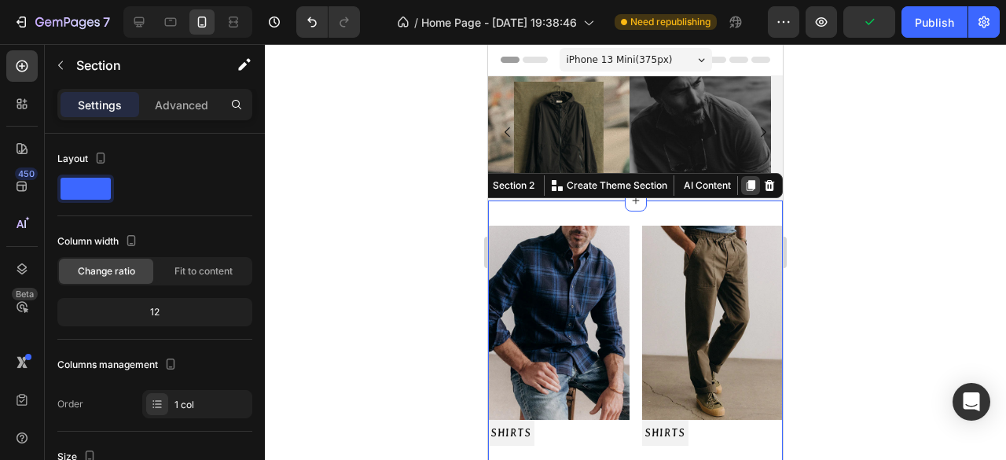
click at [747, 188] on icon at bounding box center [751, 185] width 9 height 11
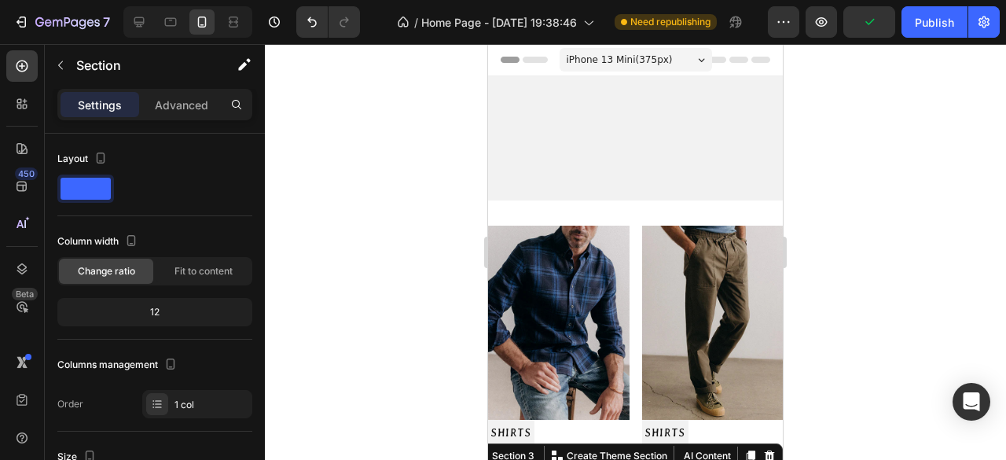
scroll to position [363, 0]
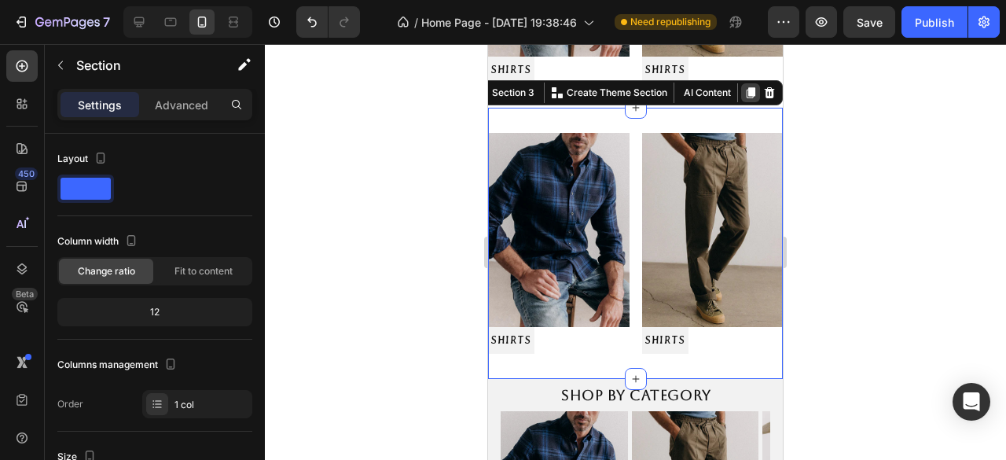
click at [747, 87] on icon at bounding box center [751, 92] width 9 height 11
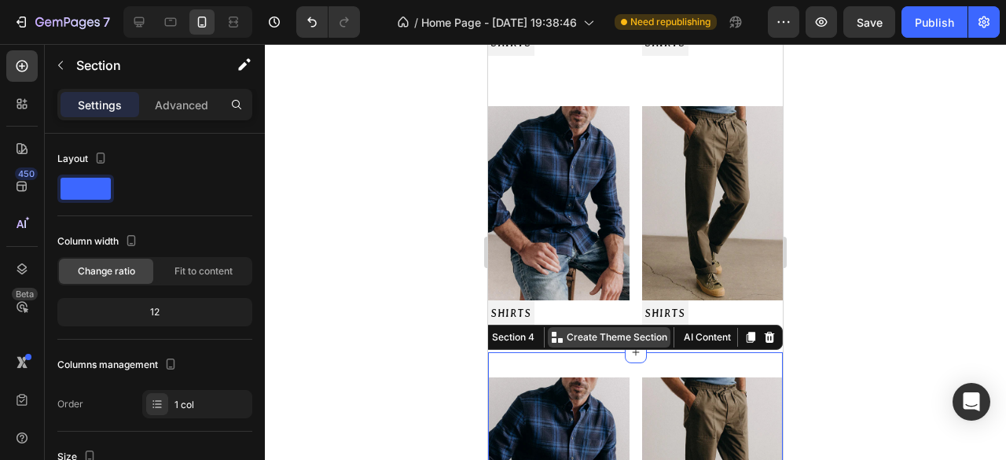
scroll to position [468, 0]
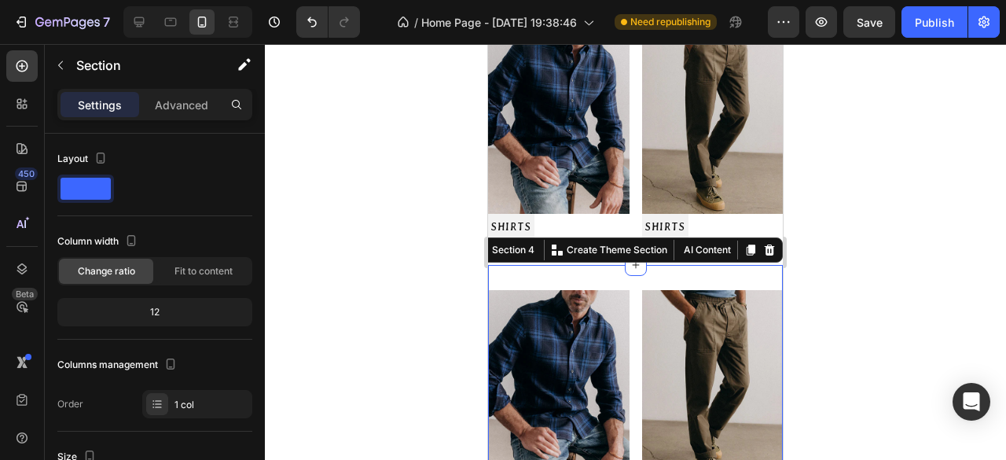
click at [413, 312] on div at bounding box center [635, 252] width 741 height 416
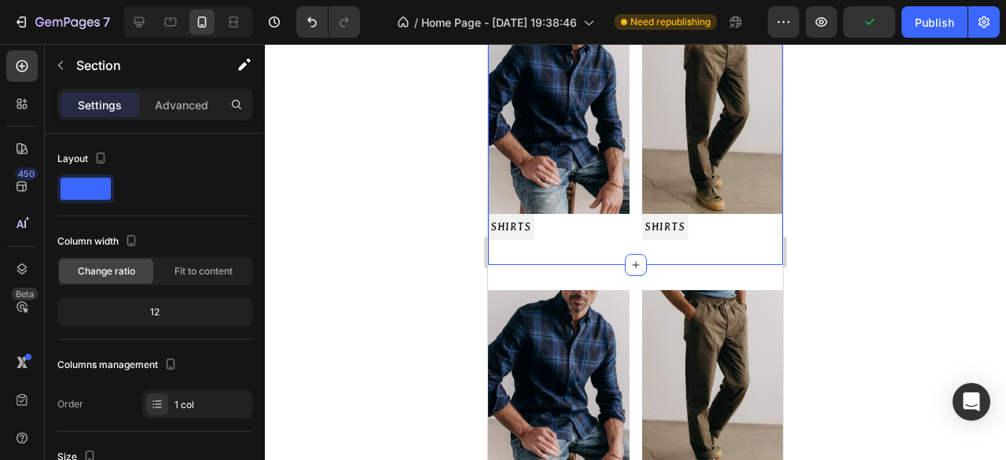
click at [581, 241] on div "Image SHIRTS Button Image SHIRTS Button Row Section 3" at bounding box center [635, 129] width 295 height 271
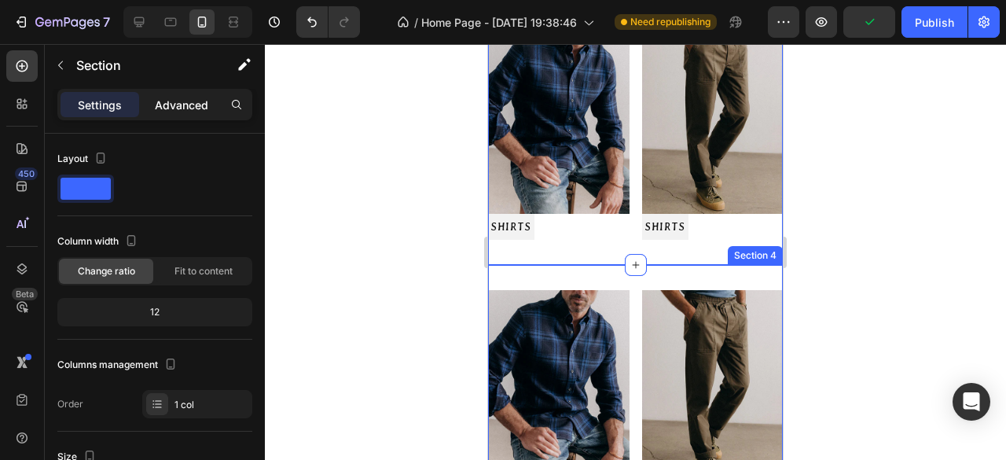
click at [195, 102] on p "Advanced" at bounding box center [181, 105] width 53 height 17
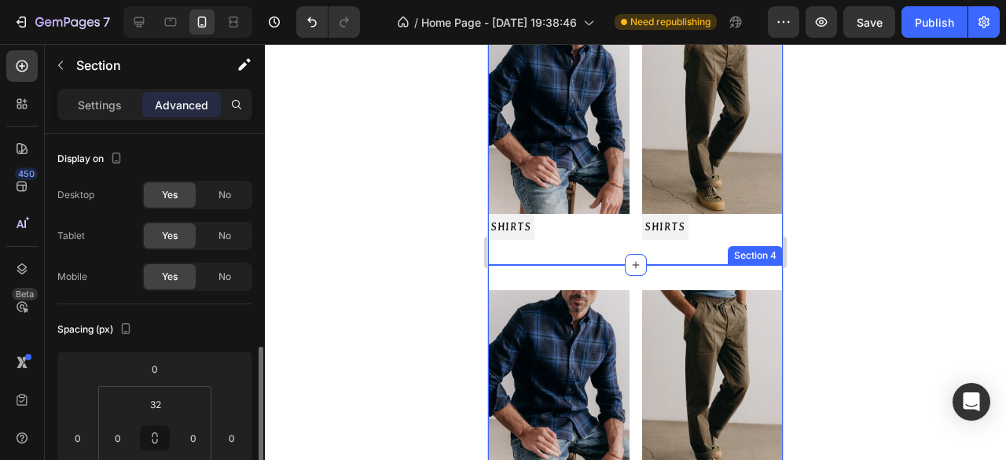
scroll to position [157, 0]
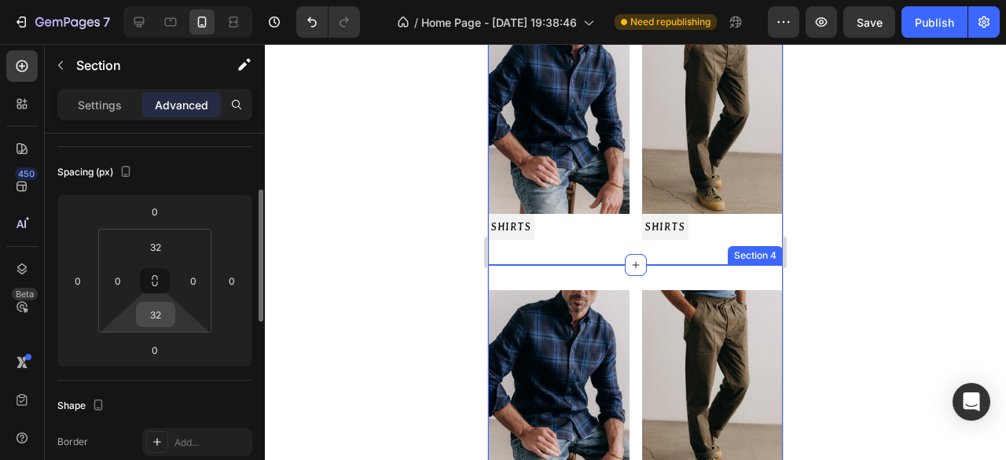
click at [157, 311] on input "32" at bounding box center [155, 315] width 31 height 24
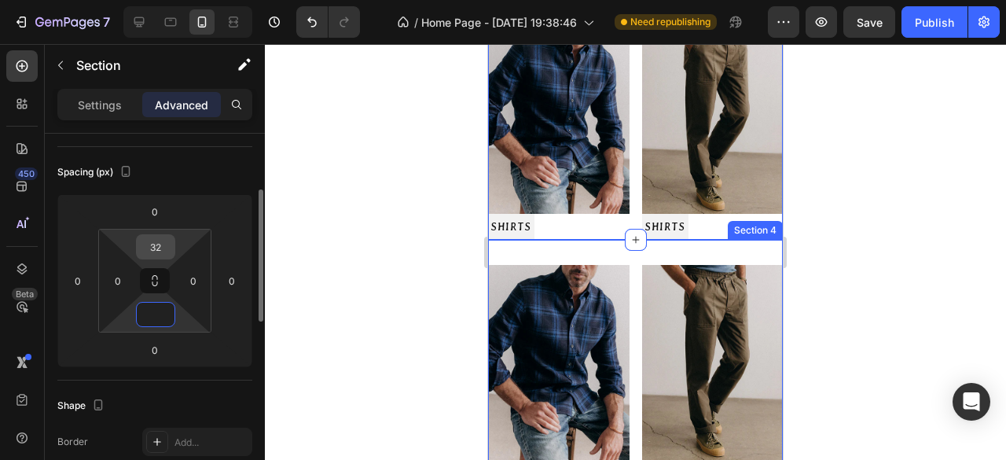
type input "0"
click at [151, 244] on input "32" at bounding box center [155, 247] width 31 height 24
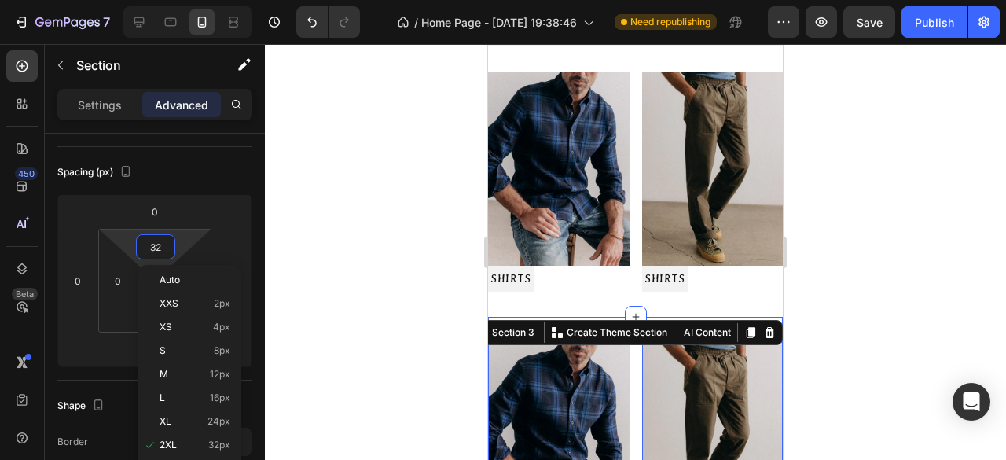
scroll to position [0, 0]
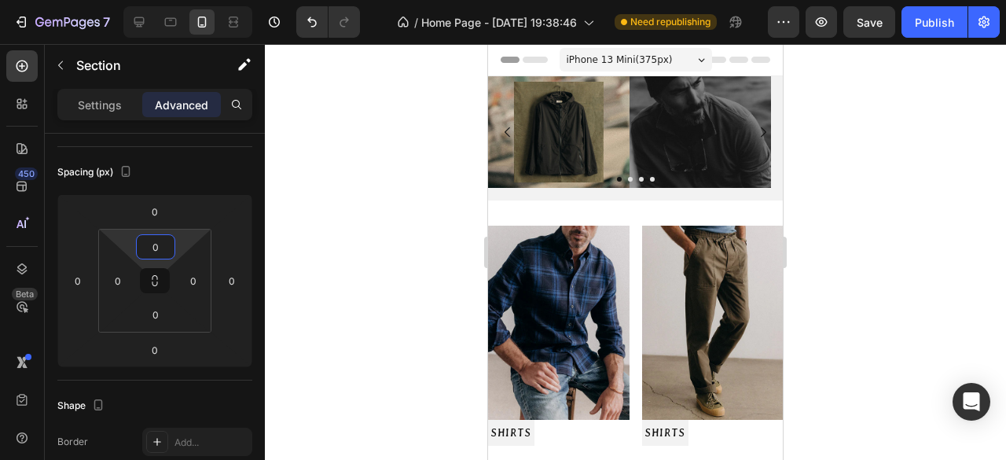
click at [442, 264] on div at bounding box center [635, 252] width 741 height 416
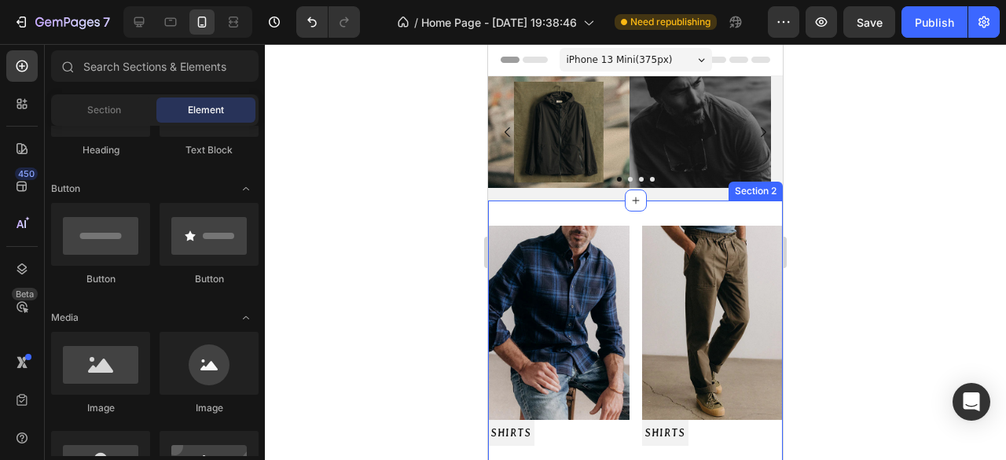
click at [626, 212] on div "Image SHIRTS Button Image SHIRTS Button Row Section 2" at bounding box center [635, 335] width 295 height 271
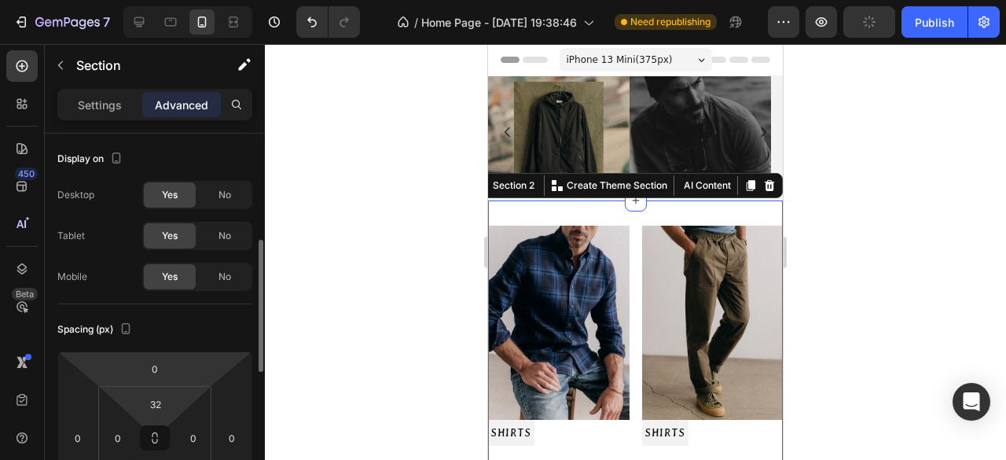
scroll to position [79, 0]
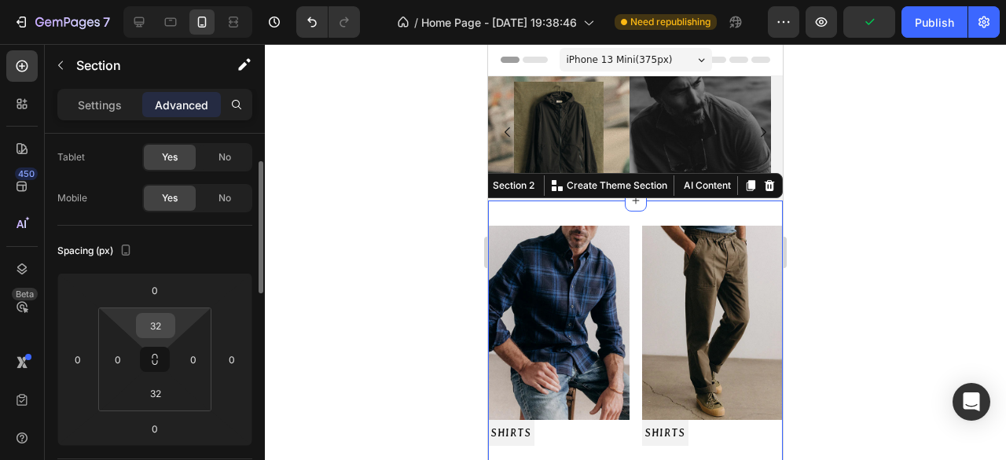
click at [149, 323] on input "32" at bounding box center [155, 326] width 31 height 24
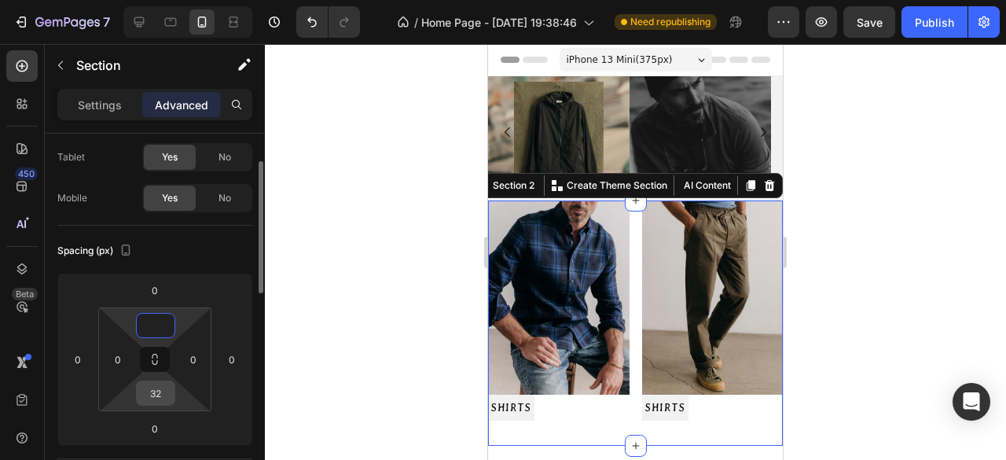
type input "0"
click at [163, 396] on input "32" at bounding box center [155, 393] width 31 height 24
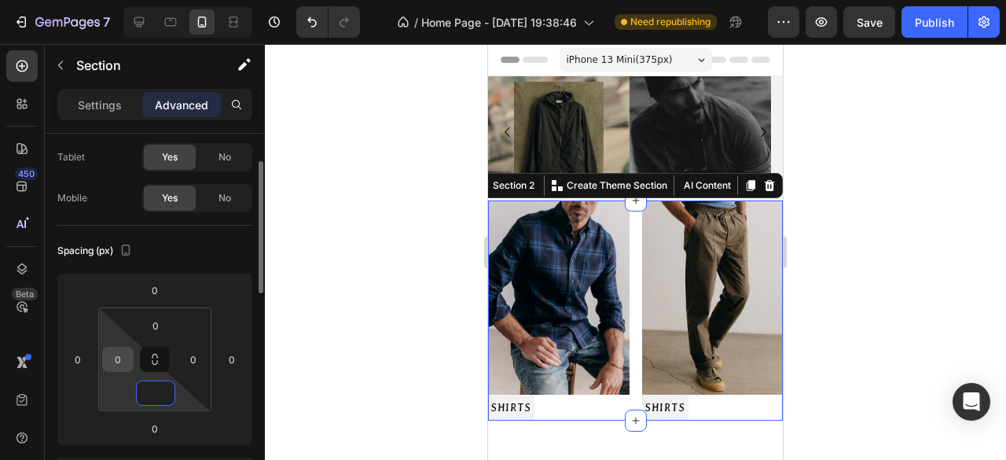
type input "0"
click at [124, 365] on input "0" at bounding box center [118, 359] width 24 height 24
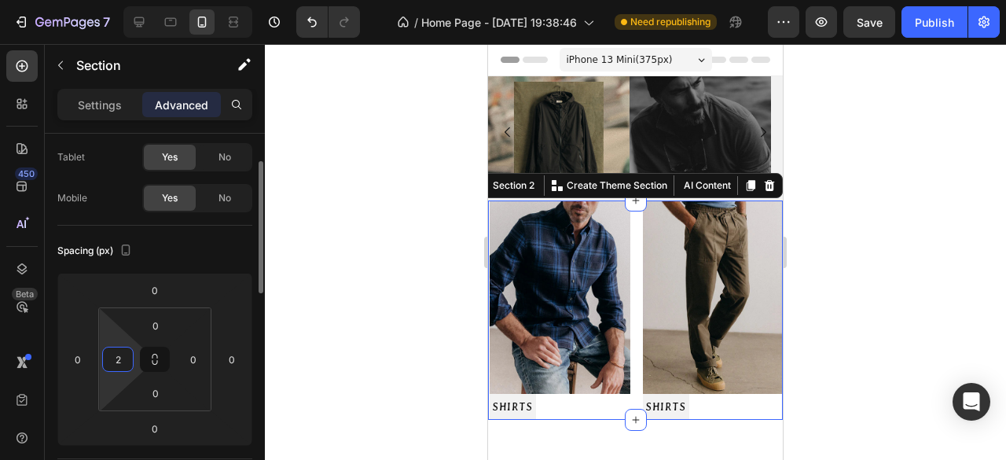
type input "20"
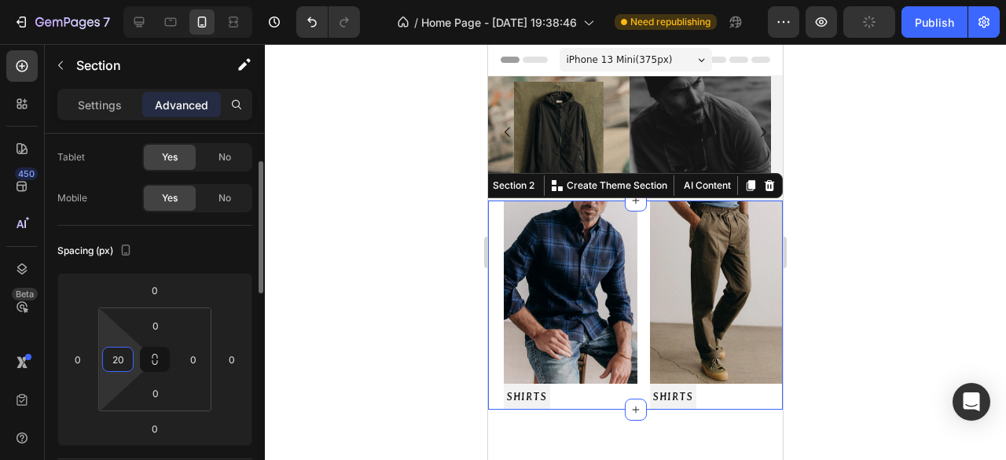
click at [122, 365] on input "20" at bounding box center [118, 359] width 24 height 24
click at [332, 343] on div at bounding box center [635, 252] width 741 height 416
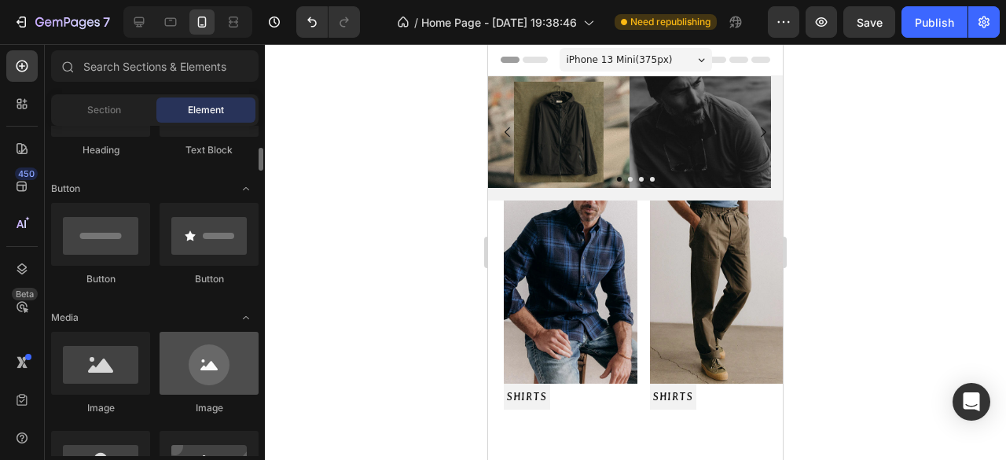
scroll to position [472, 0]
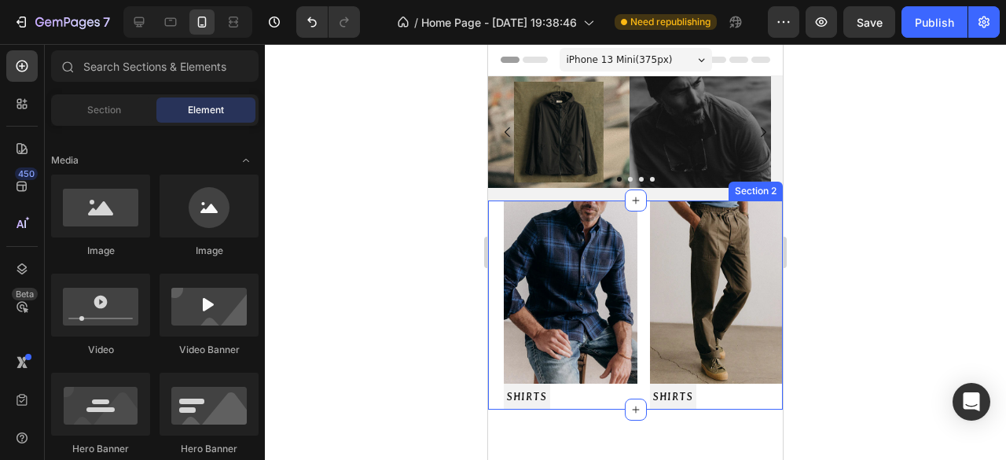
click at [494, 259] on div "Image SHIRTS Button Image SHIRTS Button Row Section 2" at bounding box center [635, 305] width 295 height 210
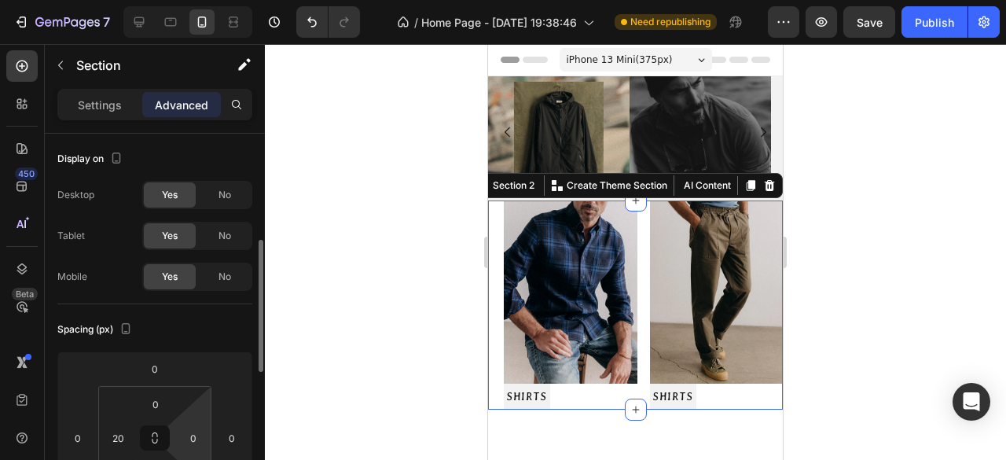
scroll to position [236, 0]
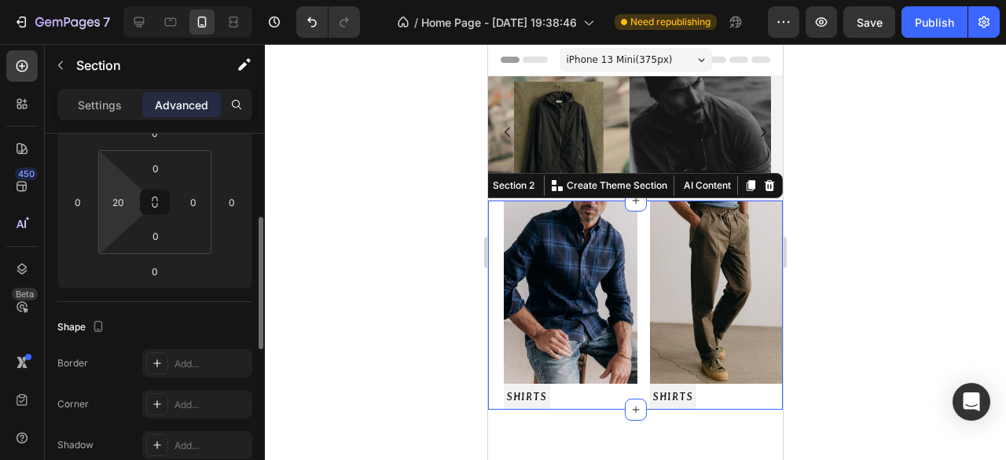
click at [130, 0] on html "7 Version history / Home Page - Aug 27, 19:38:46 Need republishing Preview Save…" at bounding box center [503, 0] width 1006 height 0
click at [130, 135] on html "7 Version history / Home Page - Aug 27, 19:38:46 Need republishing Preview Save…" at bounding box center [503, 67] width 1006 height 135
click at [115, 210] on input "20" at bounding box center [118, 202] width 24 height 24
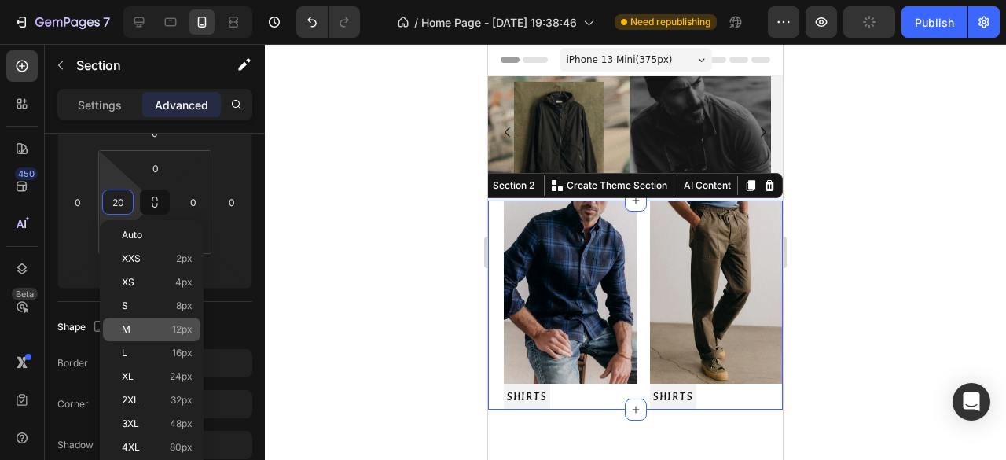
click at [169, 329] on p "M 12px" at bounding box center [157, 329] width 71 height 11
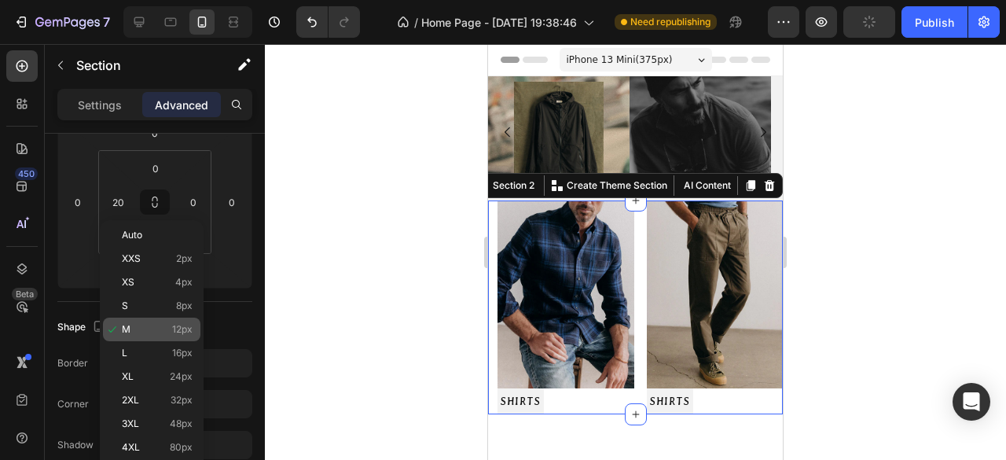
type input "12"
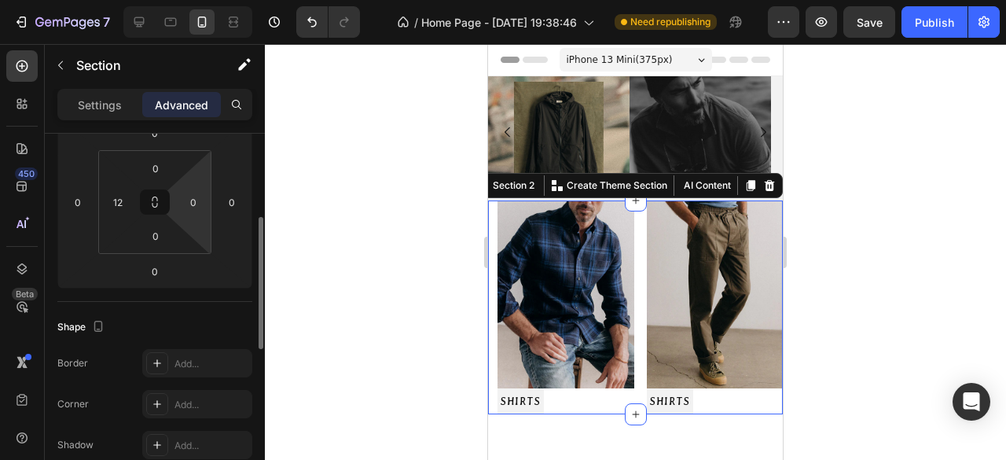
click at [206, 0] on html "7 Version history / Home Page - Aug 27, 19:38:46 Need republishing Preview Save…" at bounding box center [503, 0] width 1006 height 0
click at [195, 206] on input "0" at bounding box center [194, 202] width 24 height 24
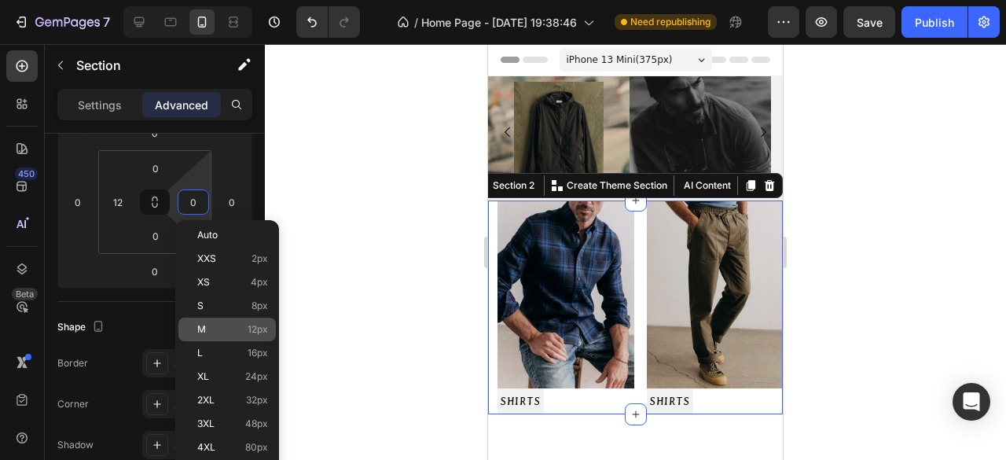
click at [244, 334] on p "M 12px" at bounding box center [232, 329] width 71 height 11
type input "12"
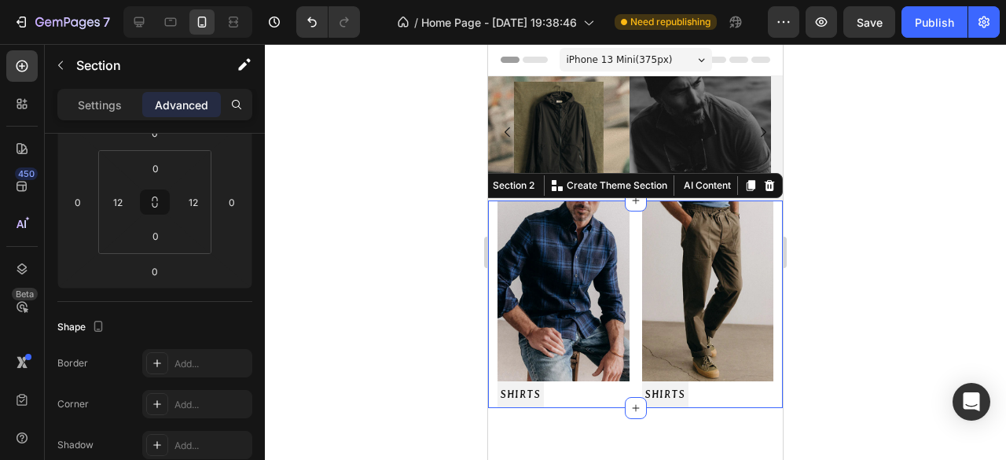
click at [335, 305] on div at bounding box center [635, 252] width 741 height 416
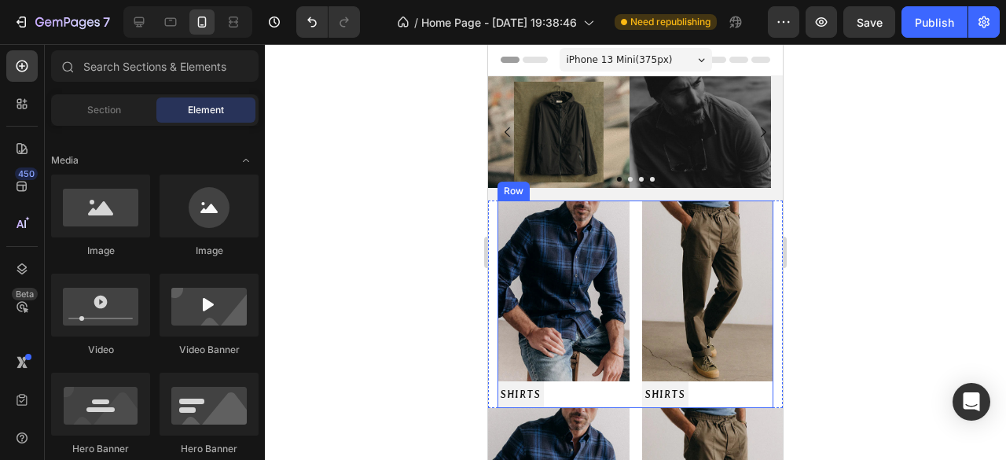
scroll to position [79, 0]
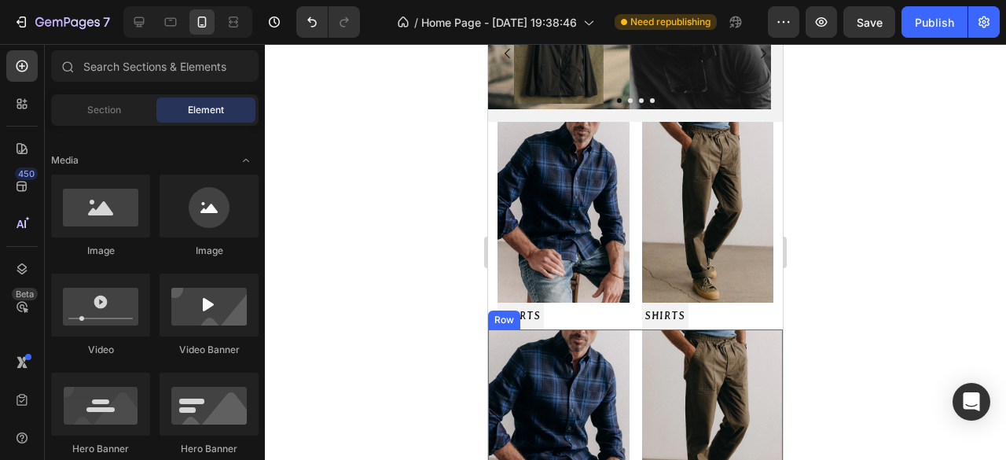
click at [630, 336] on div "Image SHIRTS Button Image SHIRTS Button Row" at bounding box center [635, 439] width 295 height 221
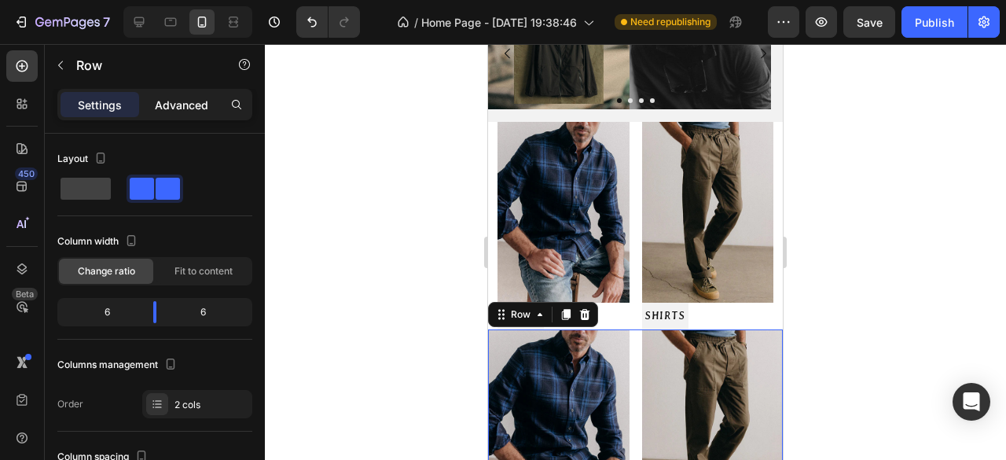
click at [185, 111] on p "Advanced" at bounding box center [181, 105] width 53 height 17
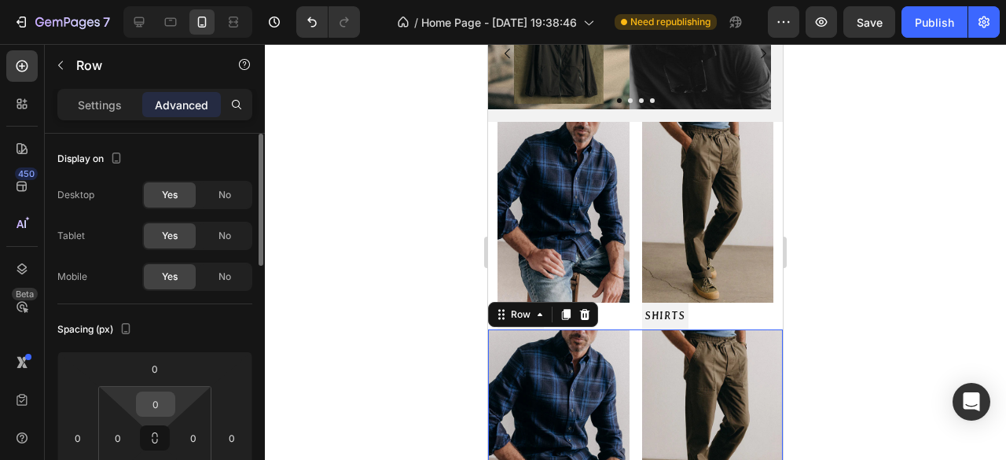
scroll to position [157, 0]
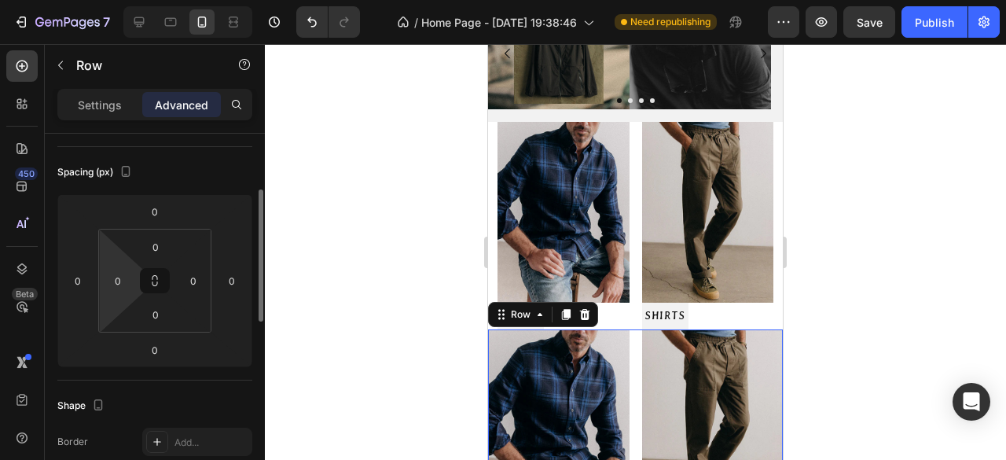
click at [123, 284] on input "0" at bounding box center [118, 281] width 24 height 24
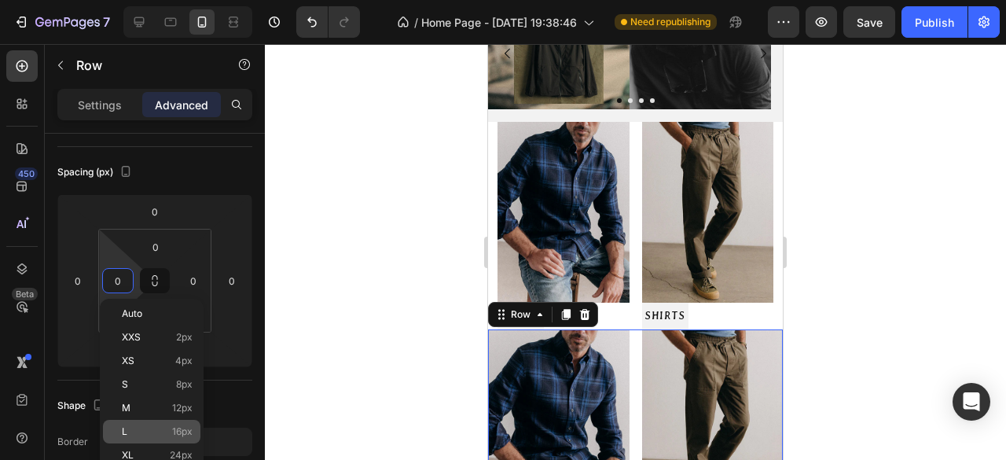
click at [176, 428] on span "16px" at bounding box center [182, 431] width 20 height 11
type input "16"
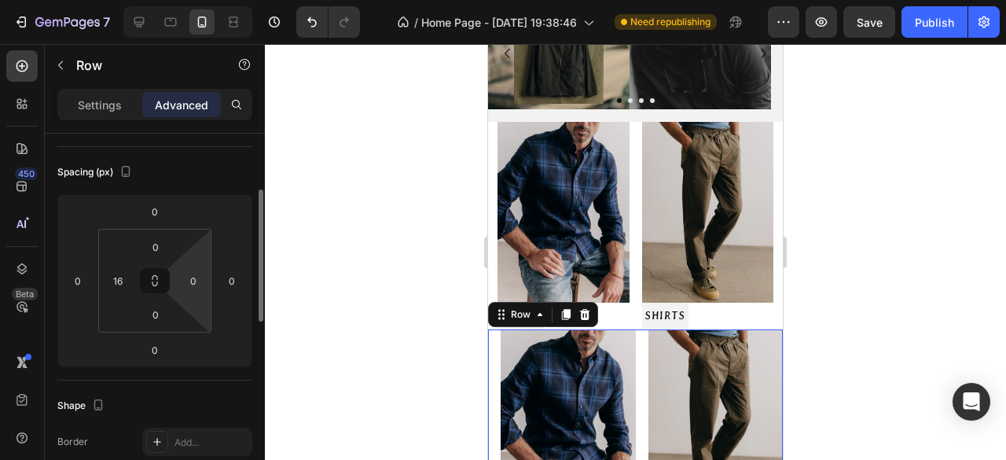
click at [200, 0] on html "7 Version history / Home Page - Aug 27, 19:38:46 Need republishing Preview Save…" at bounding box center [503, 0] width 1006 height 0
click at [187, 287] on input "0" at bounding box center [194, 281] width 24 height 24
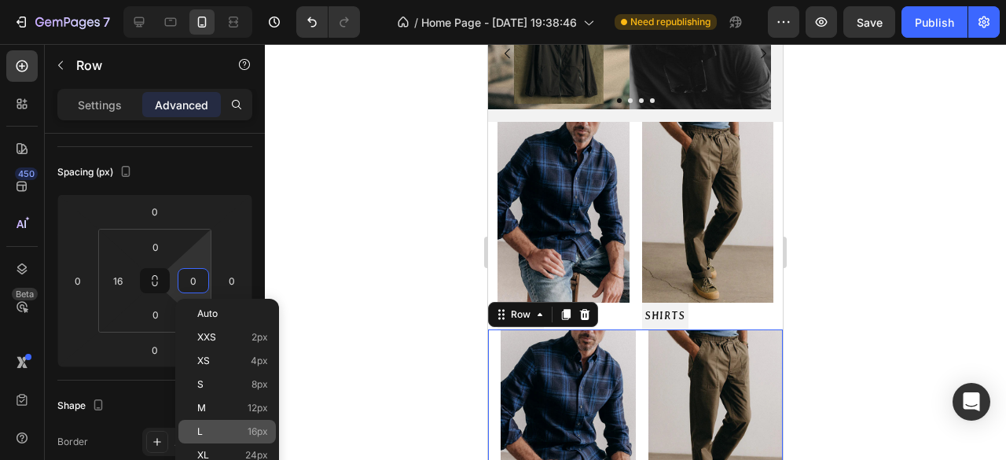
drag, startPoint x: 236, startPoint y: 433, endPoint x: 247, endPoint y: 432, distance: 11.0
click at [236, 432] on p "L 16px" at bounding box center [232, 431] width 71 height 11
type input "16"
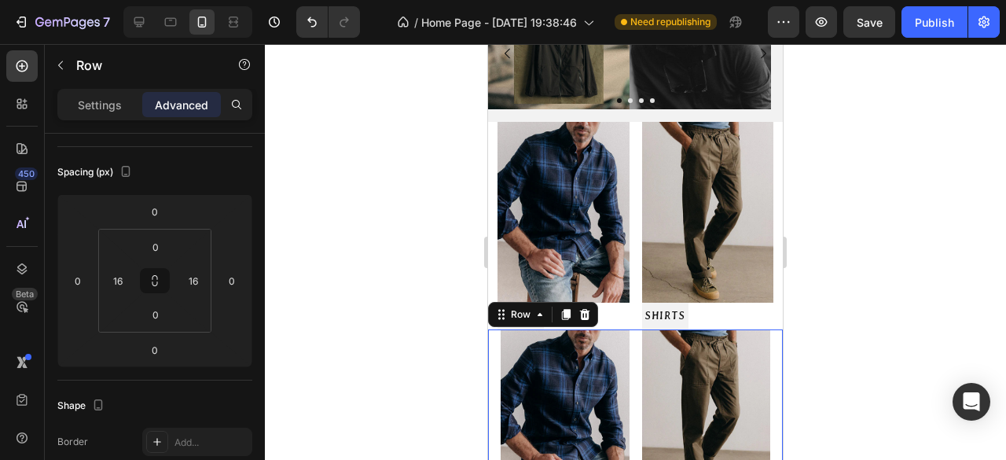
click at [354, 317] on div at bounding box center [635, 252] width 741 height 416
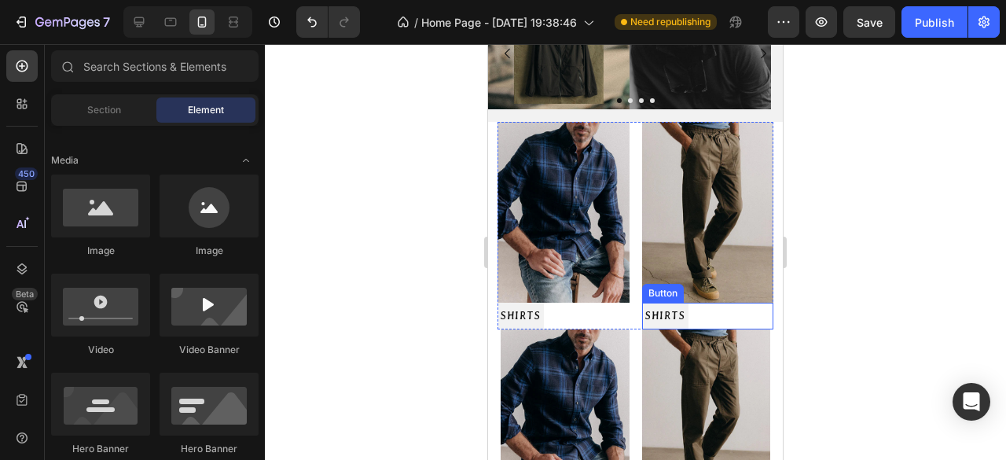
scroll to position [236, 0]
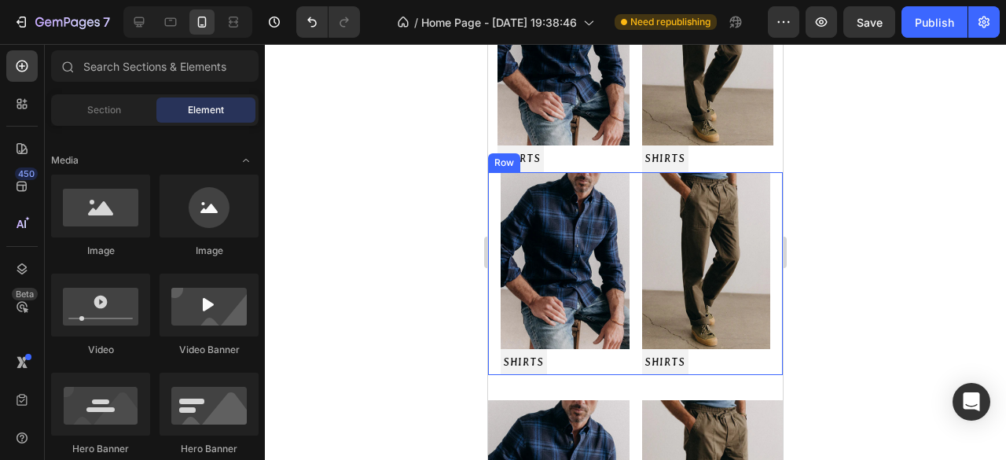
click at [494, 172] on div "Image SHIRTS Button Image SHIRTS Button Row" at bounding box center [635, 273] width 295 height 203
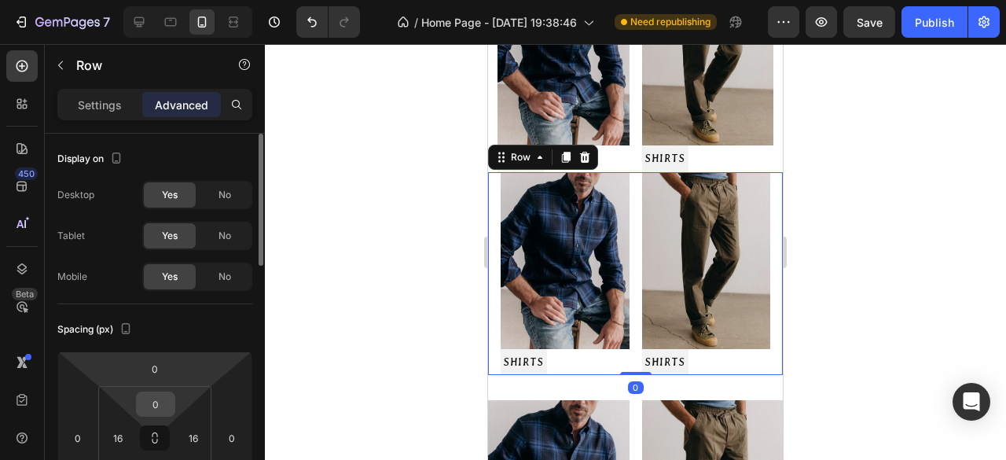
click at [170, 402] on input "0" at bounding box center [155, 404] width 31 height 24
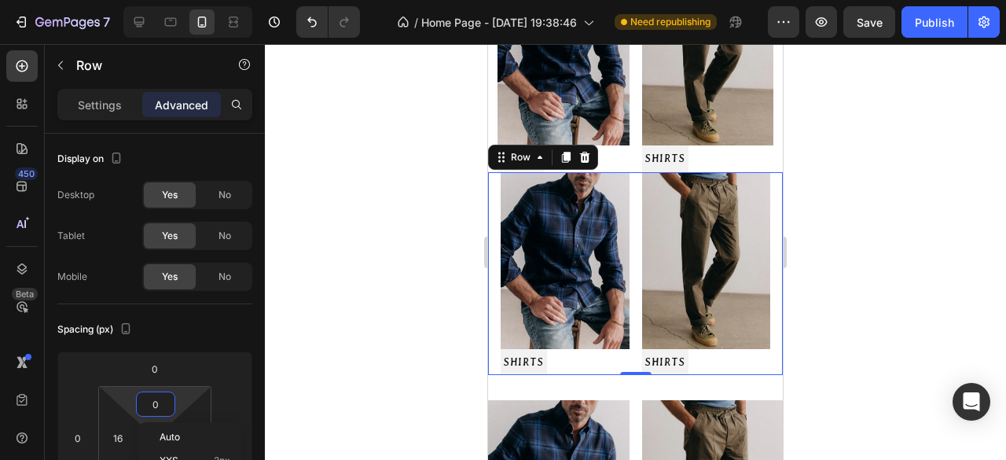
click at [344, 260] on div at bounding box center [635, 252] width 741 height 416
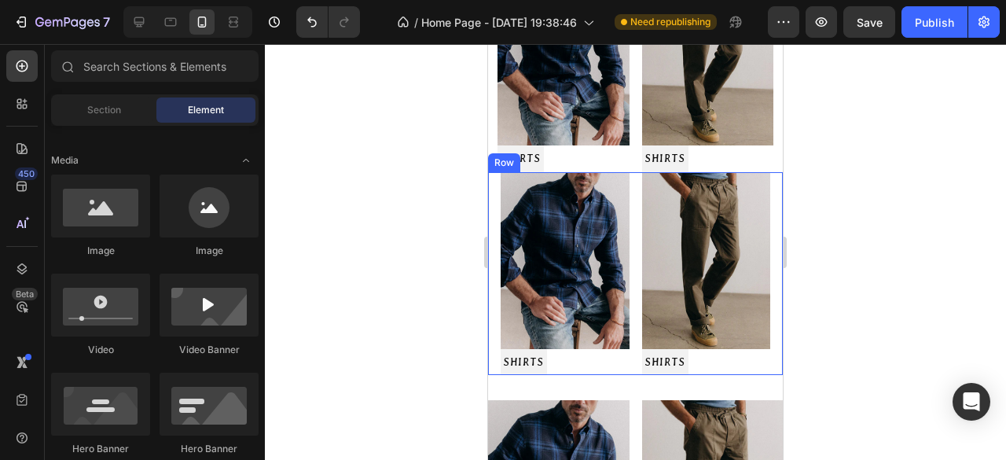
drag, startPoint x: 630, startPoint y: 178, endPoint x: 504, endPoint y: 240, distance: 140.9
click at [632, 178] on div "Image SHIRTS Button Image SHIRTS Button Row" at bounding box center [635, 273] width 295 height 203
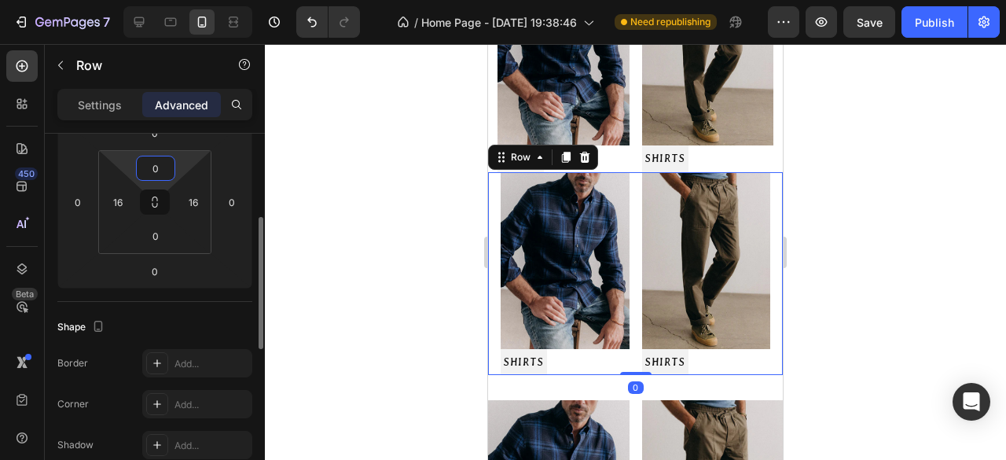
click at [160, 178] on input "0" at bounding box center [155, 168] width 31 height 24
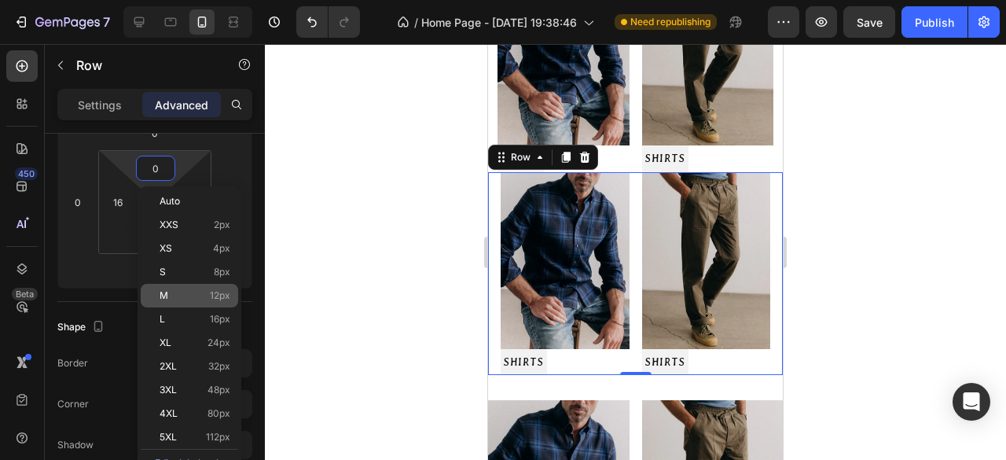
click at [208, 298] on p "M 12px" at bounding box center [195, 295] width 71 height 11
type input "12"
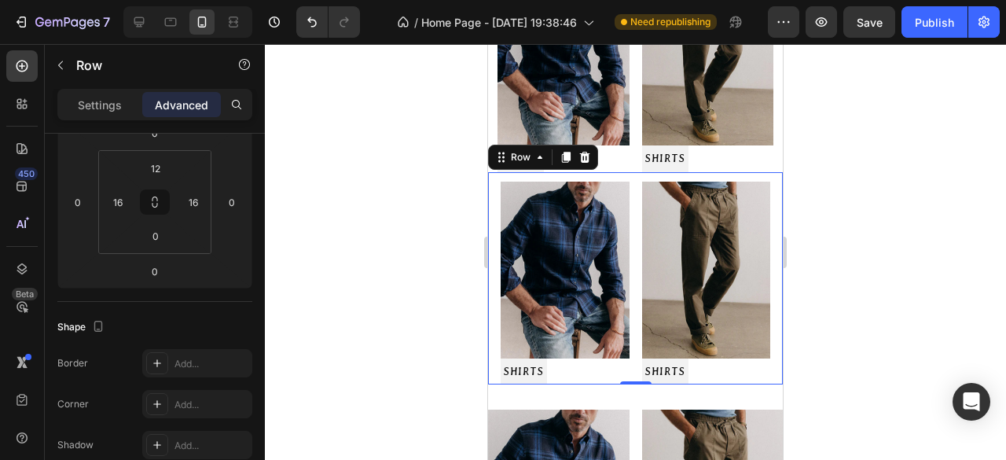
click at [393, 263] on div at bounding box center [635, 252] width 741 height 416
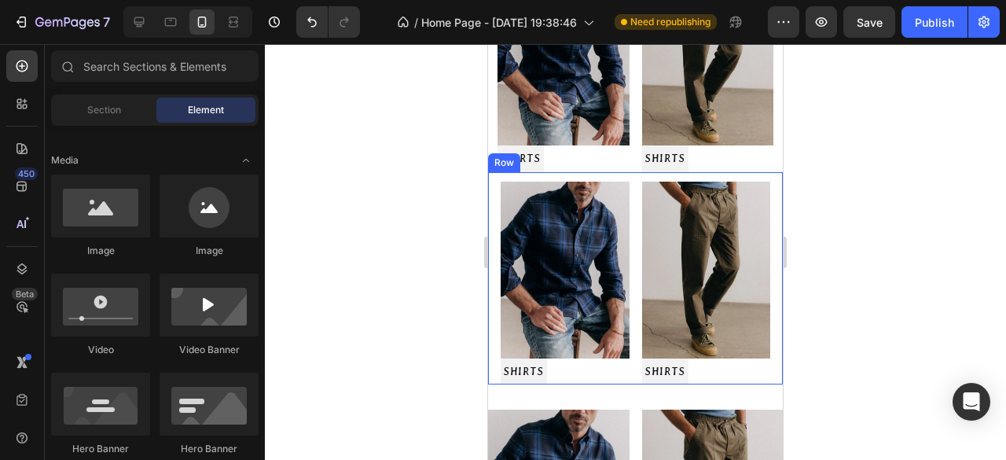
scroll to position [314, 0]
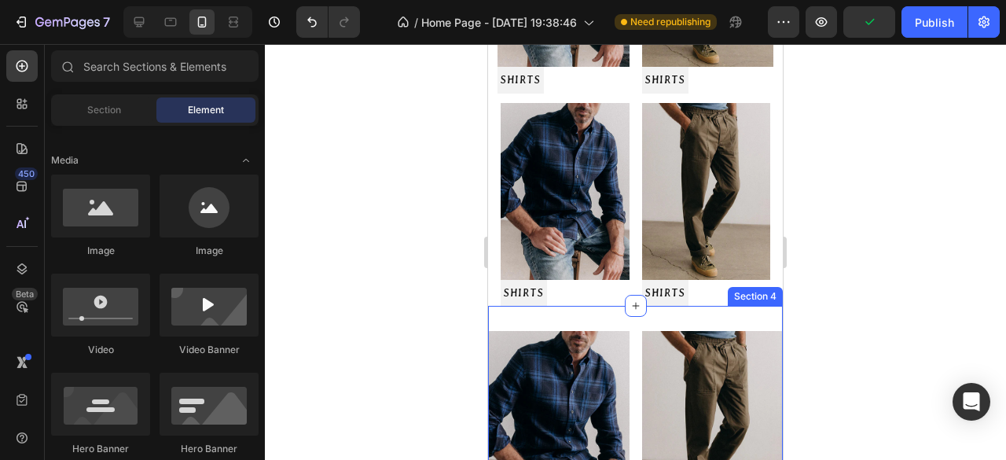
click at [616, 306] on div "Image SHIRTS Button Image SHIRTS Button Row Section 4" at bounding box center [635, 441] width 295 height 271
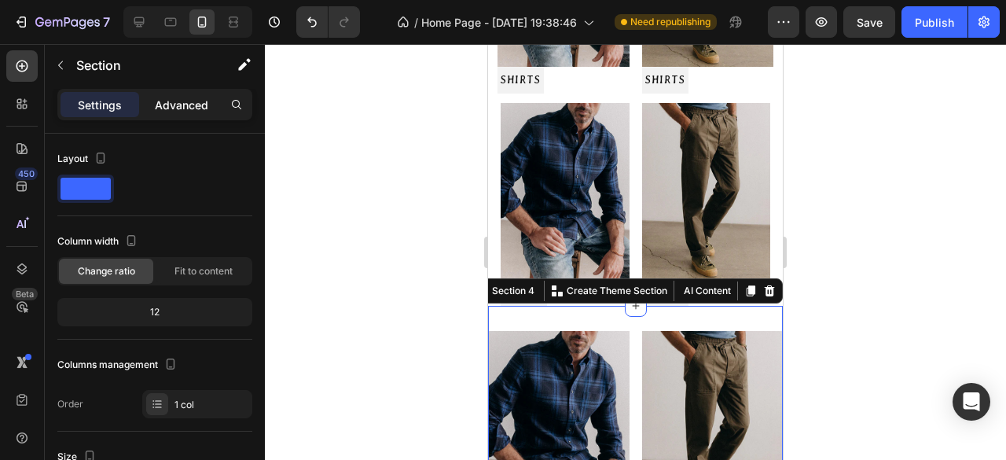
click at [185, 100] on p "Advanced" at bounding box center [181, 105] width 53 height 17
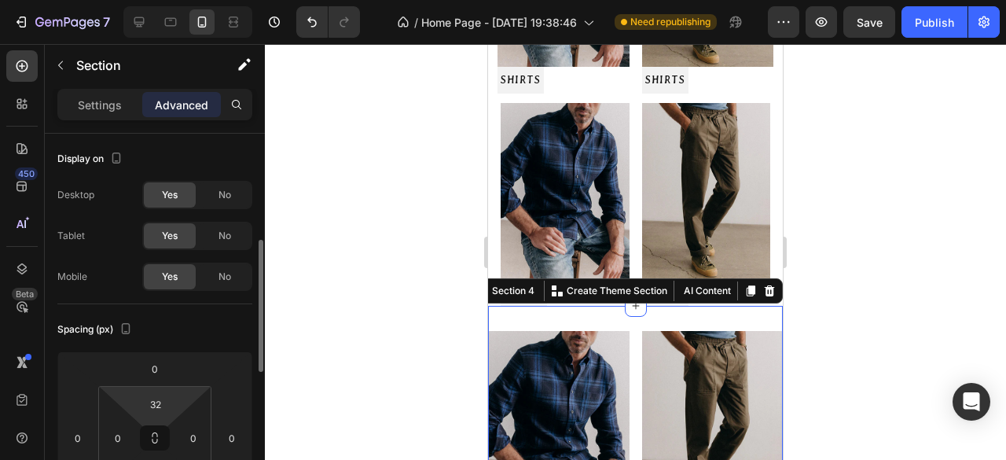
scroll to position [79, 0]
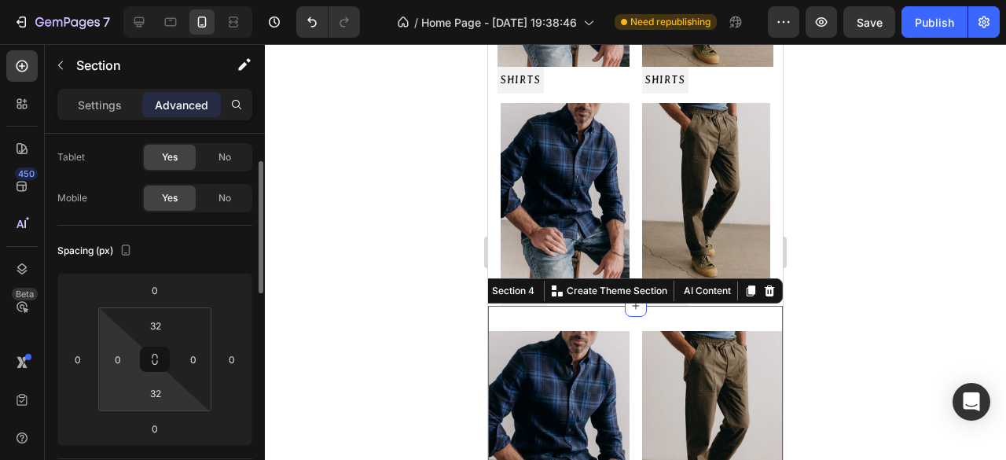
click at [129, 0] on html "7 Version history / Home Page - Aug 27, 19:38:46 Need republishing Preview Save…" at bounding box center [503, 0] width 1006 height 0
click at [133, 361] on div "0" at bounding box center [117, 359] width 31 height 25
click at [324, 251] on div at bounding box center [635, 252] width 741 height 416
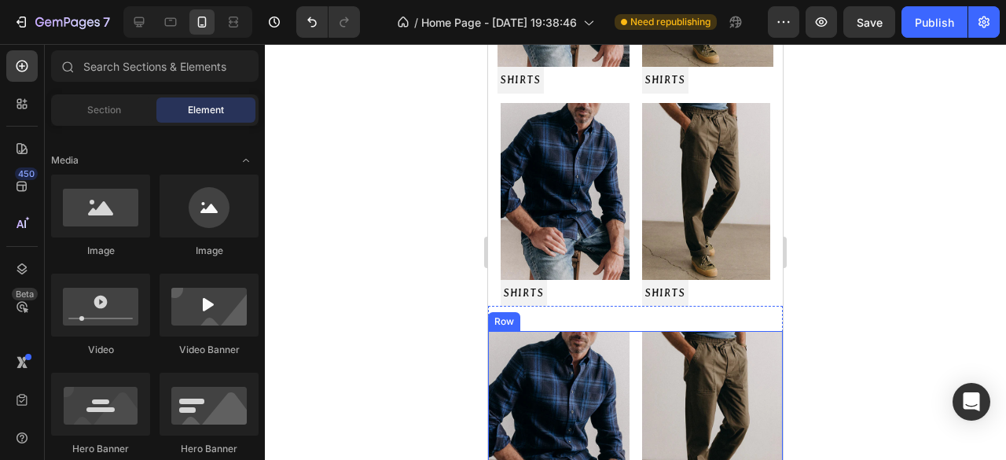
drag, startPoint x: 630, startPoint y: 331, endPoint x: 522, endPoint y: 331, distance: 107.7
click at [630, 331] on div "Image SHIRTS Button Image SHIRTS Button Row" at bounding box center [635, 441] width 295 height 221
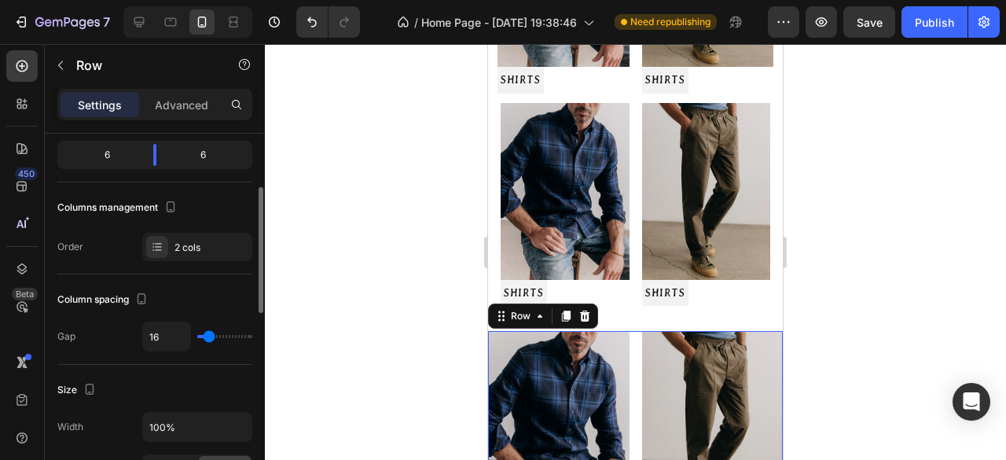
scroll to position [314, 0]
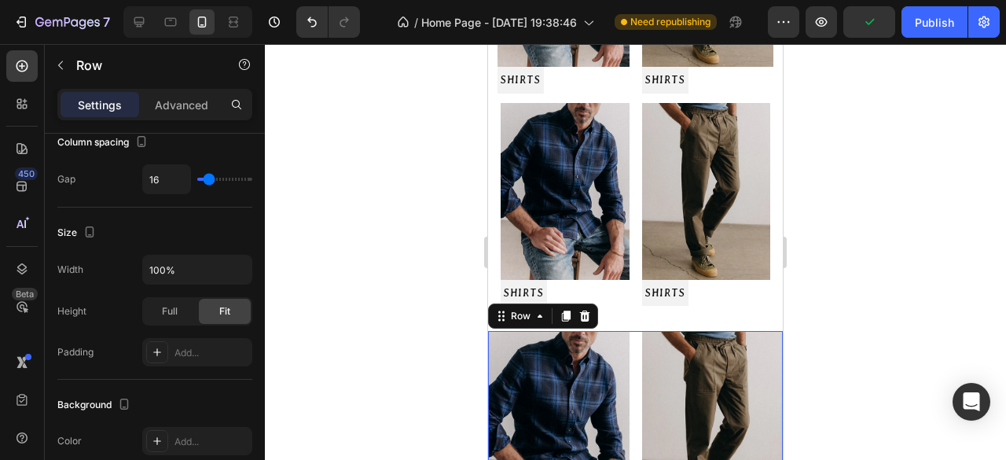
click at [633, 343] on div "Image SHIRTS Button Image SHIRTS Button Row 0" at bounding box center [635, 441] width 295 height 221
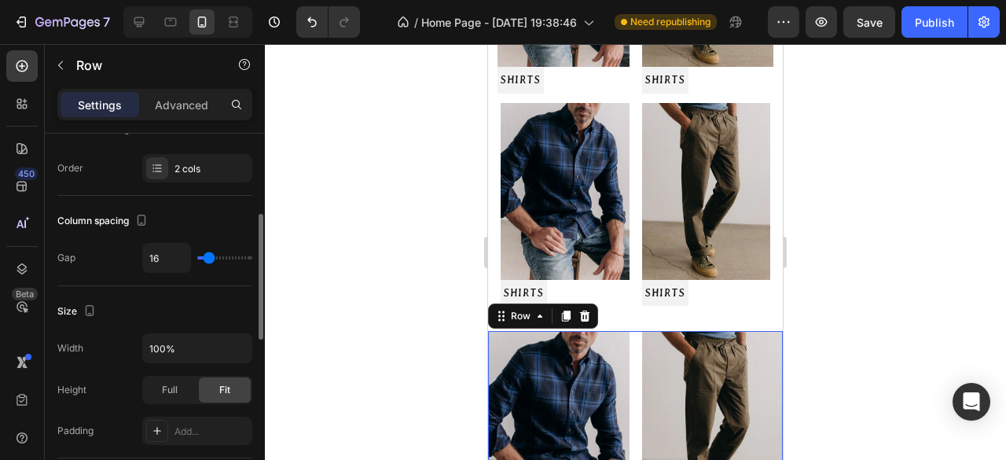
click at [186, 125] on div "Settings Advanced" at bounding box center [155, 111] width 220 height 45
click at [186, 97] on p "Advanced" at bounding box center [181, 105] width 53 height 17
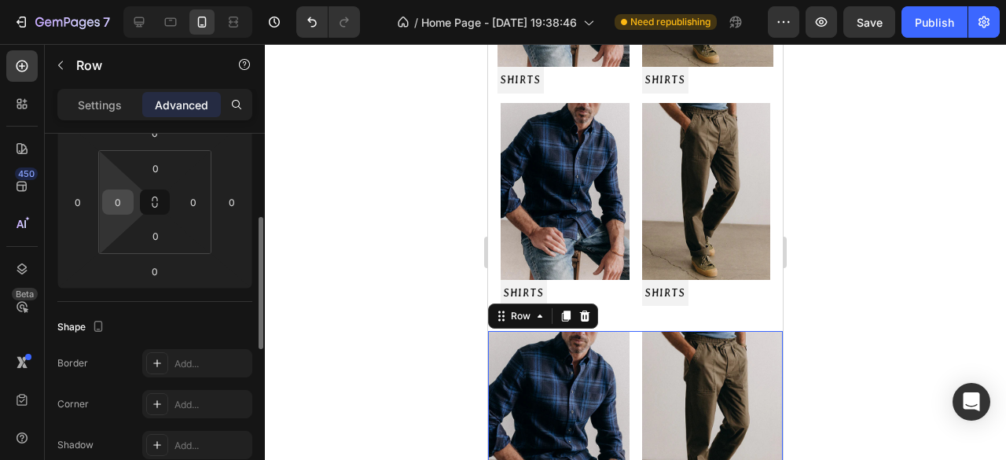
click at [129, 210] on input "0" at bounding box center [118, 202] width 24 height 24
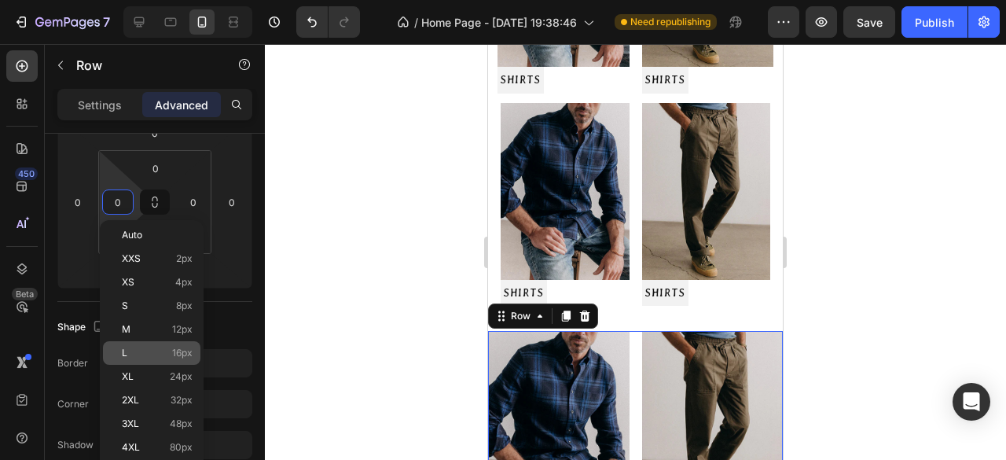
click at [167, 348] on p "L 16px" at bounding box center [157, 352] width 71 height 11
type input "16"
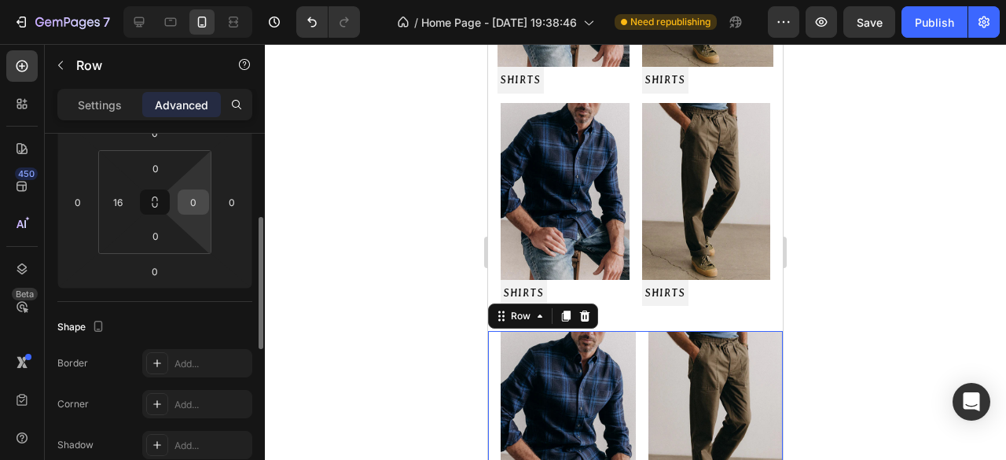
click at [183, 213] on div "0" at bounding box center [193, 201] width 31 height 25
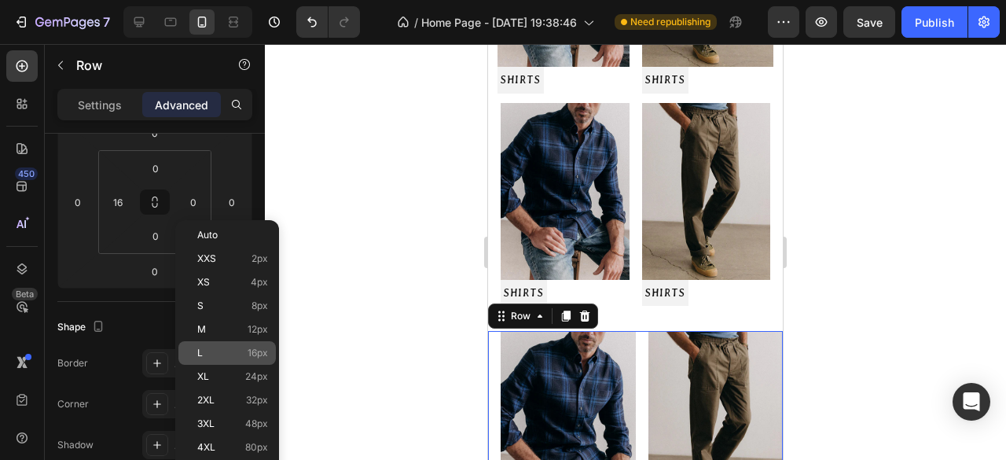
click at [218, 348] on p "L 16px" at bounding box center [232, 352] width 71 height 11
type input "16"
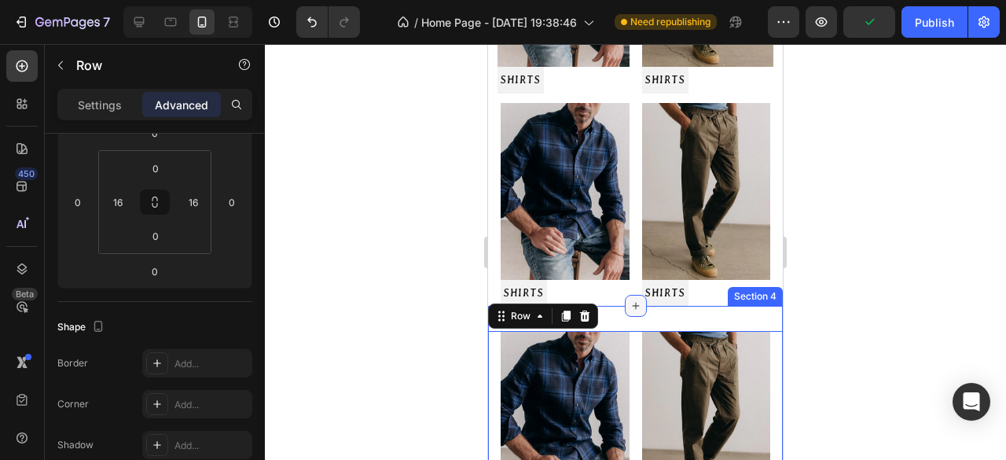
click at [625, 298] on div at bounding box center [636, 306] width 22 height 22
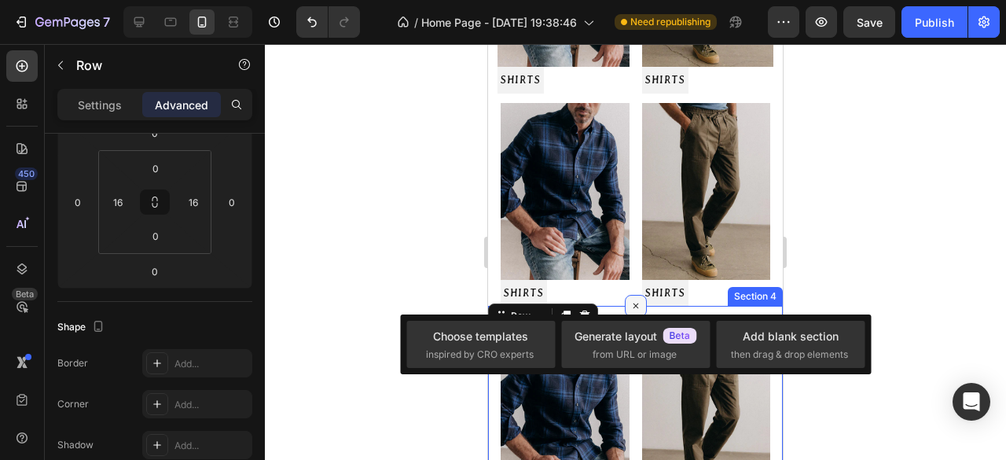
drag, startPoint x: 608, startPoint y: 304, endPoint x: 622, endPoint y: 298, distance: 15.5
click at [608, 306] on div "Image SHIRTS Button Image SHIRTS Button Row 0 Section 4" at bounding box center [635, 432] width 295 height 253
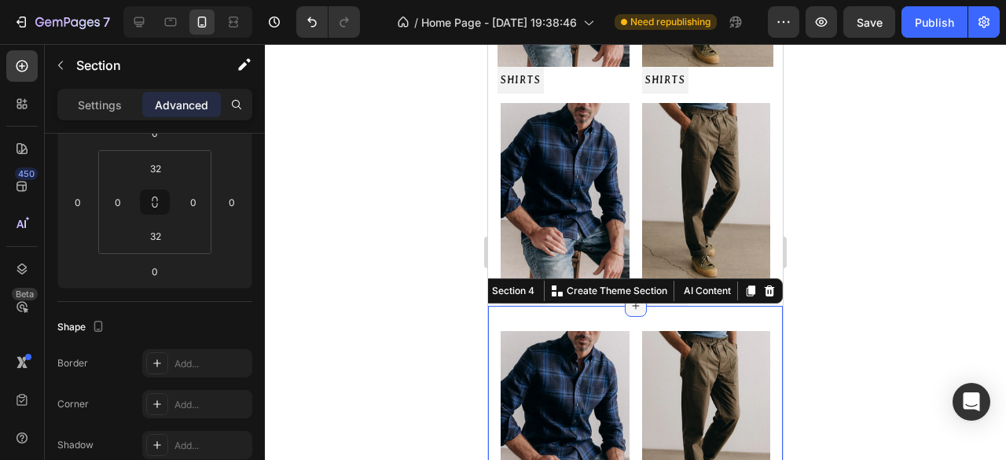
scroll to position [0, 0]
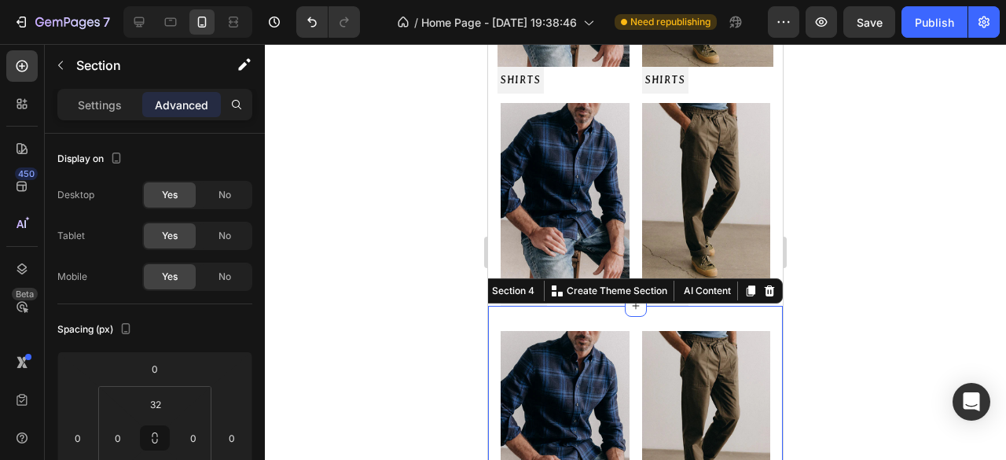
click at [587, 306] on div "Image SHIRTS Button Image SHIRTS Button Row Section 4 You can create reusable s…" at bounding box center [635, 432] width 295 height 253
click at [373, 295] on div at bounding box center [635, 252] width 741 height 416
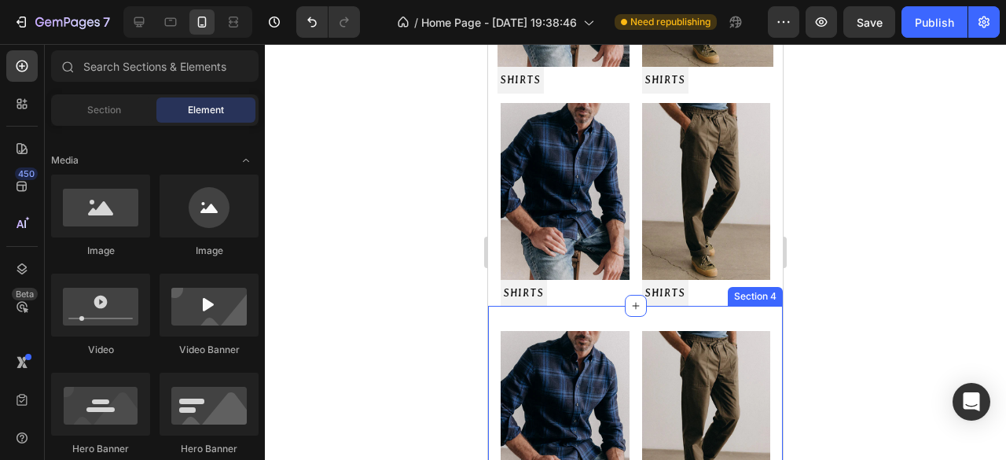
click at [607, 306] on div "Image SHIRTS Button Image SHIRTS Button Row Section 4" at bounding box center [635, 432] width 295 height 253
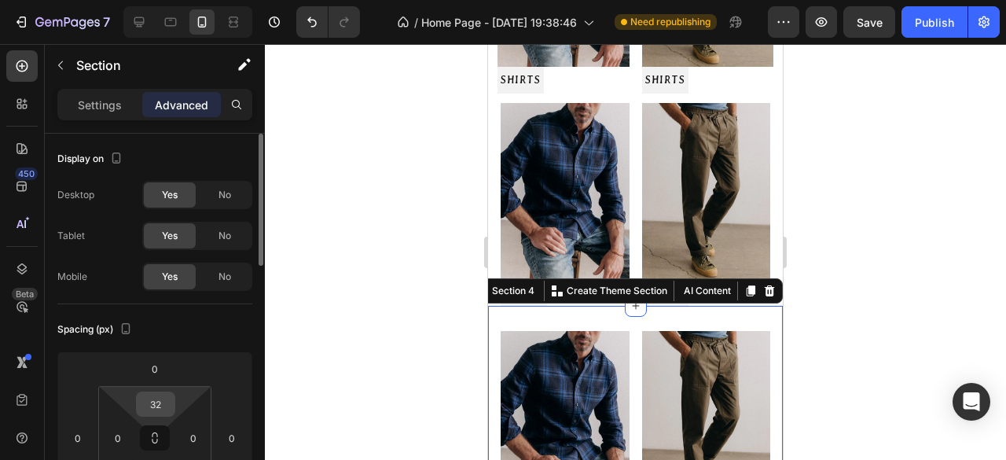
click at [163, 406] on input "32" at bounding box center [155, 404] width 31 height 24
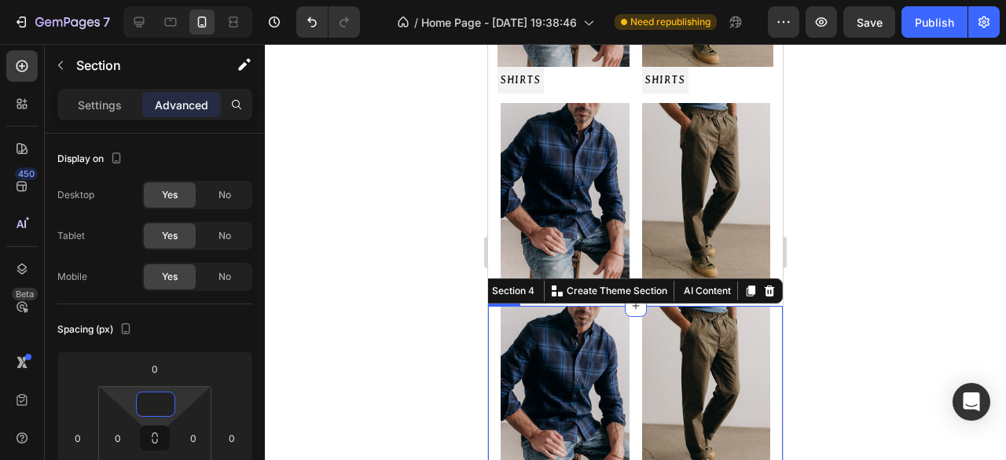
click at [626, 367] on div "Image SHIRTS Button Image SHIRTS Button Row" at bounding box center [635, 407] width 295 height 203
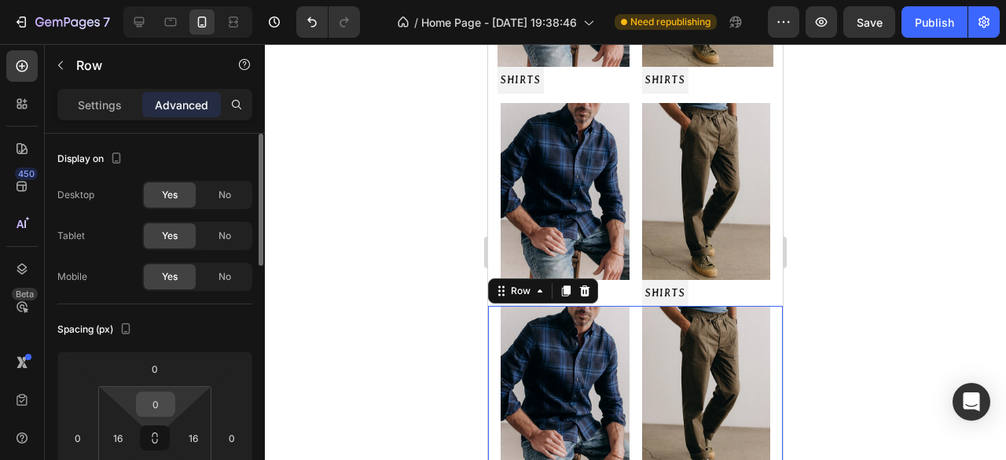
click at [173, 413] on div "0" at bounding box center [155, 403] width 39 height 25
click at [632, 349] on div "Image SHIRTS Button Image SHIRTS Button Row 0" at bounding box center [635, 407] width 295 height 203
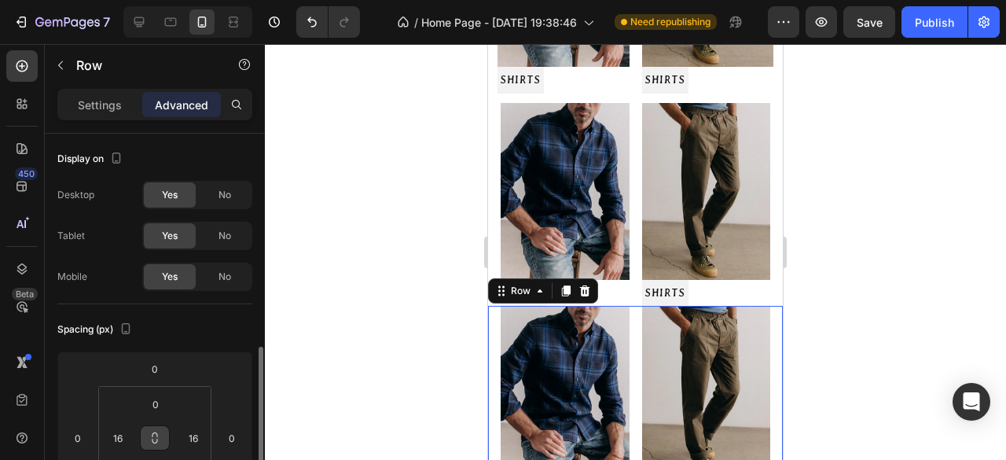
scroll to position [157, 0]
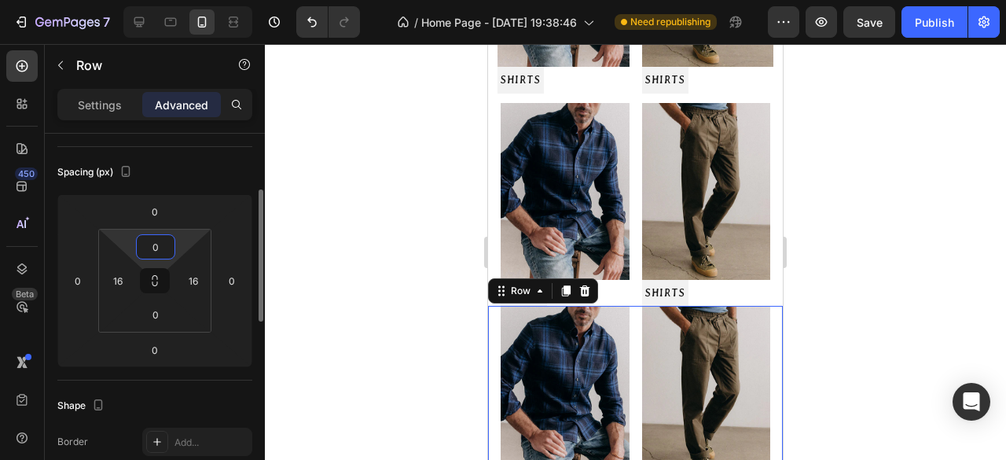
click at [163, 251] on input "0" at bounding box center [155, 247] width 31 height 24
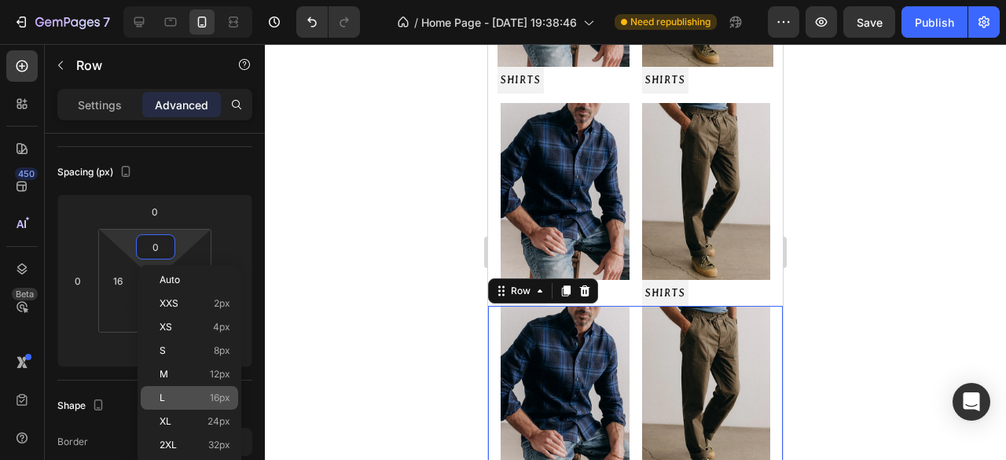
click at [220, 393] on span "16px" at bounding box center [220, 397] width 20 height 11
type input "16"
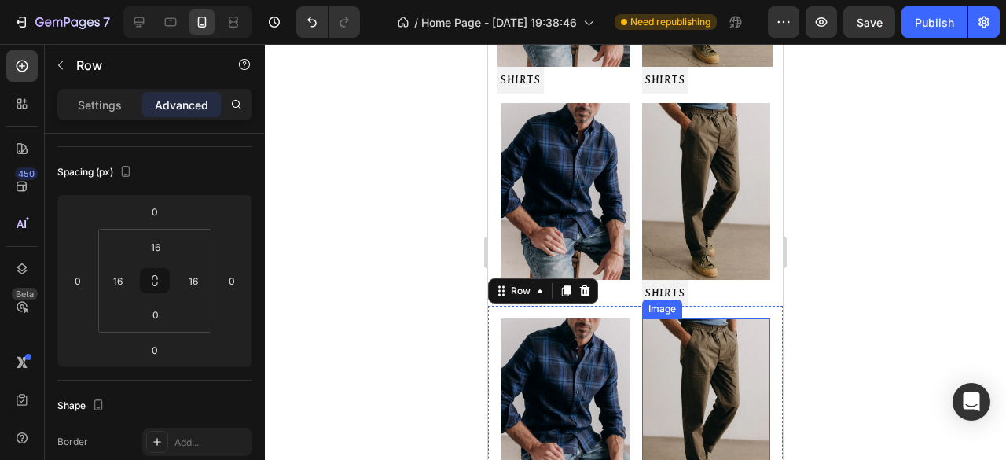
scroll to position [472, 0]
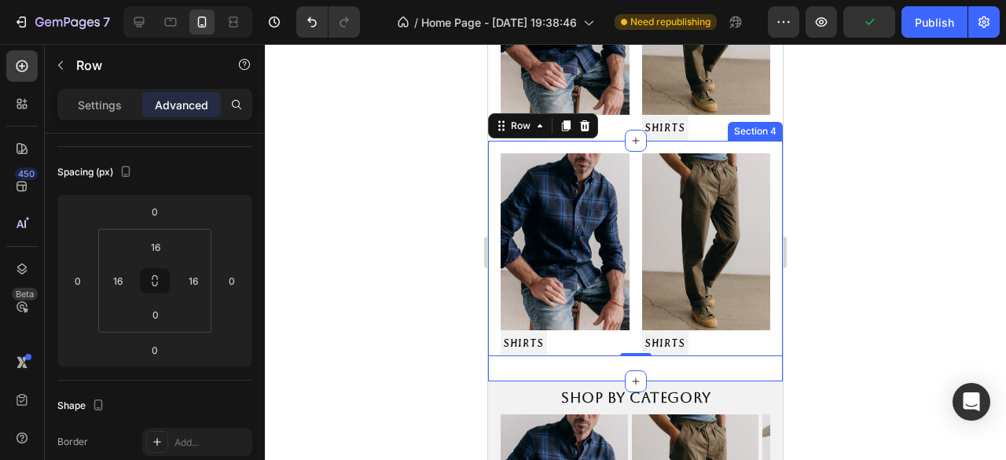
click at [600, 351] on div "Image SHIRTS Button Image SHIRTS Button Row 0 Section 4" at bounding box center [635, 261] width 295 height 240
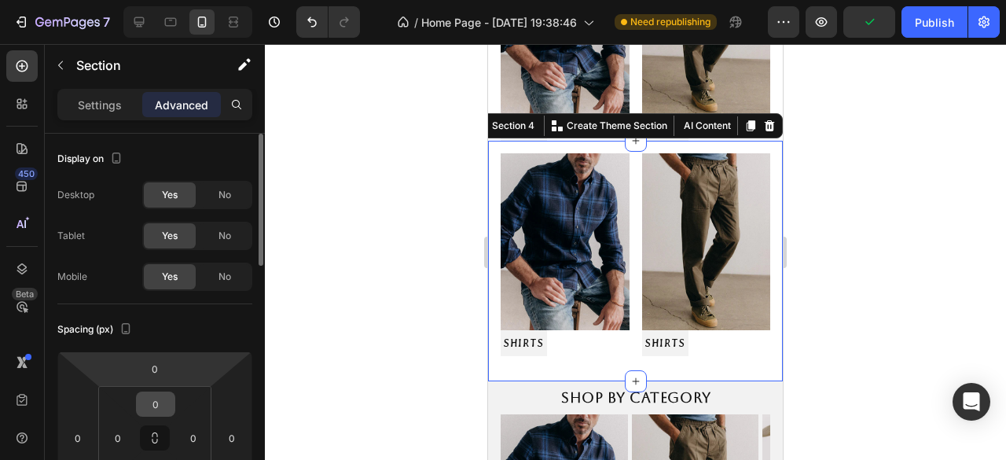
scroll to position [79, 0]
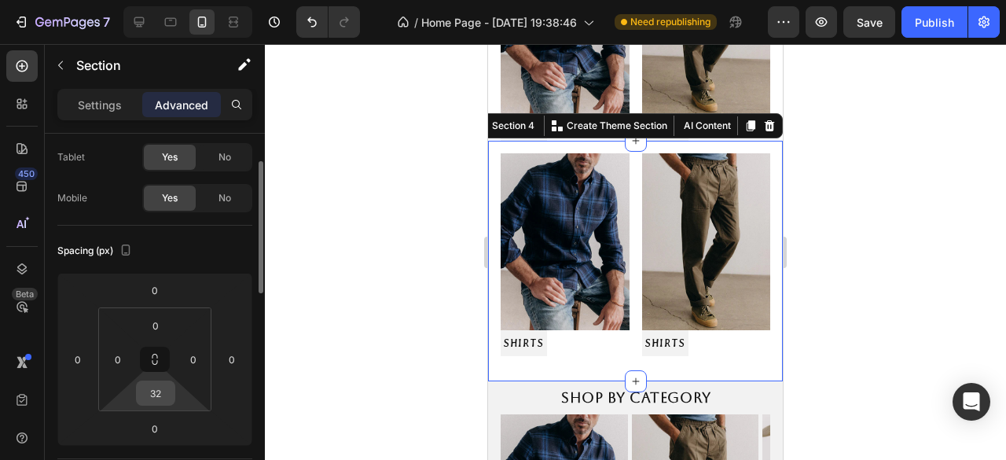
click at [163, 402] on input "32" at bounding box center [155, 393] width 31 height 24
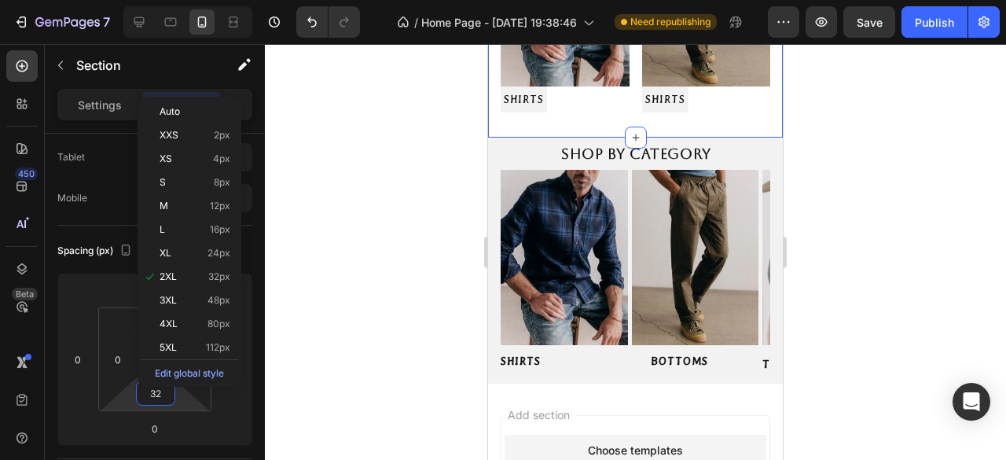
scroll to position [472, 0]
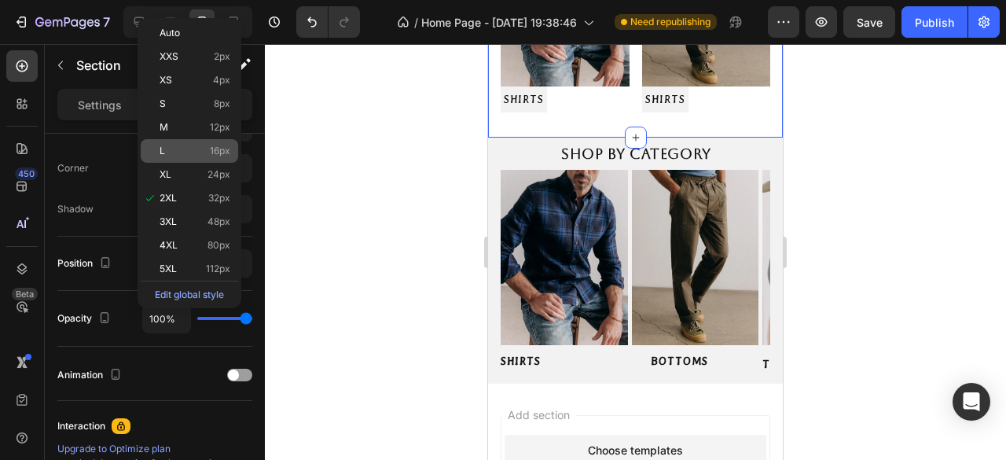
click at [179, 152] on p "L 16px" at bounding box center [195, 150] width 71 height 11
type input "16"
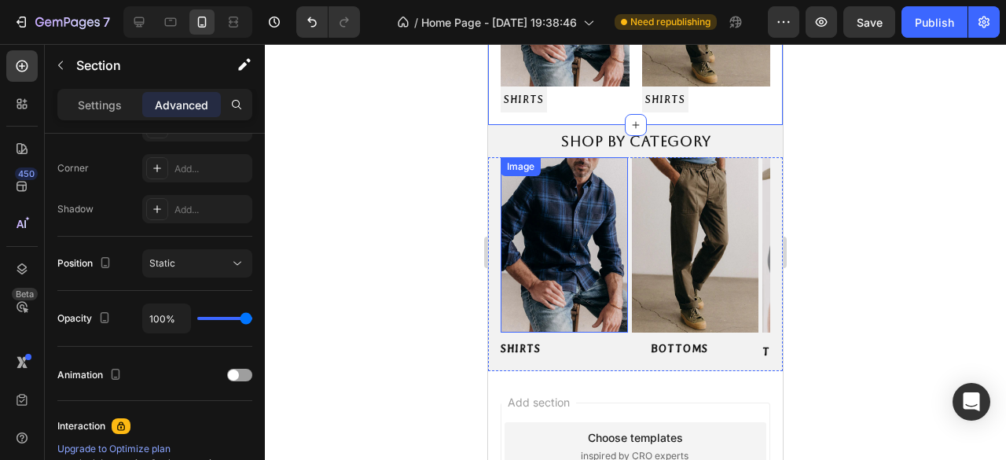
scroll to position [550, 0]
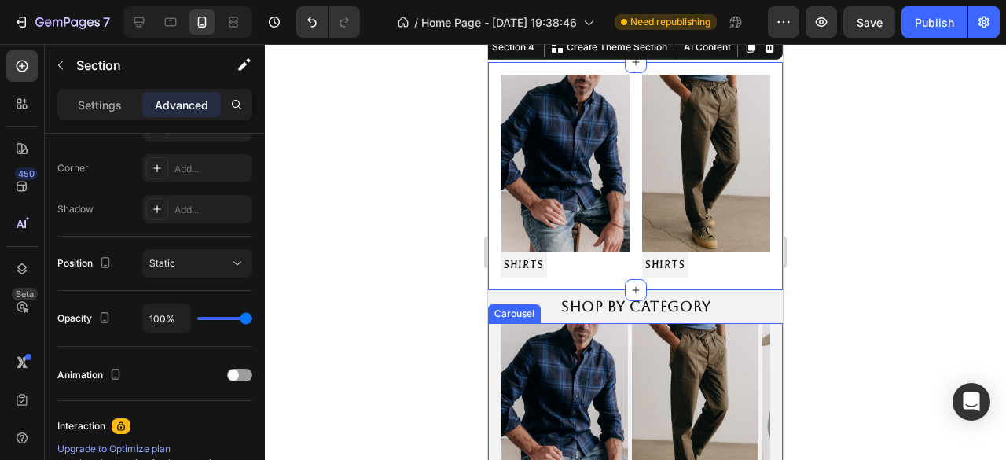
click at [492, 323] on div "Image SHIRTS Button Image BOTTOMS Button Image TEES & SWETERS Button Image OUTW…" at bounding box center [635, 430] width 295 height 214
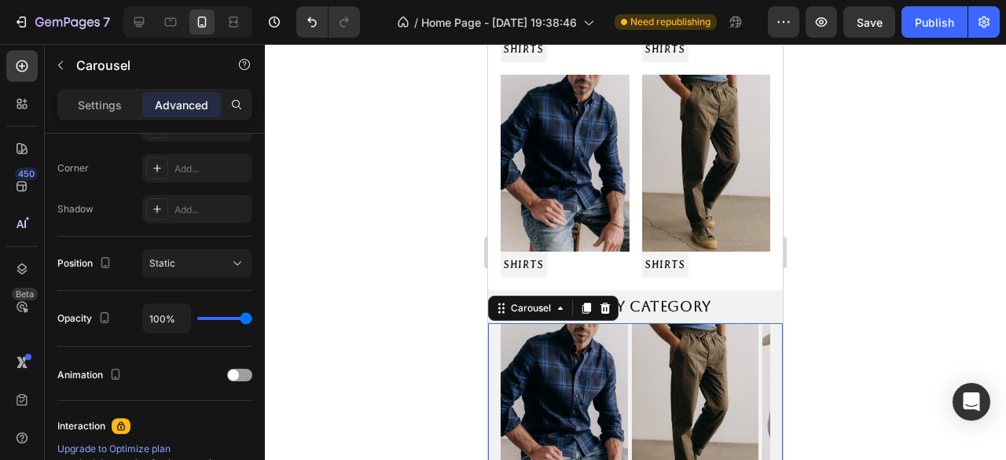
scroll to position [0, 0]
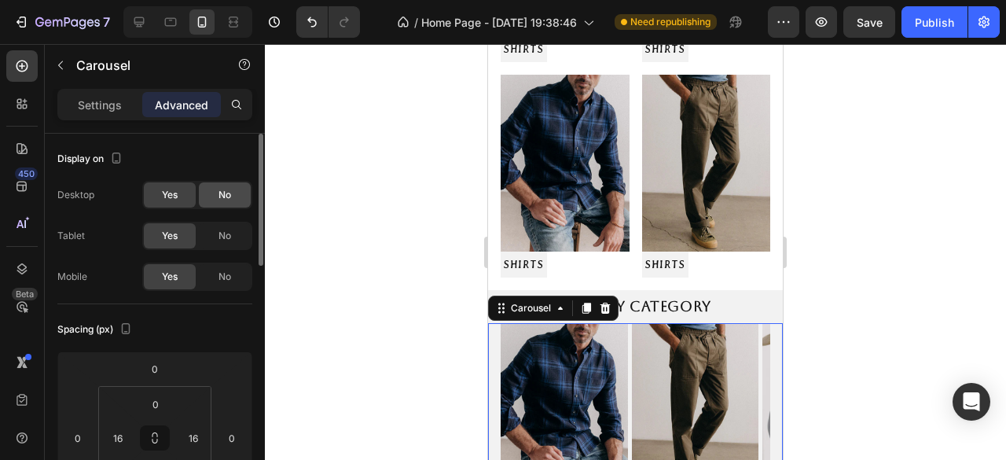
click at [216, 196] on div "No" at bounding box center [225, 194] width 52 height 25
click at [181, 197] on div "Yes" at bounding box center [170, 194] width 52 height 25
click at [228, 284] on div "No" at bounding box center [225, 276] width 52 height 25
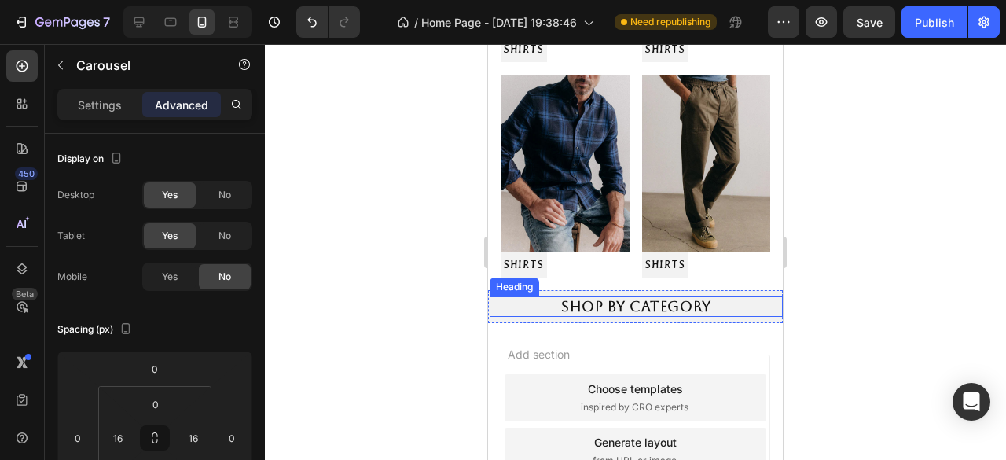
click at [521, 296] on h2 "Shop by Category" at bounding box center [635, 306] width 255 height 20
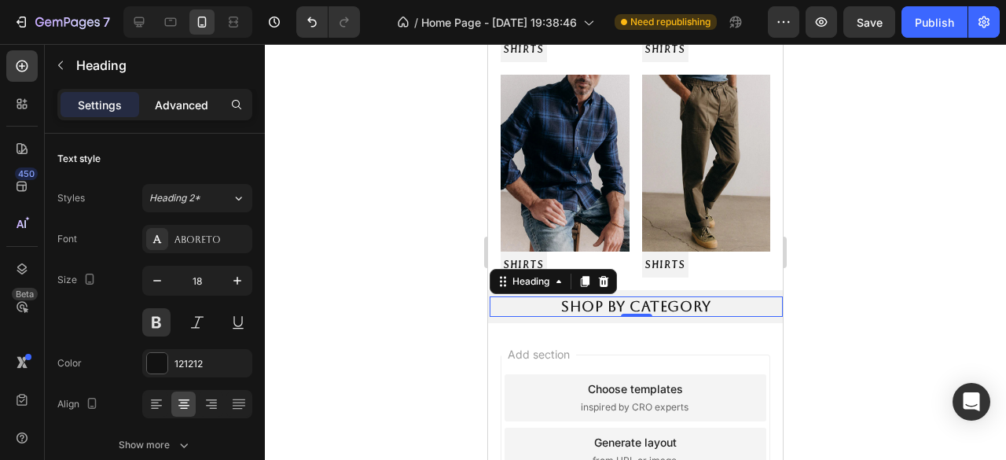
click at [194, 92] on div "Advanced" at bounding box center [181, 104] width 79 height 25
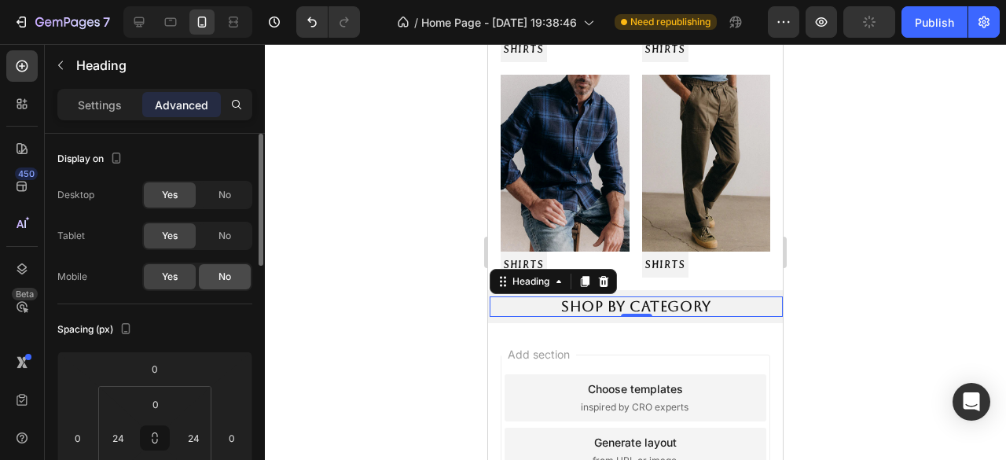
click at [223, 274] on span "No" at bounding box center [224, 277] width 13 height 14
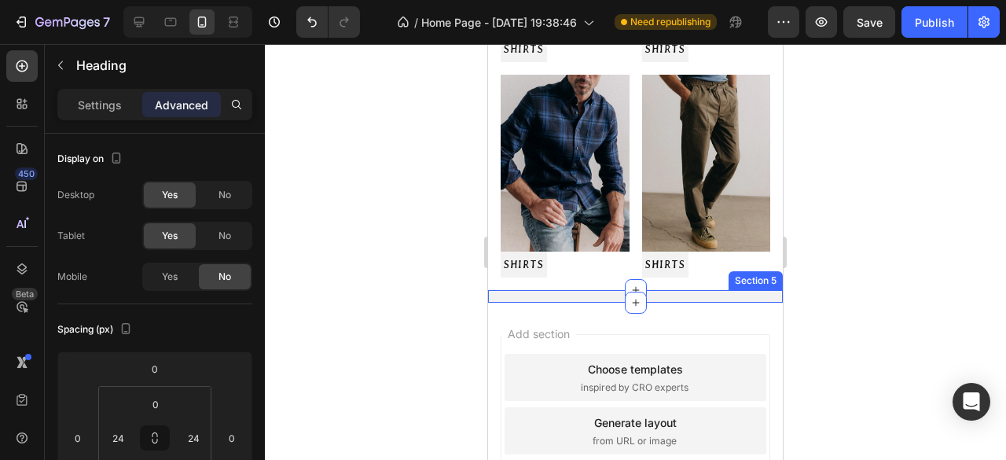
click at [570, 290] on div "Shop by Category Heading 0 Section 5" at bounding box center [635, 296] width 295 height 13
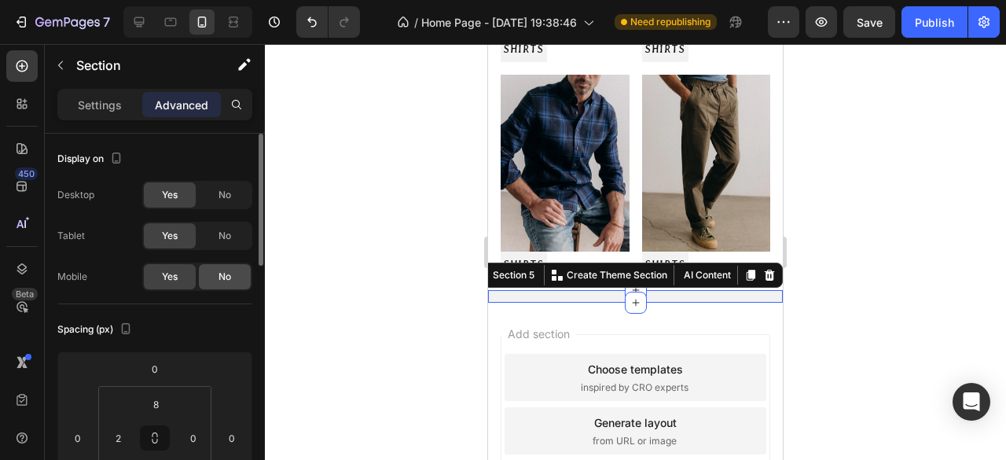
click at [230, 278] on span "No" at bounding box center [224, 277] width 13 height 14
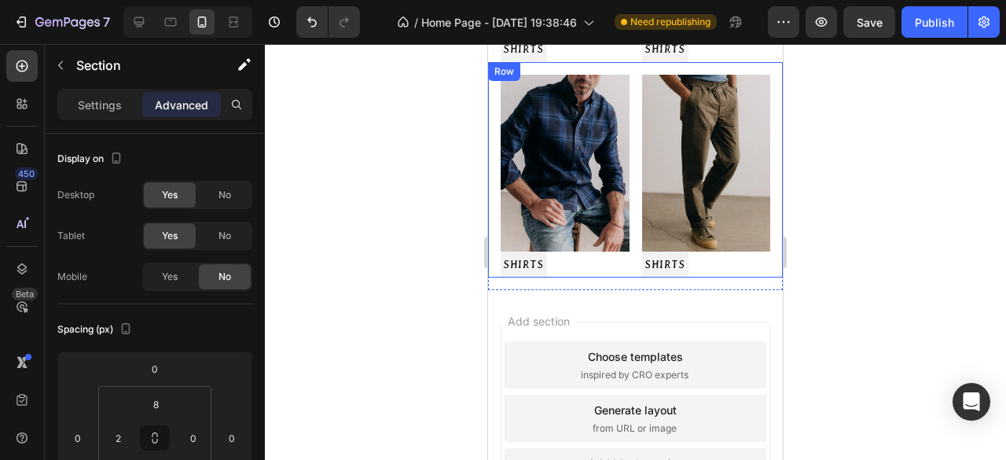
click at [626, 240] on div "Image SHIRTS Button Image SHIRTS Button Row" at bounding box center [635, 169] width 295 height 215
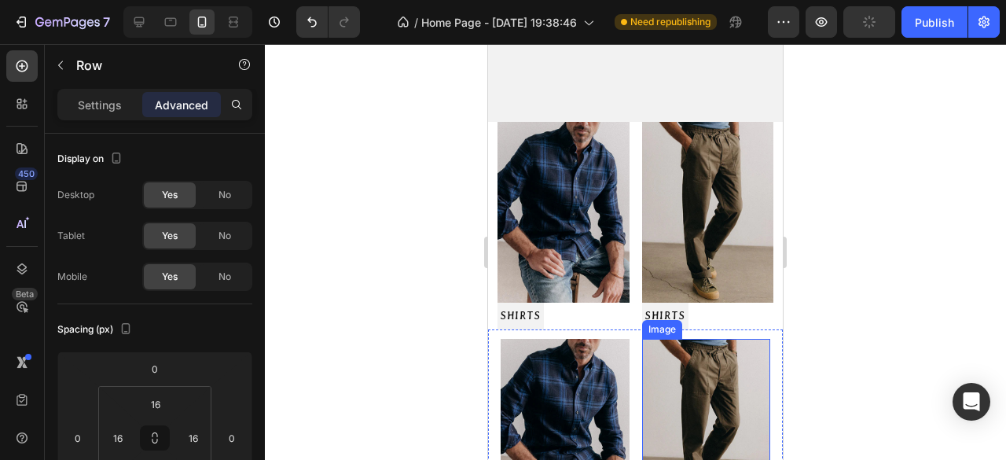
scroll to position [236, 0]
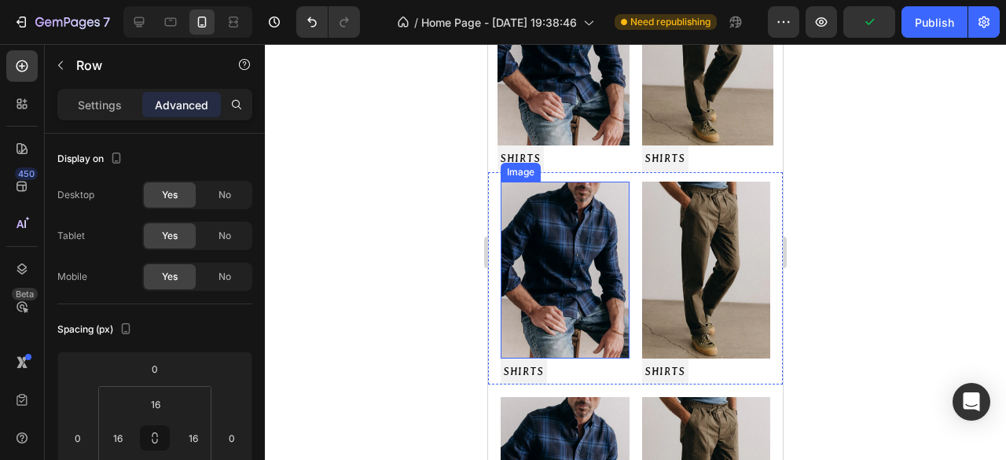
click at [569, 269] on img at bounding box center [565, 270] width 129 height 177
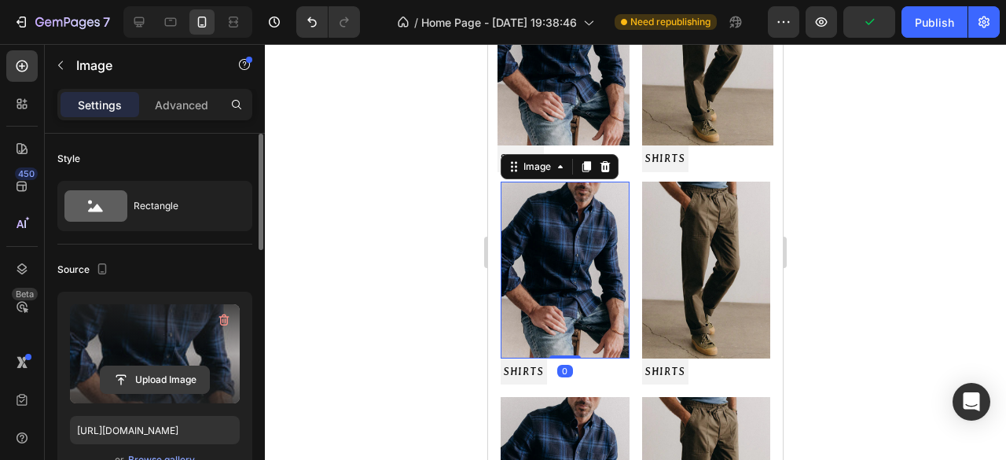
click at [198, 374] on input "file" at bounding box center [155, 379] width 108 height 27
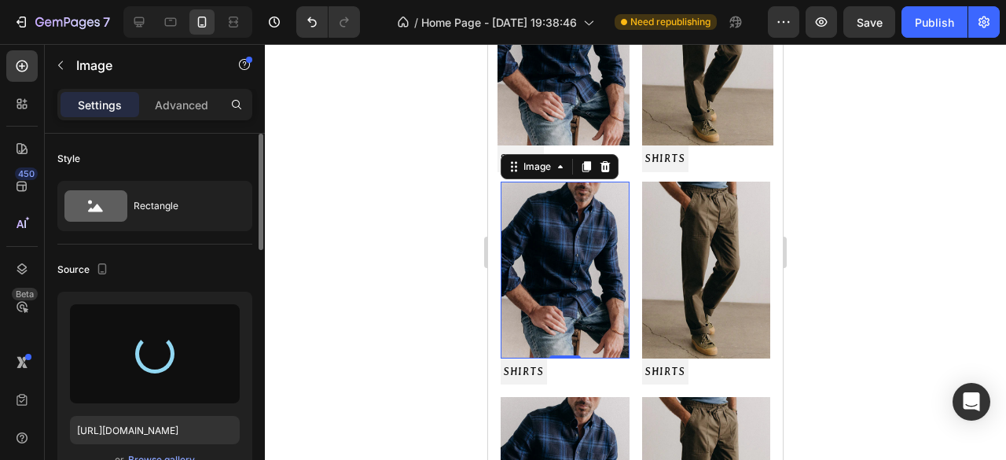
type input "https://cdn.shopify.com/s/files/1/0953/1965/4720/files/gempages_581786678163669…"
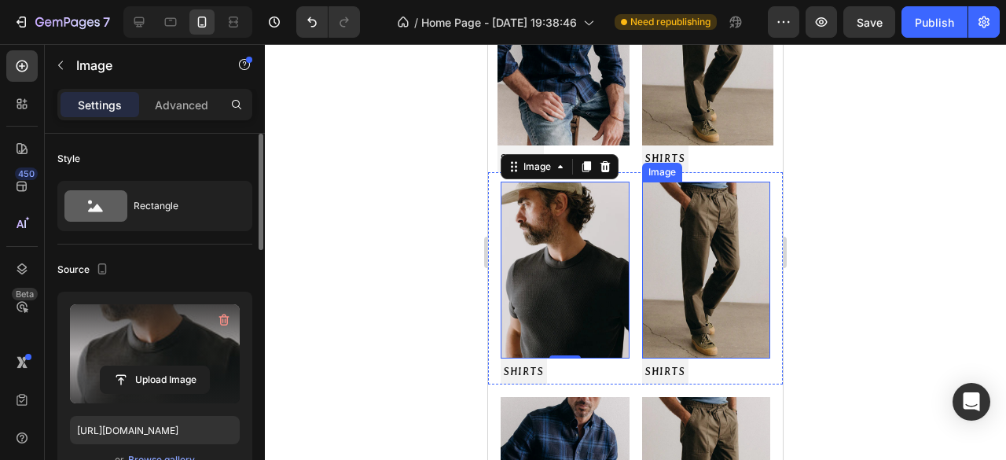
click at [721, 257] on img at bounding box center [706, 270] width 129 height 177
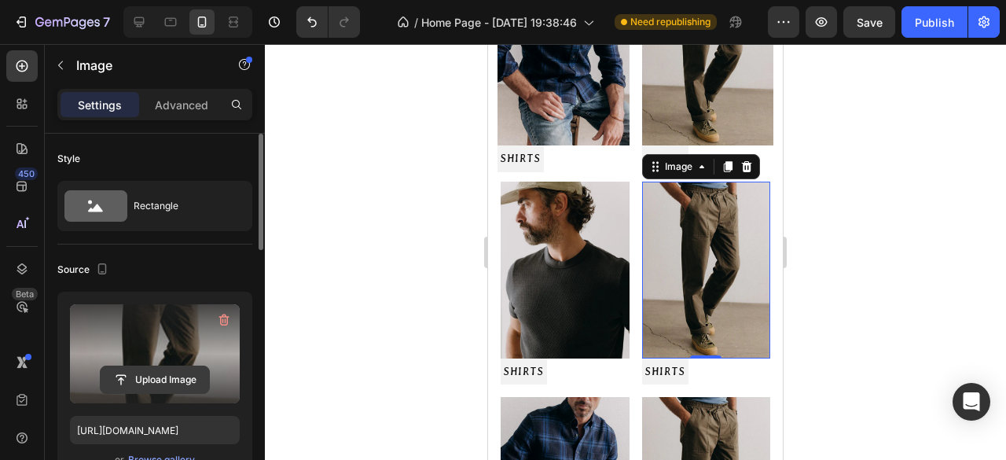
click at [141, 381] on input "file" at bounding box center [155, 379] width 108 height 27
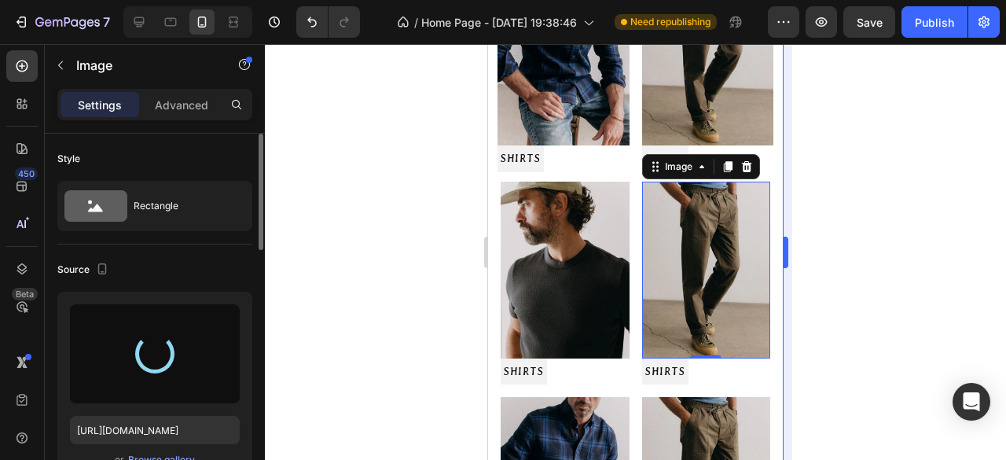
type input "https://cdn.shopify.com/s/files/1/0953/1965/4720/files/gempages_581786678163669…"
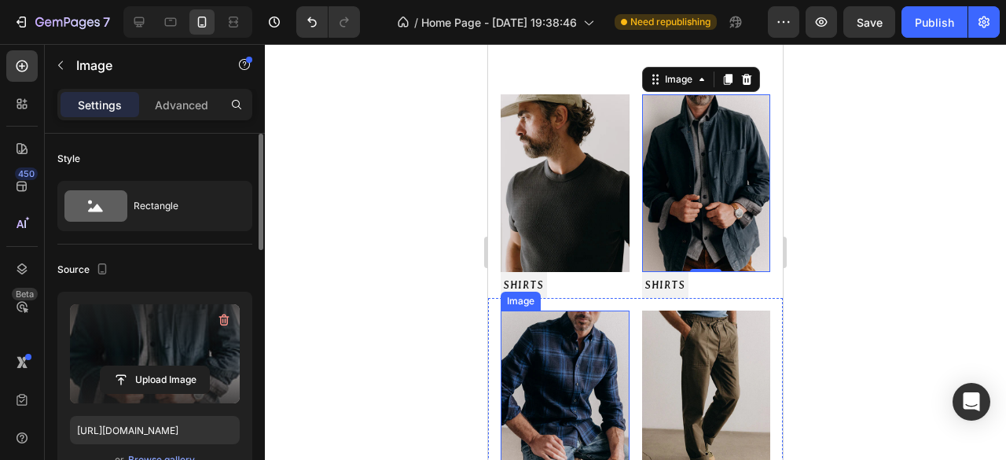
scroll to position [393, 0]
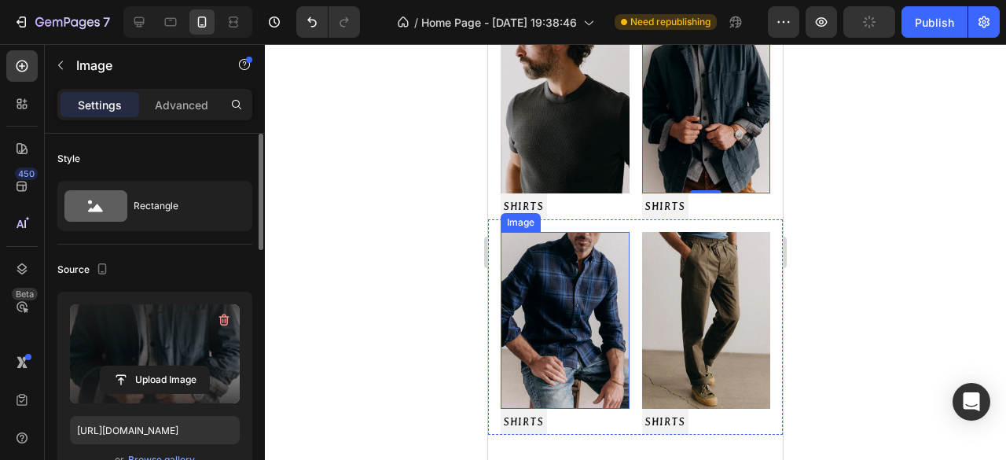
click at [585, 313] on img at bounding box center [565, 320] width 129 height 177
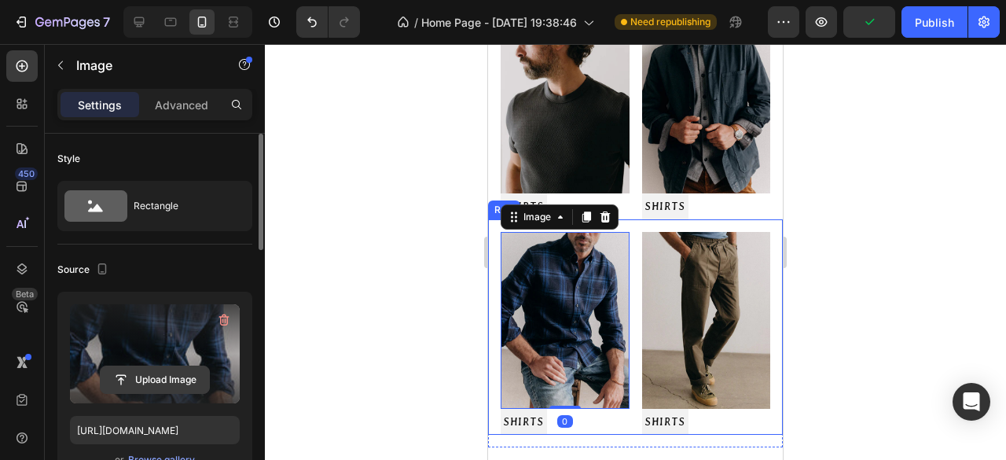
click at [178, 376] on input "file" at bounding box center [155, 379] width 108 height 27
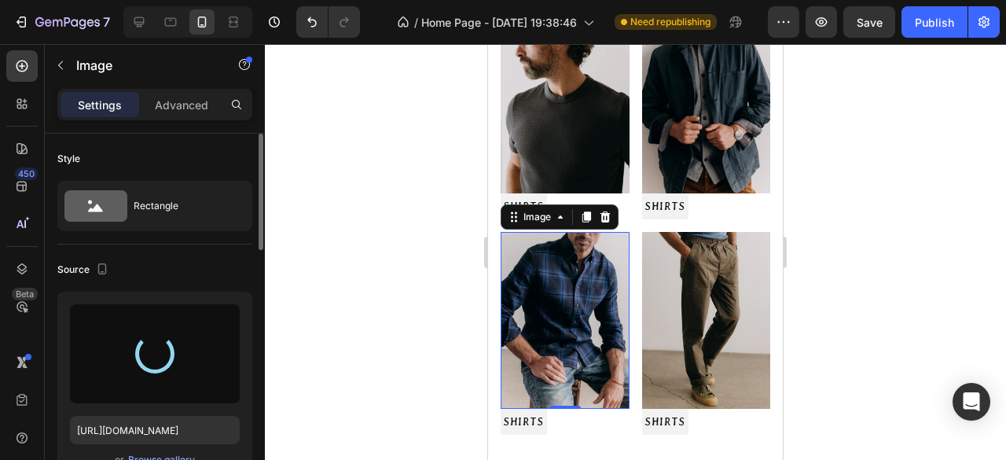
type input "https://cdn.shopify.com/s/files/1/0953/1965/4720/files/gempages_581786678163669…"
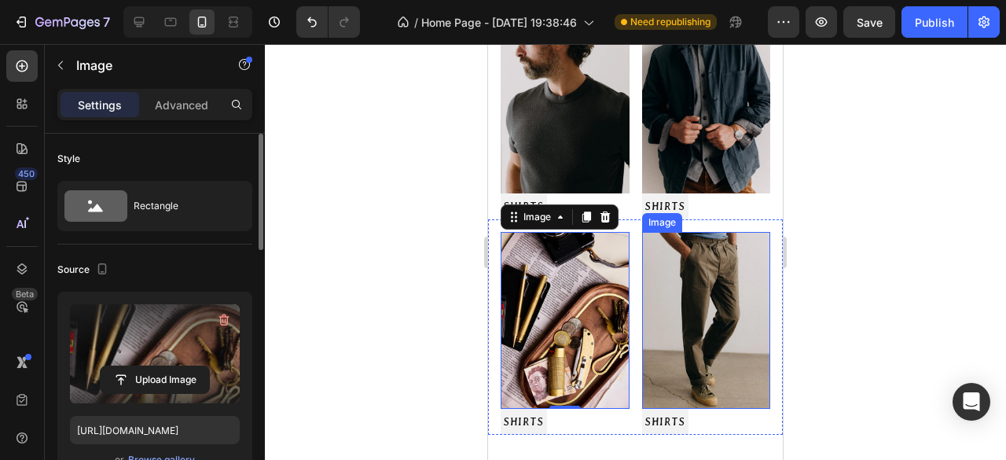
click at [677, 307] on img at bounding box center [706, 320] width 129 height 177
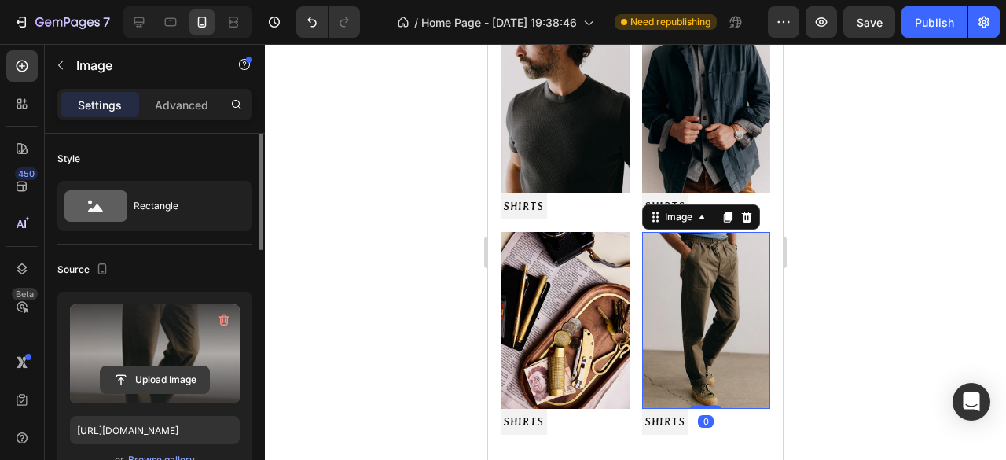
click at [152, 373] on input "file" at bounding box center [155, 379] width 108 height 27
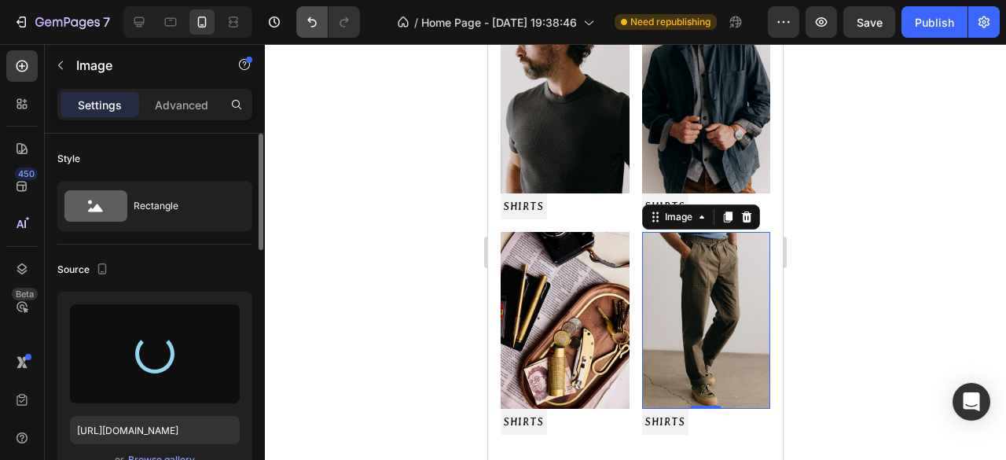
type input "https://cdn.shopify.com/s/files/1/0953/1965/4720/files/gempages_581786678163669…"
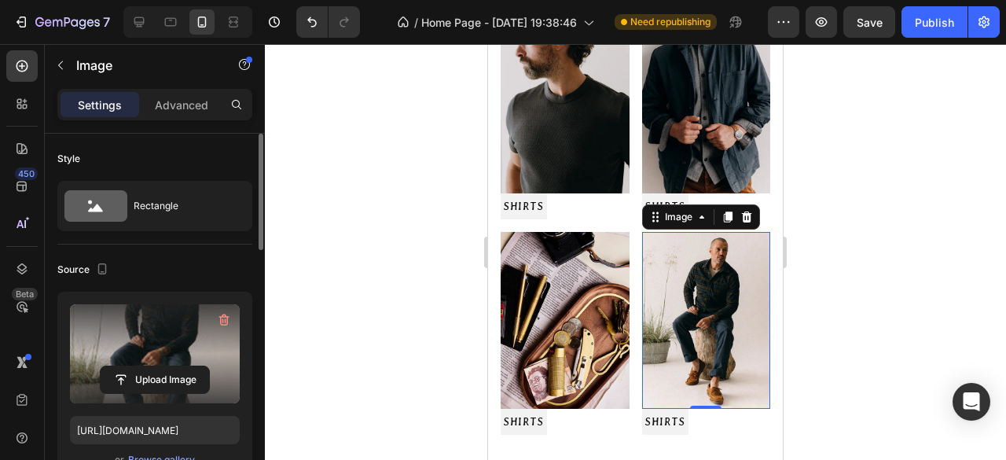
click at [354, 222] on div at bounding box center [635, 252] width 741 height 416
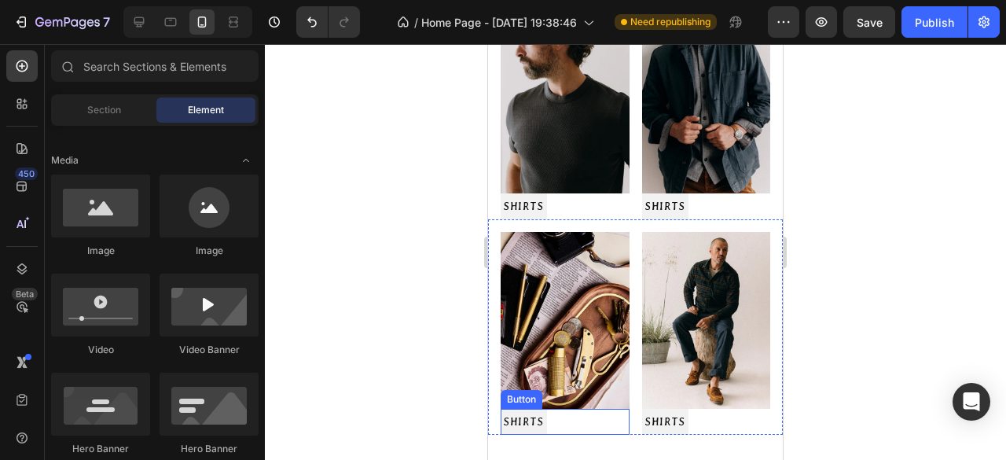
click at [547, 409] on button "SHIRTS" at bounding box center [524, 422] width 46 height 26
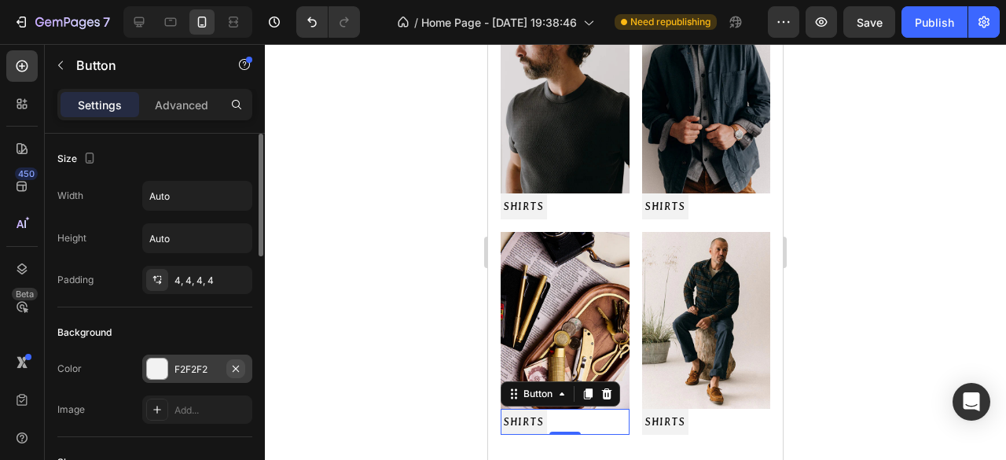
click at [236, 367] on icon "button" at bounding box center [236, 368] width 6 height 6
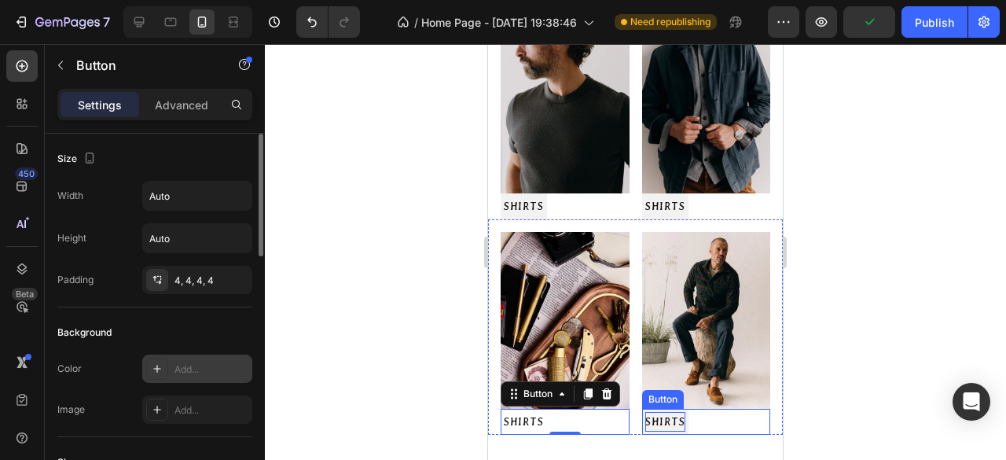
click at [680, 412] on p "SHIRTS" at bounding box center [665, 422] width 40 height 20
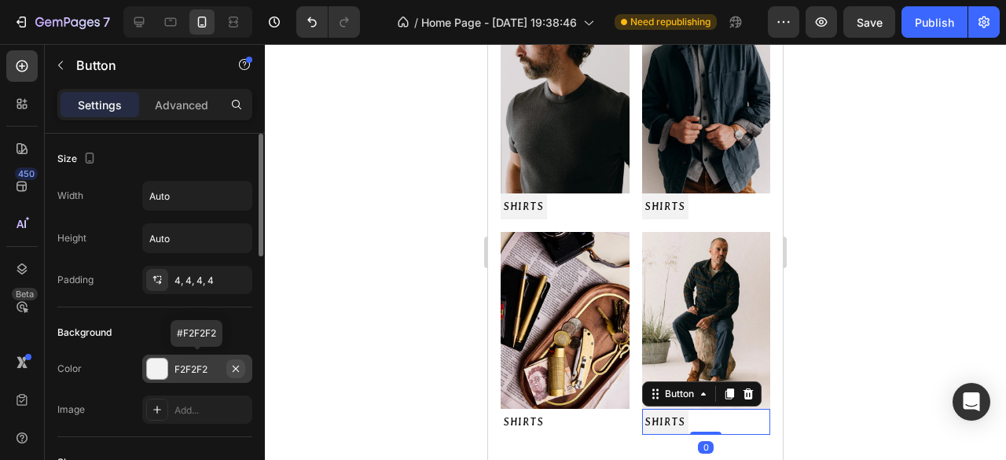
click at [236, 369] on icon "button" at bounding box center [235, 368] width 13 height 13
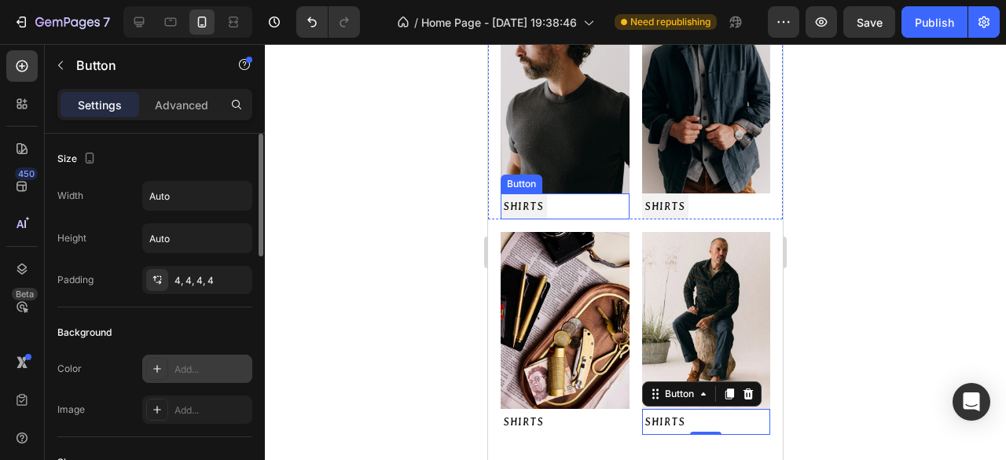
click at [547, 193] on button "SHIRTS" at bounding box center [524, 206] width 46 height 26
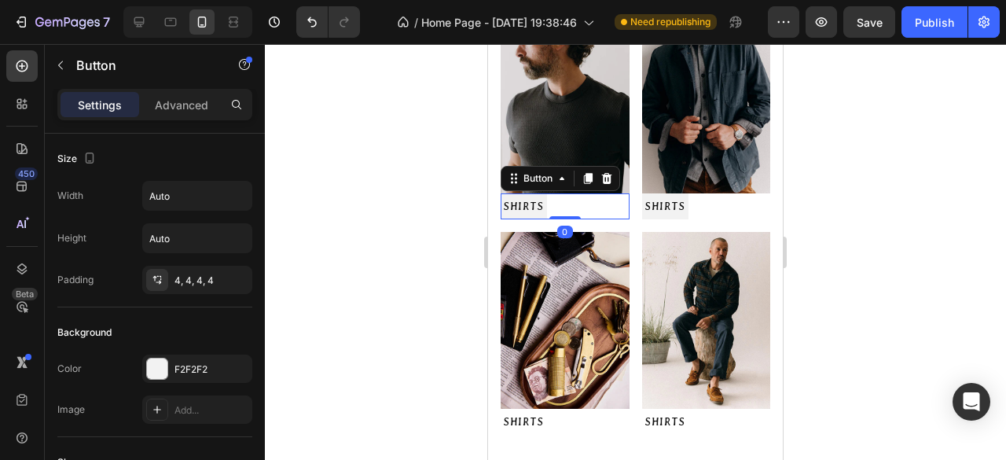
drag, startPoint x: 236, startPoint y: 369, endPoint x: 425, endPoint y: 336, distance: 192.1
click at [0, 0] on icon "button" at bounding box center [0, 0] width 0 height 0
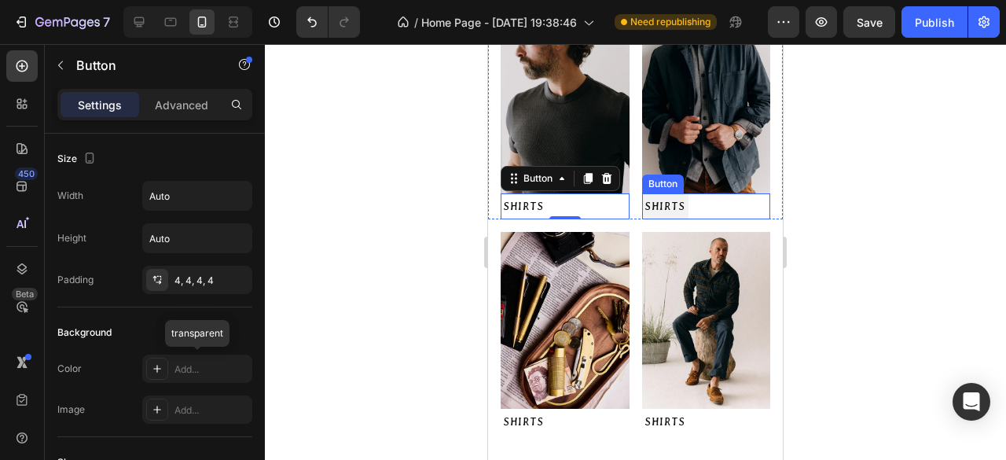
click at [696, 196] on div "SHIRTS Button" at bounding box center [706, 206] width 129 height 26
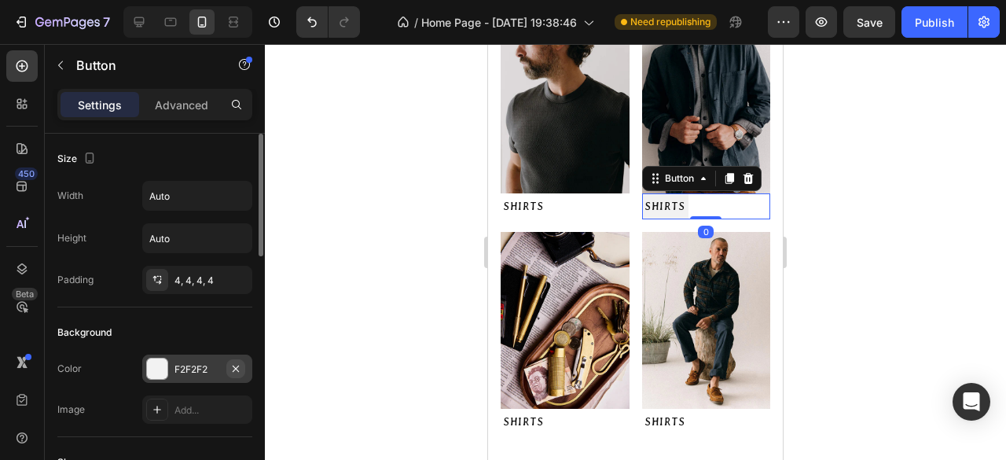
click at [236, 365] on icon "button" at bounding box center [235, 368] width 13 height 13
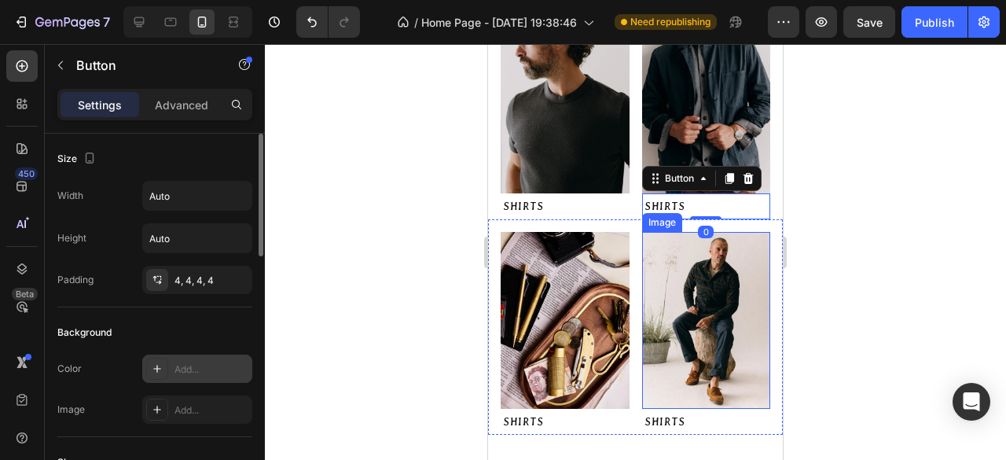
scroll to position [236, 0]
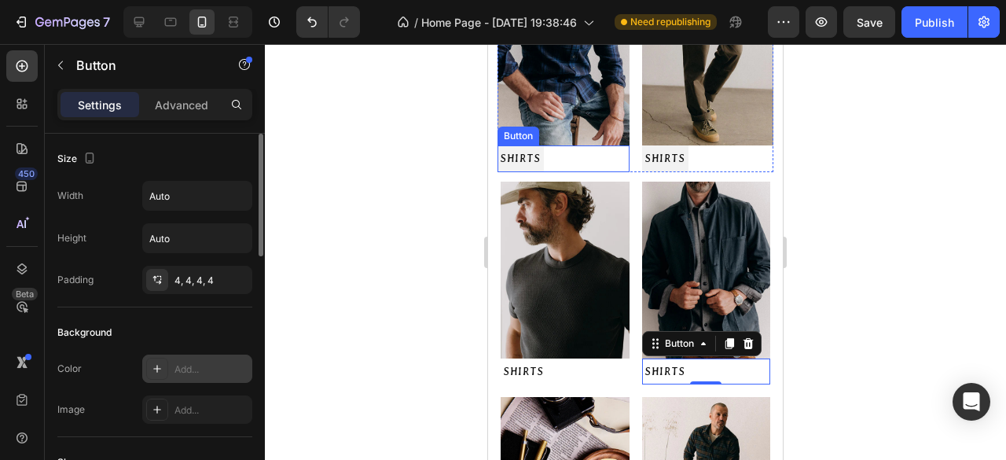
click at [583, 150] on div "SHIRTS Button" at bounding box center [563, 158] width 132 height 26
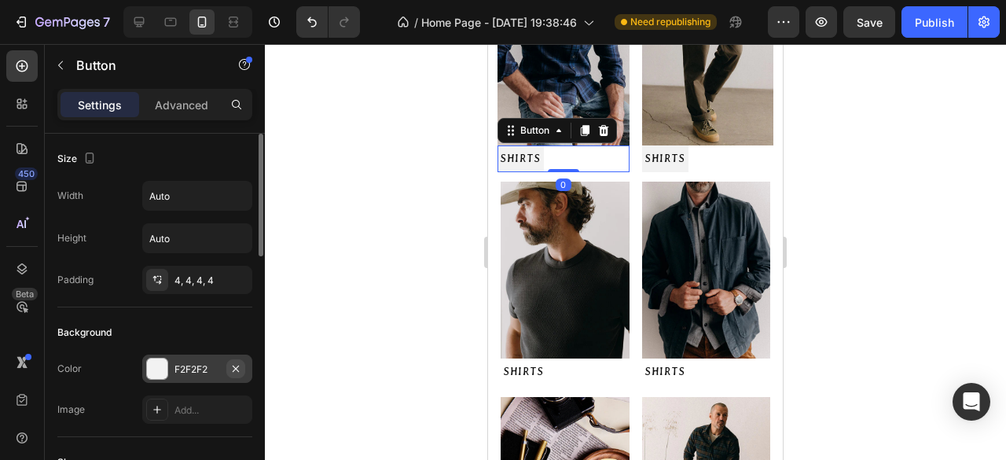
click at [237, 366] on icon "button" at bounding box center [235, 368] width 13 height 13
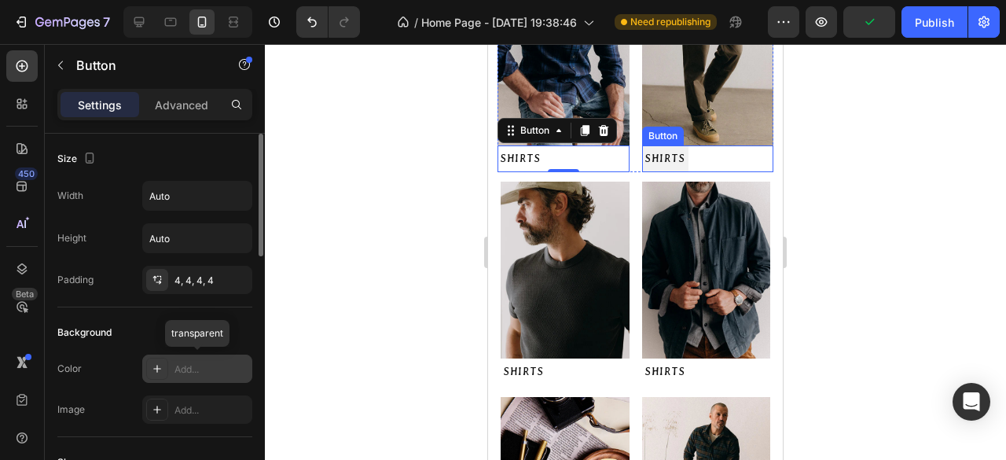
click at [737, 155] on div "SHIRTS Button" at bounding box center [708, 158] width 132 height 26
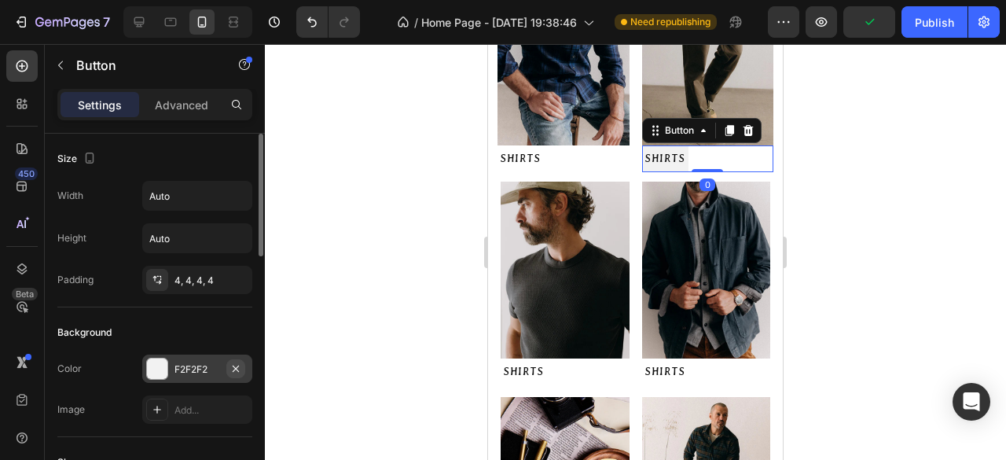
click at [233, 372] on icon "button" at bounding box center [235, 368] width 13 height 13
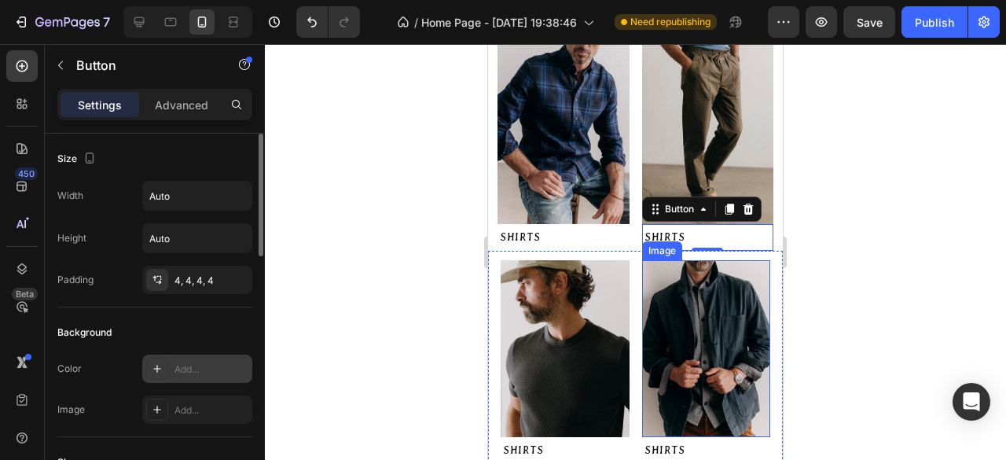
scroll to position [0, 0]
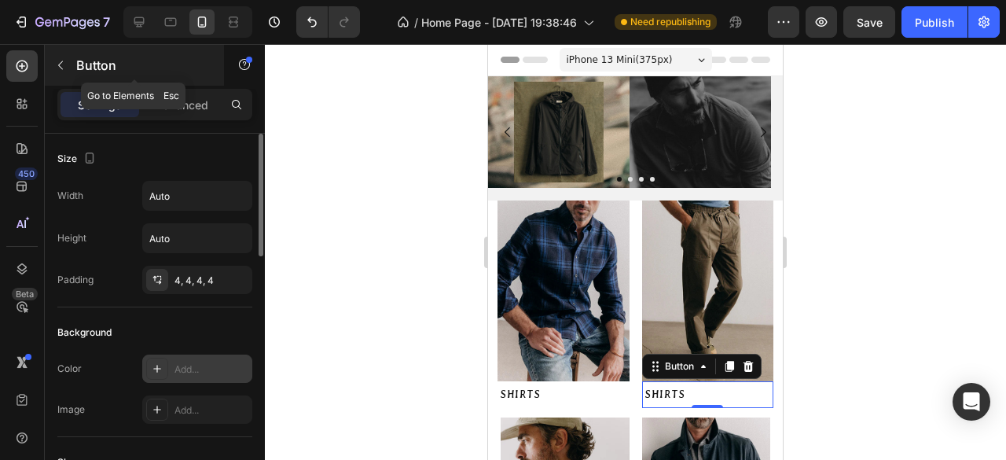
click at [61, 72] on button "button" at bounding box center [60, 65] width 25 height 25
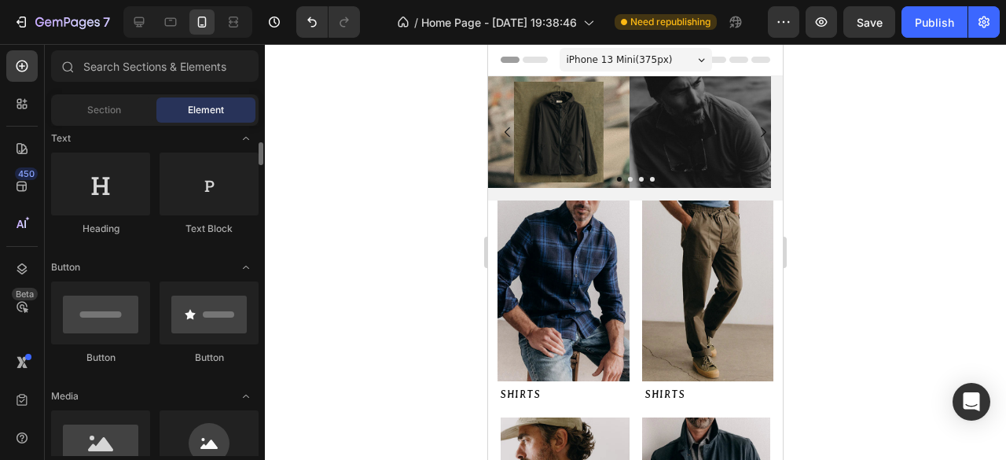
scroll to position [157, 0]
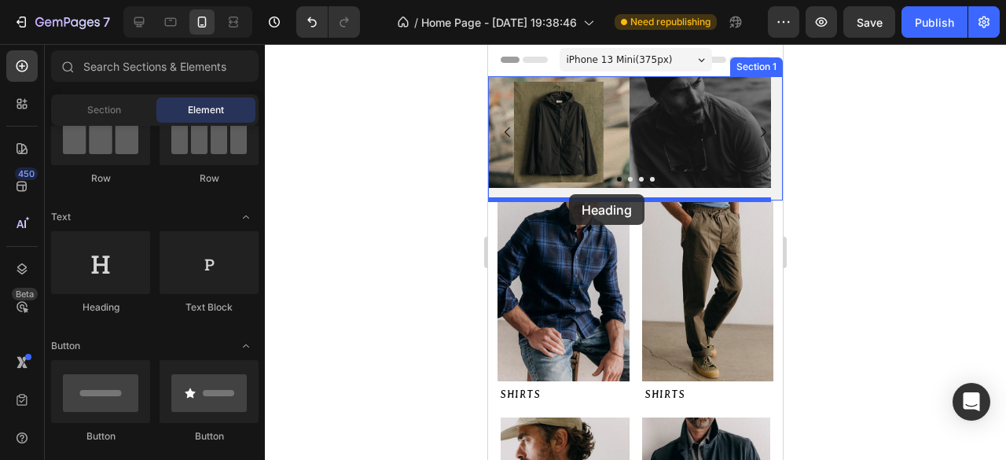
drag, startPoint x: 598, startPoint y: 318, endPoint x: 569, endPoint y: 194, distance: 126.8
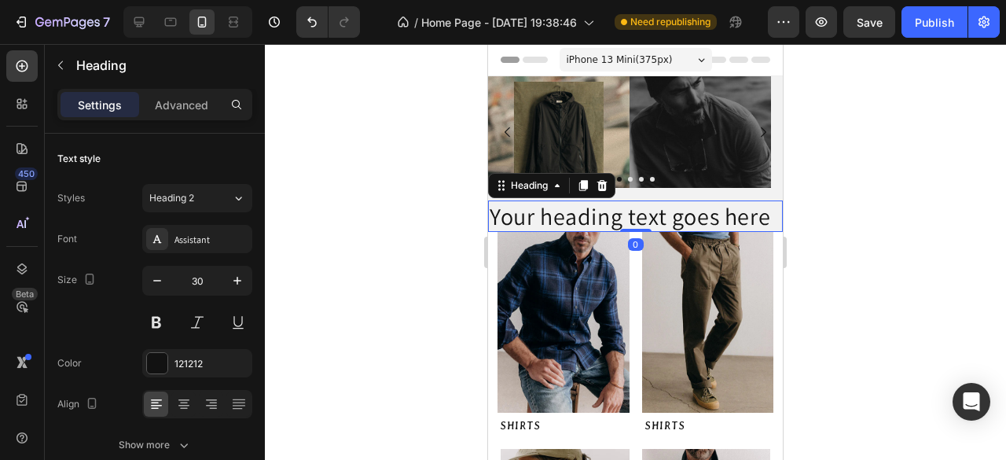
click at [674, 210] on h2 "Your heading text goes here" at bounding box center [635, 215] width 295 height 31
click at [674, 210] on p "Your heading text goes here" at bounding box center [636, 216] width 292 height 28
click at [675, 210] on p "Your heading text goes here" at bounding box center [636, 216] width 292 height 28
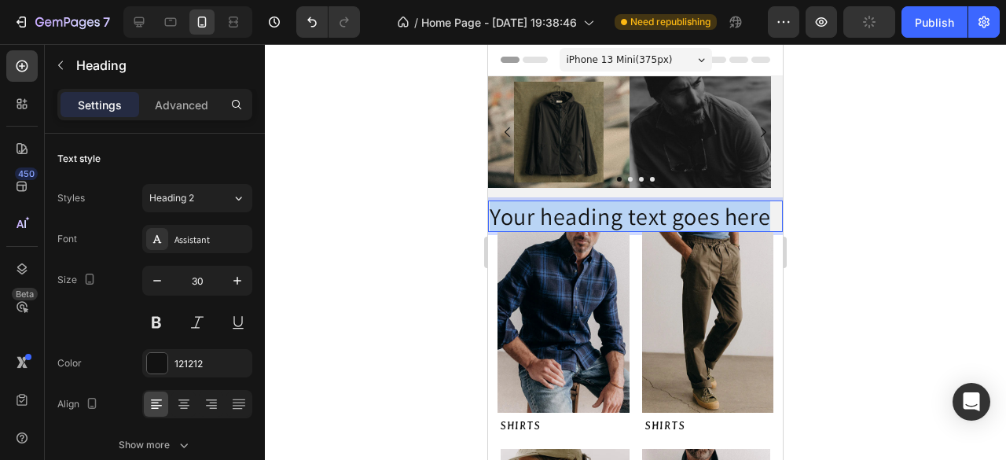
click at [675, 210] on p "Your heading text goes here" at bounding box center [636, 216] width 292 height 28
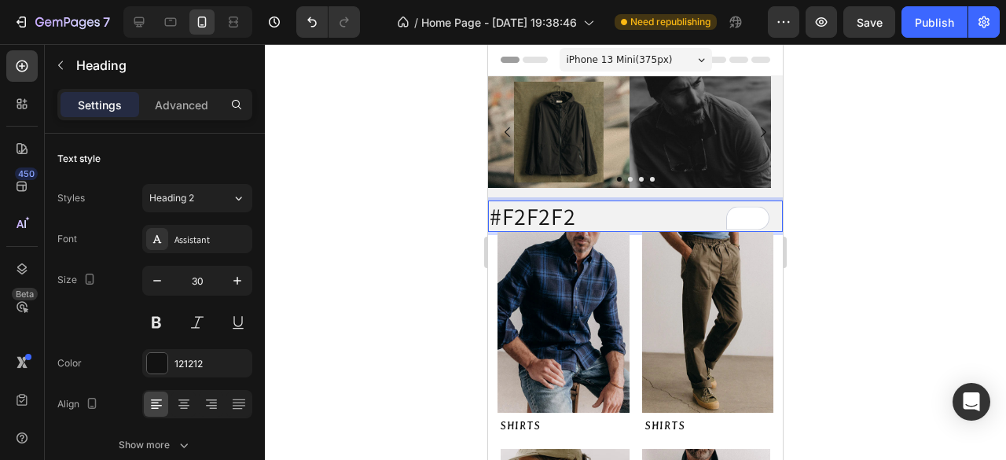
click at [585, 208] on p "#F2F2F2" at bounding box center [636, 216] width 292 height 28
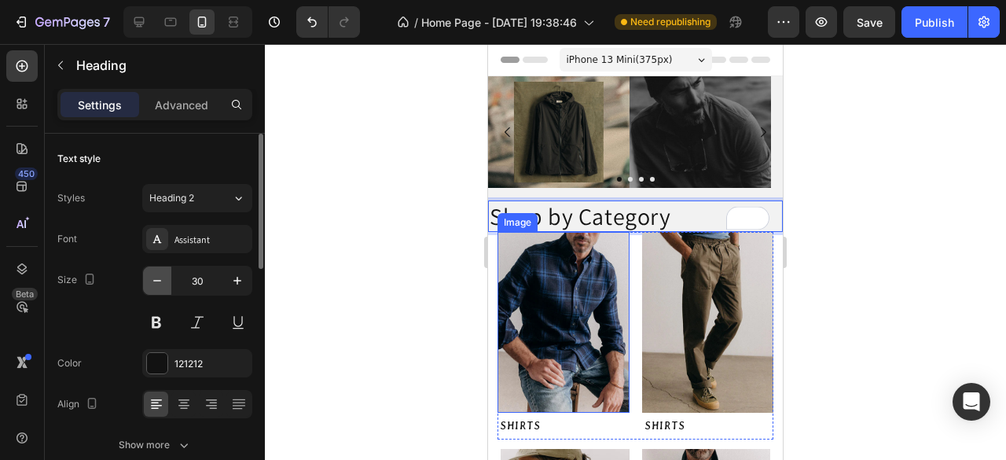
click at [160, 279] on icon "button" at bounding box center [157, 281] width 16 height 16
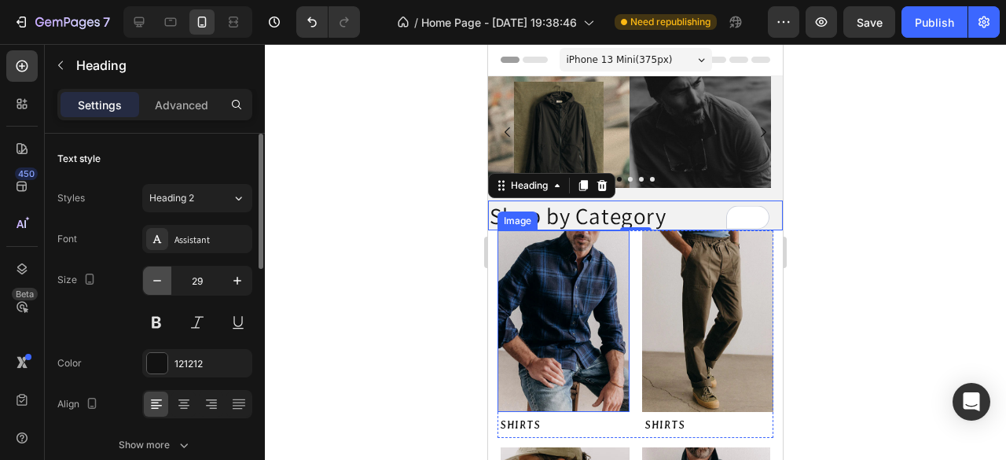
click at [160, 279] on icon "button" at bounding box center [157, 281] width 16 height 16
click at [160, 280] on icon "button" at bounding box center [157, 281] width 8 height 2
click at [162, 281] on icon "button" at bounding box center [157, 281] width 16 height 16
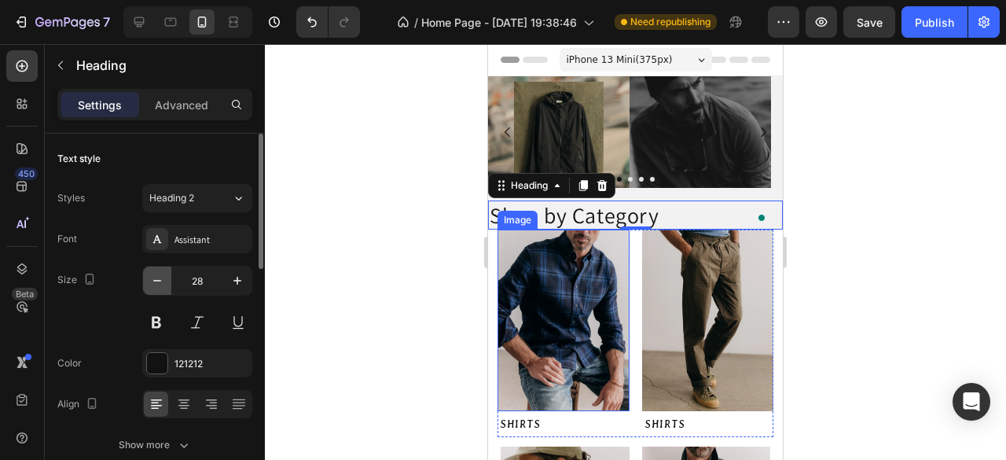
click at [163, 283] on icon "button" at bounding box center [157, 281] width 16 height 16
click at [164, 284] on icon "button" at bounding box center [157, 281] width 16 height 16
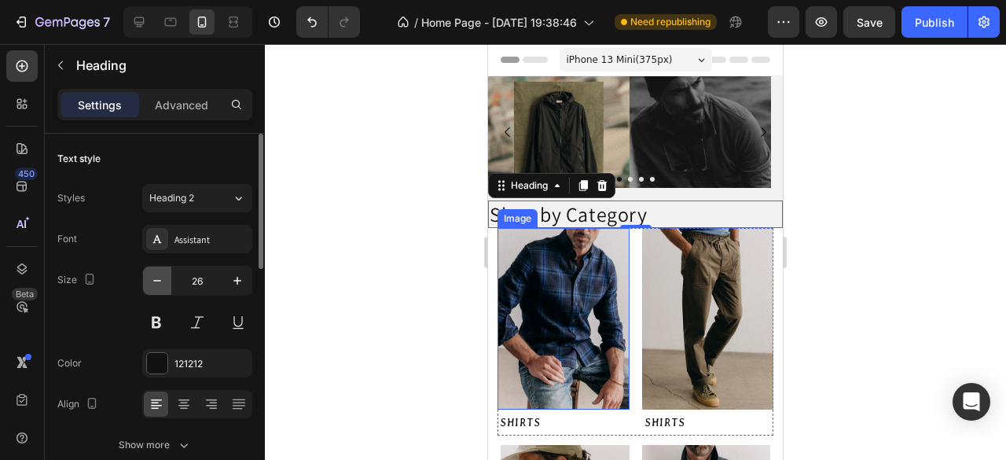
click at [164, 284] on icon "button" at bounding box center [157, 281] width 16 height 16
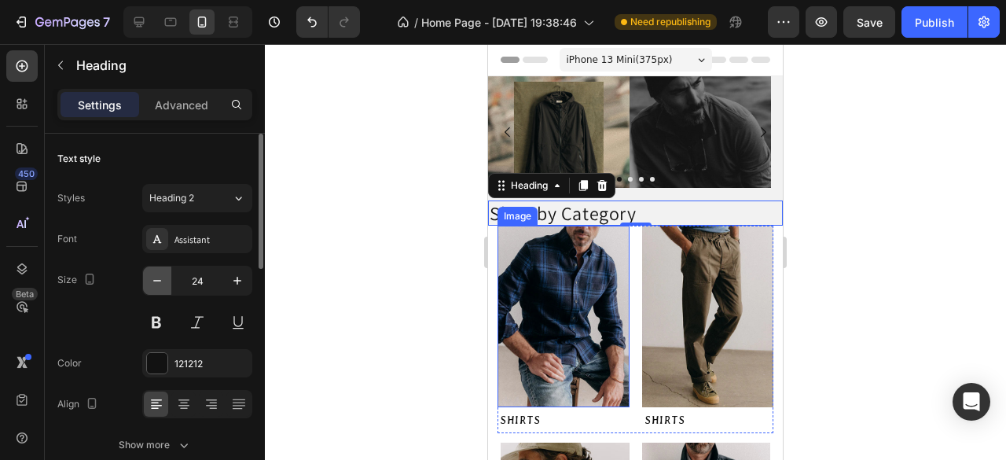
click at [157, 281] on icon "button" at bounding box center [157, 281] width 16 height 16
type input "22"
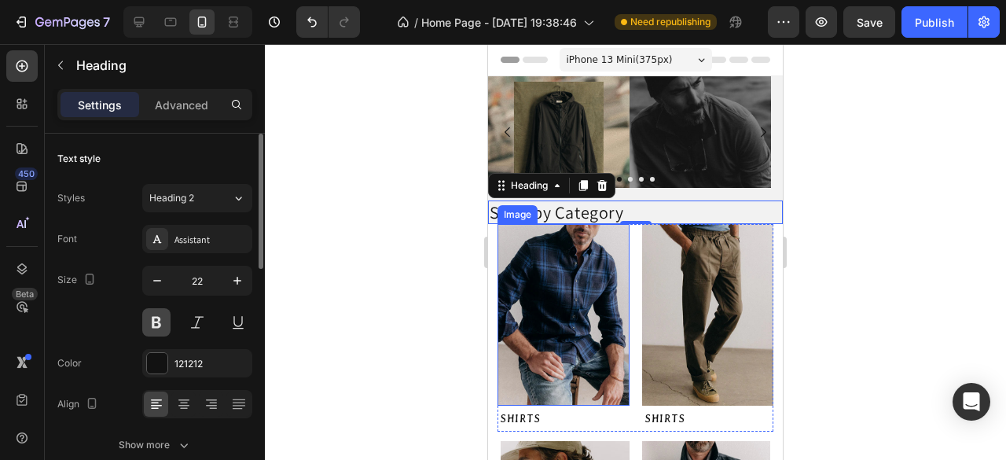
click at [159, 324] on button at bounding box center [156, 322] width 28 height 28
click at [193, 108] on p "Advanced" at bounding box center [181, 105] width 53 height 17
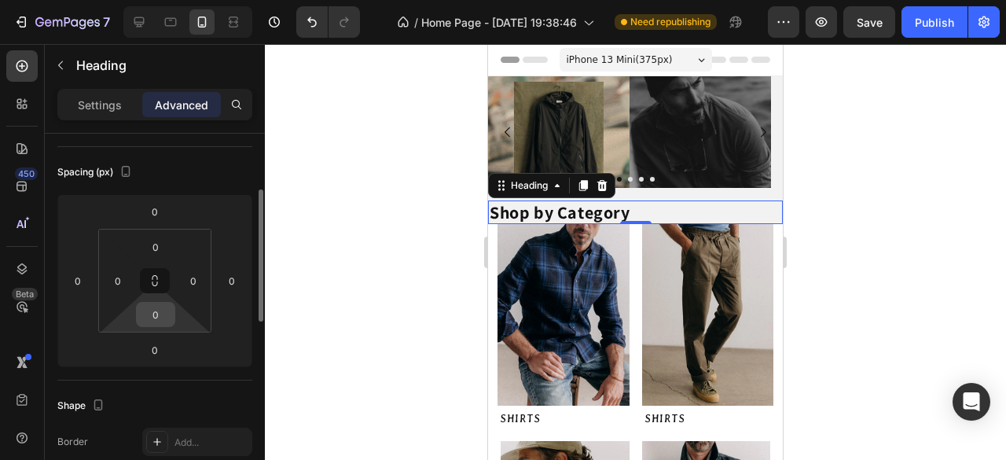
click at [164, 312] on input "0" at bounding box center [155, 315] width 31 height 24
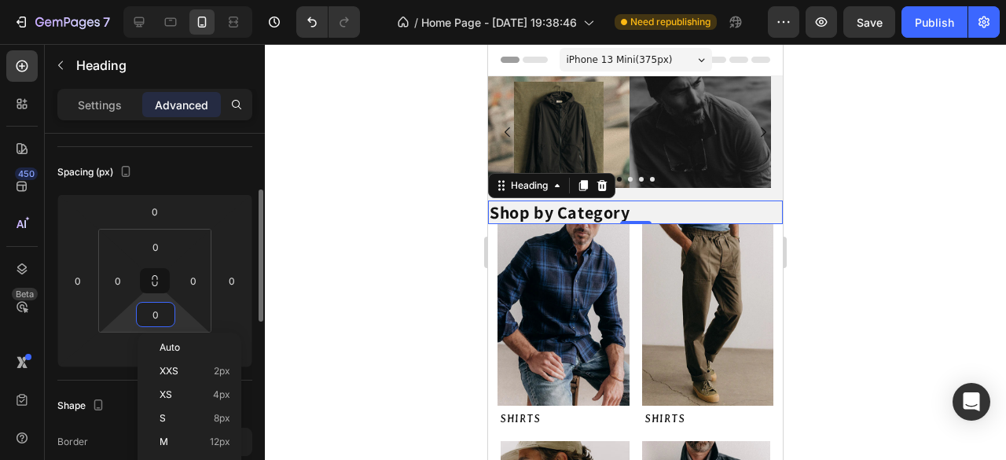
click at [164, 312] on input "0" at bounding box center [155, 315] width 31 height 24
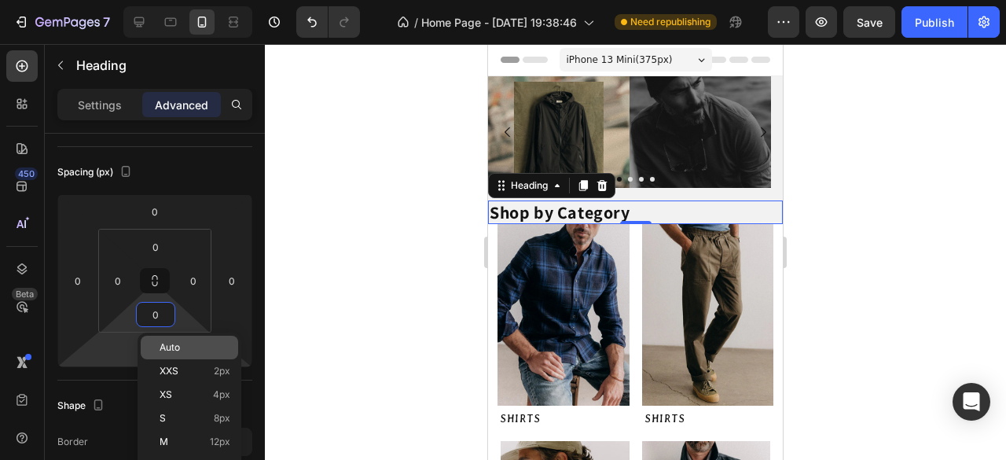
click at [130, 0] on html "7 Version history / Home Page - Aug 27, 19:38:46 Need republishing Preview Save…" at bounding box center [503, 0] width 1006 height 0
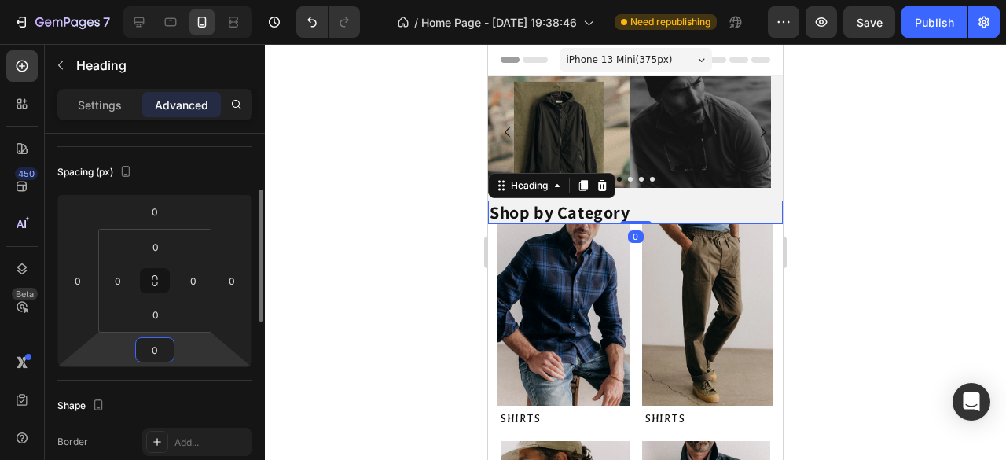
click at [169, 356] on input "0" at bounding box center [154, 350] width 31 height 24
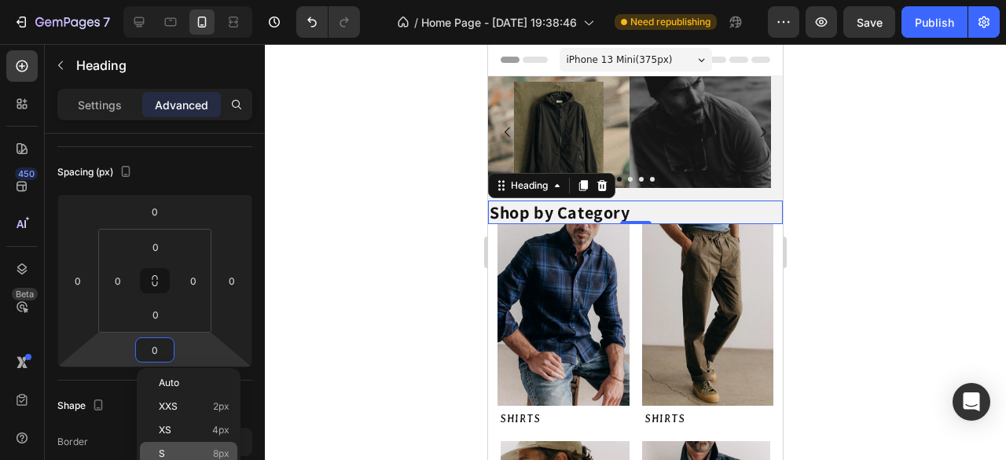
click at [226, 458] on span "8px" at bounding box center [221, 453] width 17 height 11
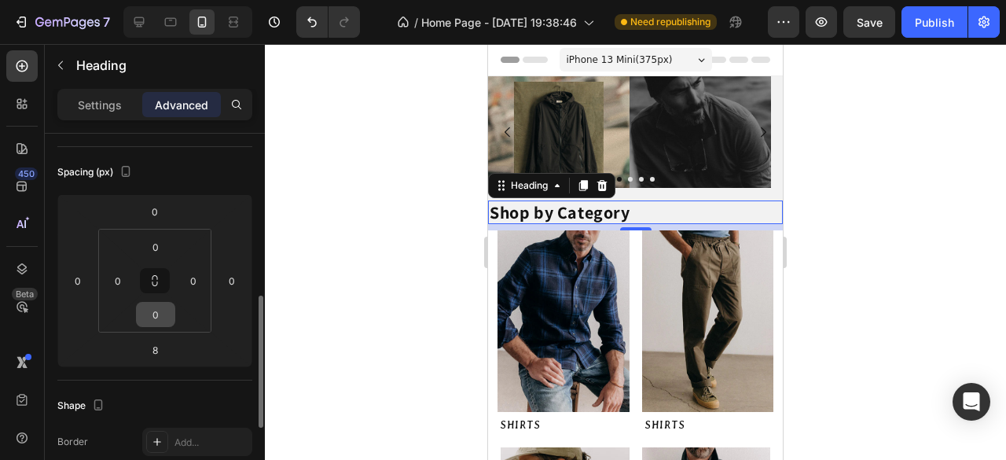
scroll to position [236, 0]
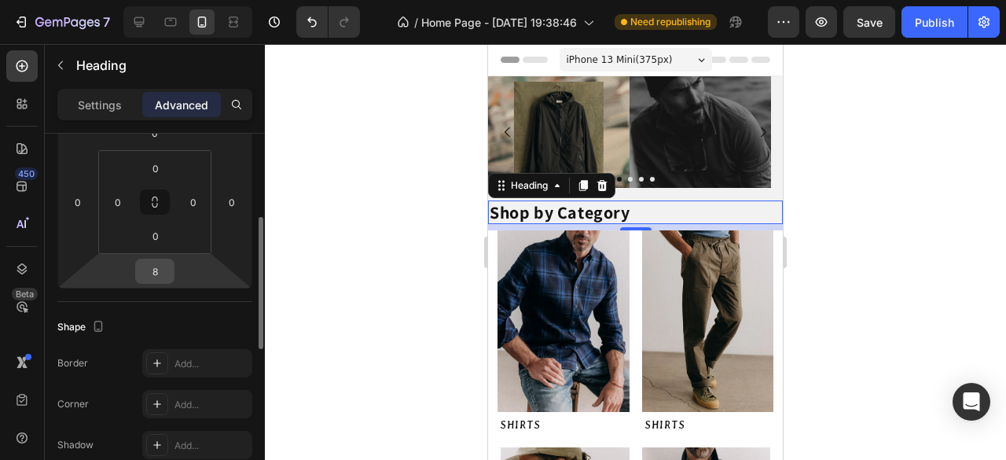
click at [159, 271] on input "8" at bounding box center [154, 271] width 31 height 24
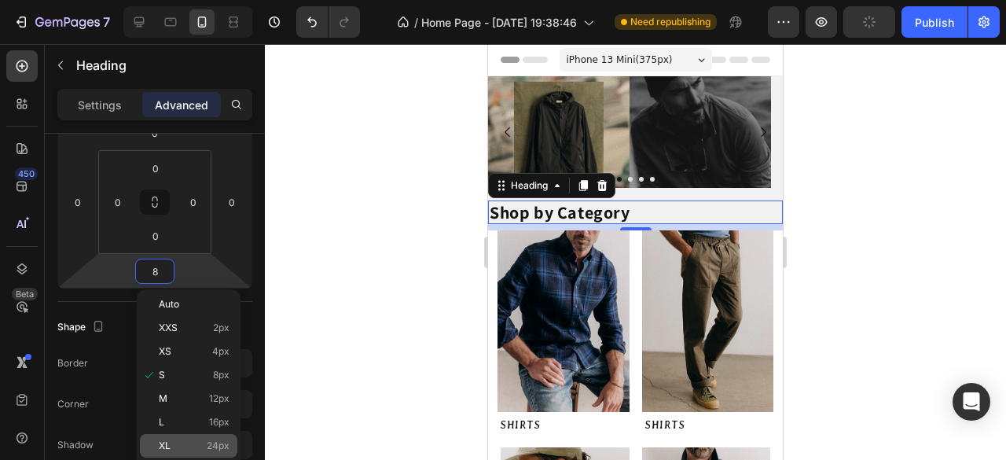
click at [207, 450] on span "24px" at bounding box center [218, 445] width 23 height 11
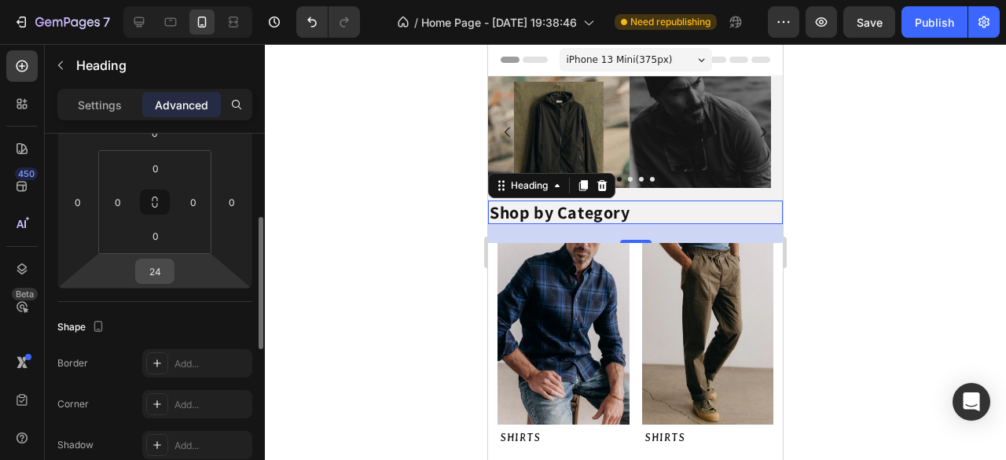
click at [173, 266] on div "24" at bounding box center [154, 271] width 39 height 25
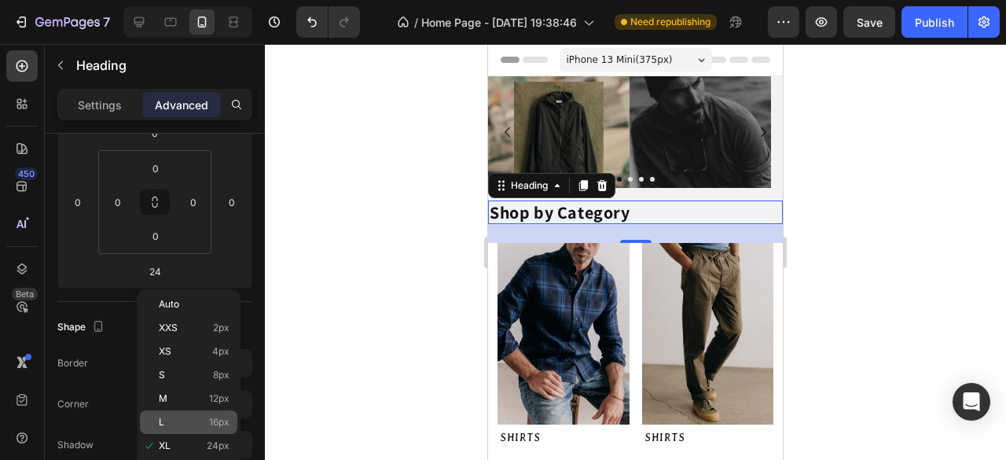
click at [207, 418] on p "L 16px" at bounding box center [194, 422] width 71 height 11
type input "16"
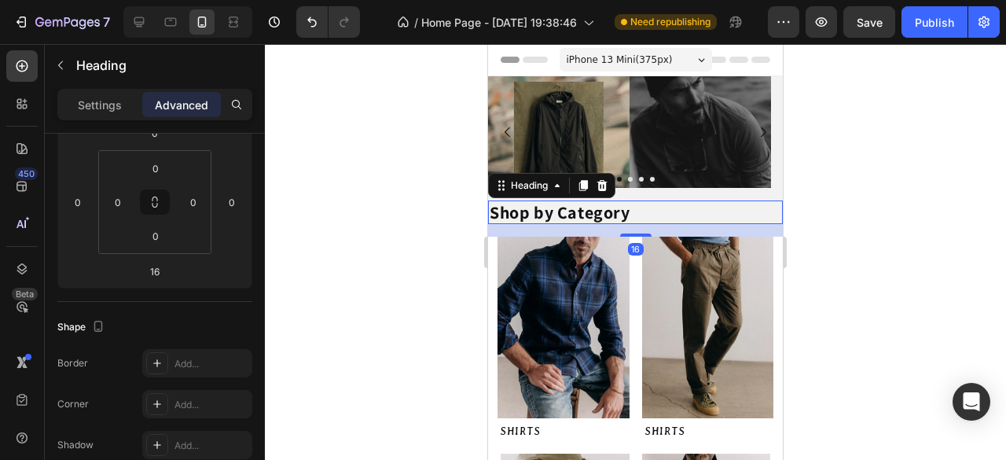
click at [342, 322] on div at bounding box center [635, 252] width 741 height 416
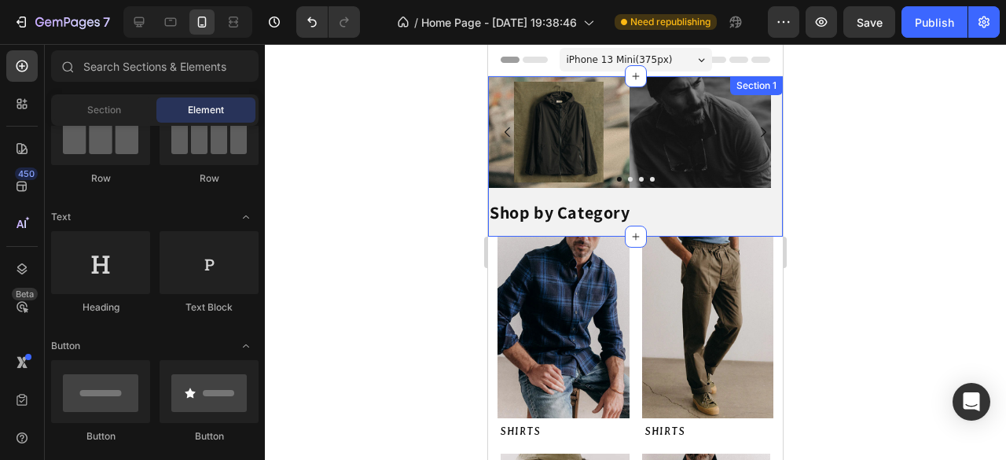
click at [626, 196] on div "Image Image Image Image Carousel" at bounding box center [635, 138] width 295 height 124
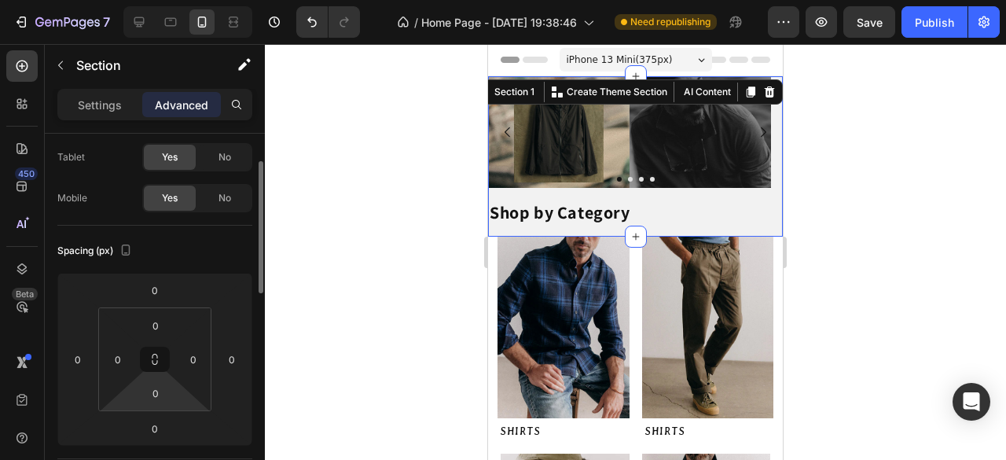
scroll to position [157, 0]
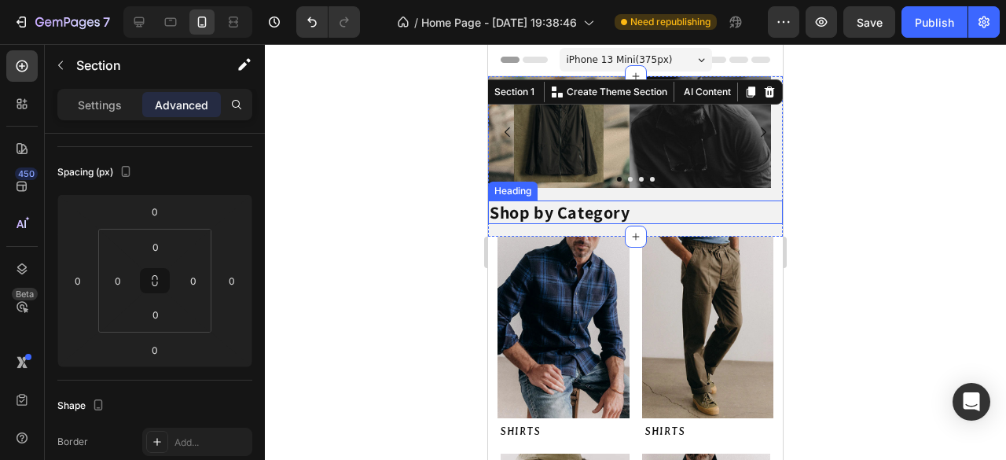
click at [643, 219] on p "Shop by Category" at bounding box center [636, 212] width 292 height 20
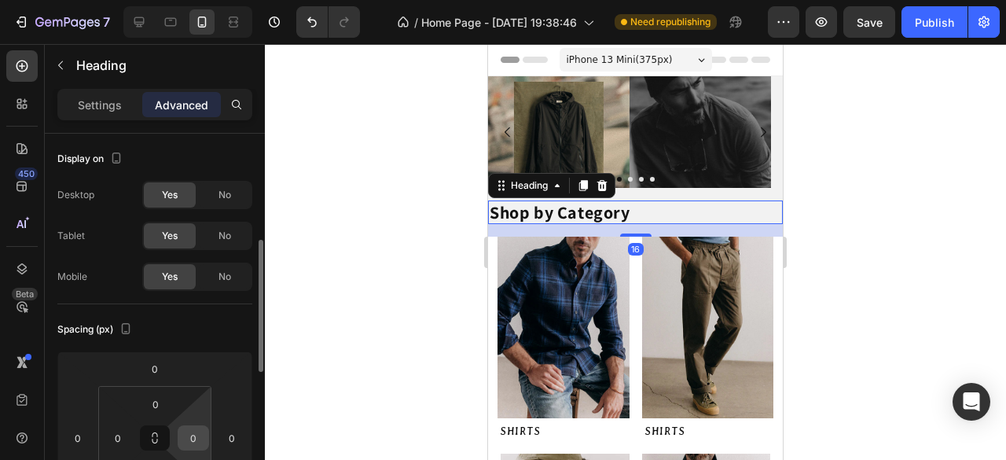
scroll to position [79, 0]
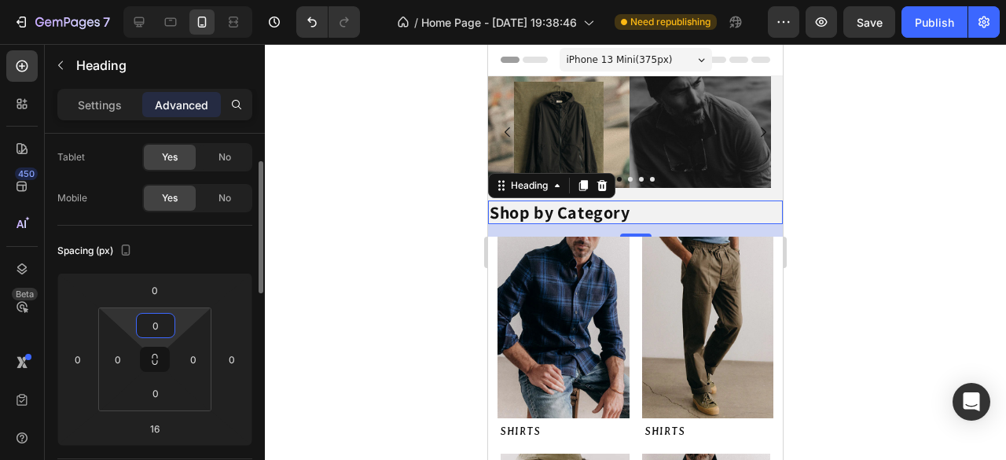
click at [163, 325] on input "0" at bounding box center [155, 326] width 31 height 24
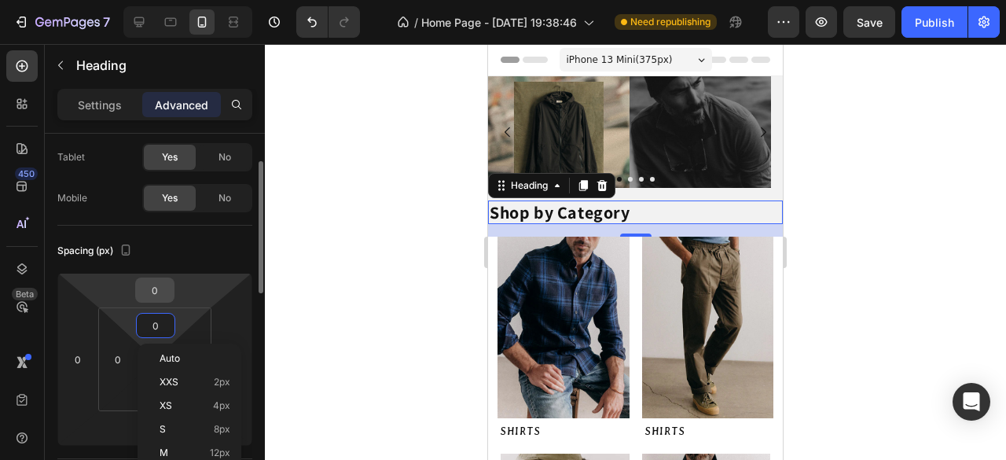
click at [173, 295] on div "0" at bounding box center [154, 289] width 39 height 25
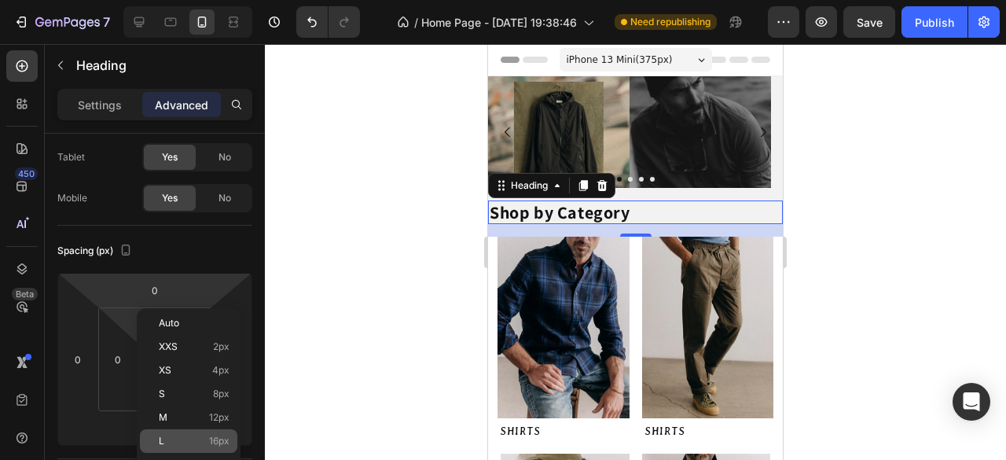
click at [219, 441] on span "16px" at bounding box center [219, 440] width 20 height 11
type input "16"
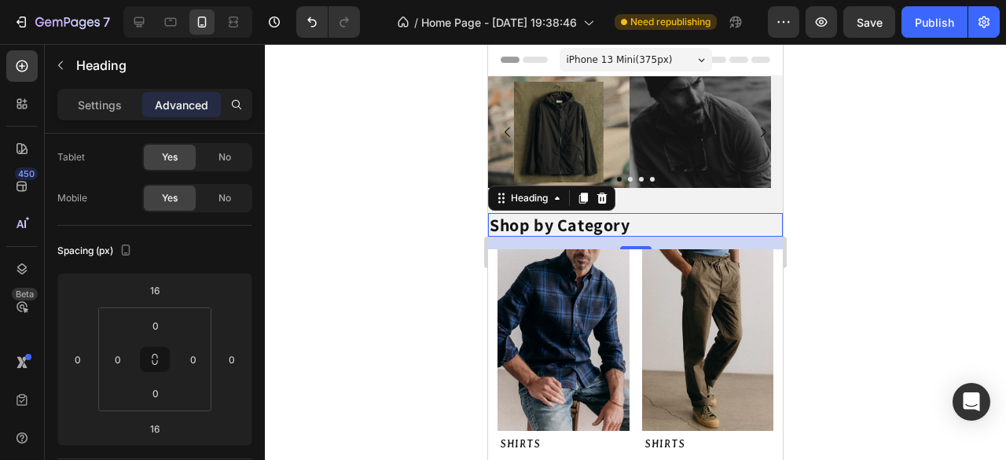
click at [414, 386] on div at bounding box center [635, 252] width 741 height 416
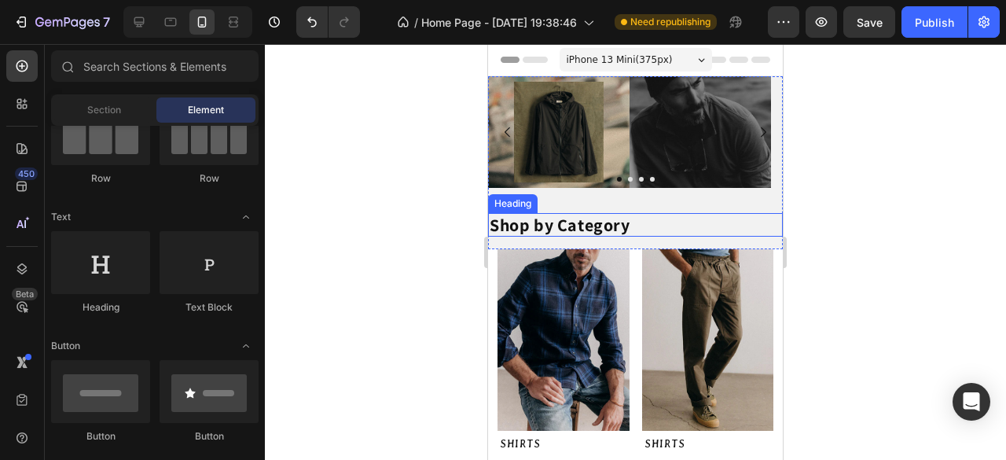
click at [637, 222] on p "Shop by Category" at bounding box center [636, 225] width 292 height 20
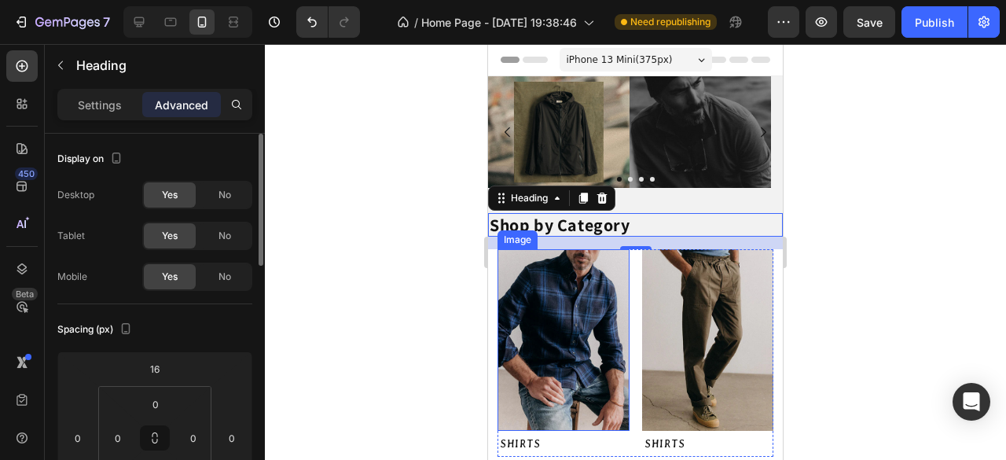
scroll to position [157, 0]
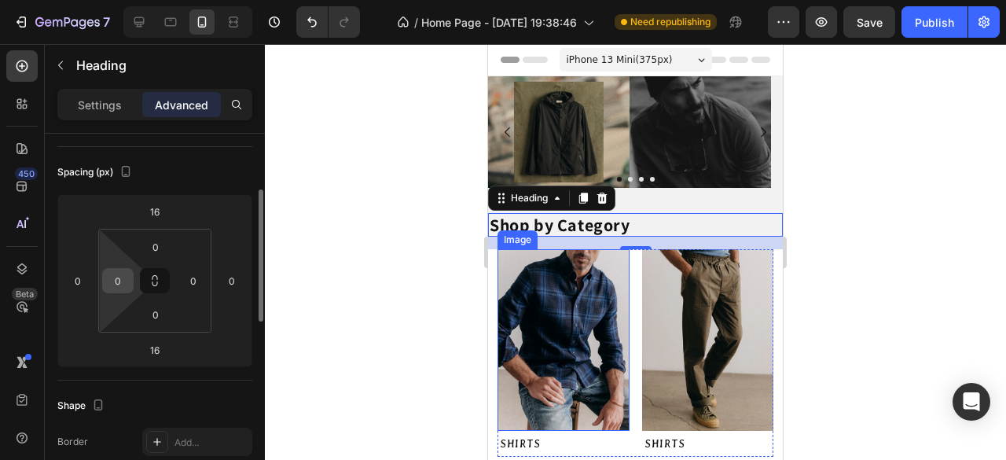
click at [115, 283] on input "0" at bounding box center [118, 281] width 24 height 24
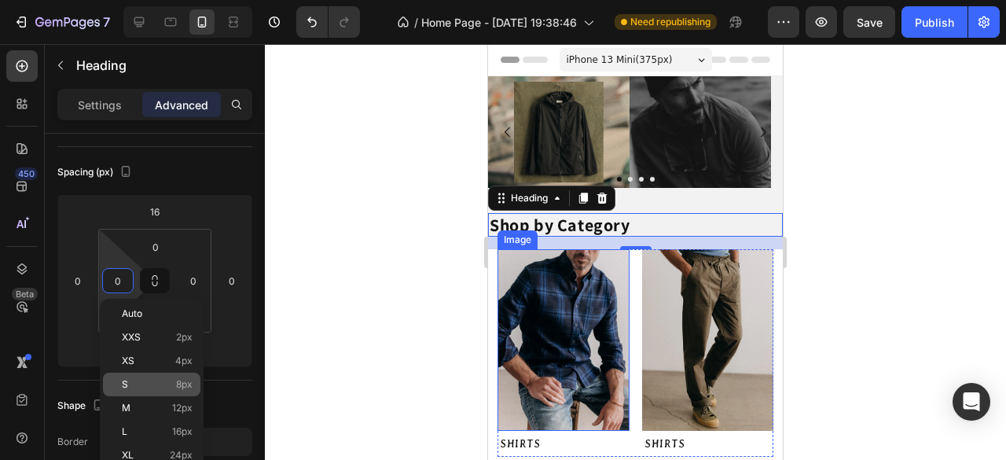
click at [176, 387] on span "8px" at bounding box center [184, 384] width 17 height 11
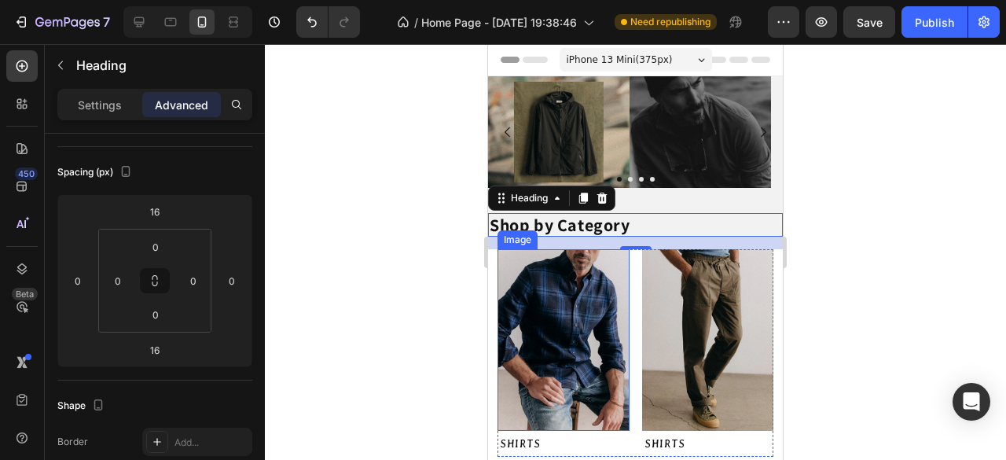
type input "8"
click at [196, 288] on input "0" at bounding box center [194, 281] width 24 height 24
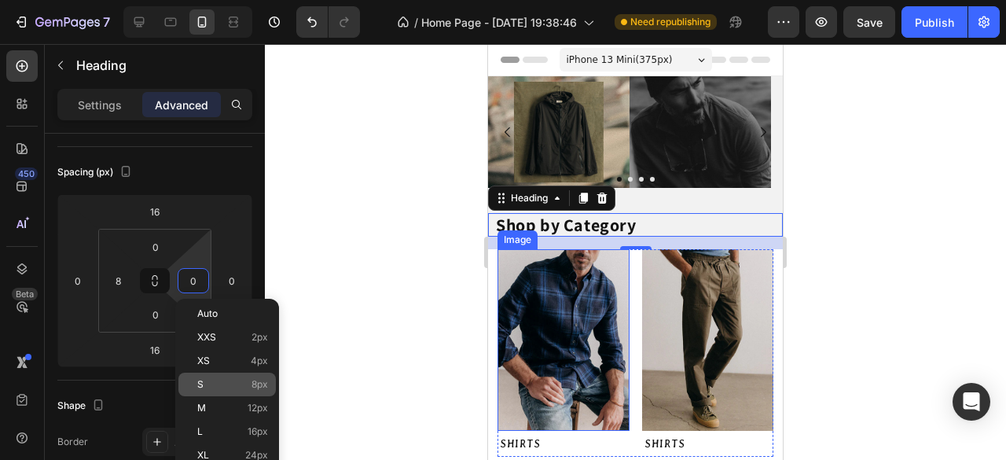
click at [248, 389] on p "S 8px" at bounding box center [232, 384] width 71 height 11
type input "8"
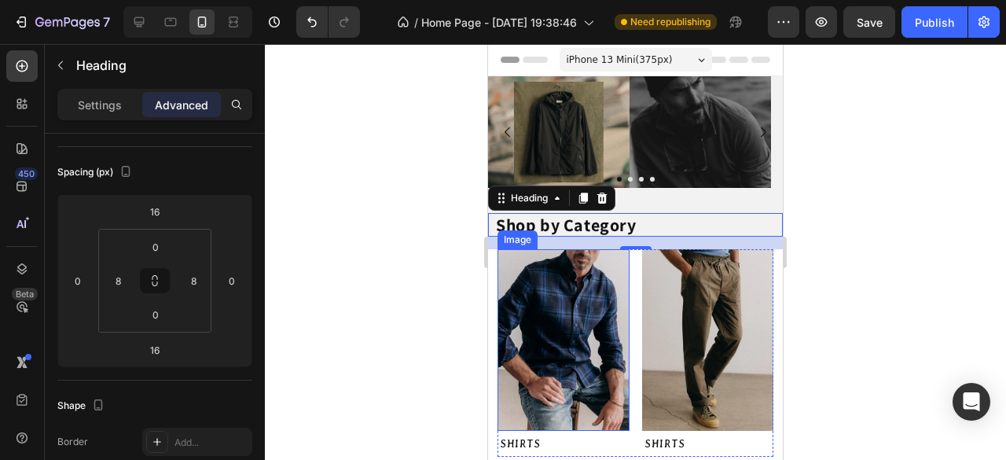
click at [462, 344] on div at bounding box center [635, 252] width 741 height 416
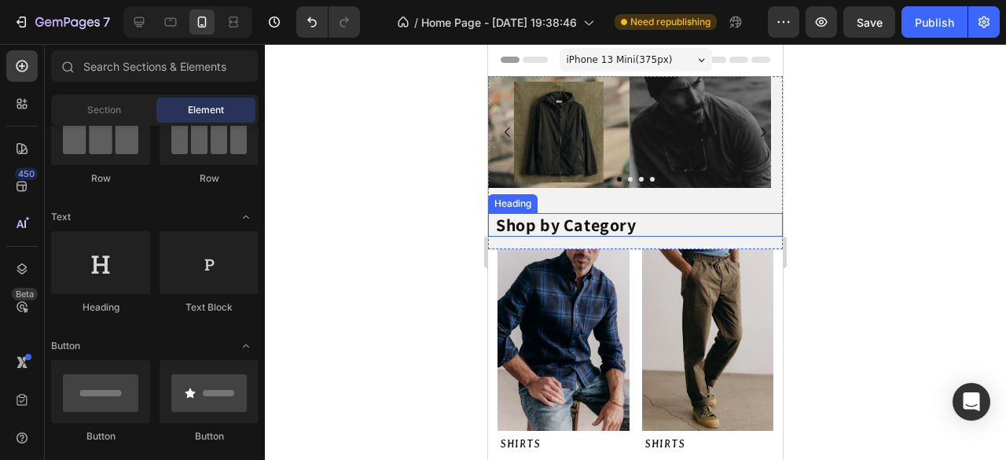
scroll to position [79, 0]
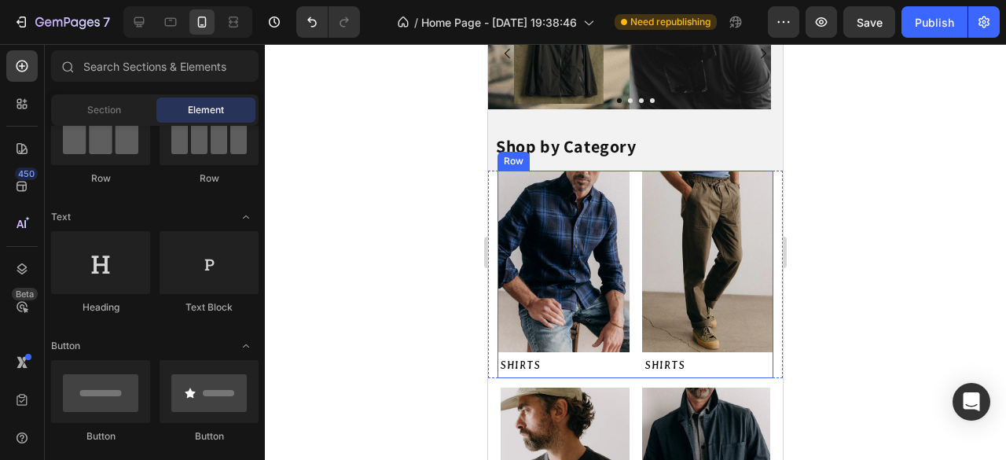
click at [631, 216] on div "Image SHIRTS Button Image SHIRTS Button Row" at bounding box center [635, 274] width 276 height 207
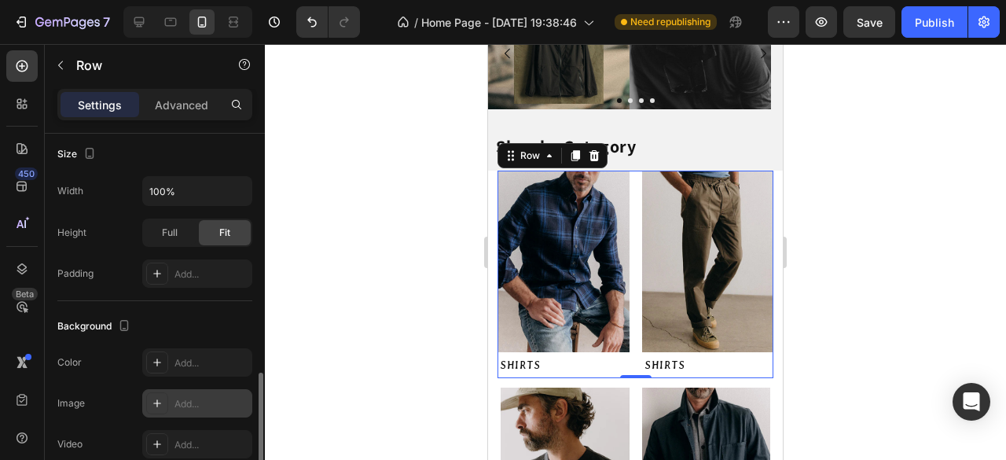
scroll to position [472, 0]
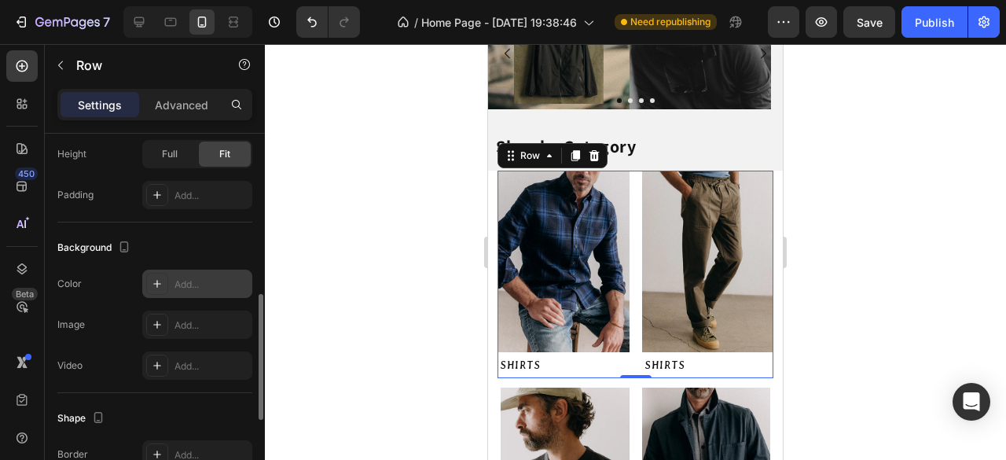
click at [182, 283] on div "Add..." at bounding box center [211, 284] width 74 height 14
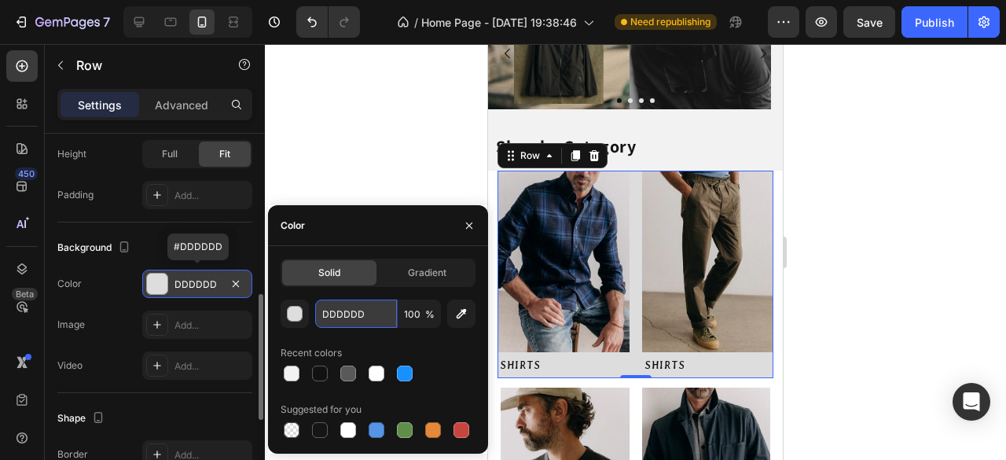
click at [352, 313] on input "DDDDDD" at bounding box center [356, 313] width 82 height 28
paste input "#F2F2F2"
type input "#F2F2F2"
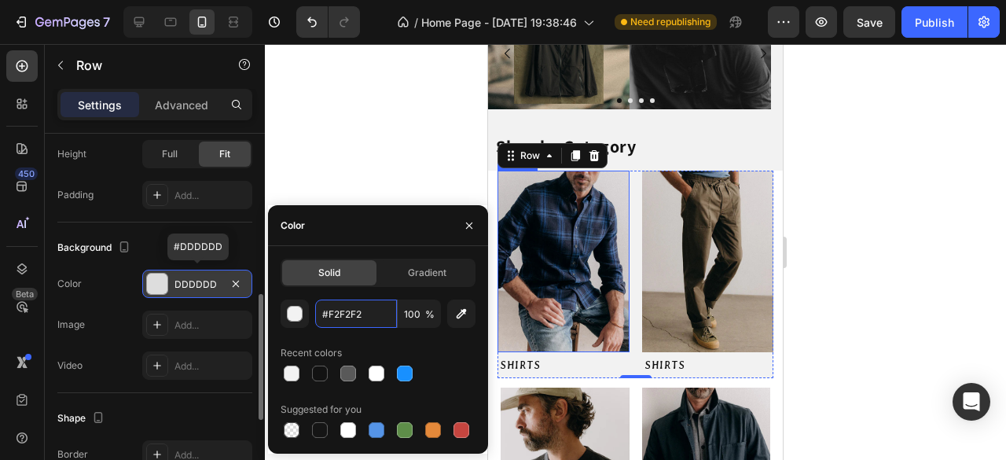
scroll to position [236, 0]
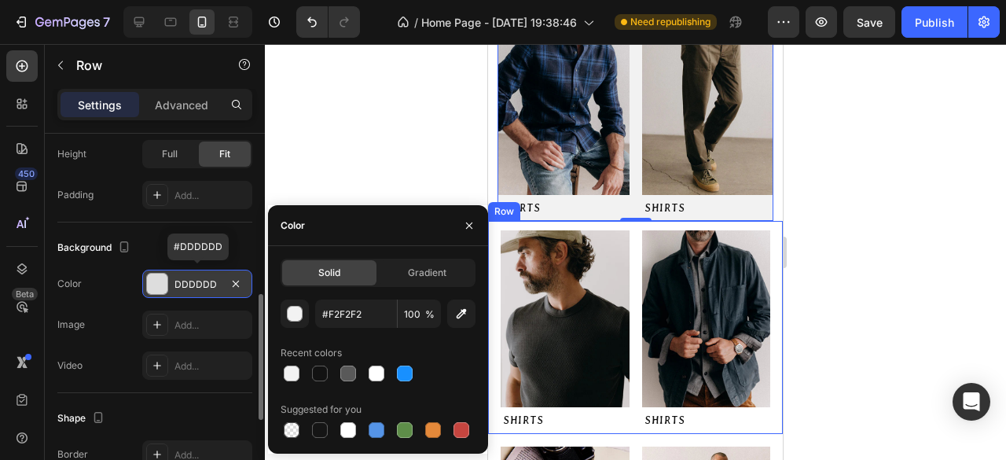
click at [630, 284] on div "Image SHIRTS Button Image SHIRTS Button Row" at bounding box center [635, 327] width 295 height 212
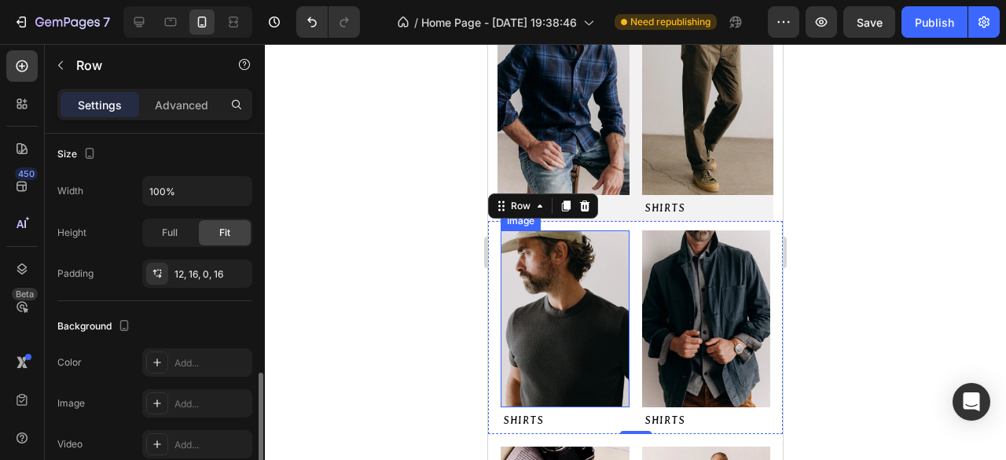
scroll to position [472, 0]
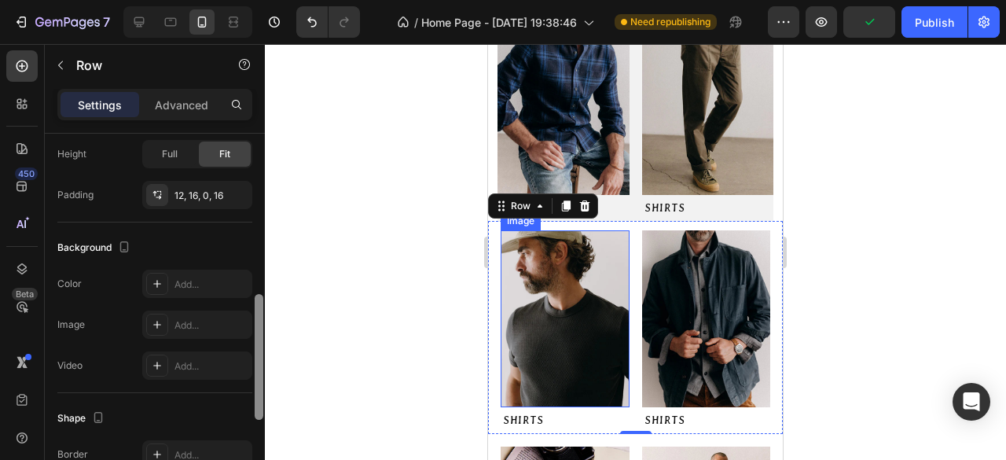
click at [185, 280] on div "Add..." at bounding box center [211, 284] width 74 height 14
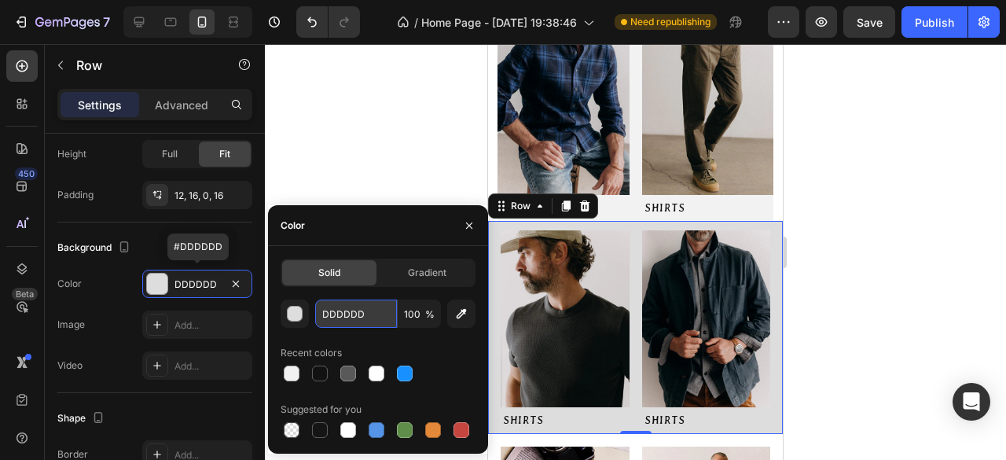
click at [371, 318] on input "DDDDDD" at bounding box center [356, 313] width 82 height 28
paste input "#F2F2F2"
type input "#F2F2F2"
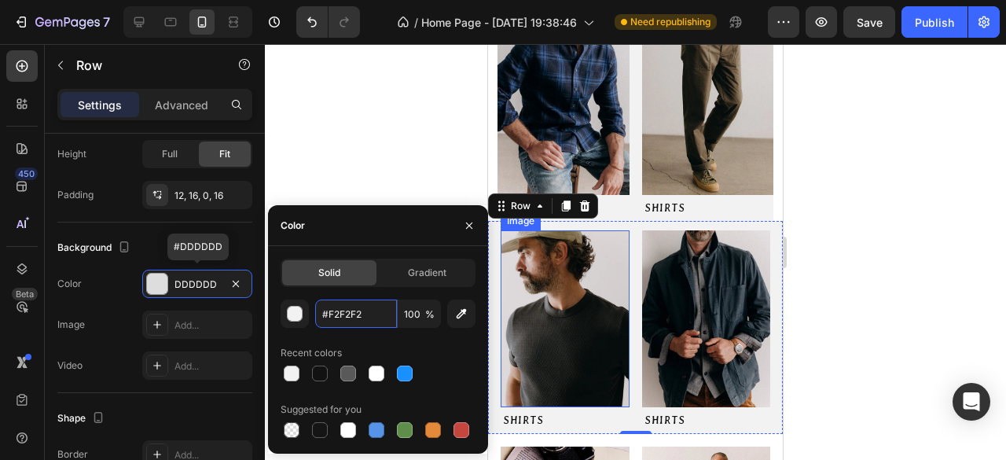
scroll to position [314, 0]
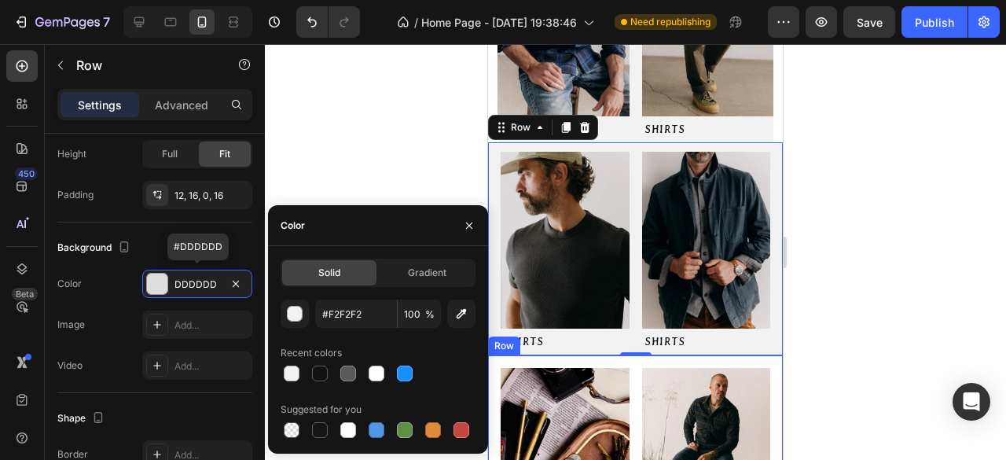
click at [627, 366] on div "Image SHIRTS Button Image SHIRTS Button Row" at bounding box center [635, 462] width 295 height 215
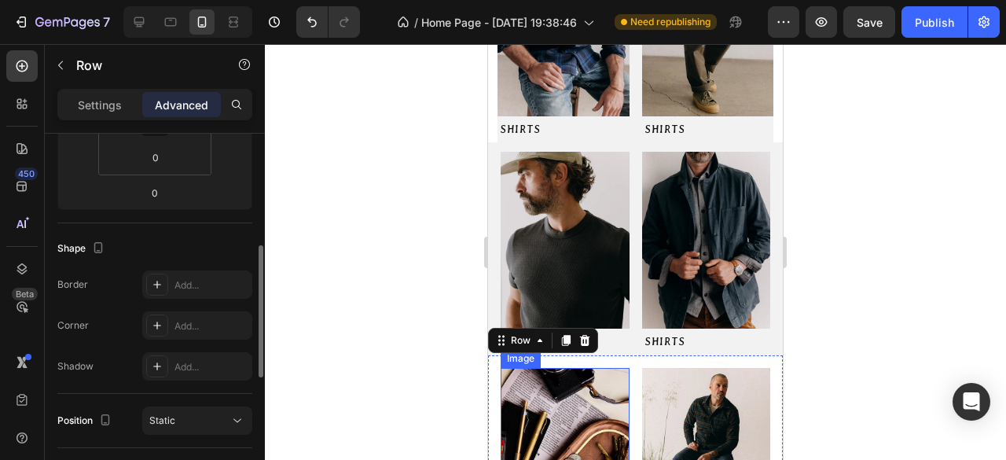
scroll to position [0, 0]
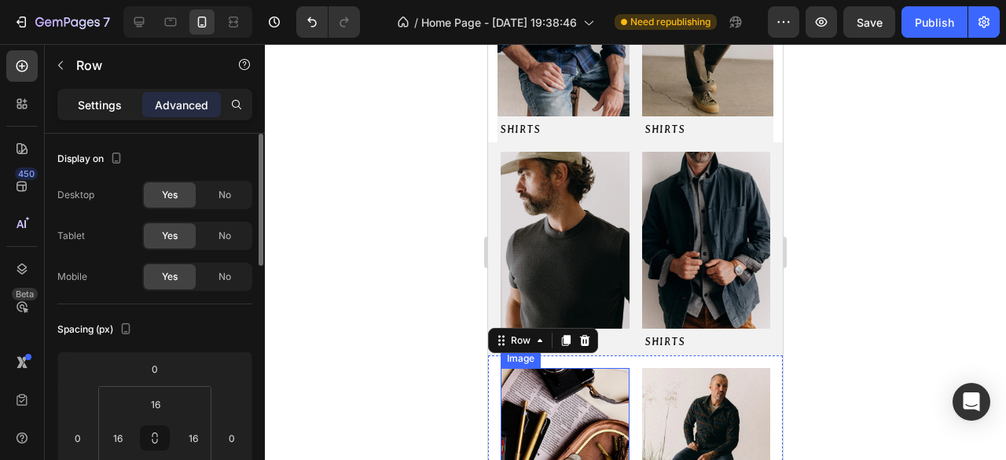
click at [94, 108] on p "Settings" at bounding box center [100, 105] width 44 height 17
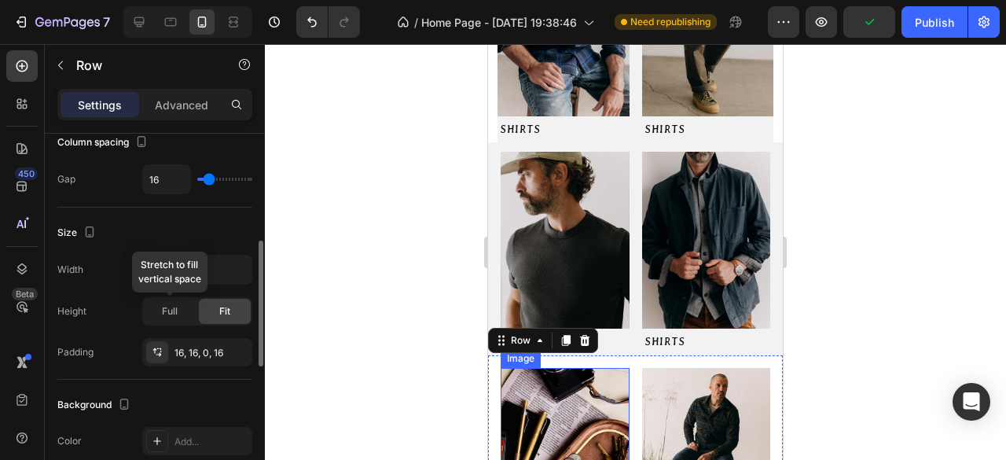
scroll to position [472, 0]
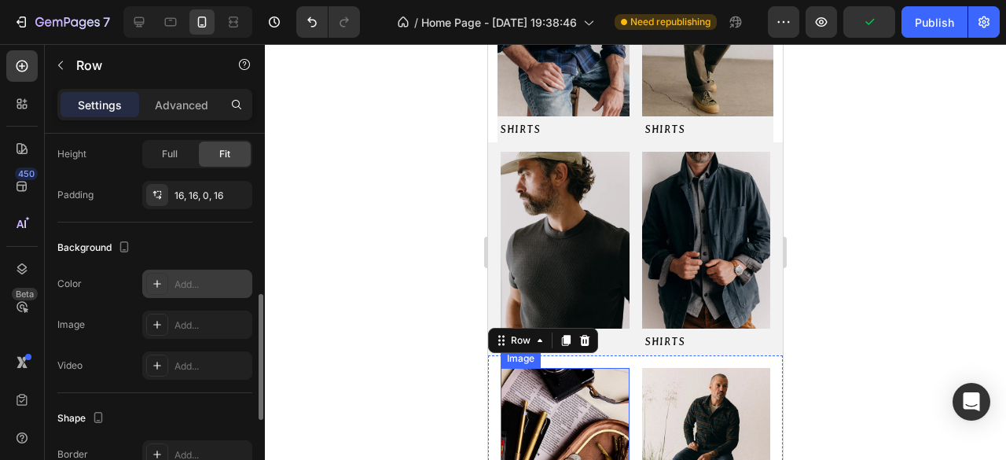
click at [173, 285] on div "Add..." at bounding box center [197, 284] width 110 height 28
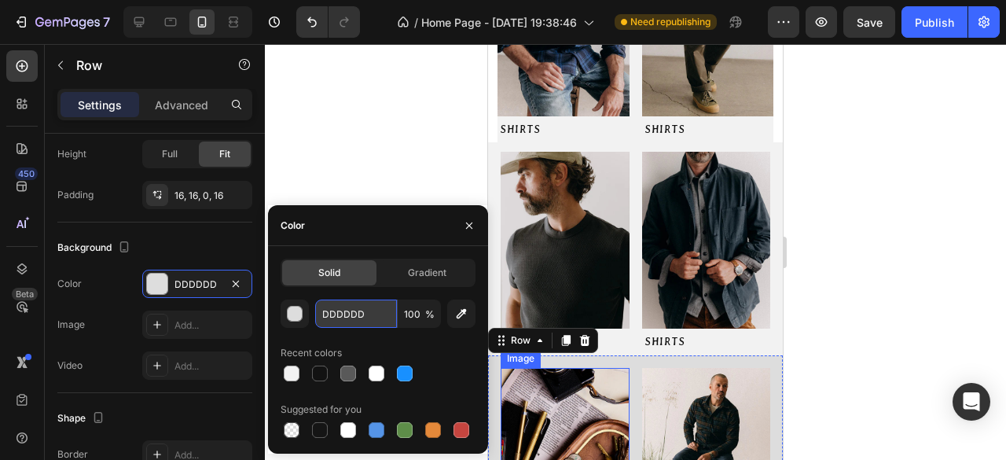
click at [354, 321] on input "DDDDDD" at bounding box center [356, 313] width 82 height 28
click at [354, 319] on input "DDDDDD" at bounding box center [356, 313] width 82 height 28
paste input "#F2F2F2"
type input "#F2F2F2D"
click at [423, 144] on div at bounding box center [635, 252] width 741 height 416
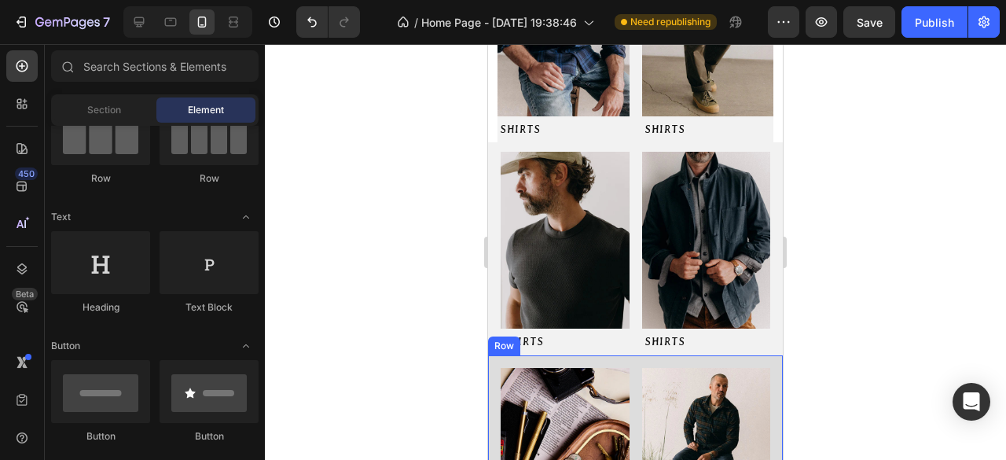
click at [629, 358] on div "Image SHIRTS Button Image SHIRTS Button Row" at bounding box center [635, 462] width 295 height 215
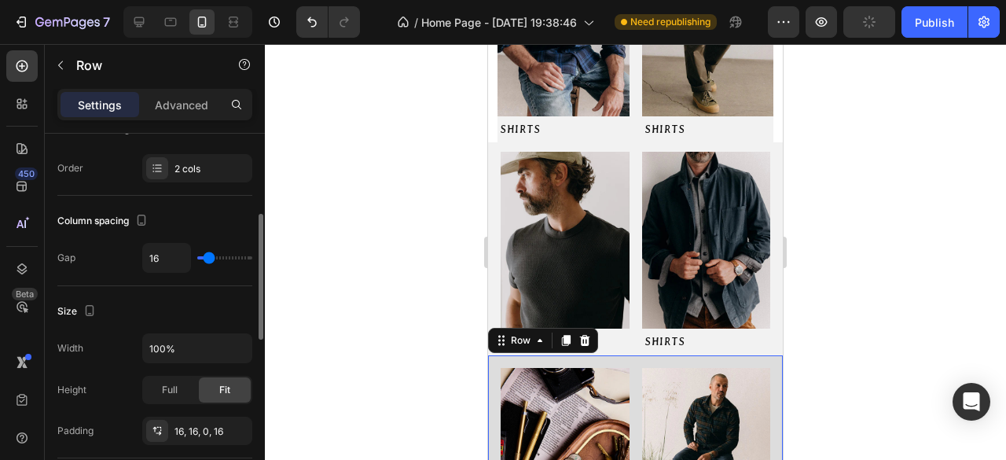
scroll to position [393, 0]
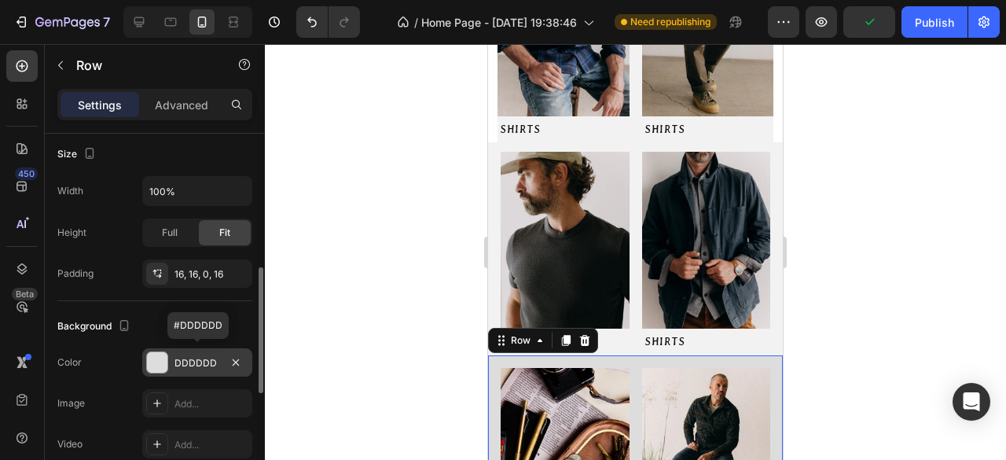
click at [201, 356] on div "DDDDDD" at bounding box center [197, 363] width 46 height 14
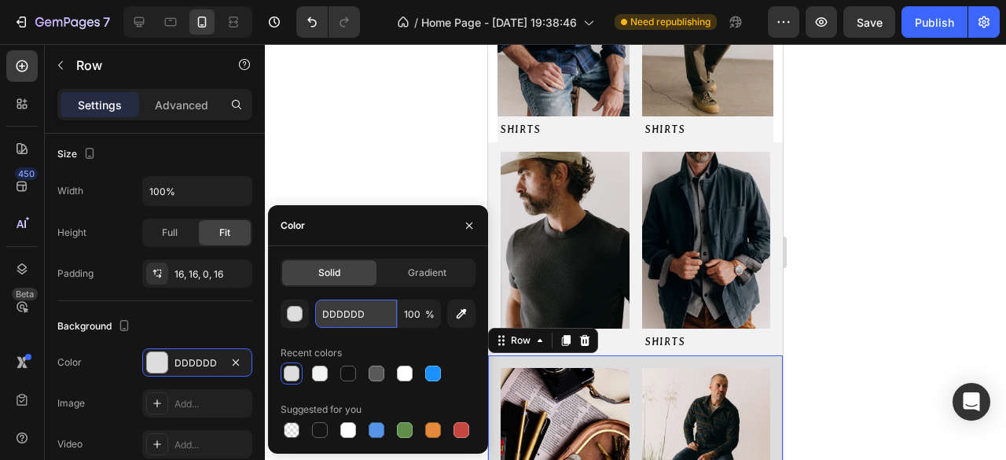
click at [350, 318] on input "DDDDDD" at bounding box center [356, 313] width 82 height 28
paste input "#F2F2F2"
type input "#F2F2F2"
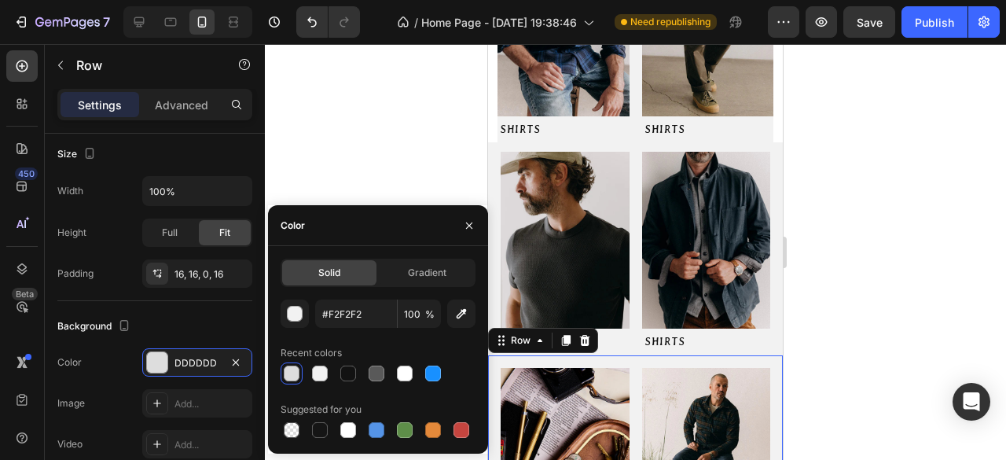
click at [457, 120] on div at bounding box center [635, 252] width 741 height 416
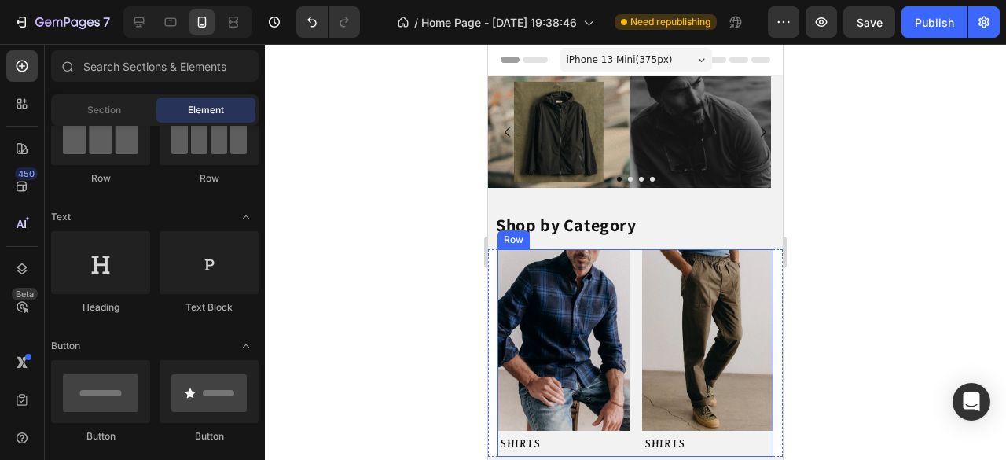
scroll to position [79, 0]
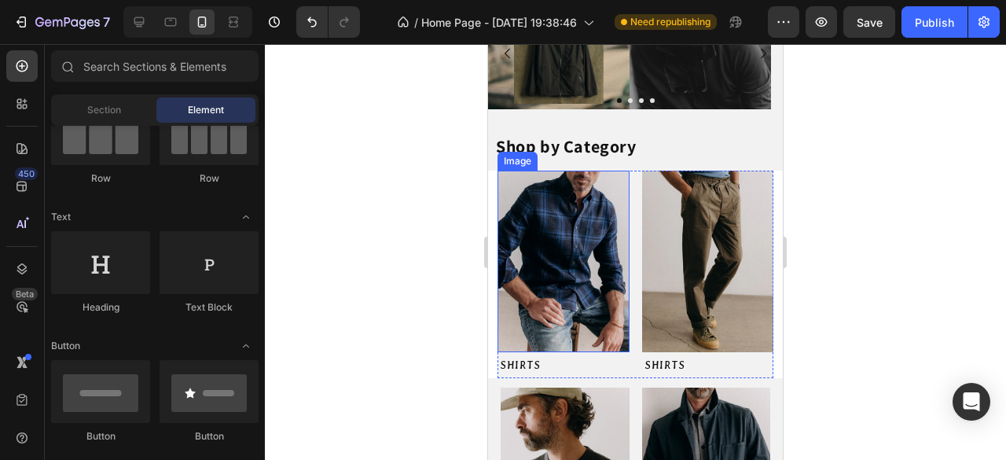
click at [610, 211] on img at bounding box center [563, 262] width 132 height 182
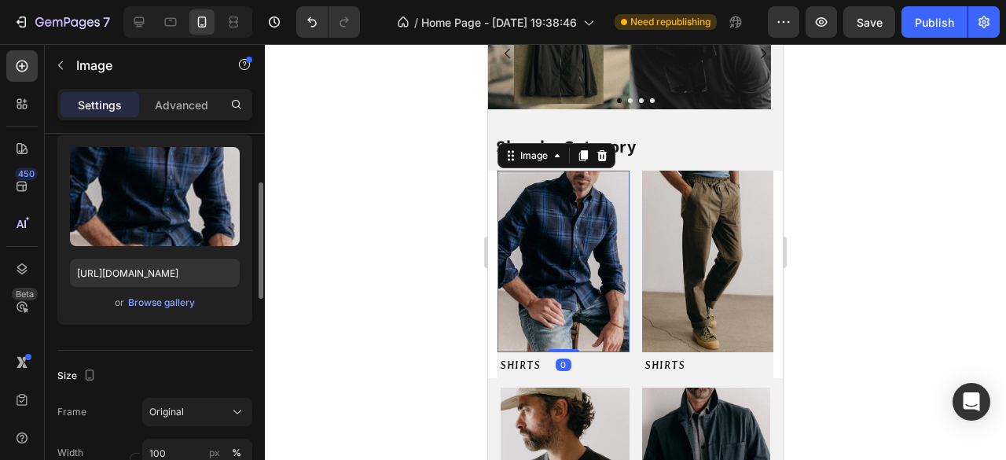
scroll to position [236, 0]
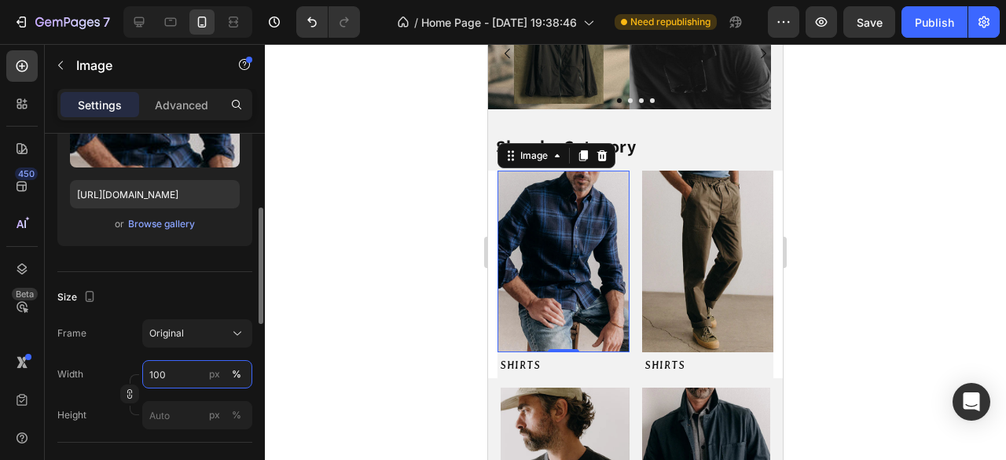
click at [201, 380] on input "100" at bounding box center [197, 374] width 110 height 28
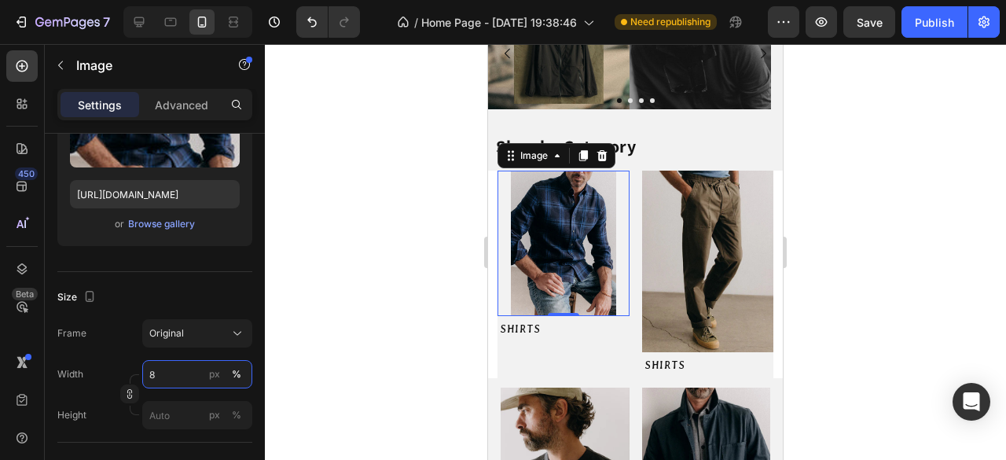
type input "80"
click at [305, 334] on div at bounding box center [635, 252] width 741 height 416
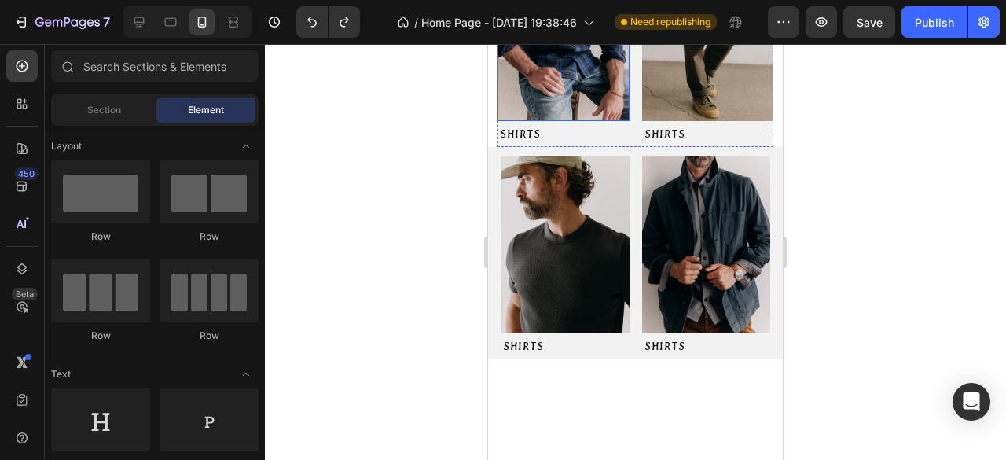
scroll to position [79, 0]
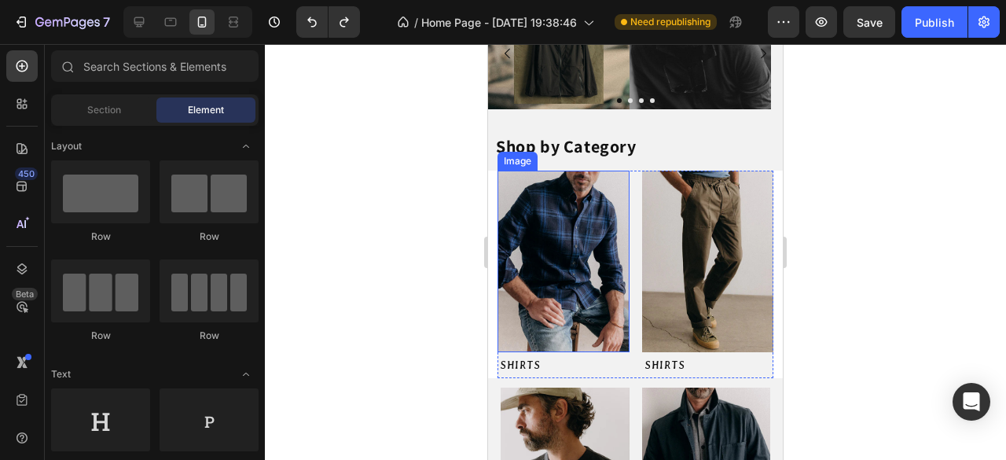
click at [402, 279] on div at bounding box center [635, 252] width 741 height 416
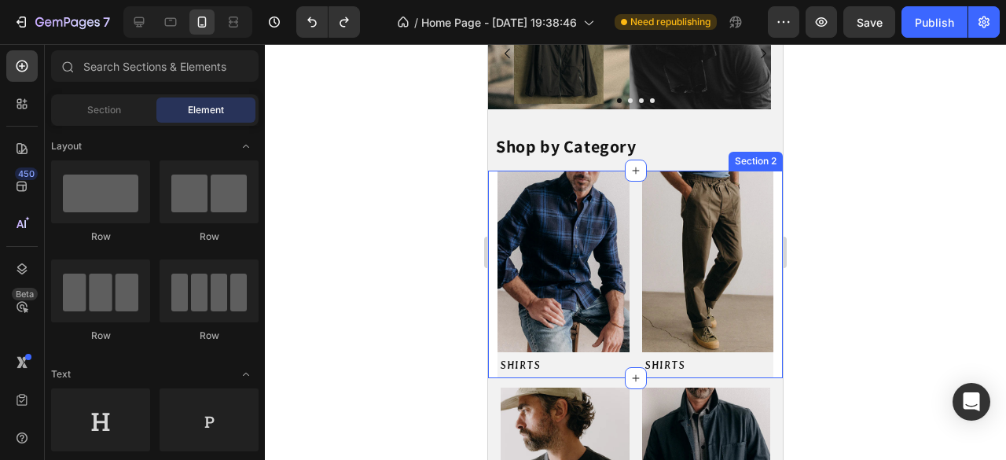
click at [489, 218] on div "Image SHIRTS Button Image SHIRTS Button Row Section 2" at bounding box center [635, 274] width 295 height 207
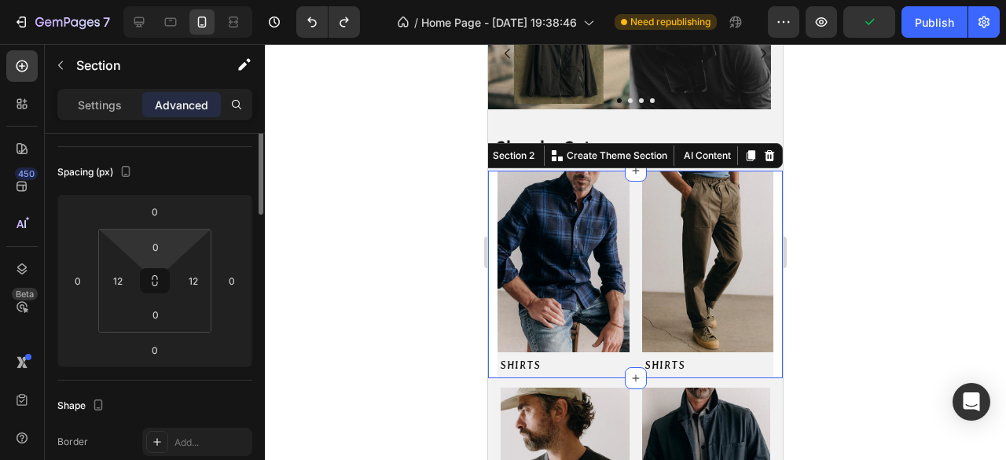
scroll to position [0, 0]
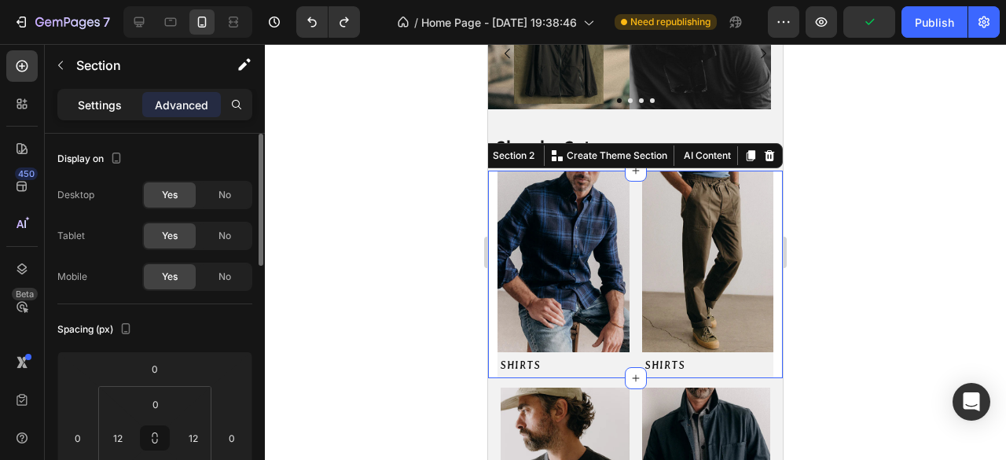
click at [113, 110] on p "Settings" at bounding box center [100, 105] width 44 height 17
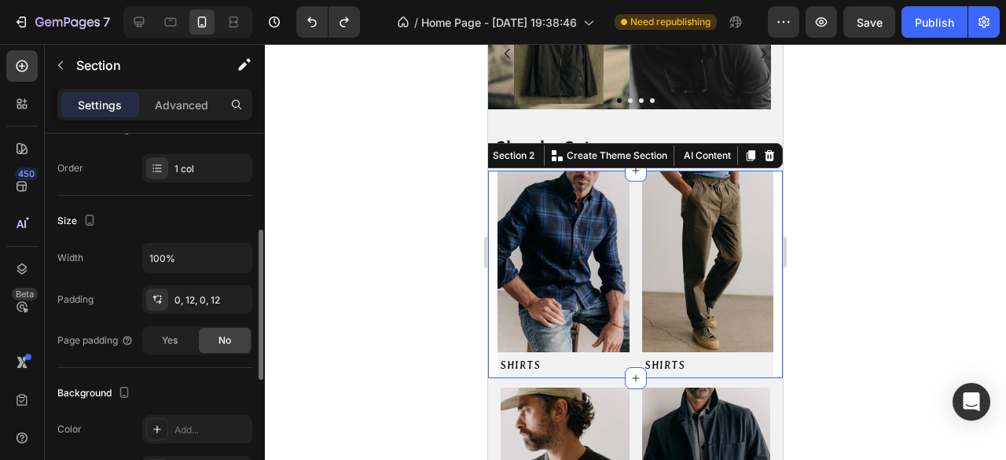
scroll to position [393, 0]
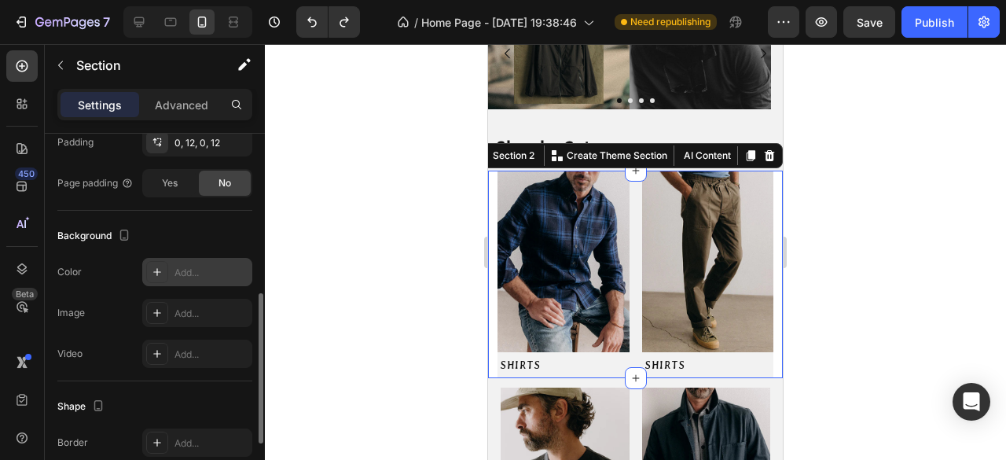
click at [192, 273] on div "Add..." at bounding box center [211, 273] width 74 height 14
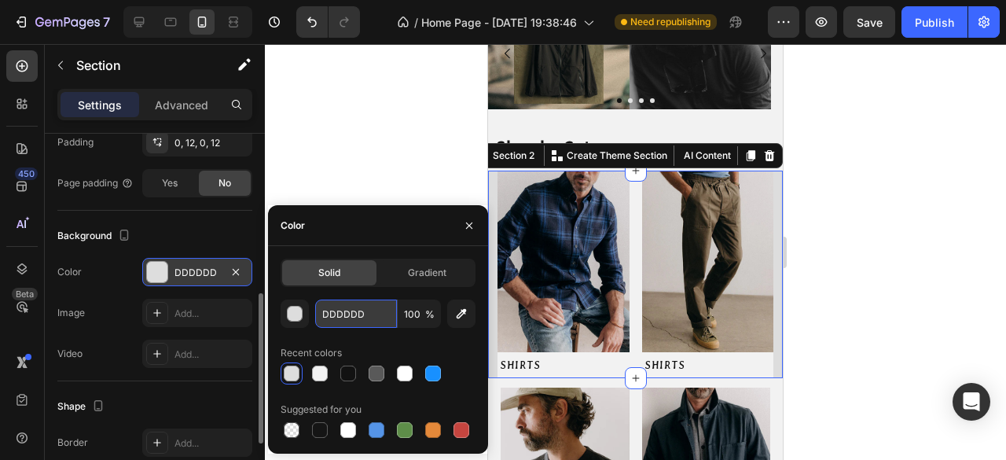
click at [343, 315] on input "DDDDDD" at bounding box center [356, 313] width 82 height 28
paste input "#F2F2F2"
type input "#F2F2F2DDD"
click at [371, 160] on div at bounding box center [635, 252] width 741 height 416
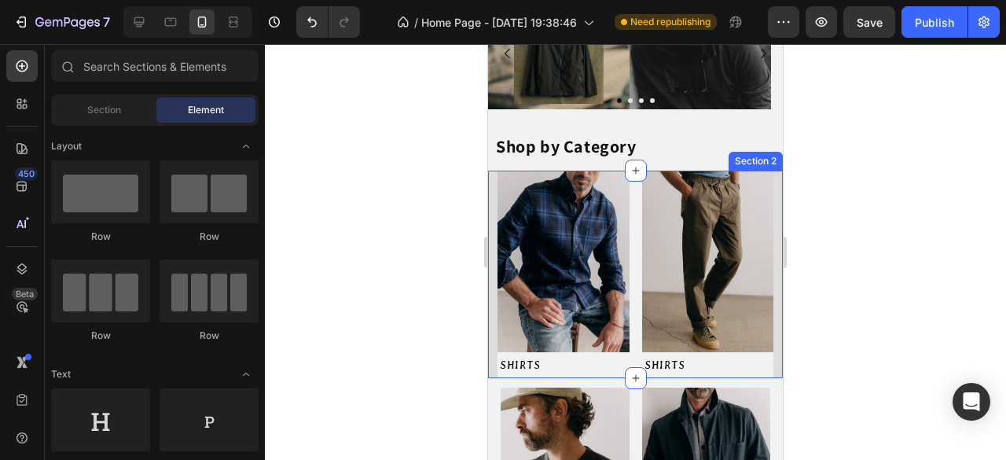
click at [491, 241] on div "Image SHIRTS Button Image SHIRTS Button Row Section 2" at bounding box center [635, 274] width 295 height 207
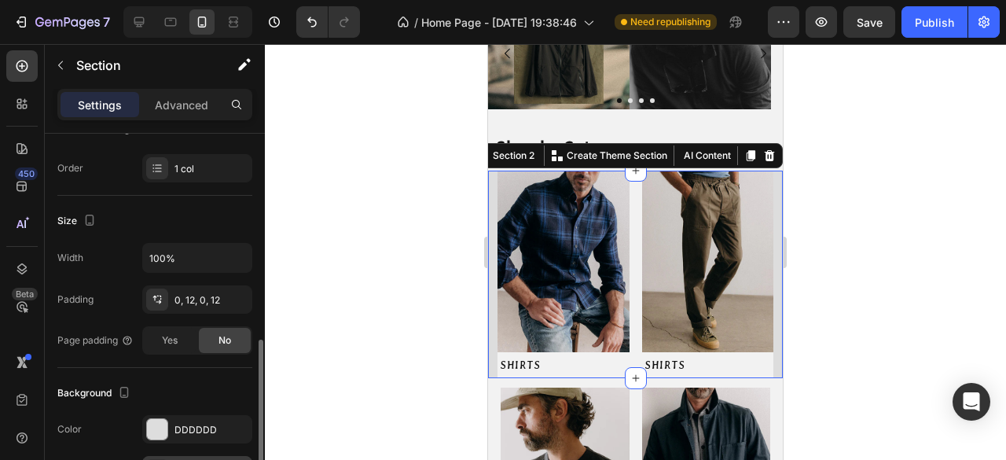
scroll to position [314, 0]
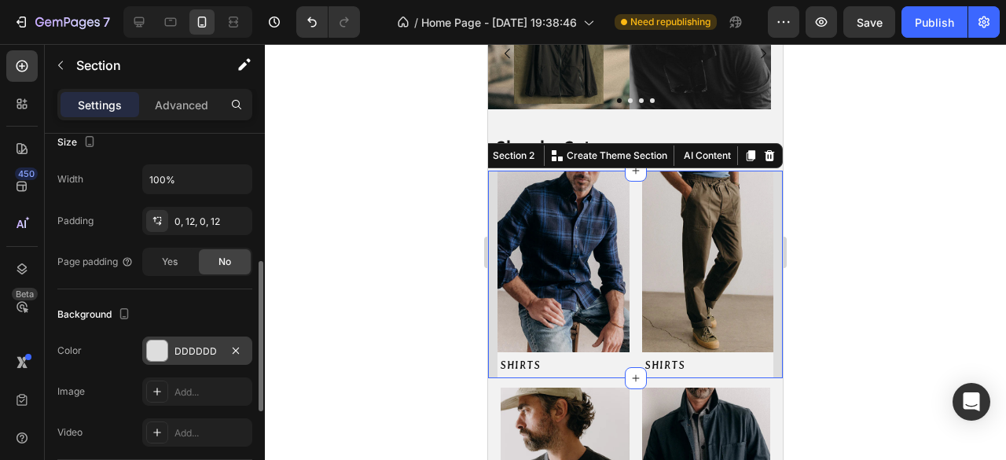
click at [204, 336] on div "DDDDDD" at bounding box center [197, 350] width 110 height 28
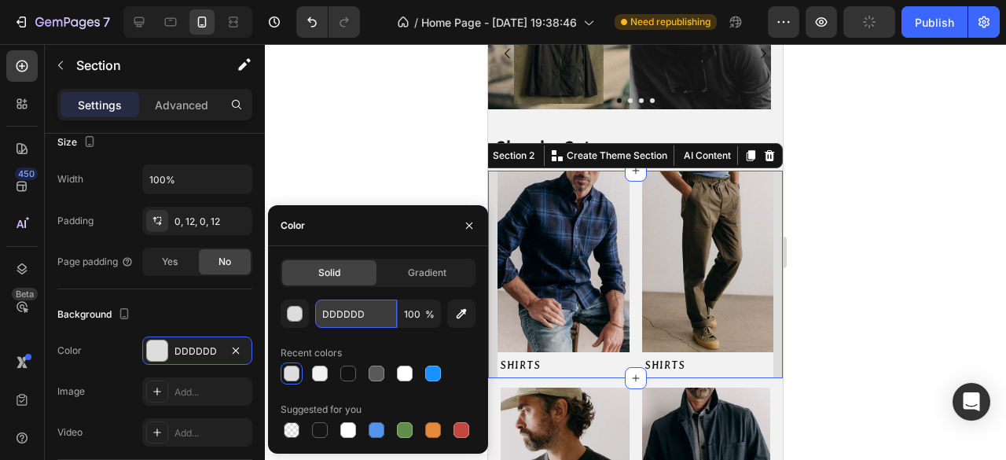
click at [362, 314] on input "DDDDDD" at bounding box center [356, 313] width 82 height 28
paste input "#F2F2F2"
type input "#F2F2F2"
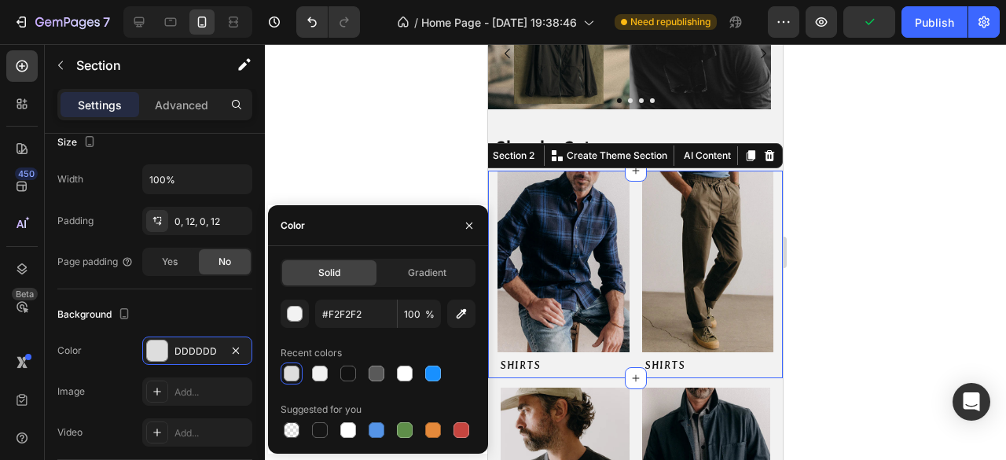
click at [361, 156] on div at bounding box center [635, 252] width 741 height 416
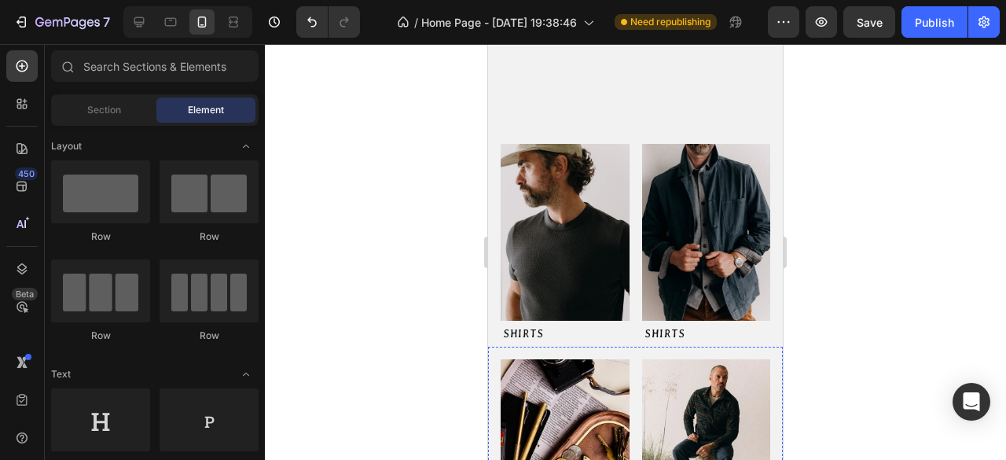
scroll to position [550, 0]
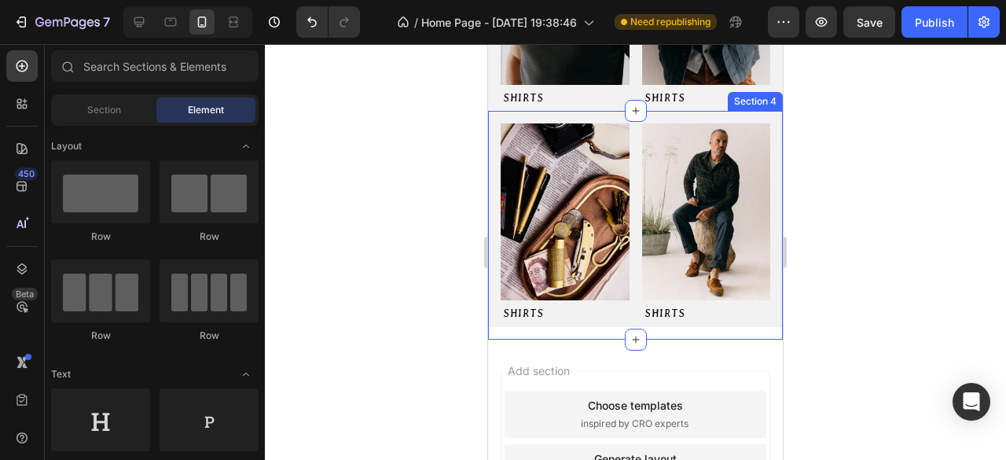
click at [600, 314] on div "Image SHIRTS Button Image SHIRTS Button Row Section 4" at bounding box center [635, 225] width 295 height 228
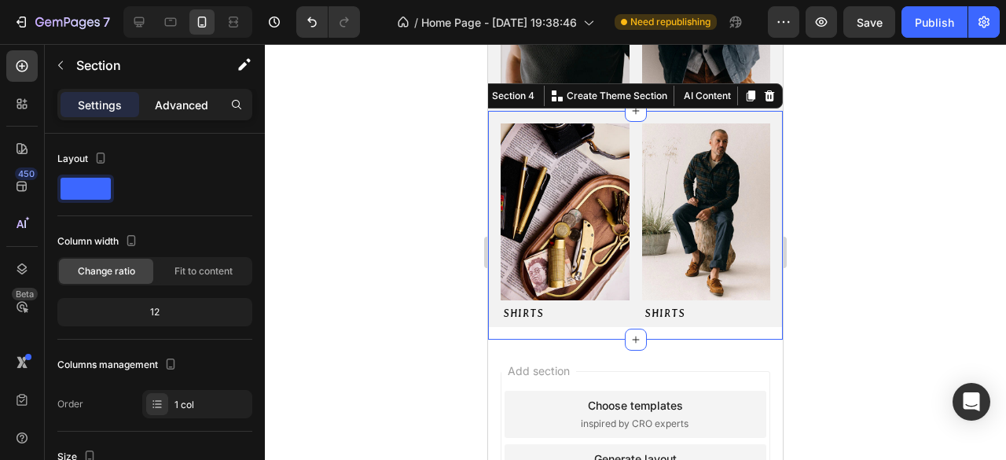
click at [202, 101] on p "Advanced" at bounding box center [181, 105] width 53 height 17
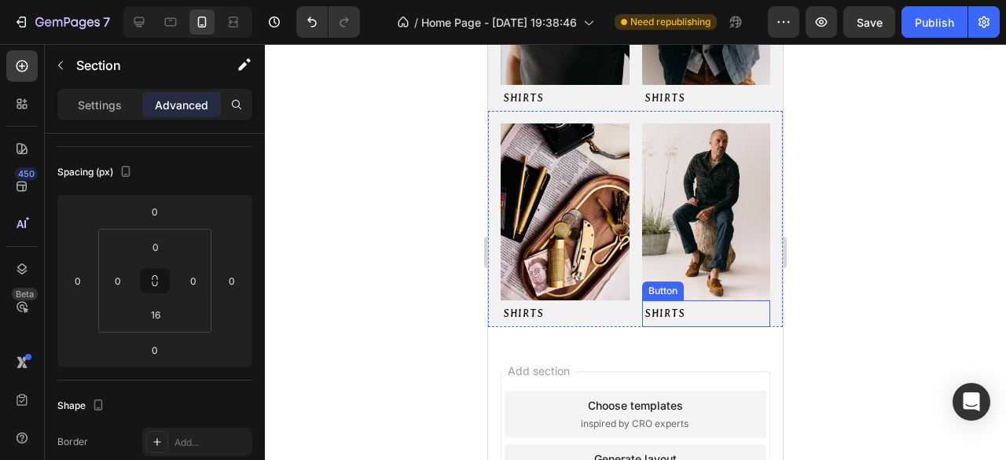
scroll to position [472, 0]
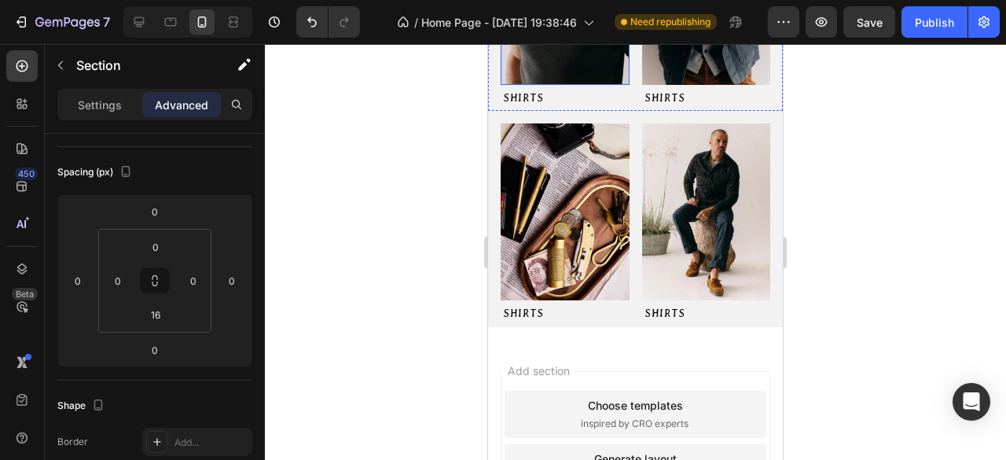
scroll to position [668, 0]
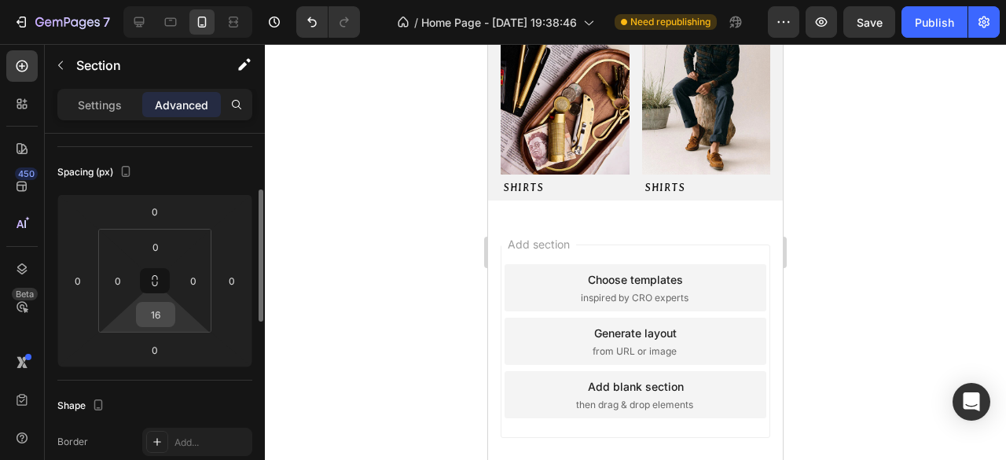
click at [172, 310] on div "16" at bounding box center [155, 314] width 39 height 25
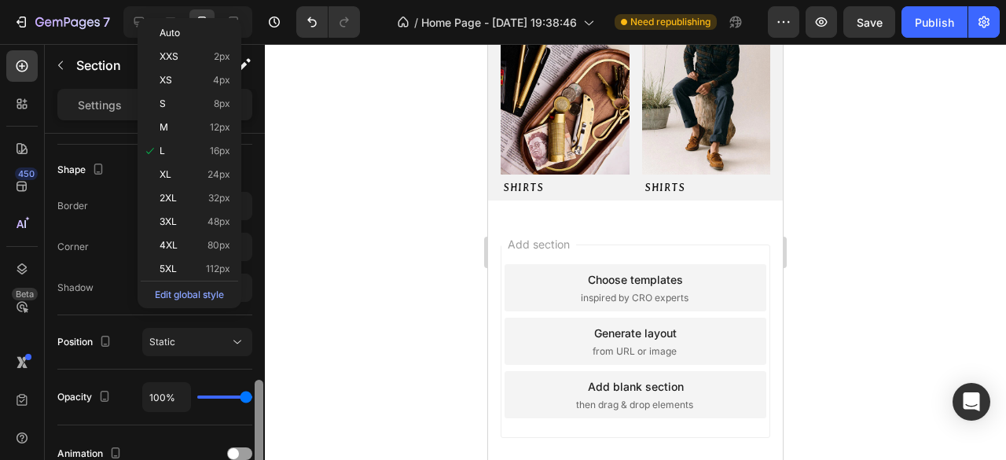
scroll to position [472, 0]
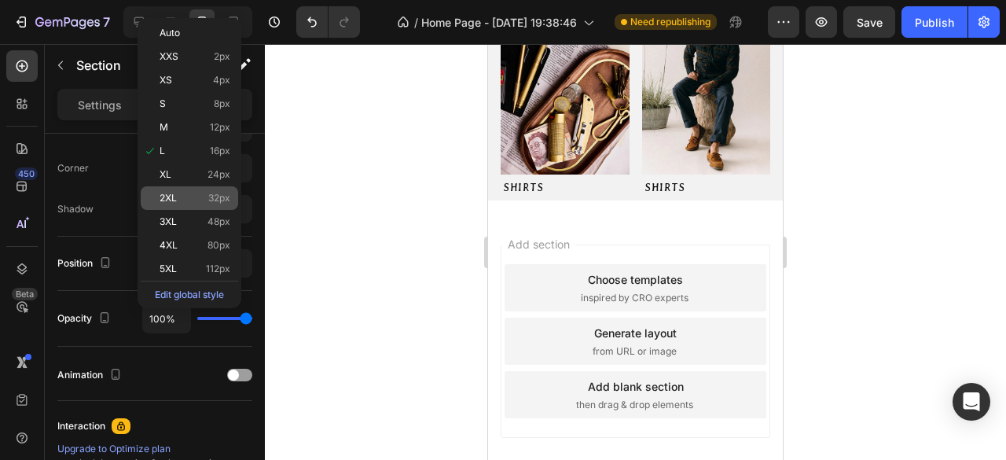
click at [215, 196] on span "32px" at bounding box center [219, 198] width 22 height 11
type input "32"
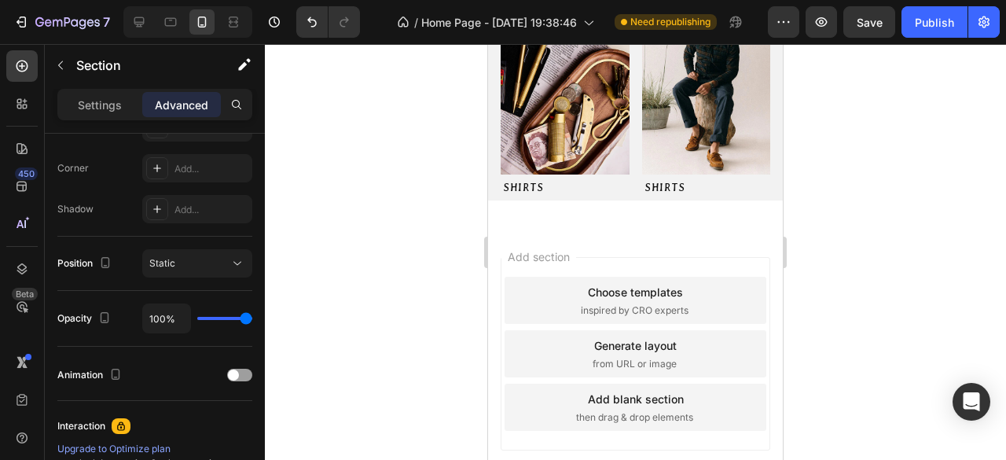
click at [401, 207] on div at bounding box center [635, 252] width 741 height 416
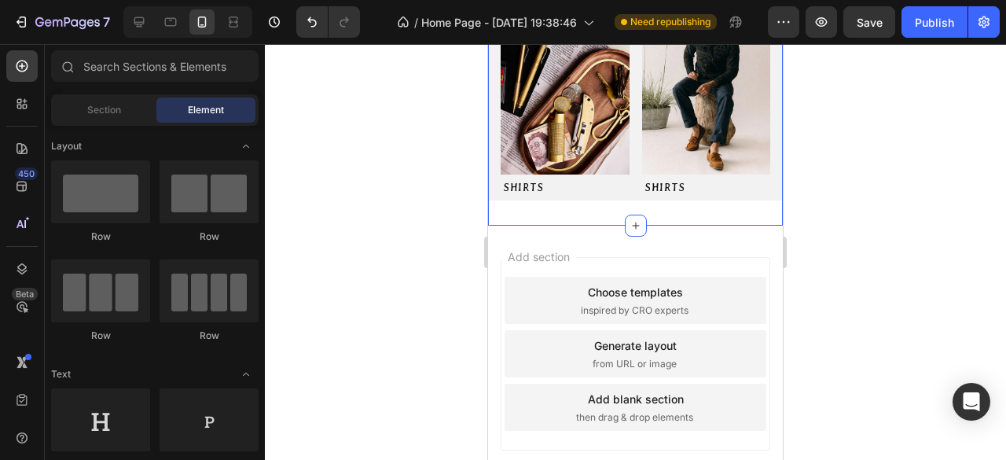
click at [572, 201] on div "Image SHIRTS Button Image SHIRTS Button Row Section 4" at bounding box center [635, 105] width 295 height 240
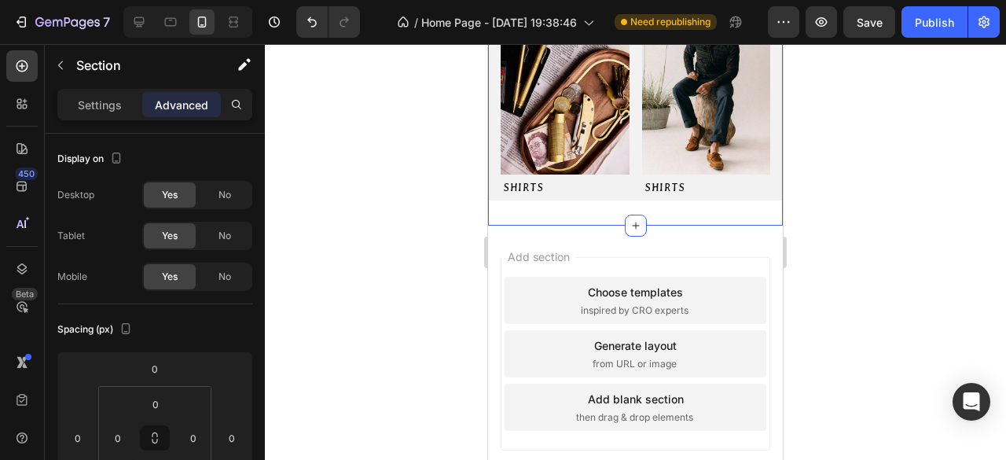
type input "16"
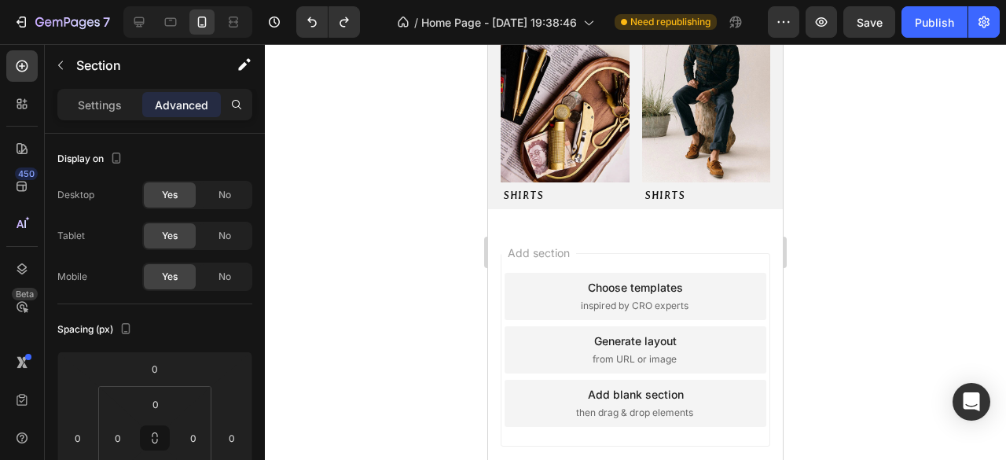
scroll to position [589, 0]
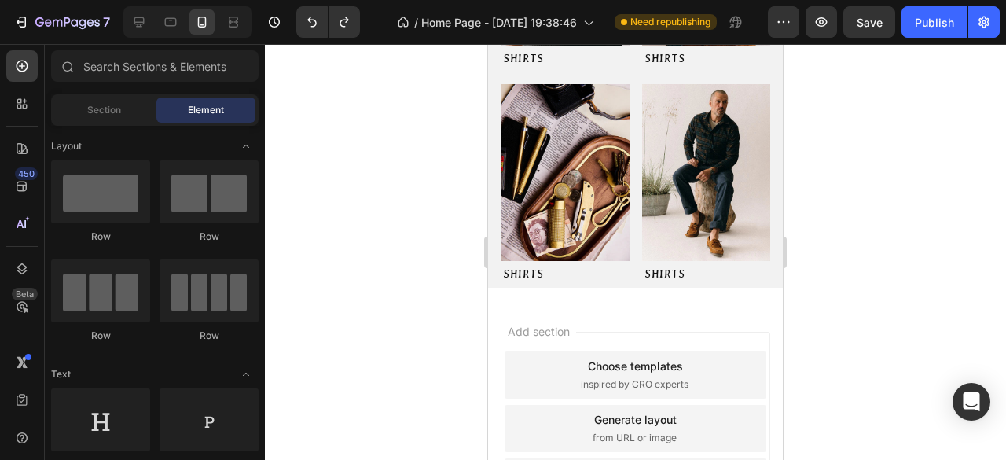
click at [550, 300] on div "Add section Choose templates inspired by CRO experts Generate layout from URL o…" at bounding box center [635, 450] width 295 height 300
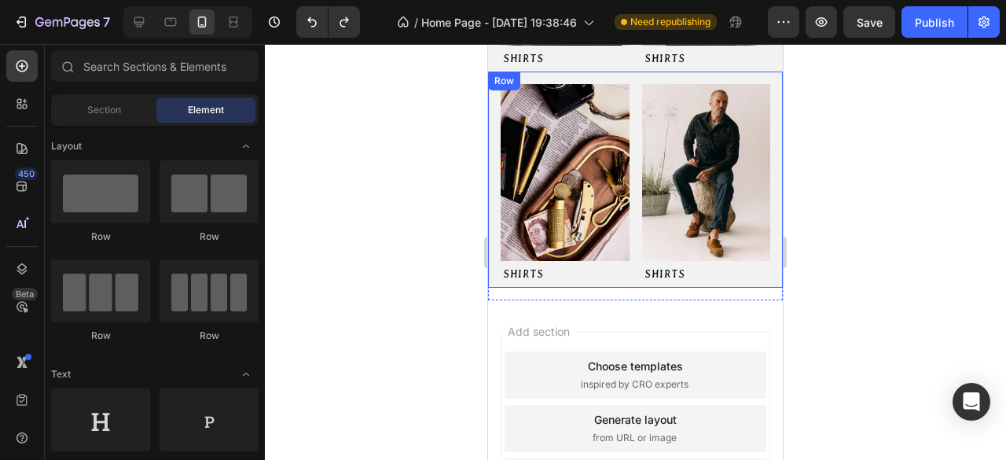
click at [493, 244] on div "Image SHIRTS Button Image SHIRTS Button Row" at bounding box center [635, 179] width 295 height 215
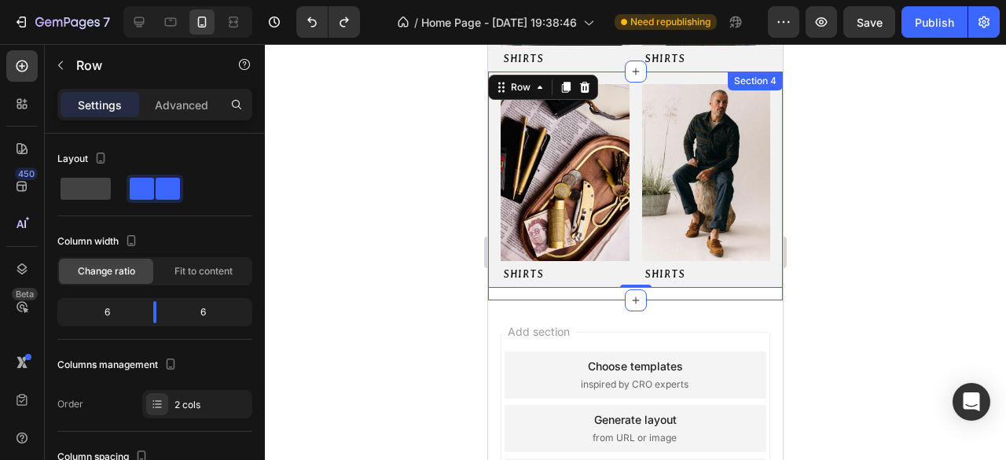
click at [596, 277] on div "Image SHIRTS Button Image SHIRTS Button Row 0 Section 4" at bounding box center [635, 186] width 295 height 228
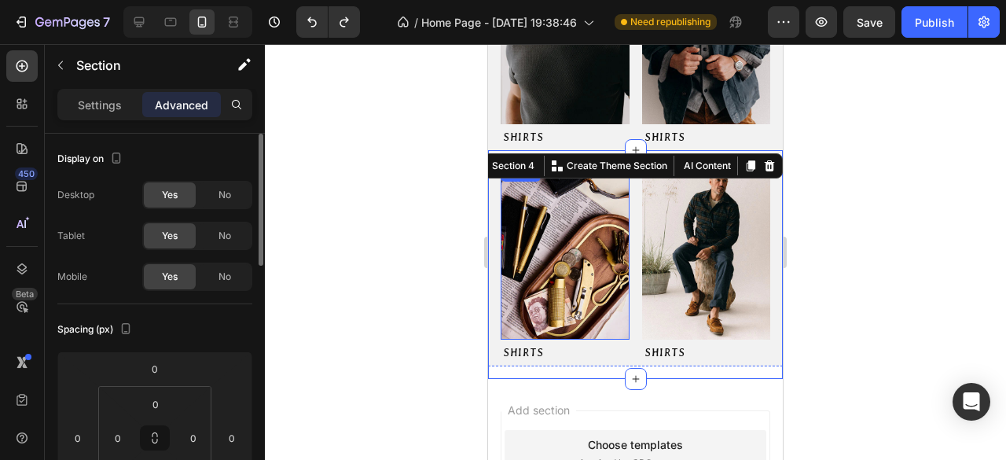
scroll to position [157, 0]
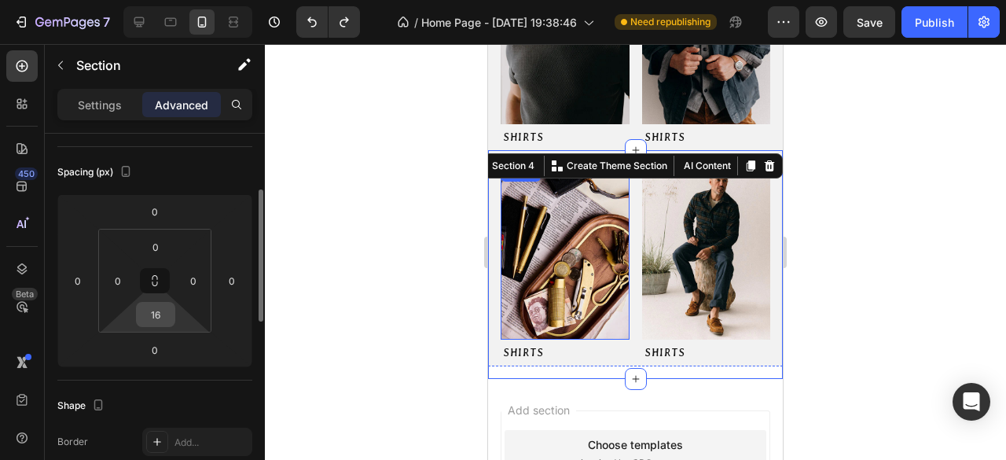
click at [172, 310] on div "16" at bounding box center [155, 314] width 39 height 25
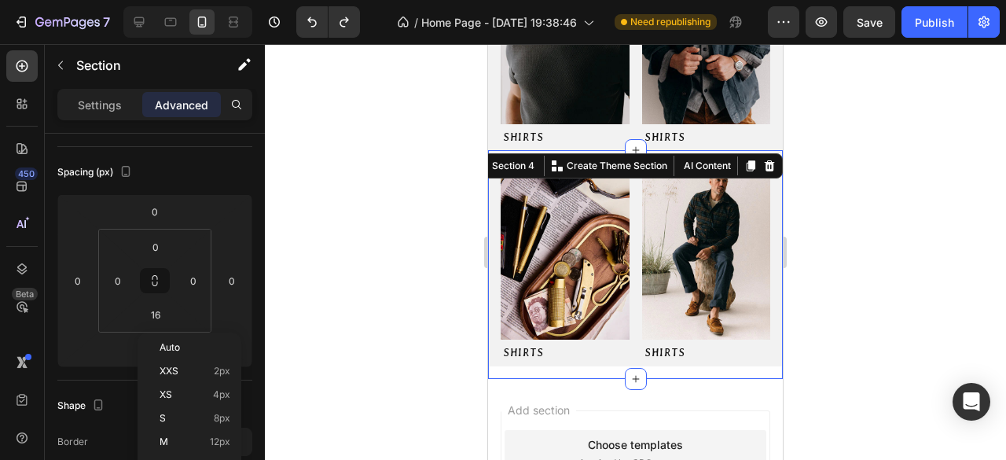
scroll to position [668, 0]
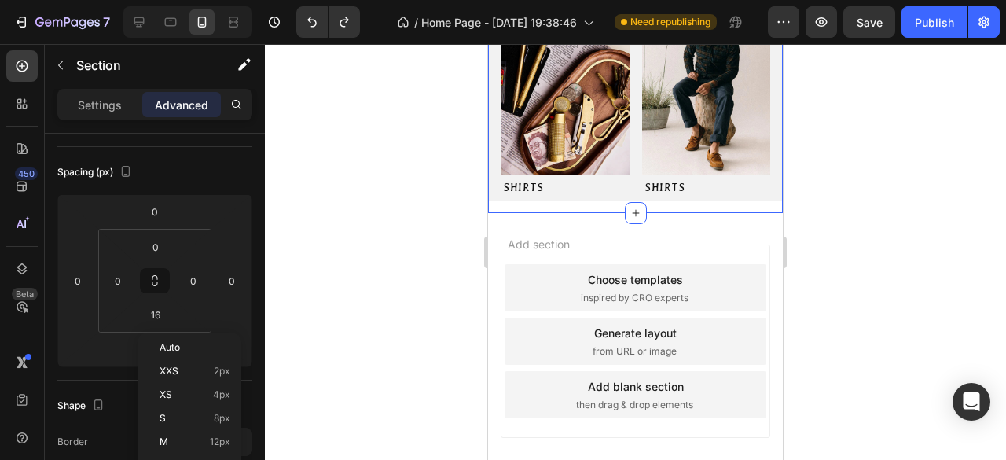
click at [283, 231] on div at bounding box center [635, 252] width 741 height 416
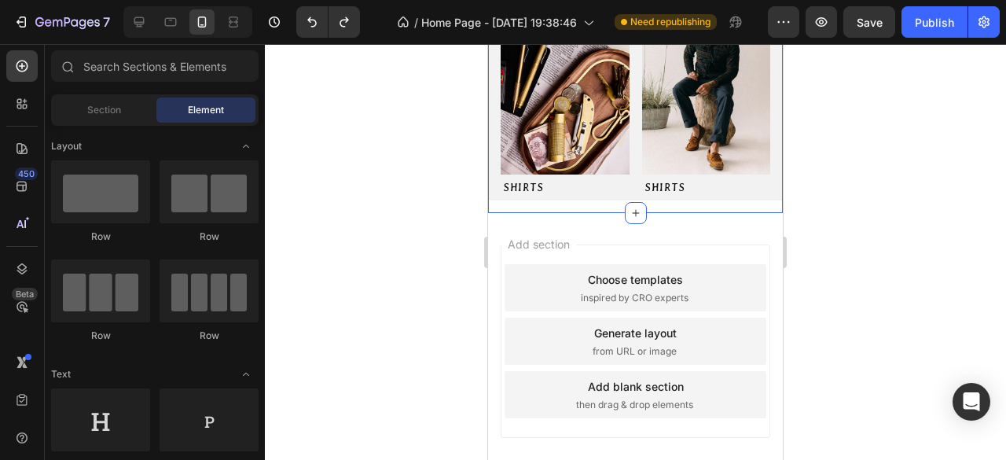
click at [605, 194] on div "Image SHIRTS Button Image SHIRTS Button Row Section 4" at bounding box center [635, 99] width 295 height 228
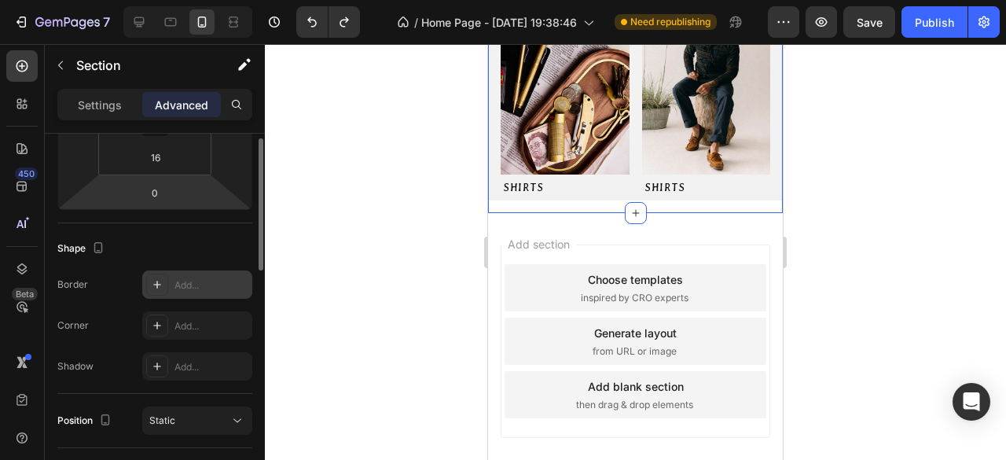
scroll to position [236, 0]
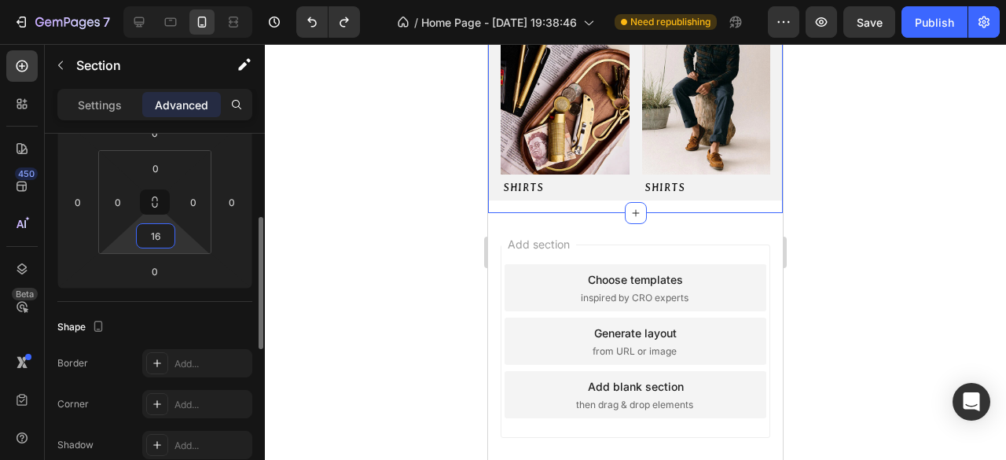
click at [162, 241] on input "16" at bounding box center [155, 236] width 31 height 24
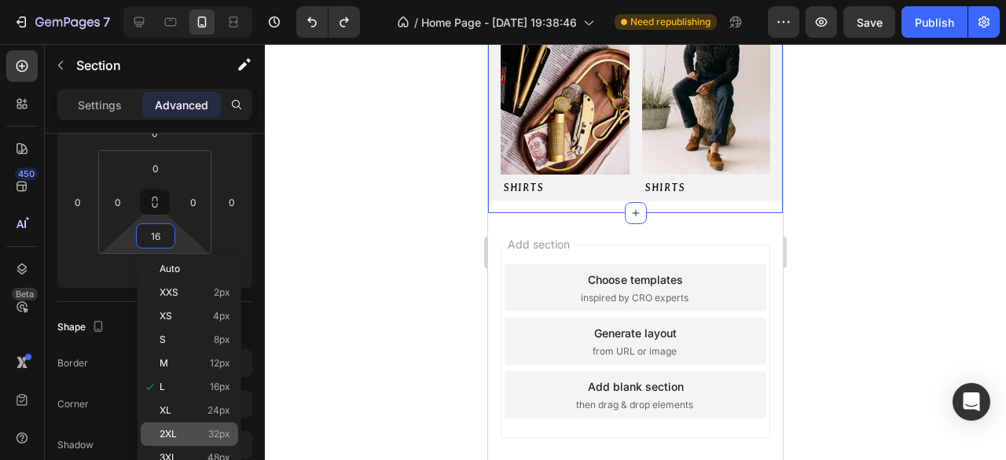
click at [215, 428] on span "32px" at bounding box center [219, 433] width 22 height 11
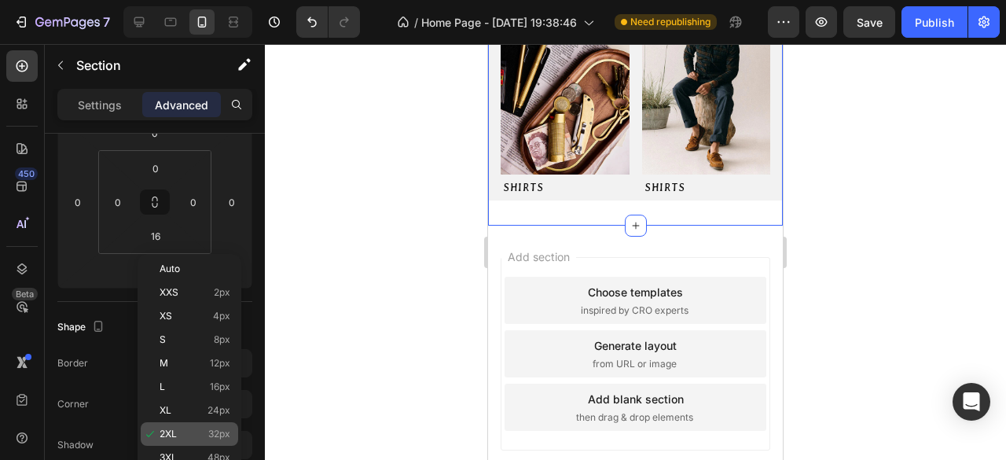
type input "32"
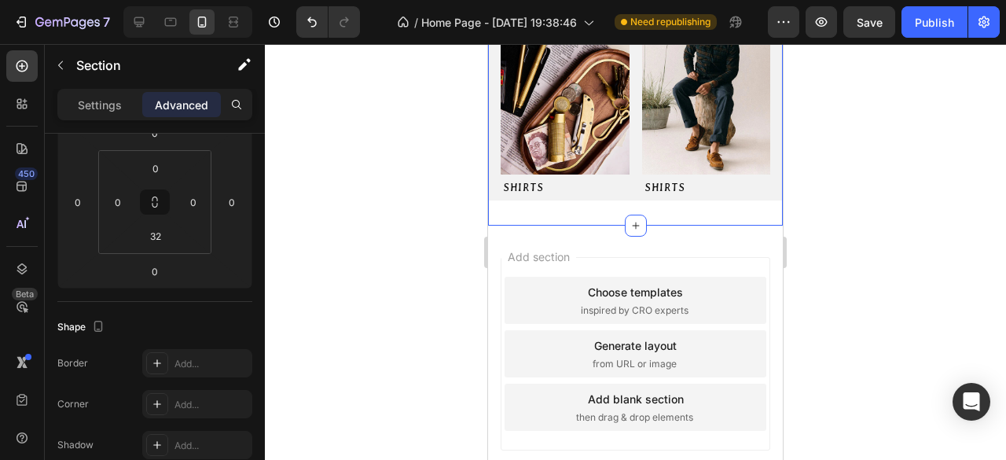
click at [336, 324] on div at bounding box center [635, 252] width 741 height 416
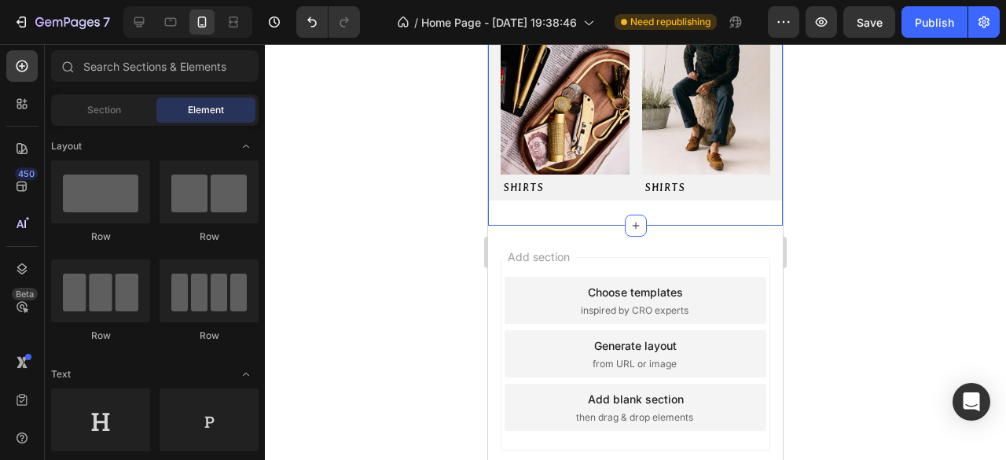
click at [542, 200] on div "Image SHIRTS Button Image SHIRTS Button Row Section 4" at bounding box center [635, 105] width 295 height 240
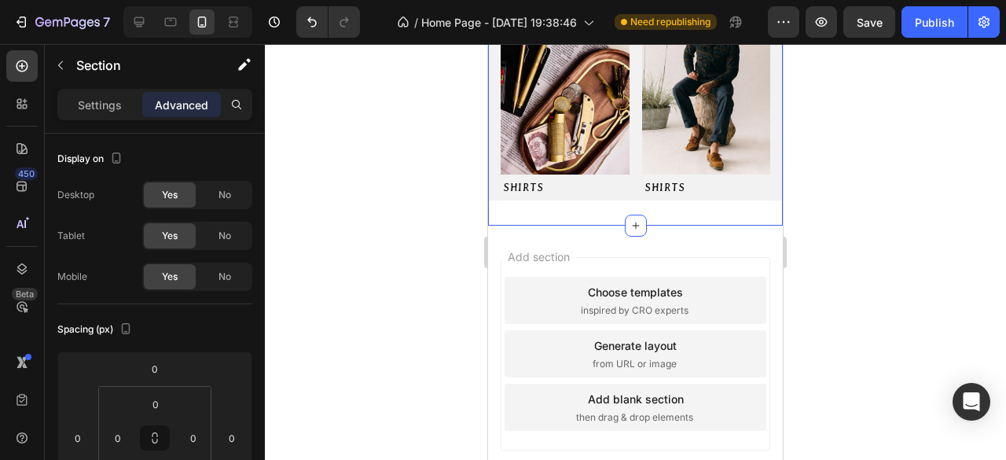
click at [79, 119] on div "Settings Advanced" at bounding box center [154, 104] width 195 height 31
click at [119, 106] on p "Settings" at bounding box center [100, 105] width 44 height 17
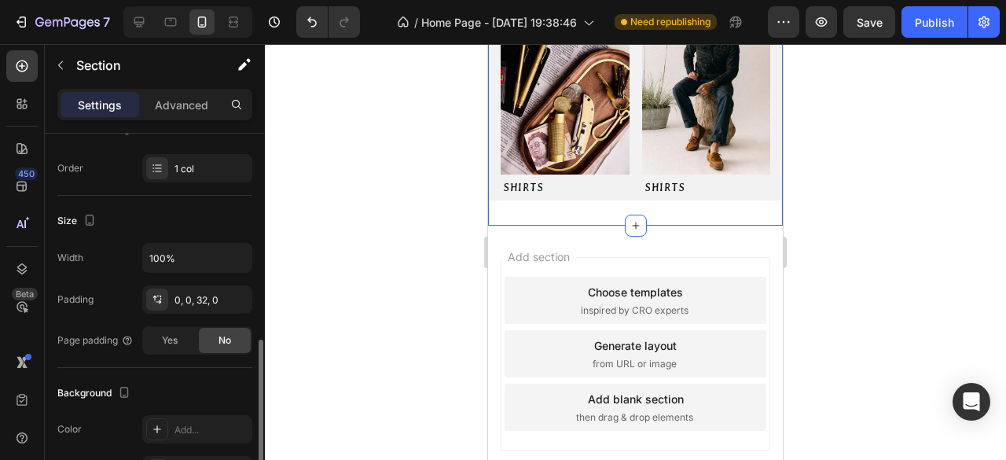
scroll to position [314, 0]
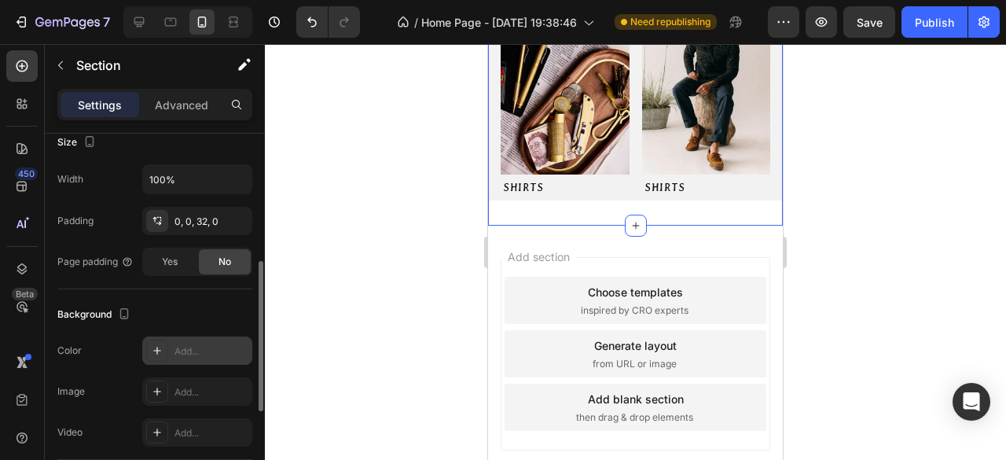
click at [200, 354] on div "Add..." at bounding box center [211, 351] width 74 height 14
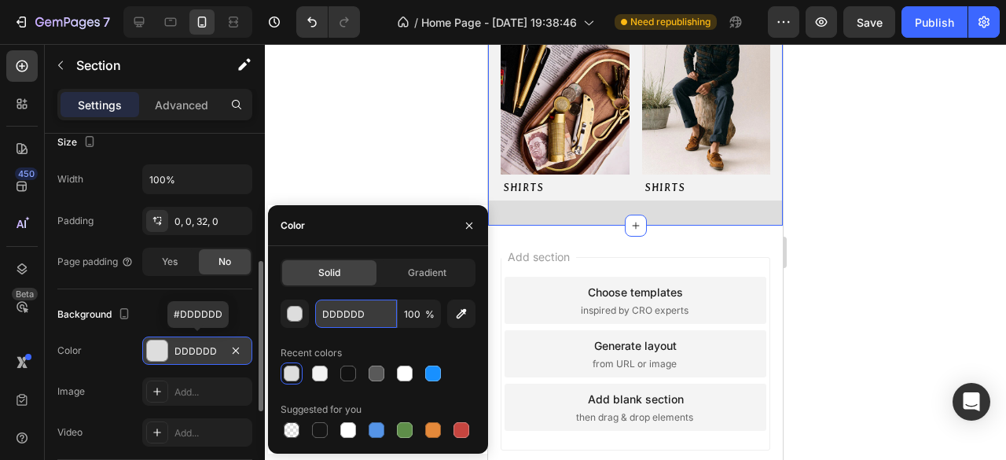
click at [354, 314] on input "DDDDDD" at bounding box center [356, 313] width 82 height 28
click at [354, 313] on input "DDDDDD" at bounding box center [356, 313] width 82 height 28
paste input "#F2F2F2"
click at [369, 321] on input "DDDDD#F2F2F2D" at bounding box center [356, 313] width 82 height 28
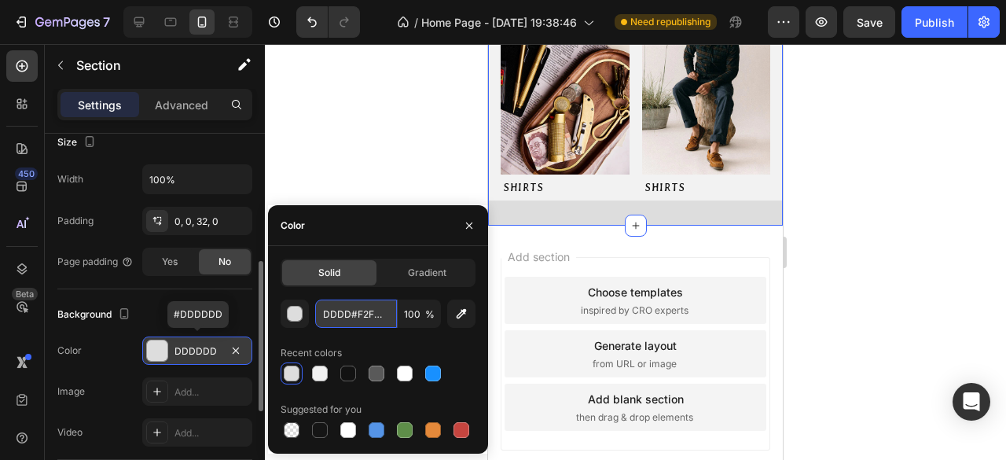
click at [369, 321] on input "DDDDD#F2F2F2D" at bounding box center [356, 313] width 82 height 28
paste input "#F2F2F2"
type input "#F2F2F2"
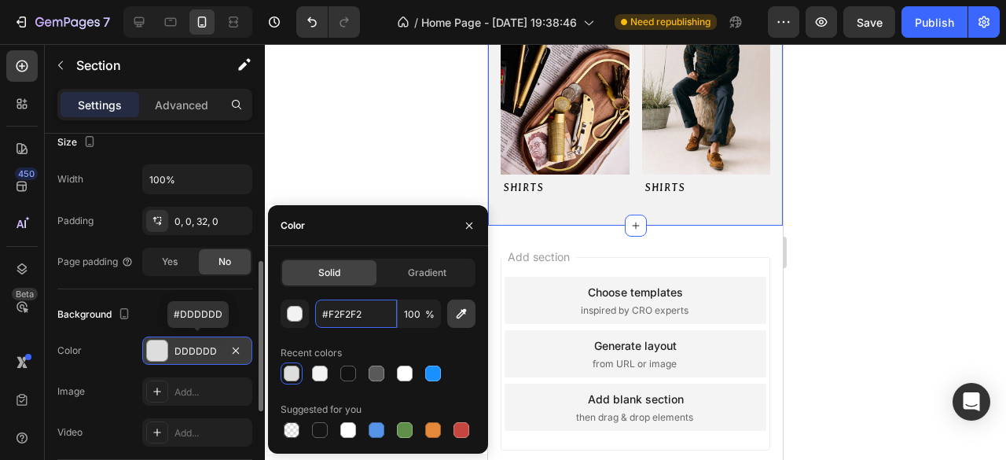
scroll to position [0, 0]
click at [409, 103] on div at bounding box center [635, 252] width 741 height 416
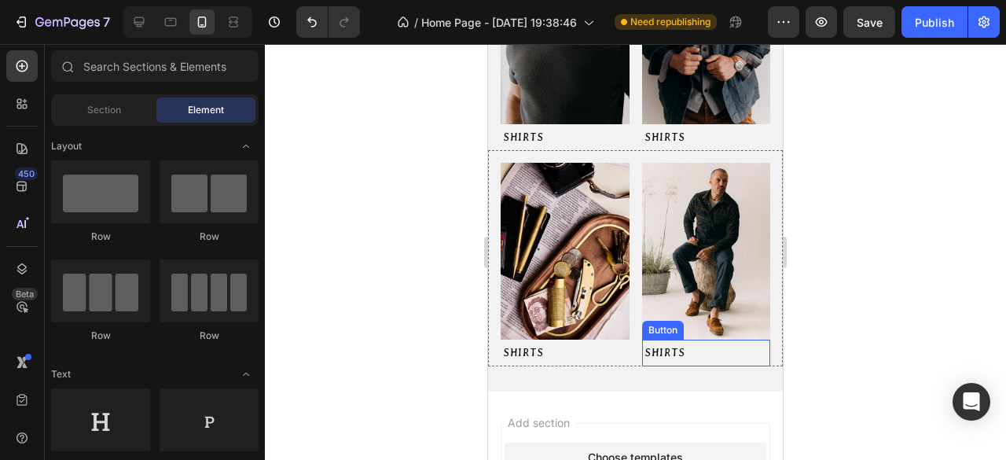
scroll to position [668, 0]
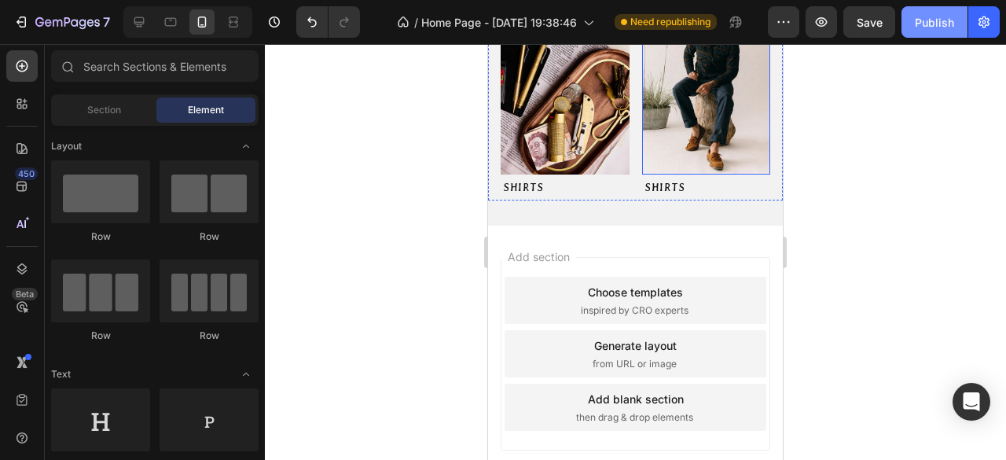
click at [934, 35] on button "Publish" at bounding box center [934, 21] width 66 height 31
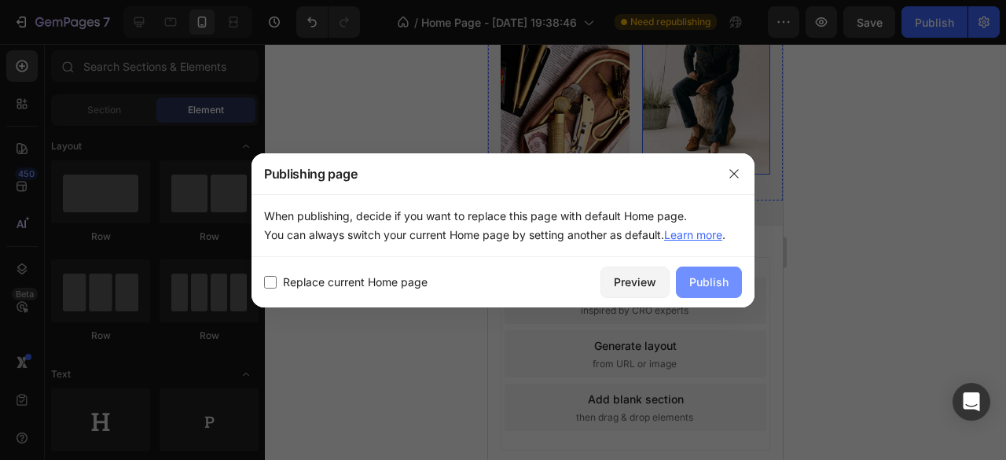
click at [718, 283] on div "Publish" at bounding box center [708, 282] width 39 height 17
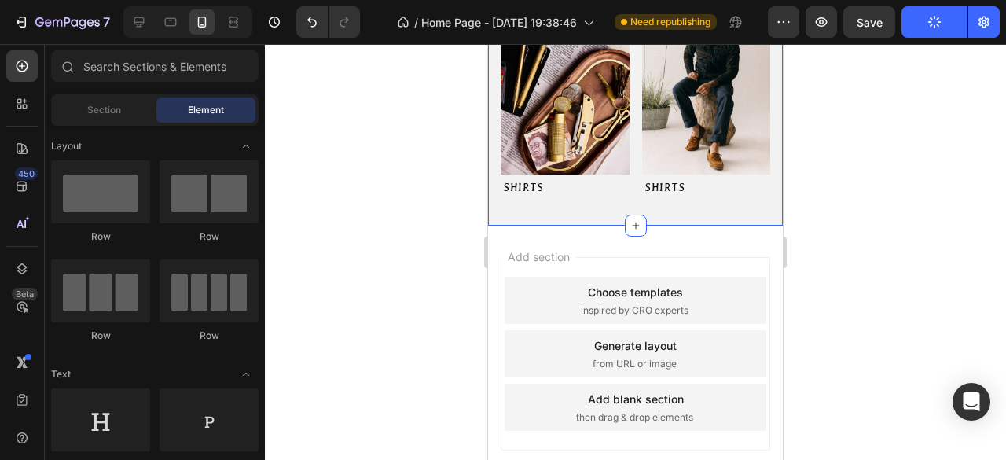
click at [509, 197] on div "Image SHIRTS Button Image SHIRTS Button Row Section 4" at bounding box center [635, 105] width 295 height 240
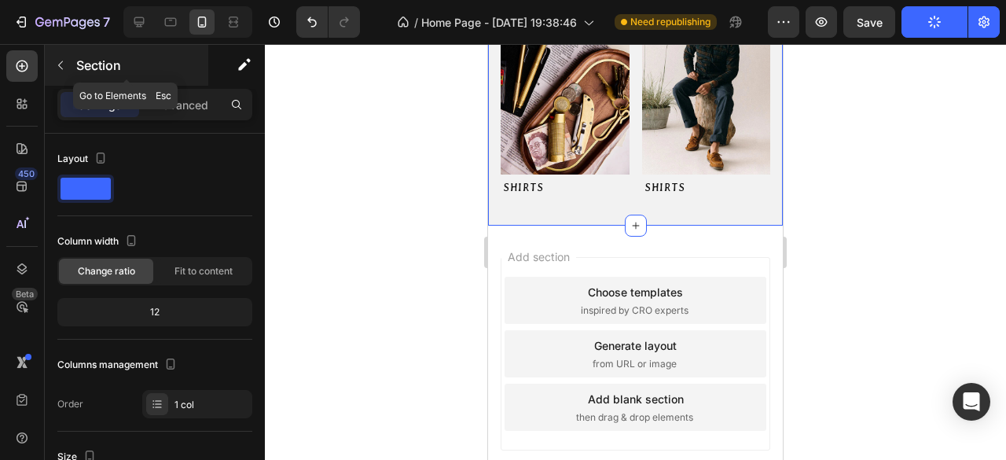
click at [62, 60] on icon "button" at bounding box center [60, 65] width 13 height 13
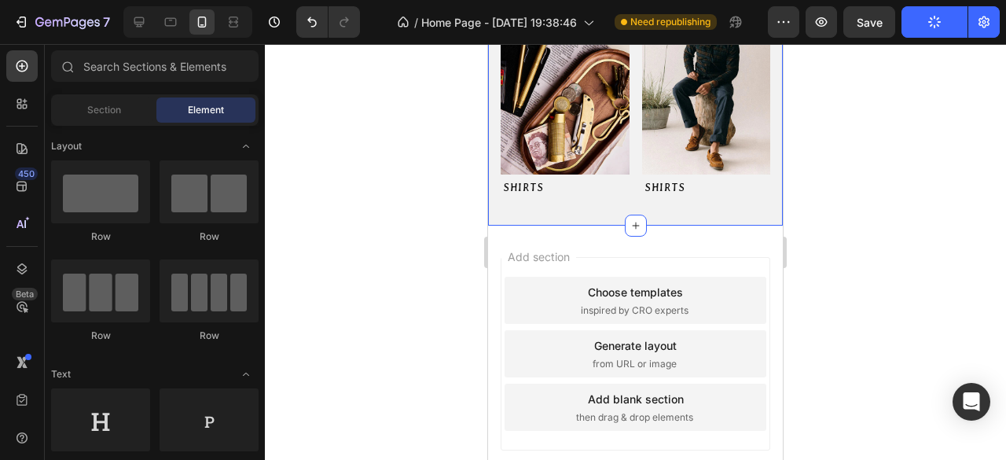
click at [497, 201] on div "Image SHIRTS Button Image SHIRTS Button Row Section 4" at bounding box center [635, 105] width 295 height 240
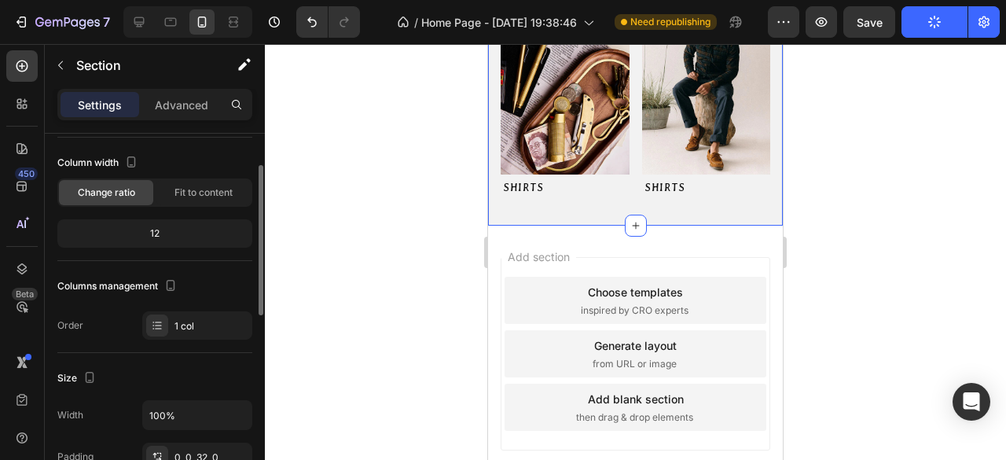
scroll to position [0, 0]
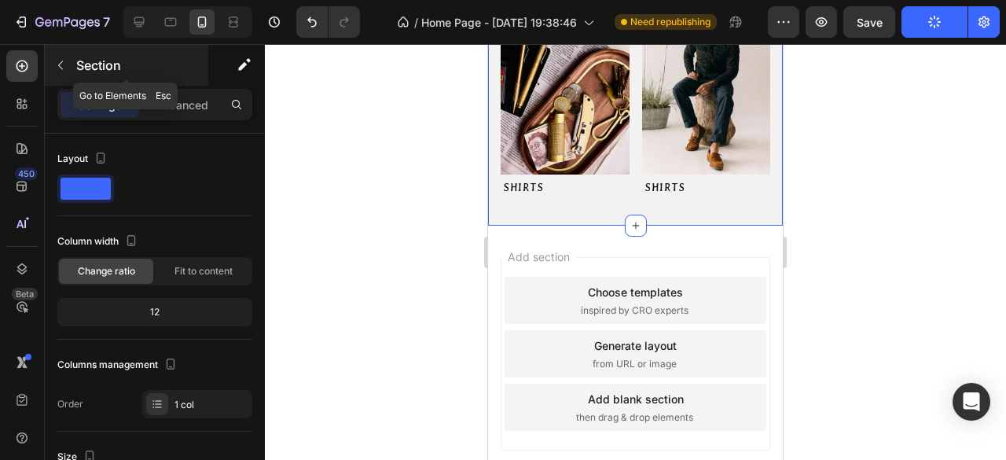
click at [70, 74] on button "button" at bounding box center [60, 65] width 25 height 25
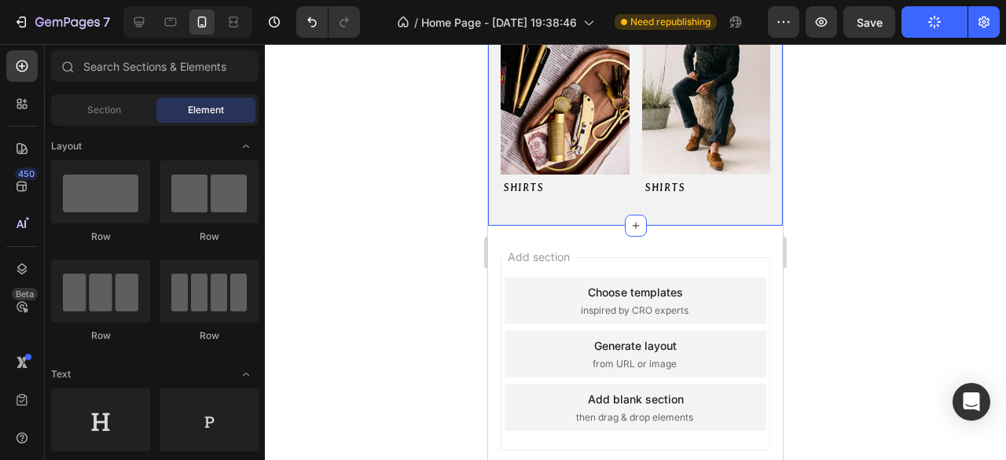
scroll to position [432, 0]
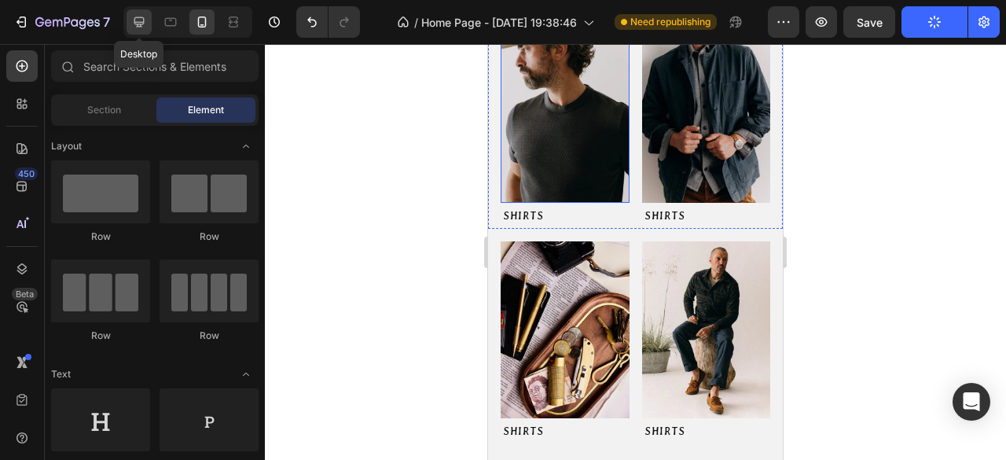
click at [140, 26] on icon at bounding box center [139, 22] width 10 height 10
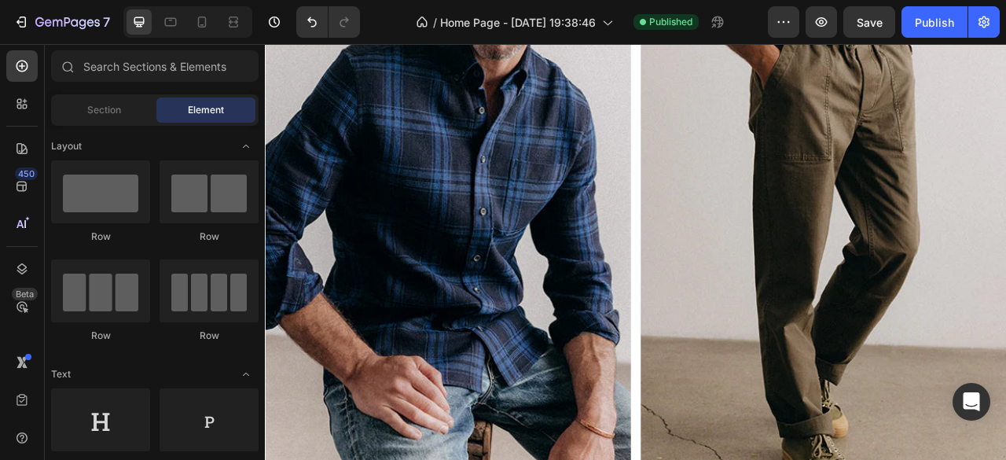
scroll to position [236, 0]
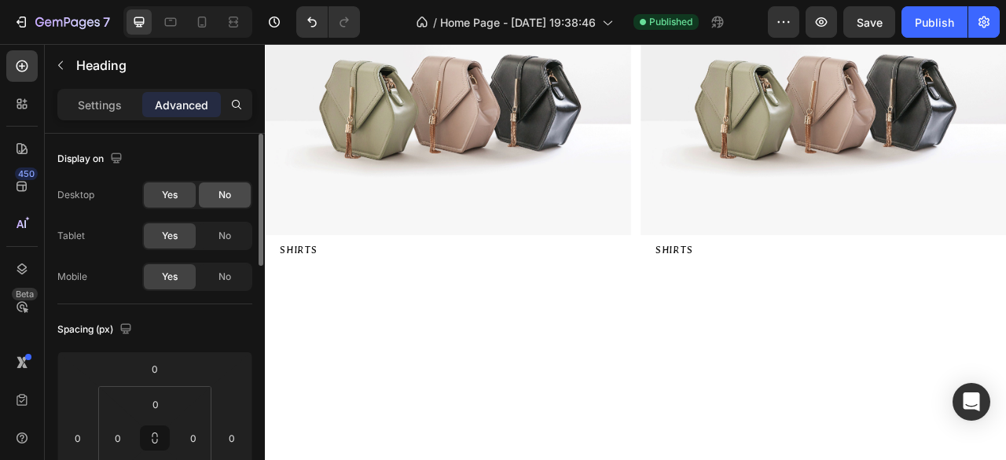
click at [230, 200] on span "No" at bounding box center [224, 195] width 13 height 14
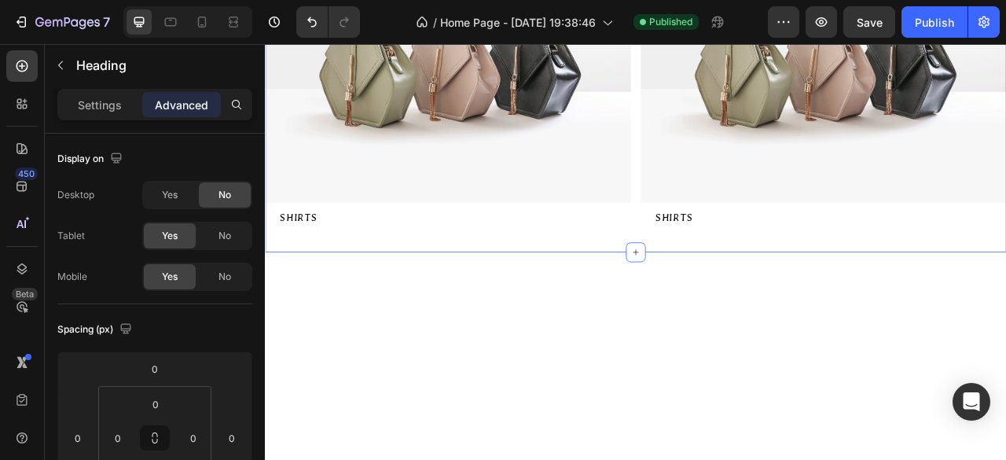
click at [431, 255] on div "Image SHIRTS Button Image SHIRTS Button Row Section 2" at bounding box center [736, 90] width 943 height 437
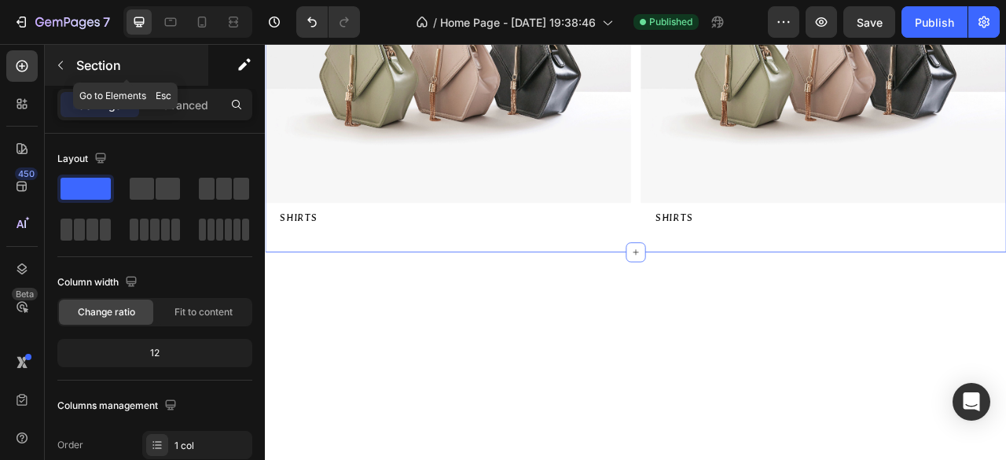
click at [54, 72] on button "button" at bounding box center [60, 65] width 25 height 25
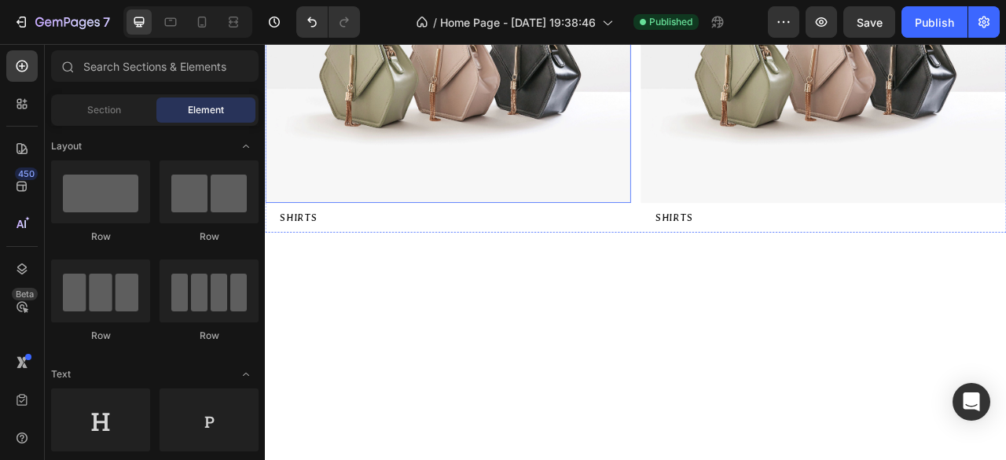
click at [589, 246] on img at bounding box center [497, 71] width 465 height 349
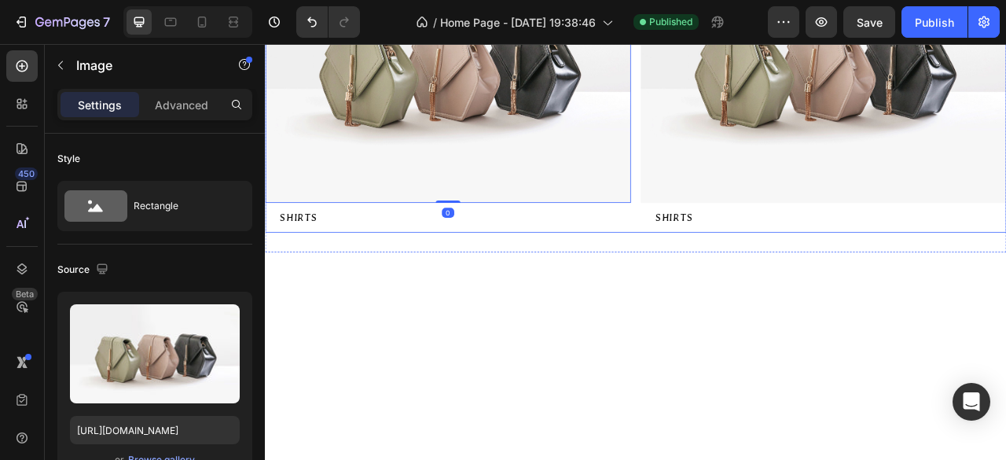
click at [729, 284] on div "Image 0 SHIRTS Button Image SHIRTS Button Row" at bounding box center [736, 90] width 943 height 387
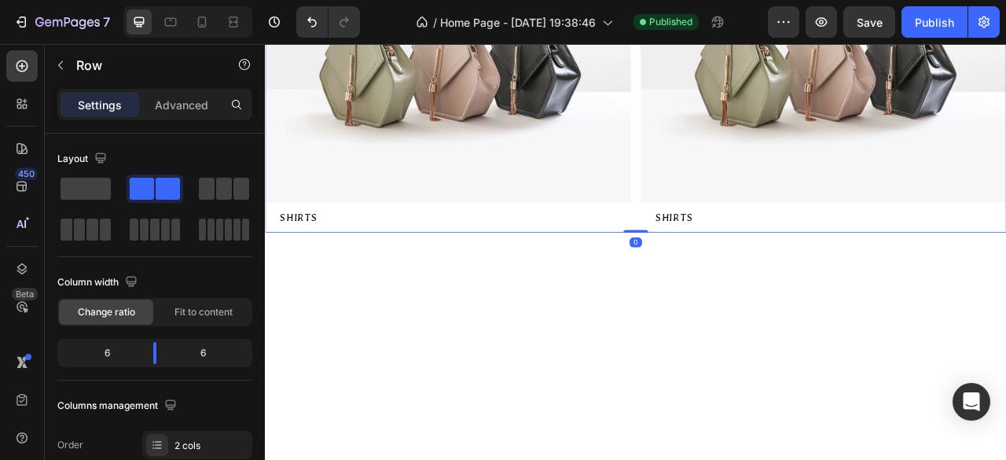
click at [91, 112] on p "Settings" at bounding box center [100, 105] width 44 height 17
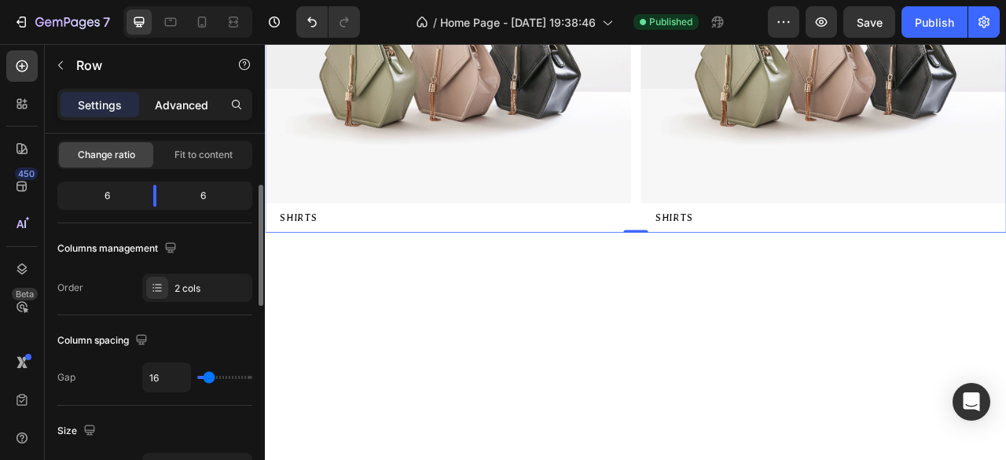
click at [176, 109] on p "Advanced" at bounding box center [181, 105] width 53 height 17
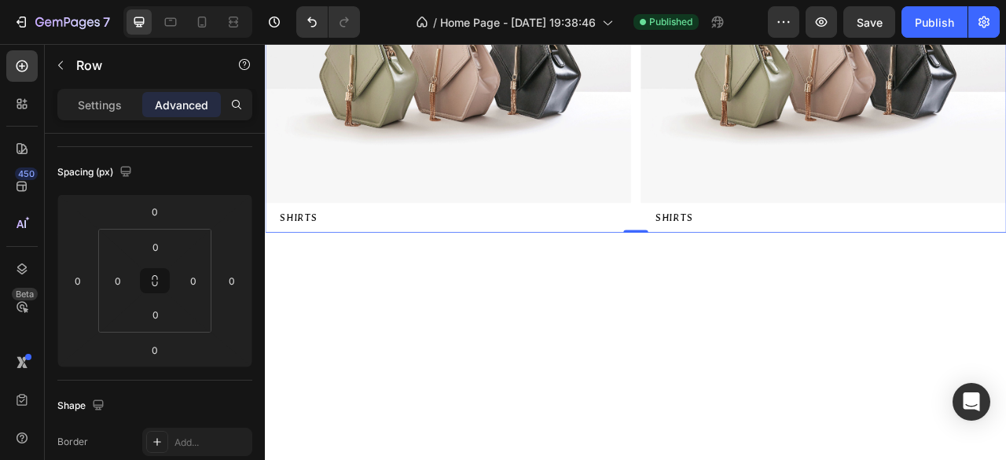
scroll to position [0, 0]
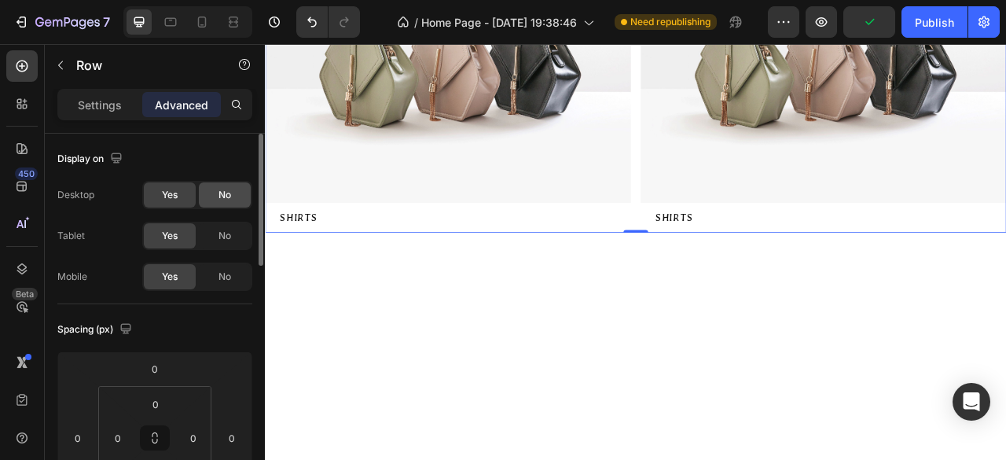
click at [228, 199] on span "No" at bounding box center [224, 195] width 13 height 14
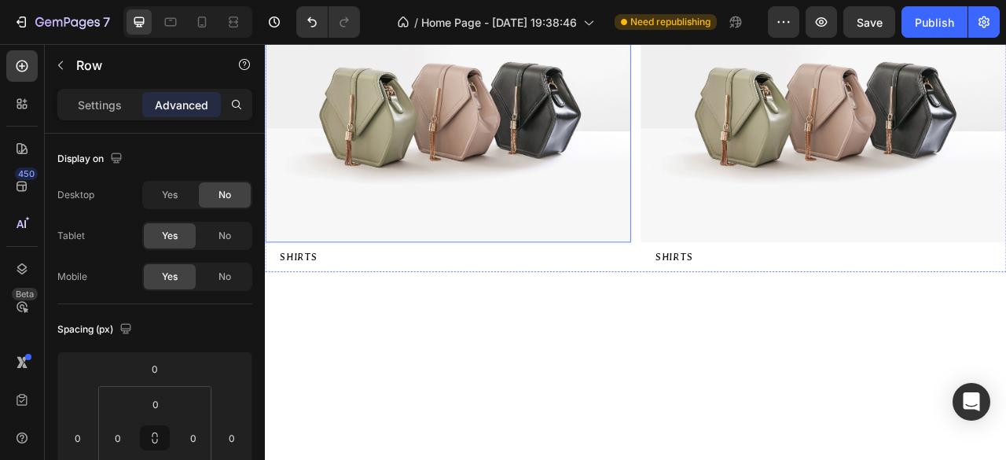
scroll to position [314, 0]
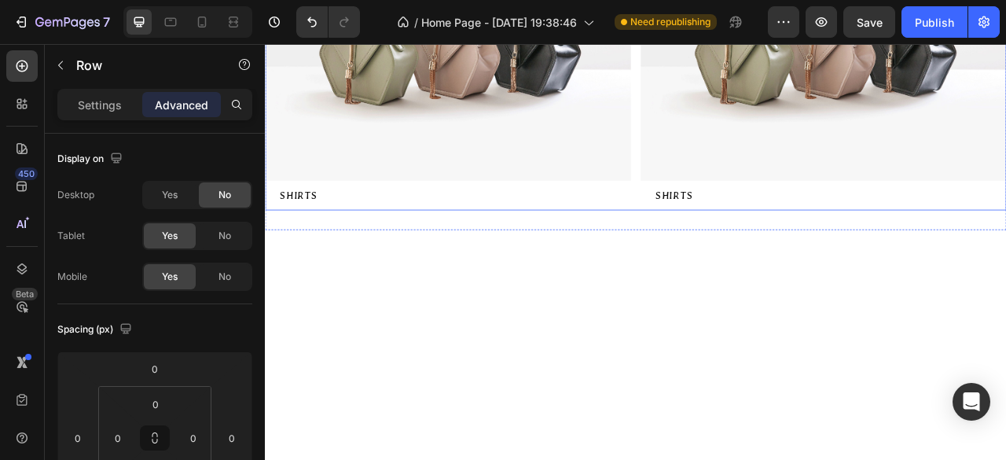
click at [729, 255] on div "Image SHIRTS Button Image SHIRTS Button Row" at bounding box center [736, 62] width 943 height 387
click at [222, 199] on span "No" at bounding box center [224, 195] width 13 height 14
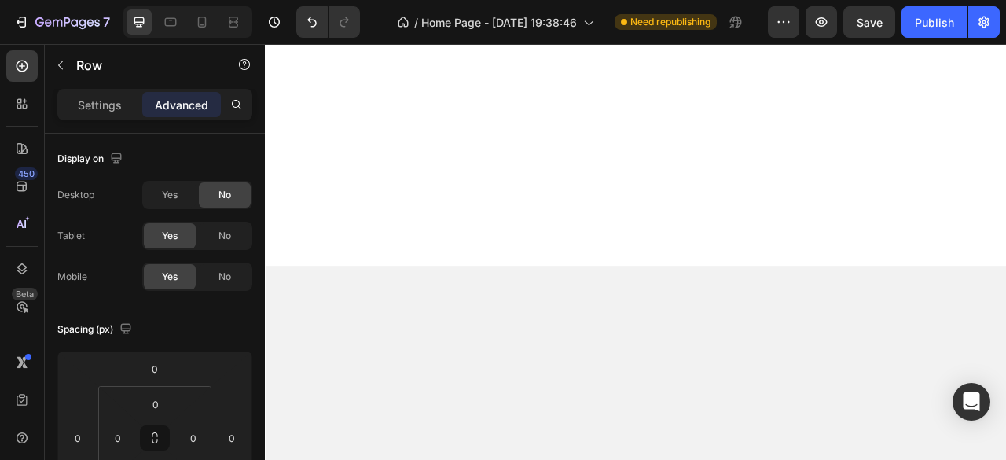
scroll to position [472, 0]
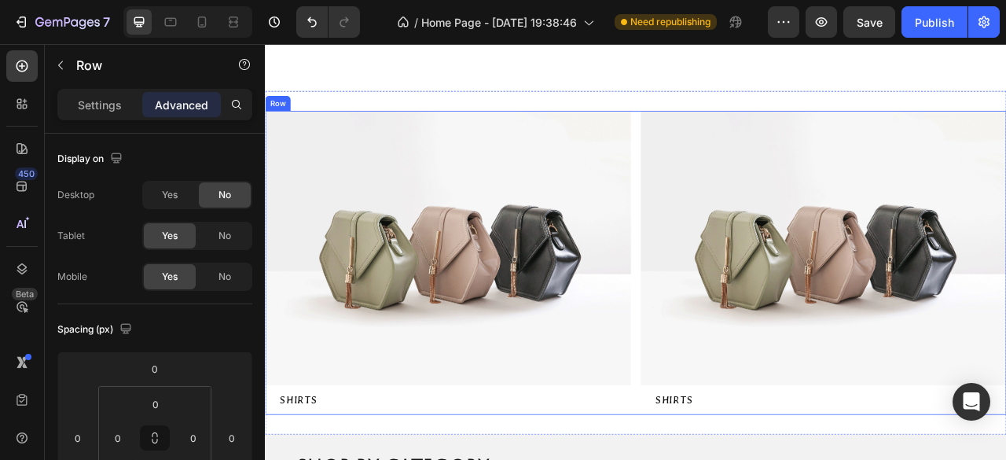
click at [724, 296] on div "Image SHIRTS Button Image SHIRTS Button Row" at bounding box center [736, 322] width 943 height 387
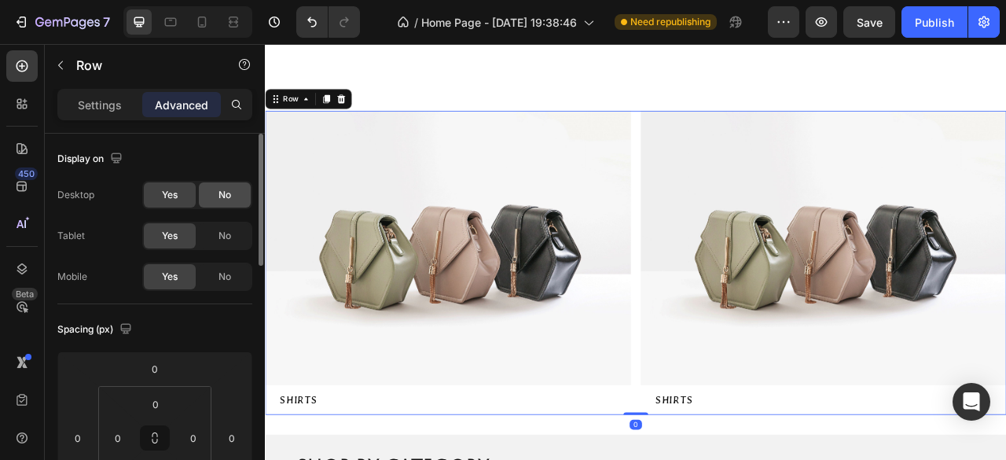
click at [215, 195] on div "No" at bounding box center [225, 194] width 52 height 25
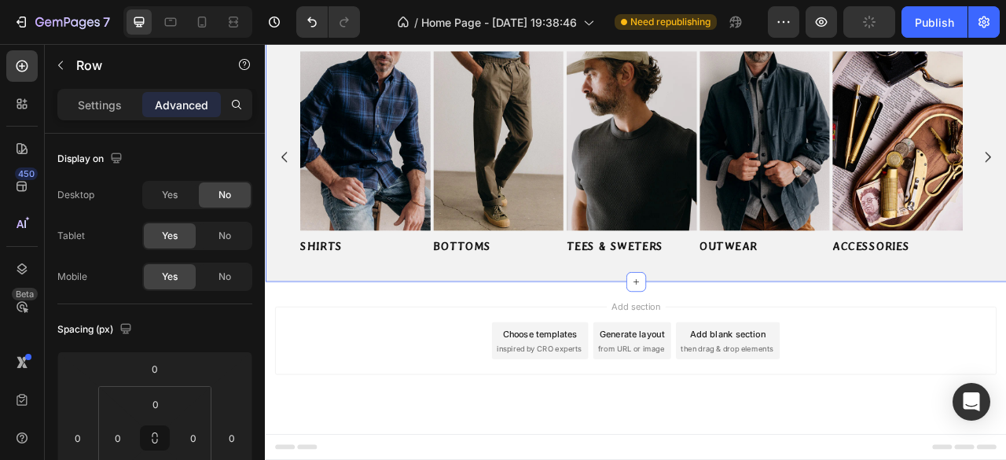
scroll to position [314, 0]
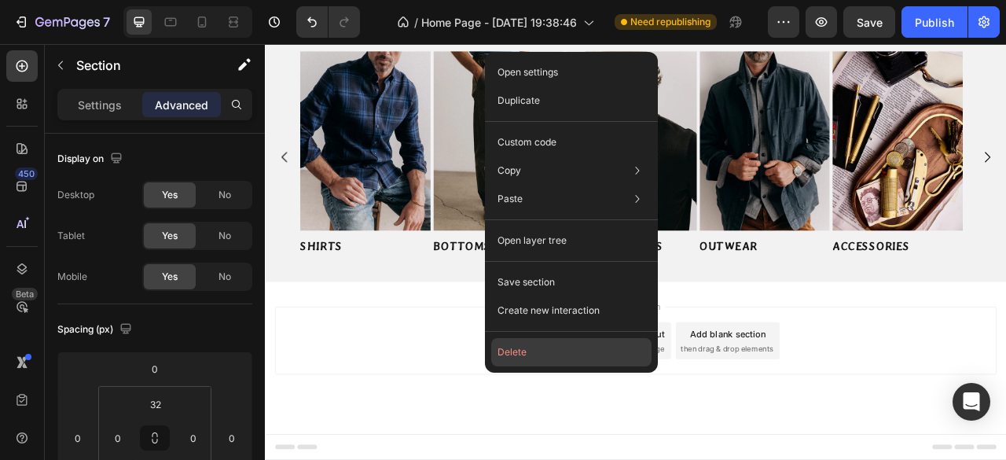
click at [530, 348] on button "Delete" at bounding box center [571, 352] width 160 height 28
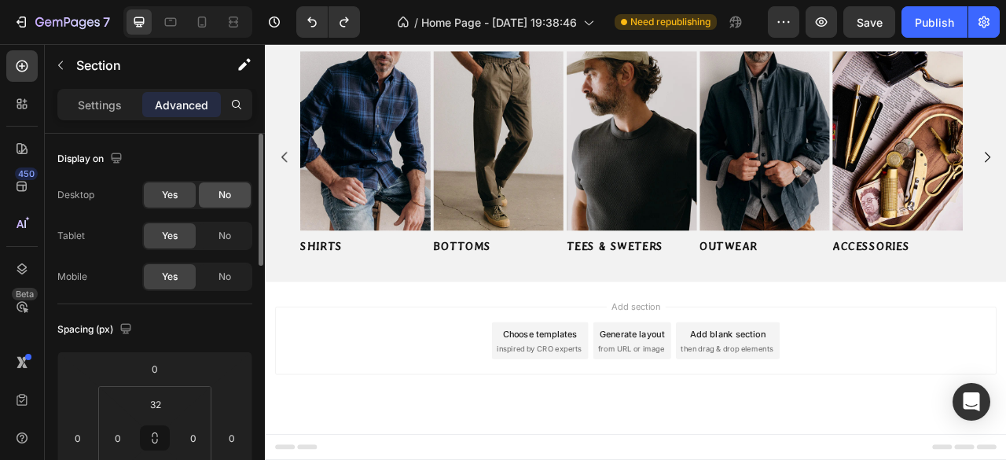
click at [229, 200] on span "No" at bounding box center [224, 195] width 13 height 14
click at [225, 200] on span "No" at bounding box center [224, 195] width 13 height 14
click at [233, 189] on div "No" at bounding box center [225, 194] width 52 height 25
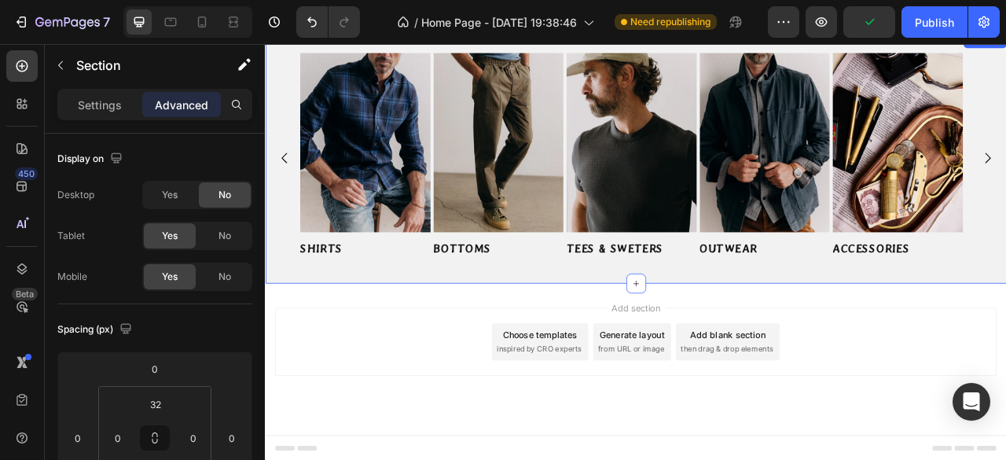
scroll to position [448, 0]
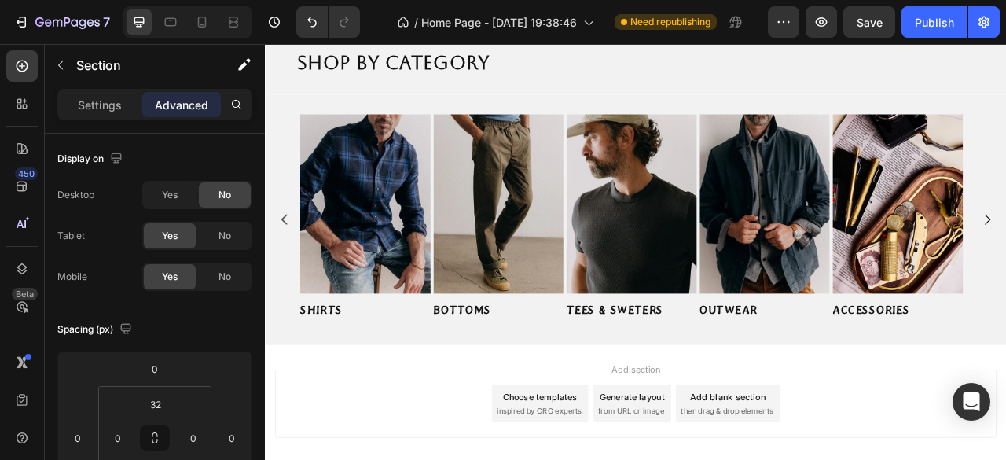
click at [195, 35] on div at bounding box center [187, 21] width 129 height 31
click at [211, 16] on div at bounding box center [201, 21] width 25 height 25
type input "0"
type input "12"
type input "0"
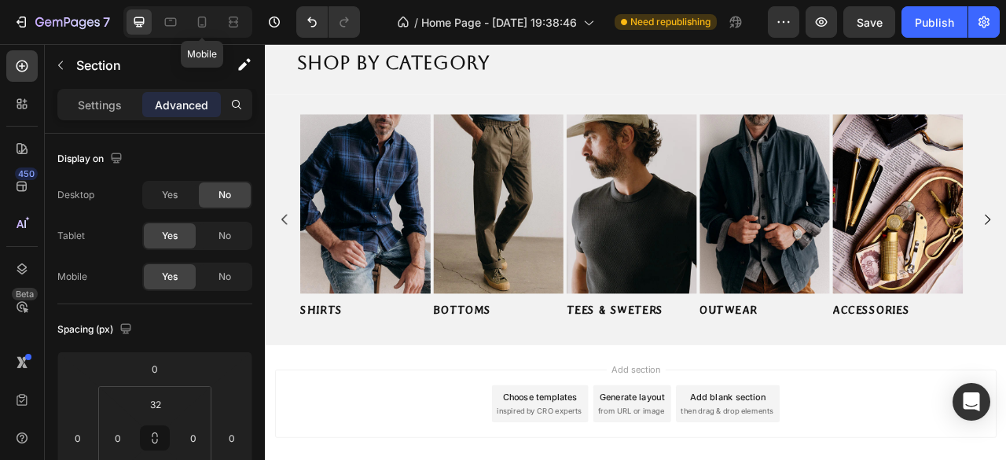
type input "12"
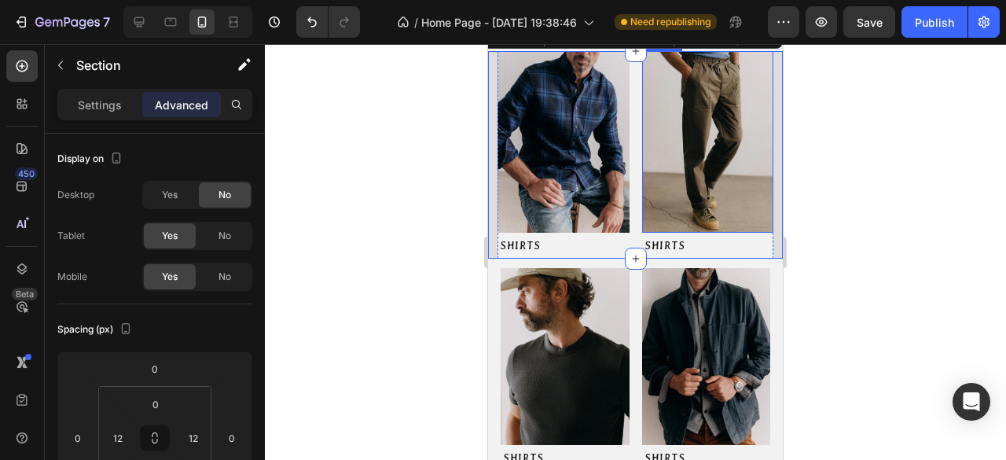
scroll to position [119, 0]
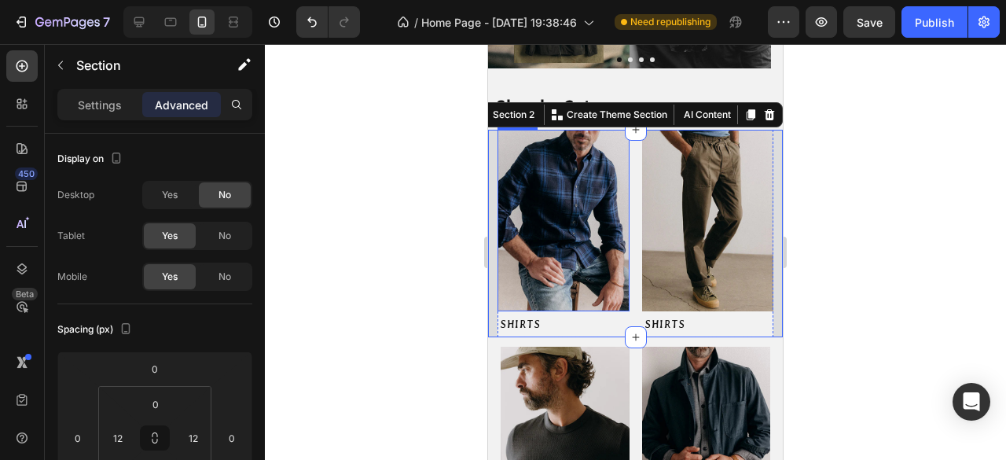
click at [390, 226] on div at bounding box center [635, 252] width 741 height 416
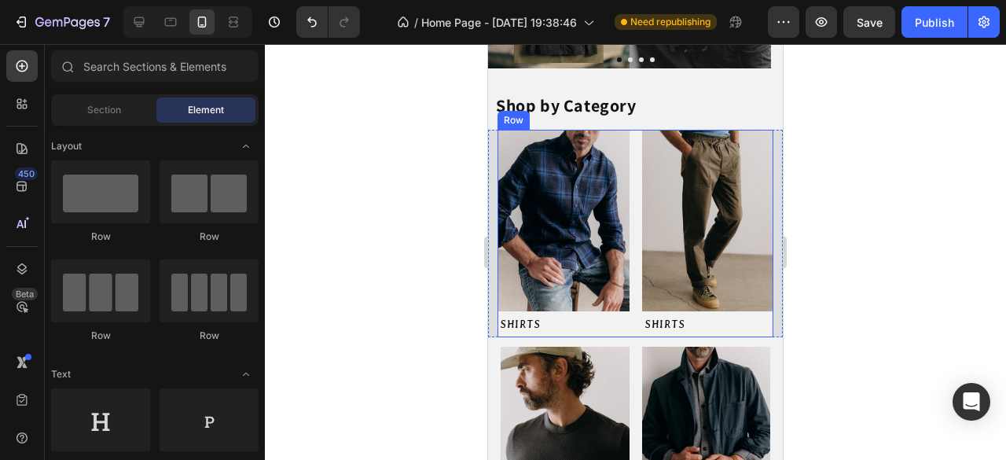
click at [632, 172] on div "Image SHIRTS Button Image SHIRTS Button Row" at bounding box center [635, 233] width 276 height 207
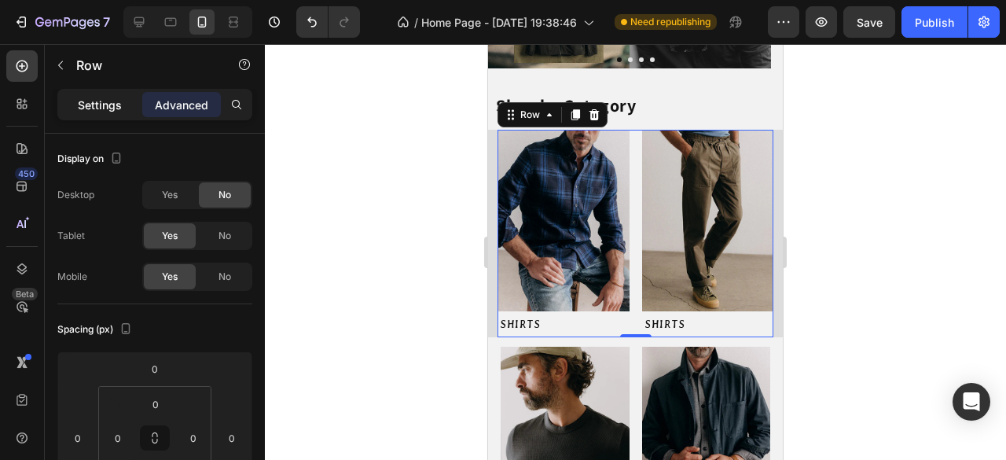
click at [105, 108] on p "Settings" at bounding box center [100, 105] width 44 height 17
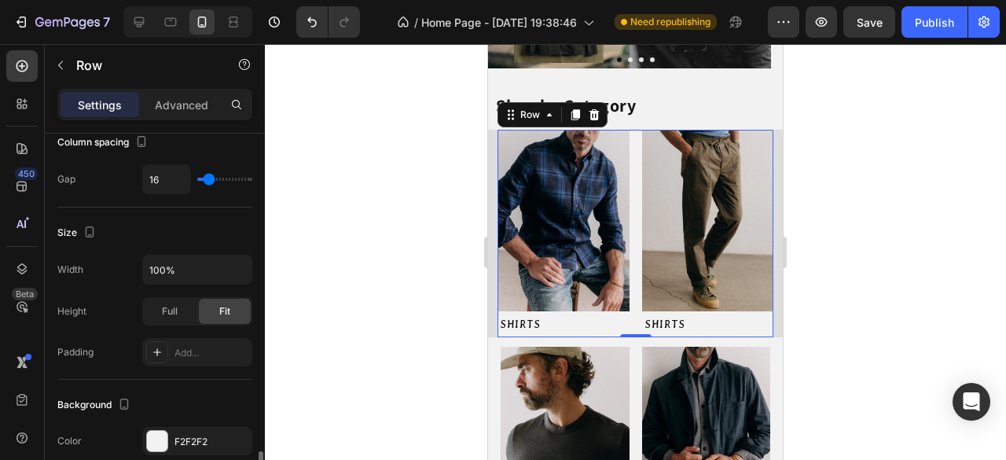
scroll to position [472, 0]
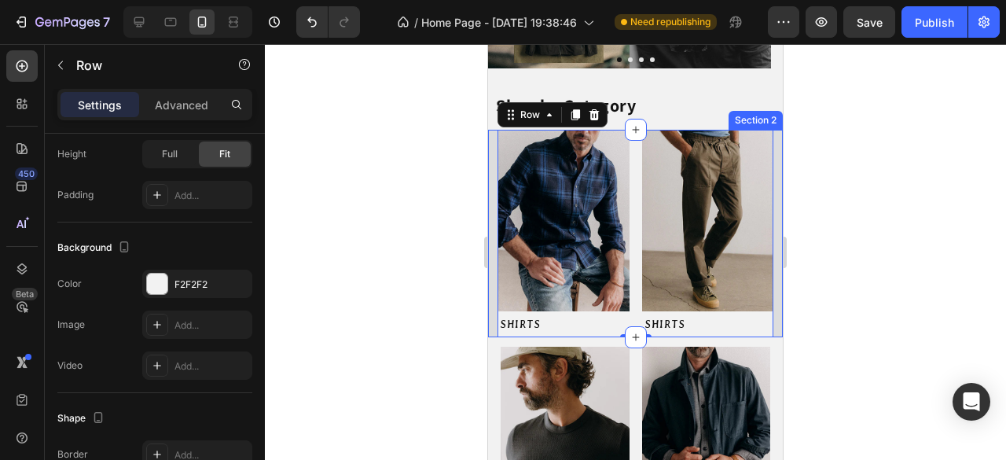
click at [489, 280] on div "Image SHIRTS Button Image SHIRTS Button Row 0 Section 2" at bounding box center [635, 233] width 295 height 207
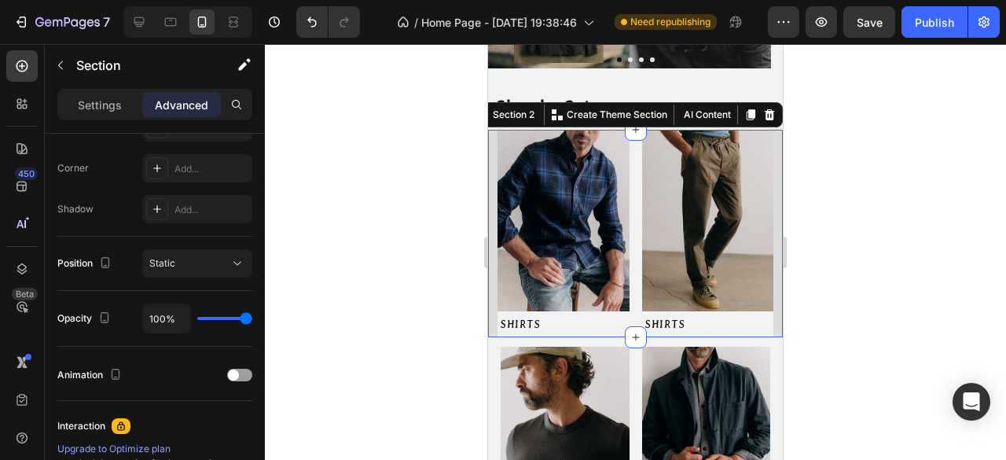
scroll to position [0, 0]
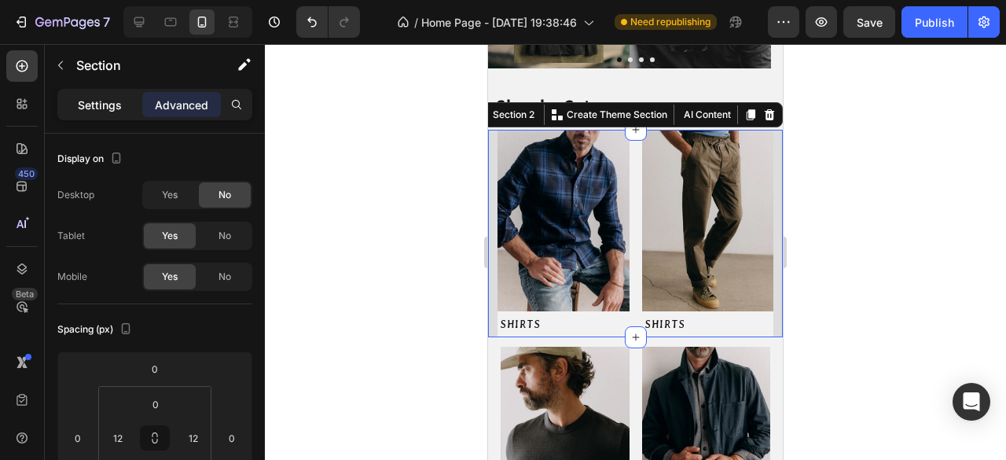
click at [82, 92] on div "Settings" at bounding box center [100, 104] width 79 height 25
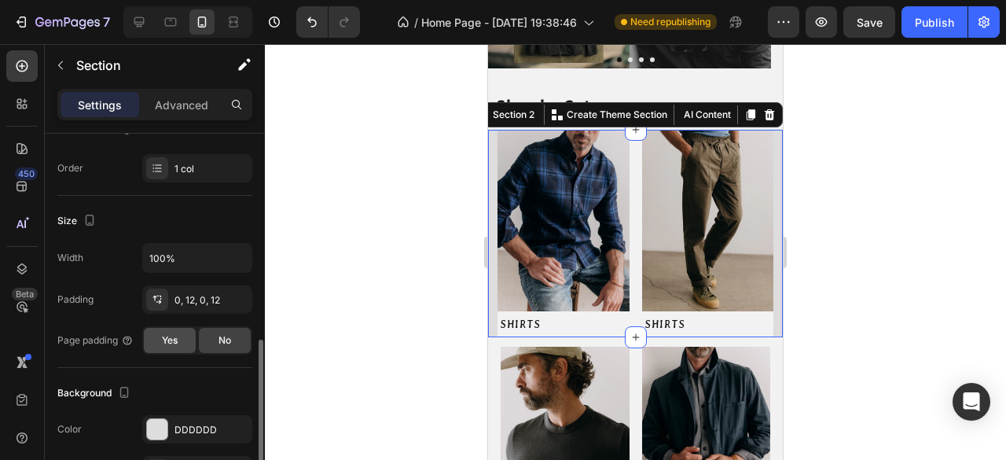
scroll to position [393, 0]
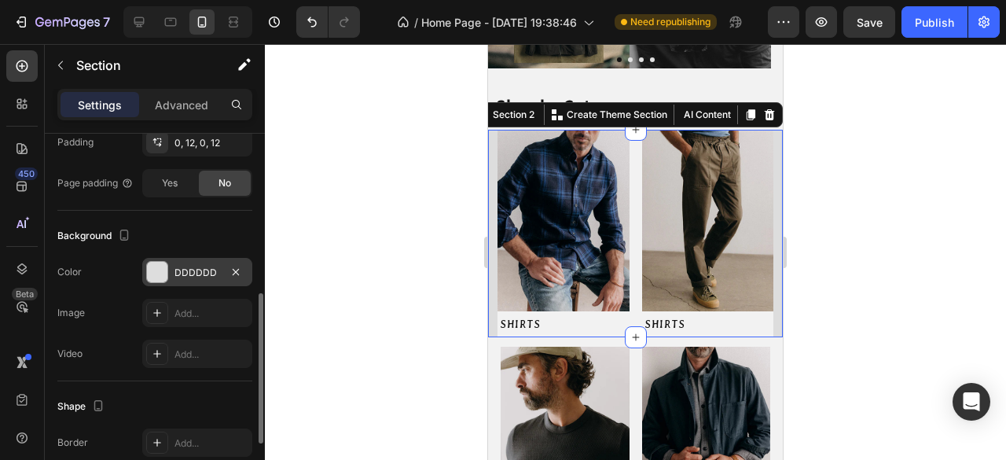
click at [203, 266] on div "DDDDDD" at bounding box center [197, 273] width 46 height 14
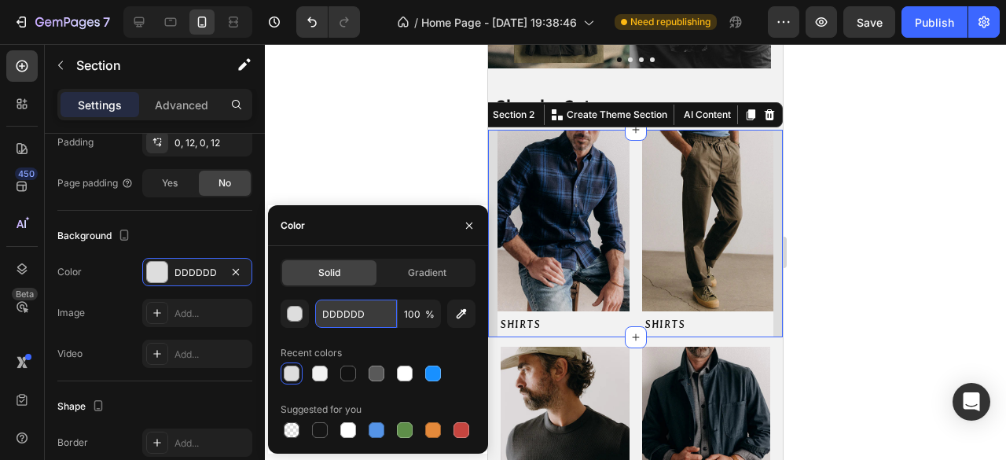
click at [356, 324] on input "DDDDDD" at bounding box center [356, 313] width 82 height 28
paste input "#F2F2F2"
type input "#F2F2F2"
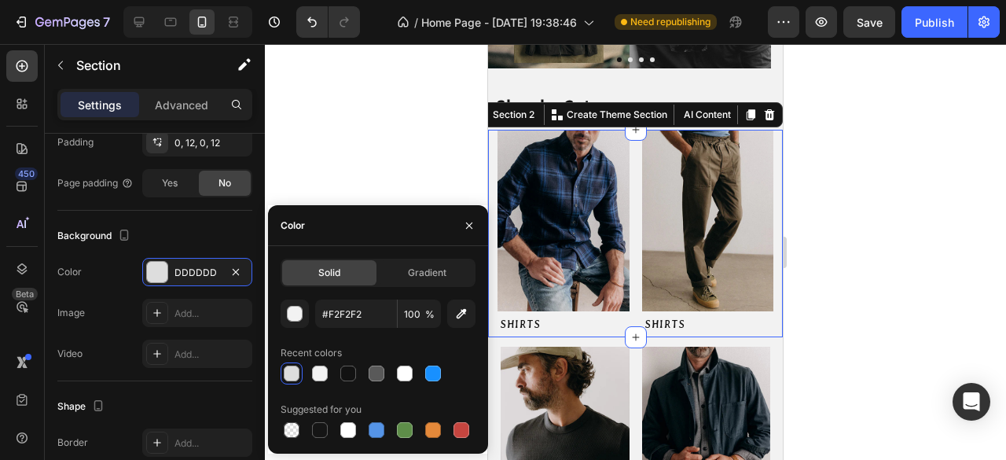
click at [372, 127] on div at bounding box center [635, 252] width 741 height 416
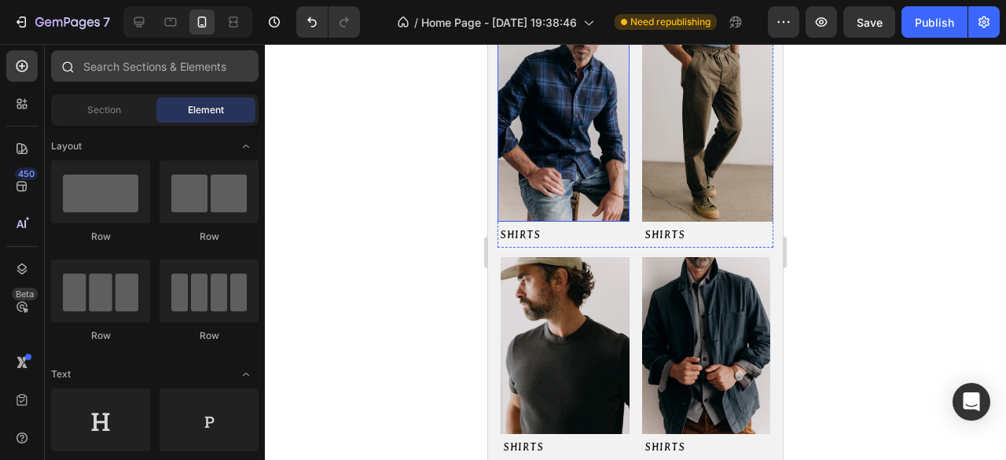
scroll to position [0, 0]
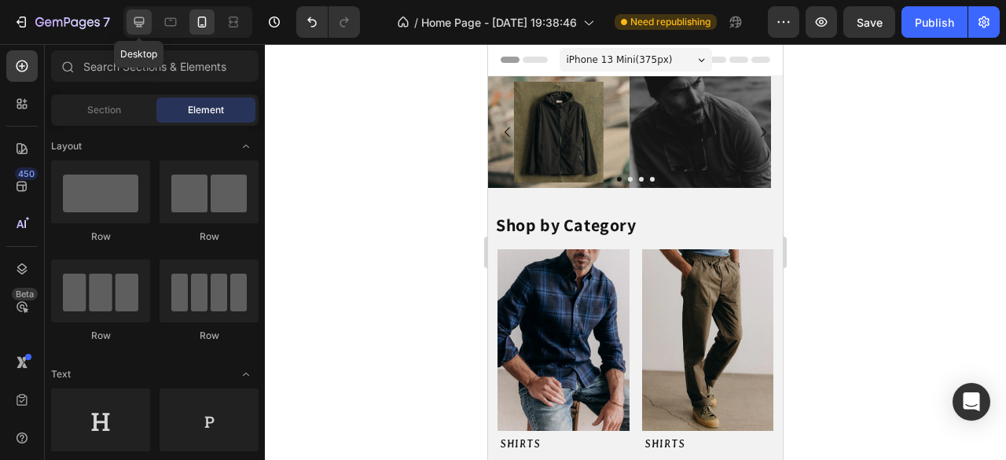
click at [139, 26] on icon at bounding box center [139, 22] width 16 height 16
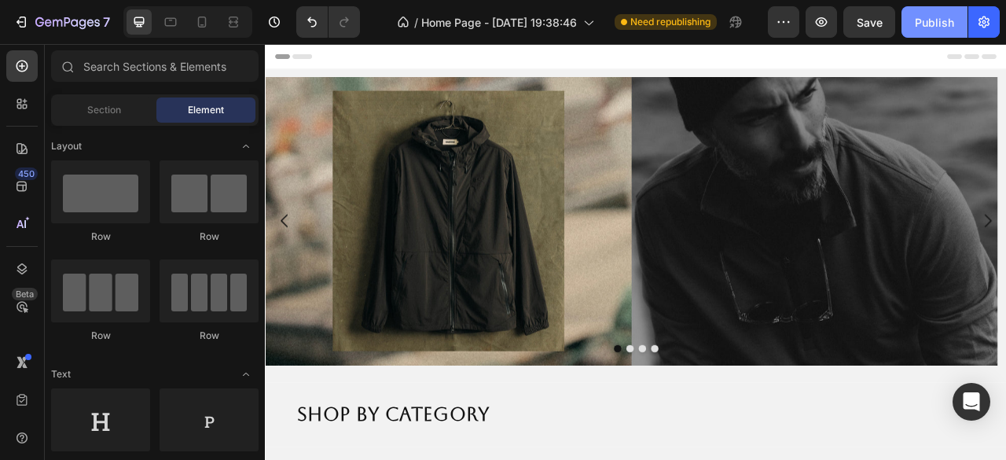
click at [945, 34] on button "Publish" at bounding box center [934, 21] width 66 height 31
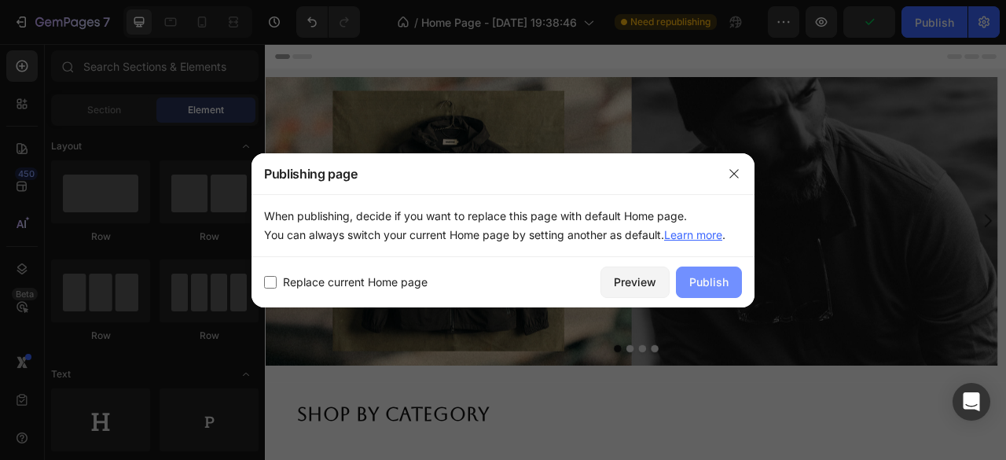
click at [696, 288] on button "Publish" at bounding box center [709, 281] width 66 height 31
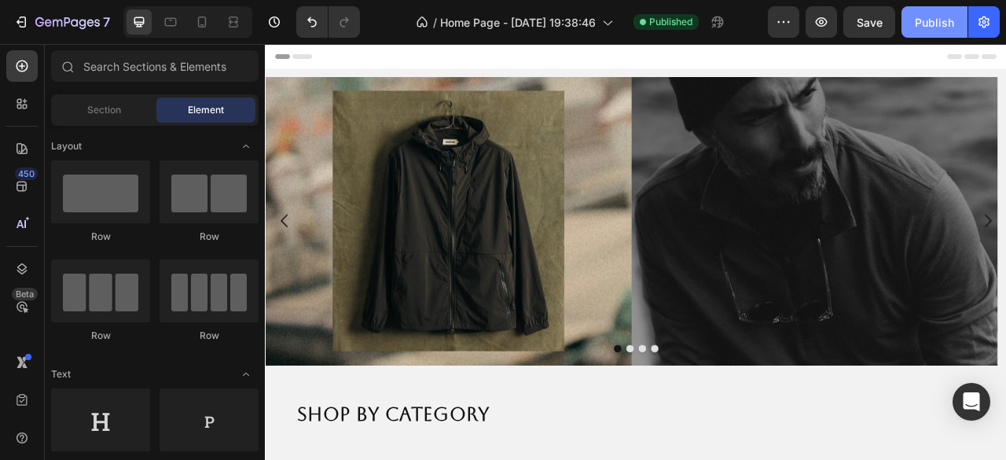
click at [934, 20] on div "Publish" at bounding box center [934, 22] width 39 height 17
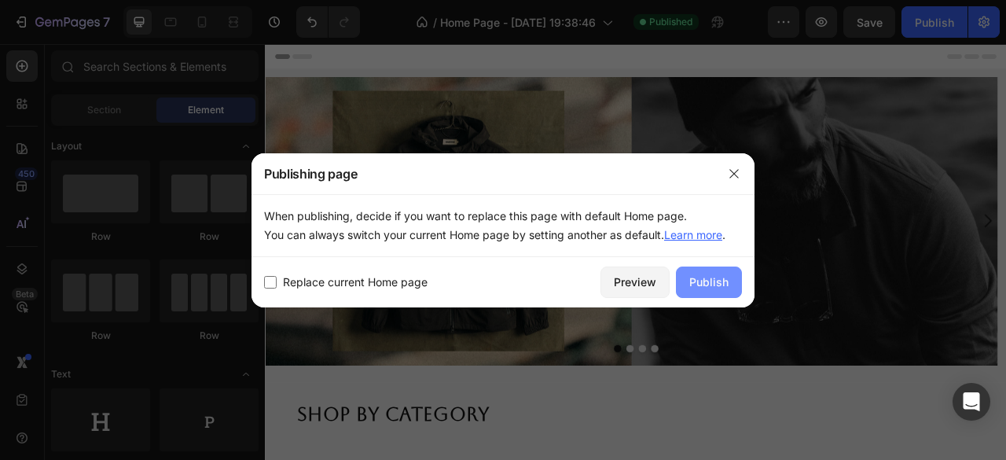
click at [715, 276] on div "Publish" at bounding box center [708, 282] width 39 height 17
